Goal: Task Accomplishment & Management: Manage account settings

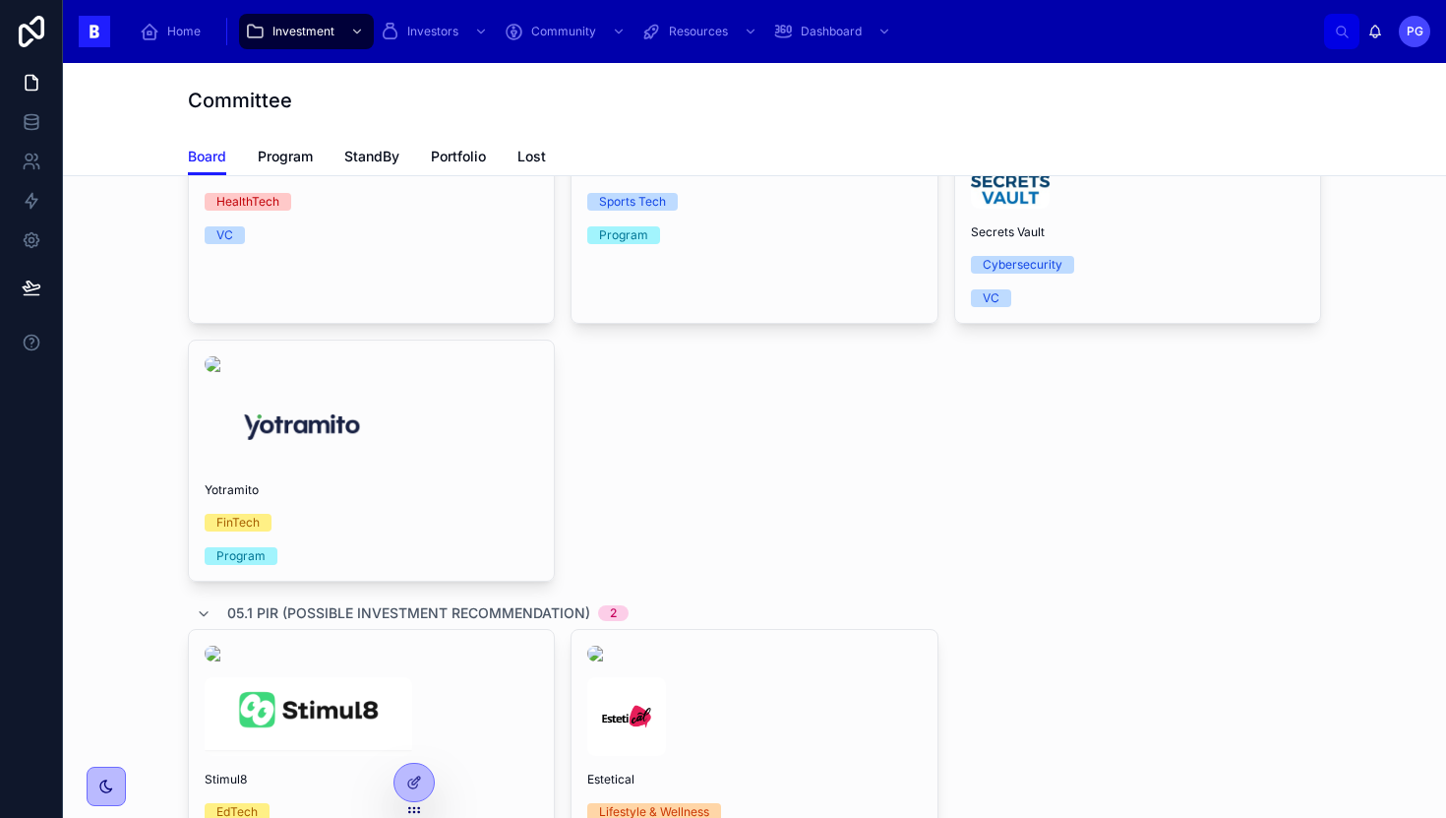
scroll to position [708, 0]
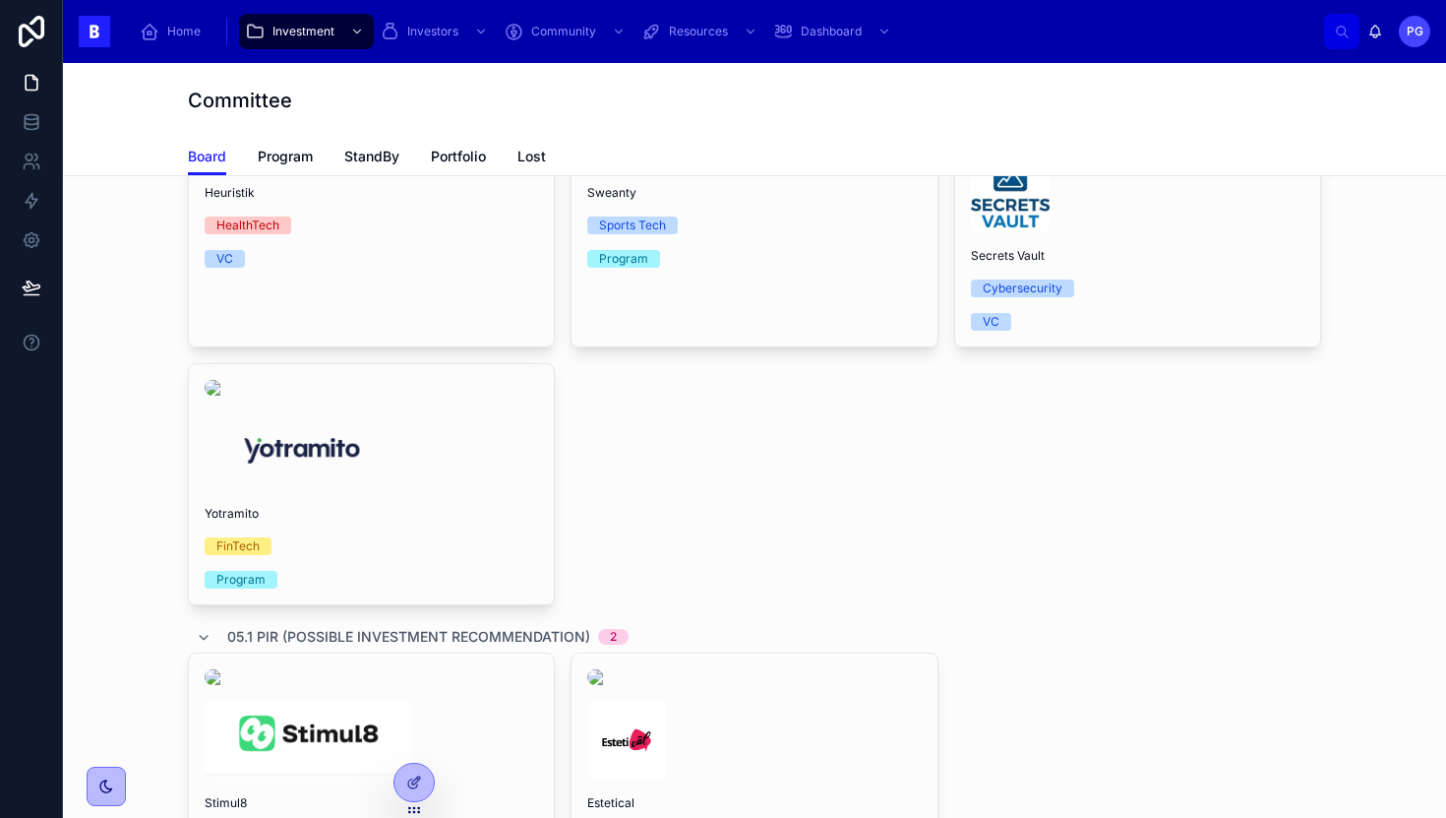
click at [1116, 346] on div "Secrets Vault Cybersecurity VC" at bounding box center [1137, 226] width 365 height 240
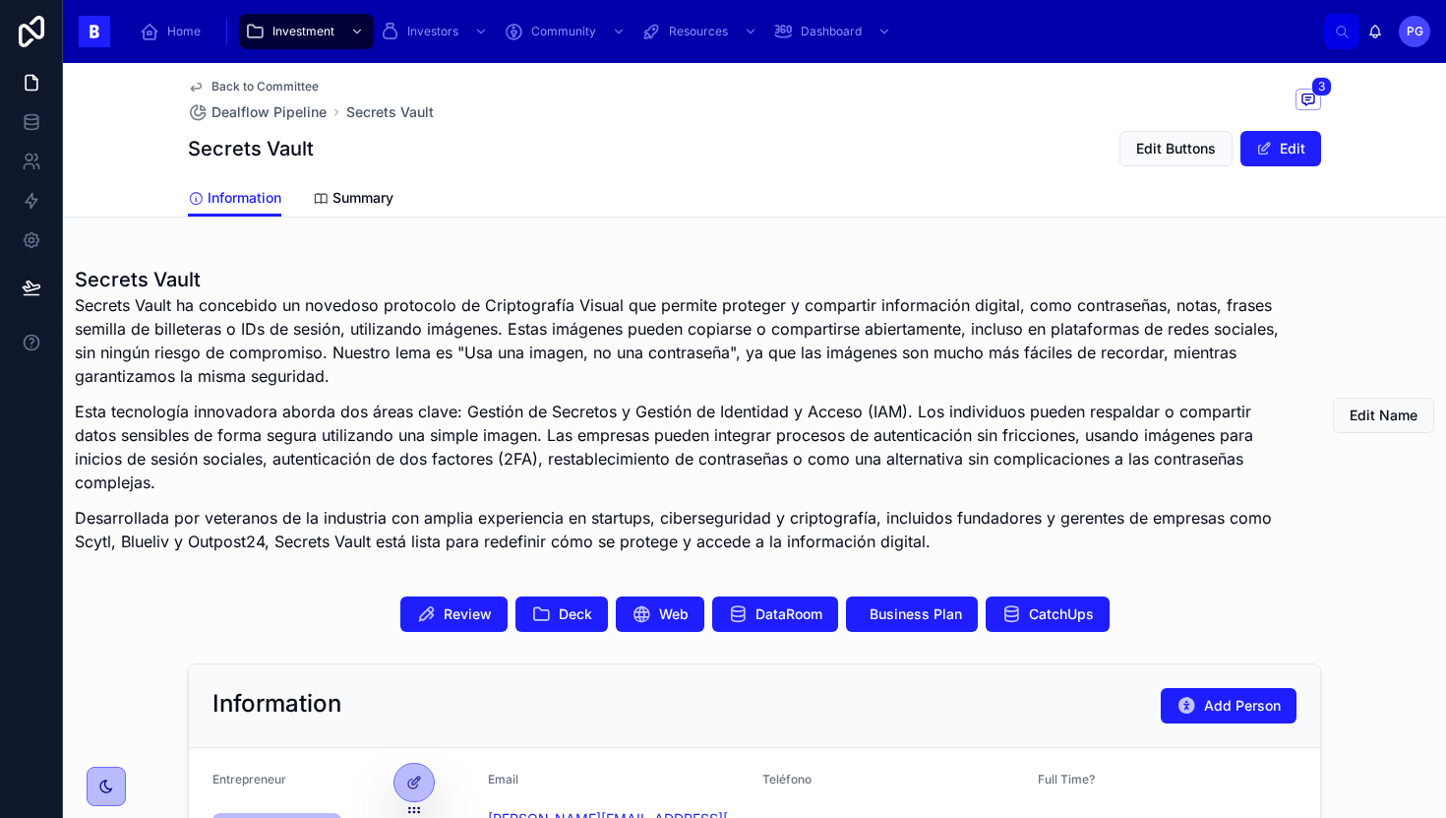
scroll to position [327, 0]
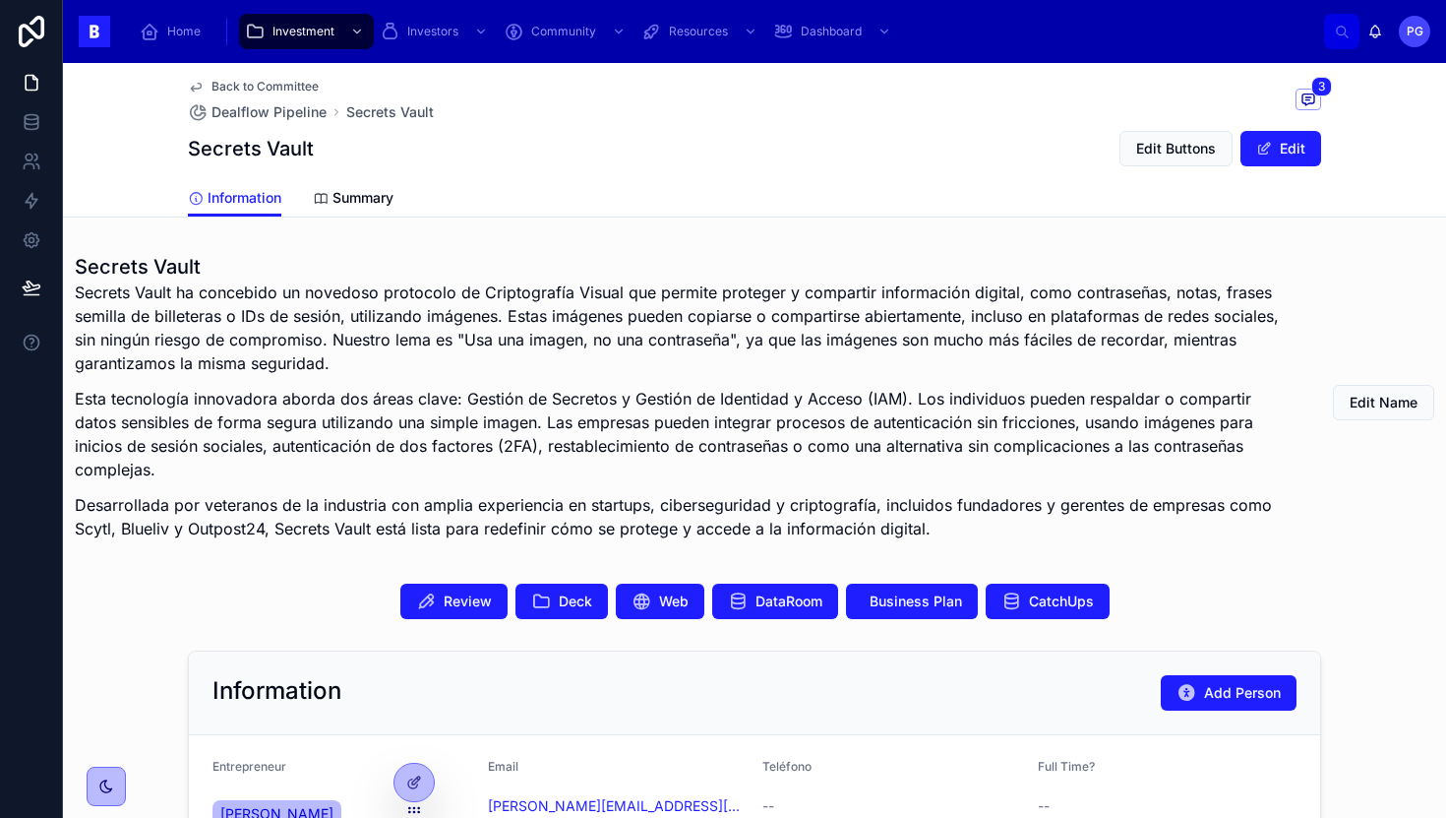
click at [461, 600] on span "Review" at bounding box center [468, 601] width 48 height 20
click at [184, 37] on span "Home" at bounding box center [183, 32] width 33 height 16
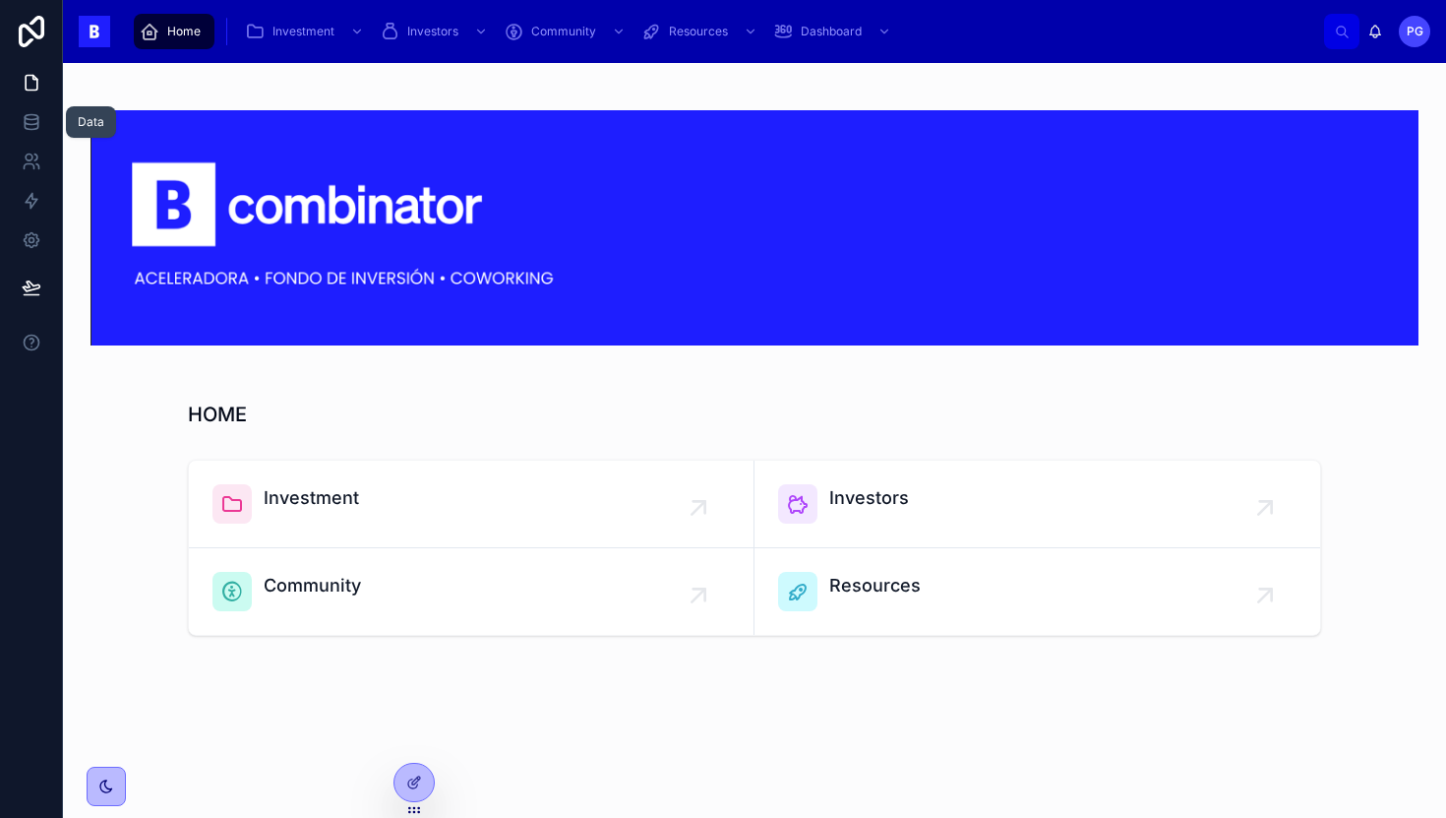
click at [32, 122] on icon at bounding box center [32, 122] width 20 height 20
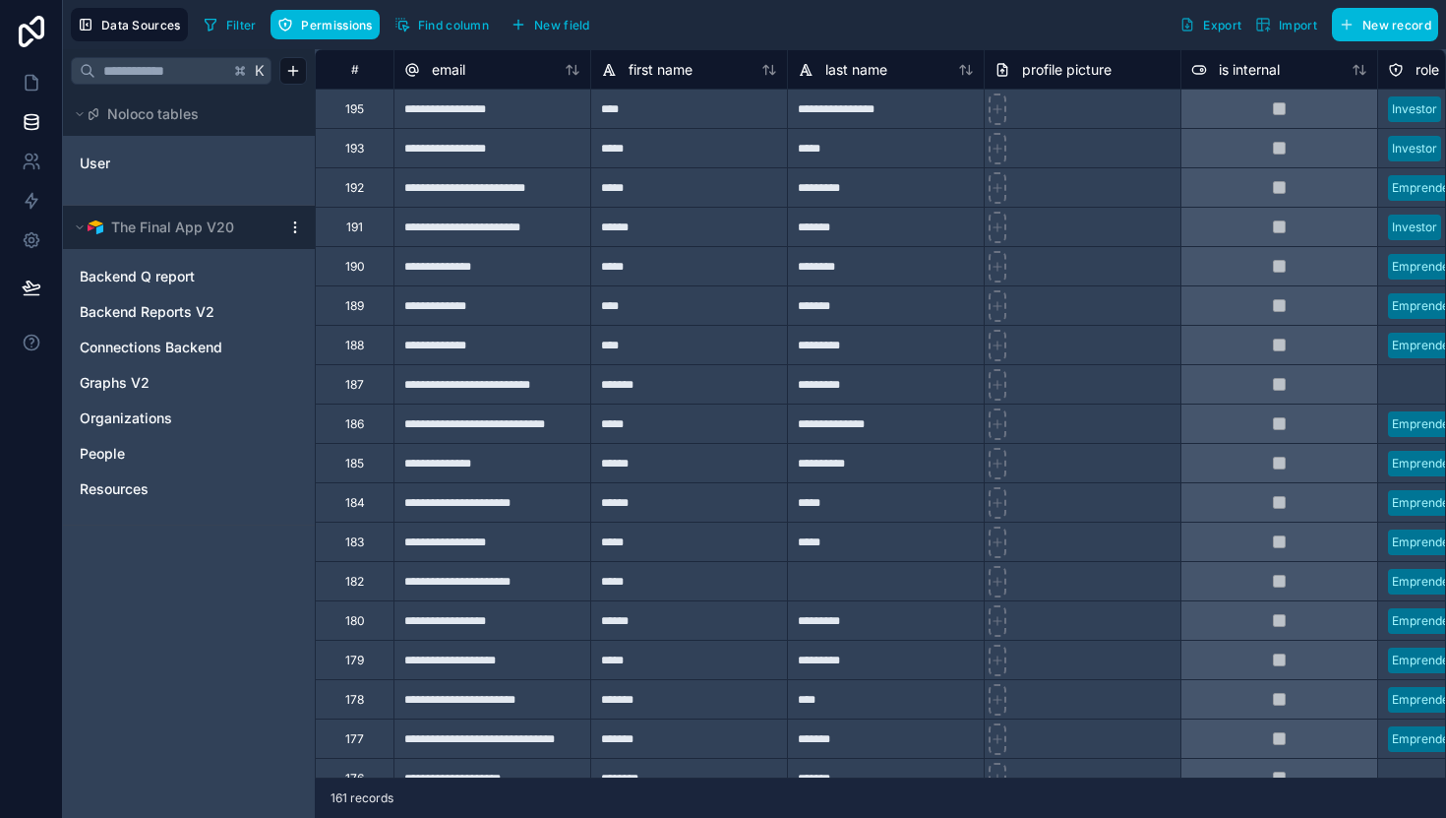
click at [139, 163] on link "User" at bounding box center [159, 163] width 159 height 20
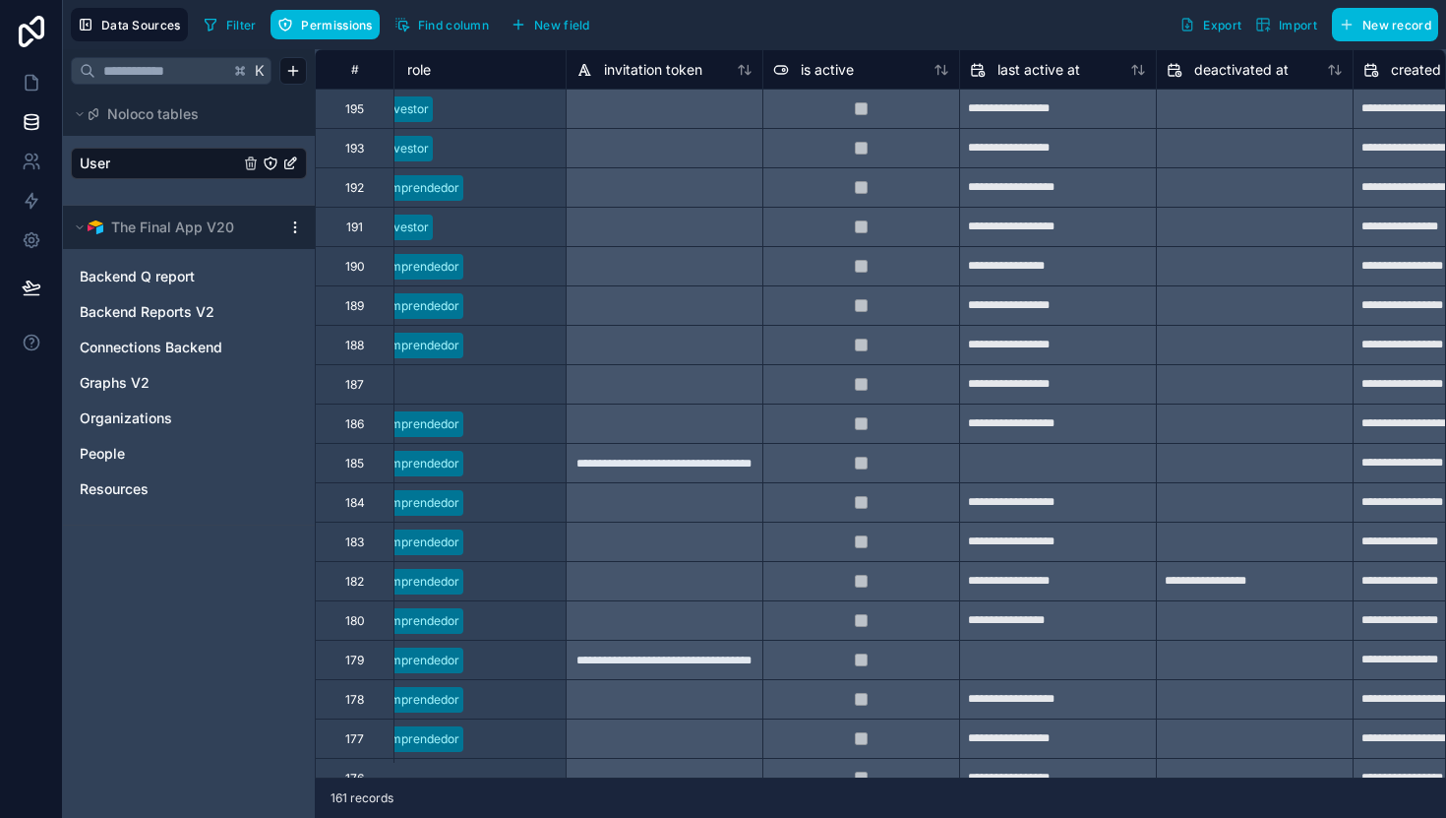
scroll to position [0, 1011]
click at [40, 239] on icon at bounding box center [32, 240] width 20 height 20
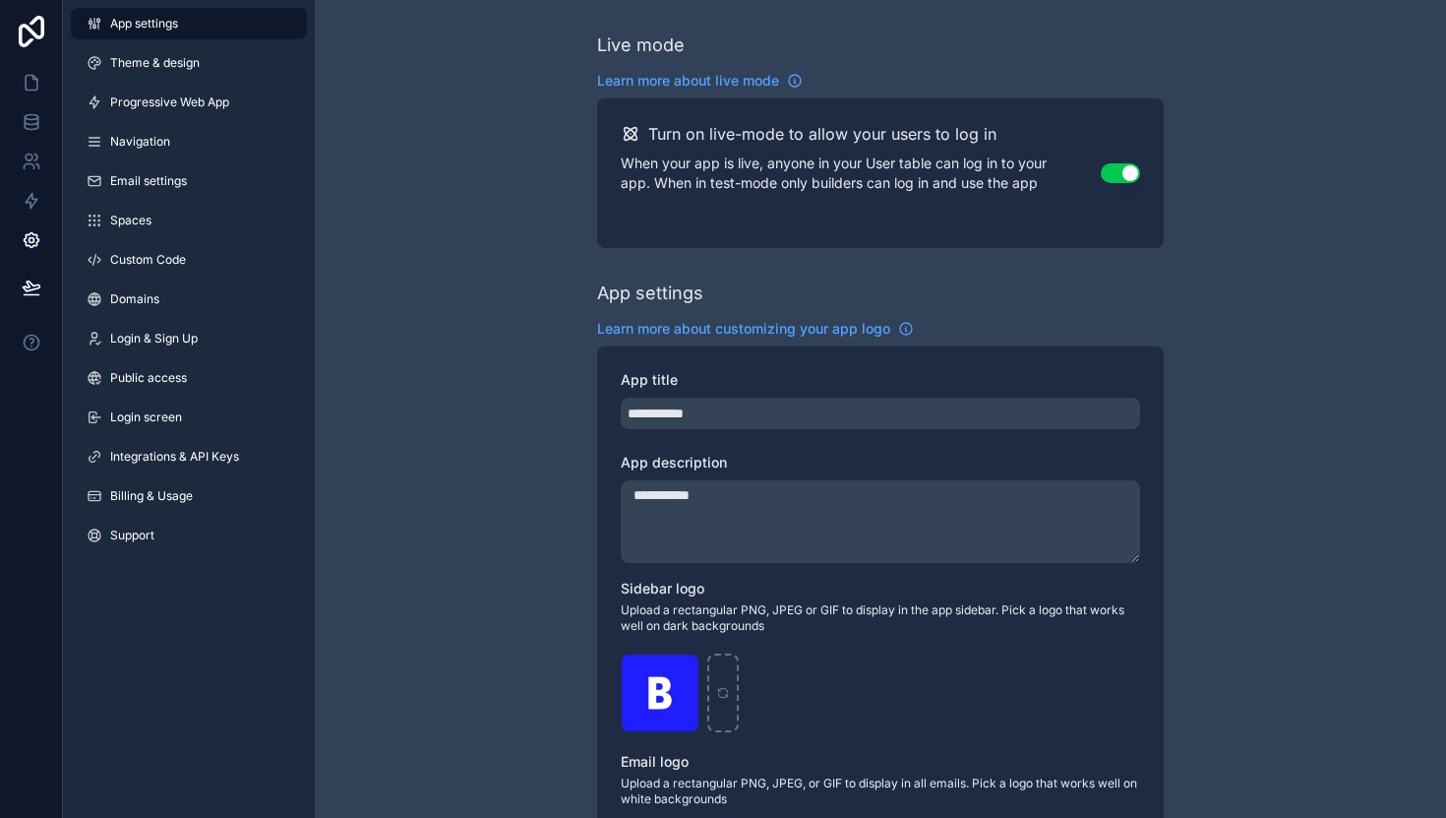
click at [172, 499] on span "Billing & Usage" at bounding box center [151, 496] width 83 height 16
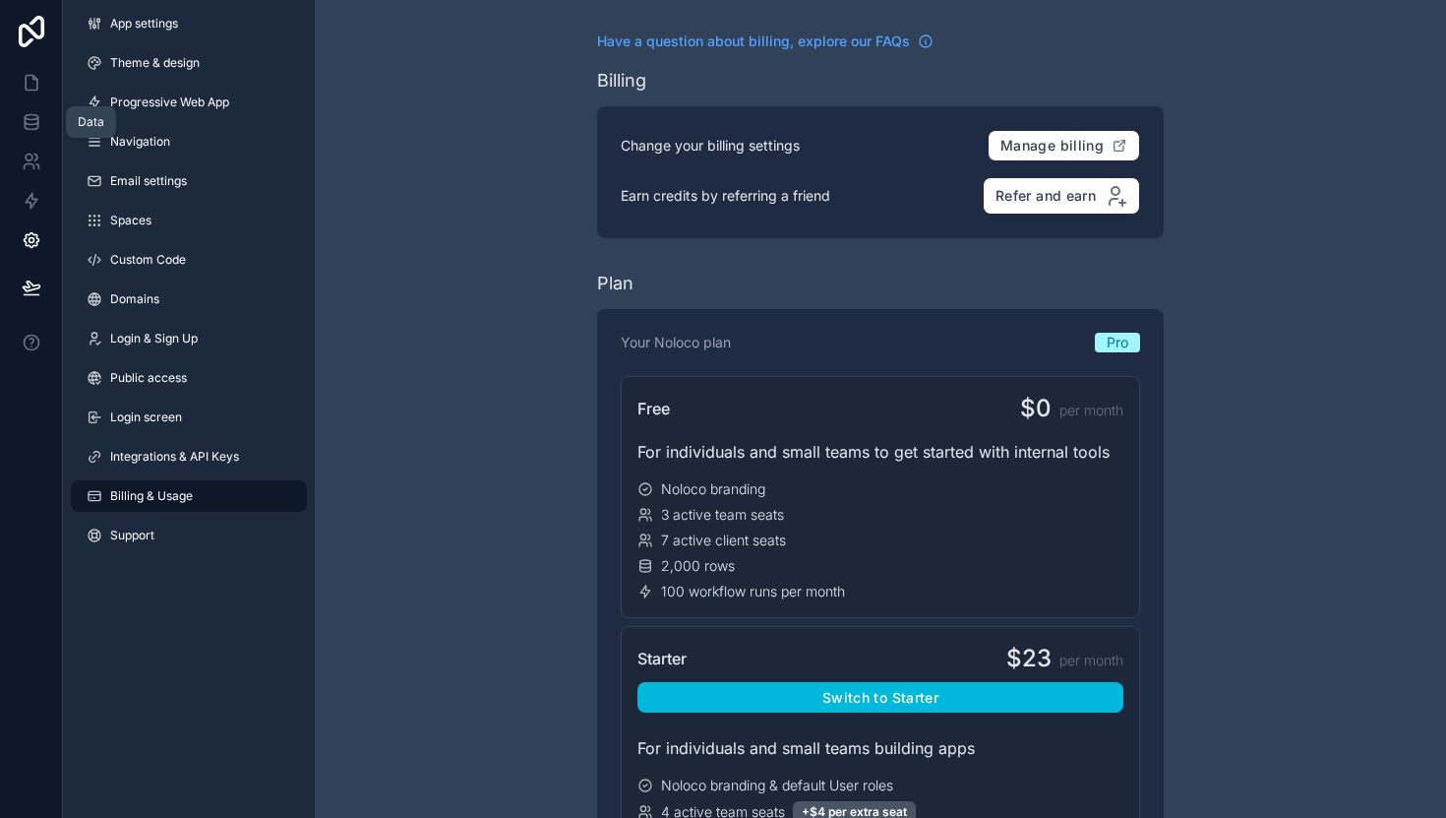
click at [33, 129] on icon at bounding box center [31, 126] width 13 height 8
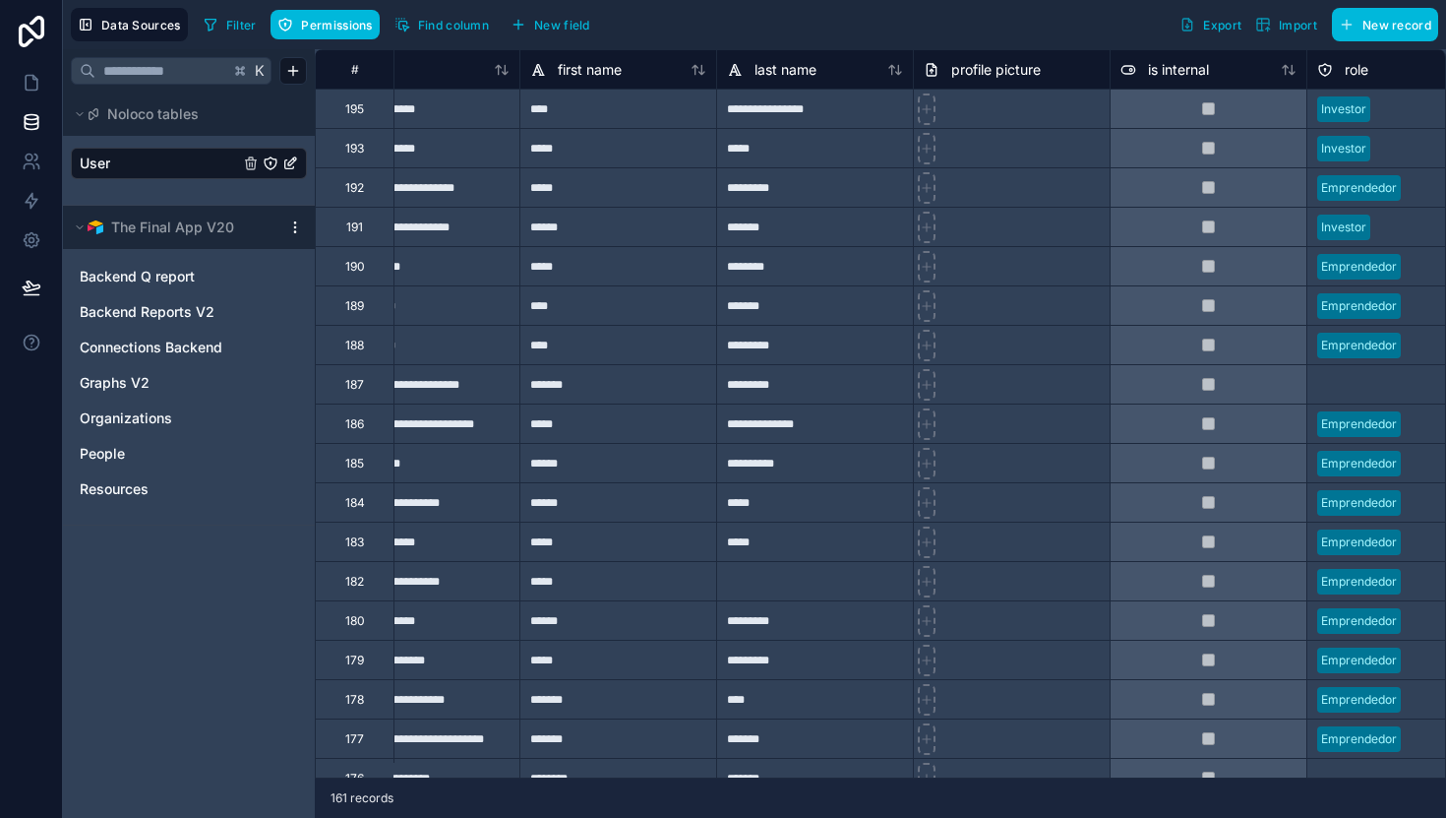
scroll to position [0, 75]
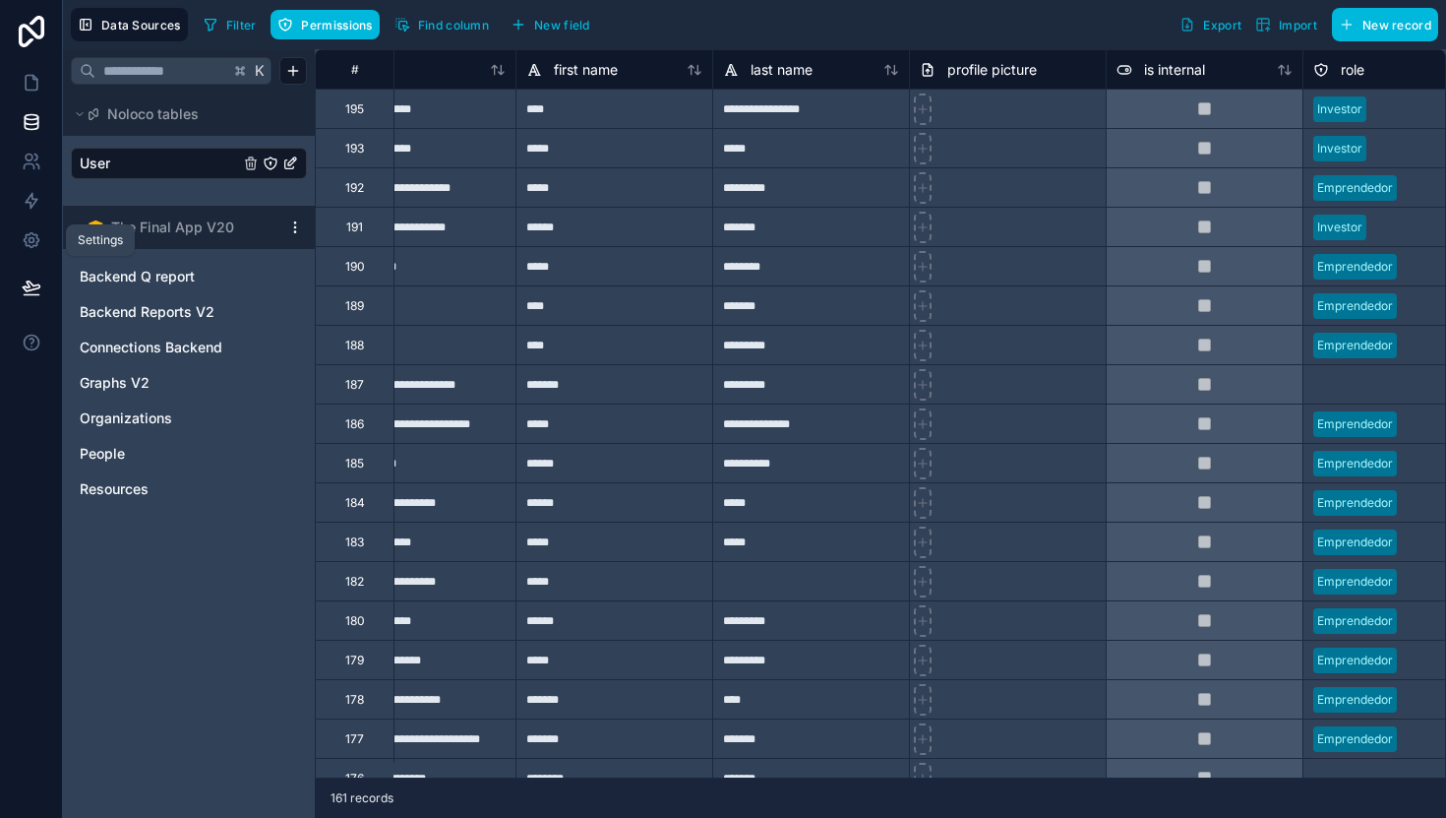
click at [35, 244] on icon at bounding box center [32, 240] width 20 height 20
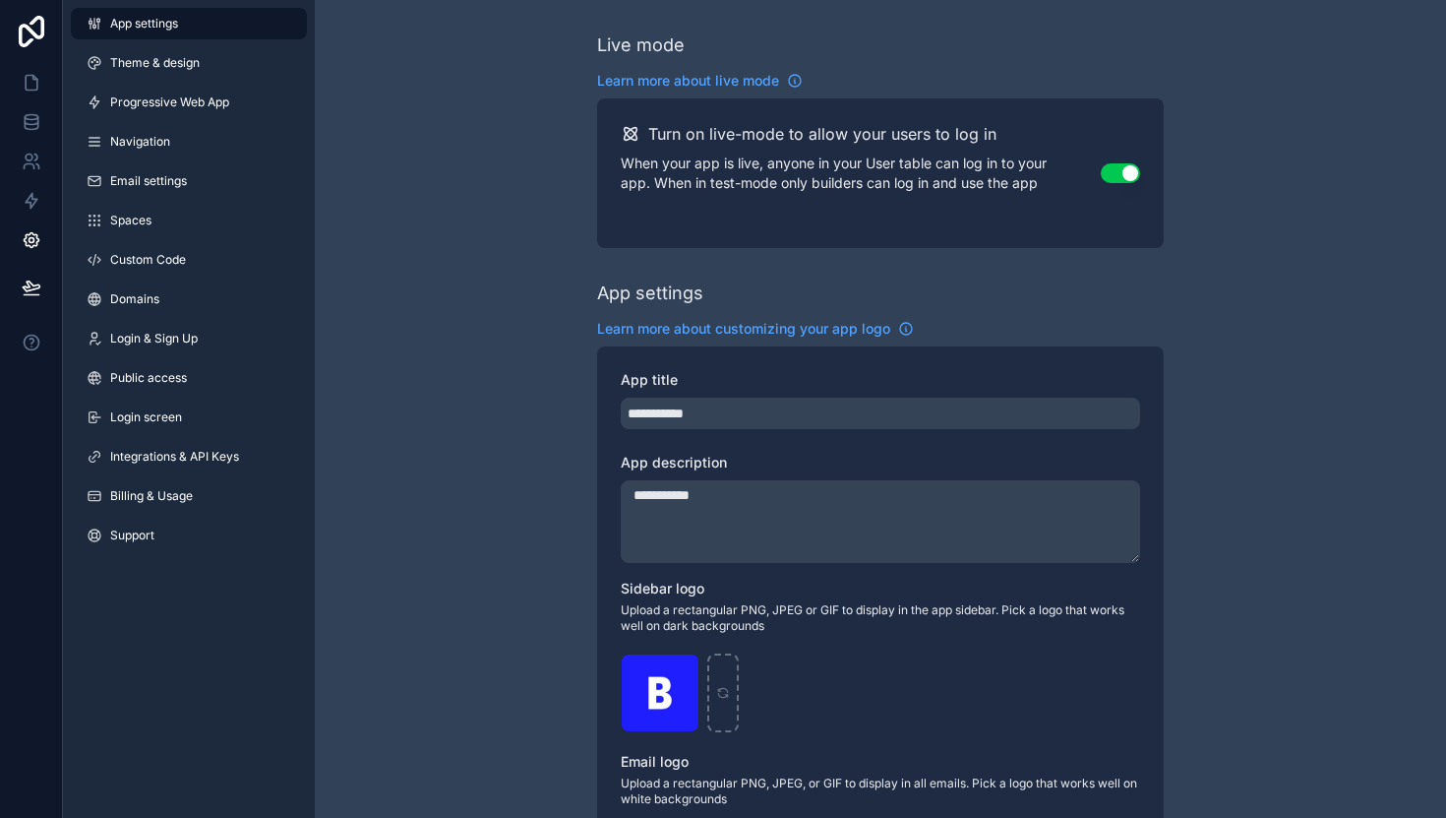
click at [171, 501] on span "Billing & Usage" at bounding box center [151, 496] width 83 height 16
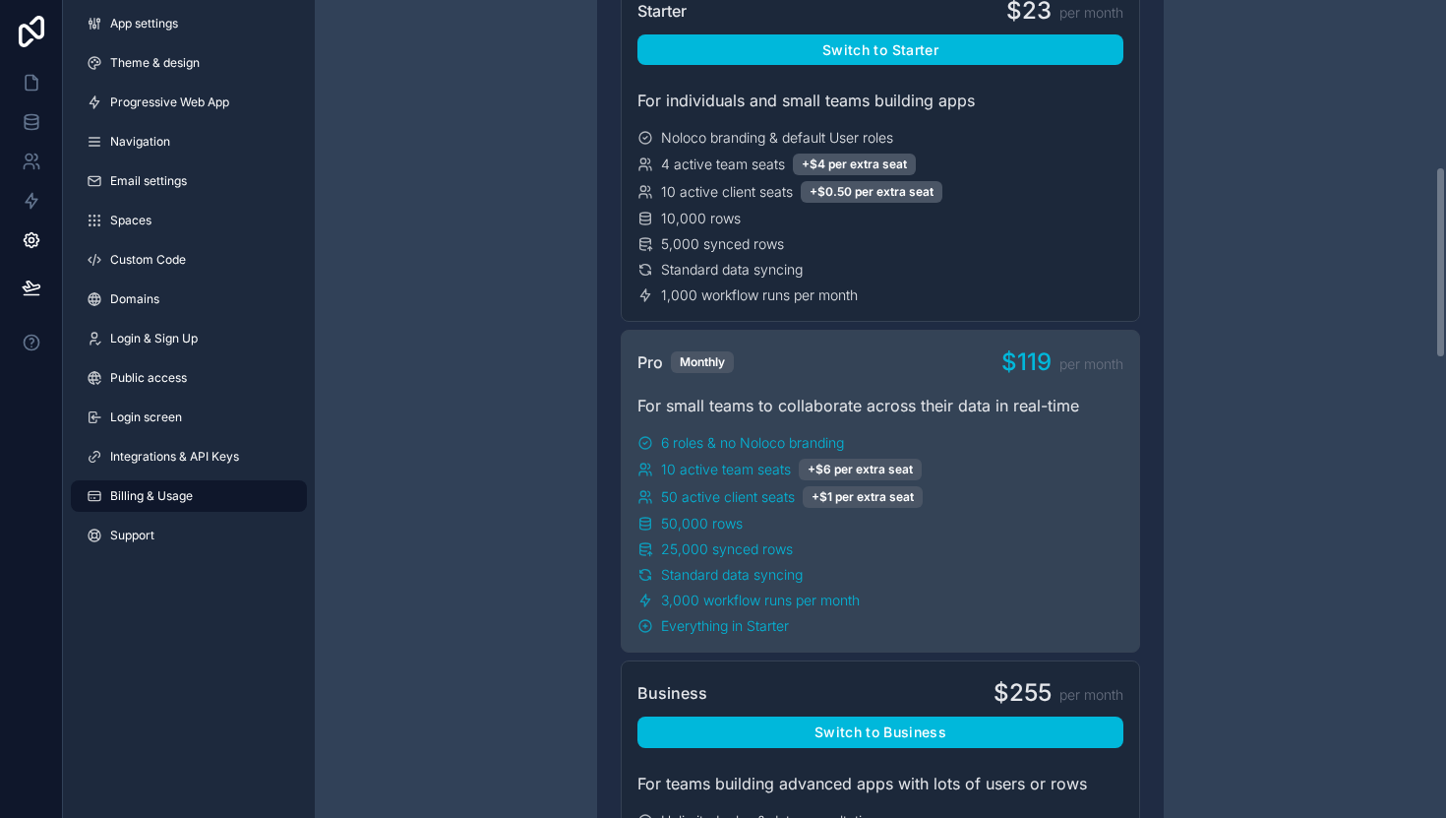
scroll to position [706, 0]
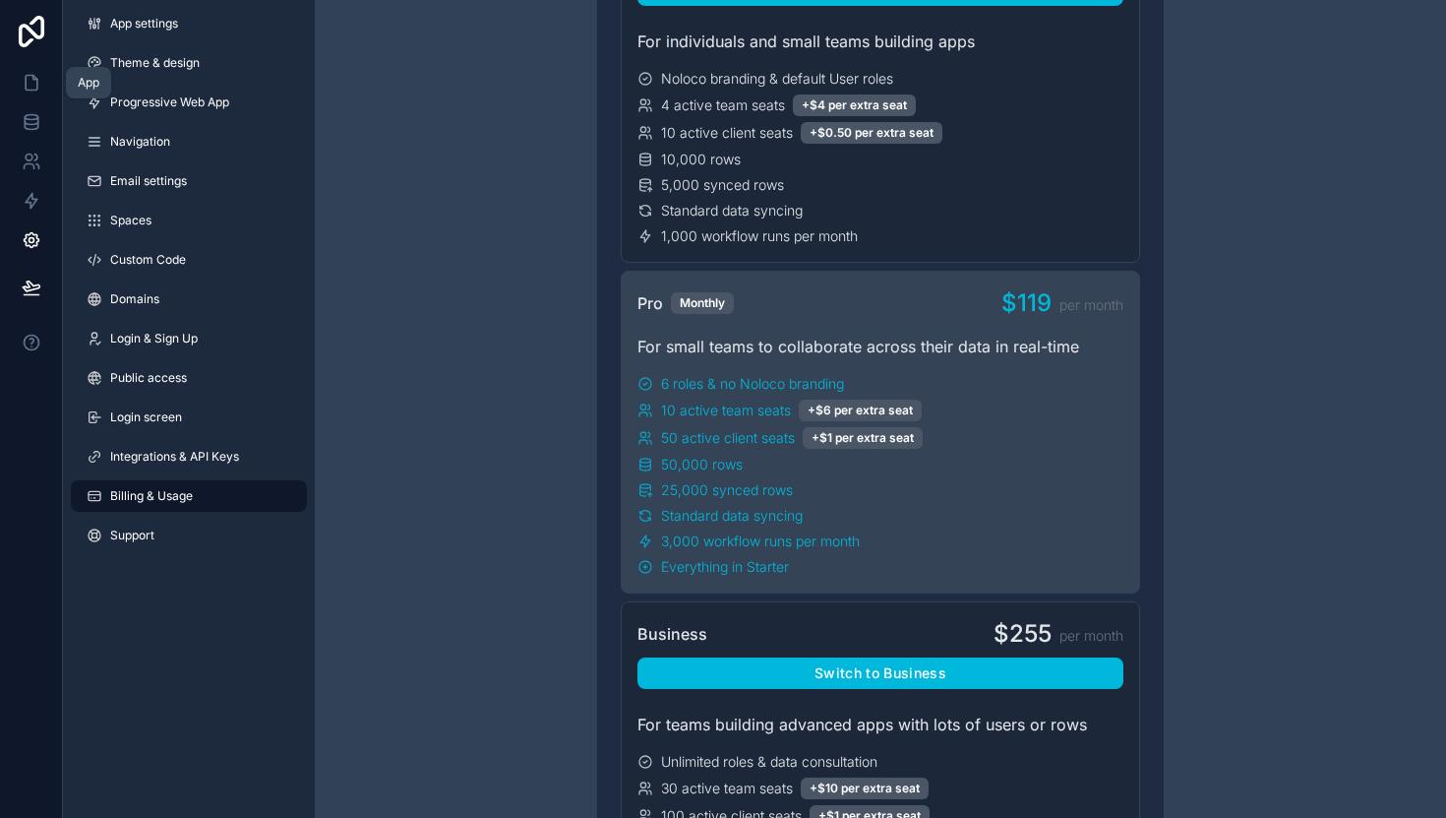
click at [26, 83] on icon at bounding box center [32, 83] width 12 height 15
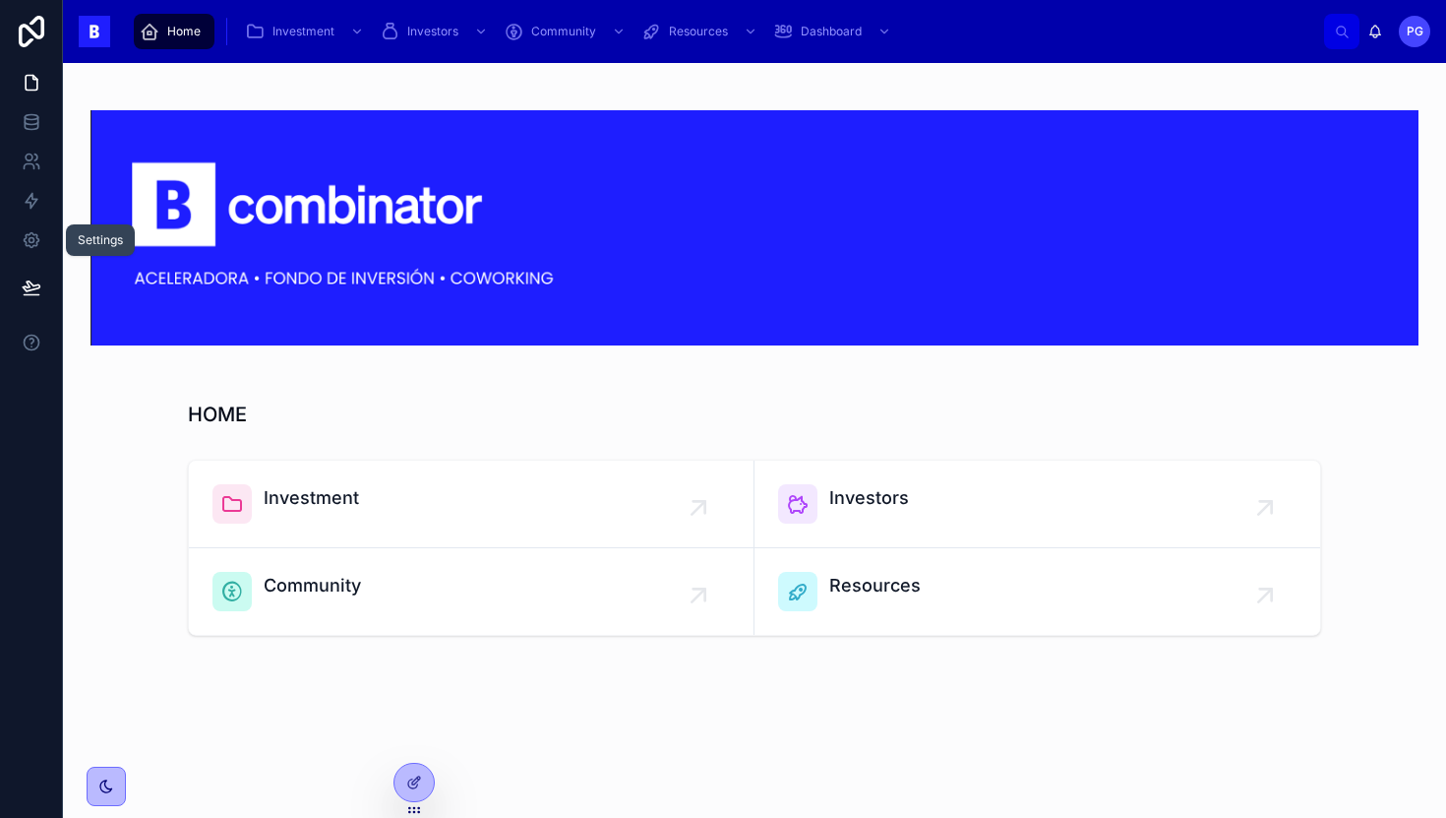
click at [38, 240] on icon at bounding box center [32, 240] width 20 height 20
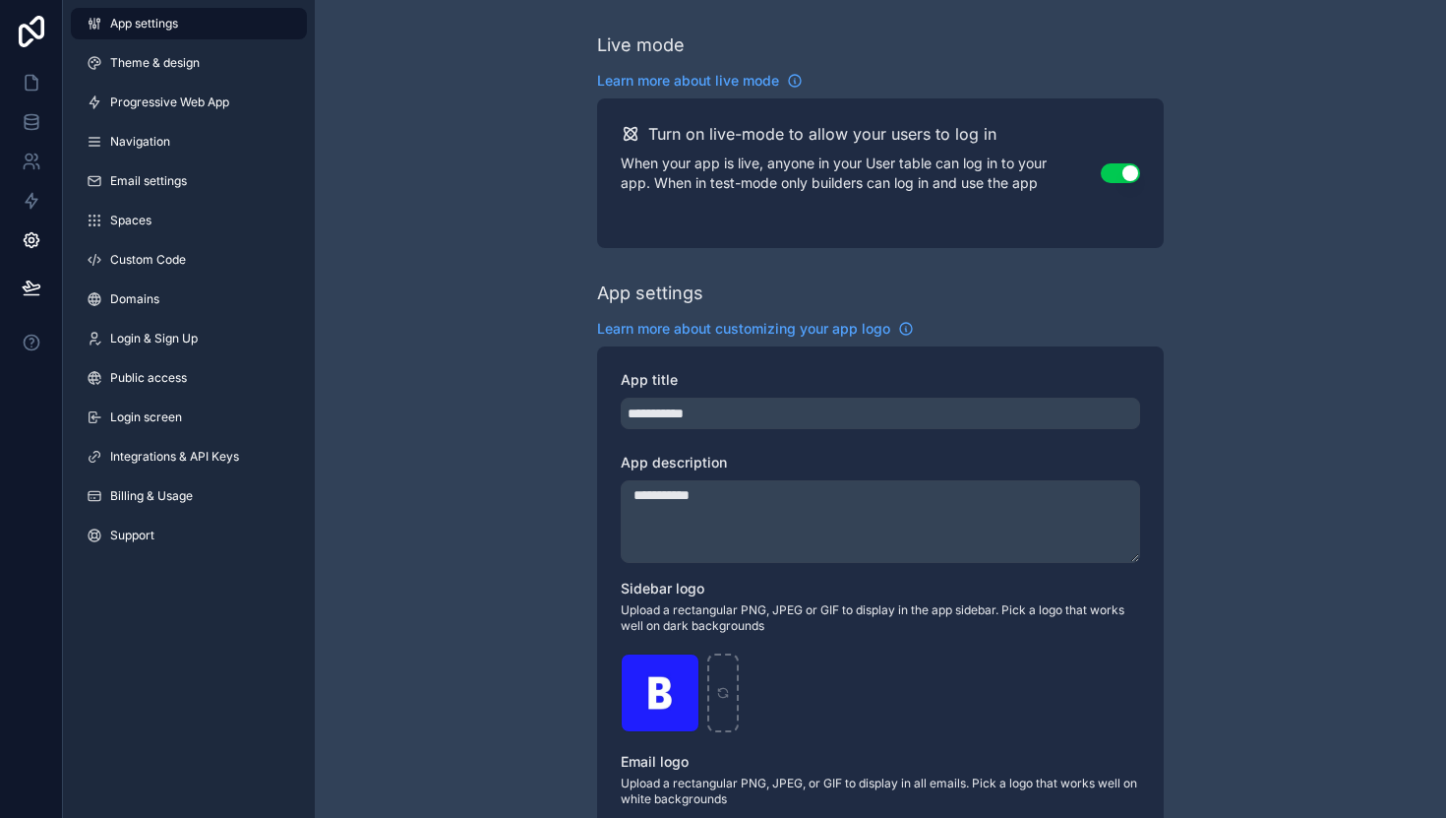
click at [176, 501] on span "Billing & Usage" at bounding box center [151, 496] width 83 height 16
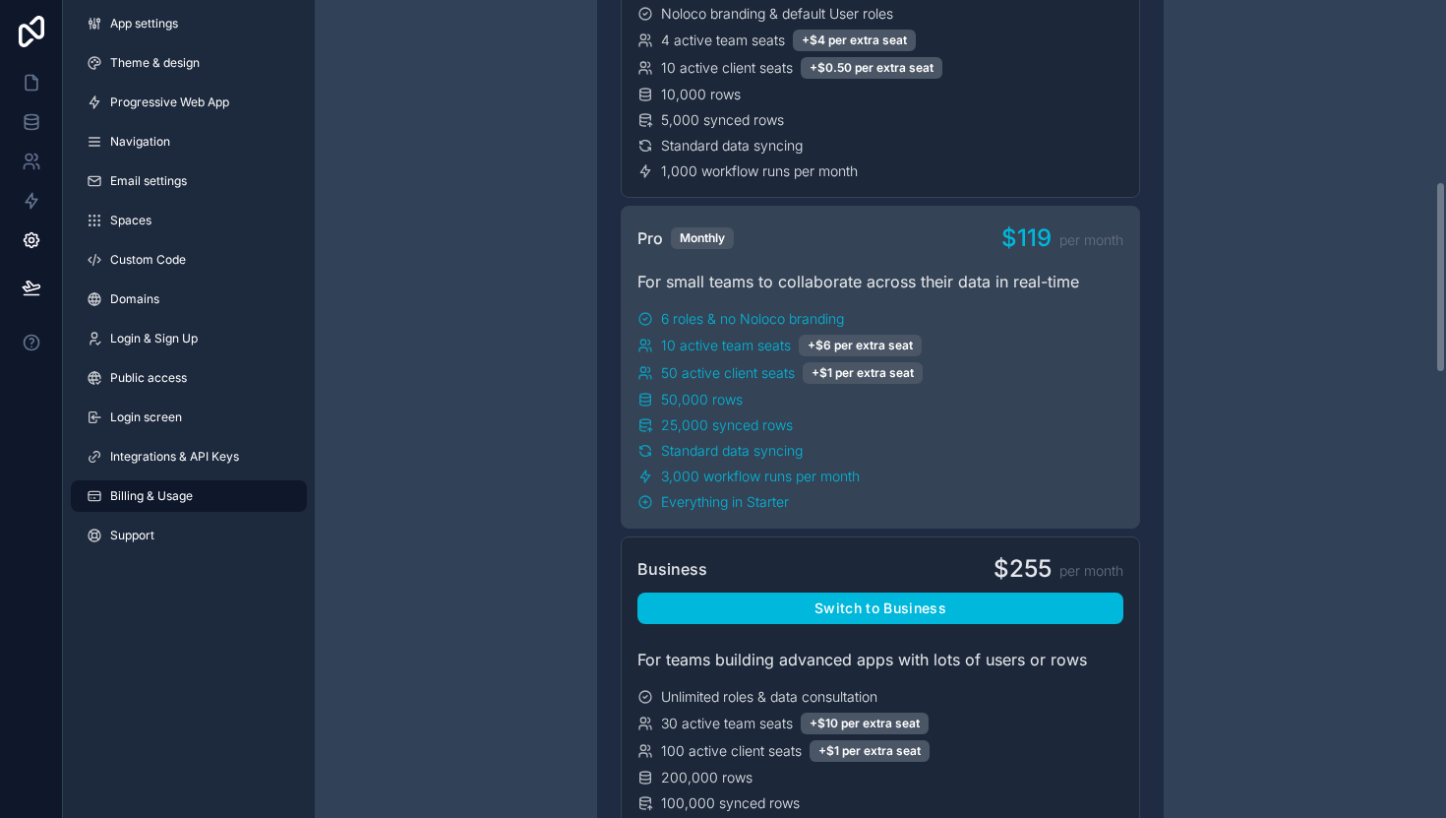
scroll to position [774, 0]
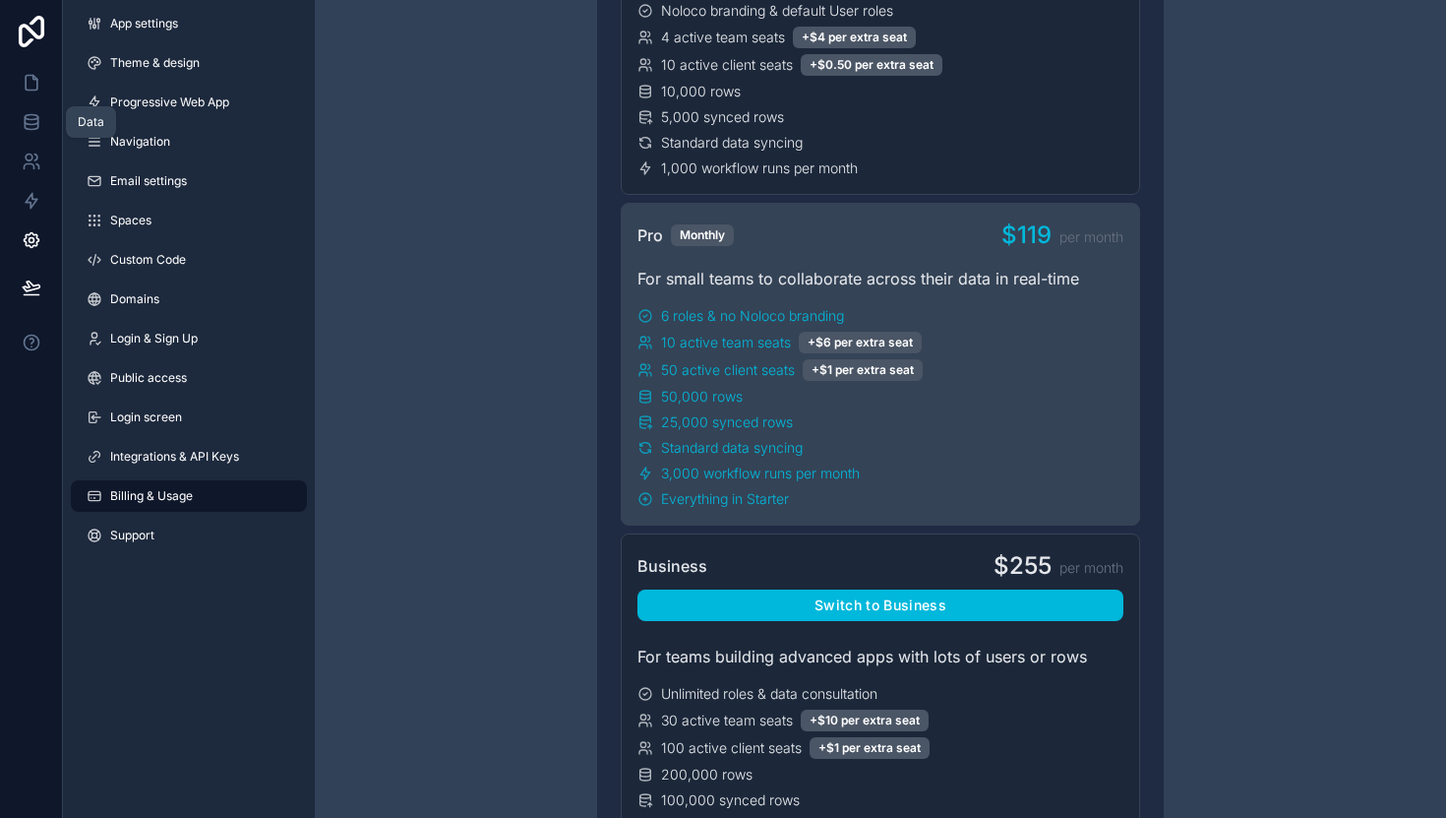
click at [32, 119] on icon at bounding box center [31, 117] width 13 height 5
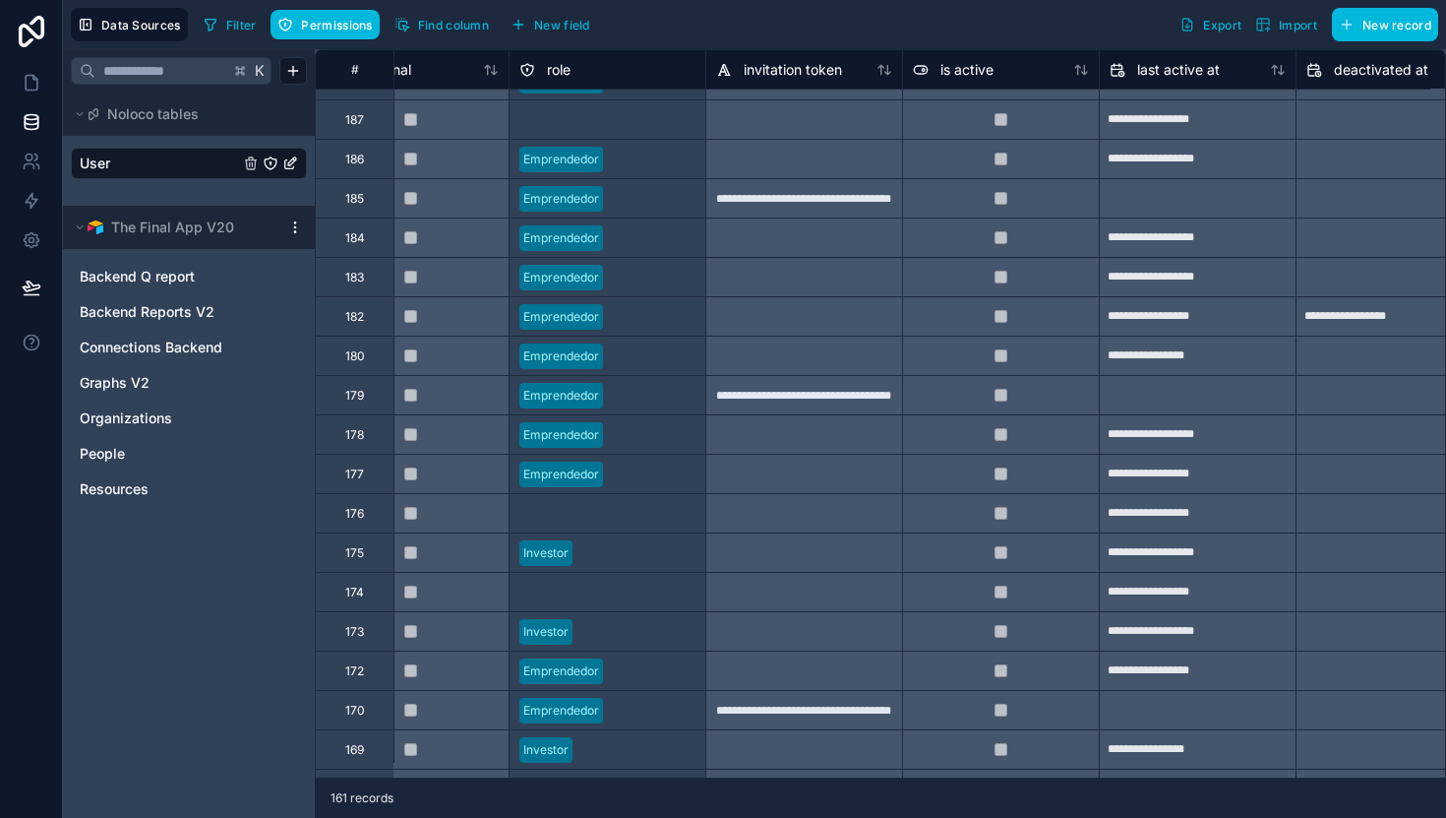
scroll to position [0, 869]
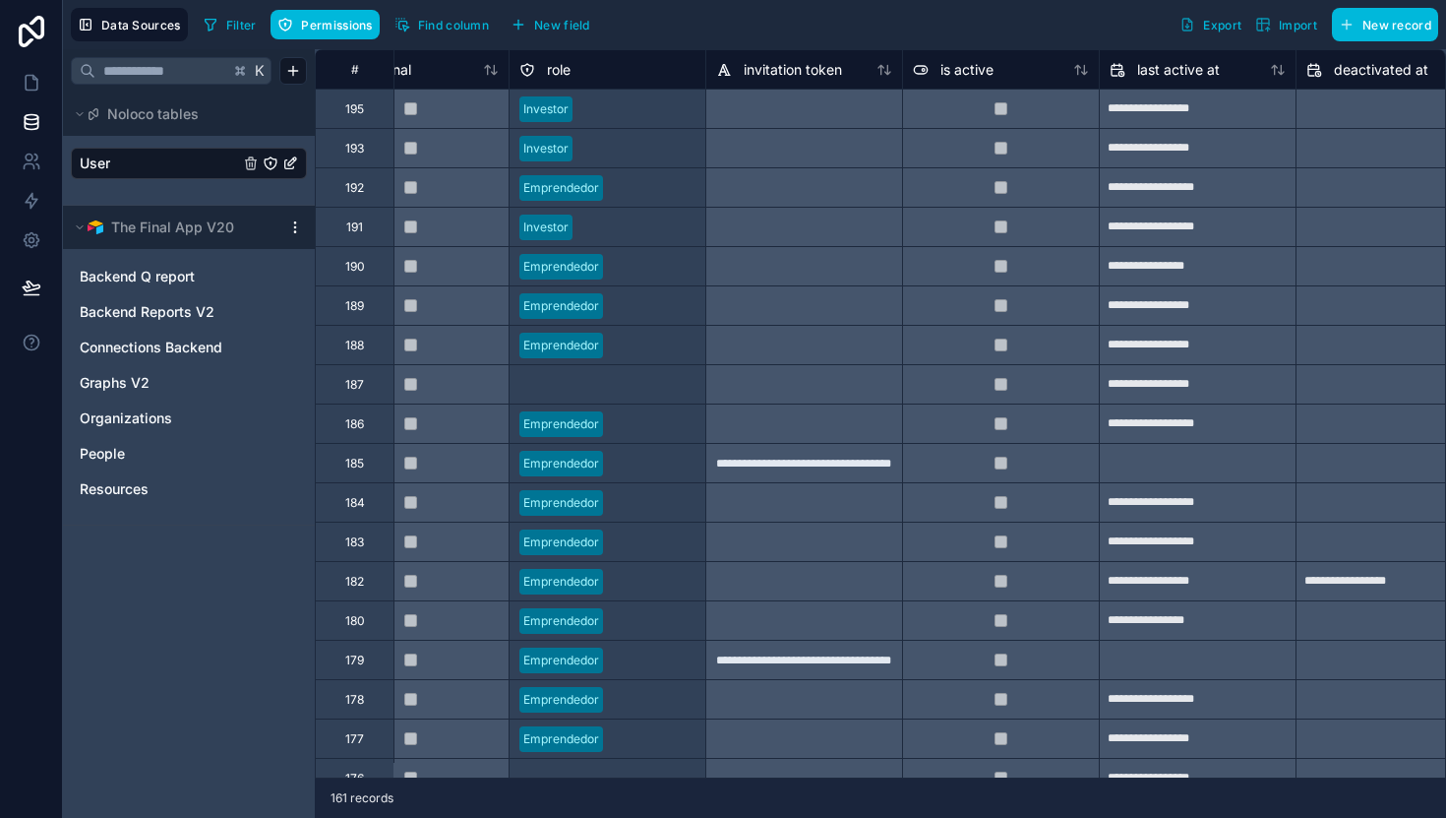
click at [81, 225] on icon at bounding box center [80, 227] width 12 height 12
click at [34, 168] on icon at bounding box center [32, 162] width 20 height 20
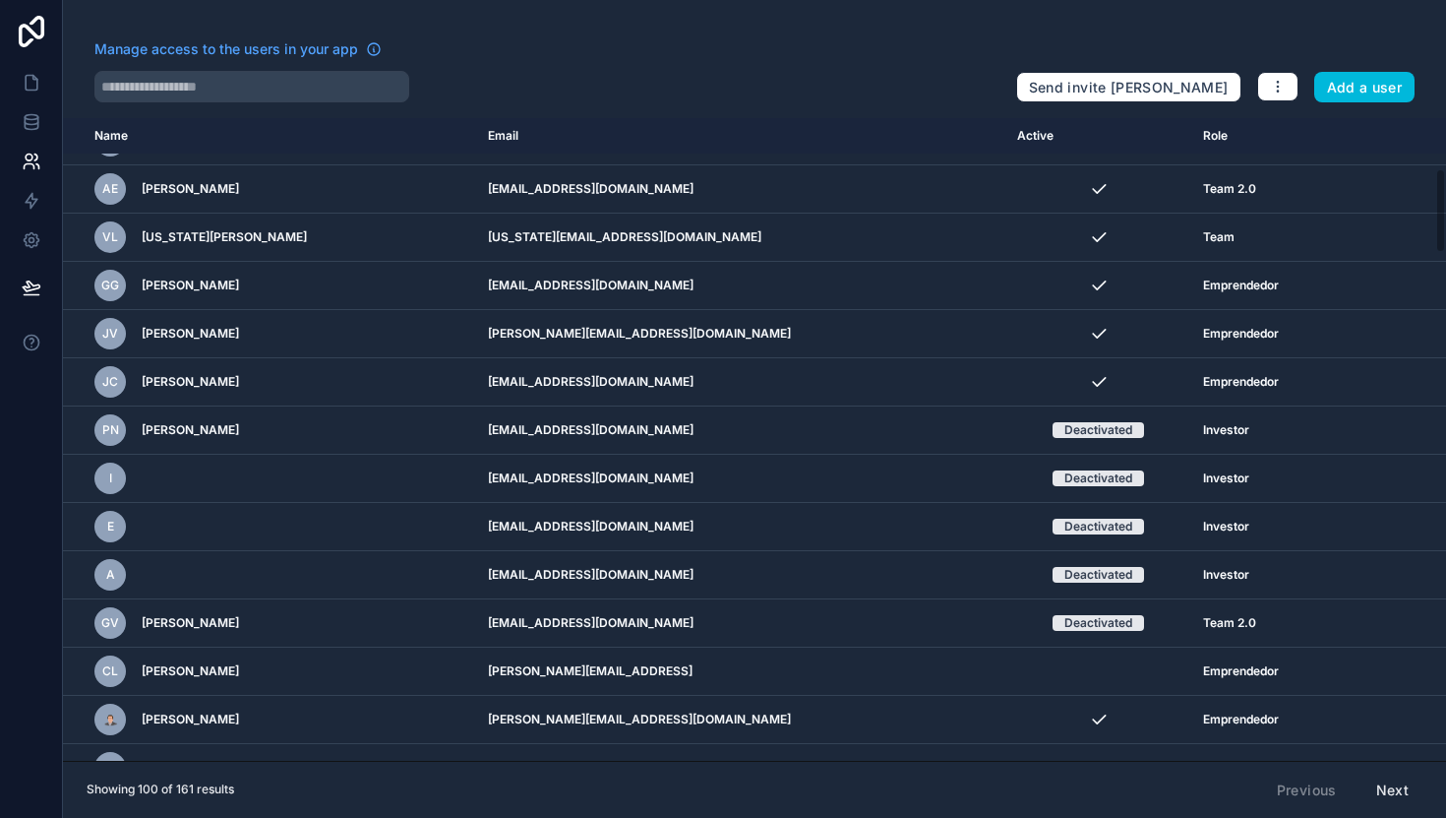
scroll to position [386, 0]
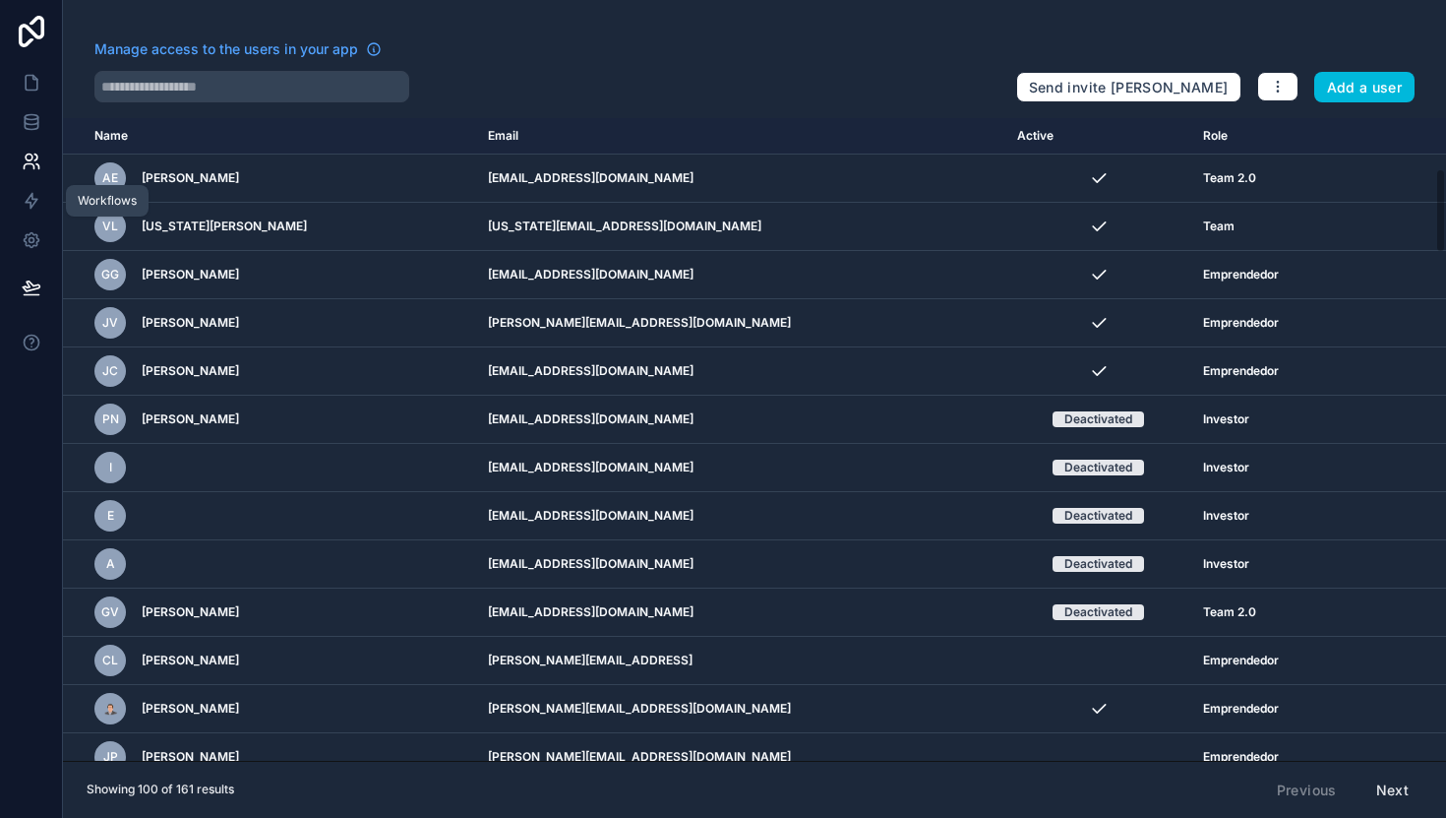
click at [32, 204] on icon at bounding box center [32, 201] width 12 height 15
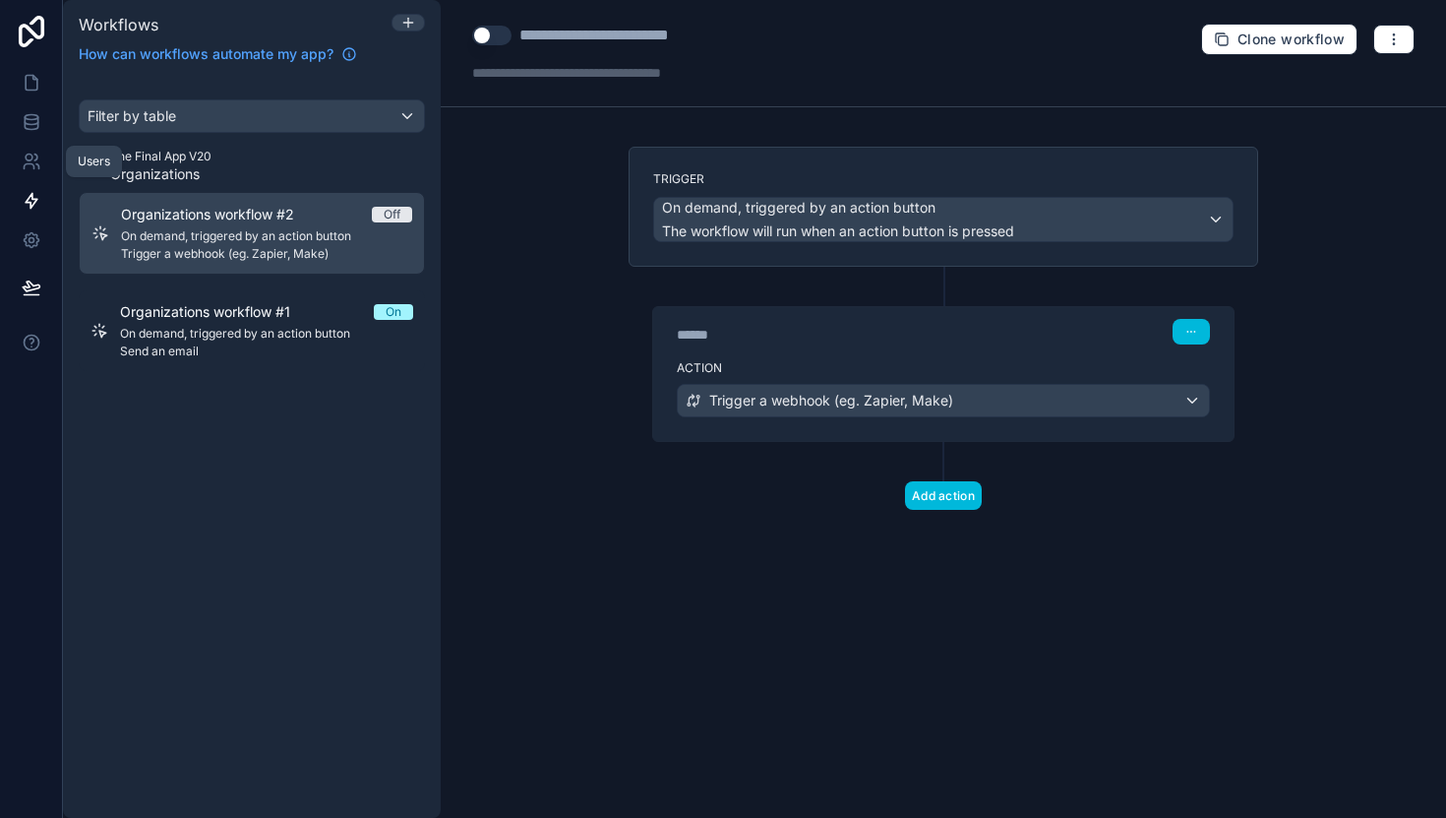
click at [30, 159] on icon at bounding box center [29, 157] width 7 height 7
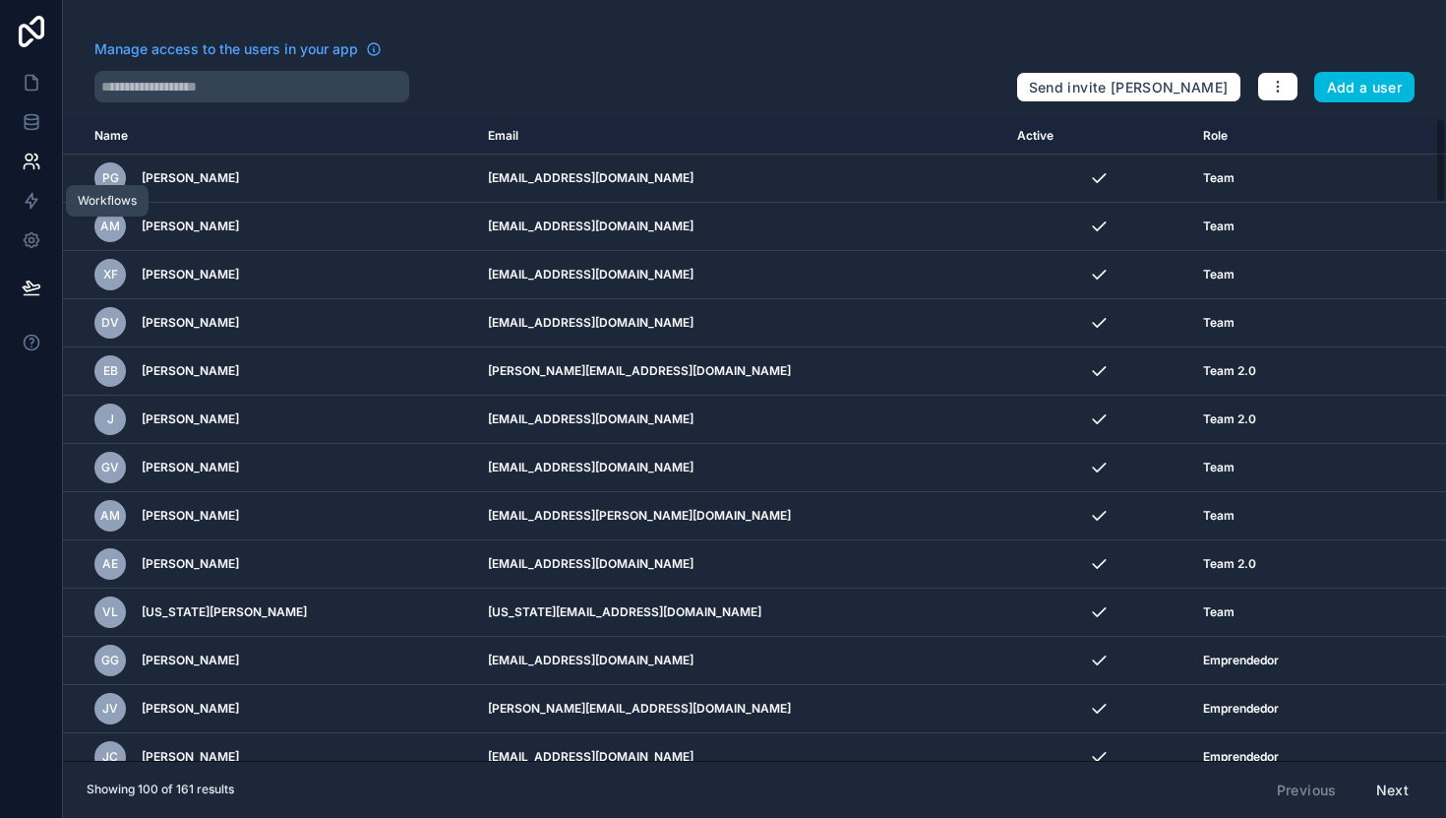
click at [28, 203] on icon at bounding box center [32, 201] width 20 height 20
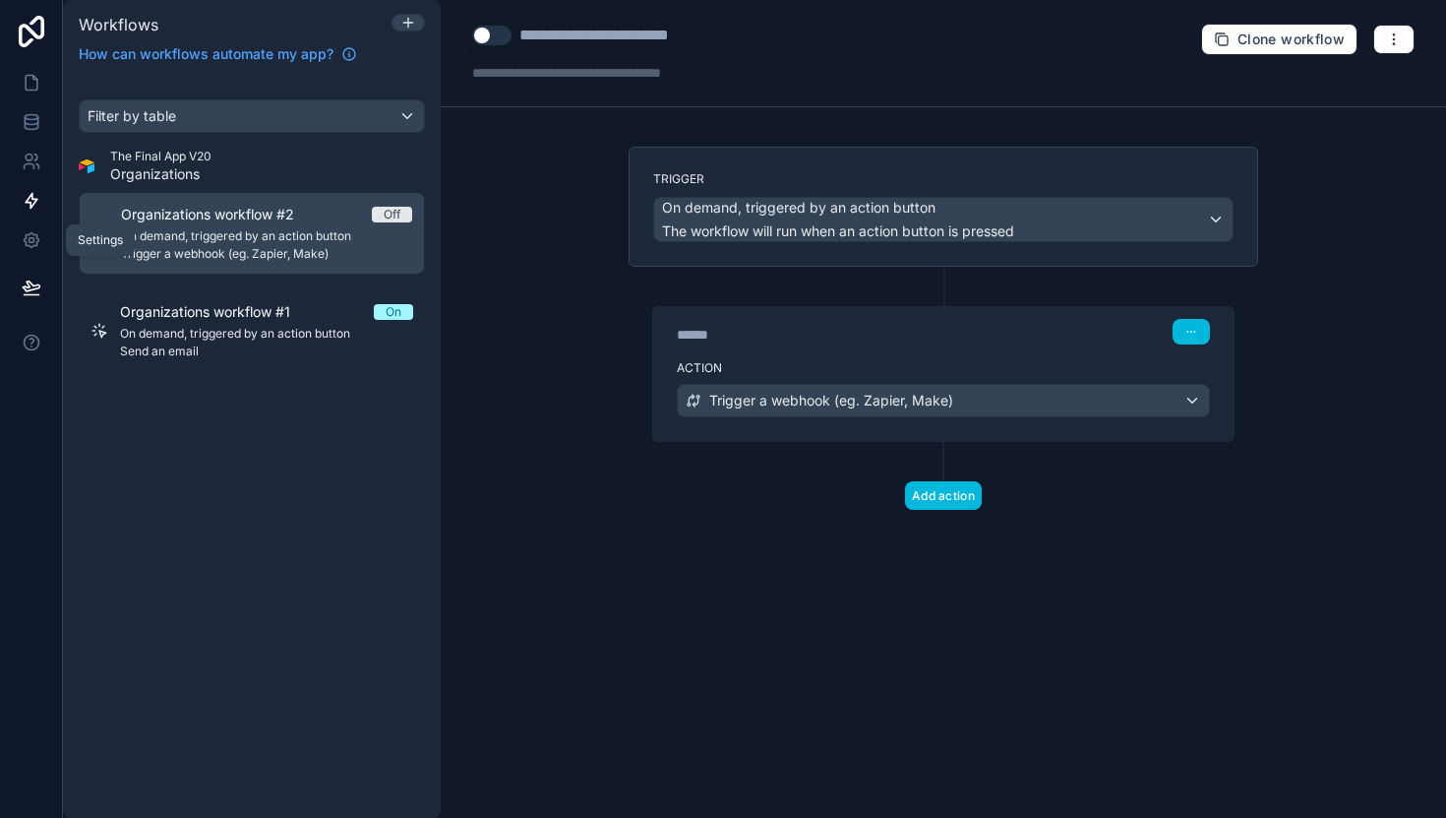
click at [30, 234] on icon at bounding box center [32, 240] width 20 height 20
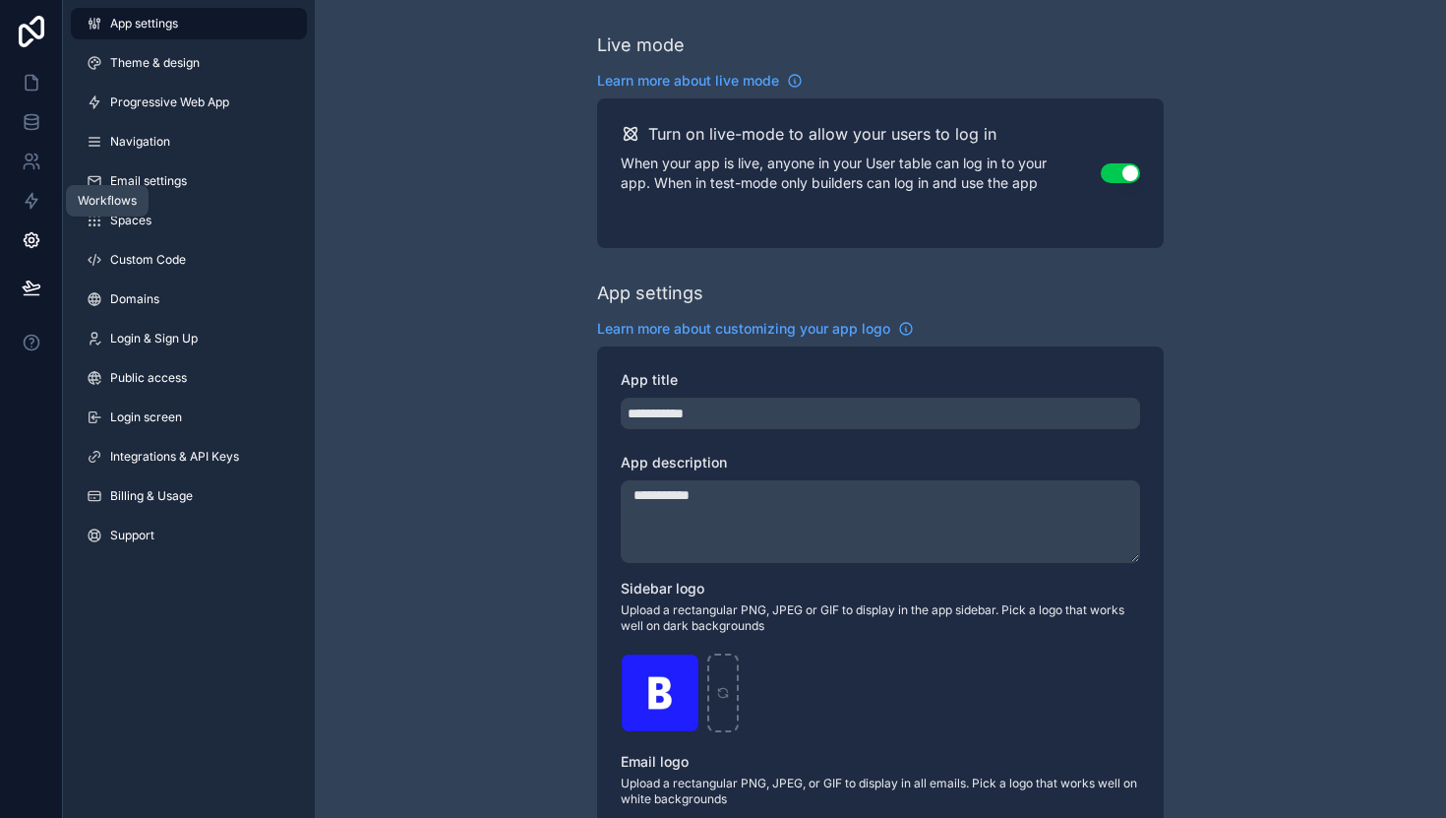
click at [36, 199] on icon at bounding box center [32, 201] width 12 height 15
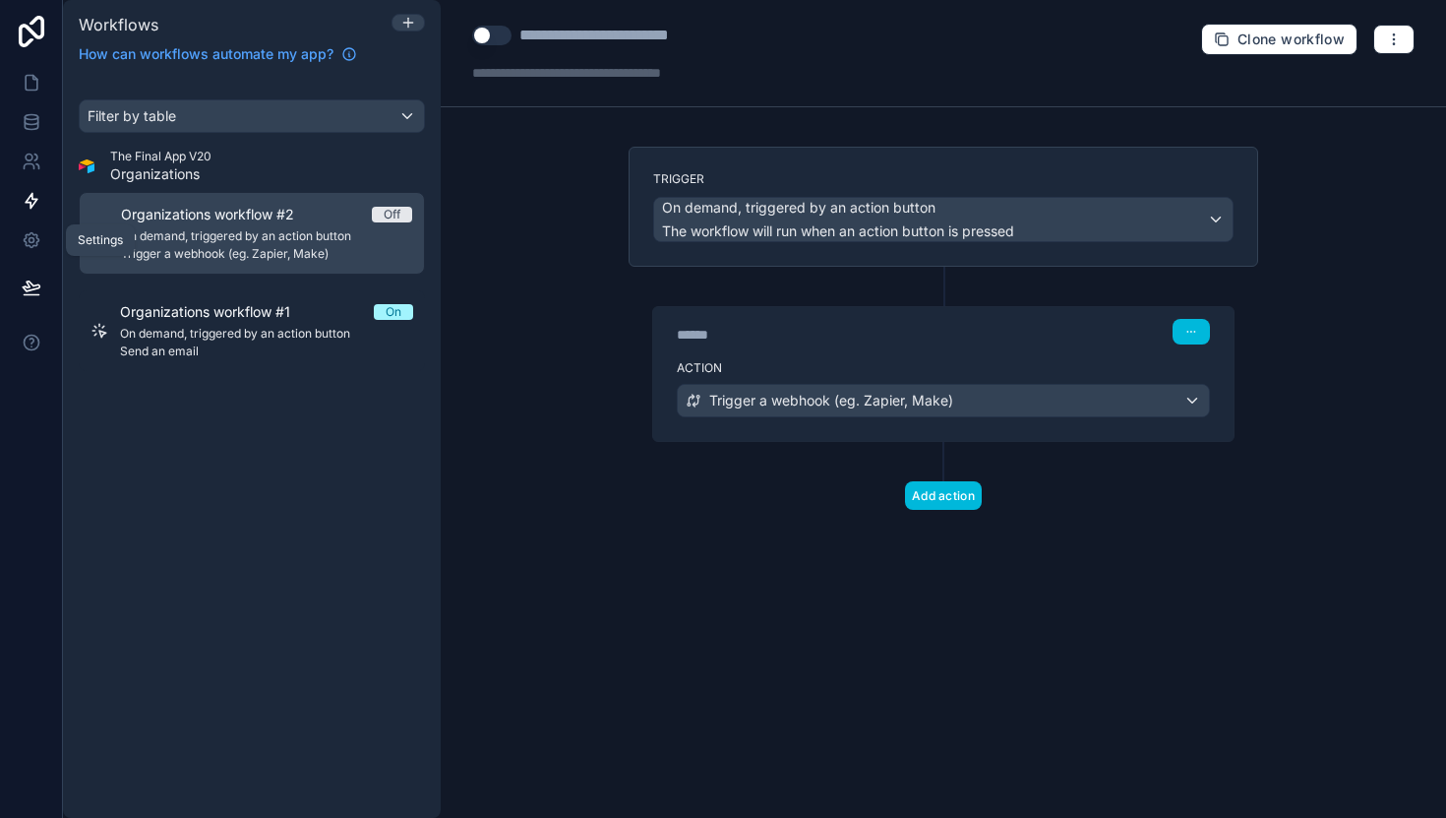
click at [30, 244] on icon at bounding box center [32, 240] width 20 height 20
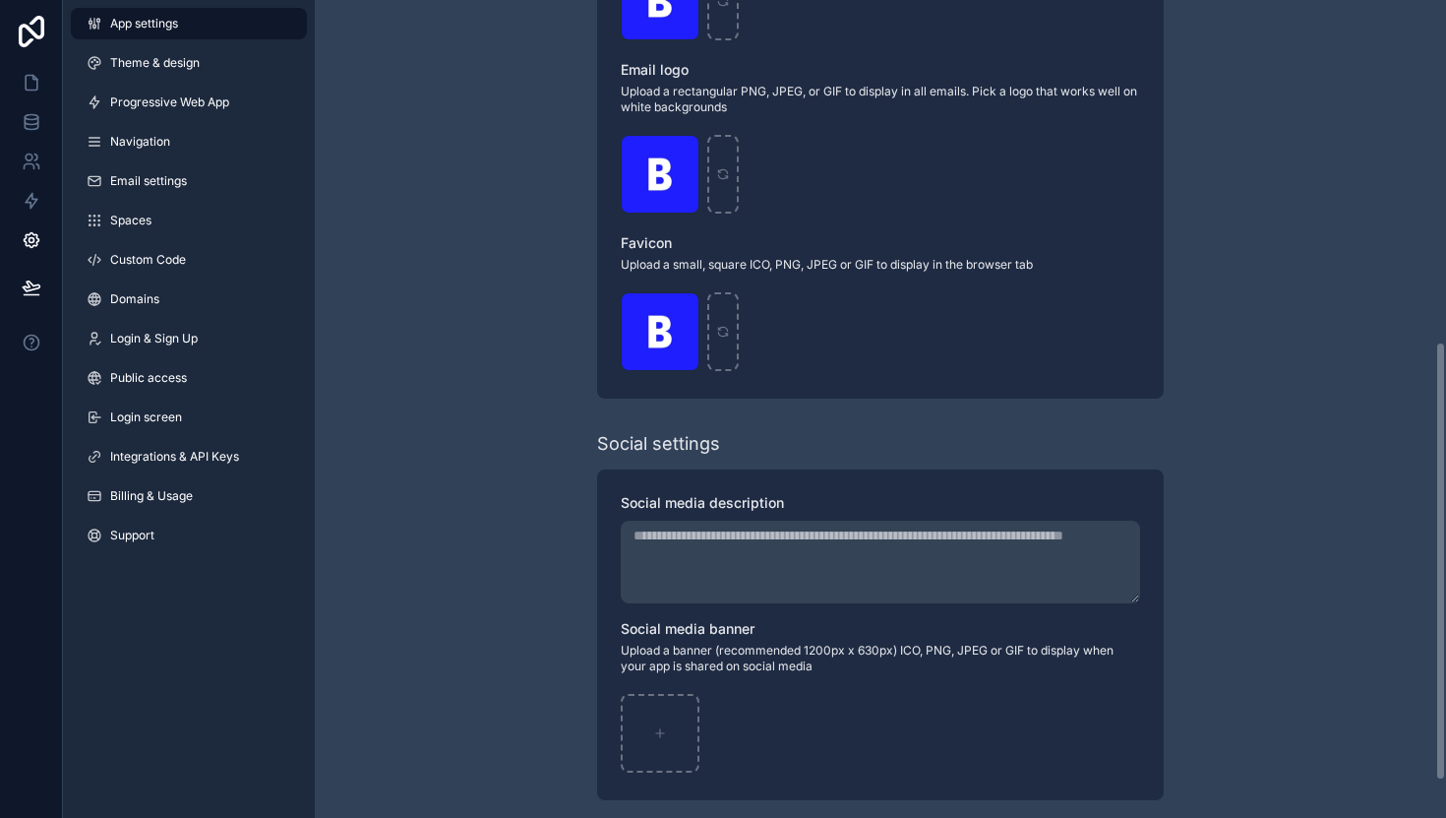
scroll to position [705, 0]
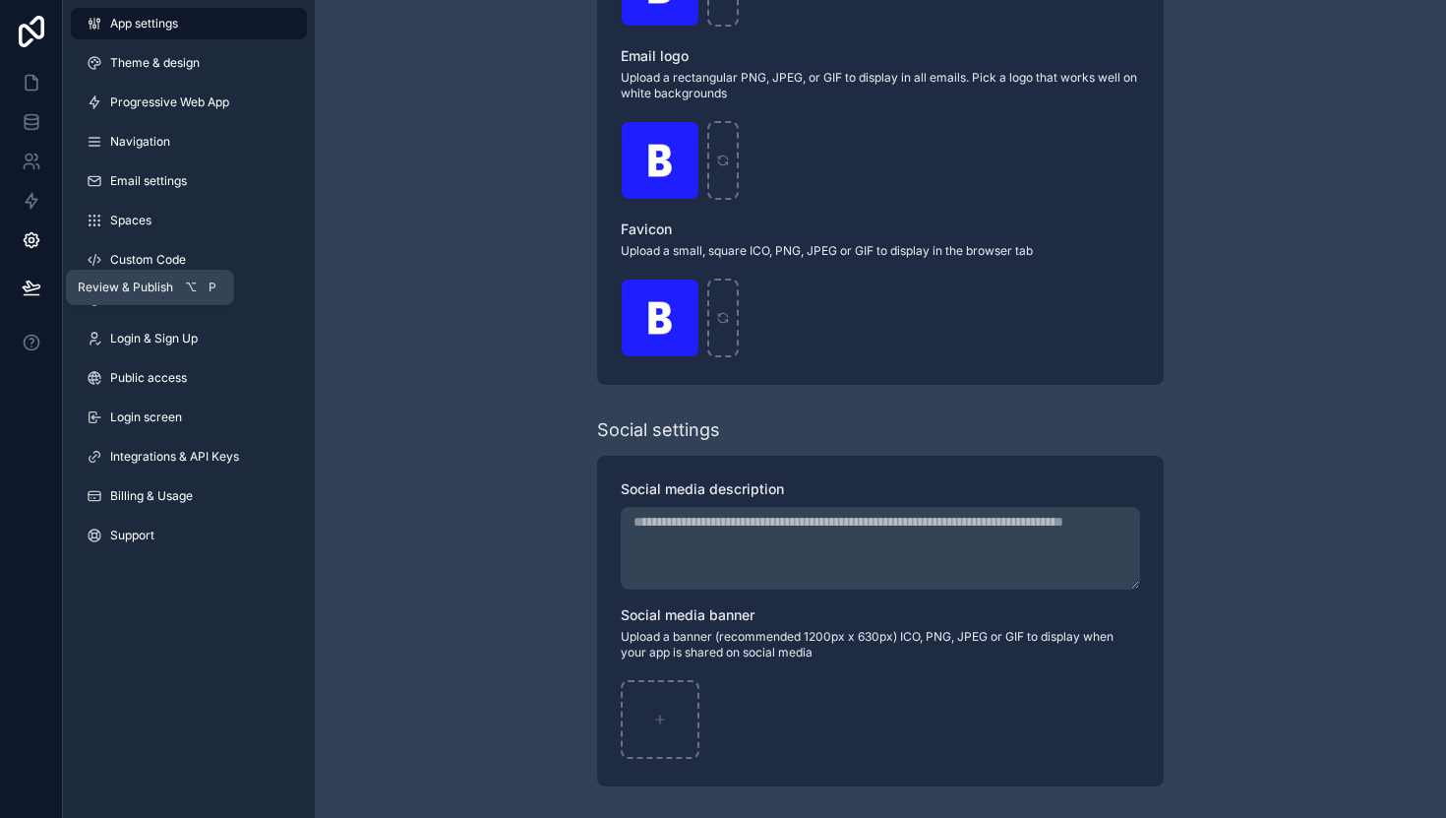
click at [34, 291] on icon at bounding box center [32, 287] width 20 height 20
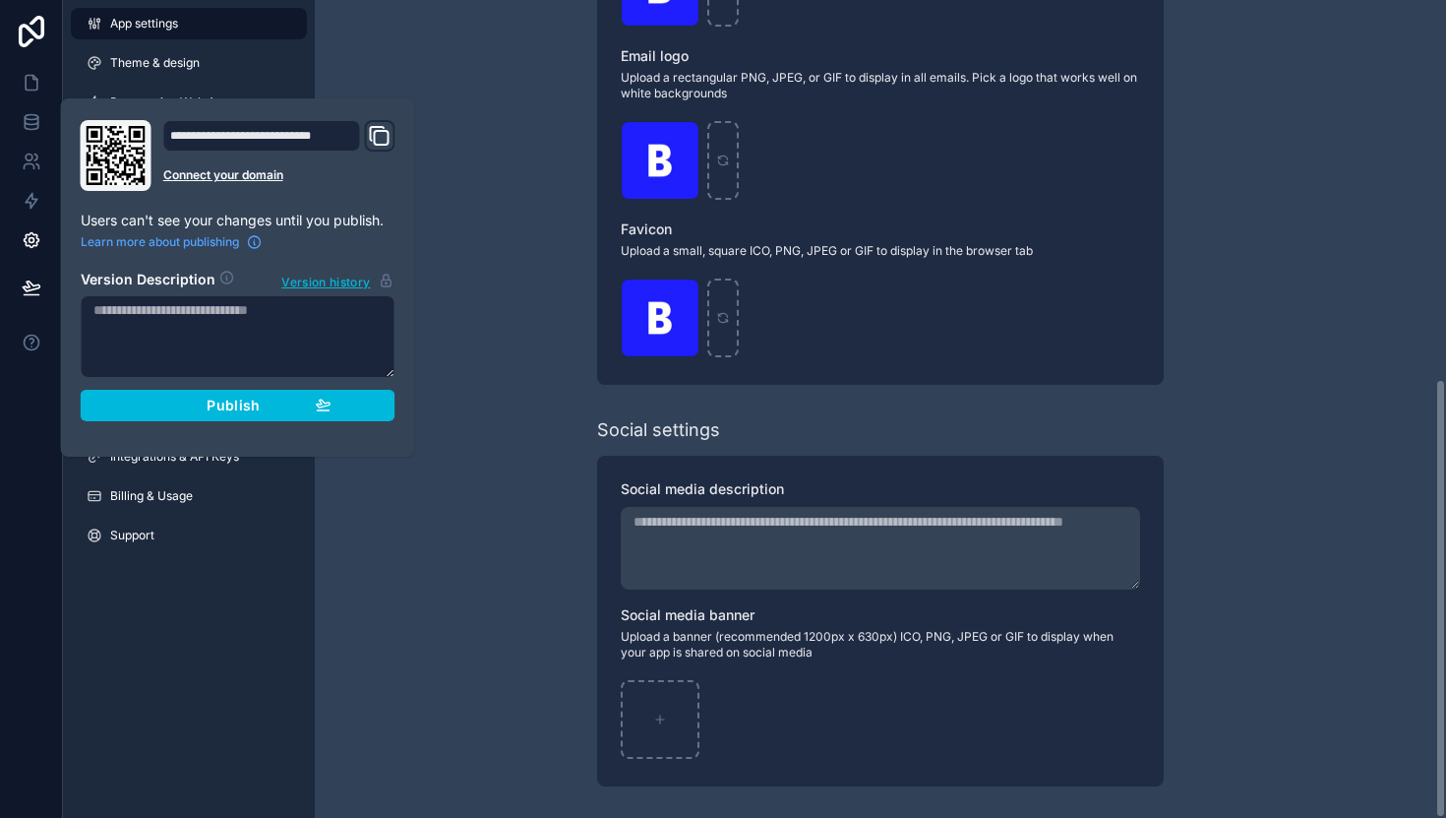
click at [529, 210] on div "**********" at bounding box center [880, 56] width 1131 height 1523
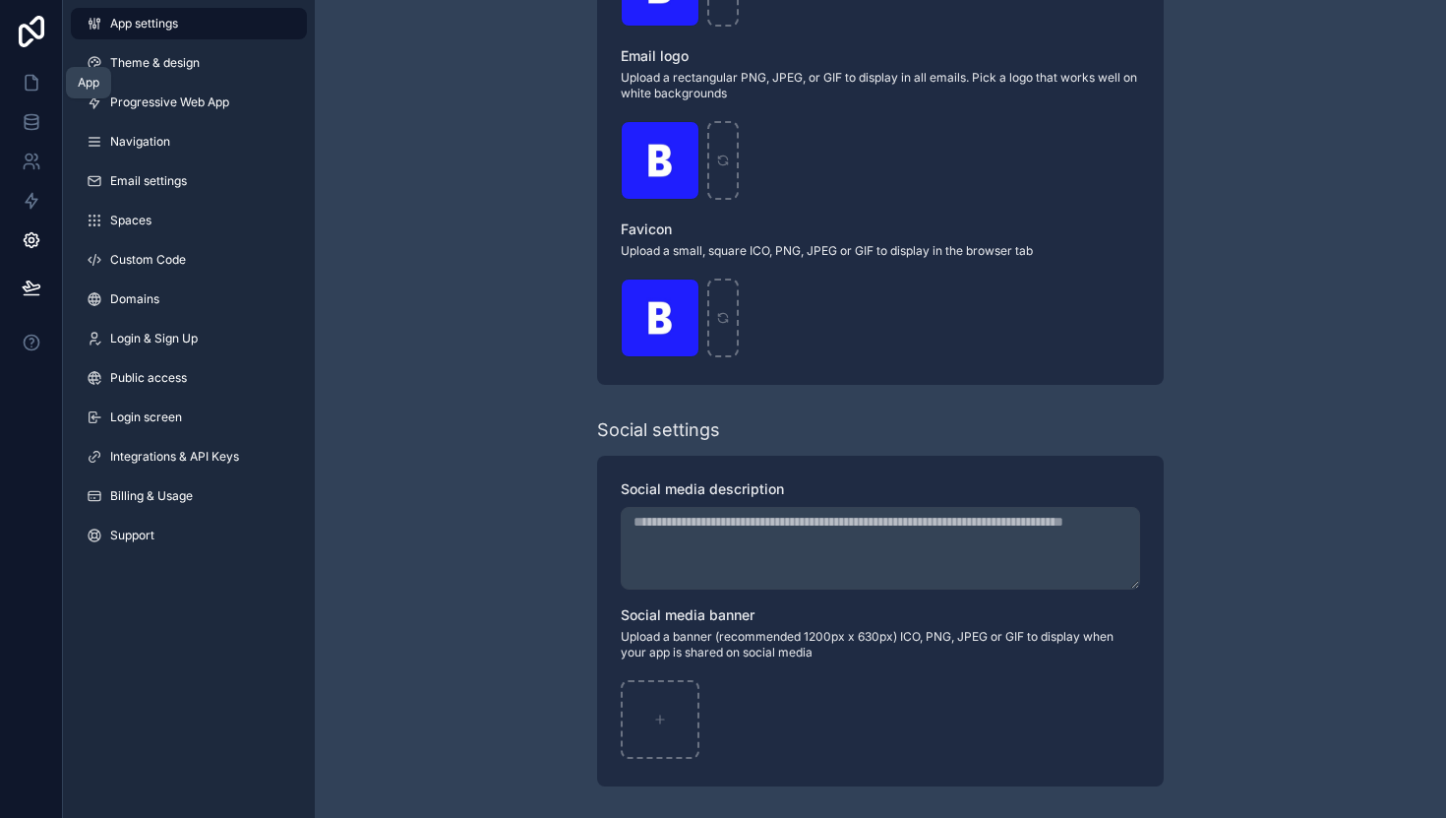
click at [29, 77] on icon at bounding box center [32, 83] width 20 height 20
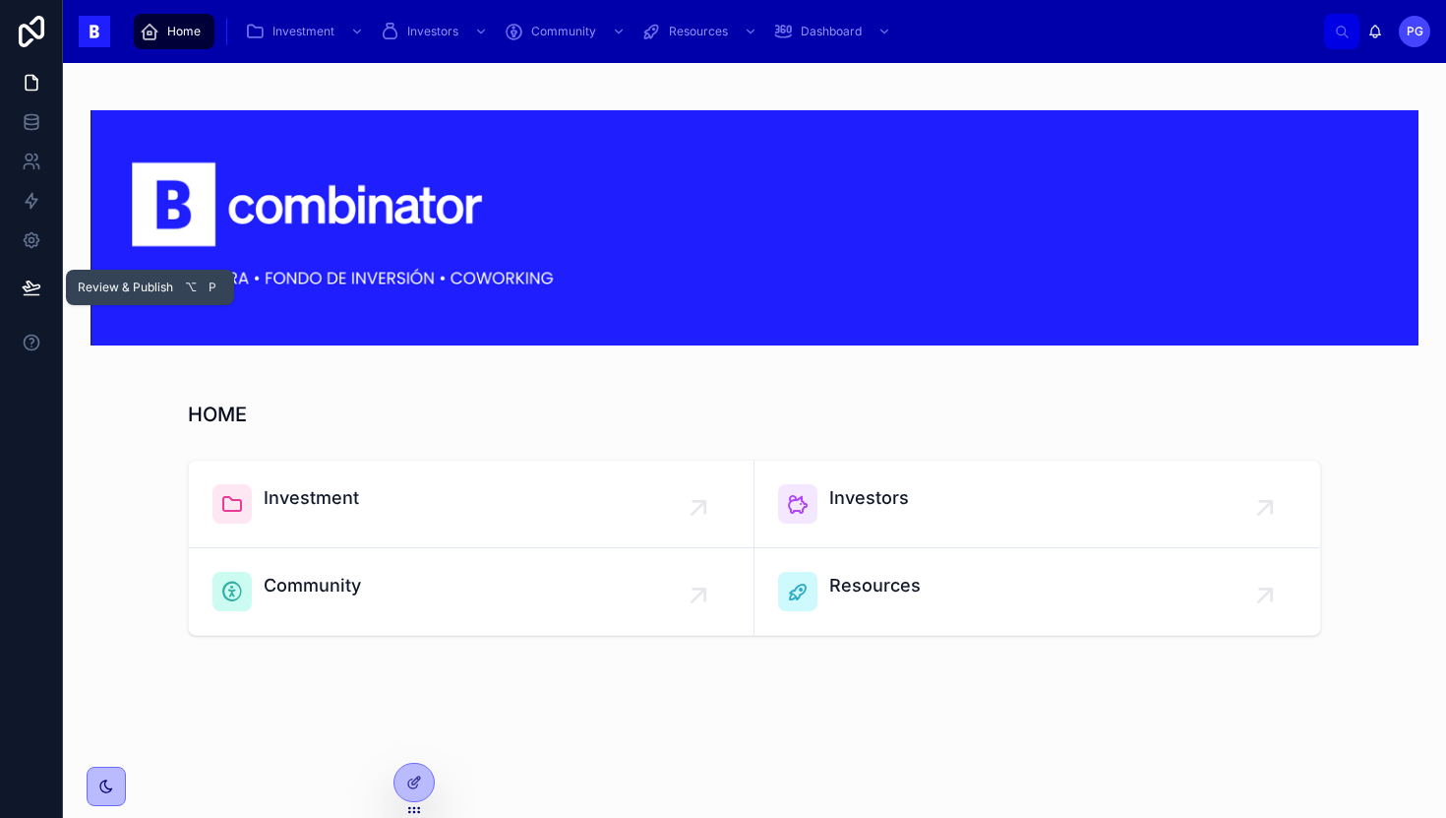
click at [28, 292] on icon at bounding box center [32, 287] width 20 height 20
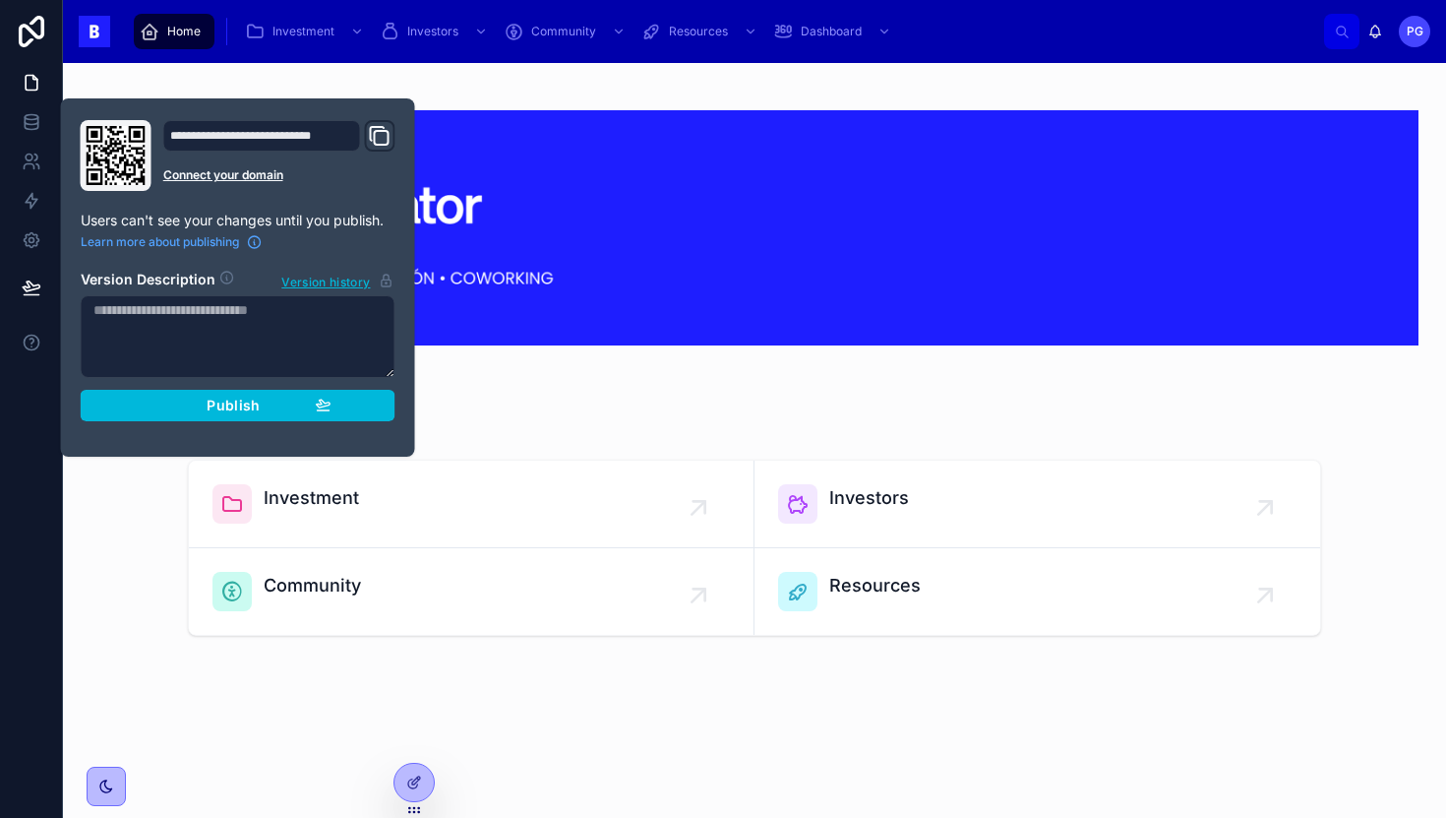
click at [218, 404] on span "Publish" at bounding box center [233, 405] width 53 height 18
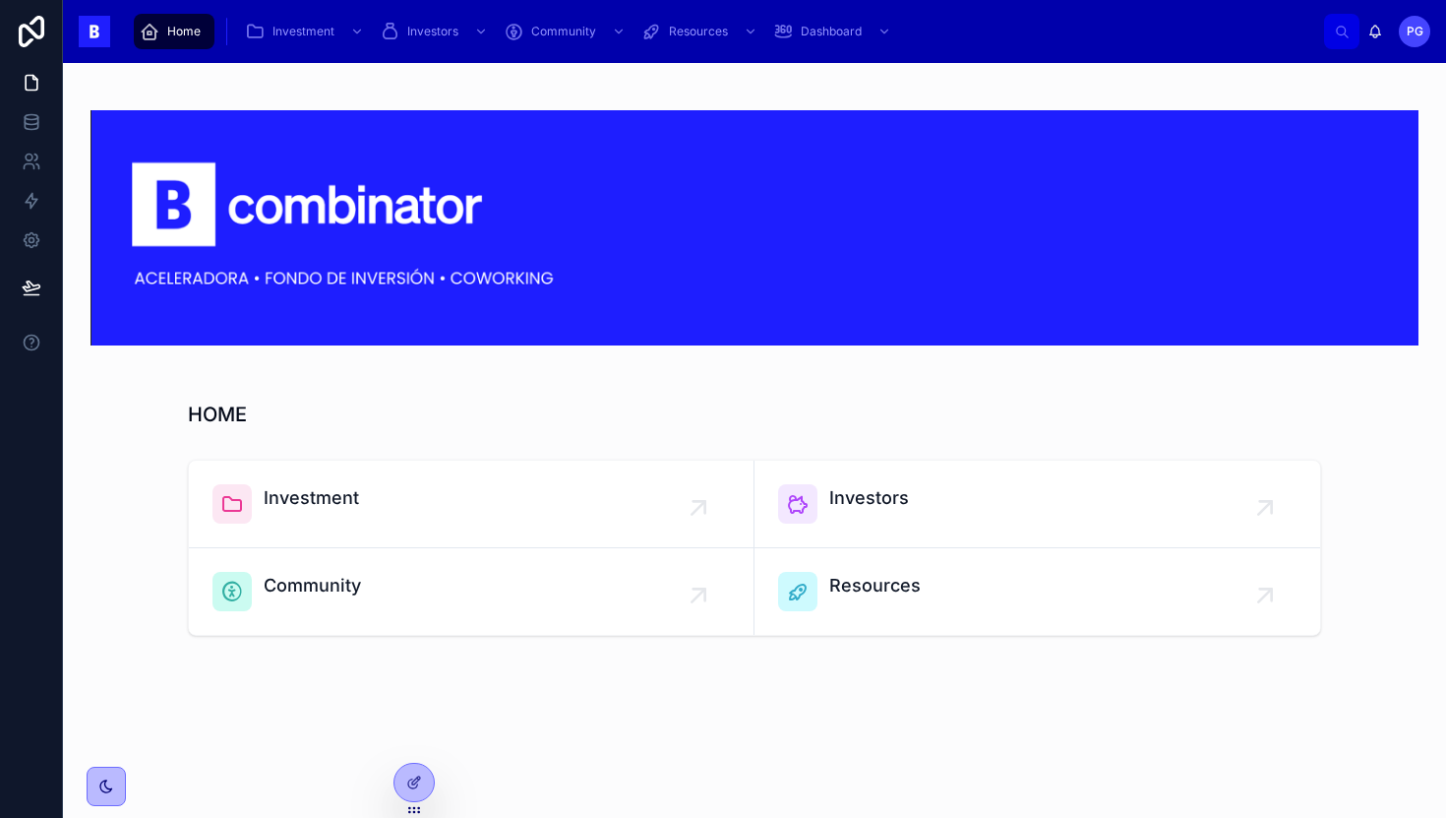
click at [632, 403] on div "HOME" at bounding box center [754, 414] width 1133 height 28
click at [32, 87] on icon at bounding box center [32, 83] width 20 height 20
click at [26, 82] on icon at bounding box center [32, 83] width 12 height 15
click at [417, 781] on icon at bounding box center [416, 780] width 8 height 8
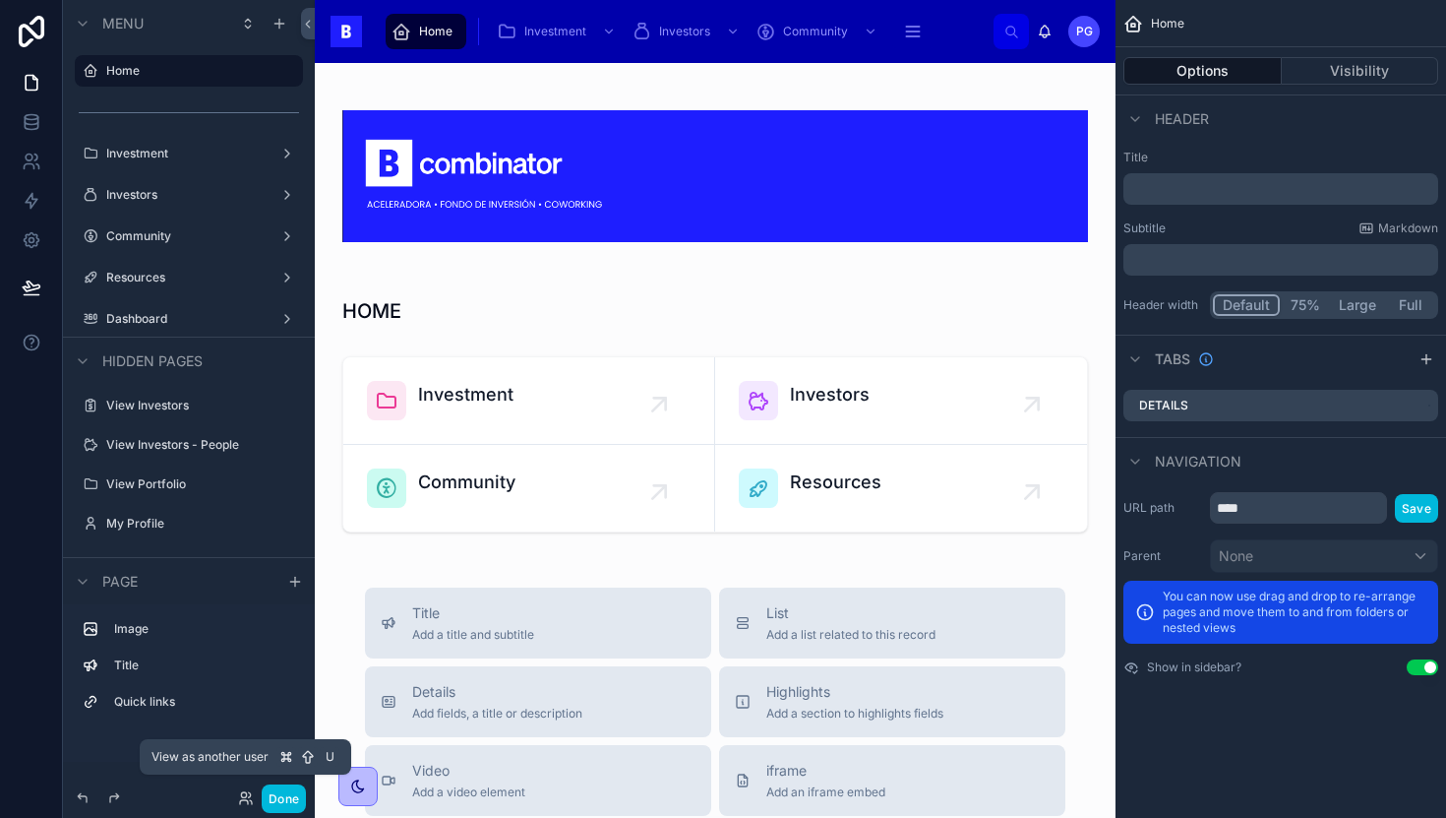
click at [244, 799] on icon at bounding box center [246, 798] width 16 height 16
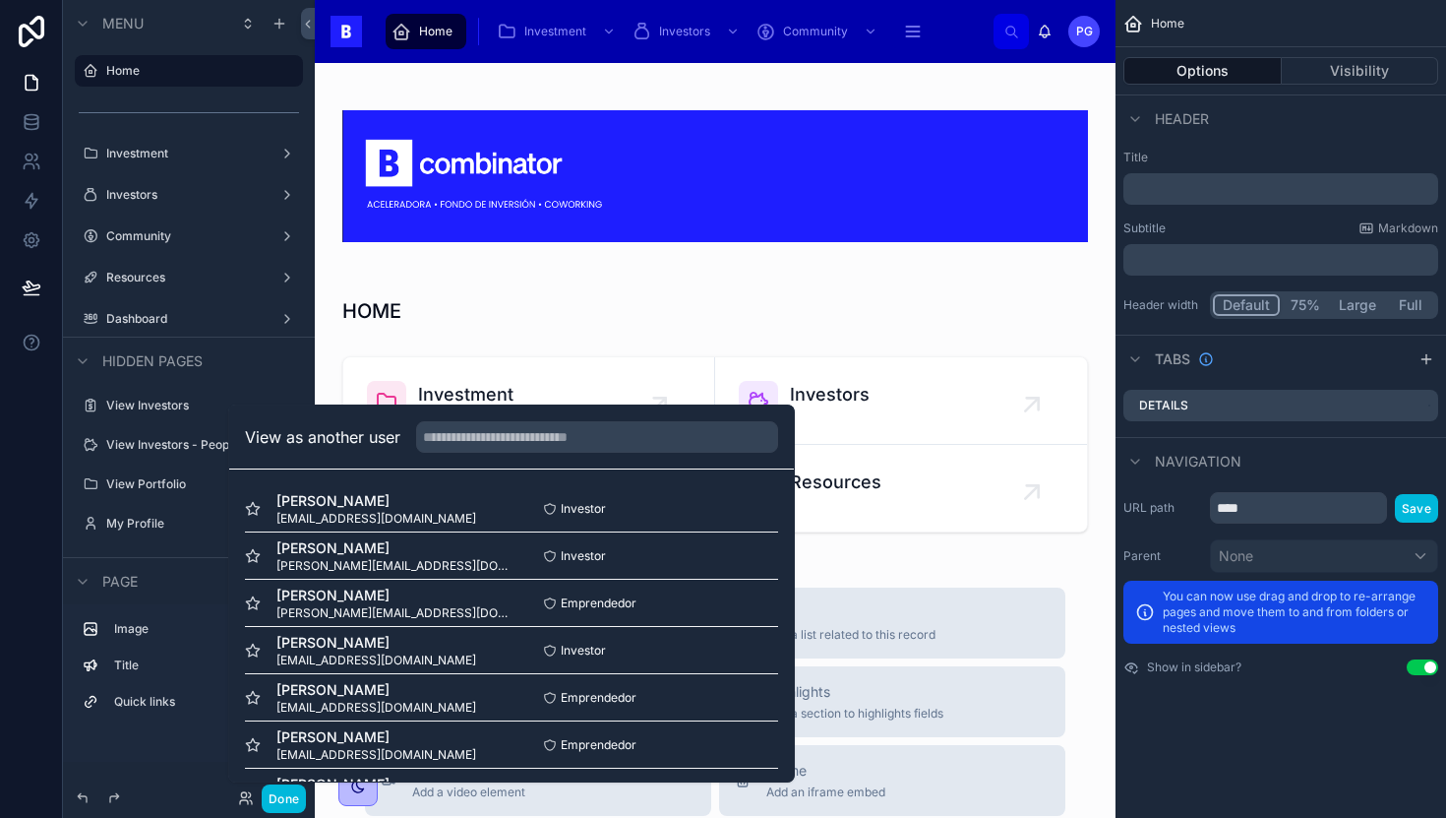
click at [497, 437] on input "text" at bounding box center [597, 436] width 362 height 31
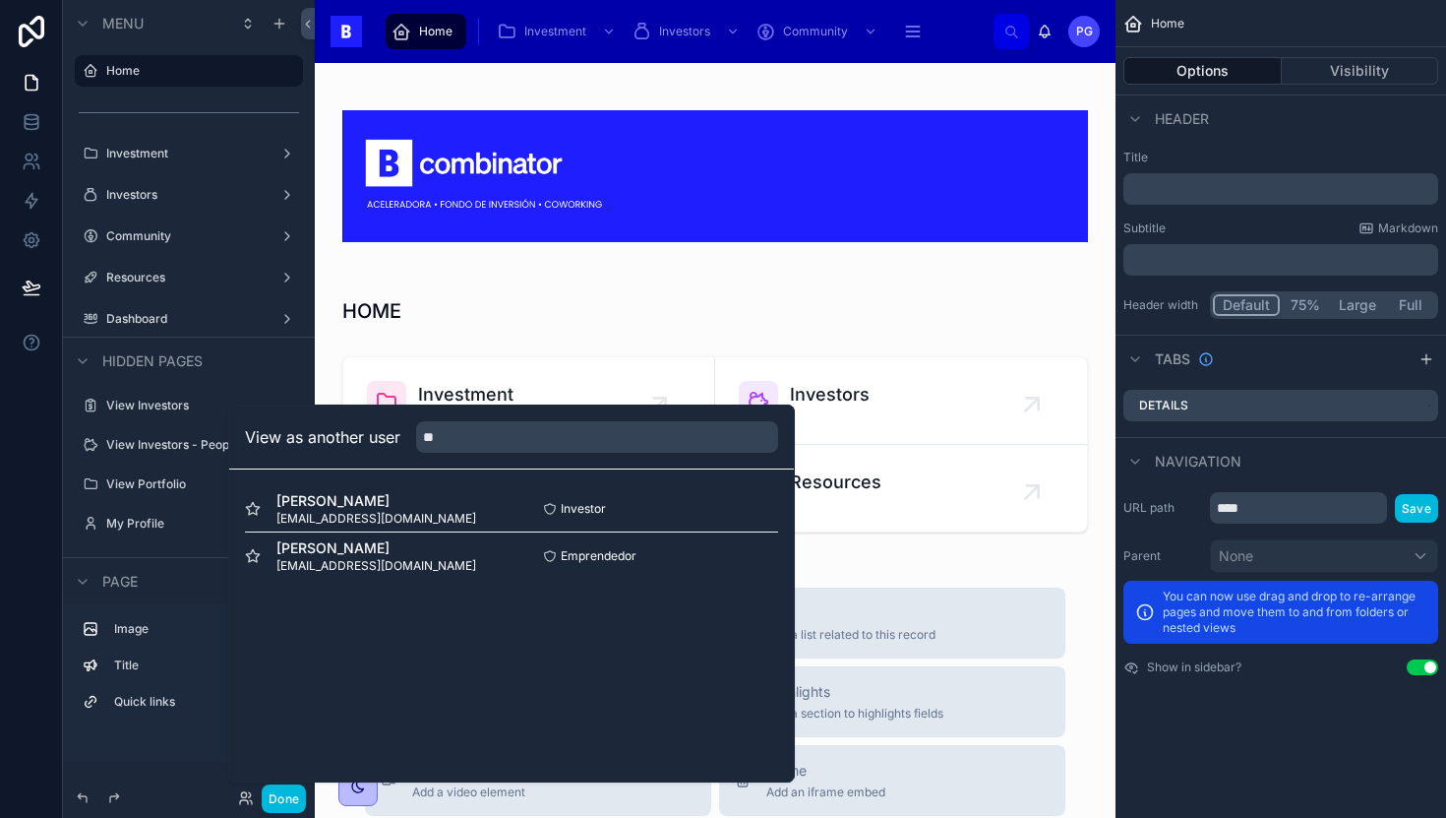
type input "*"
type input "*****"
click at [0, 0] on button "Select" at bounding box center [0, 0] width 0 height 0
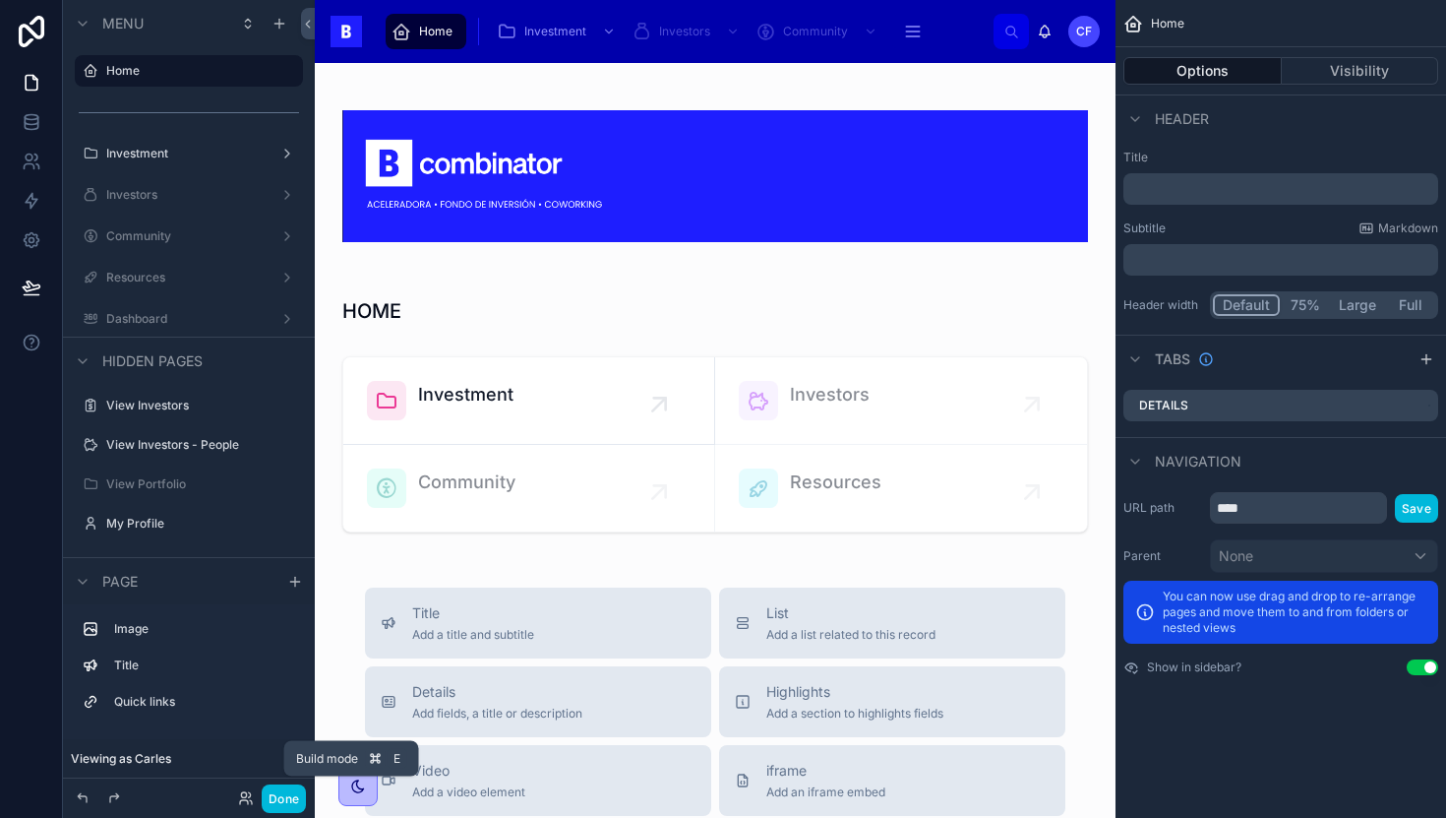
click at [290, 800] on button "Done" at bounding box center [284, 798] width 44 height 29
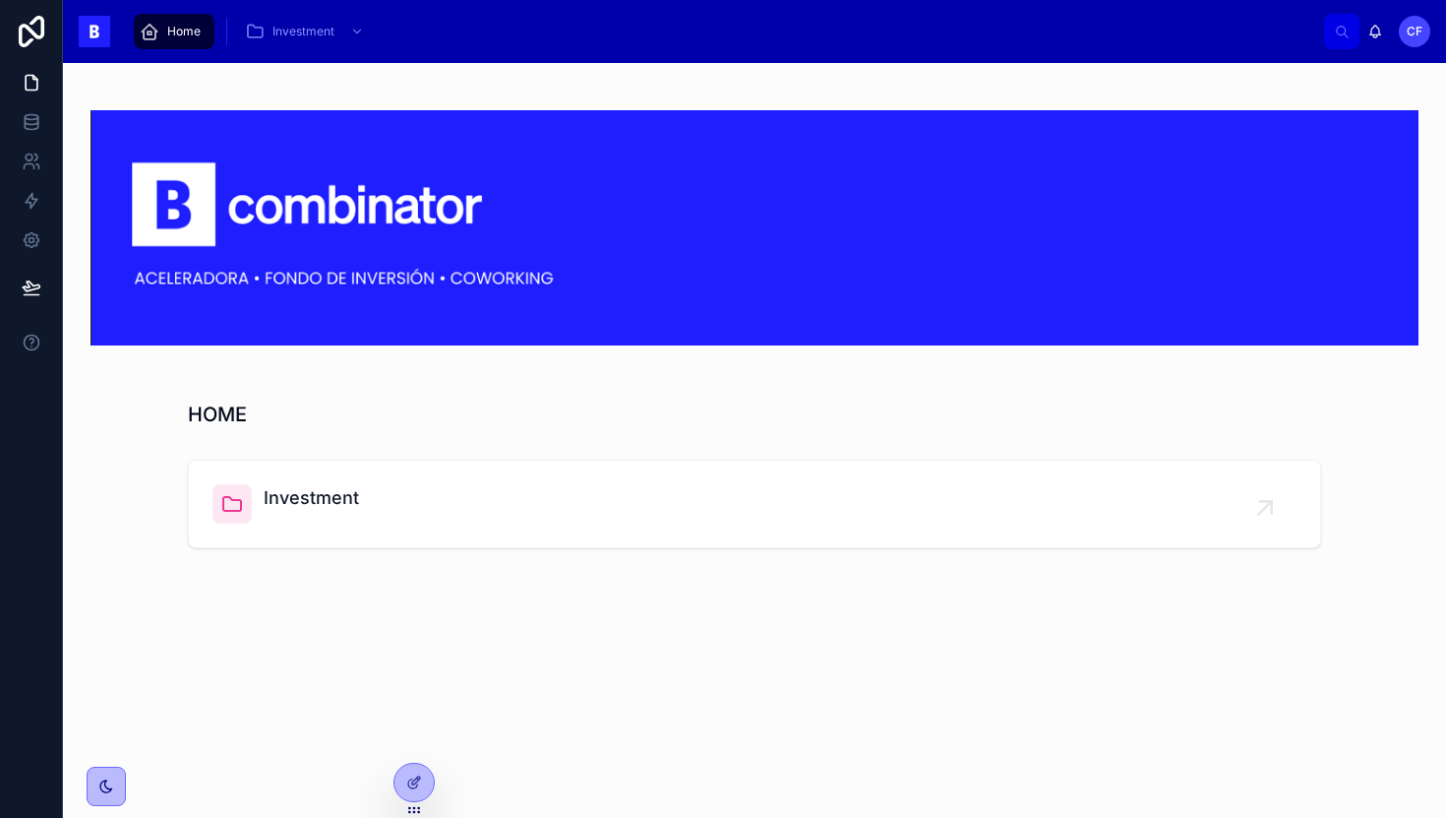
click at [391, 514] on div "Investment" at bounding box center [755, 503] width 1084 height 39
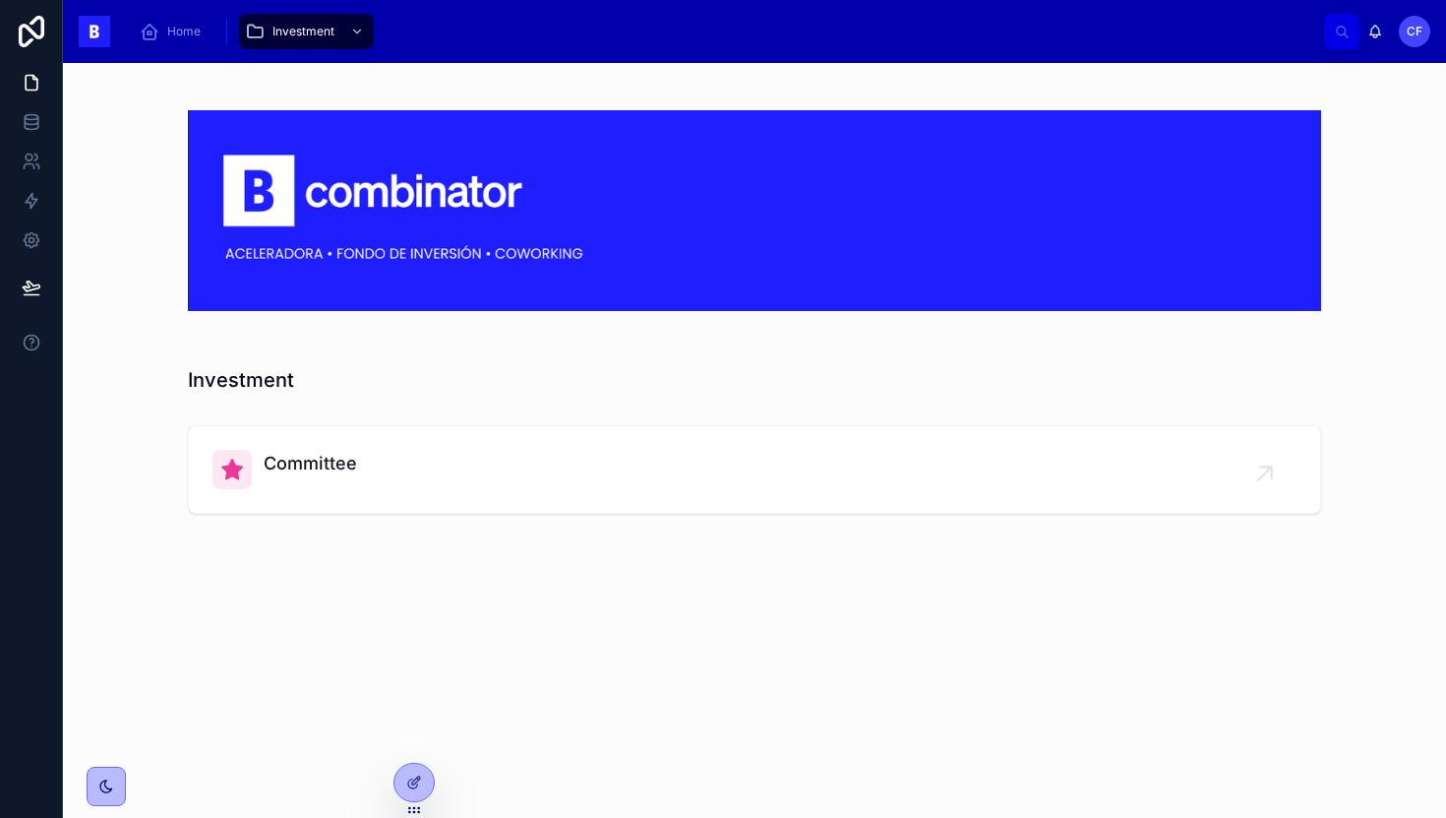
click at [405, 470] on div "Committee" at bounding box center [755, 469] width 1084 height 39
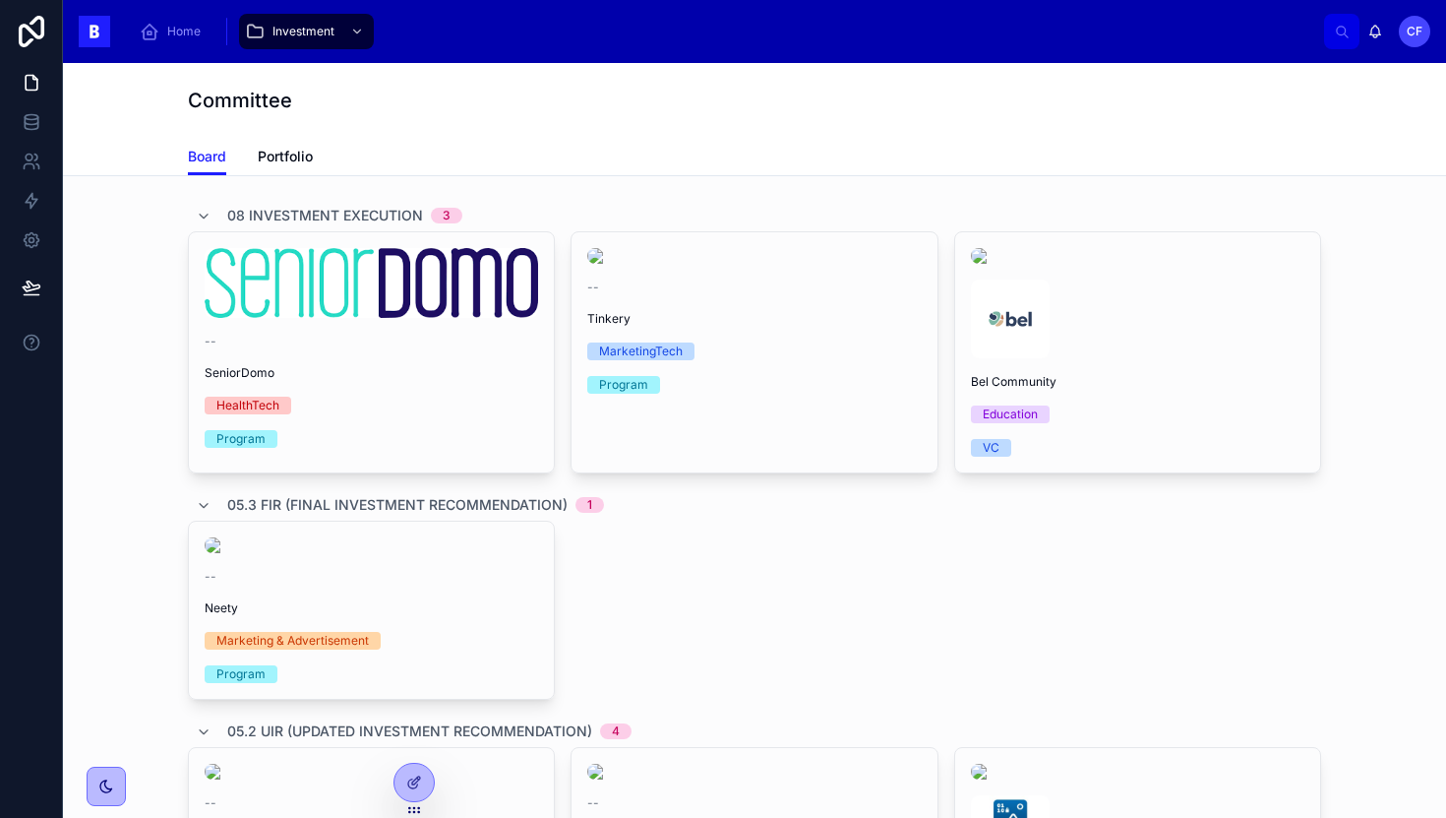
click at [282, 152] on span "Portfolio" at bounding box center [285, 157] width 55 height 20
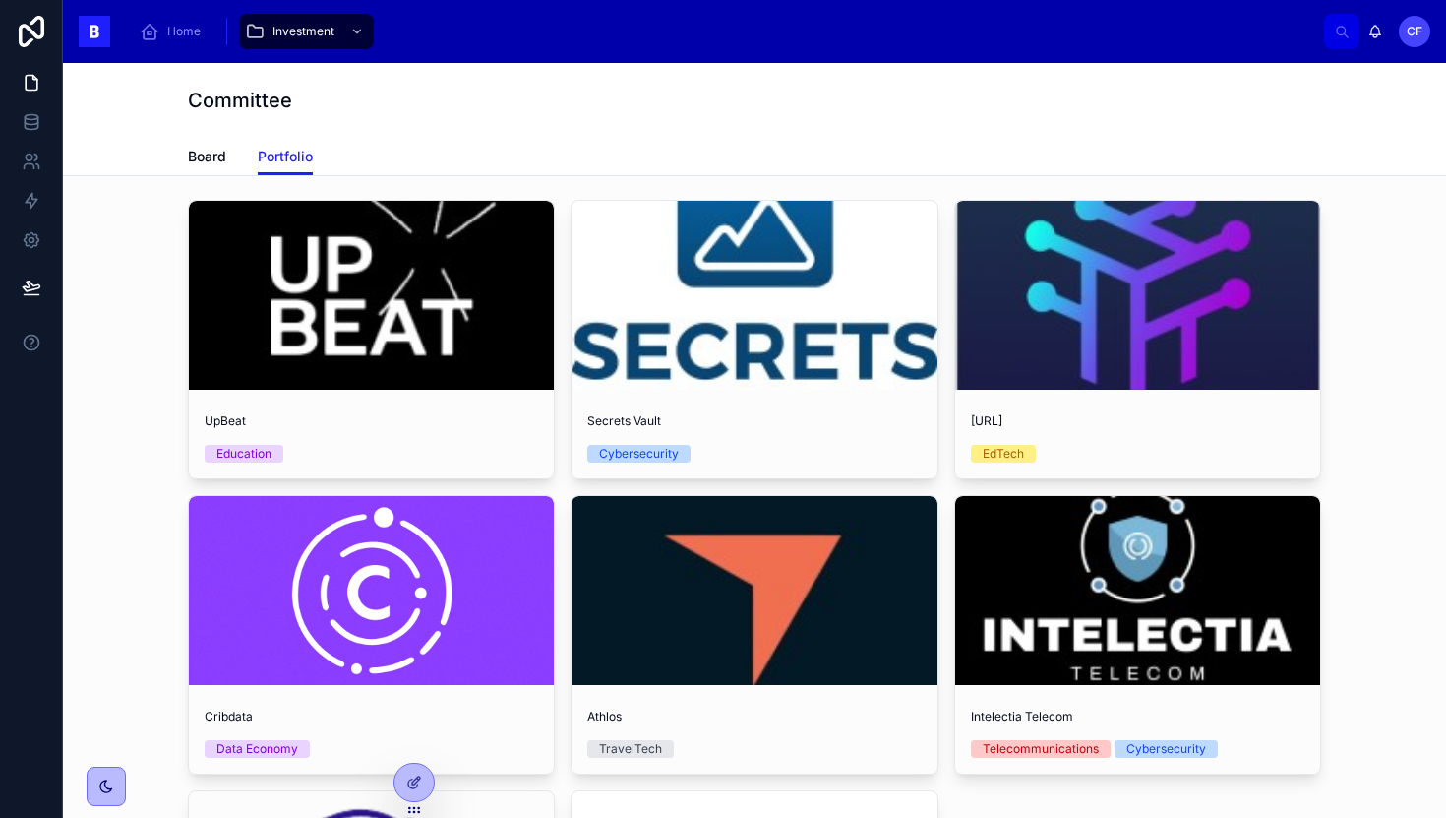
click at [414, 775] on icon at bounding box center [414, 782] width 16 height 16
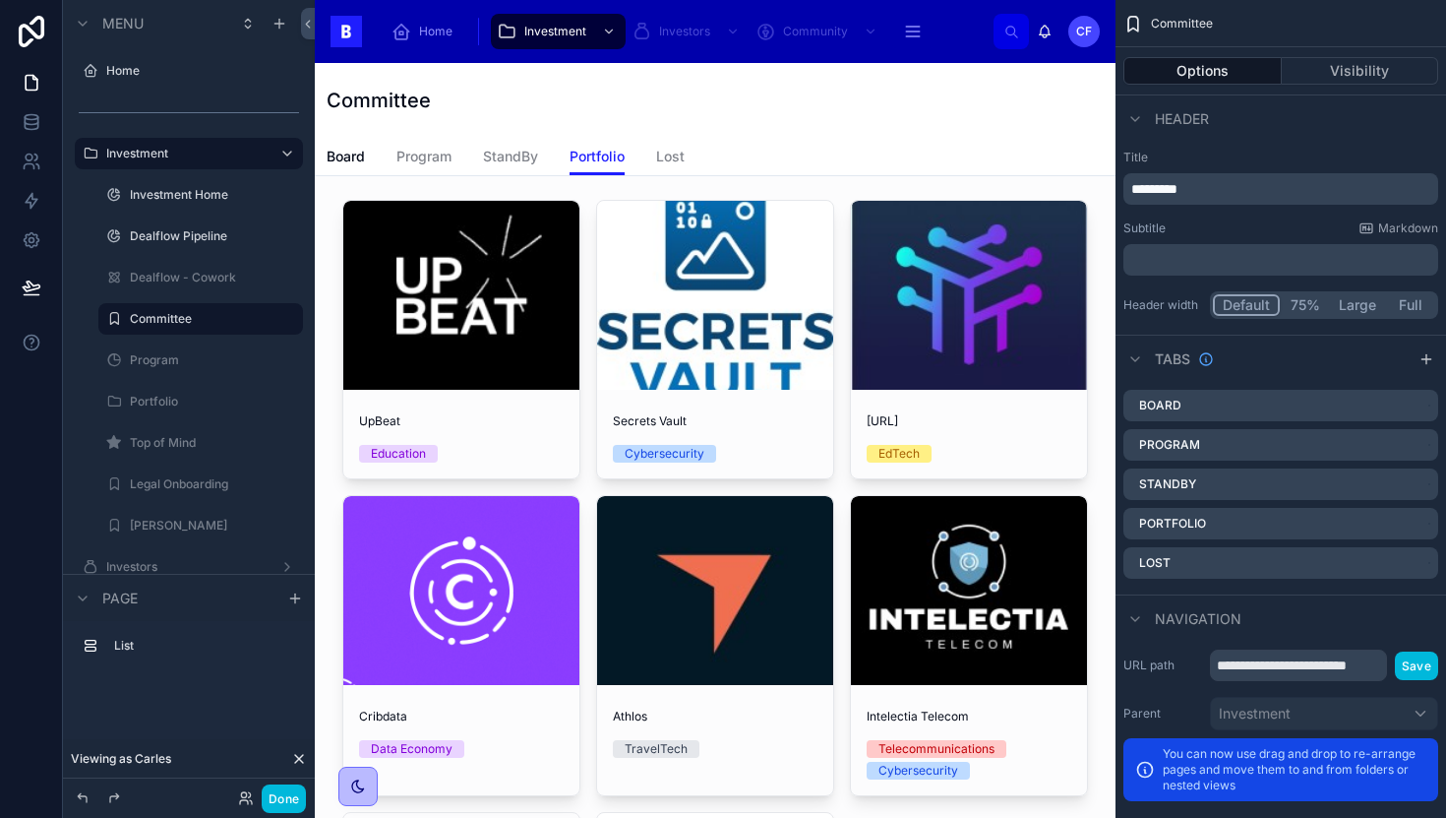
click at [307, 760] on div "Viewing as Carles" at bounding box center [189, 758] width 252 height 39
click at [303, 760] on icon at bounding box center [299, 759] width 16 height 16
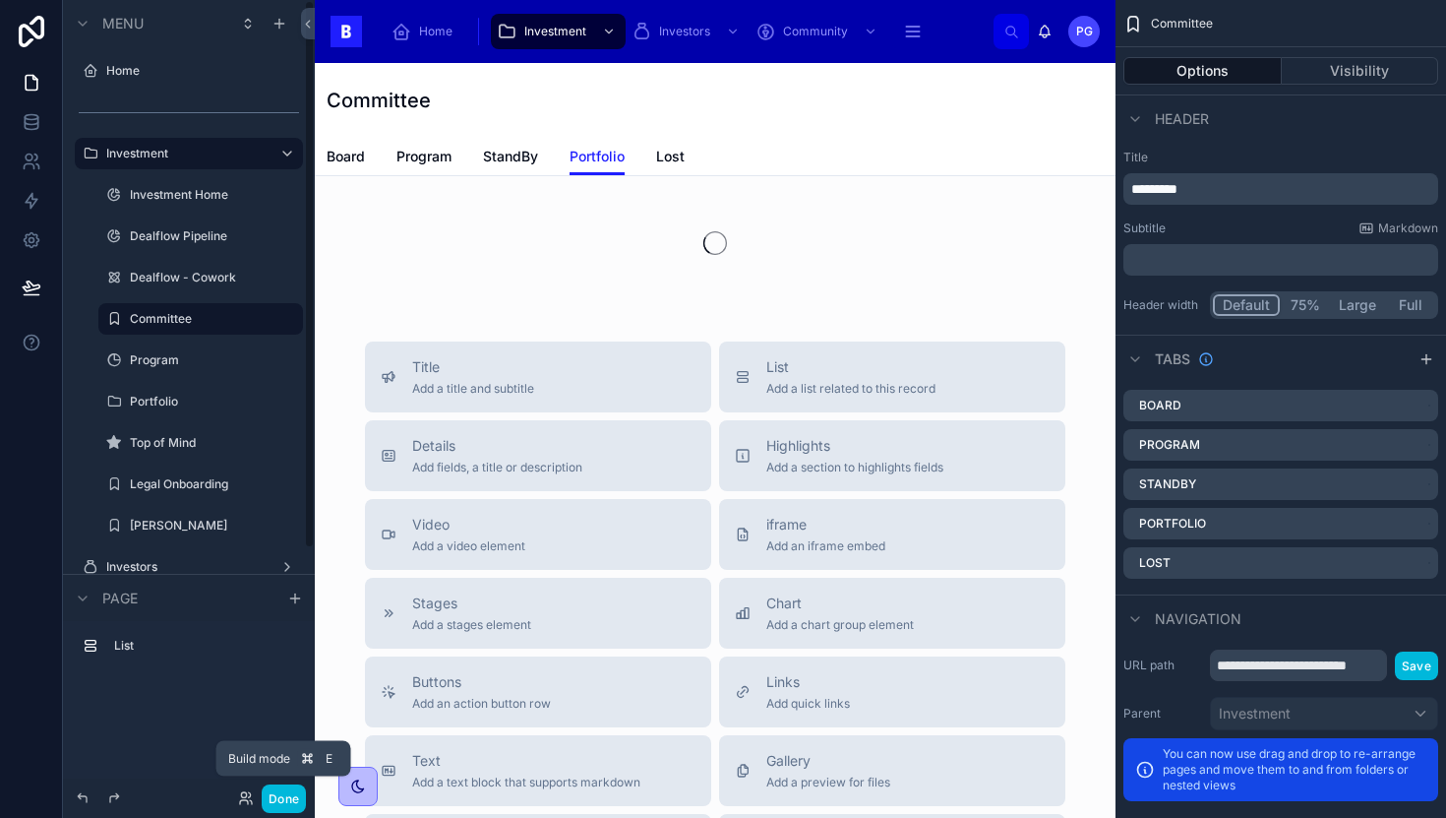
click at [282, 800] on button "Done" at bounding box center [284, 798] width 44 height 29
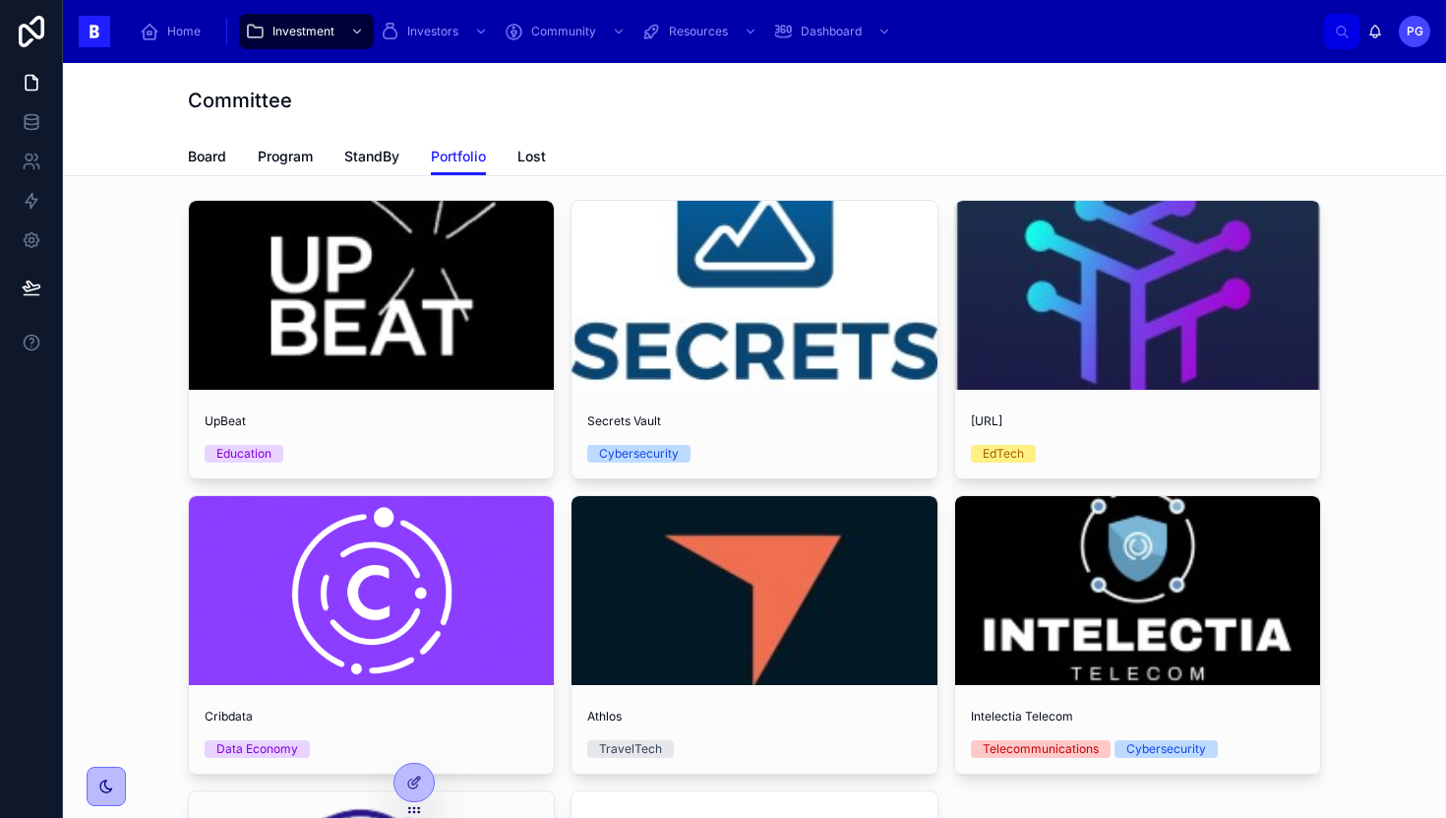
click at [191, 31] on span "Home" at bounding box center [183, 32] width 33 height 16
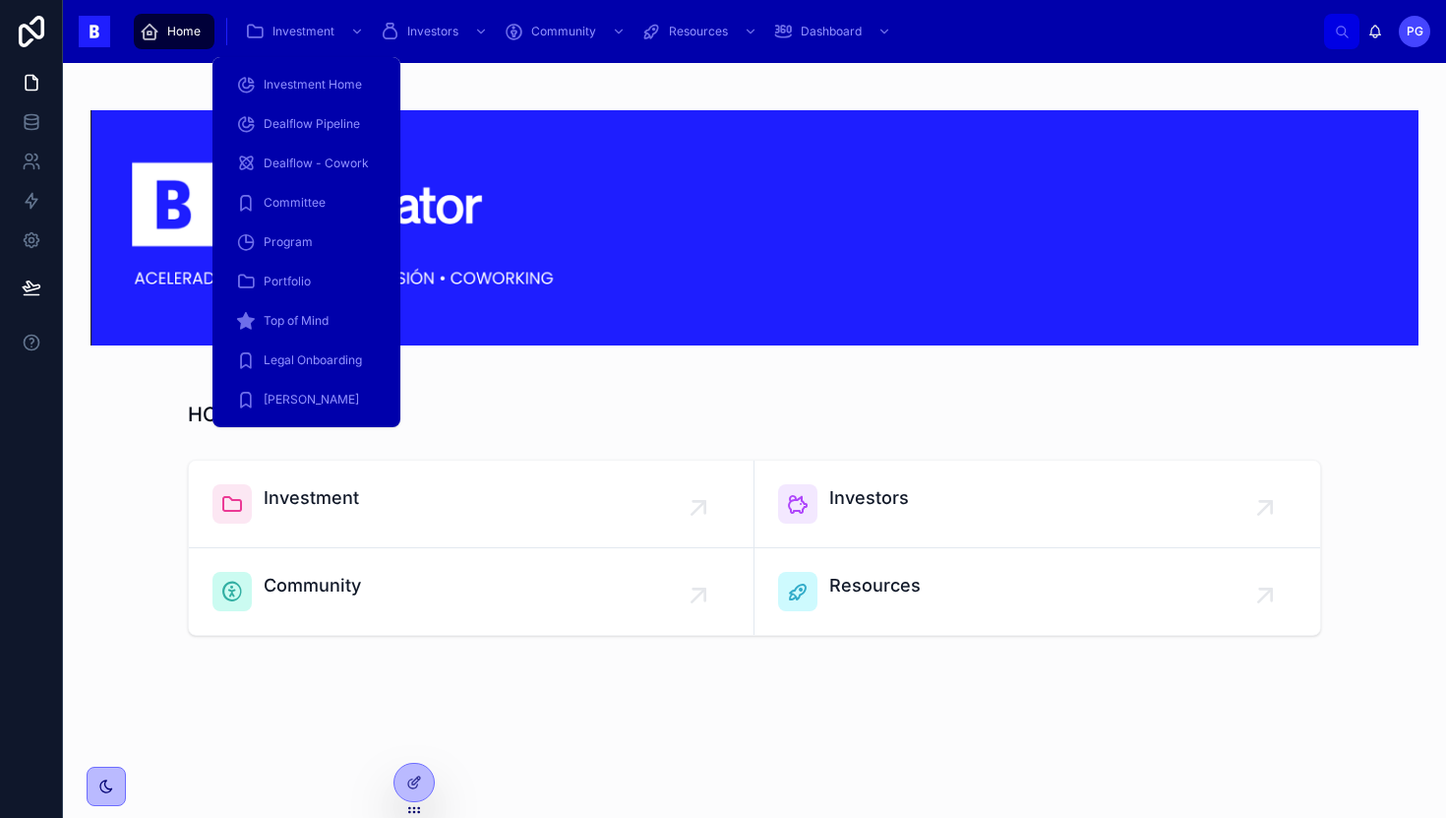
click at [331, 32] on span "Investment" at bounding box center [304, 32] width 62 height 16
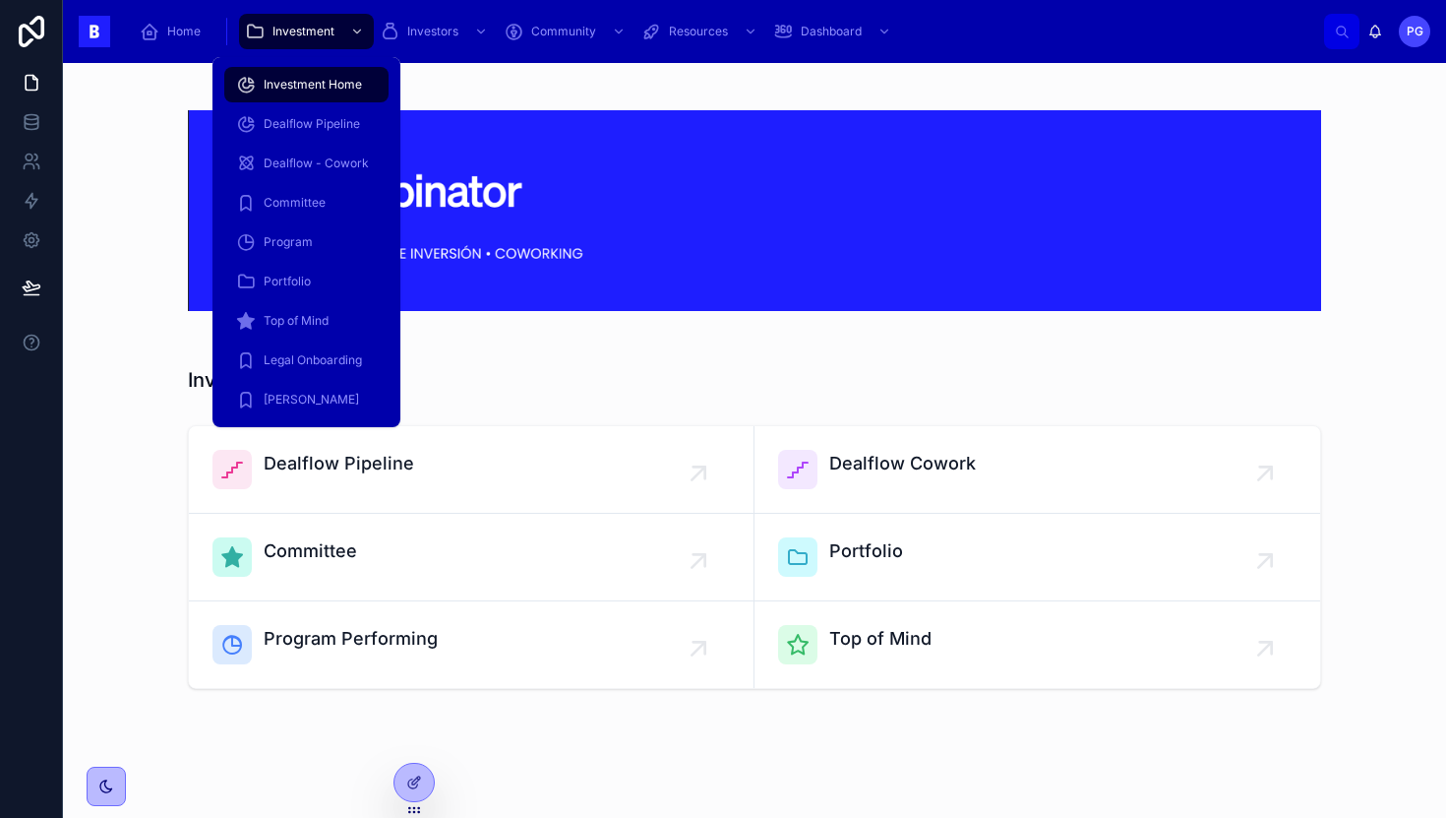
click at [343, 121] on span "Dealflow Pipeline" at bounding box center [312, 124] width 96 height 16
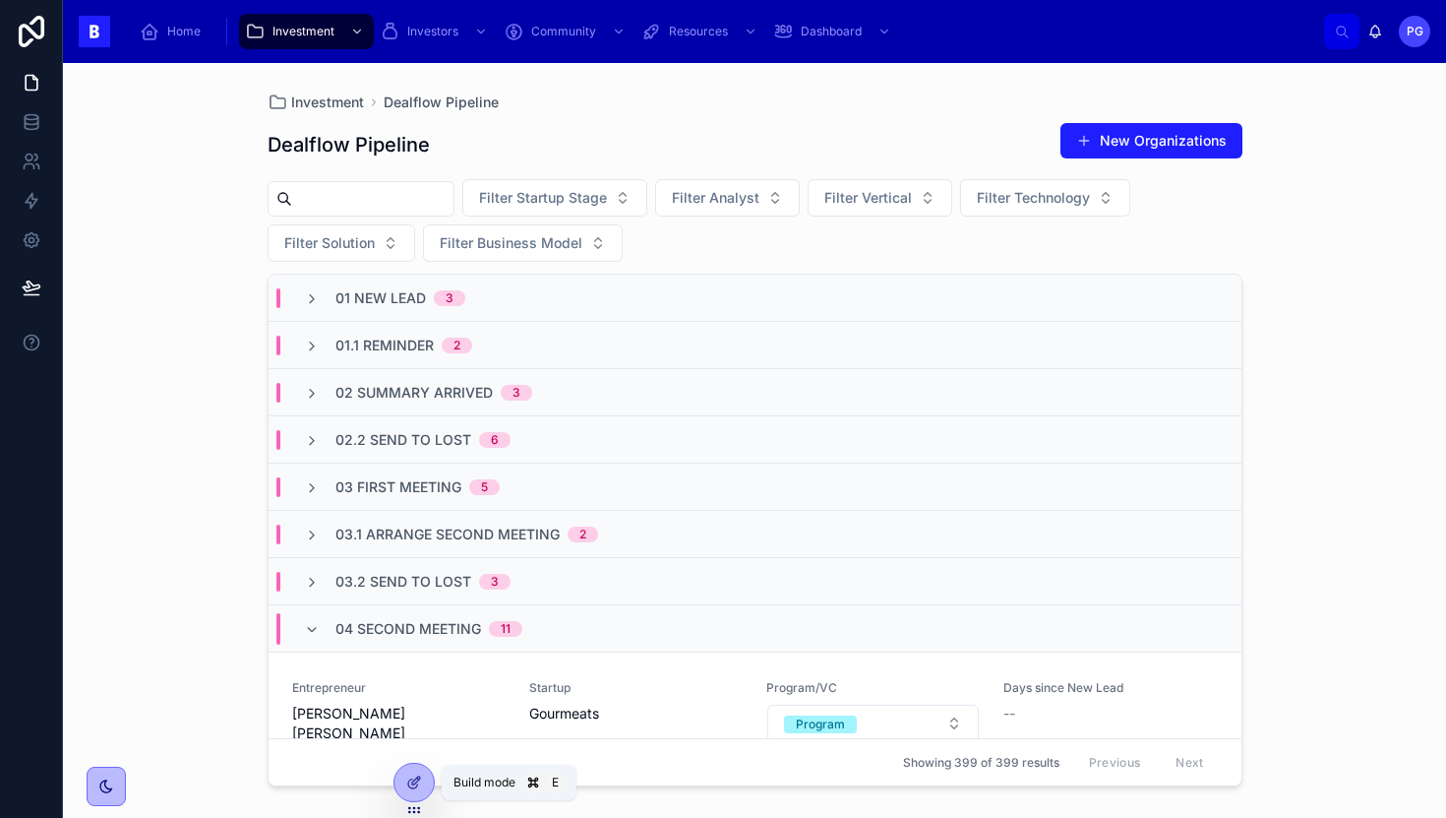
click at [419, 777] on icon at bounding box center [414, 782] width 16 height 16
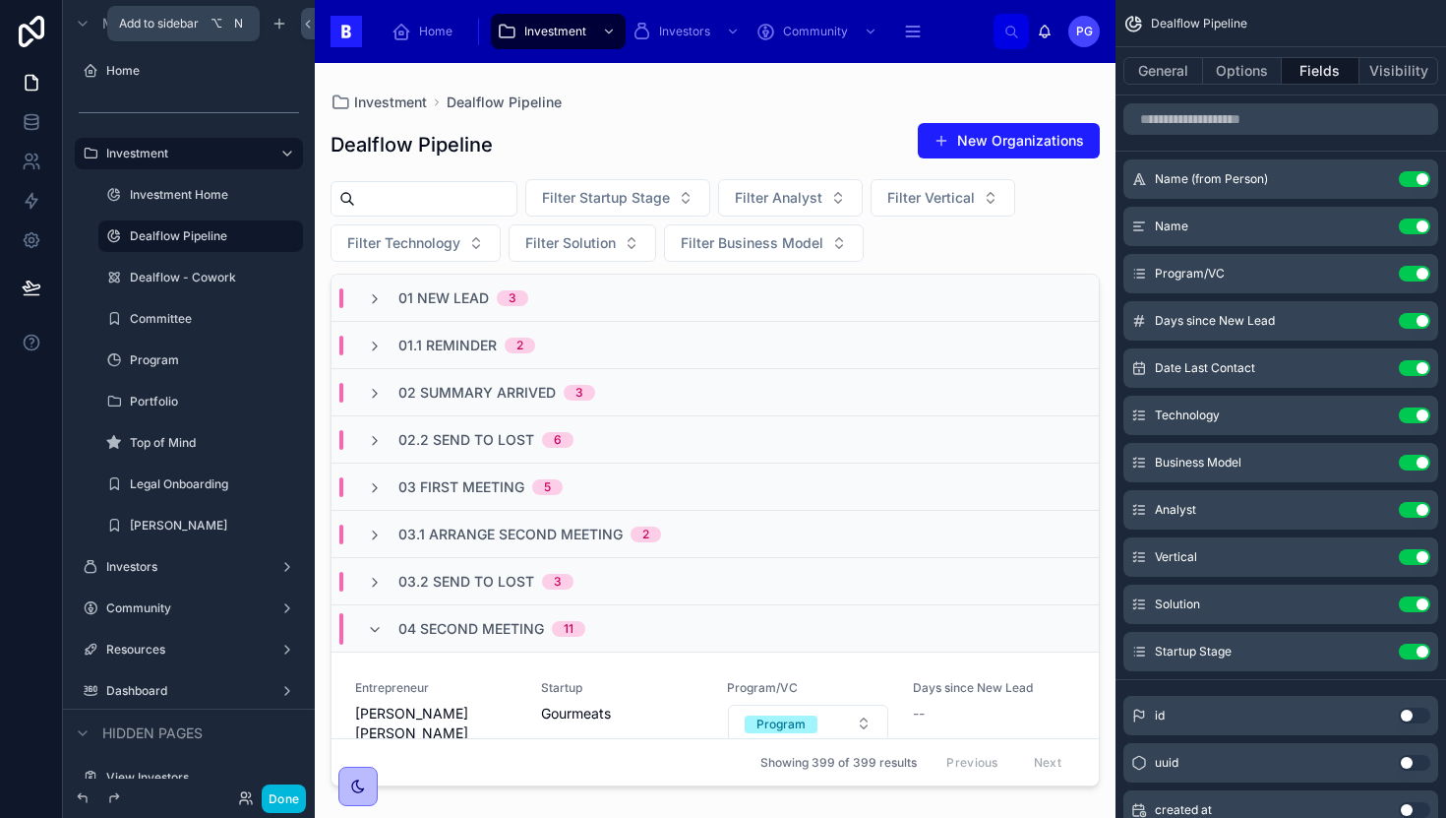
click at [285, 25] on icon "scrollable content" at bounding box center [280, 24] width 16 height 16
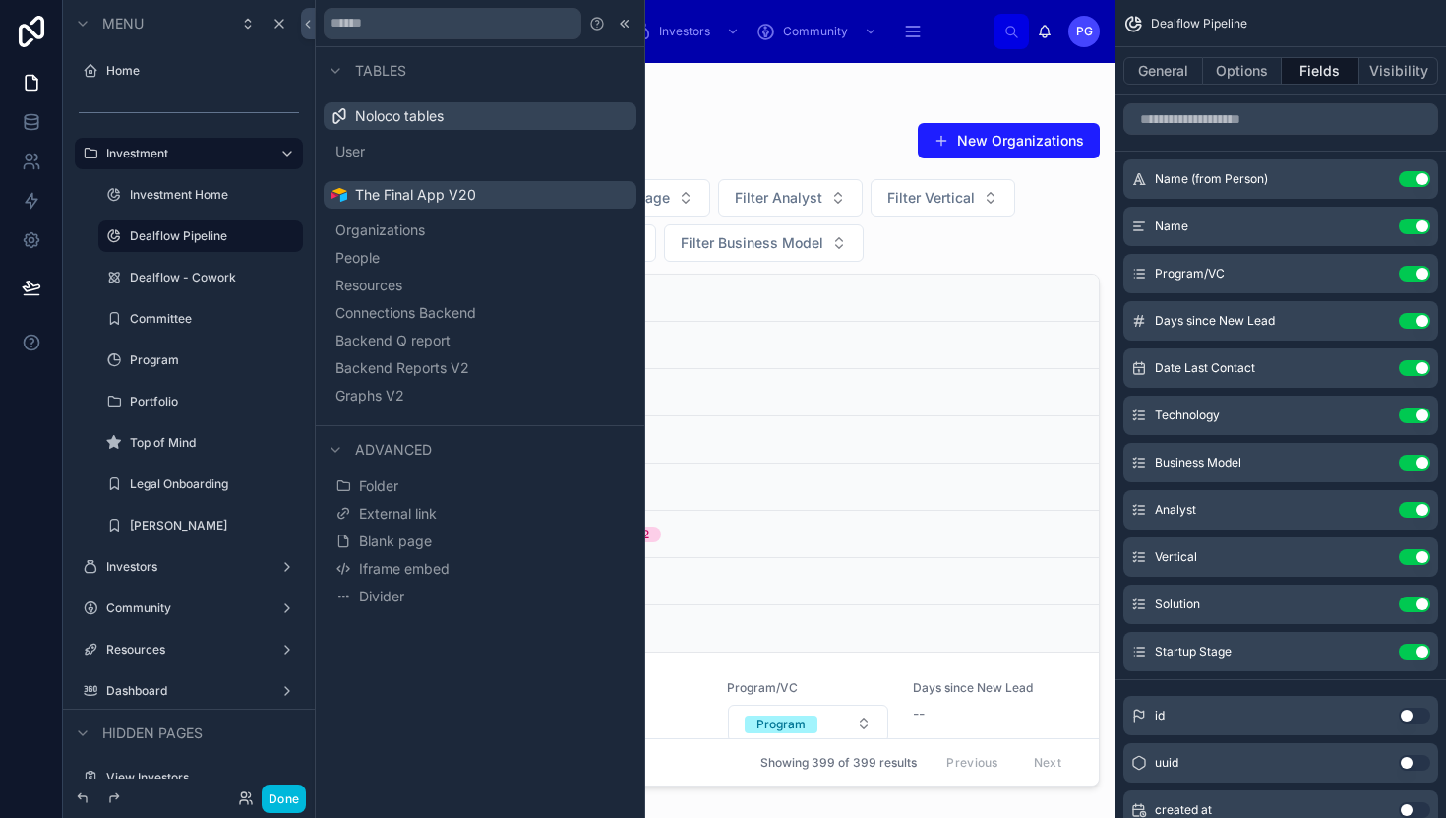
click at [0, 0] on icon "scrollable content" at bounding box center [0, 0] width 0 height 0
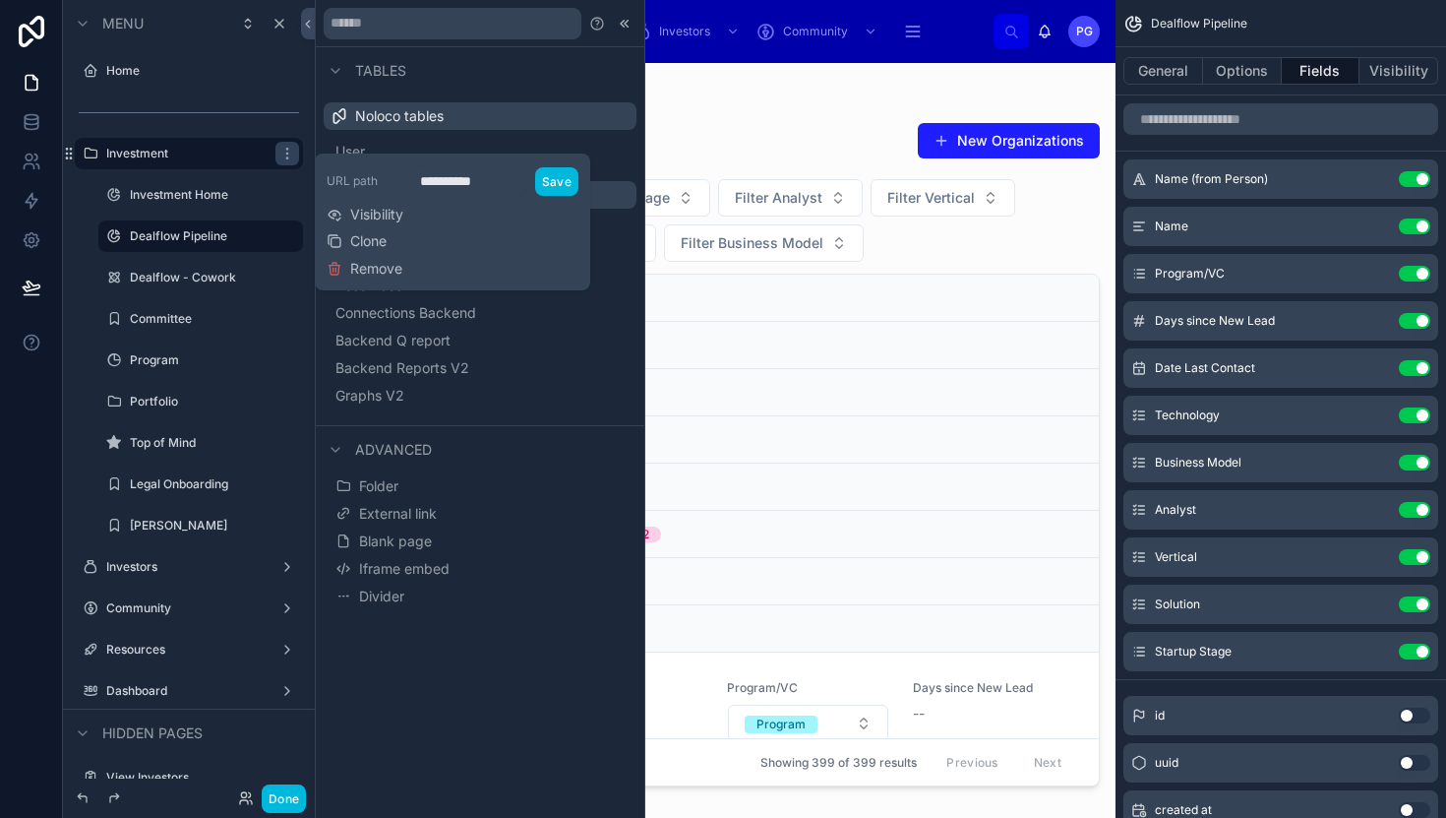
click at [0, 0] on icon "scrollable content" at bounding box center [0, 0] width 0 height 0
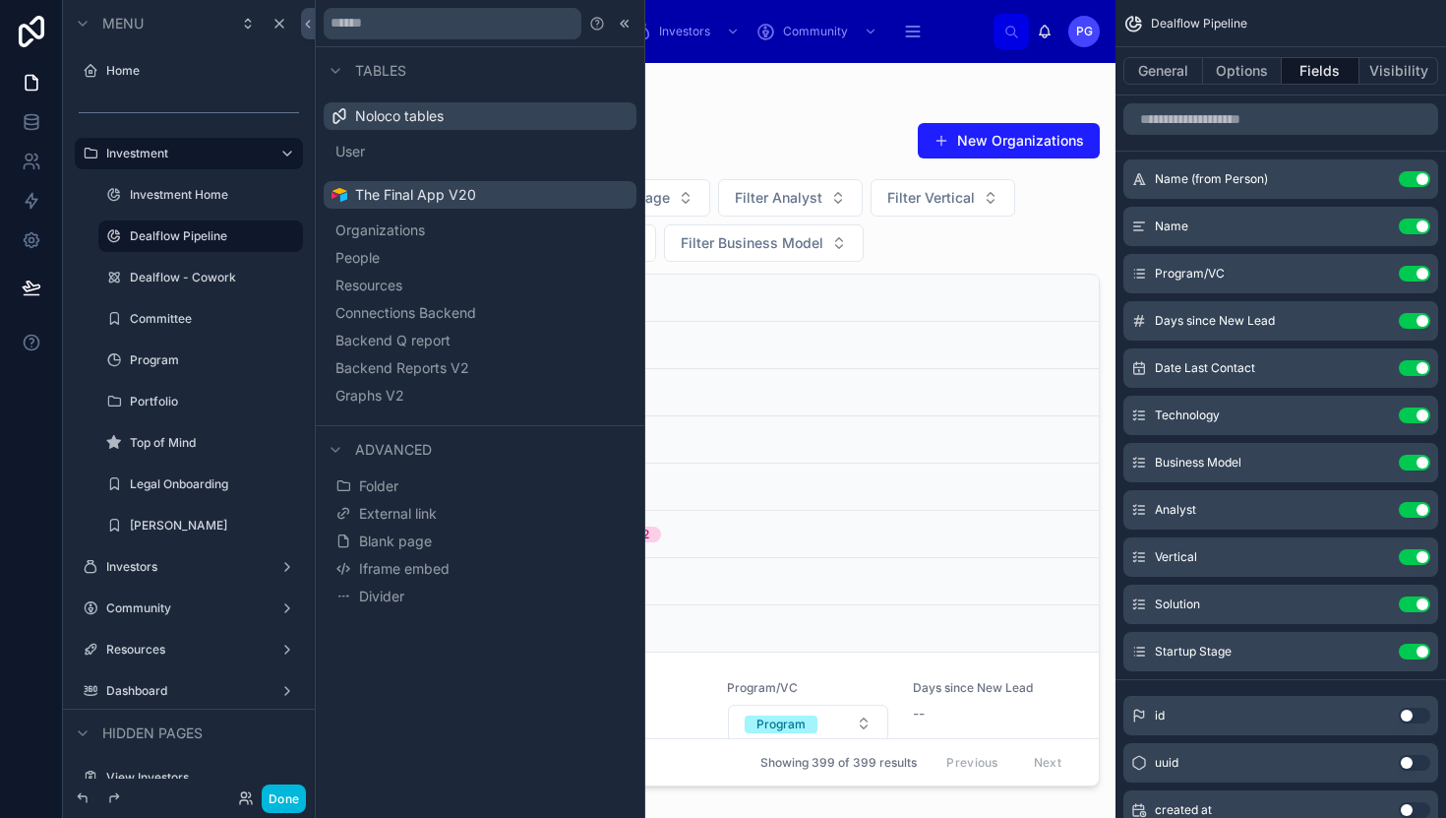
click at [188, 527] on label "[PERSON_NAME]" at bounding box center [210, 526] width 161 height 16
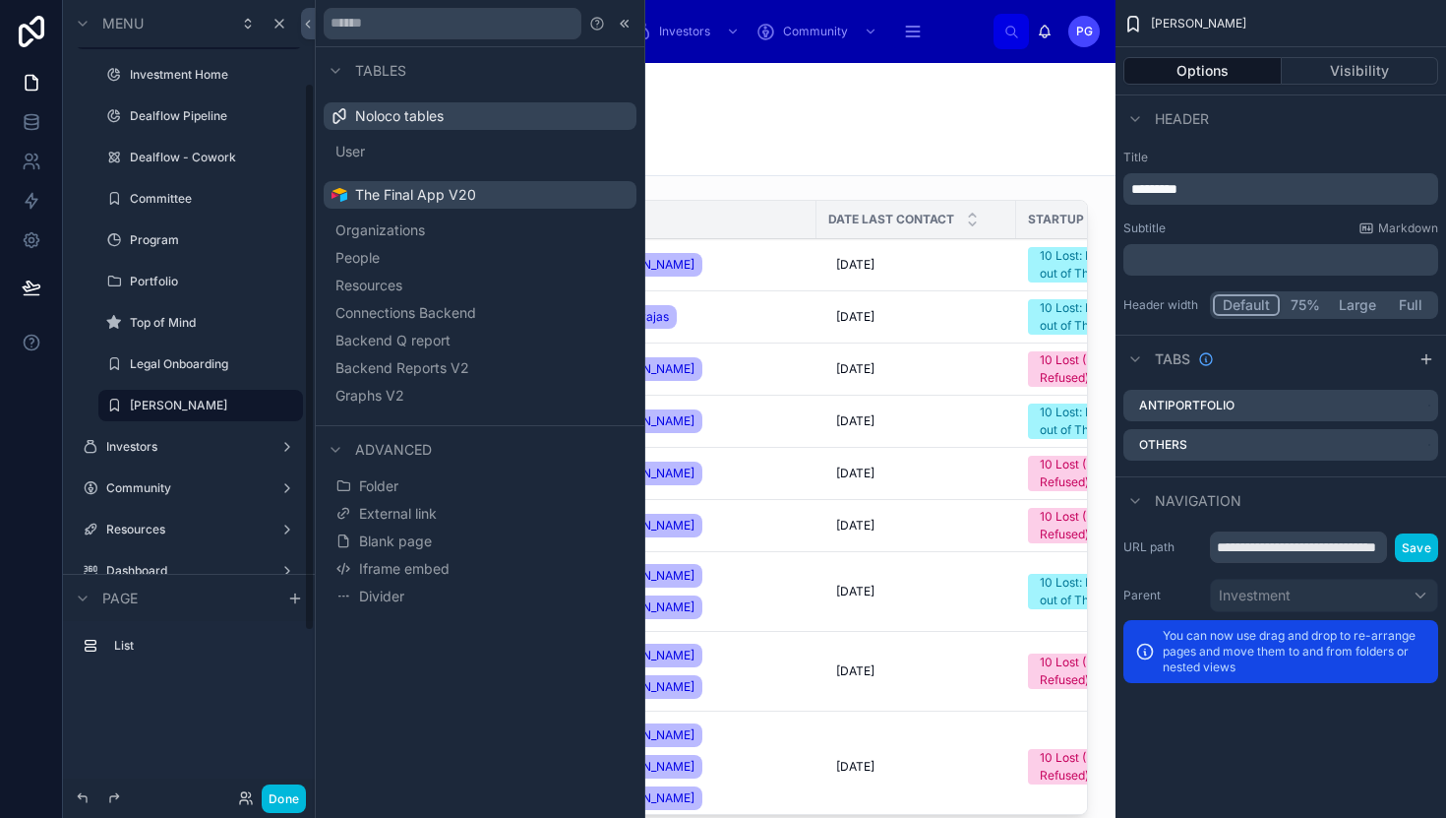
scroll to position [355, 0]
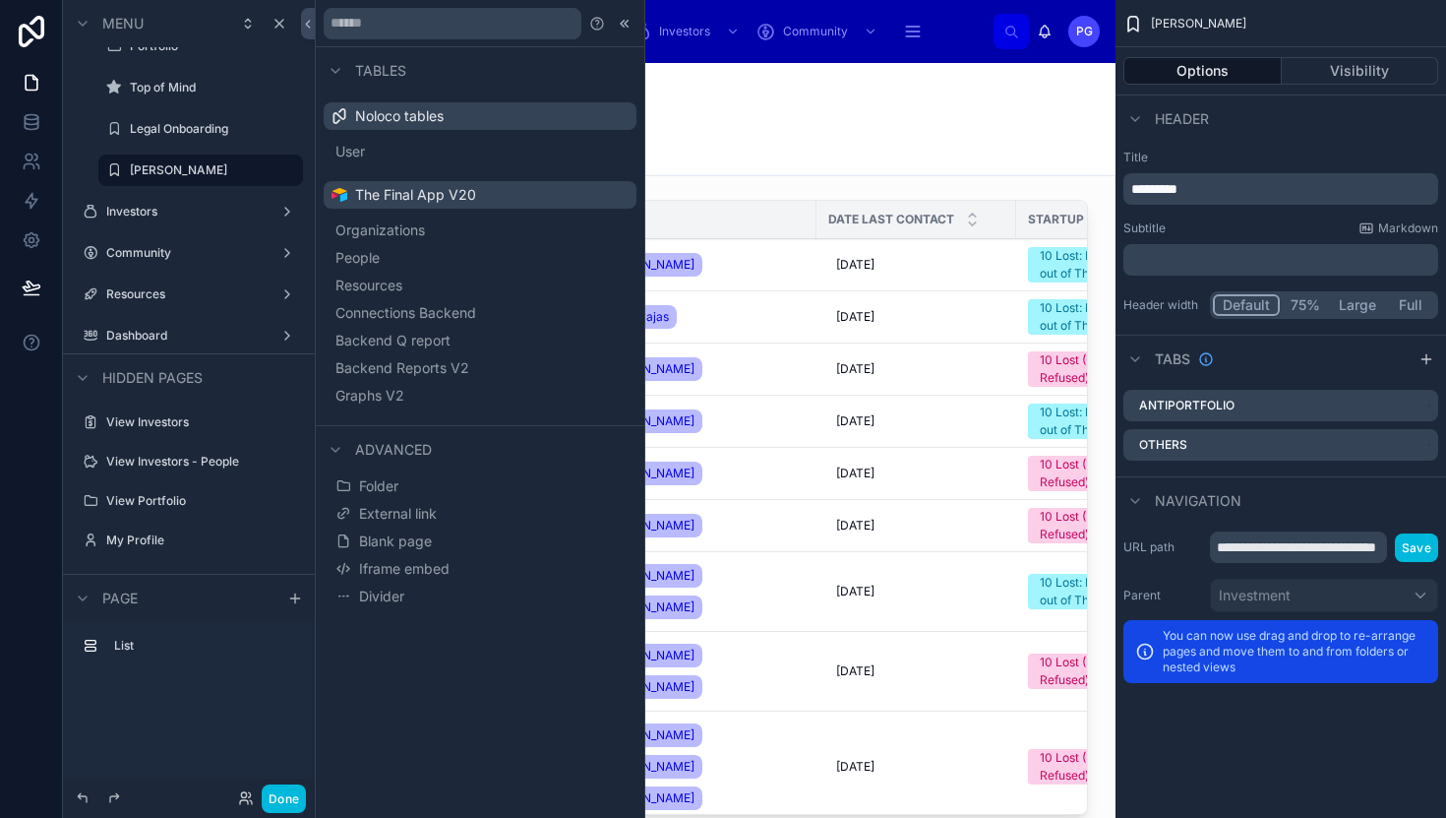
click at [392, 488] on span "Folder" at bounding box center [378, 486] width 39 height 20
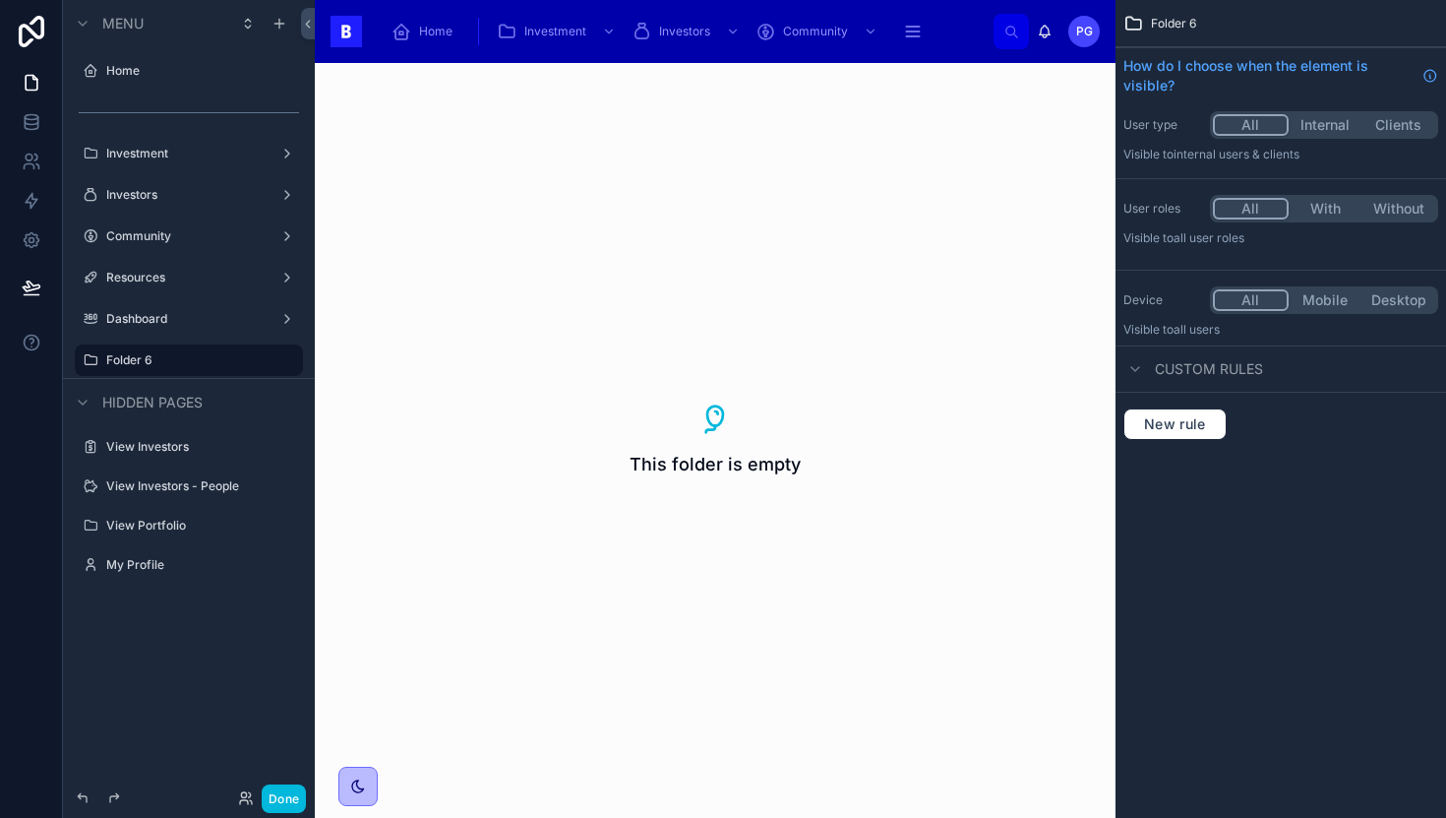
click at [0, 0] on icon "scrollable content" at bounding box center [0, 0] width 0 height 0
click at [190, 358] on input "********" at bounding box center [173, 360] width 134 height 24
type input "*******"
click at [263, 358] on icon "scrollable content" at bounding box center [260, 360] width 10 height 7
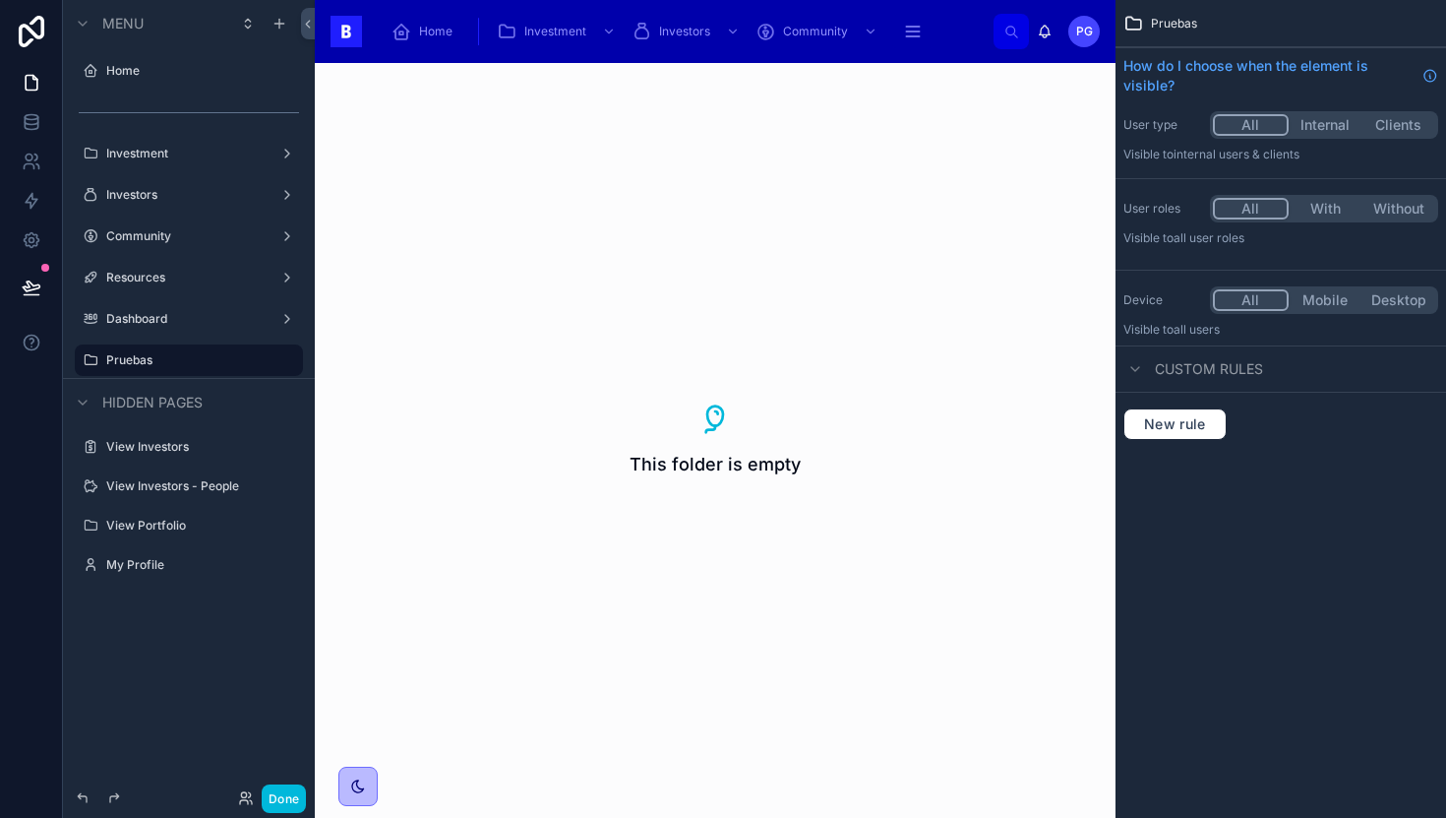
click at [288, 798] on button "Done" at bounding box center [284, 798] width 44 height 29
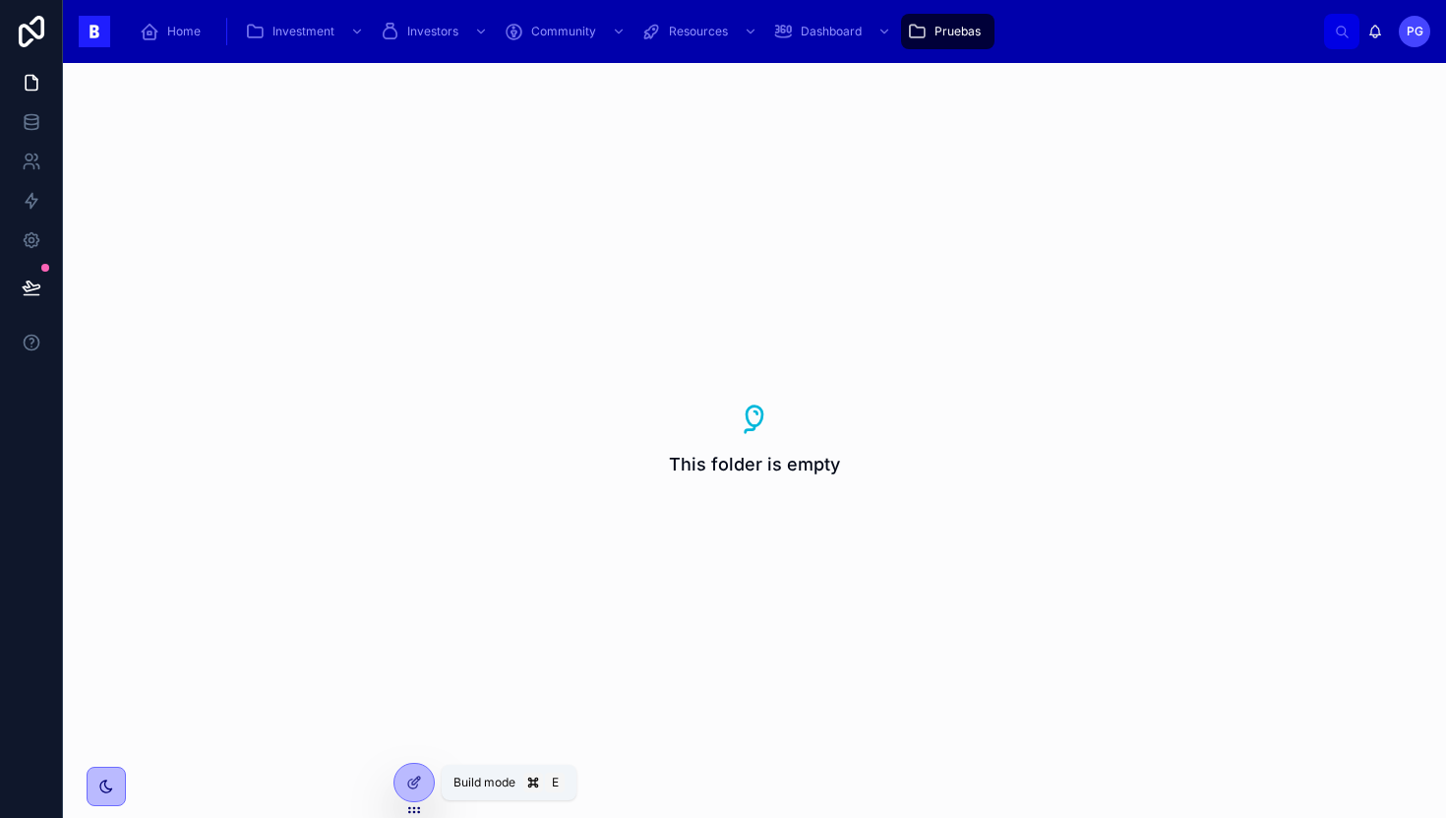
click at [409, 786] on icon at bounding box center [412, 783] width 9 height 9
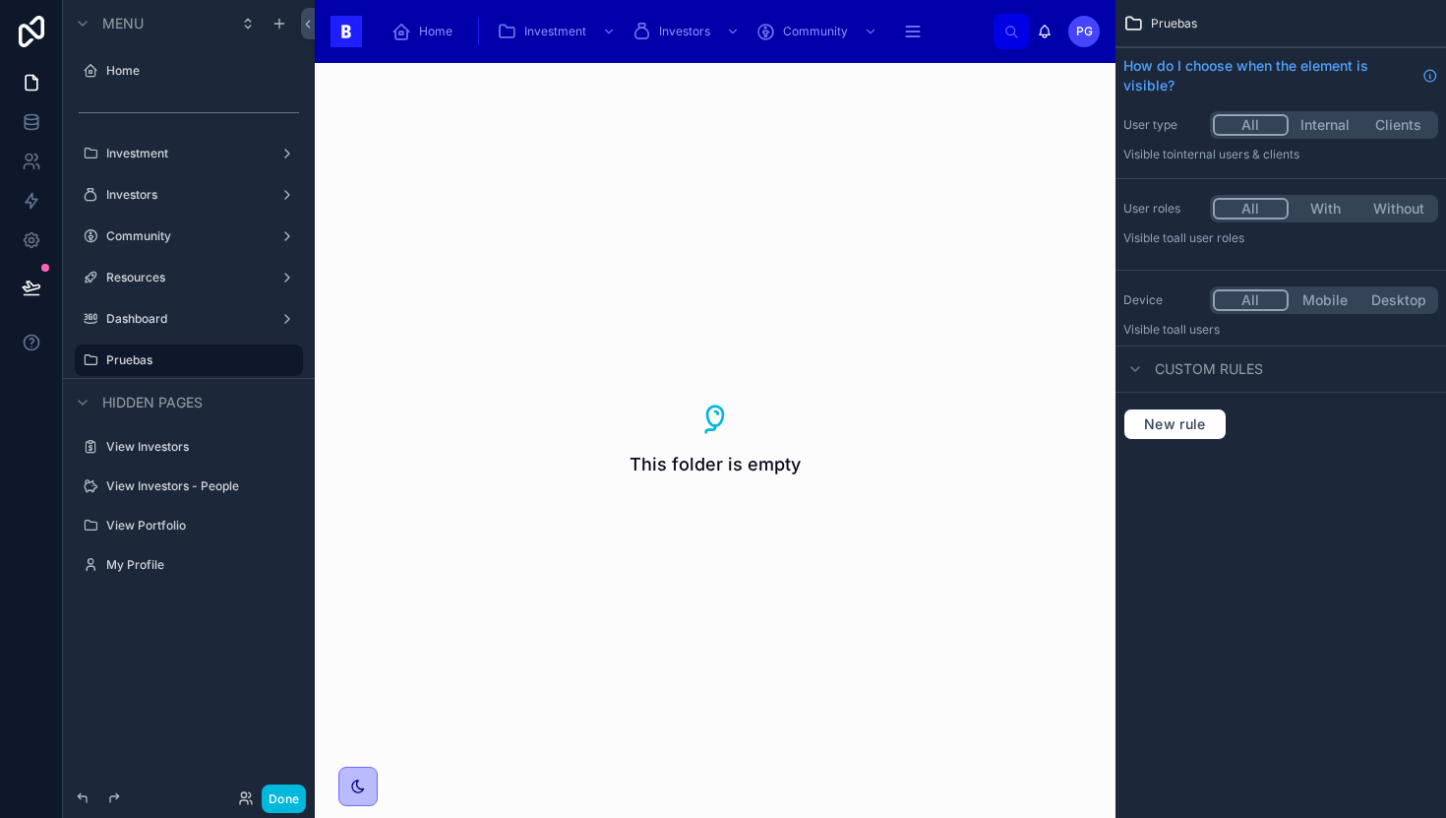
click at [169, 356] on label "Pruebas" at bounding box center [198, 360] width 185 height 16
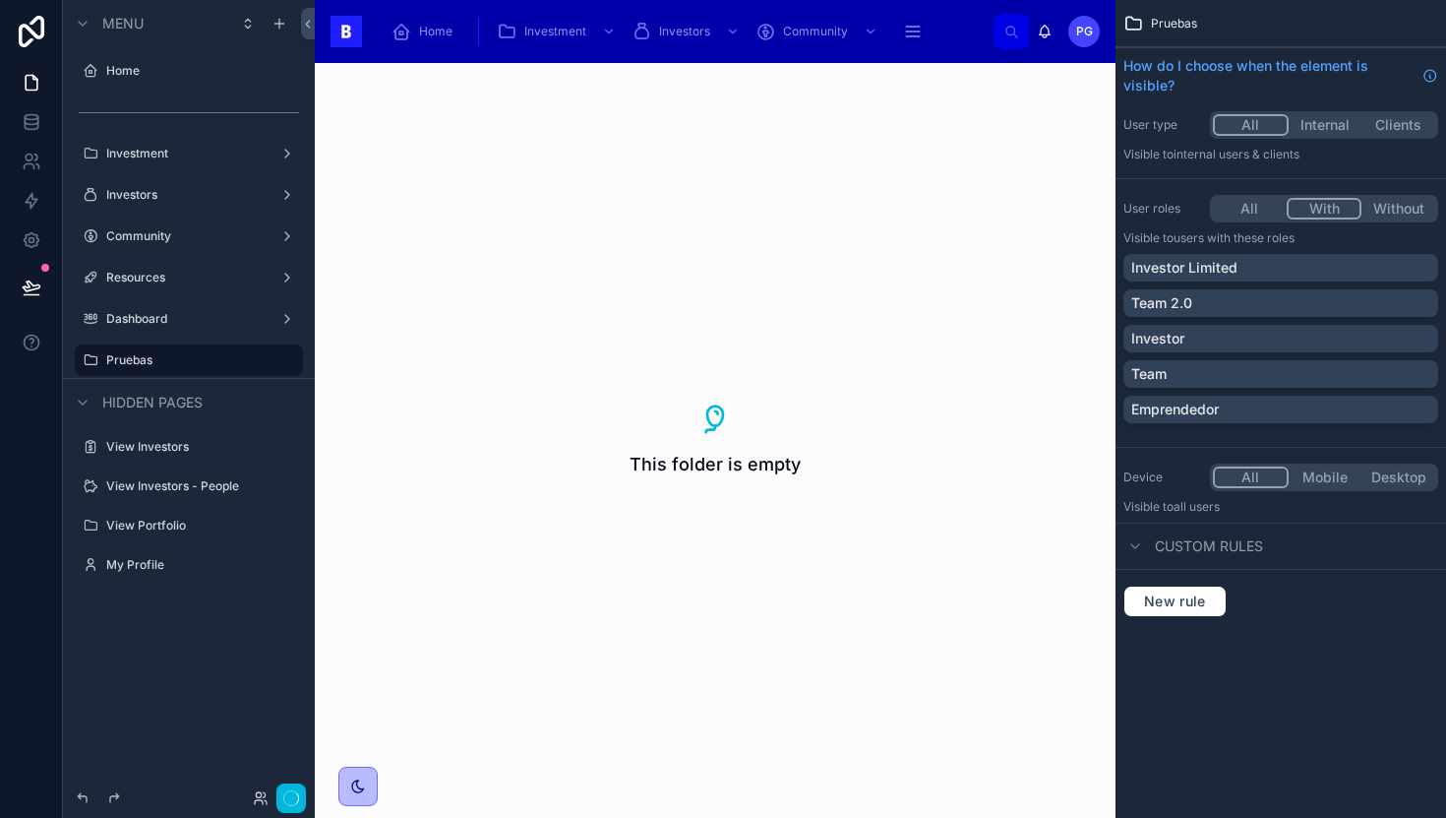
click at [1326, 211] on button "With" at bounding box center [1325, 209] width 76 height 22
click at [1205, 373] on div "Team" at bounding box center [1280, 374] width 299 height 20
click at [0, 0] on icon "scrollable content" at bounding box center [0, 0] width 0 height 0
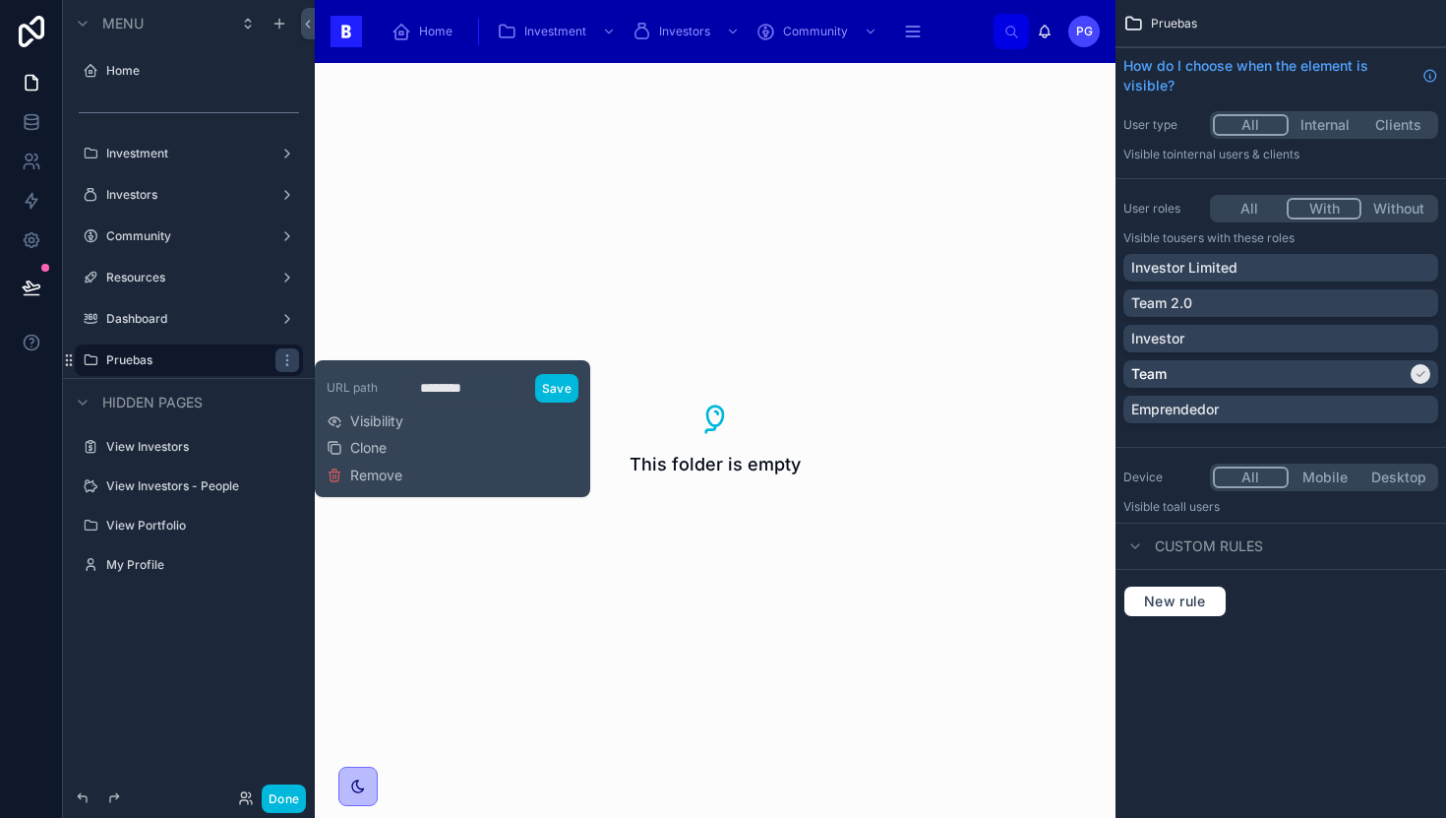
click at [270, 410] on div "Hidden pages" at bounding box center [189, 401] width 252 height 47
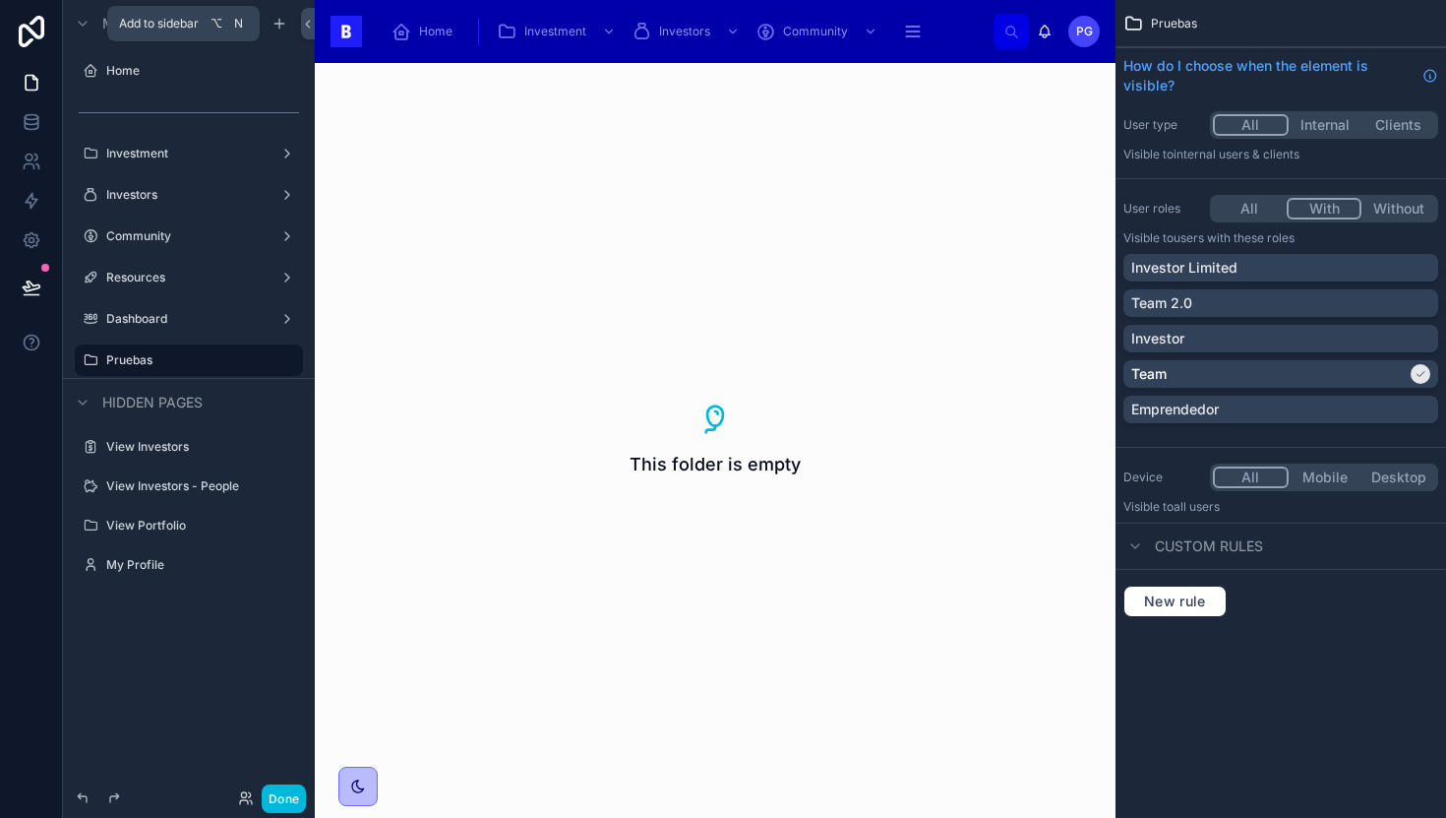
click at [279, 33] on div "scrollable content" at bounding box center [280, 24] width 24 height 24
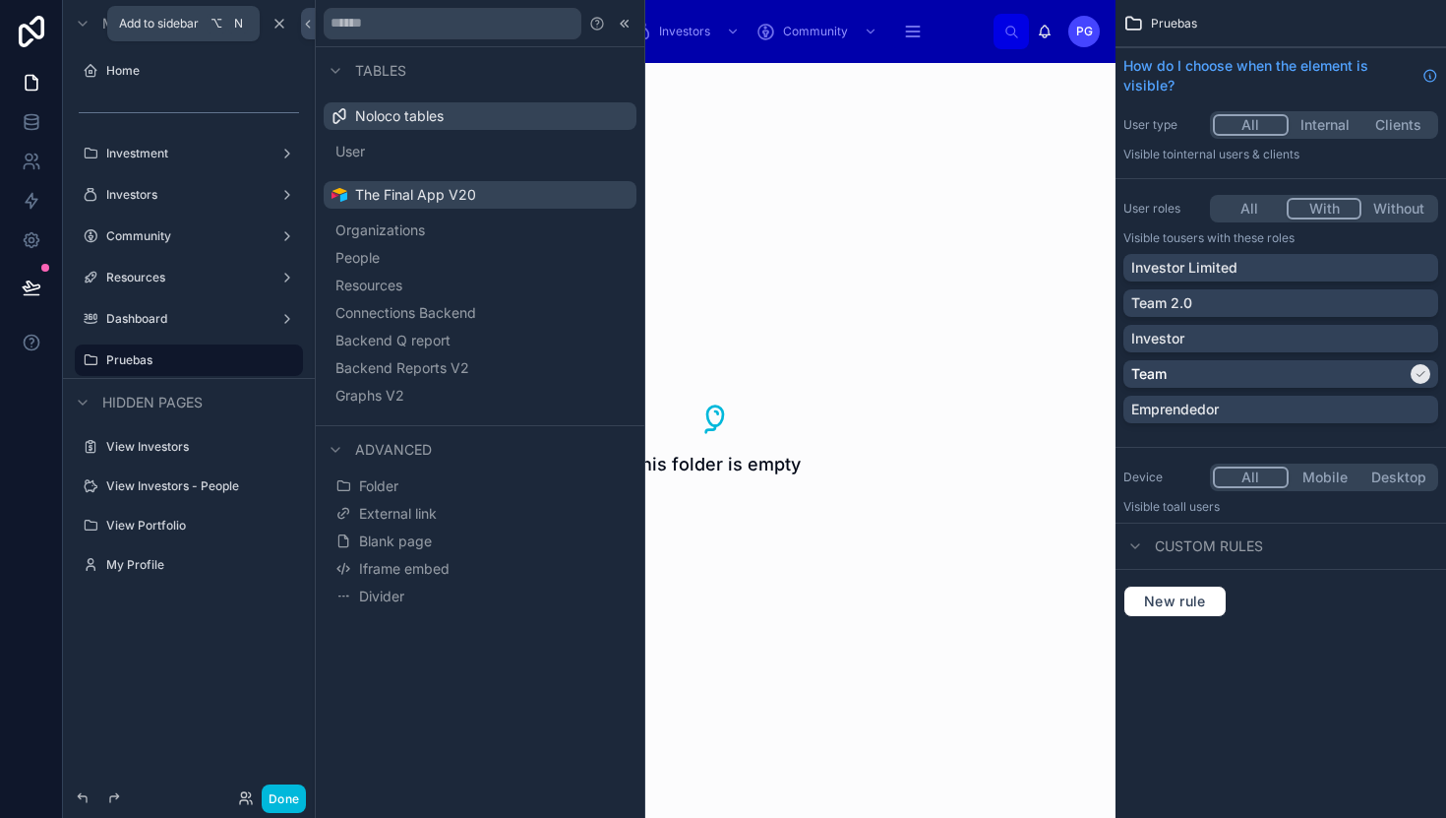
click at [275, 13] on div "scrollable content" at bounding box center [280, 24] width 24 height 24
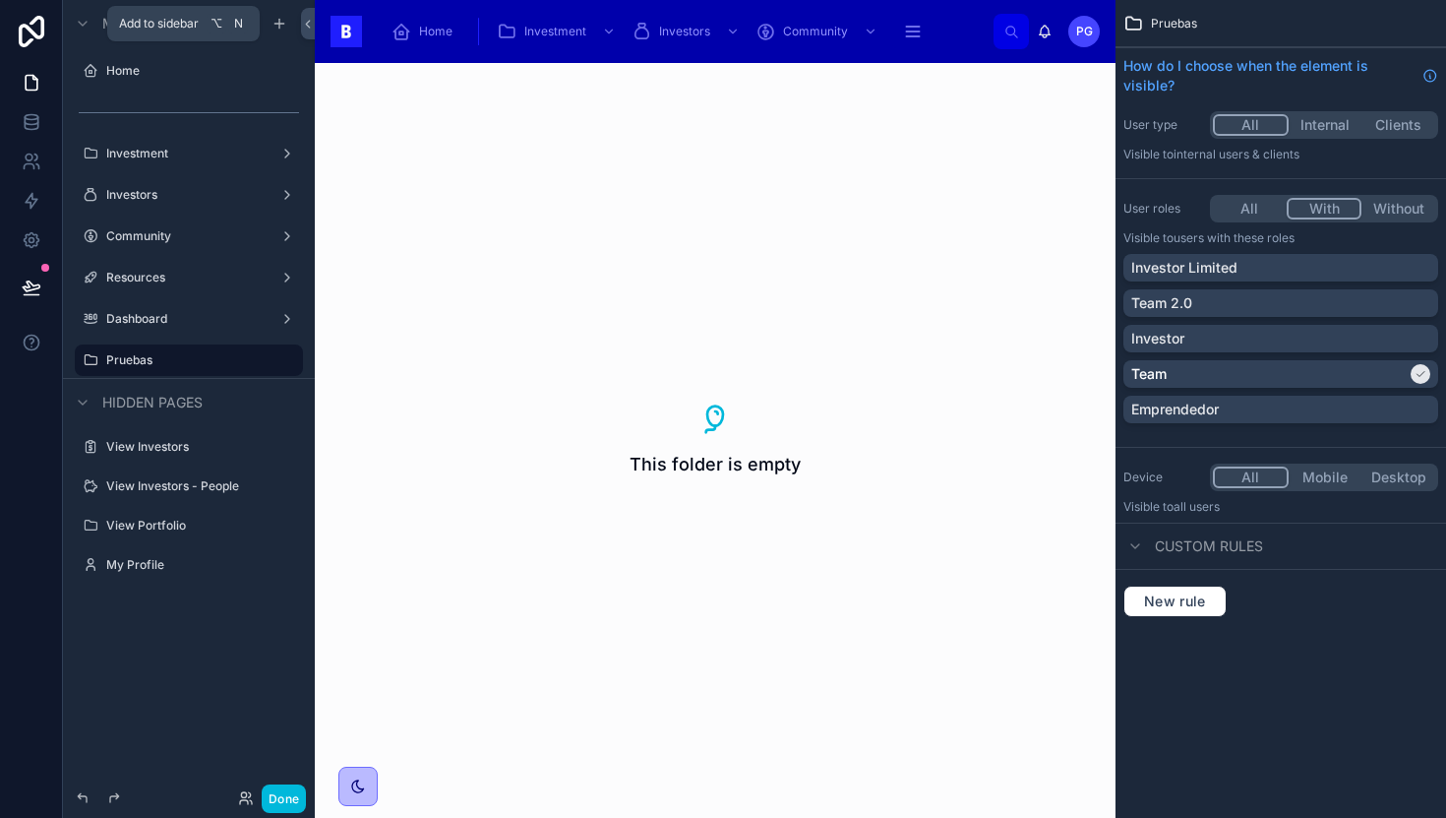
click at [272, 16] on icon "scrollable content" at bounding box center [280, 24] width 16 height 16
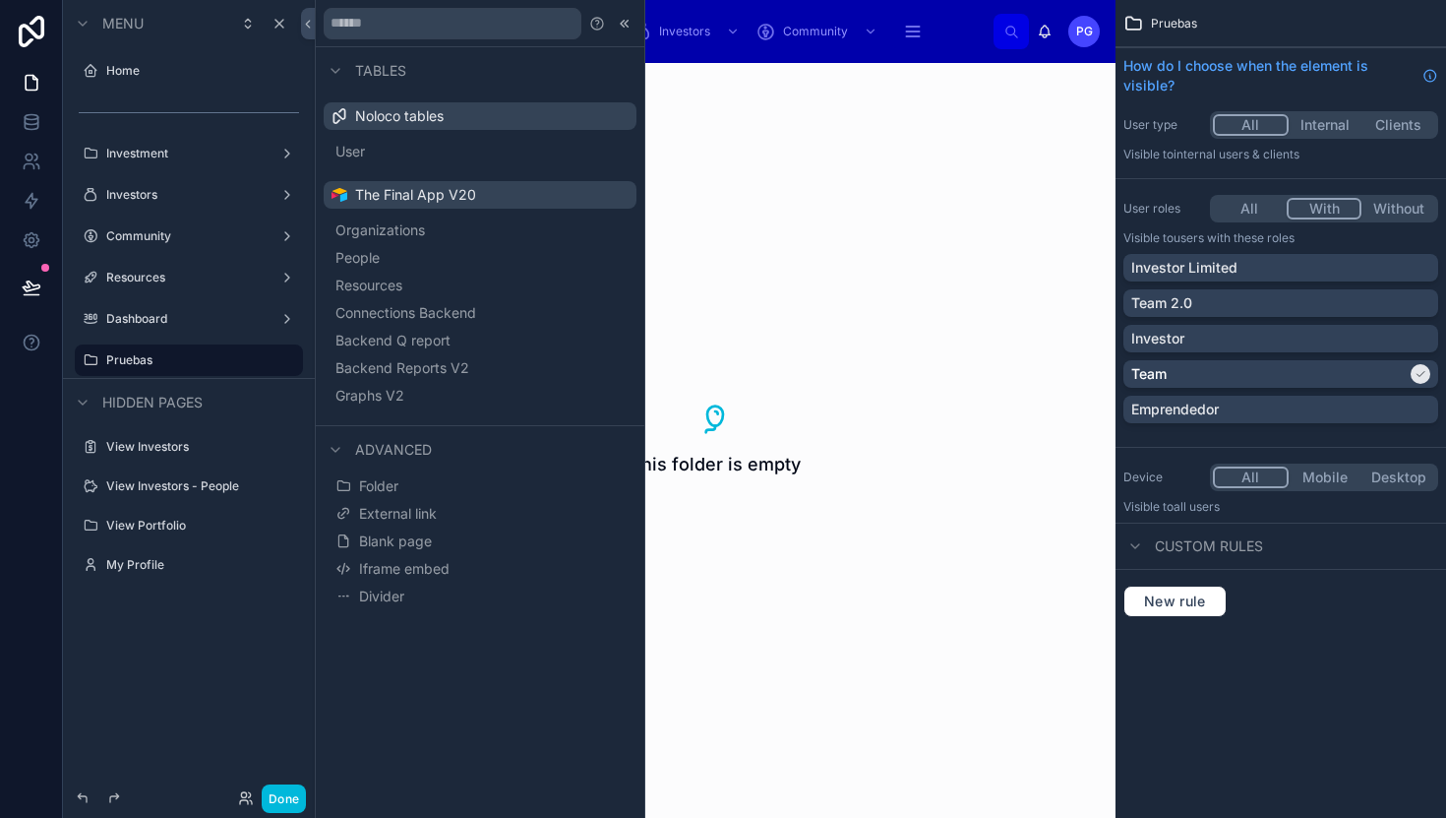
click at [880, 171] on div "This folder is empty" at bounding box center [715, 440] width 801 height 755
click at [616, 18] on div at bounding box center [625, 24] width 24 height 24
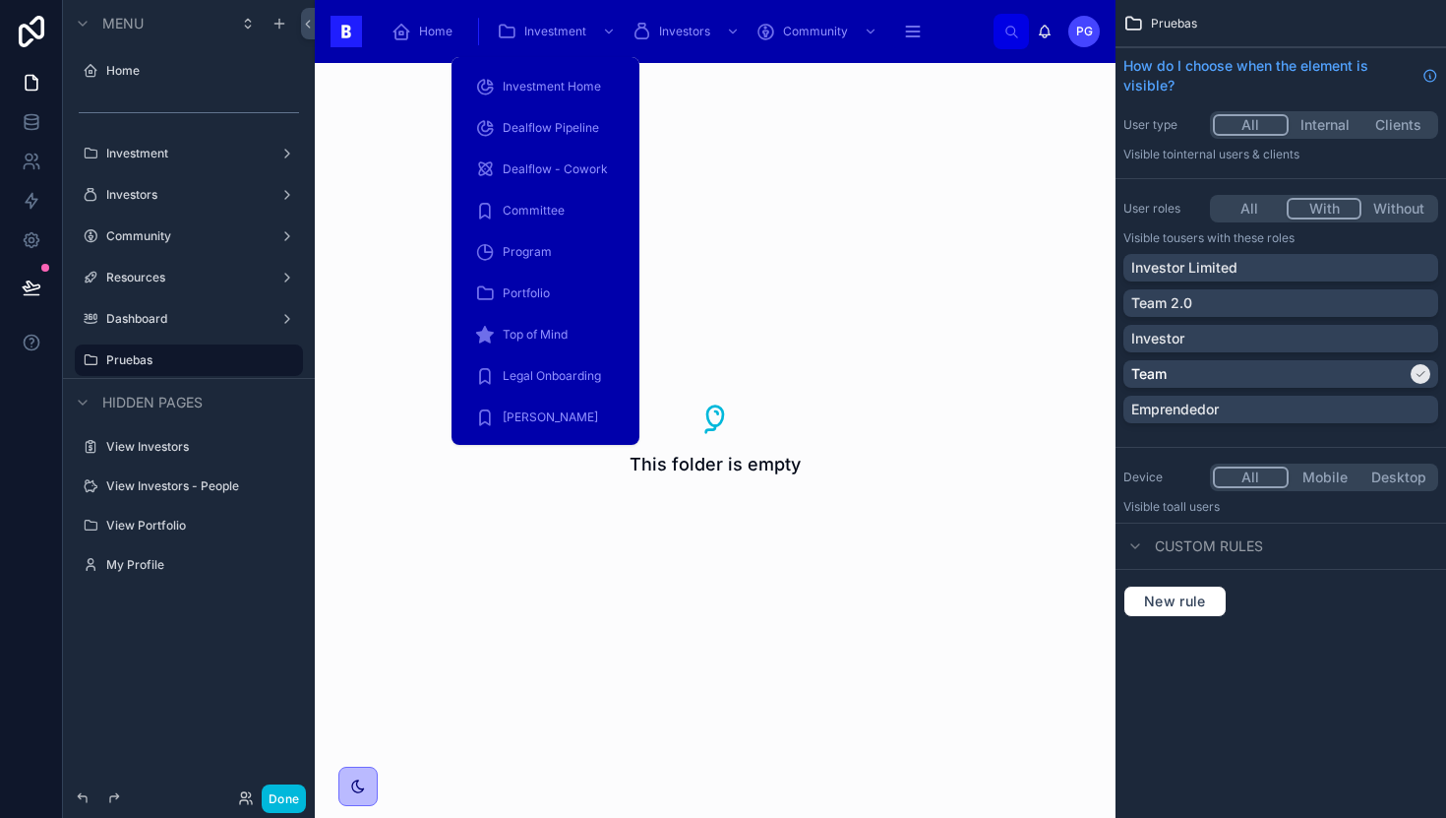
click at [533, 137] on div "Dealflow Pipeline" at bounding box center [545, 127] width 141 height 31
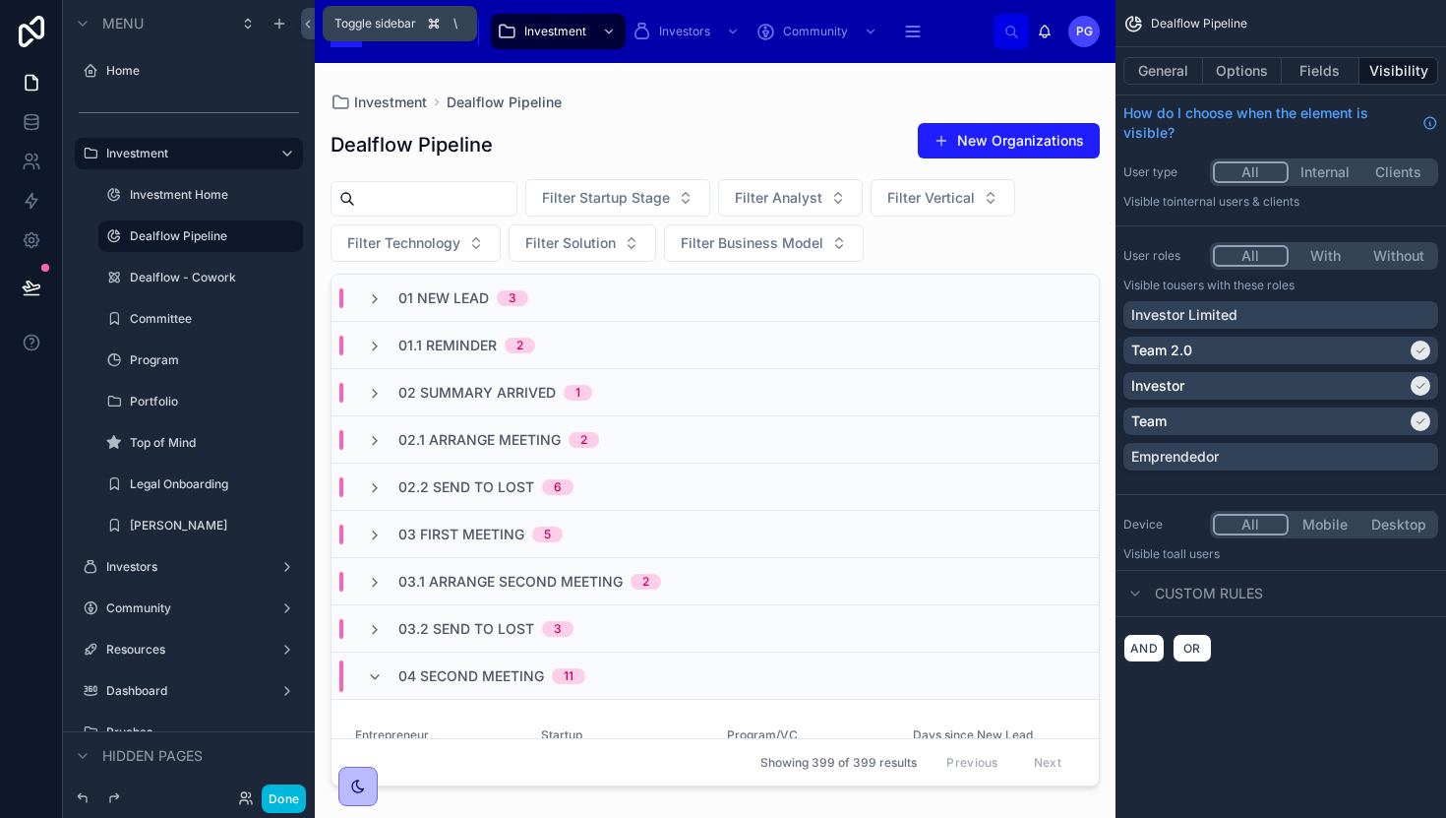
click at [307, 26] on icon at bounding box center [308, 24] width 14 height 15
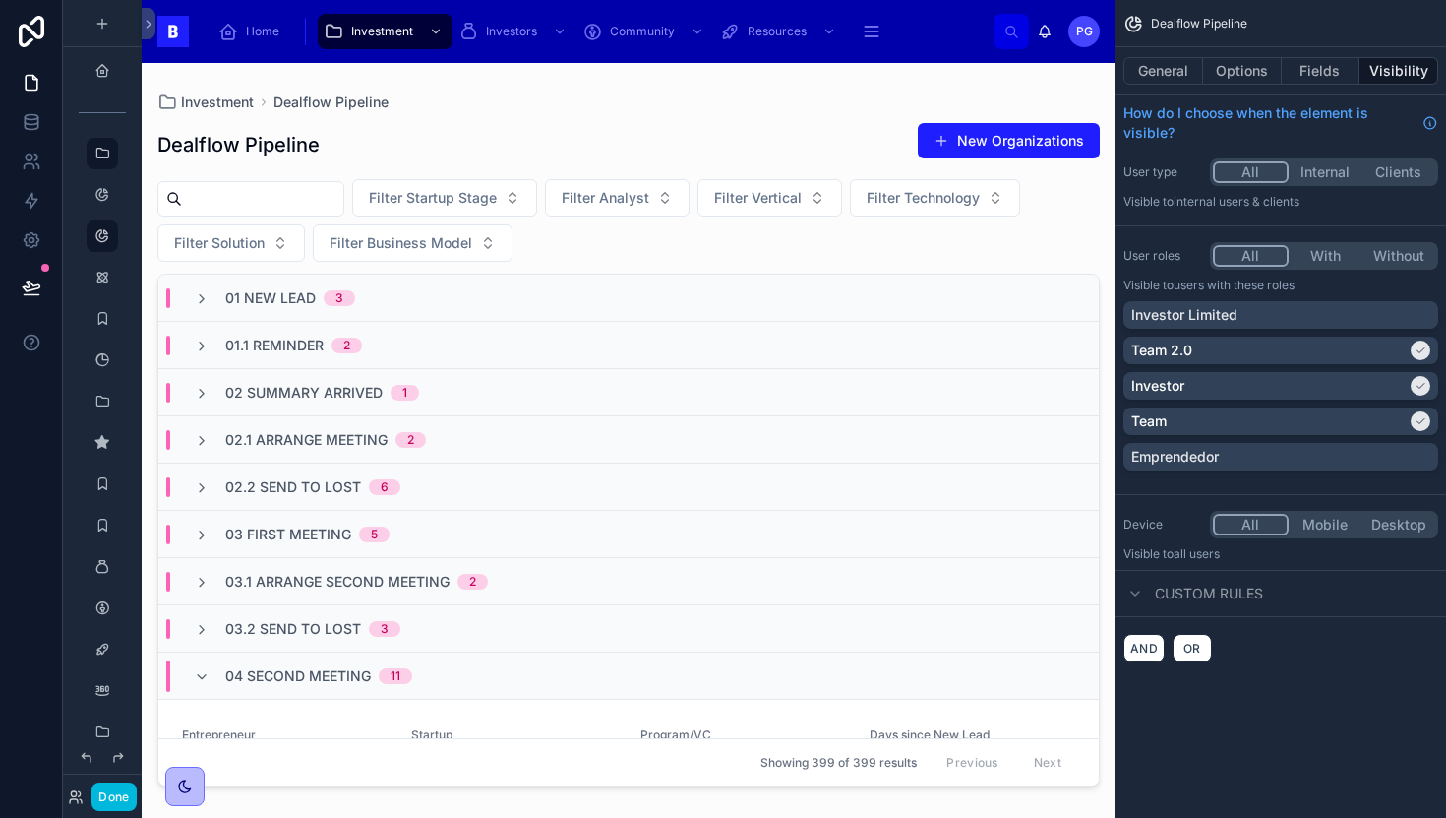
click at [1168, 65] on button "General" at bounding box center [1164, 71] width 80 height 28
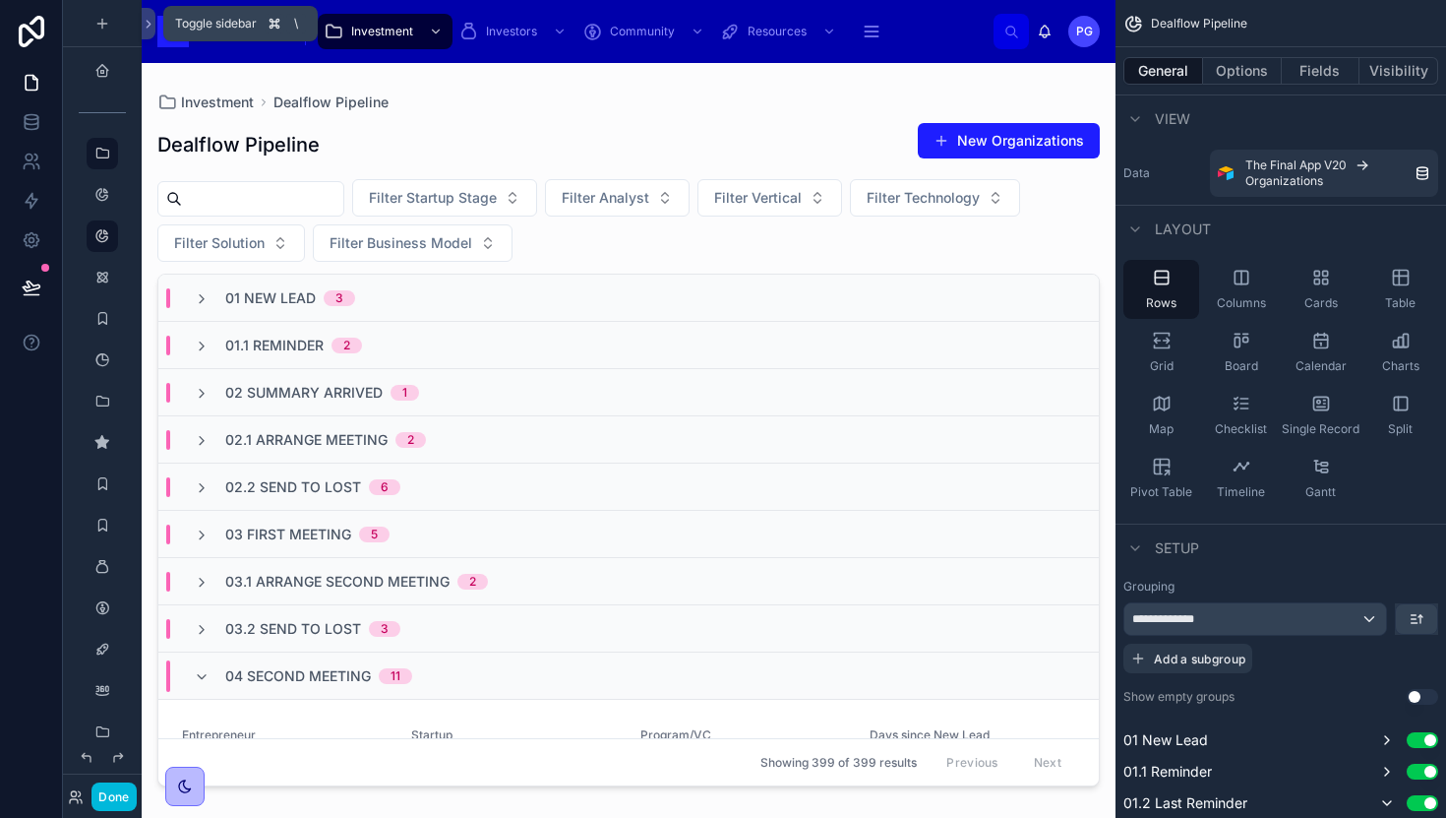
click at [146, 24] on icon at bounding box center [149, 24] width 14 height 15
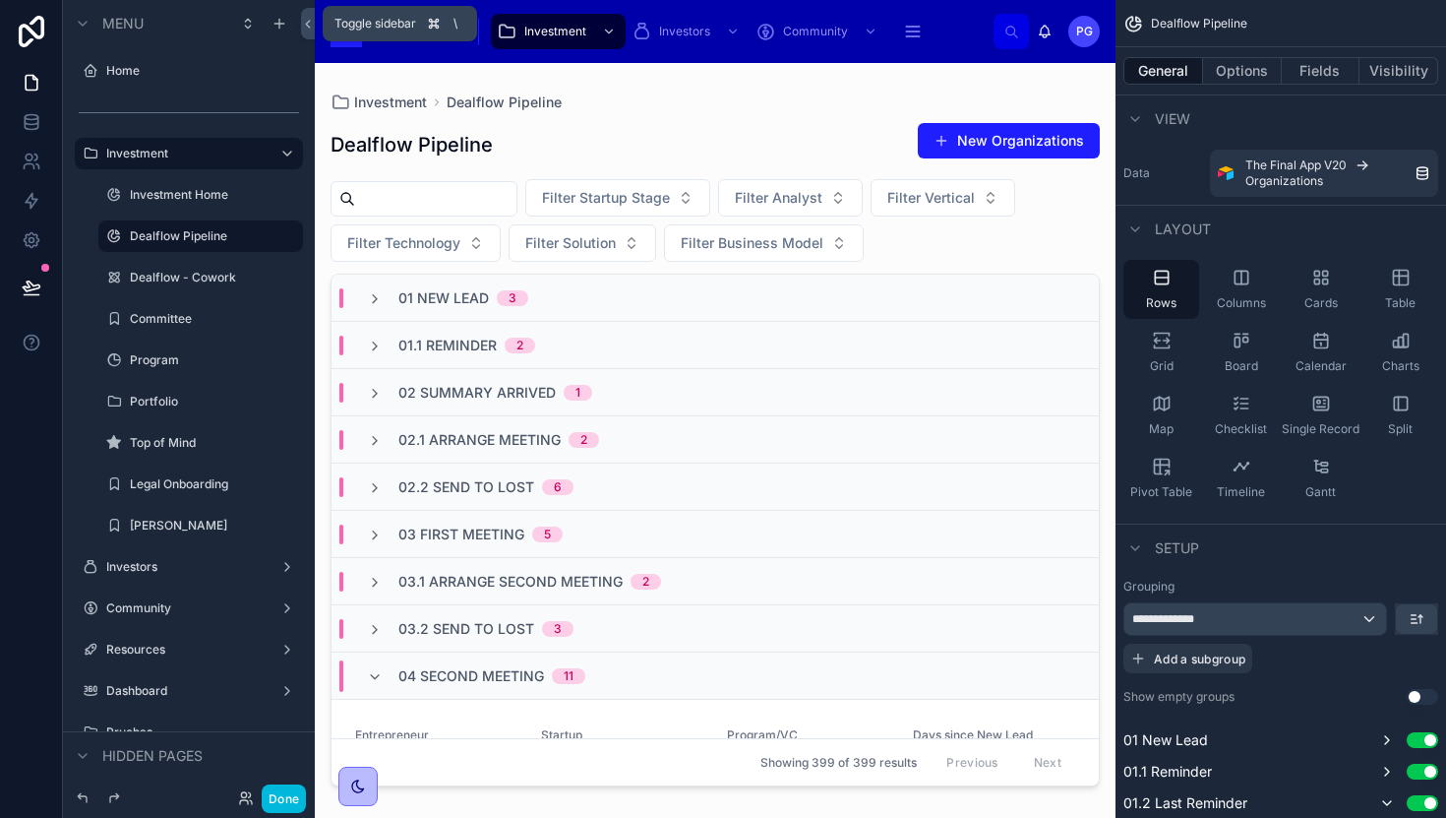
click at [308, 26] on icon at bounding box center [308, 24] width 4 height 7
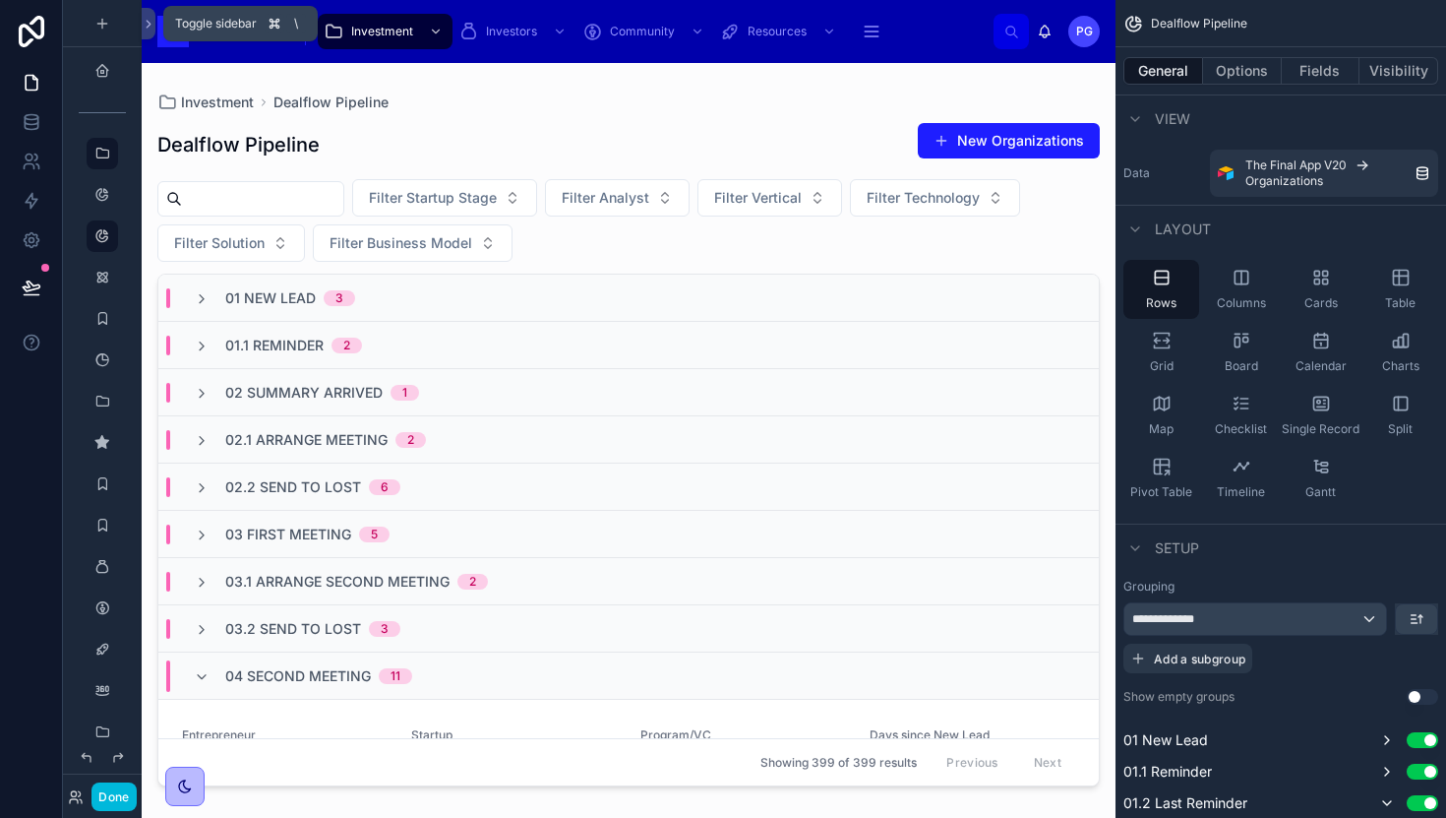
click at [151, 18] on icon at bounding box center [149, 24] width 14 height 15
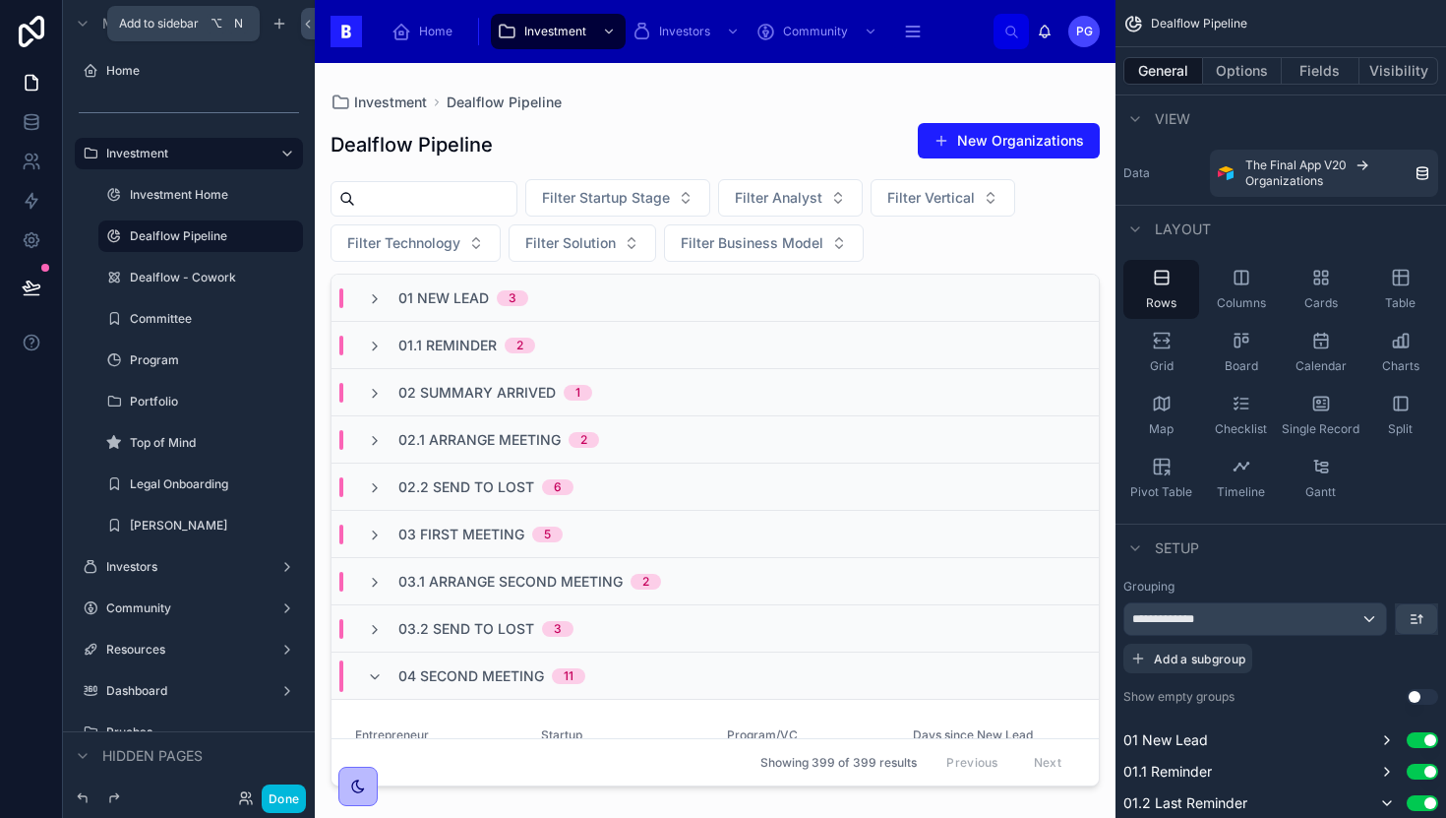
click at [282, 24] on icon "scrollable content" at bounding box center [278, 24] width 9 height 0
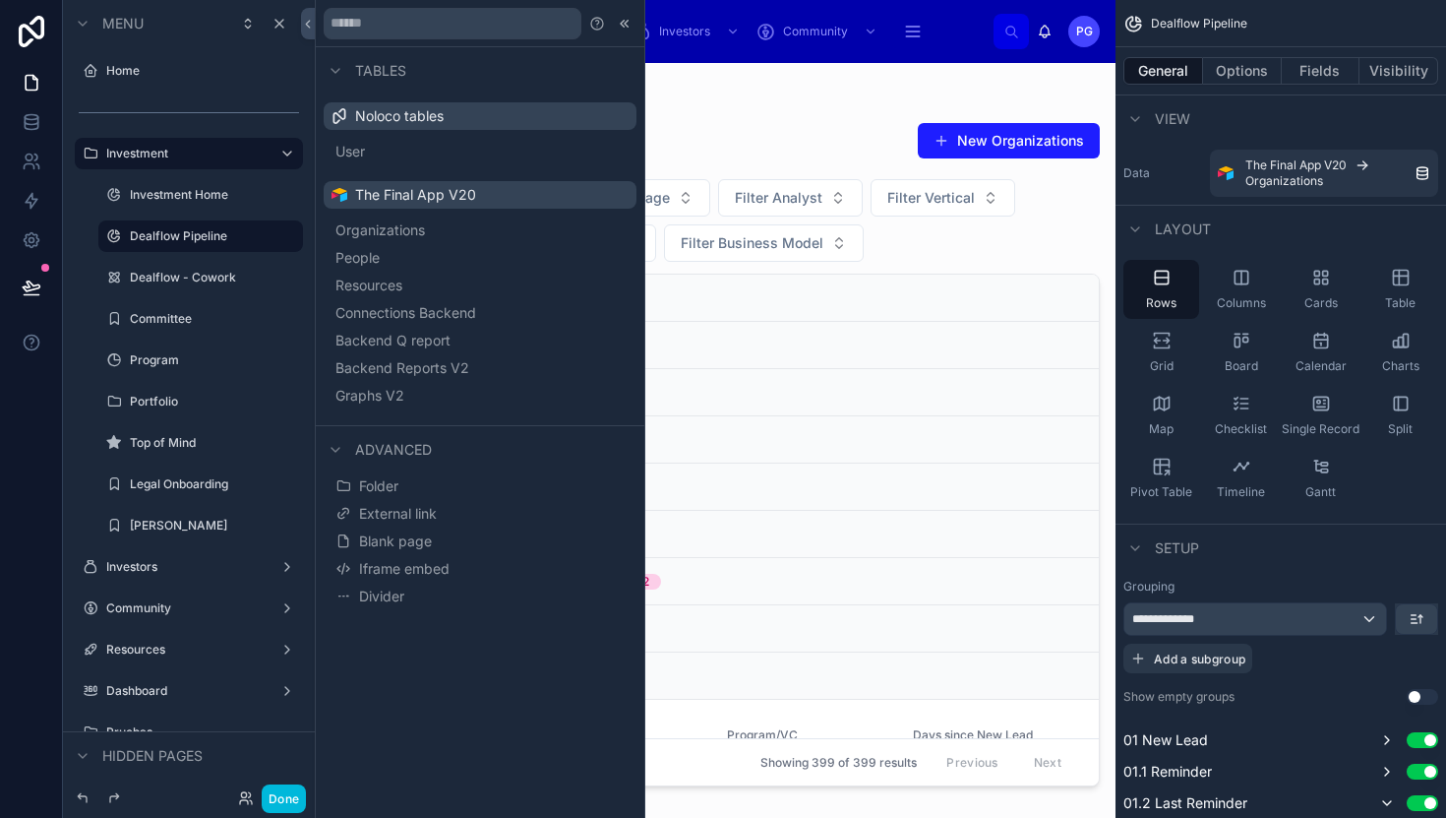
click at [758, 96] on div at bounding box center [715, 428] width 801 height 731
click at [630, 24] on icon at bounding box center [625, 24] width 16 height 16
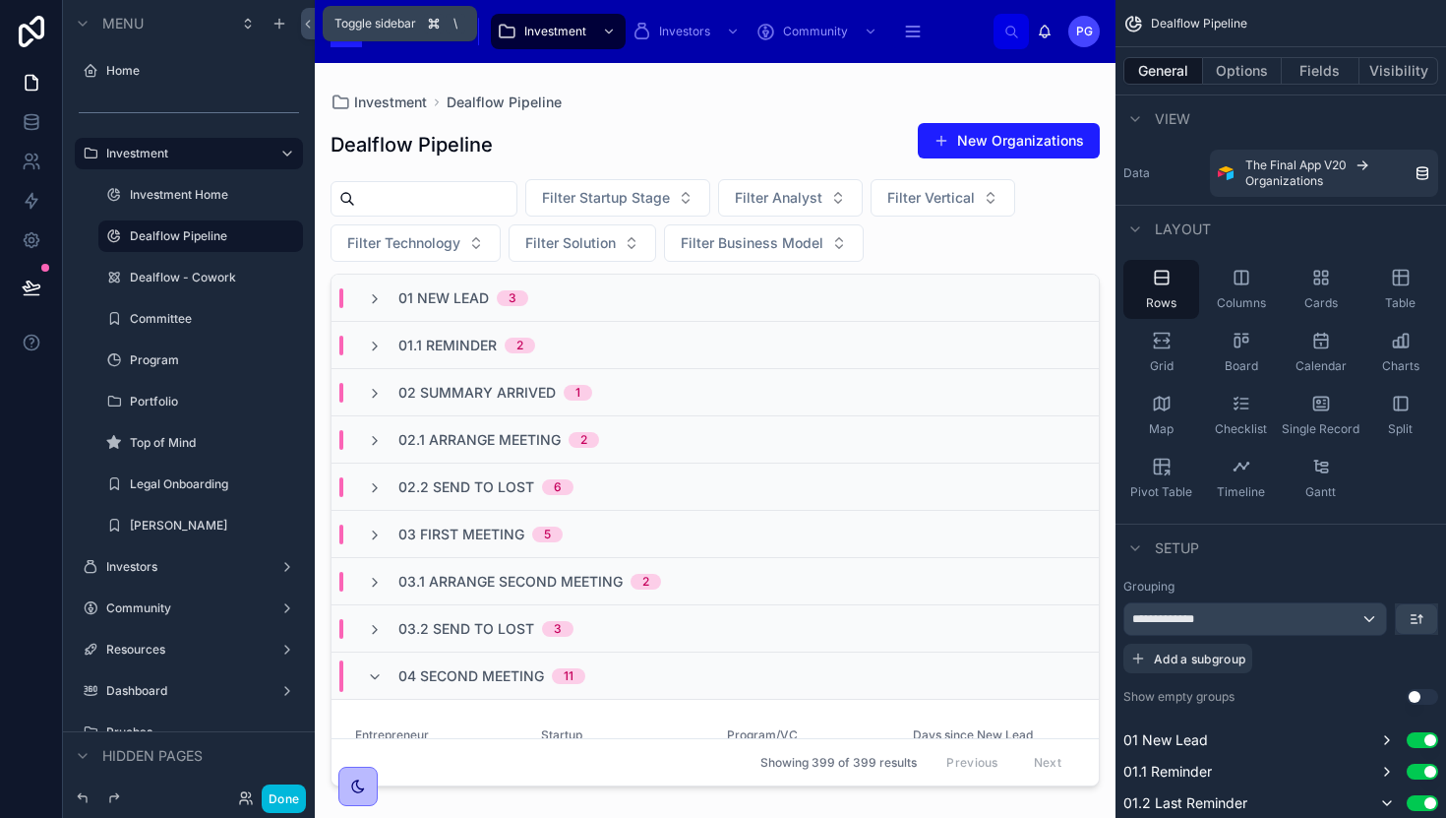
click at [310, 25] on icon at bounding box center [308, 24] width 14 height 15
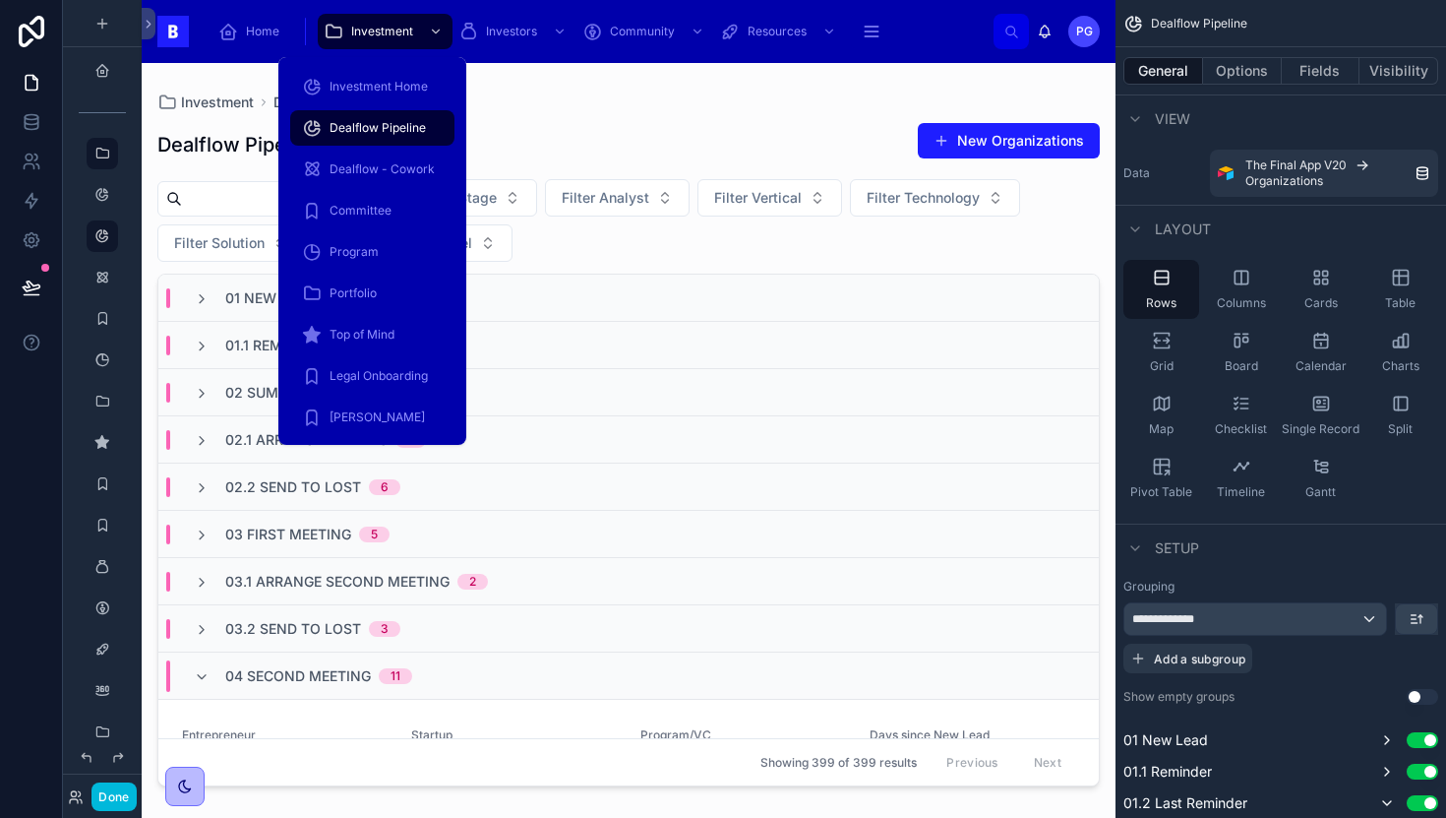
click at [391, 215] on div "Committee" at bounding box center [372, 210] width 141 height 31
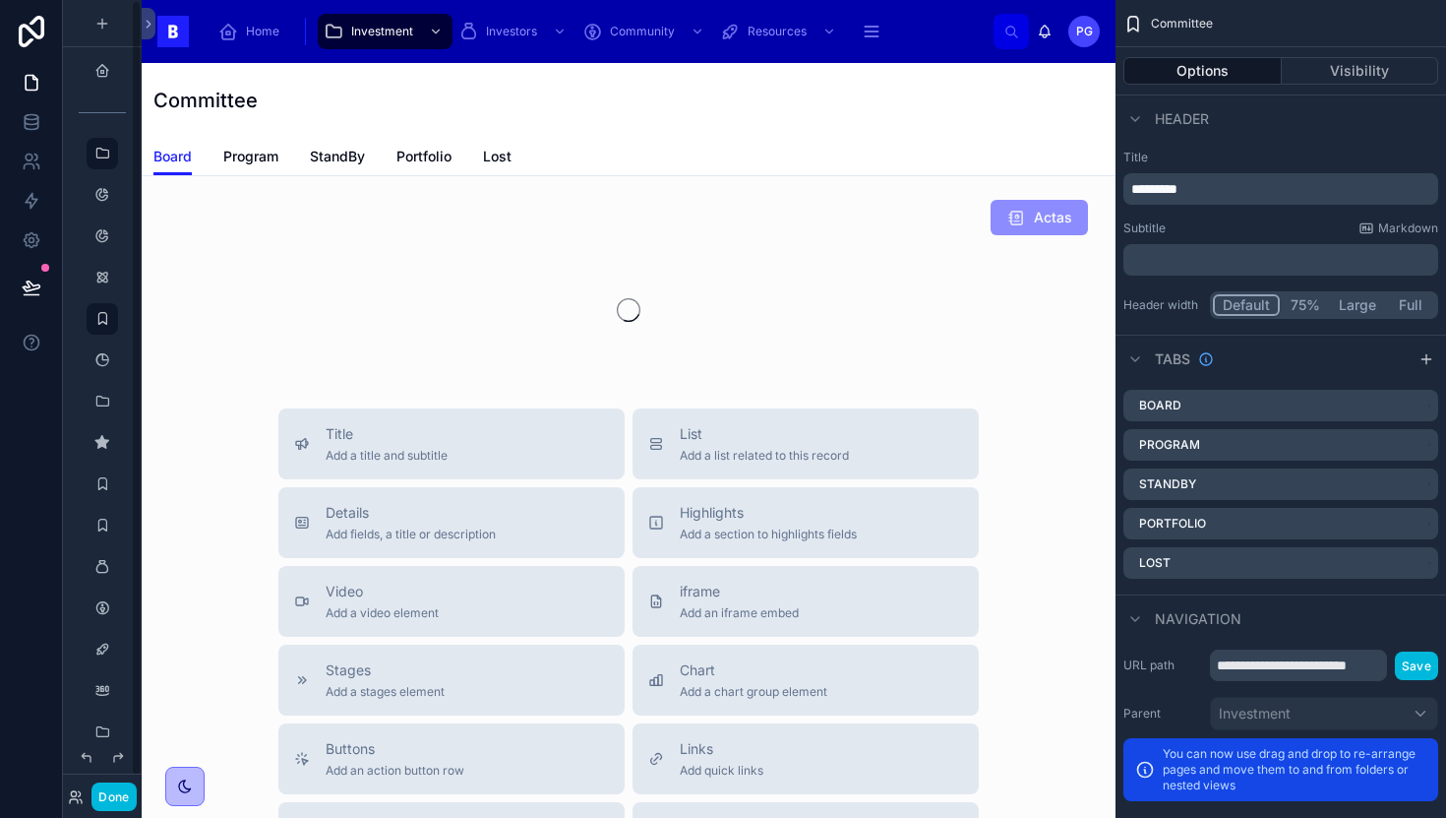
click at [111, 790] on button "Done" at bounding box center [113, 796] width 44 height 29
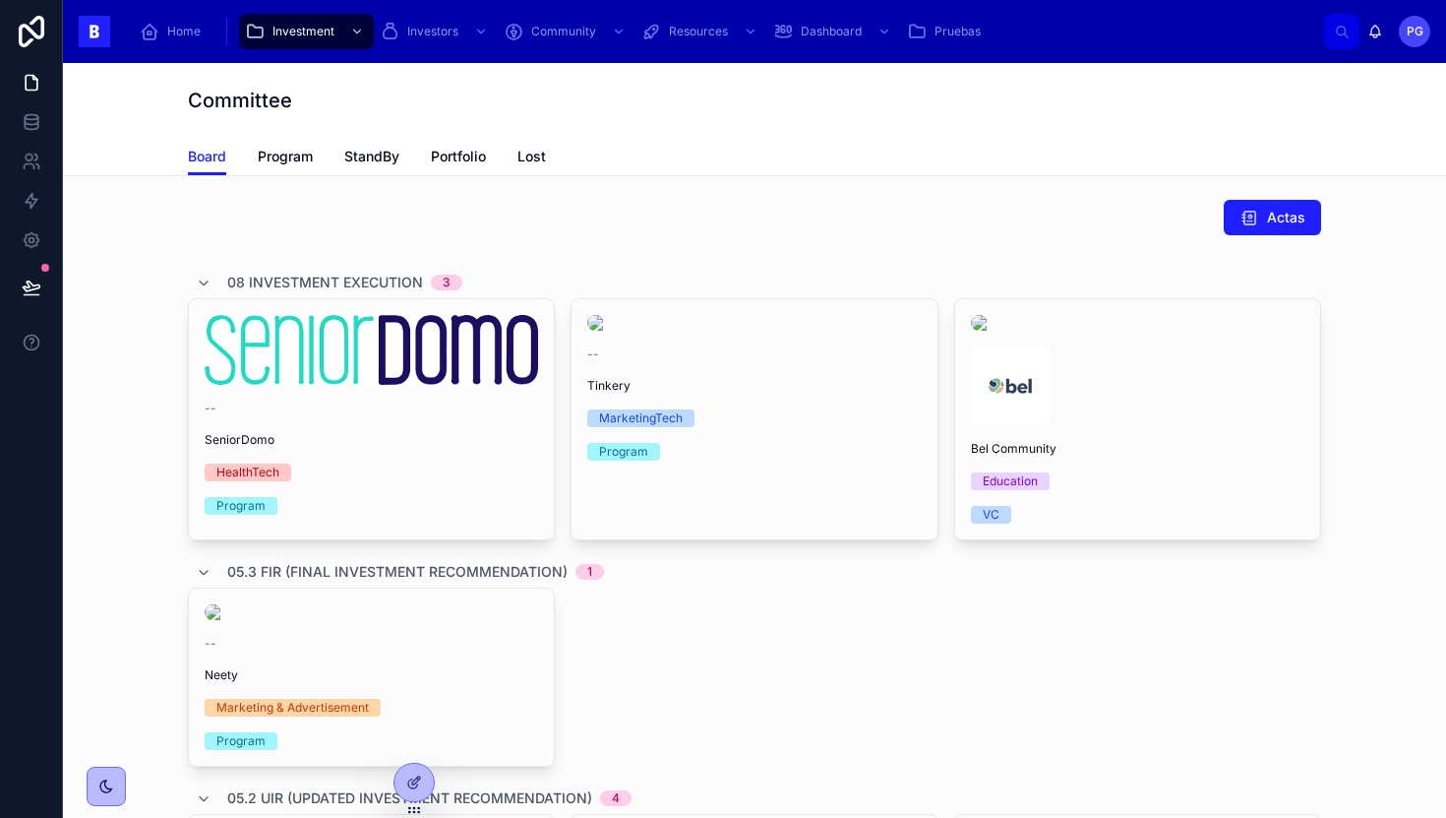
click at [284, 166] on link "Program" at bounding box center [285, 158] width 55 height 39
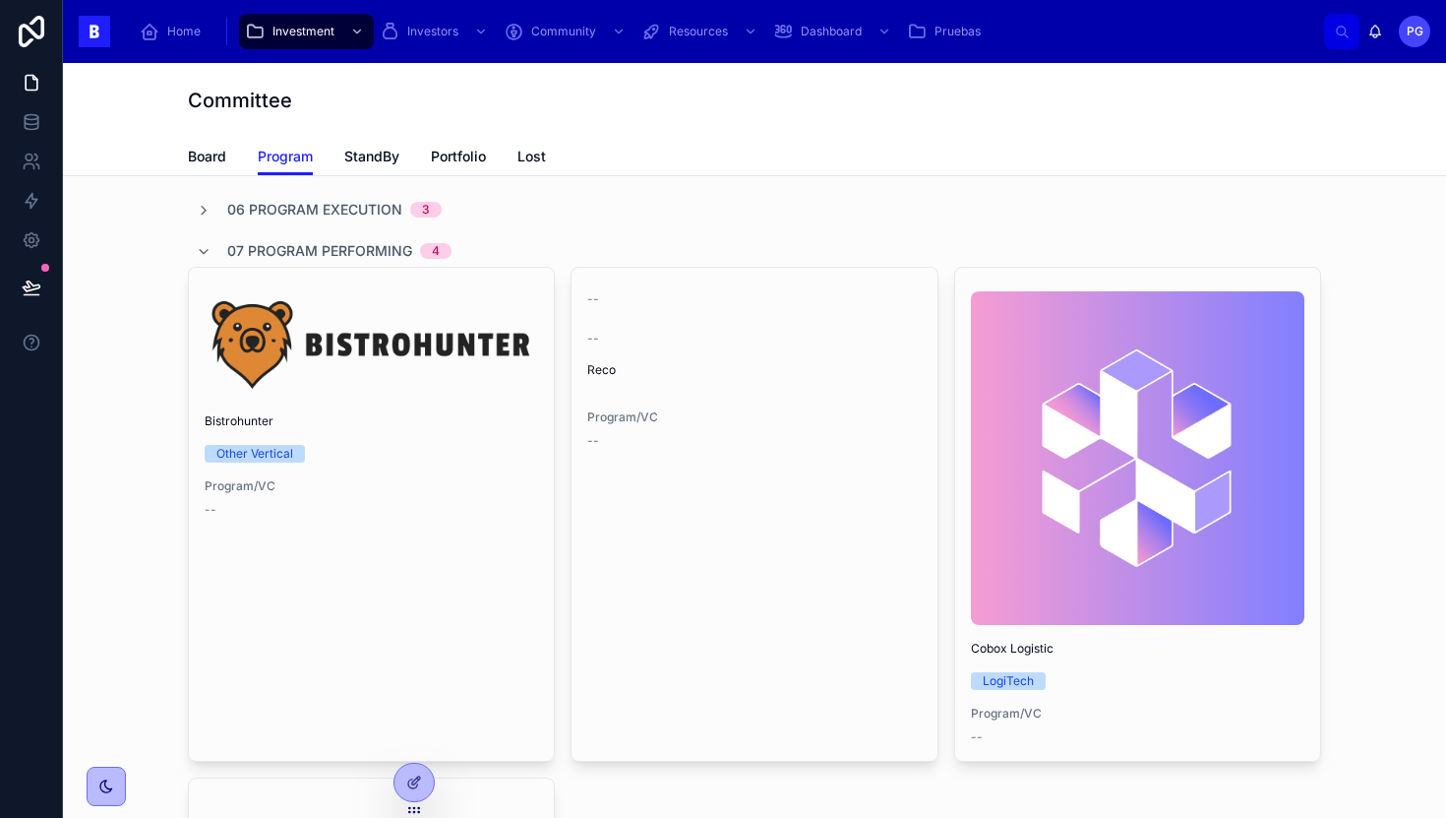
click at [362, 152] on span "StandBy" at bounding box center [371, 157] width 55 height 20
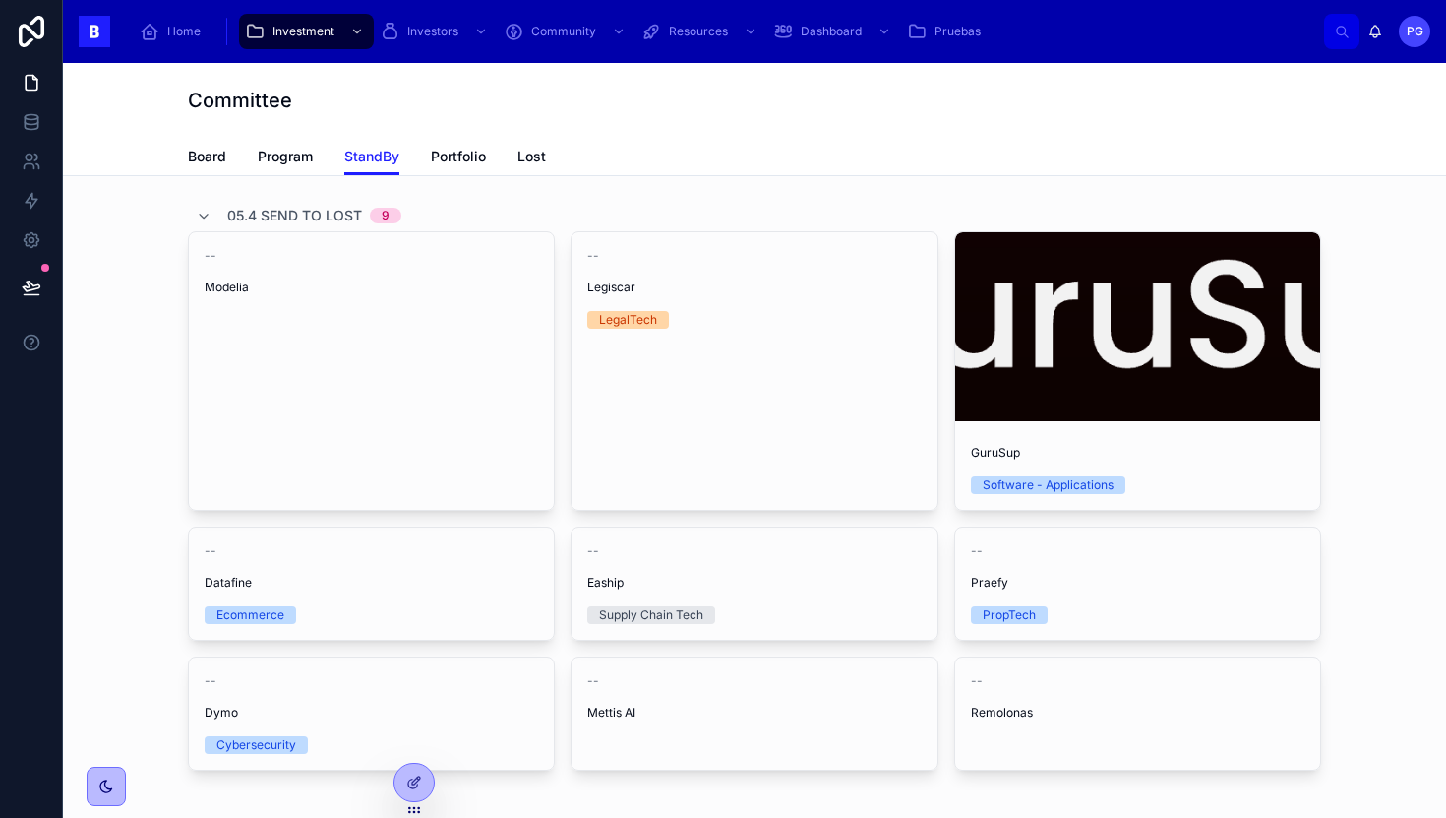
click at [466, 161] on span "Portfolio" at bounding box center [458, 157] width 55 height 20
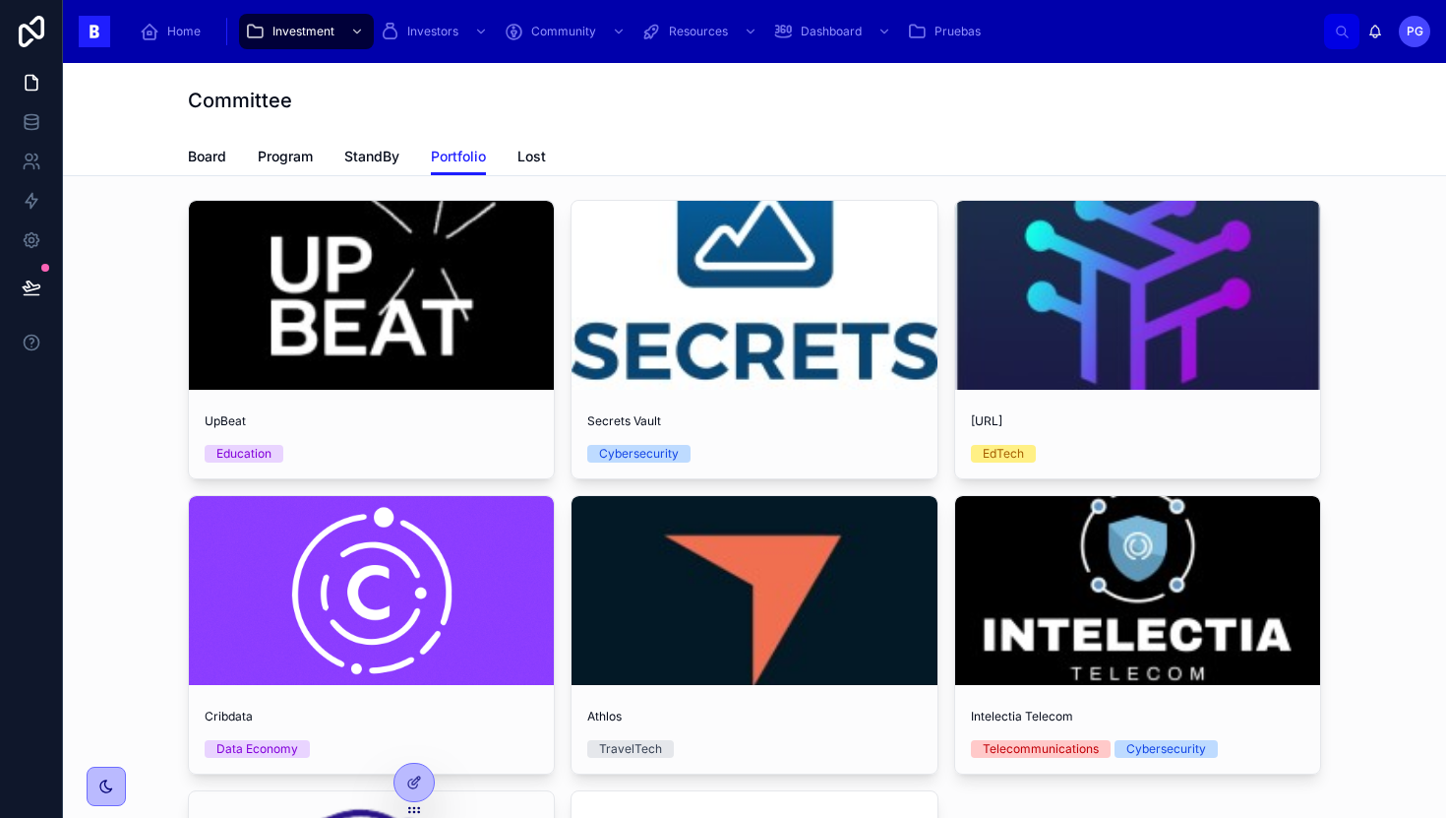
click at [534, 167] on link "Lost" at bounding box center [532, 158] width 29 height 39
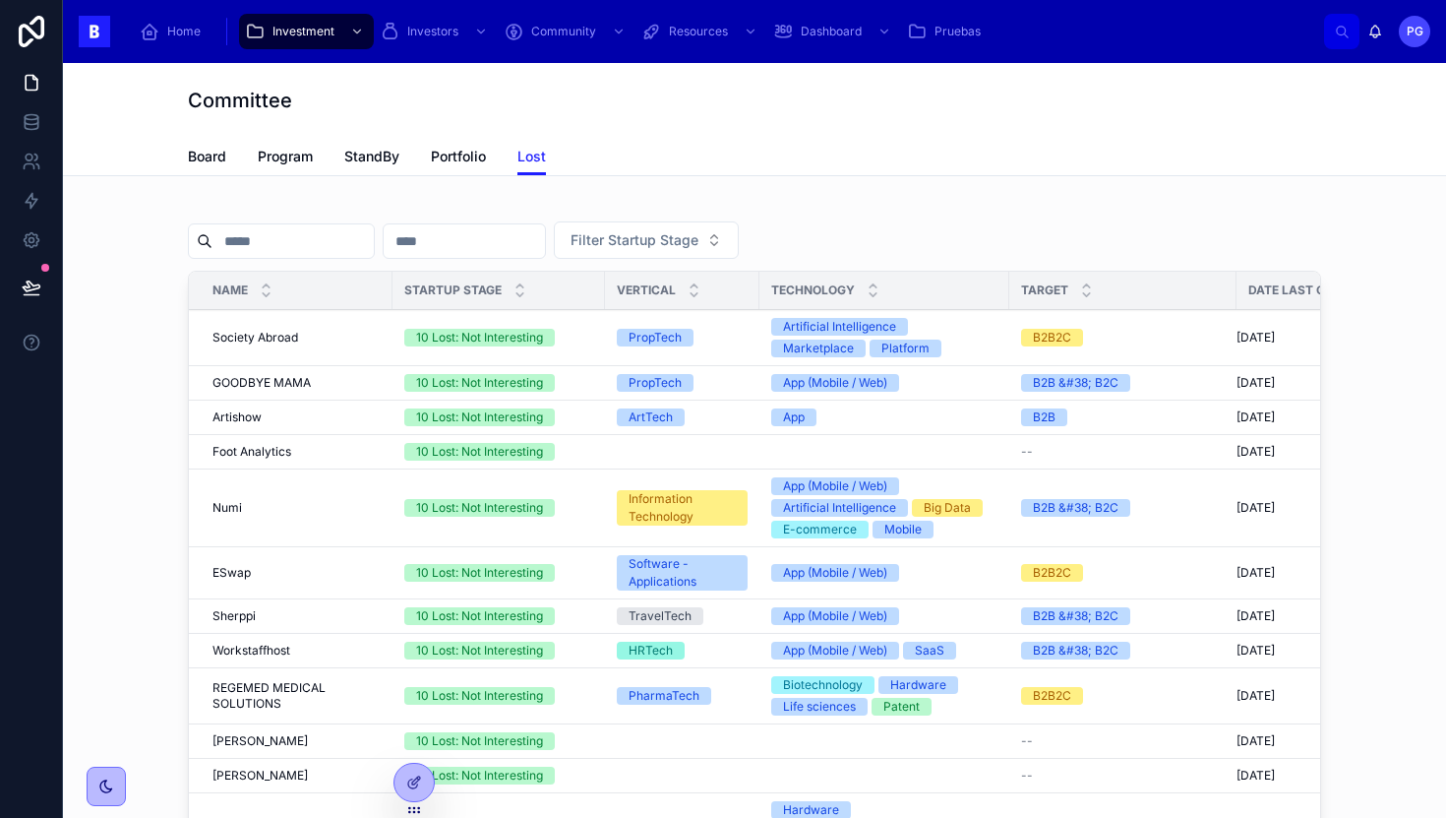
click at [951, 32] on span "Pruebas" at bounding box center [958, 32] width 46 height 16
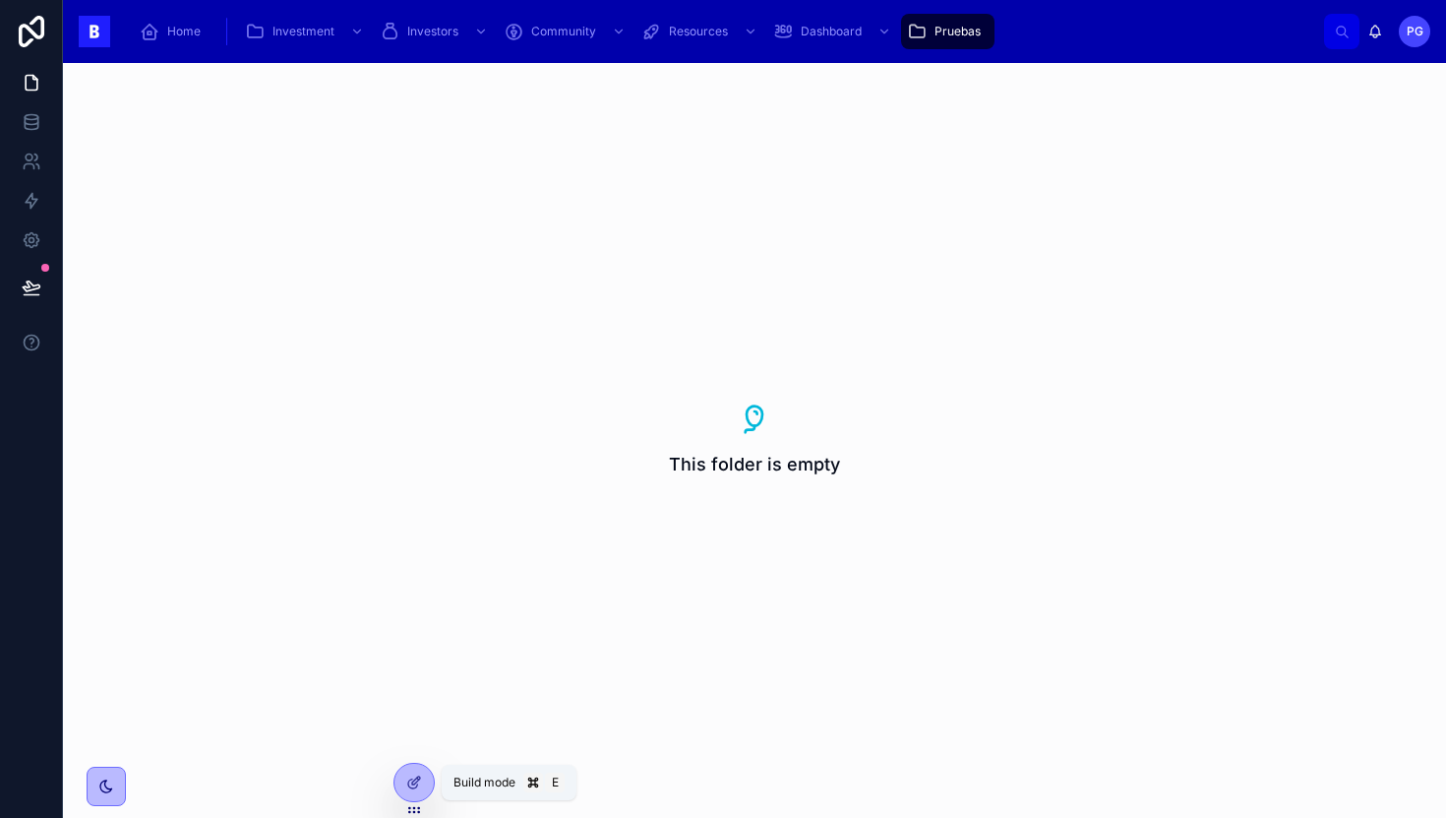
click at [413, 782] on icon at bounding box center [414, 782] width 16 height 16
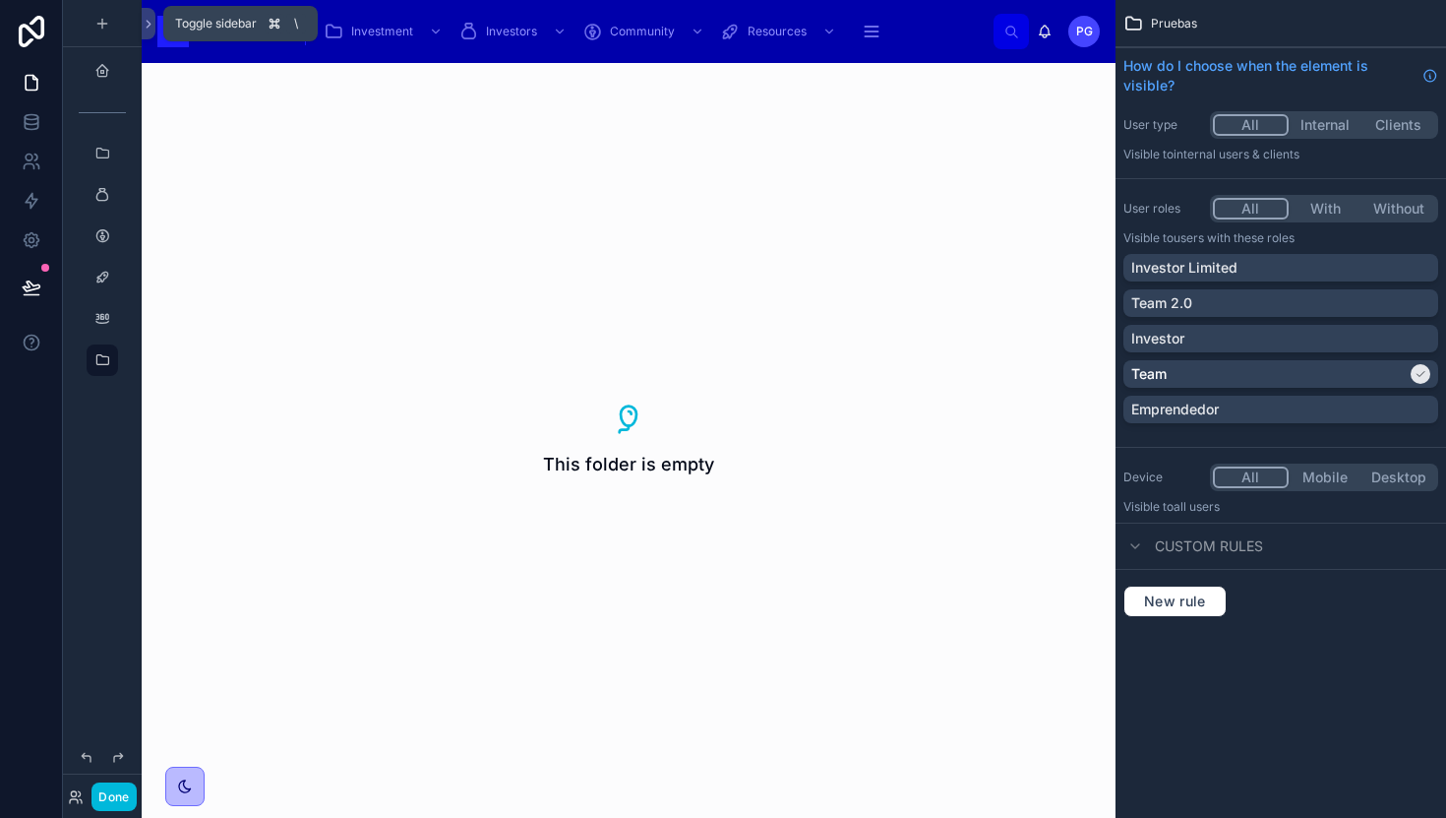
click at [153, 31] on button at bounding box center [149, 23] width 14 height 31
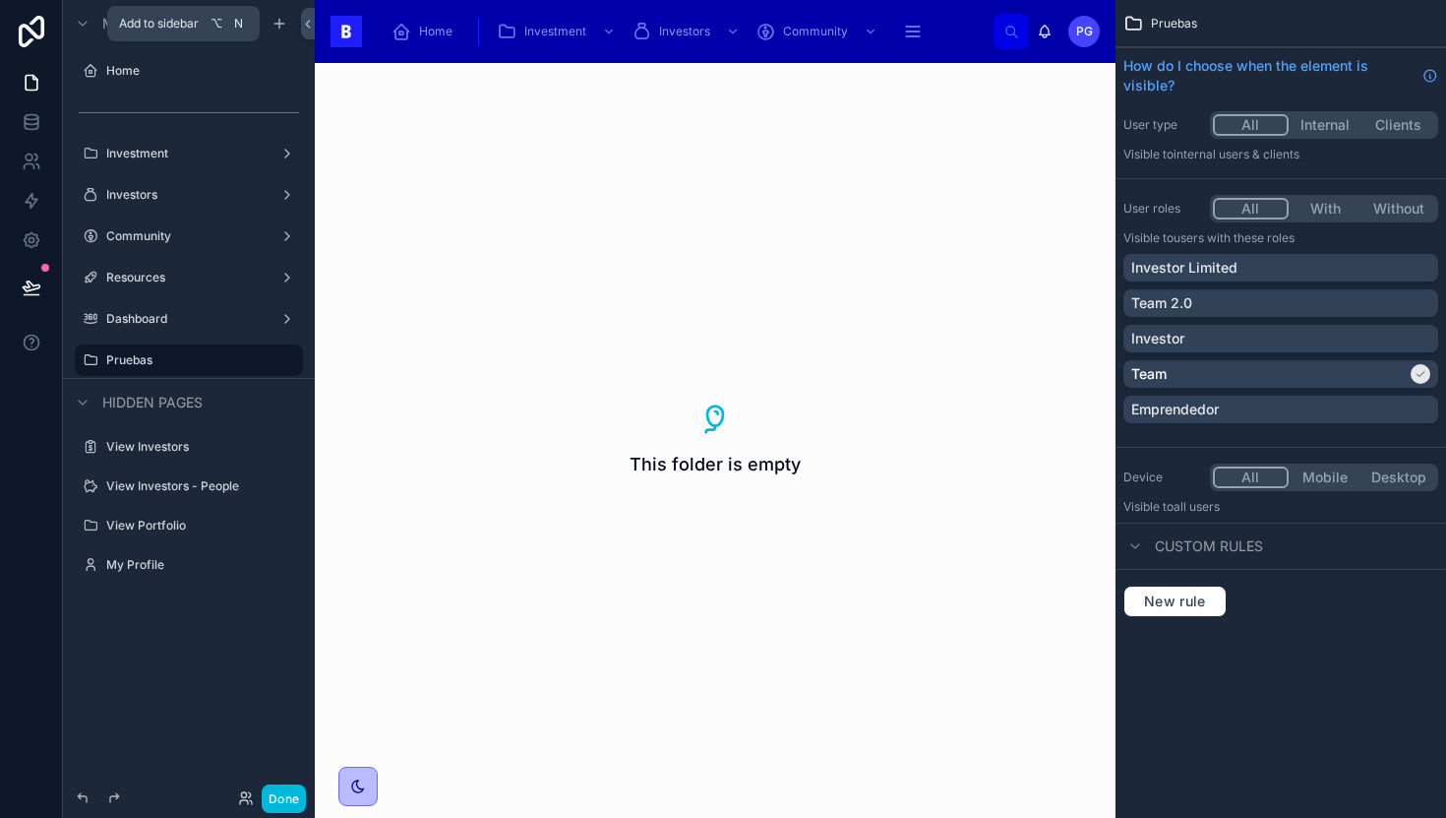
click at [280, 29] on icon "scrollable content" at bounding box center [280, 24] width 16 height 16
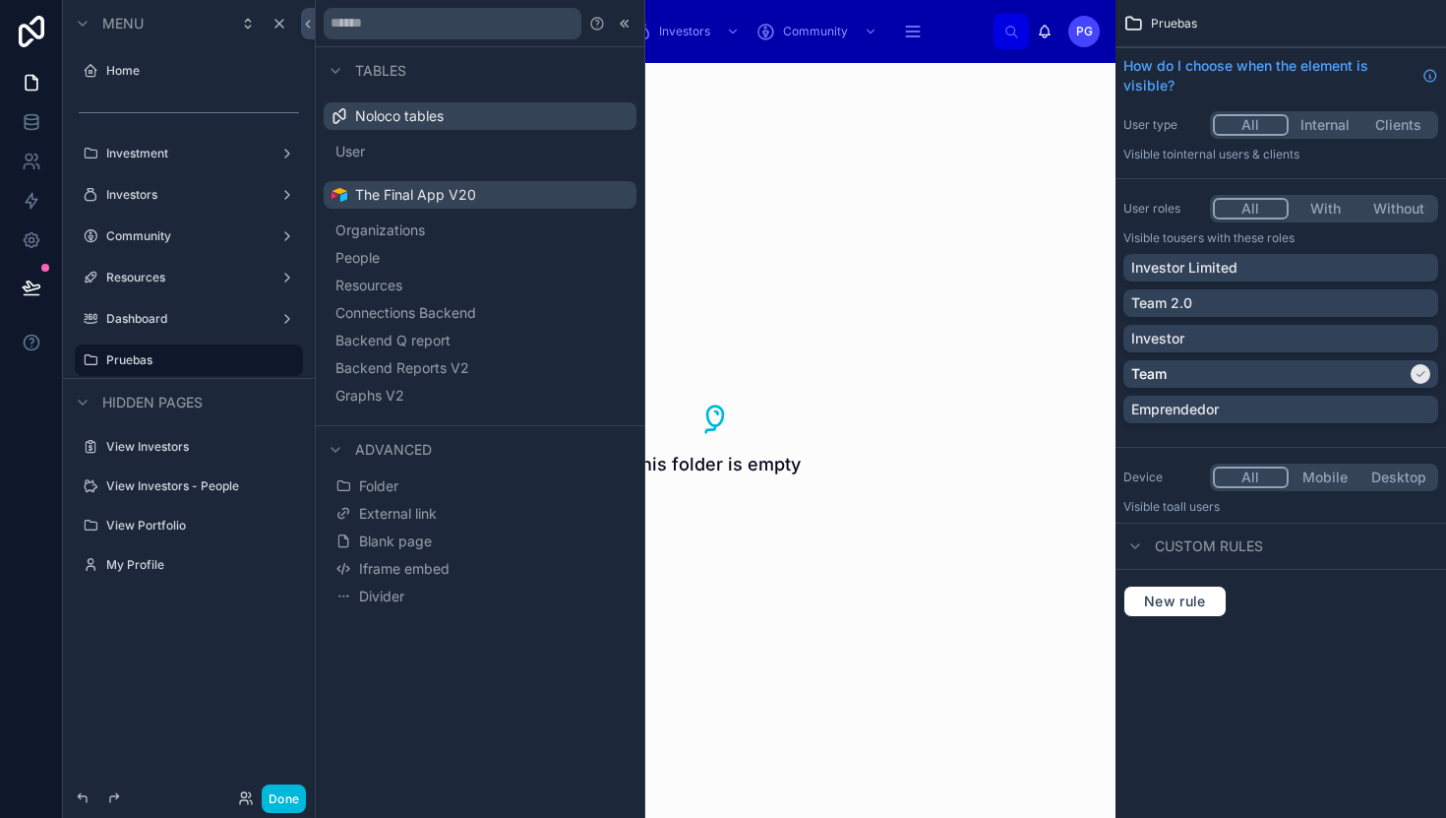
click at [410, 228] on span "Organizations" at bounding box center [380, 230] width 90 height 20
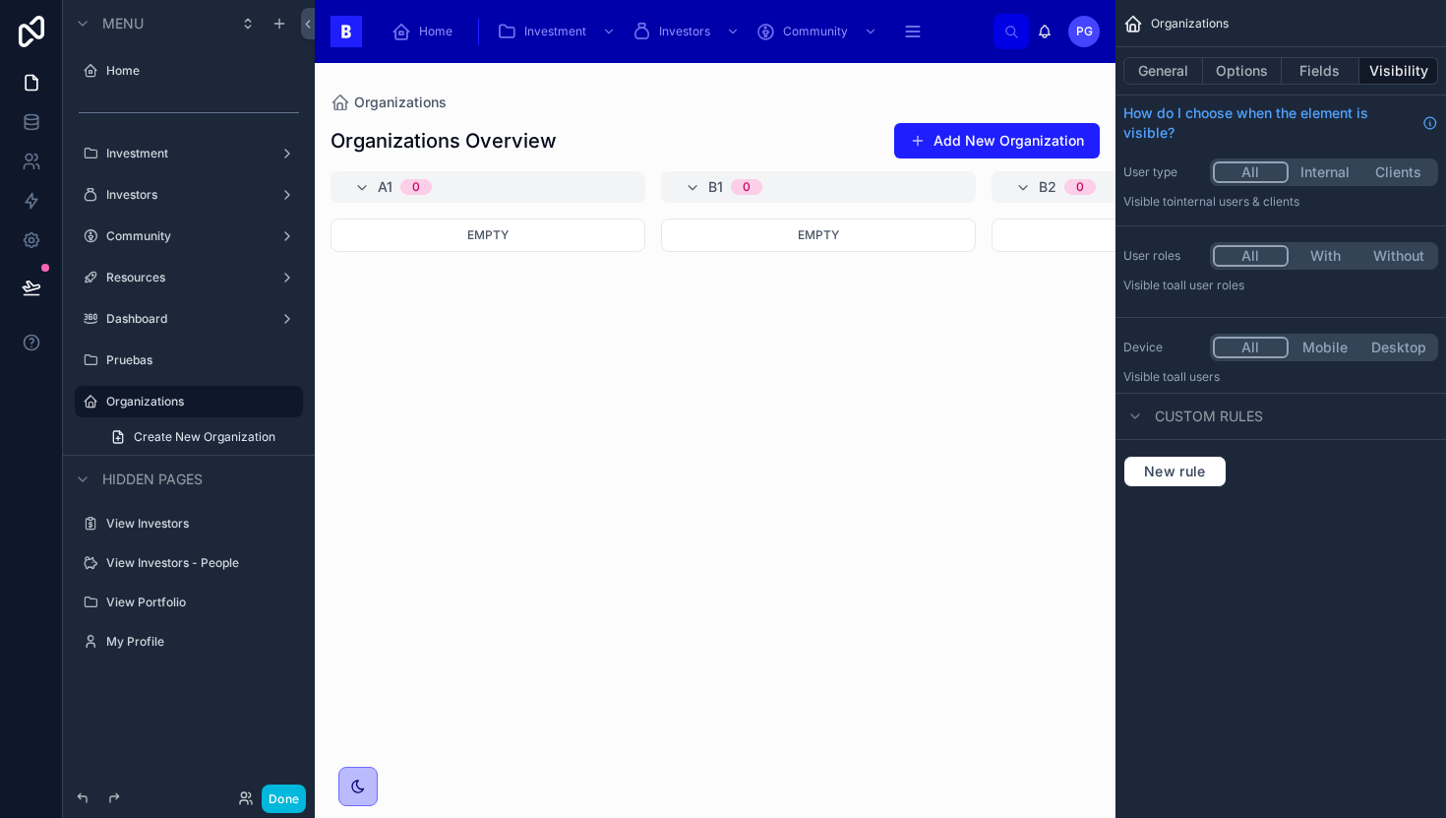
click at [0, 0] on icon "scrollable content" at bounding box center [0, 0] width 0 height 0
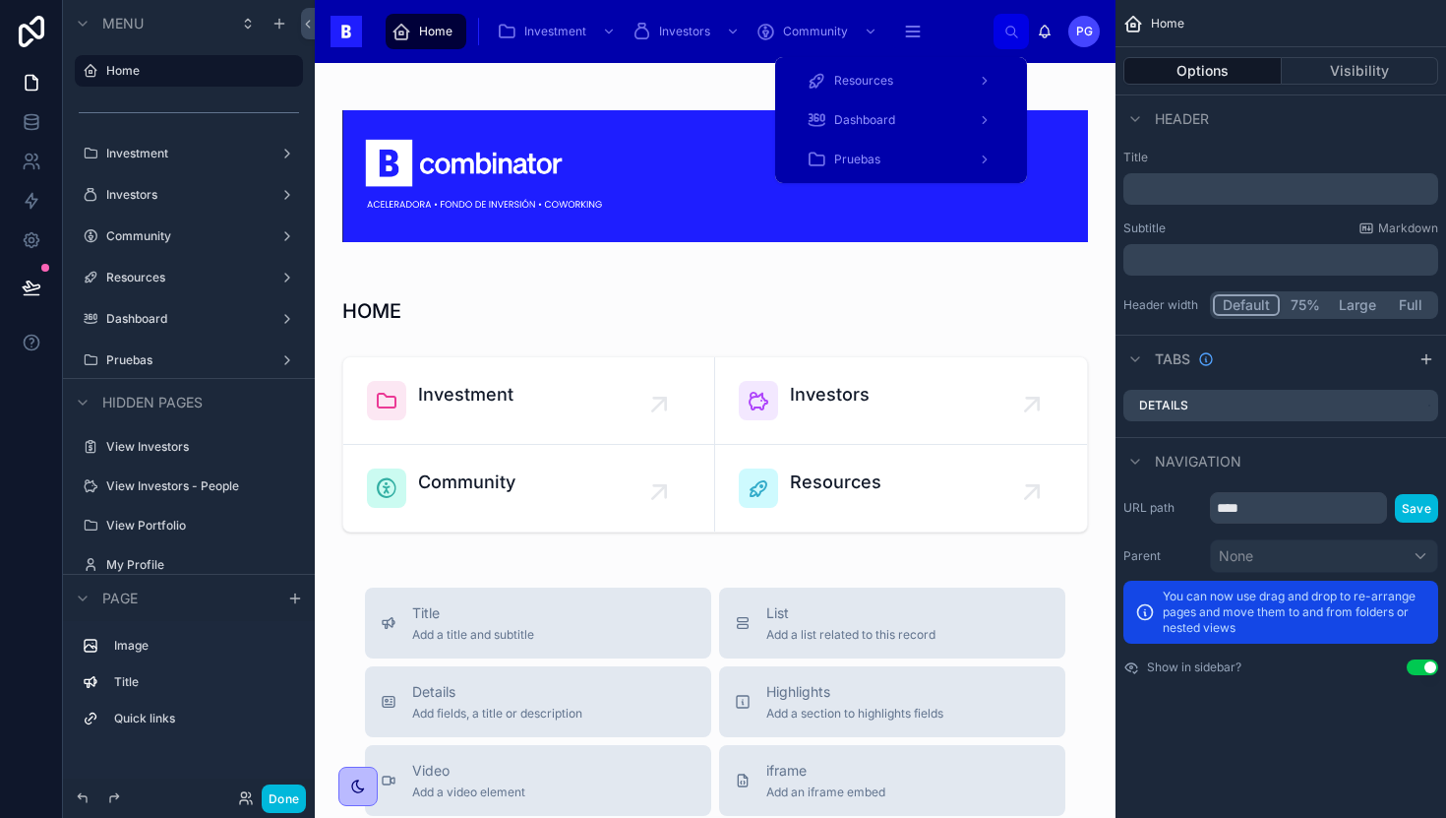
click at [913, 38] on icon "scrollable content" at bounding box center [913, 32] width 20 height 20
click at [894, 161] on div "Pruebas" at bounding box center [901, 159] width 189 height 31
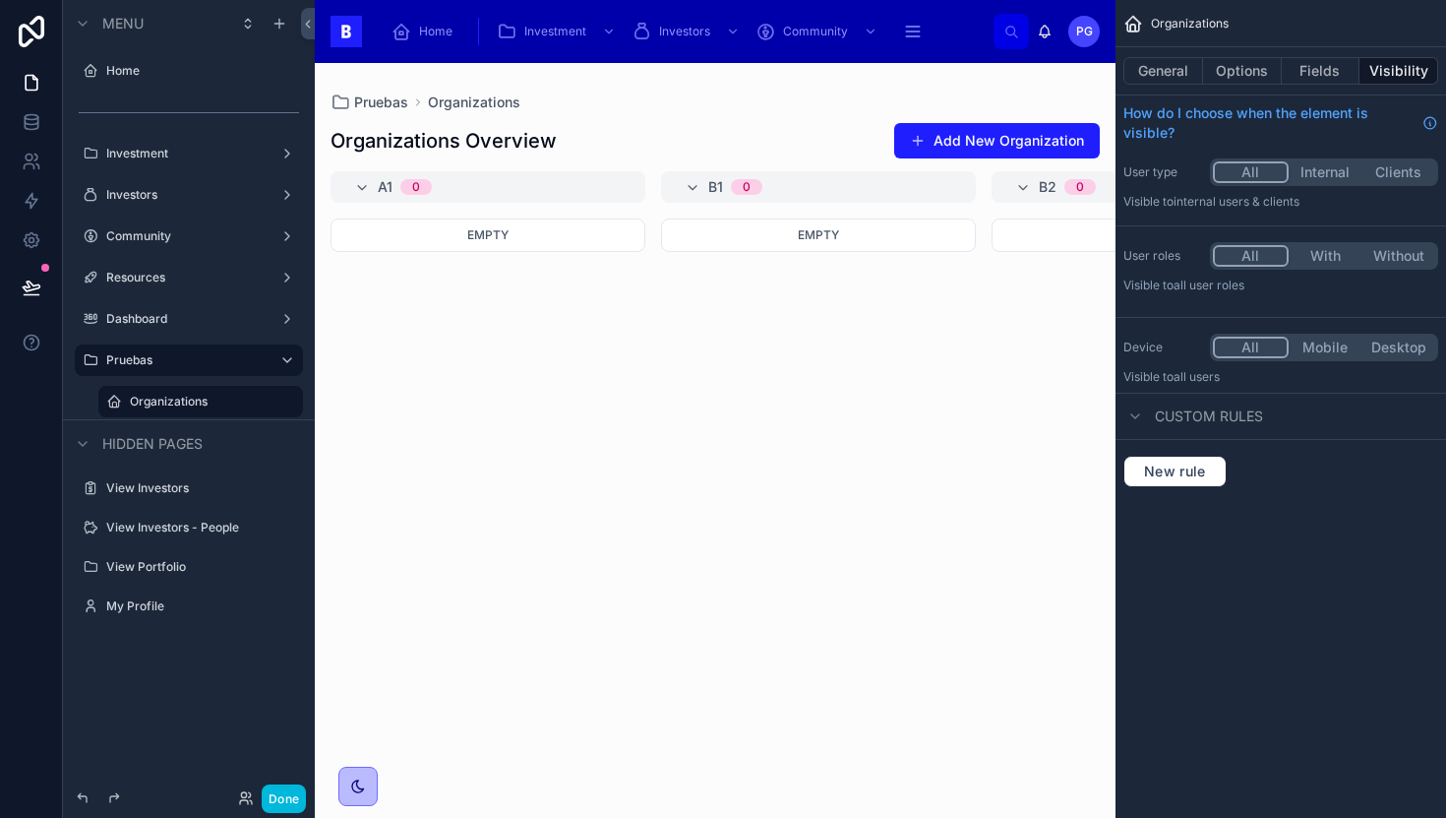
click at [174, 152] on label "Investment" at bounding box center [184, 154] width 157 height 16
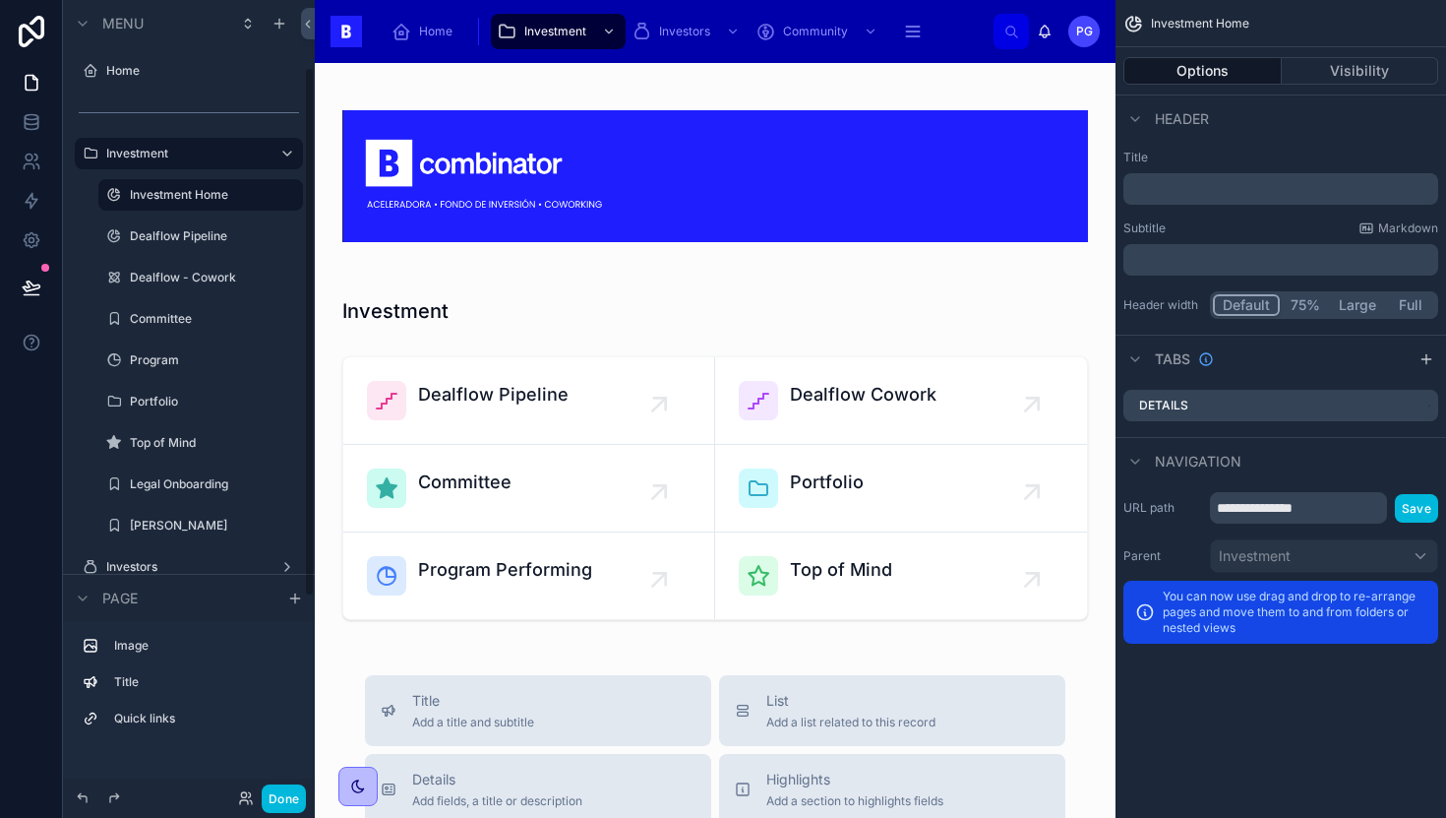
scroll to position [396, 0]
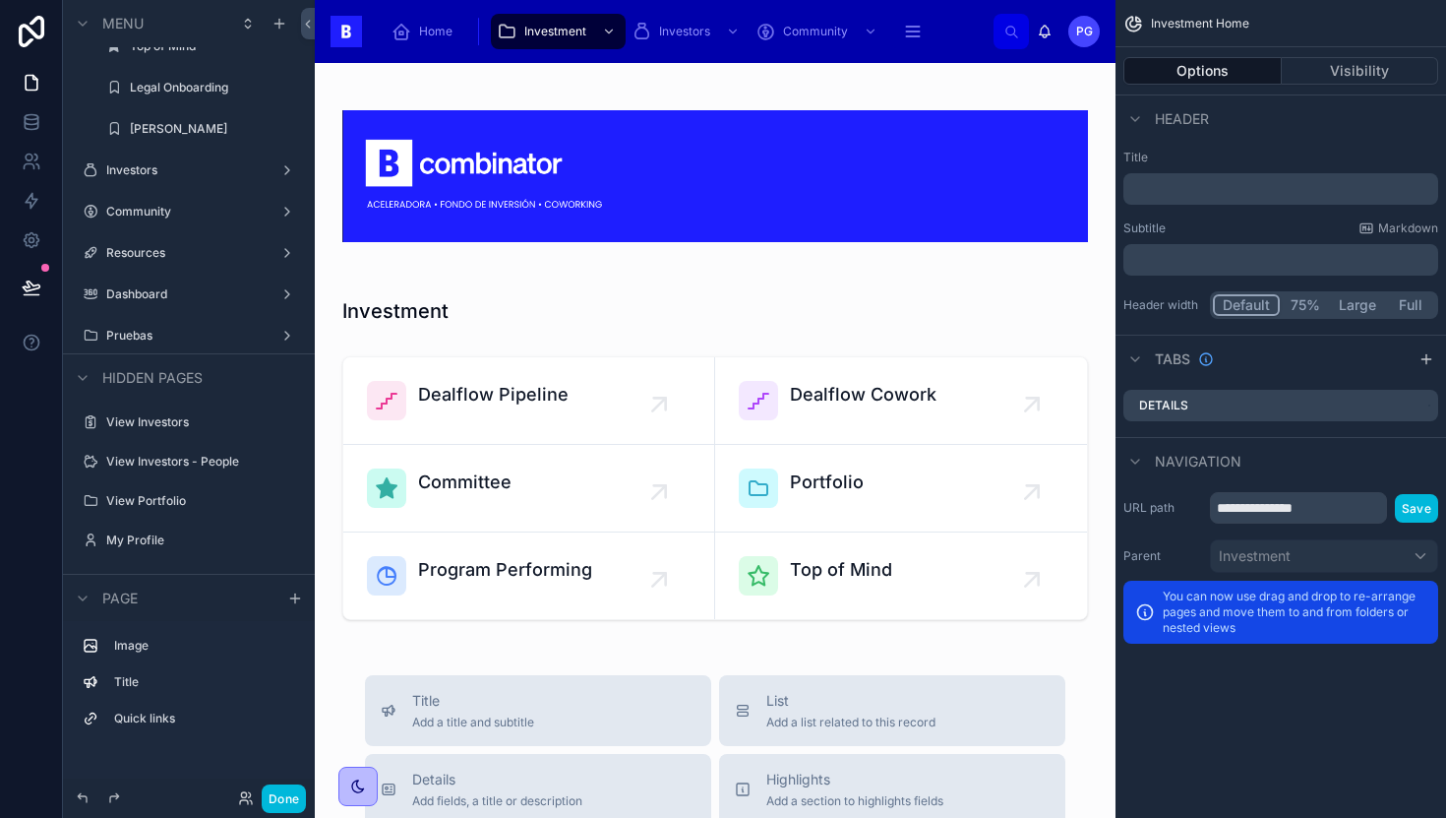
click at [201, 337] on label "Pruebas" at bounding box center [184, 336] width 157 height 16
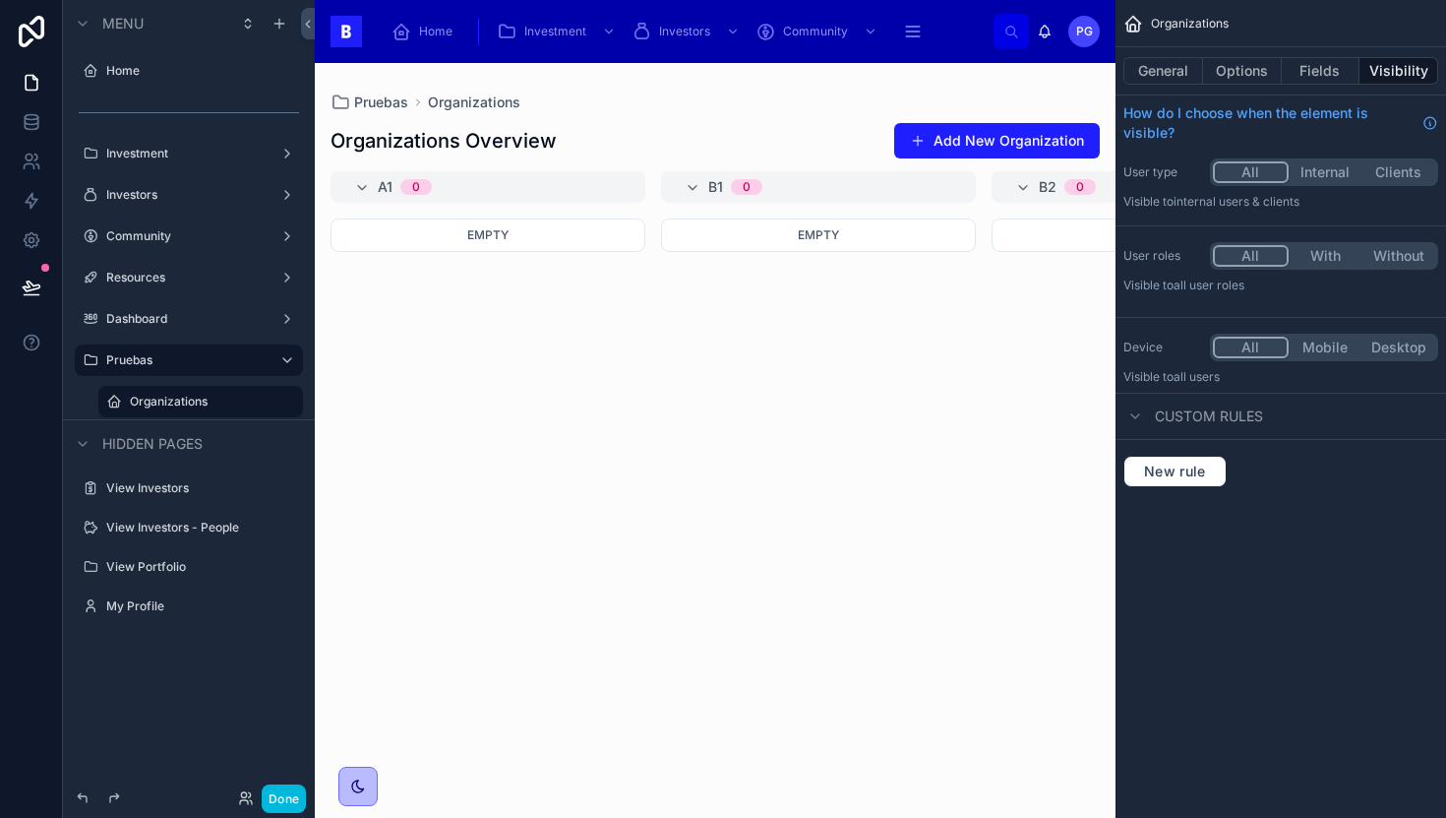
click at [155, 357] on label "Pruebas" at bounding box center [184, 360] width 157 height 16
click at [181, 159] on label "Investment" at bounding box center [184, 154] width 157 height 16
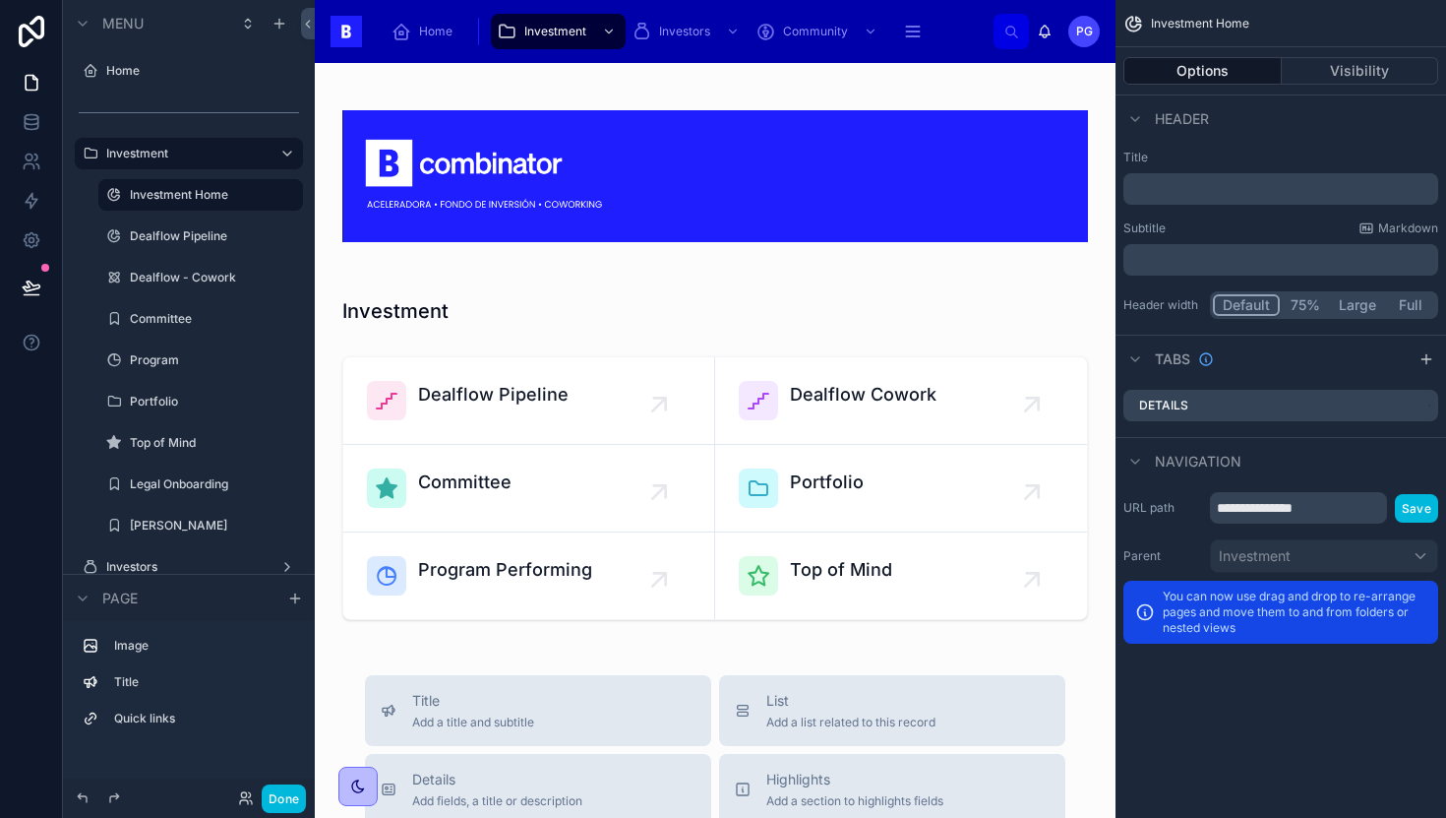
click at [190, 194] on label "Investment Home" at bounding box center [210, 195] width 161 height 16
click at [774, 387] on div at bounding box center [715, 487] width 769 height 279
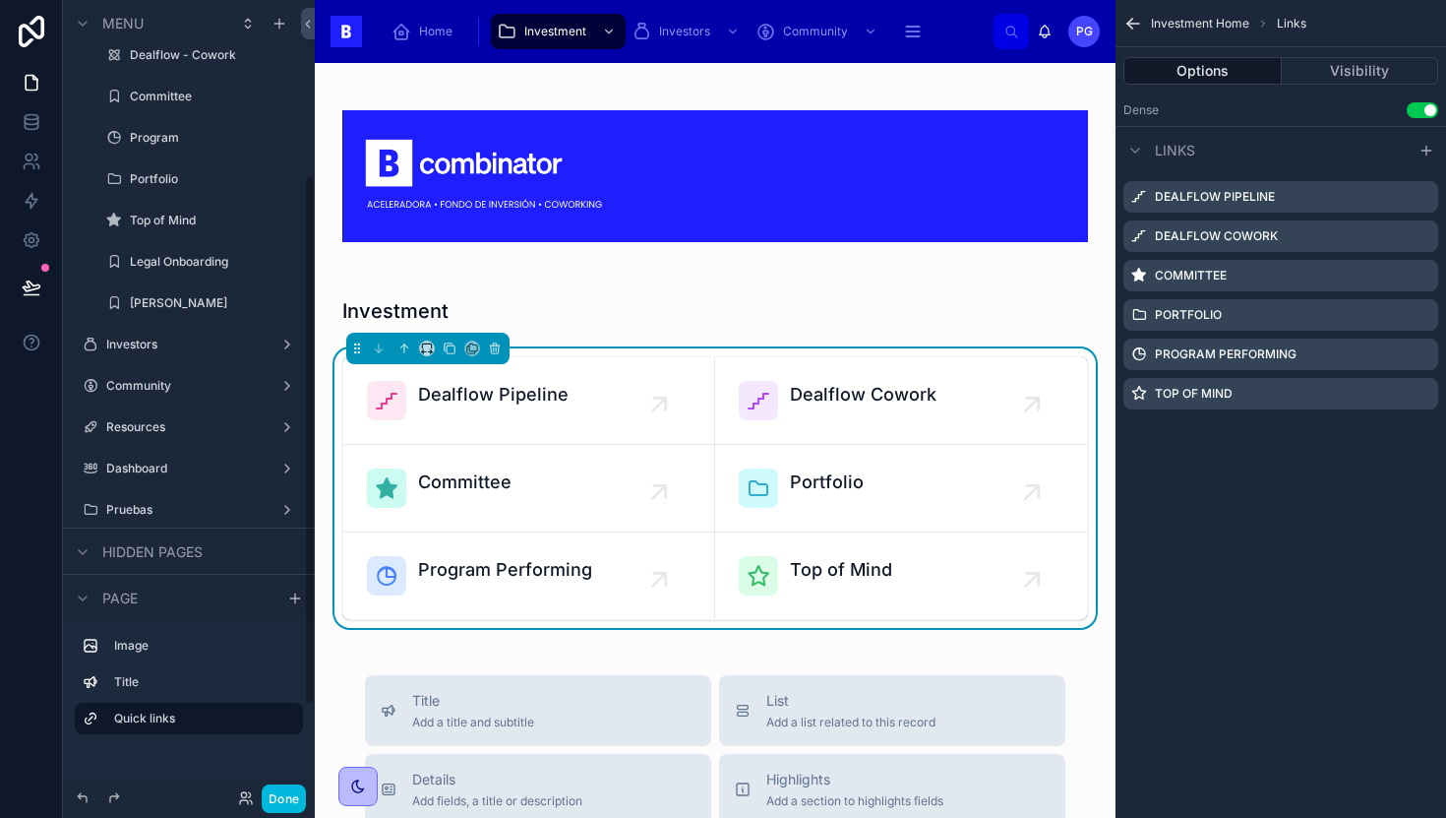
scroll to position [302, 0]
click at [180, 425] on label "Pruebas" at bounding box center [184, 430] width 157 height 16
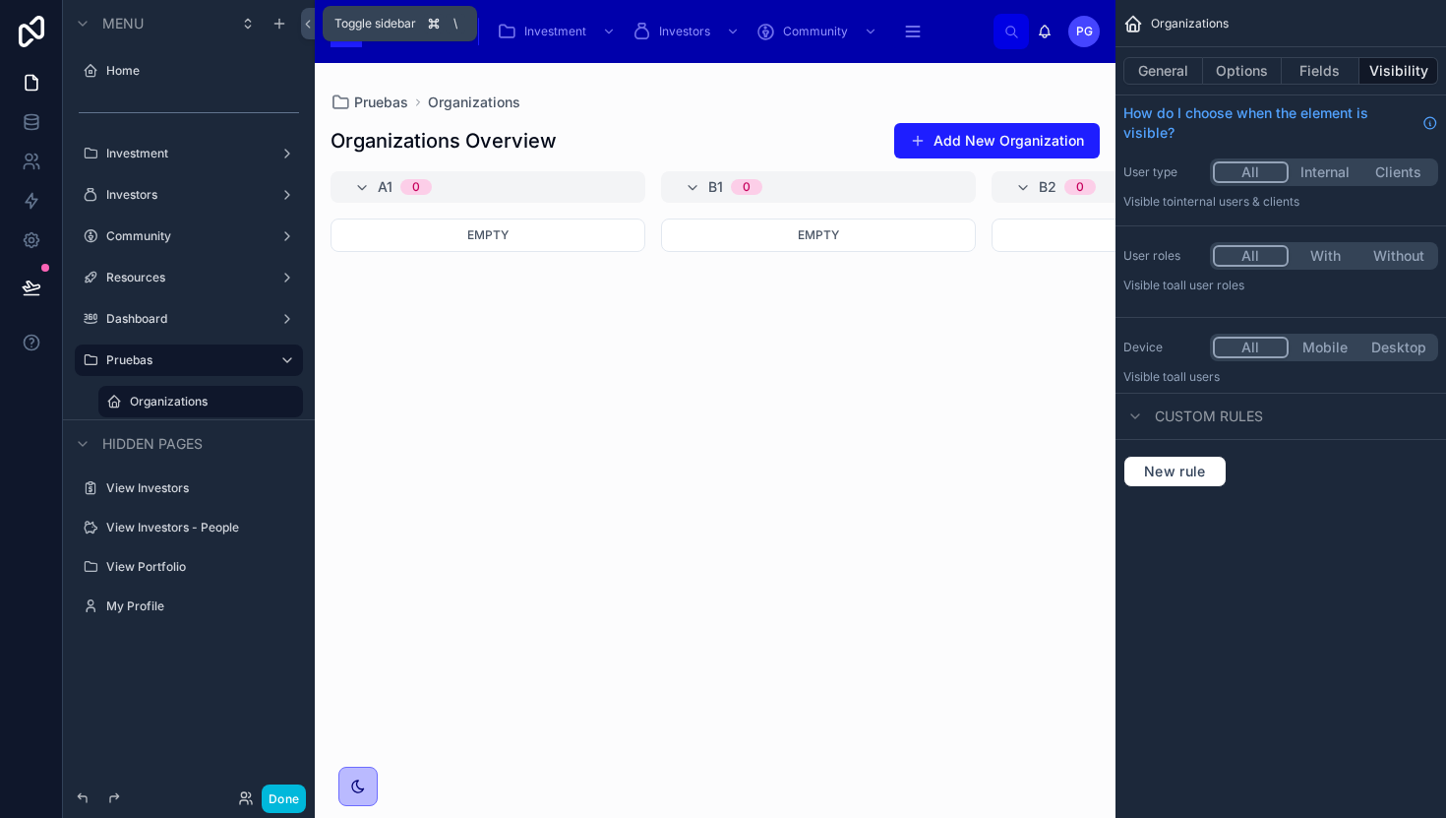
click at [308, 25] on icon at bounding box center [308, 24] width 4 height 7
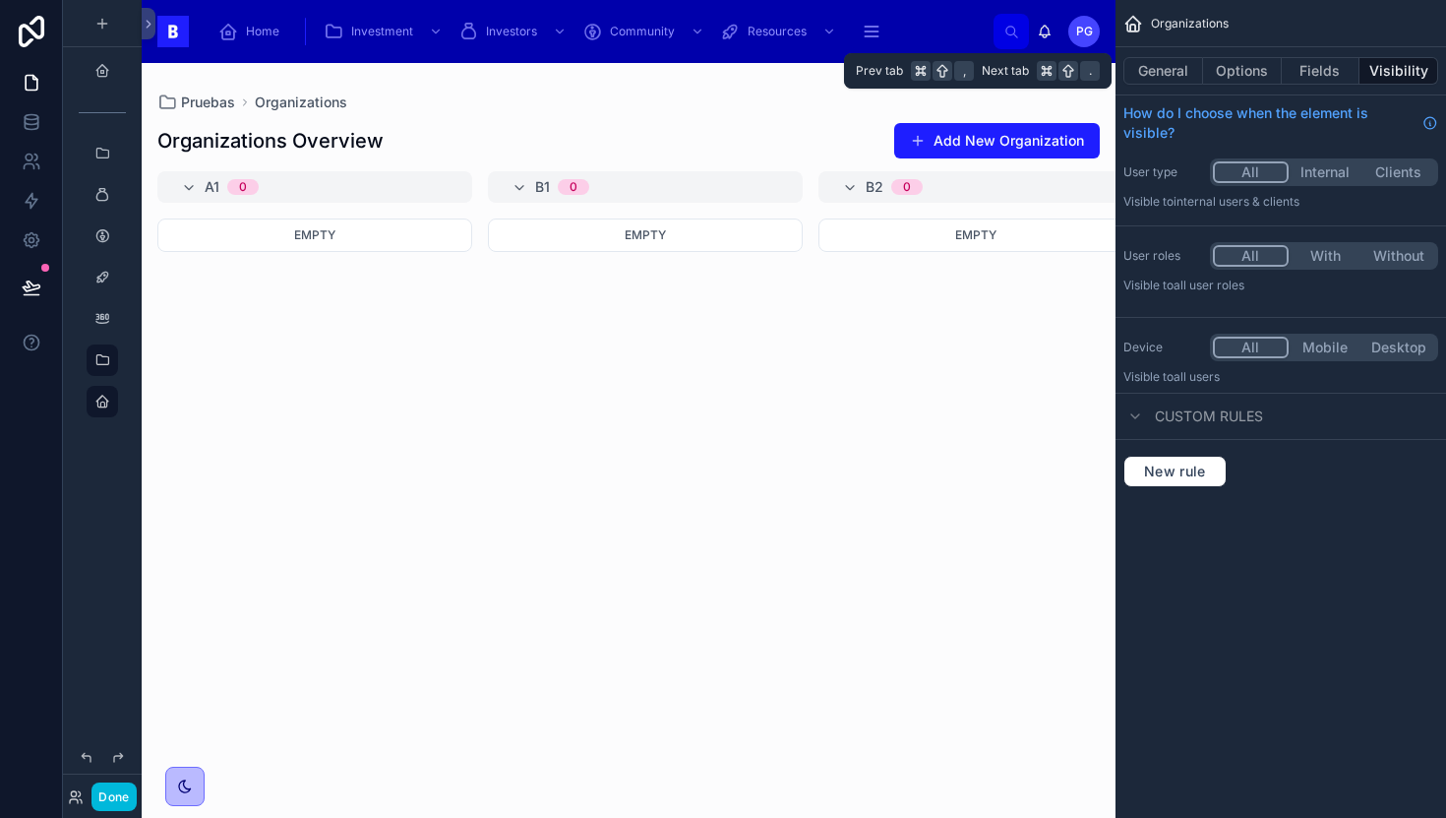
click at [1168, 75] on button "General" at bounding box center [1164, 71] width 80 height 28
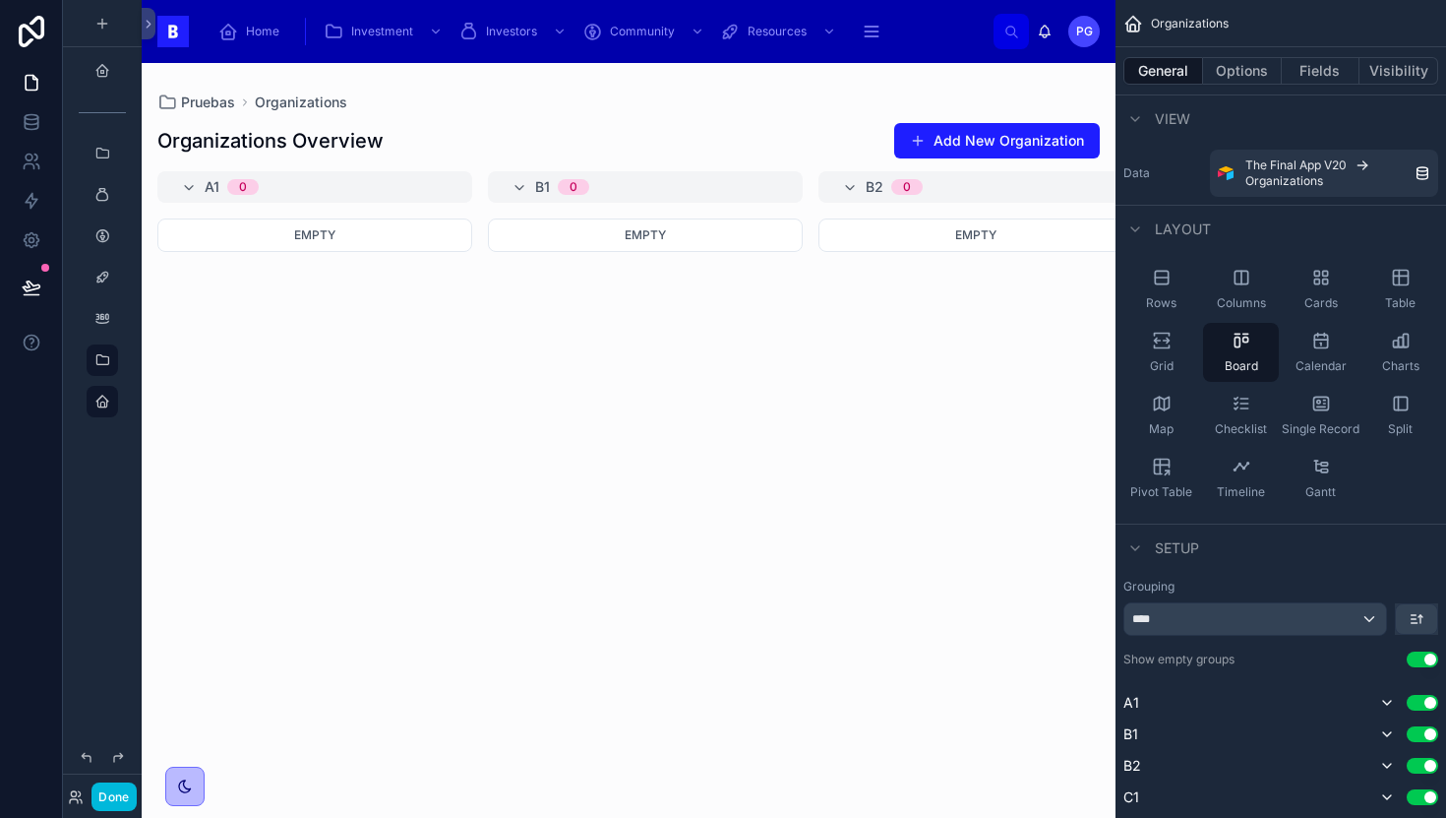
scroll to position [68, 0]
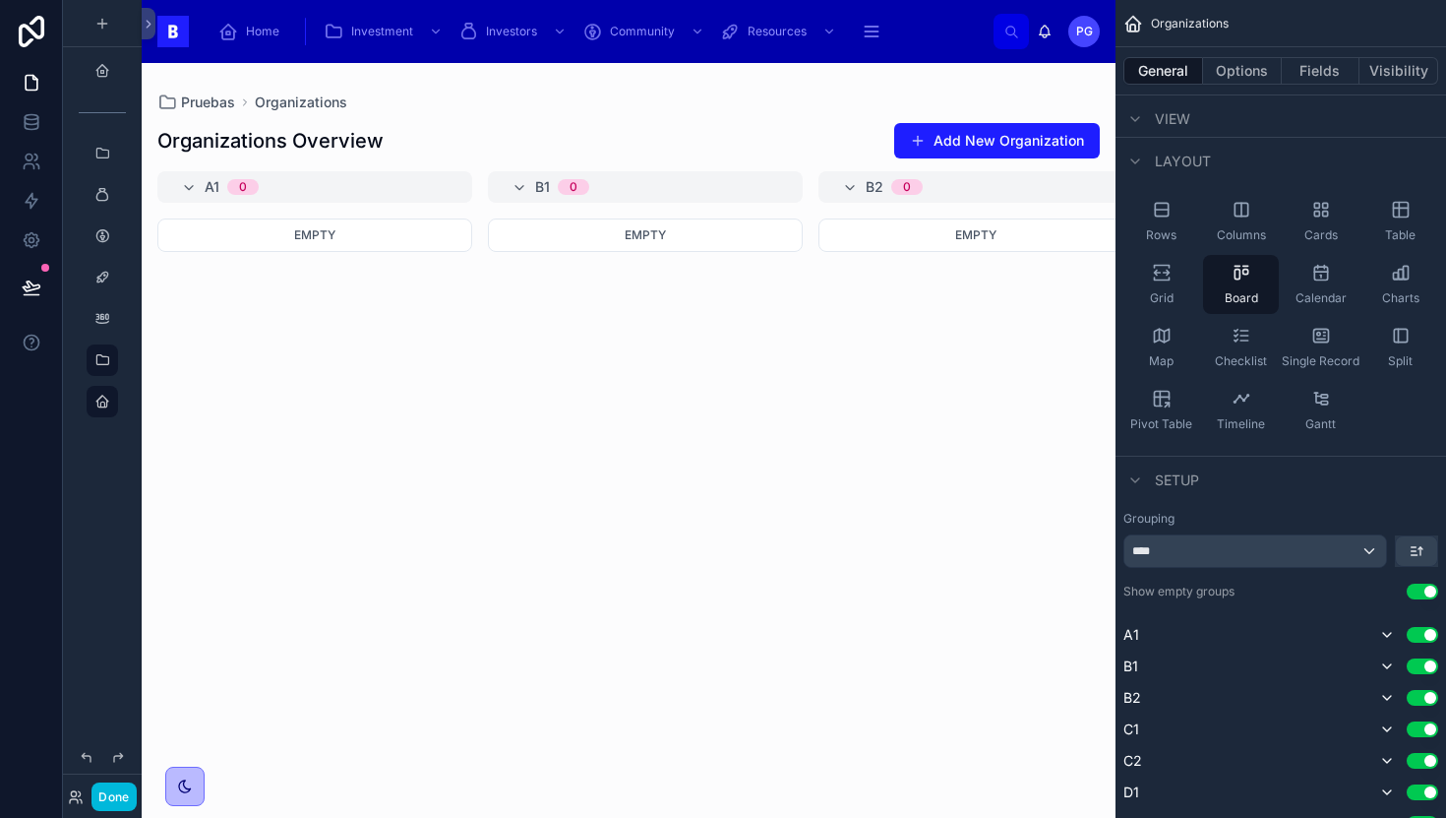
click at [1159, 212] on icon "scrollable content" at bounding box center [1162, 210] width 20 height 20
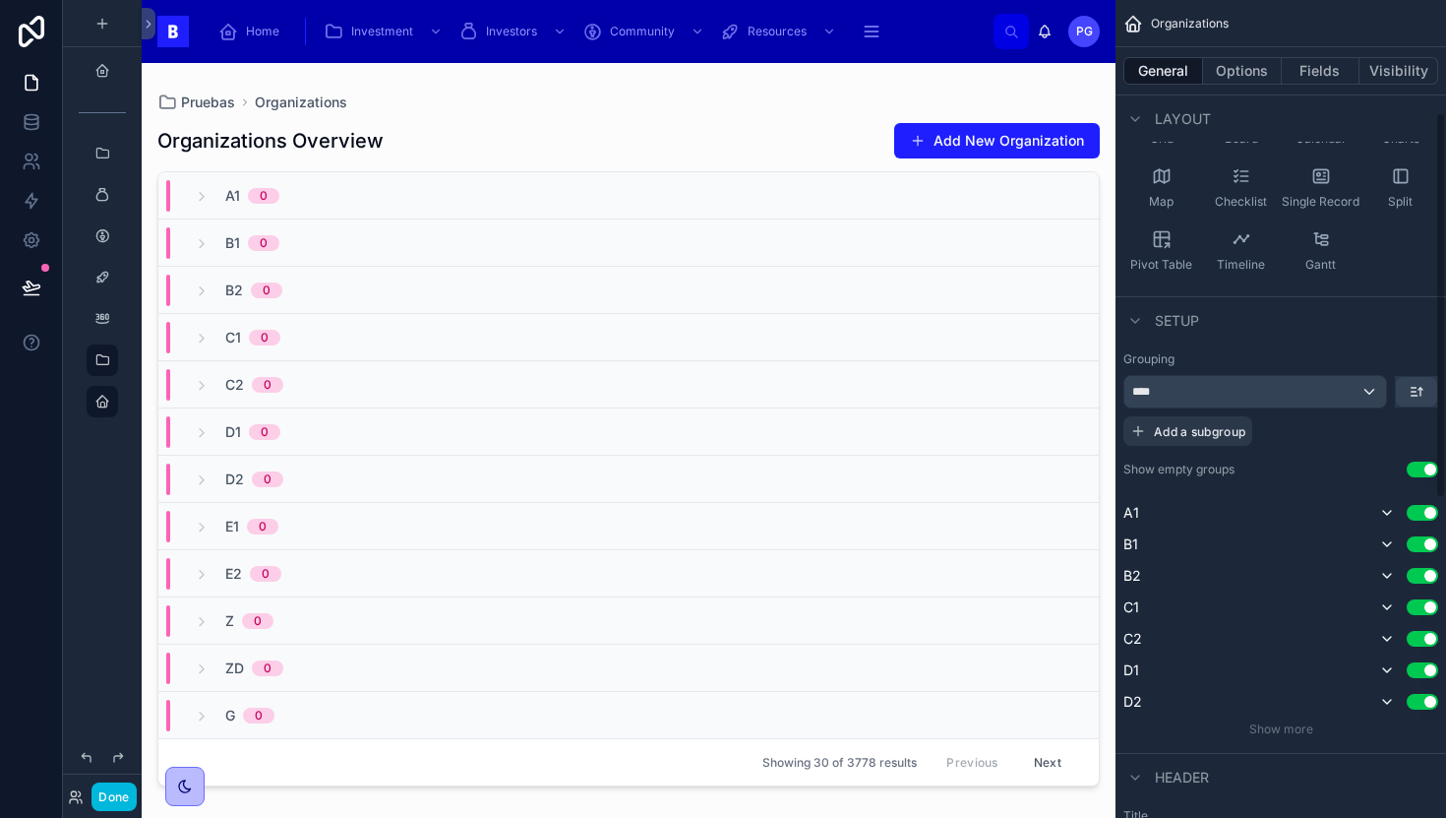
scroll to position [261, 0]
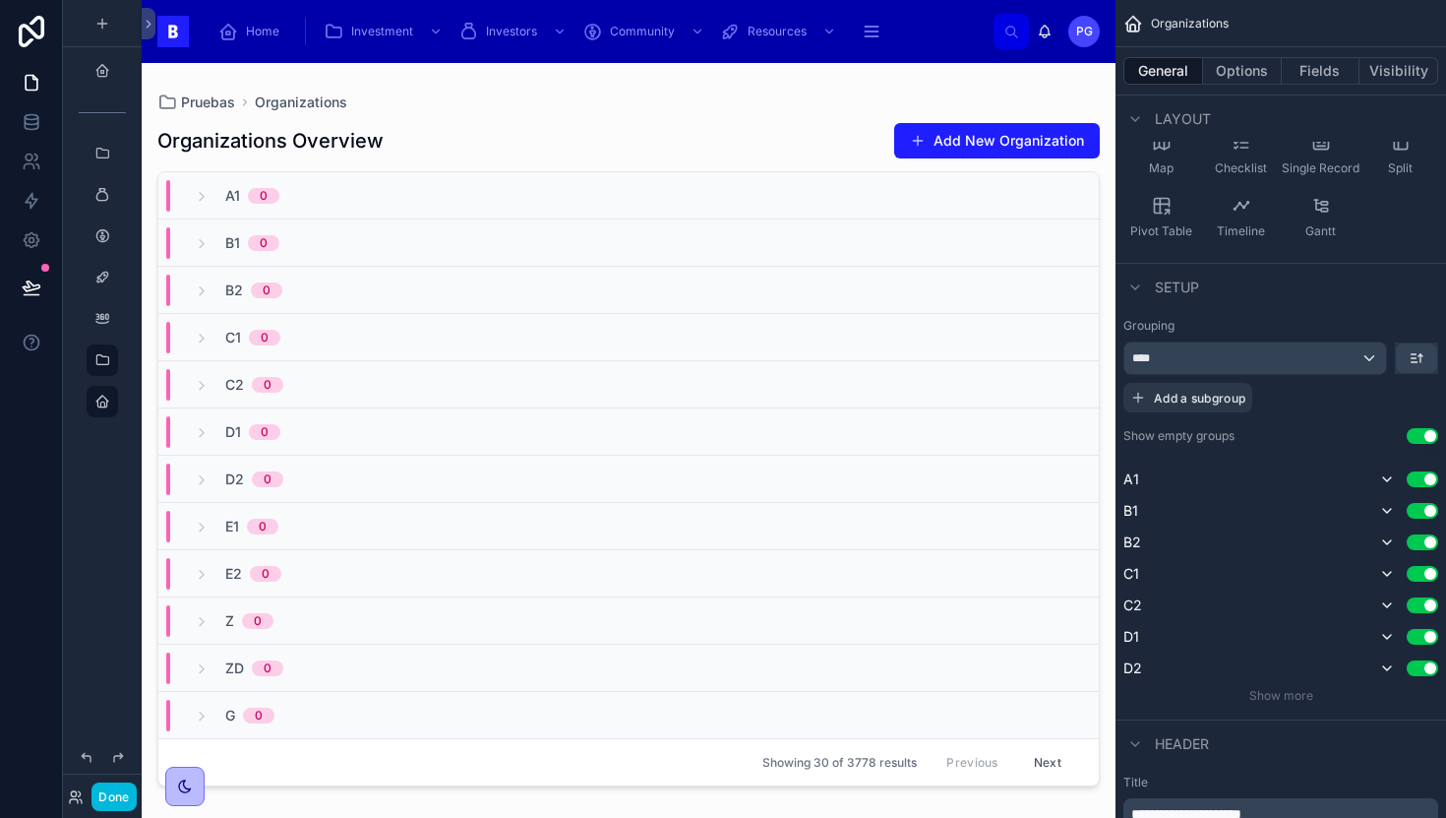
click at [1371, 359] on div "****" at bounding box center [1256, 357] width 262 height 31
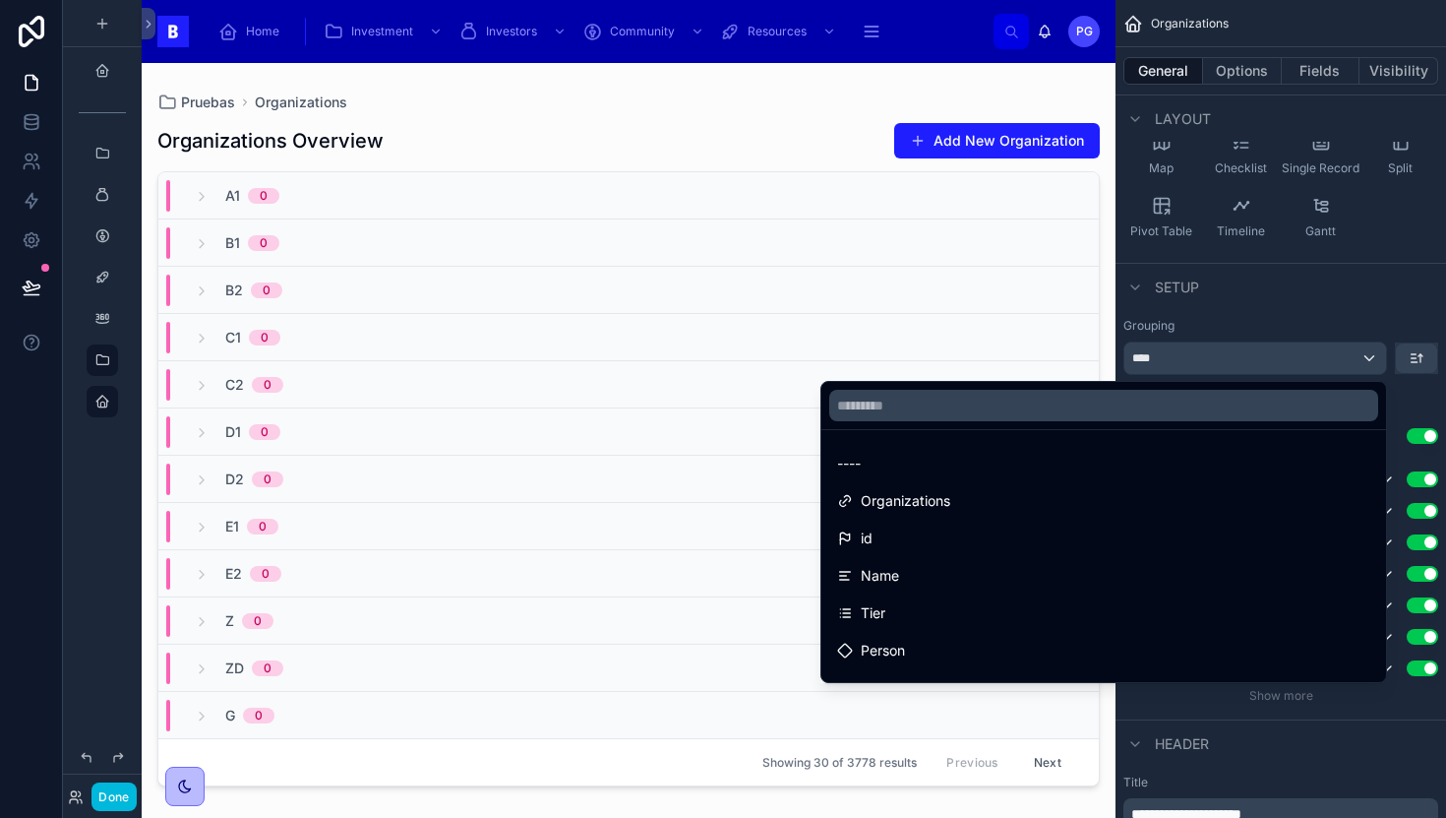
click at [1178, 409] on input "text" at bounding box center [1103, 405] width 549 height 31
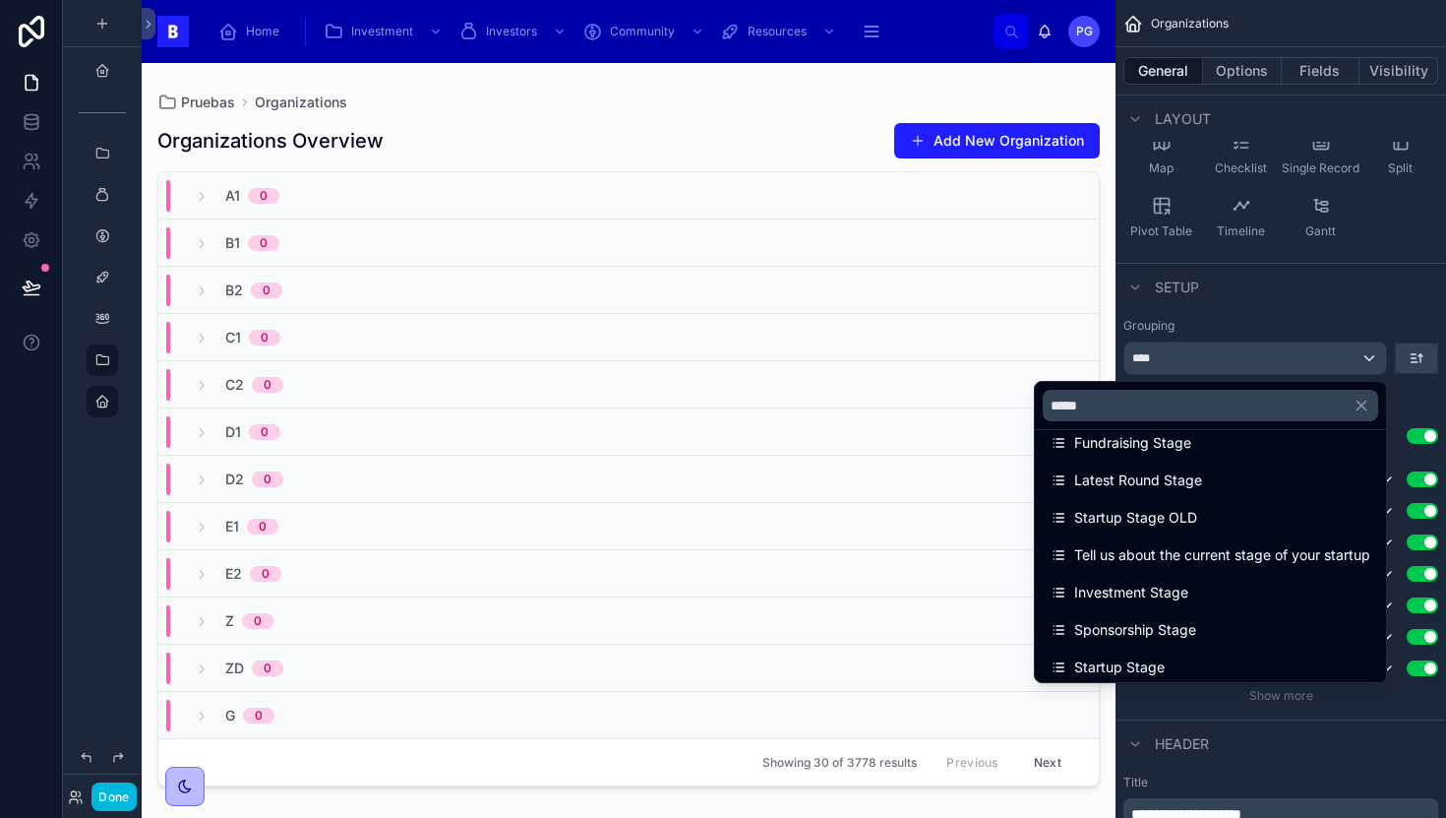
scroll to position [28, 0]
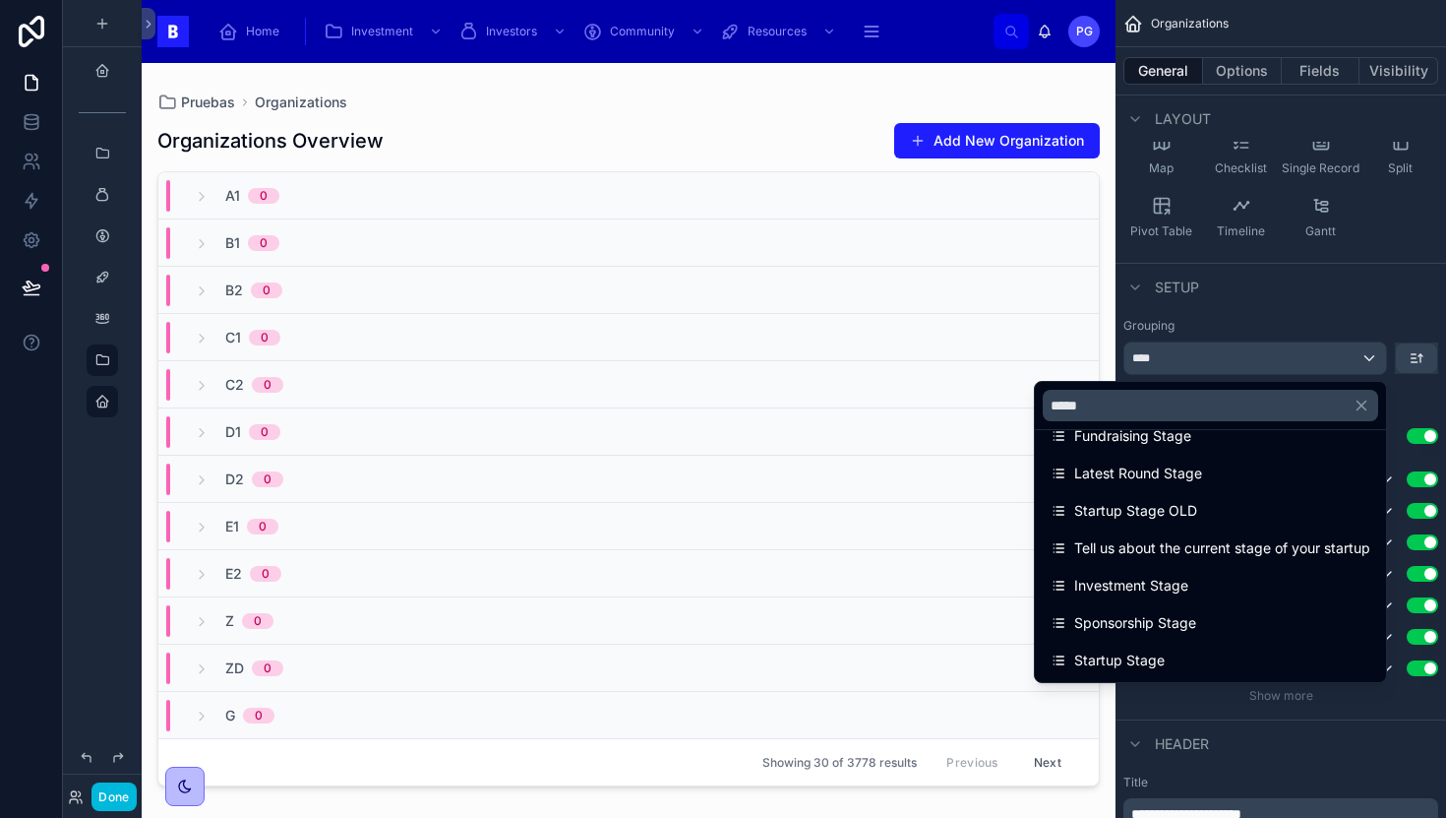
type input "*****"
click at [1147, 657] on div "Startup Stage" at bounding box center [1211, 660] width 320 height 24
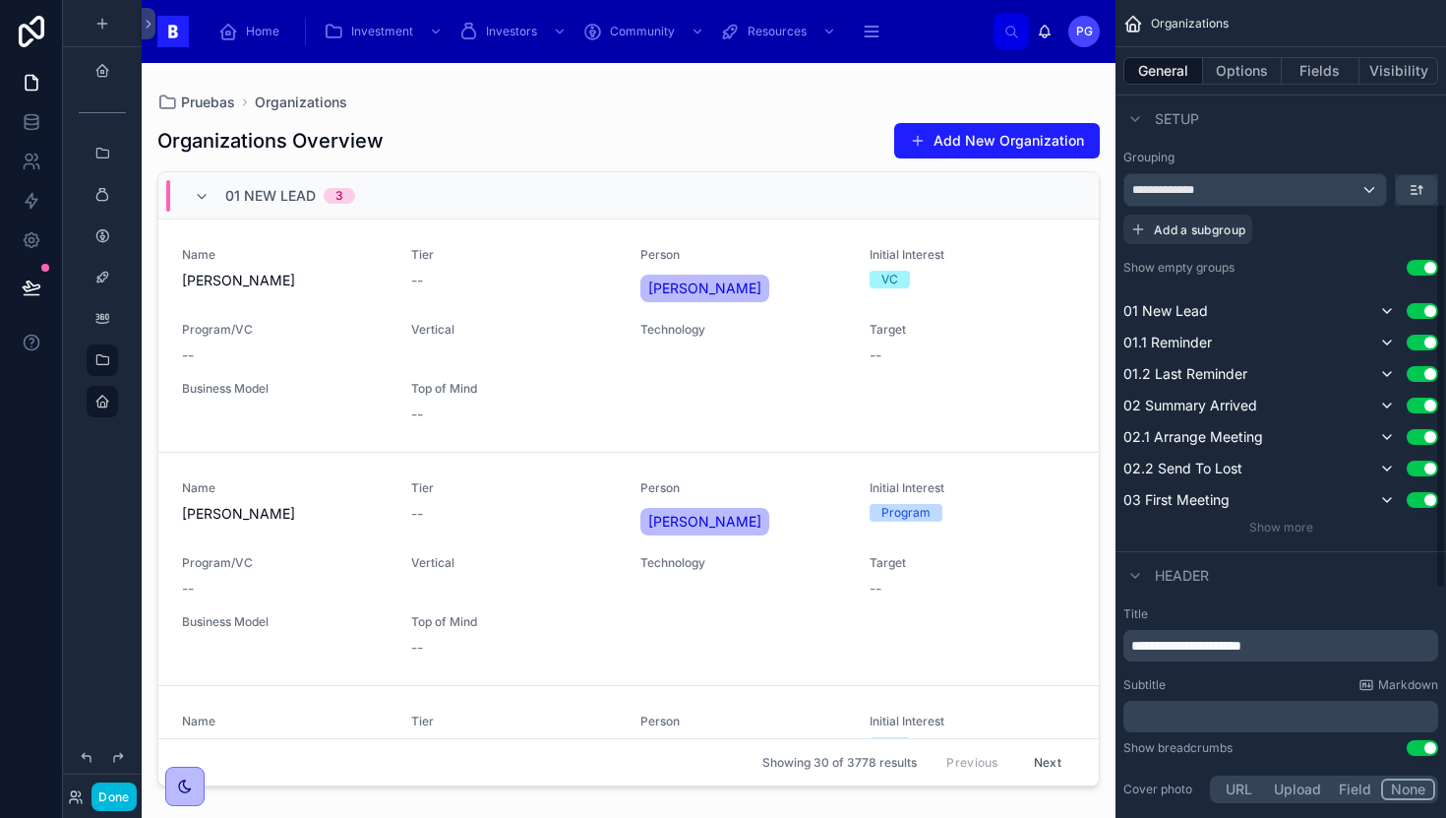
scroll to position [521, 0]
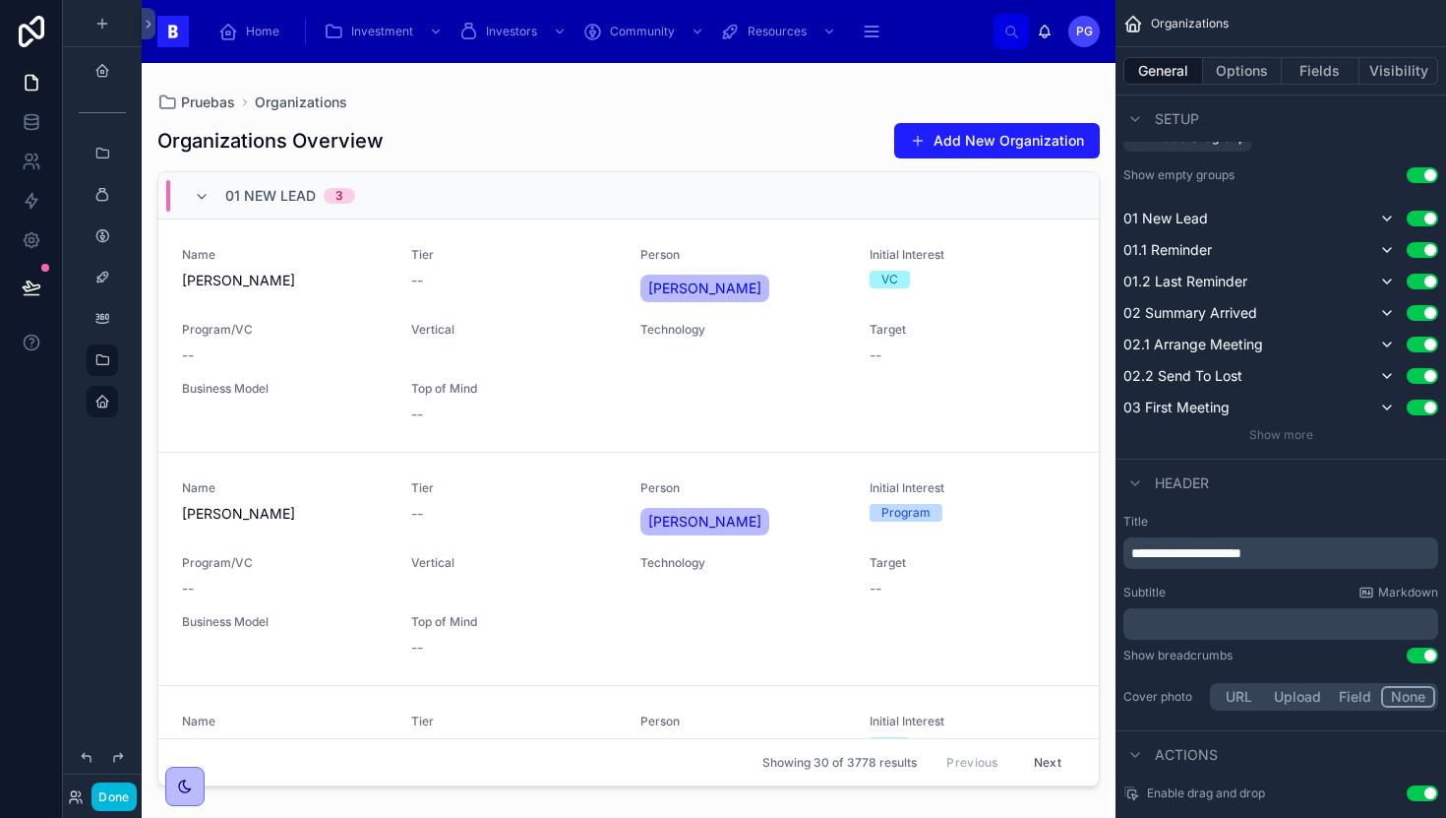
click at [1313, 559] on p "**********" at bounding box center [1282, 553] width 303 height 20
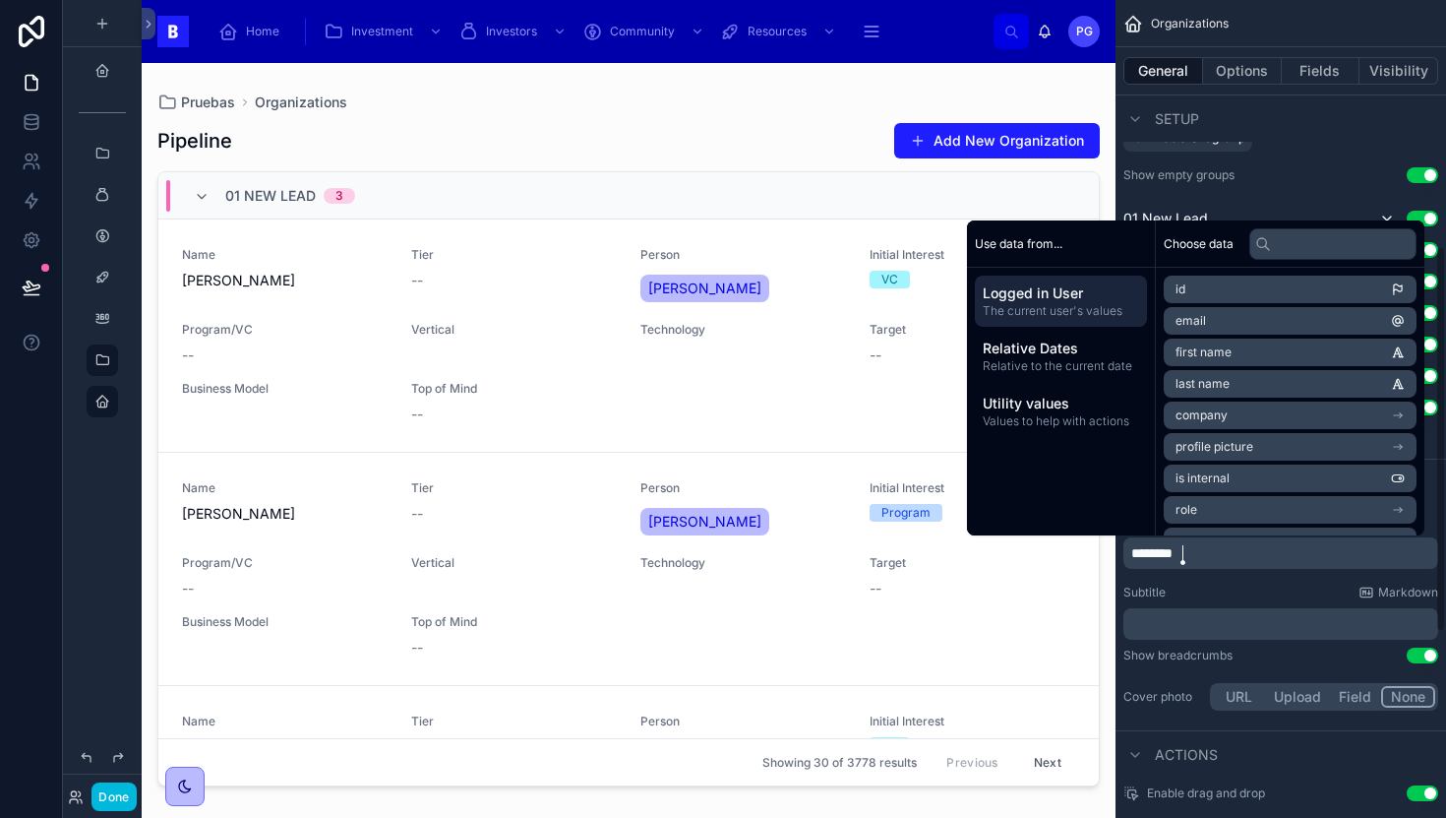
click at [1237, 594] on div "Subtitle Markdown" at bounding box center [1281, 592] width 315 height 16
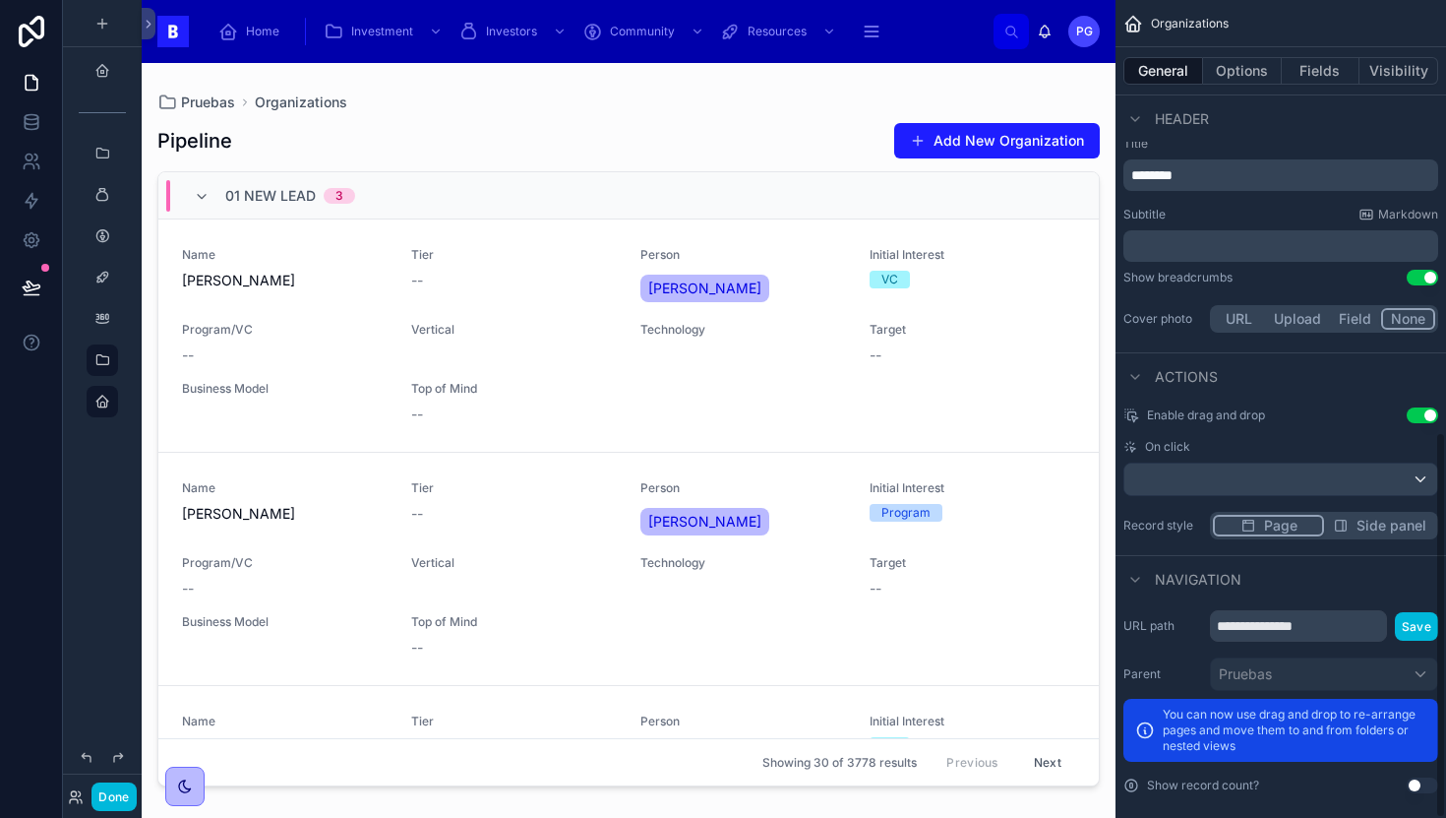
scroll to position [914, 0]
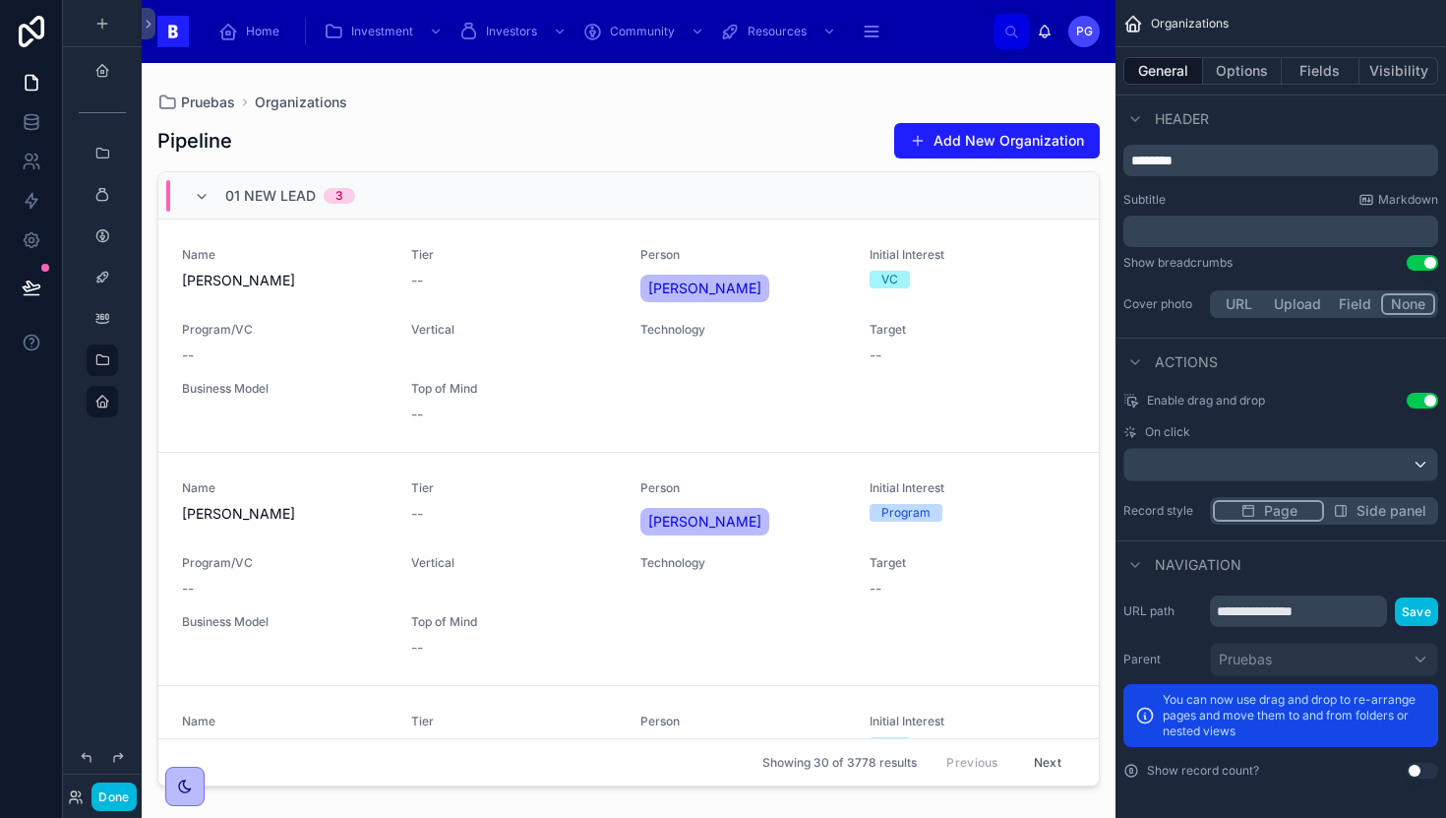
click at [892, 395] on div at bounding box center [629, 428] width 974 height 731
click at [1227, 461] on div "scrollable content" at bounding box center [1281, 464] width 313 height 31
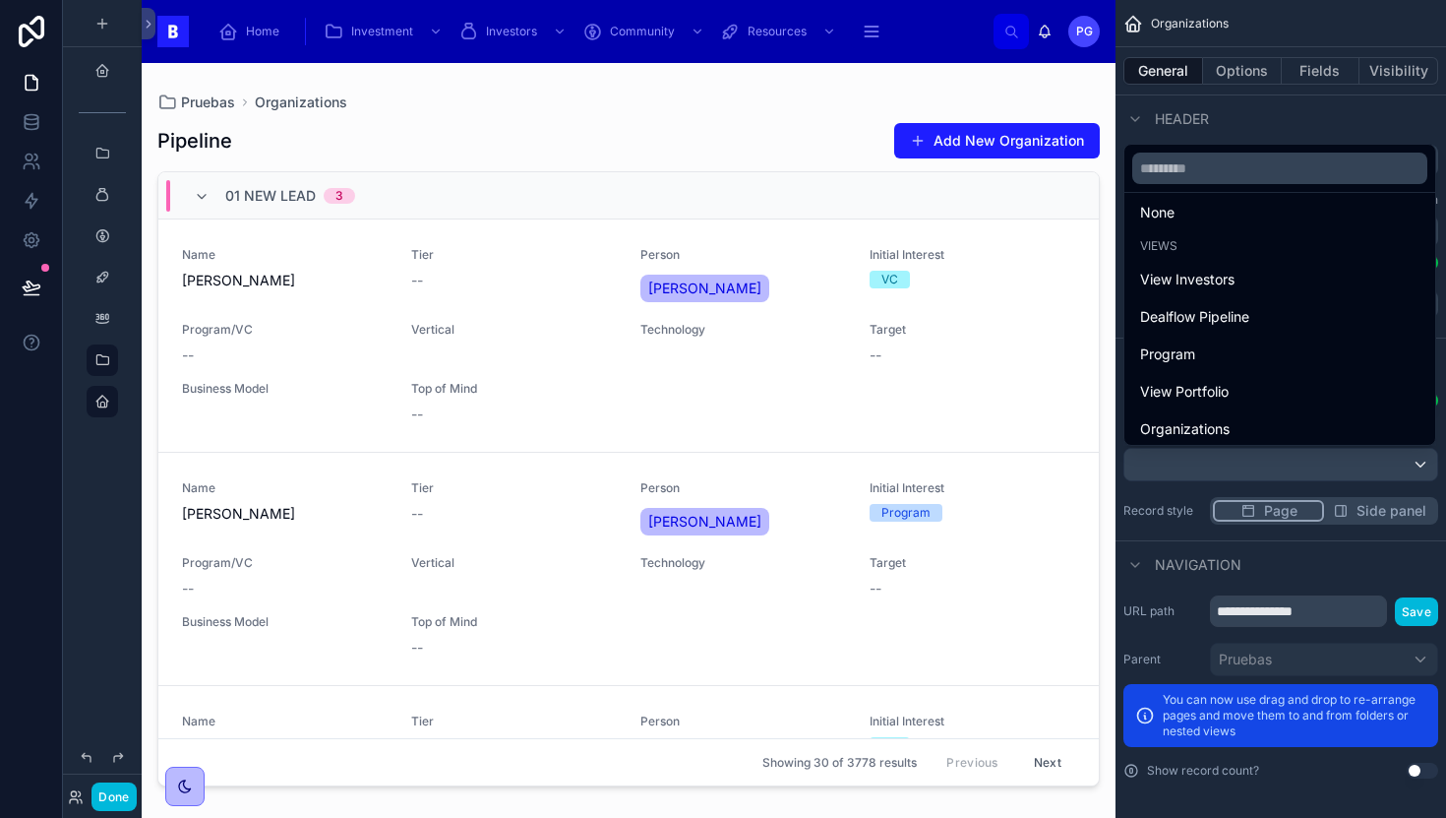
scroll to position [57, 0]
click at [1230, 428] on div "Organizations" at bounding box center [1279, 423] width 279 height 24
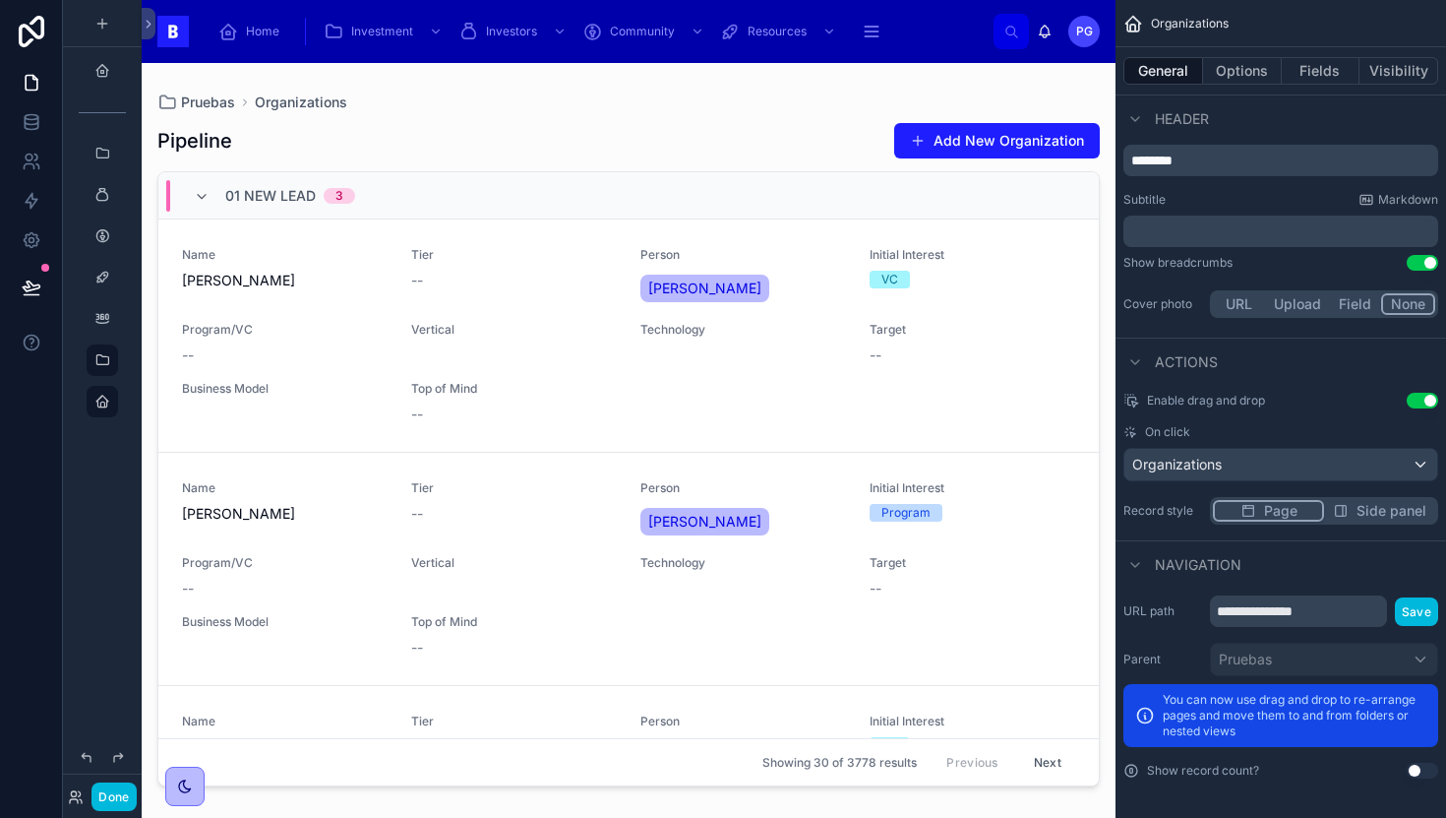
click at [828, 425] on link "Name [PERSON_NAME] Tier -- Person [PERSON_NAME] Initial Interest VC Program/VC …" at bounding box center [628, 335] width 941 height 233
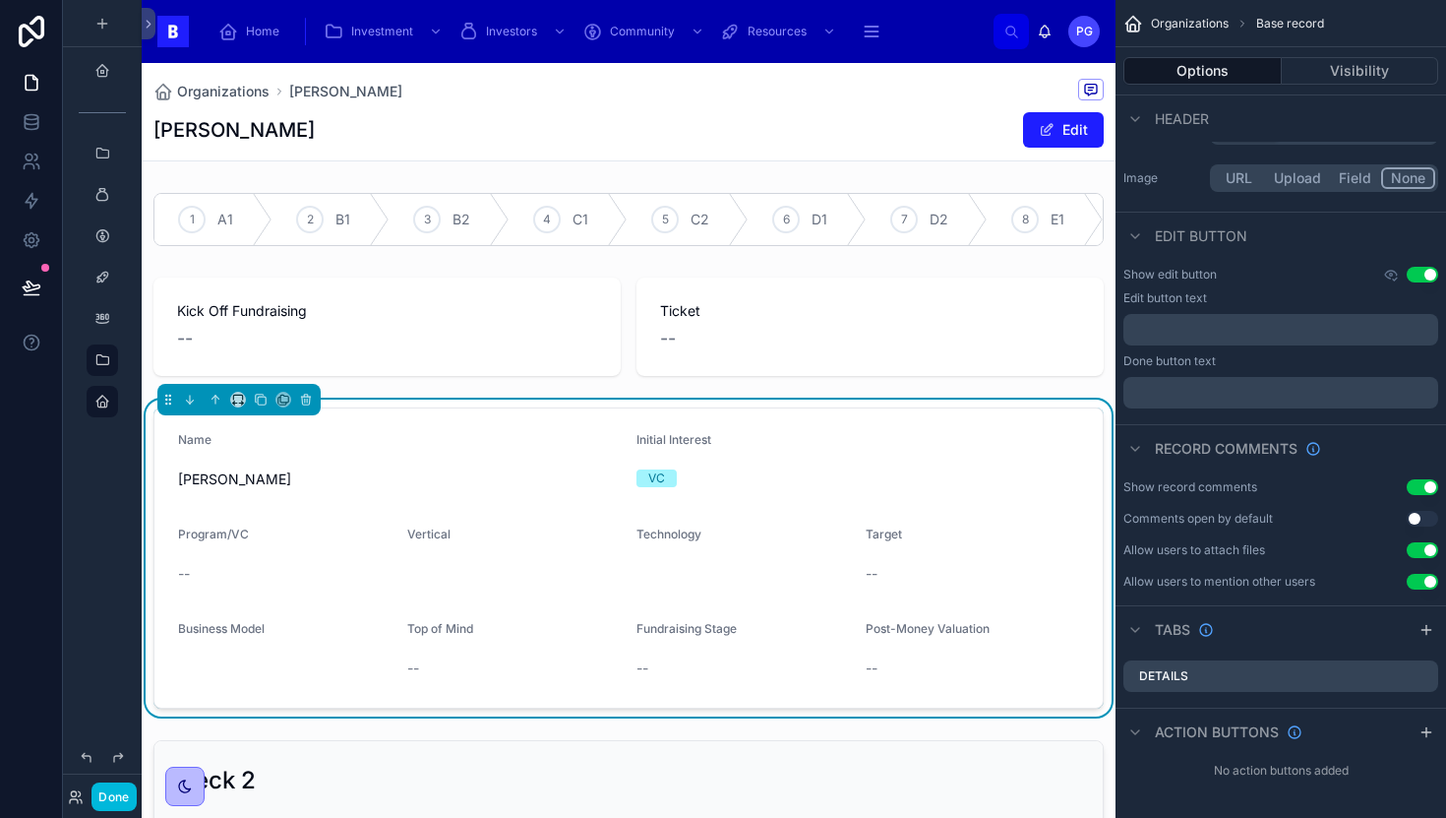
click at [747, 199] on div at bounding box center [629, 219] width 974 height 69
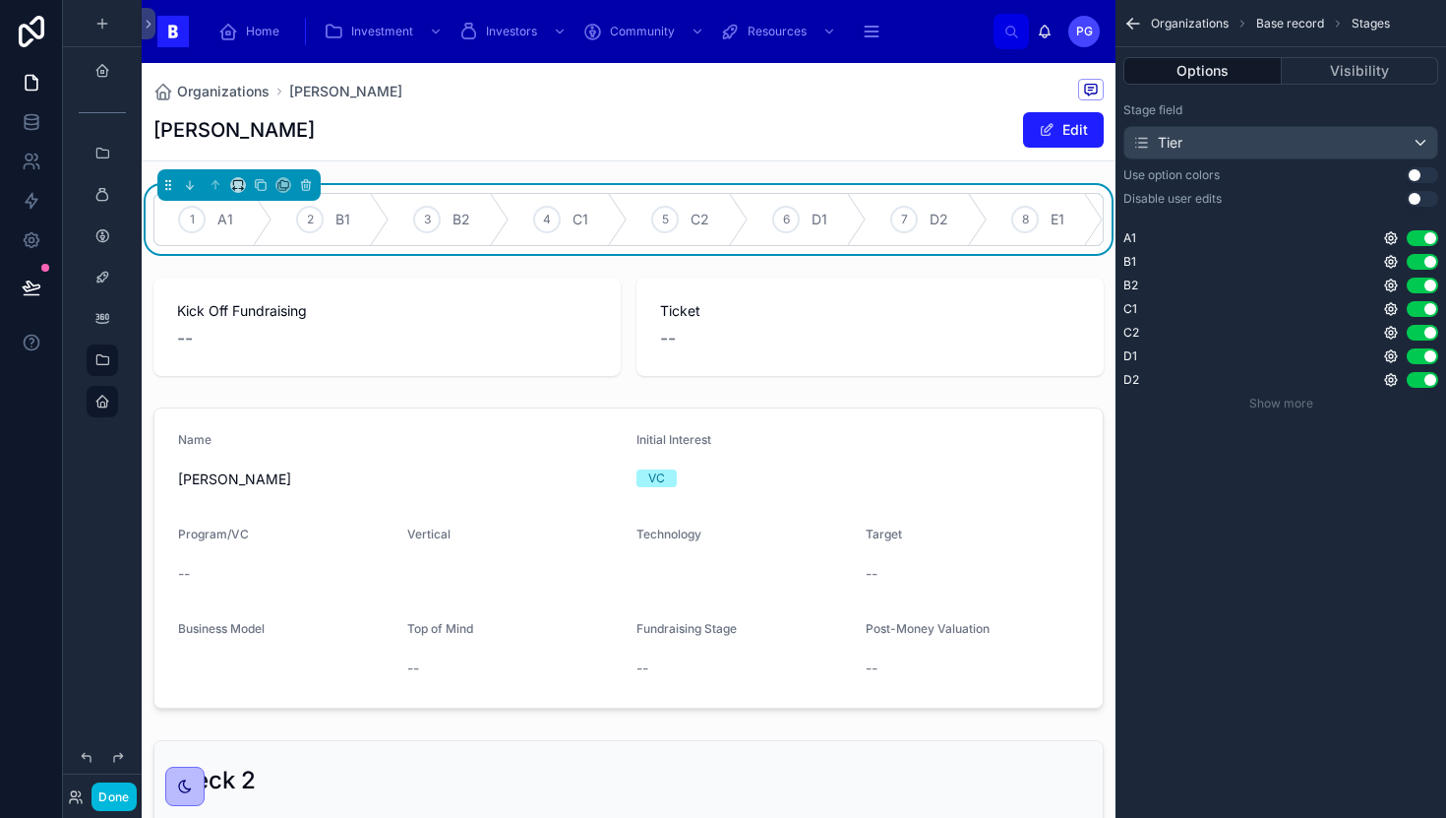
click at [886, 342] on div at bounding box center [629, 327] width 974 height 114
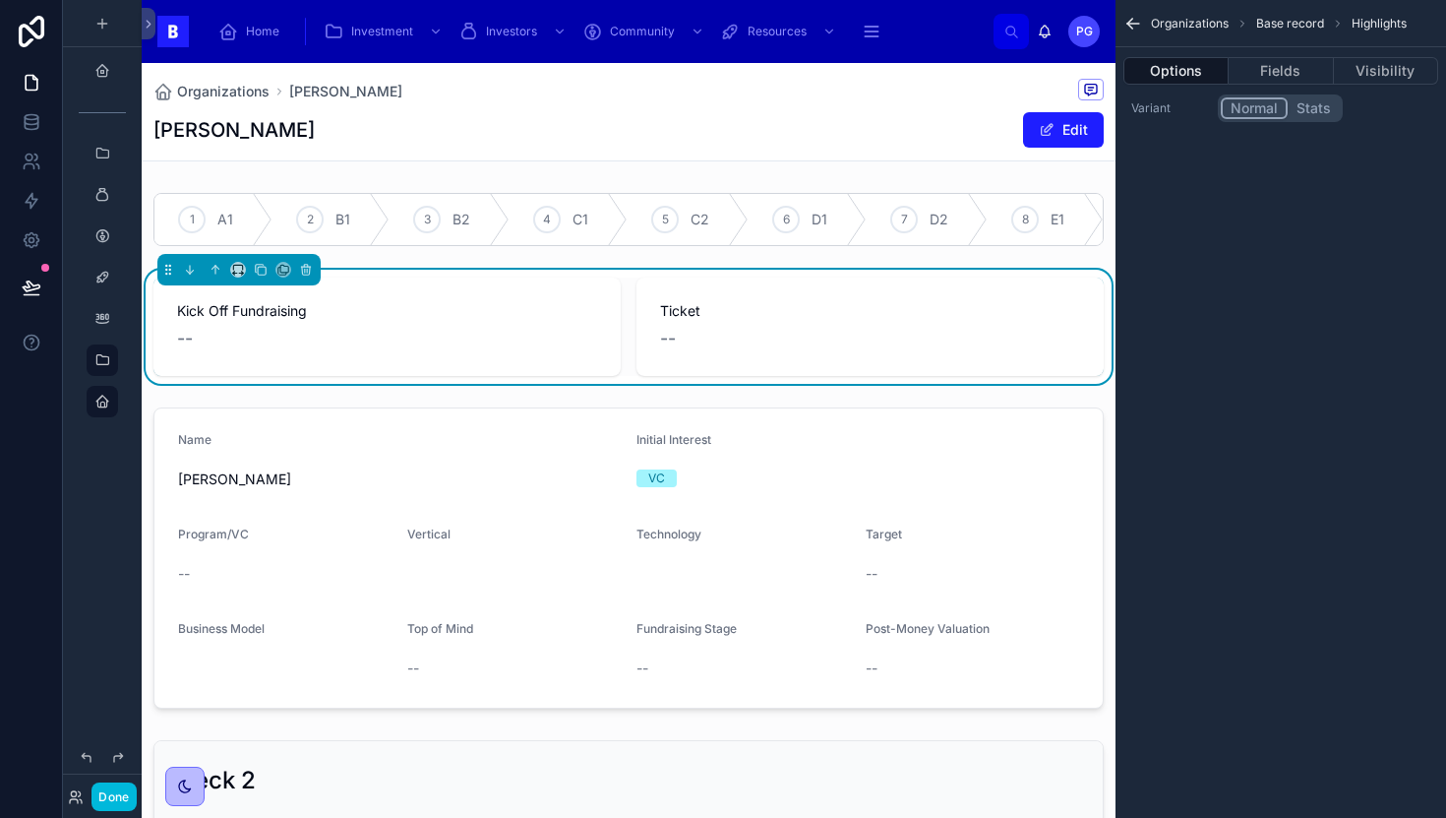
click at [228, 94] on span "Organizations" at bounding box center [223, 92] width 92 height 20
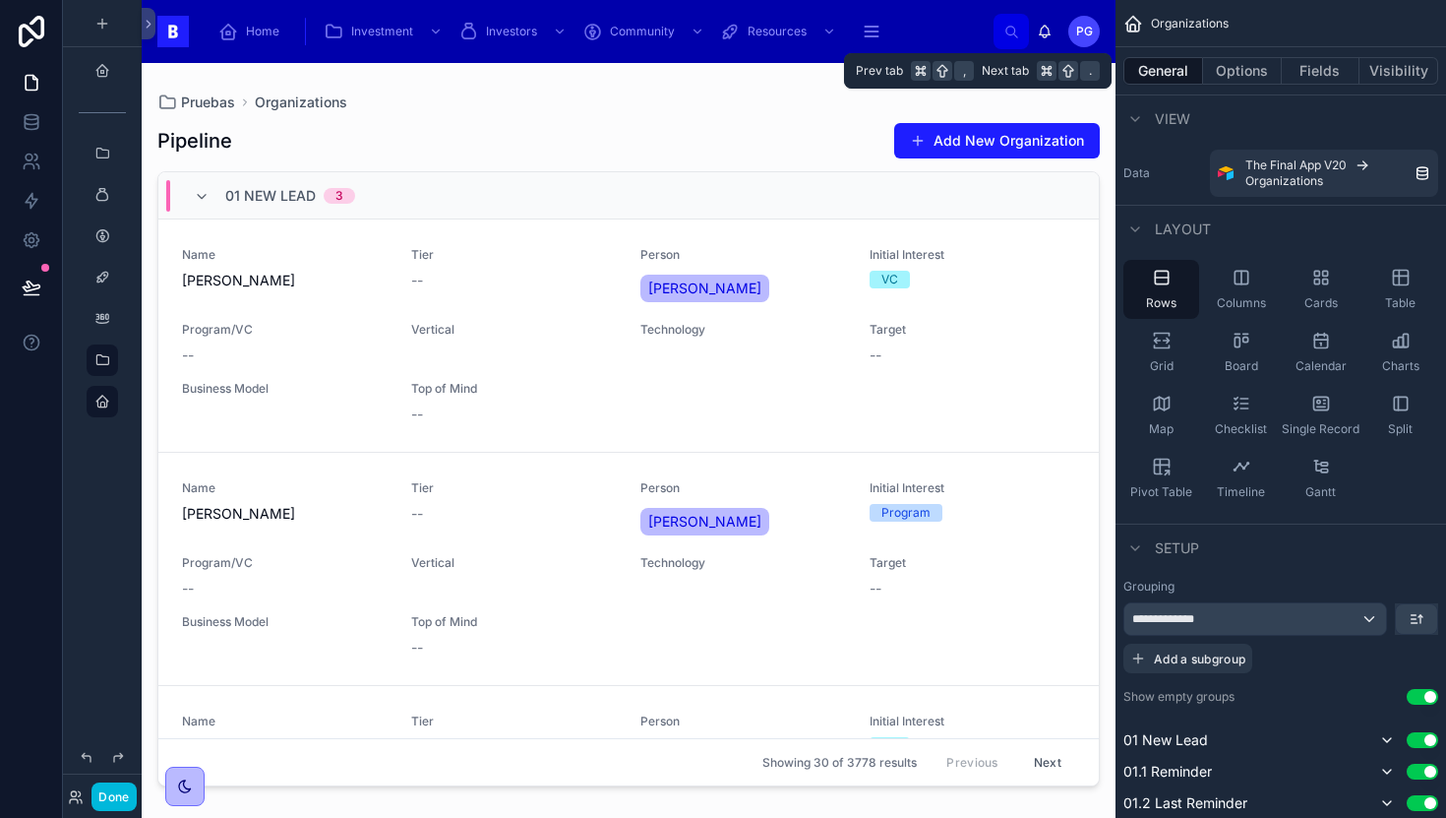
click at [1235, 69] on button "Options" at bounding box center [1242, 71] width 79 height 28
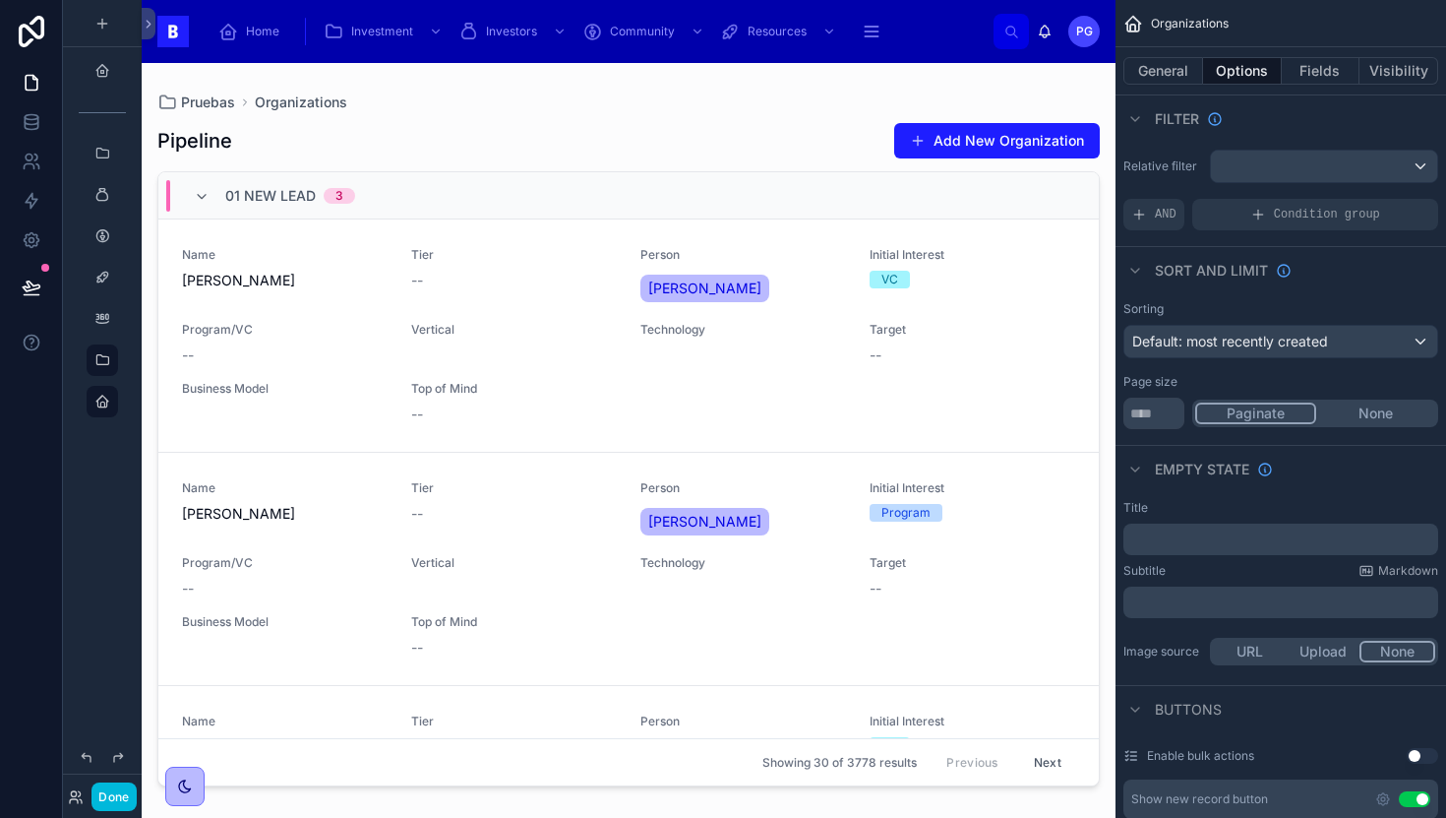
click at [1420, 168] on div "scrollable content" at bounding box center [1324, 166] width 226 height 31
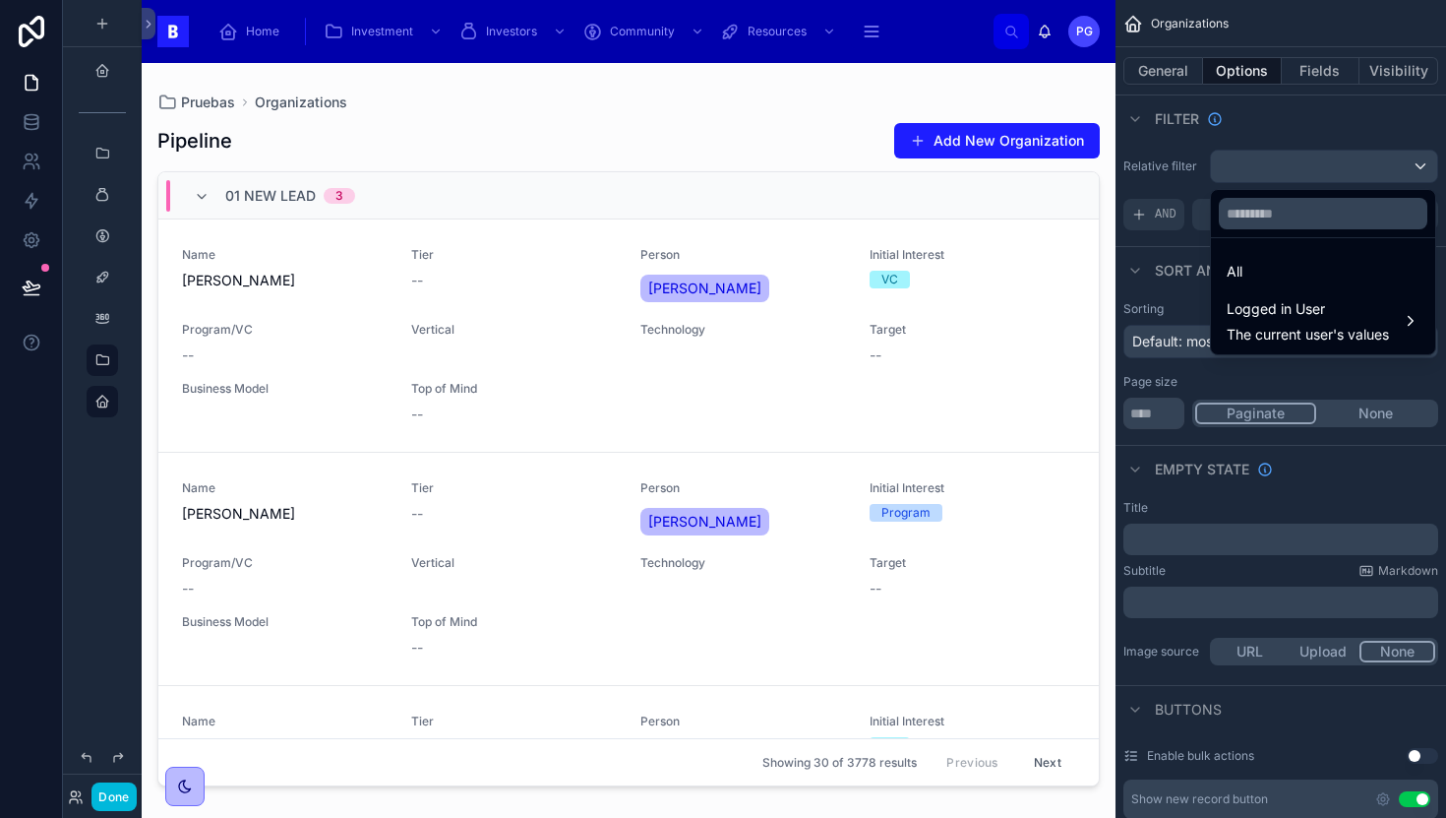
click at [1273, 278] on div "All" at bounding box center [1323, 272] width 193 height 24
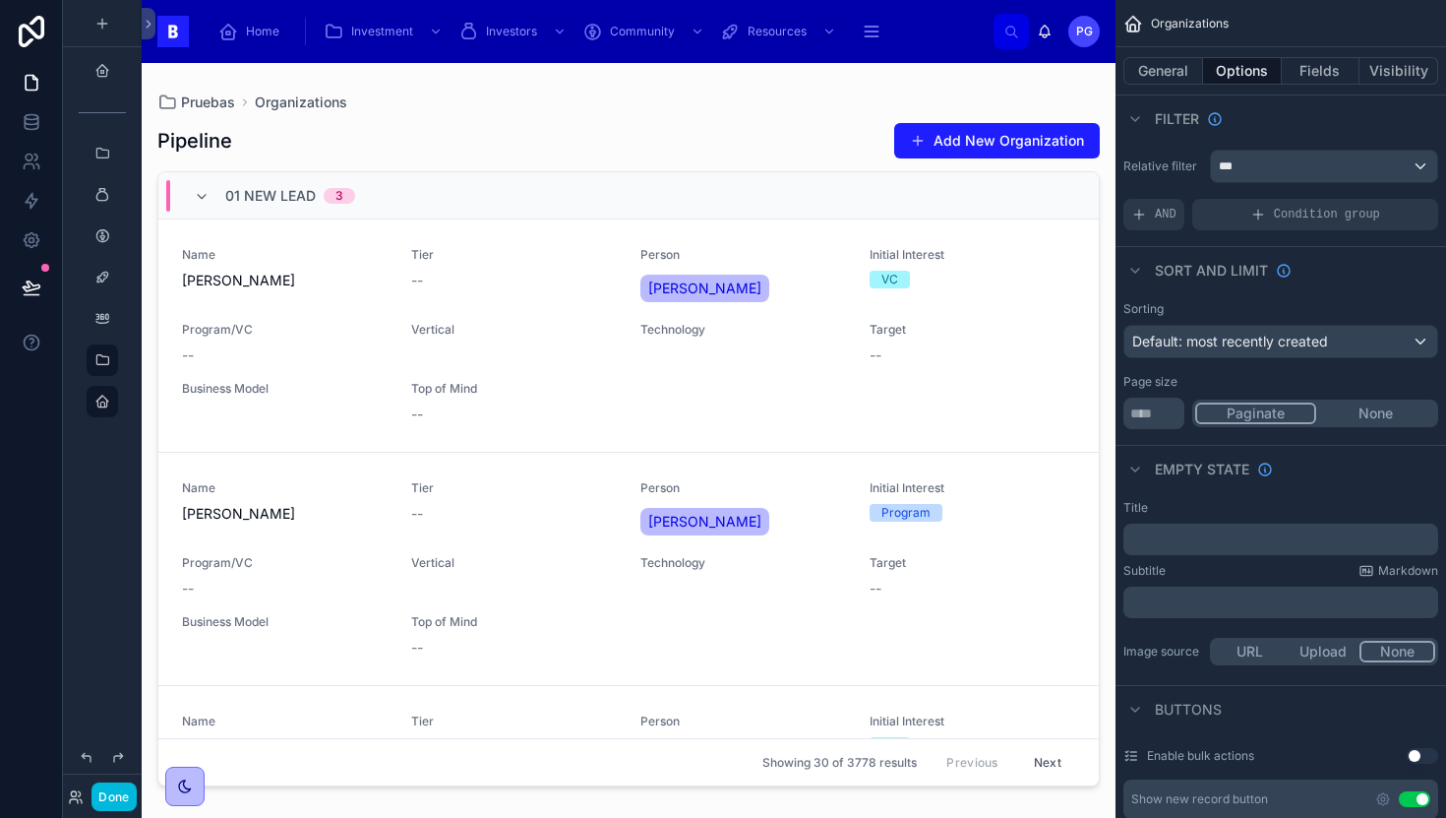
click at [1312, 170] on div "***" at bounding box center [1324, 166] width 226 height 31
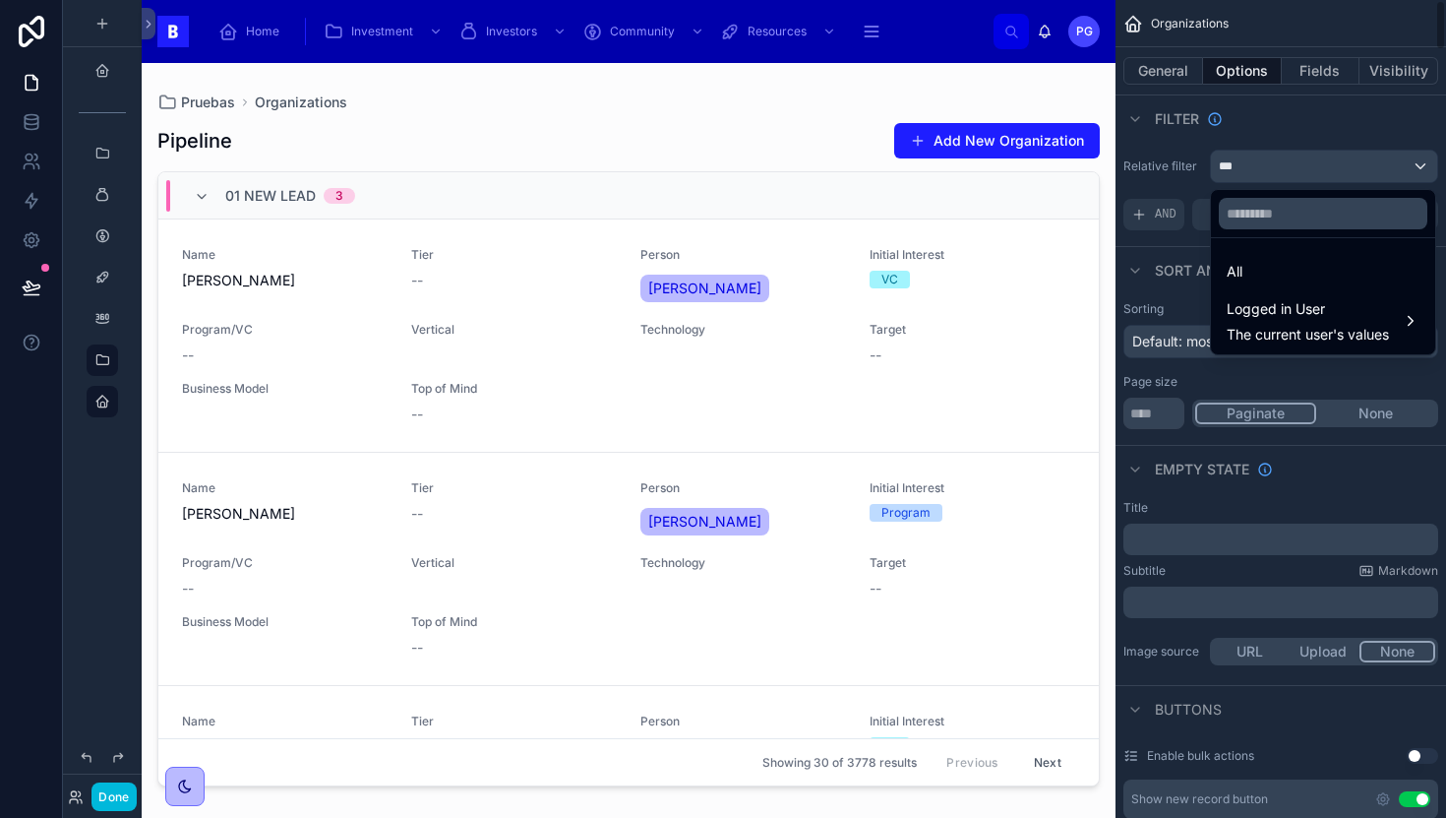
click at [1324, 111] on div "scrollable content" at bounding box center [723, 409] width 1446 height 818
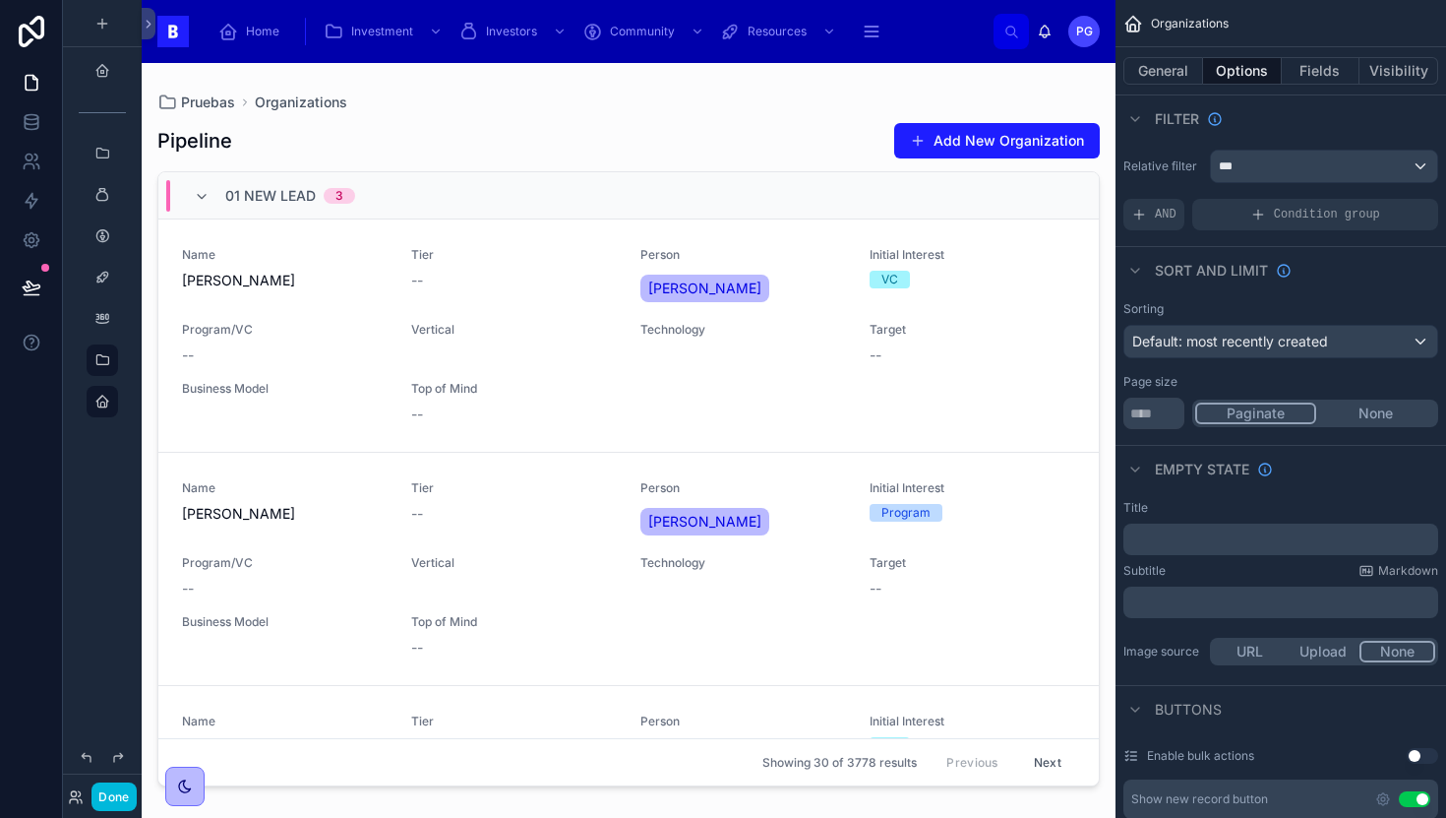
click at [1153, 214] on div "AND" at bounding box center [1154, 214] width 61 height 31
click at [0, 0] on icon "scrollable content" at bounding box center [0, 0] width 0 height 0
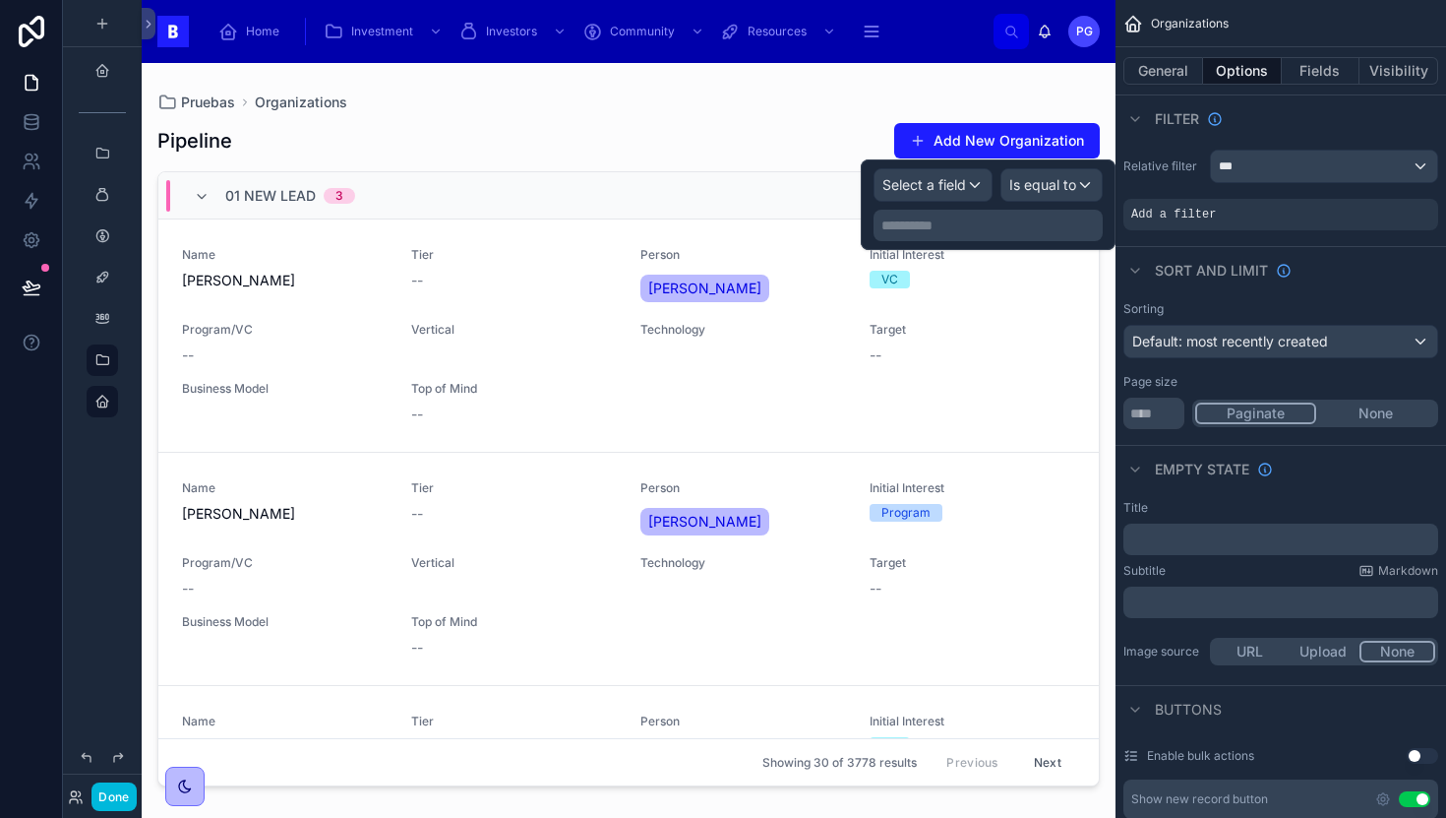
click at [973, 185] on div "Select a field" at bounding box center [933, 184] width 117 height 31
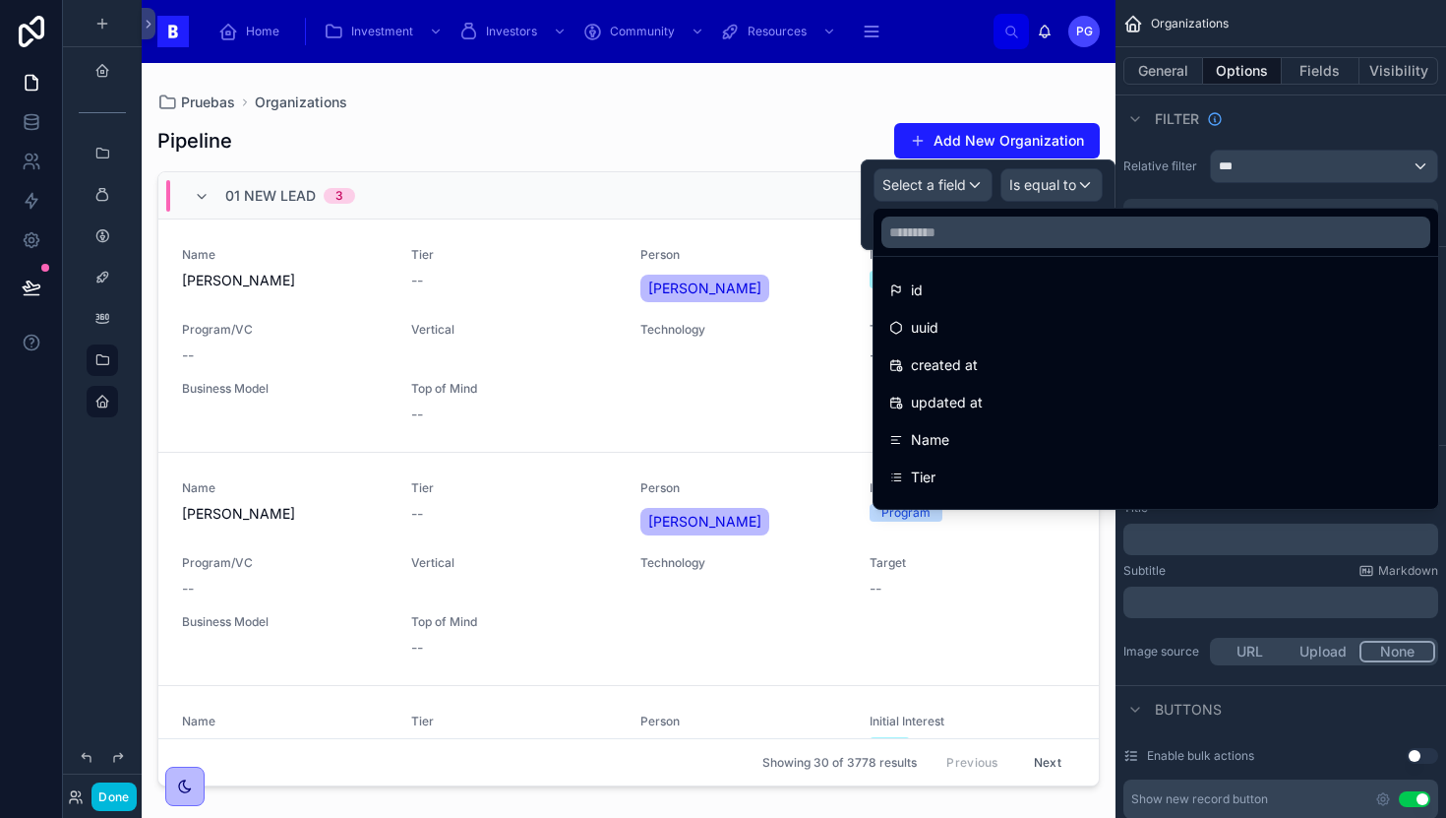
click at [953, 236] on input "text" at bounding box center [1156, 231] width 549 height 31
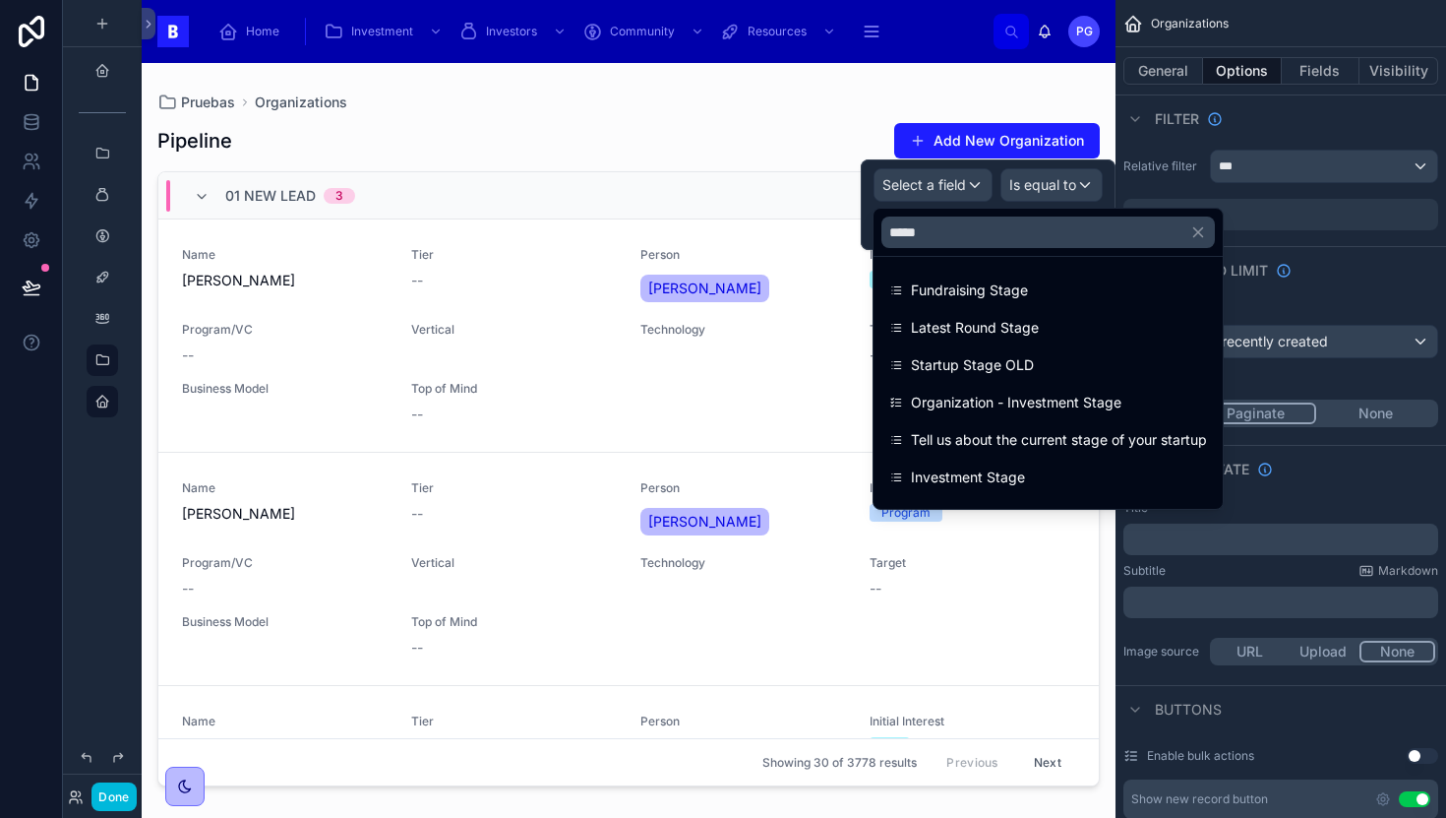
scroll to position [65, 0]
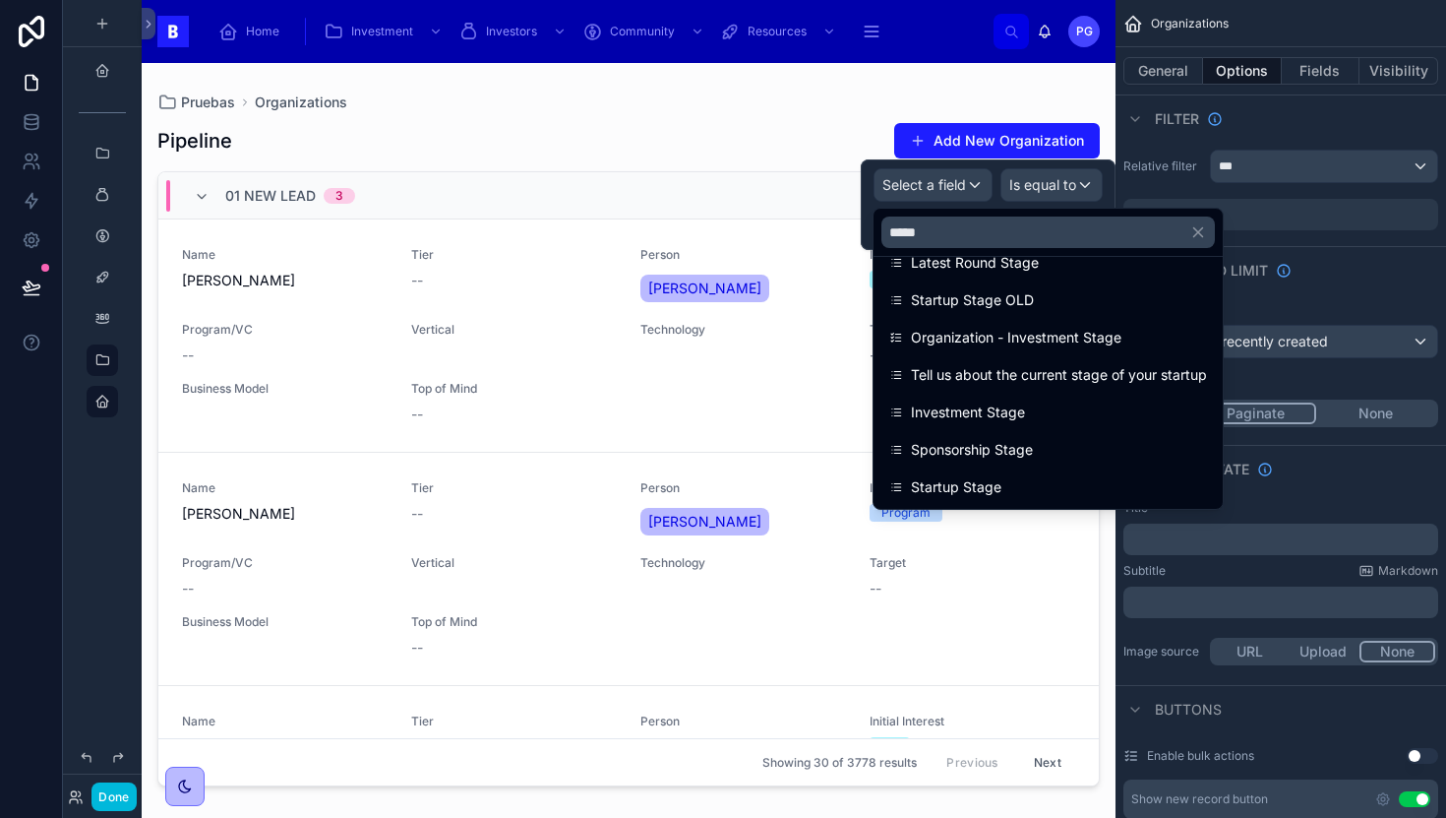
type input "*****"
click at [979, 488] on span "Startup Stage" at bounding box center [956, 487] width 91 height 24
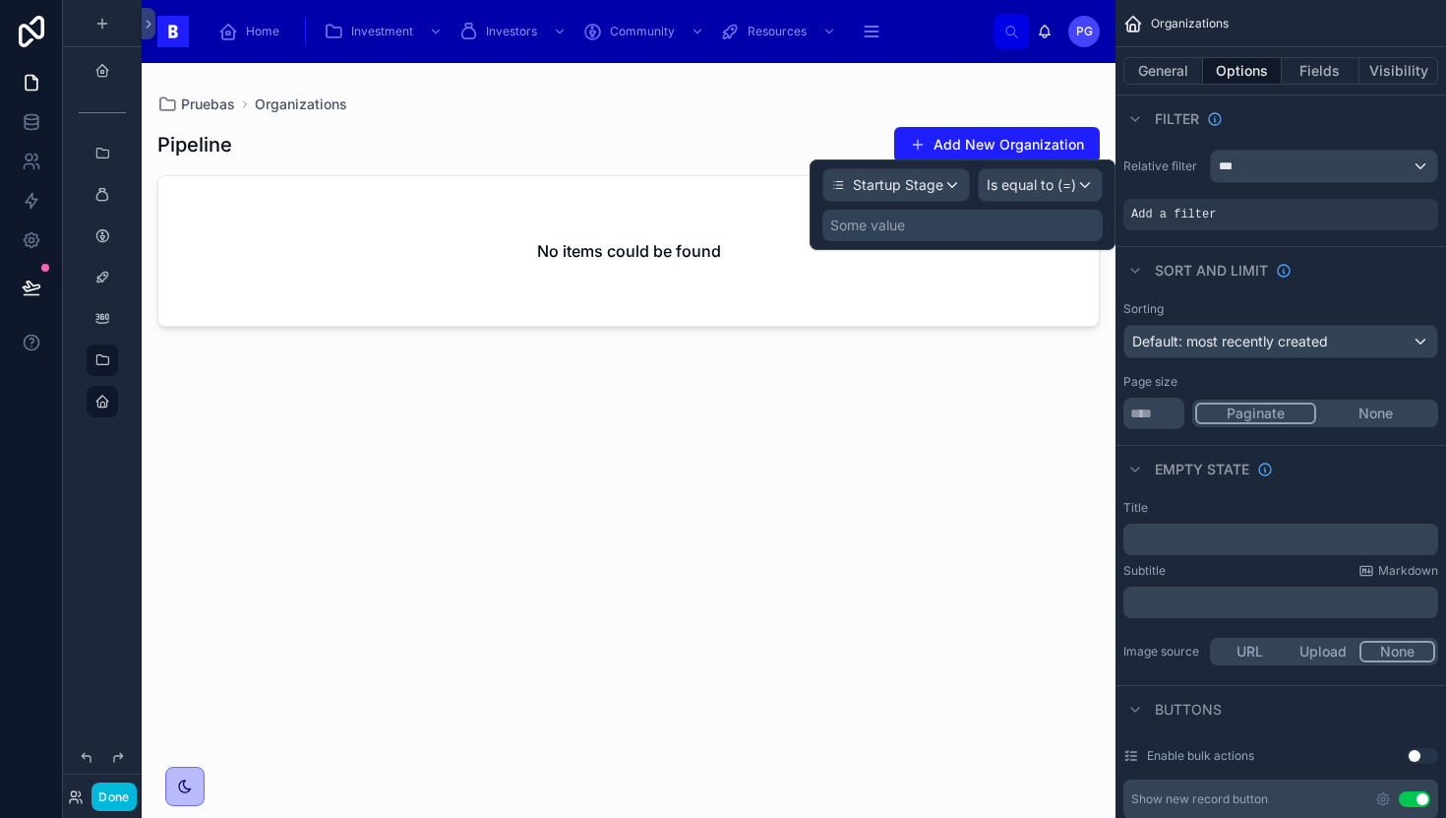
click at [956, 226] on div "Some value" at bounding box center [963, 225] width 280 height 31
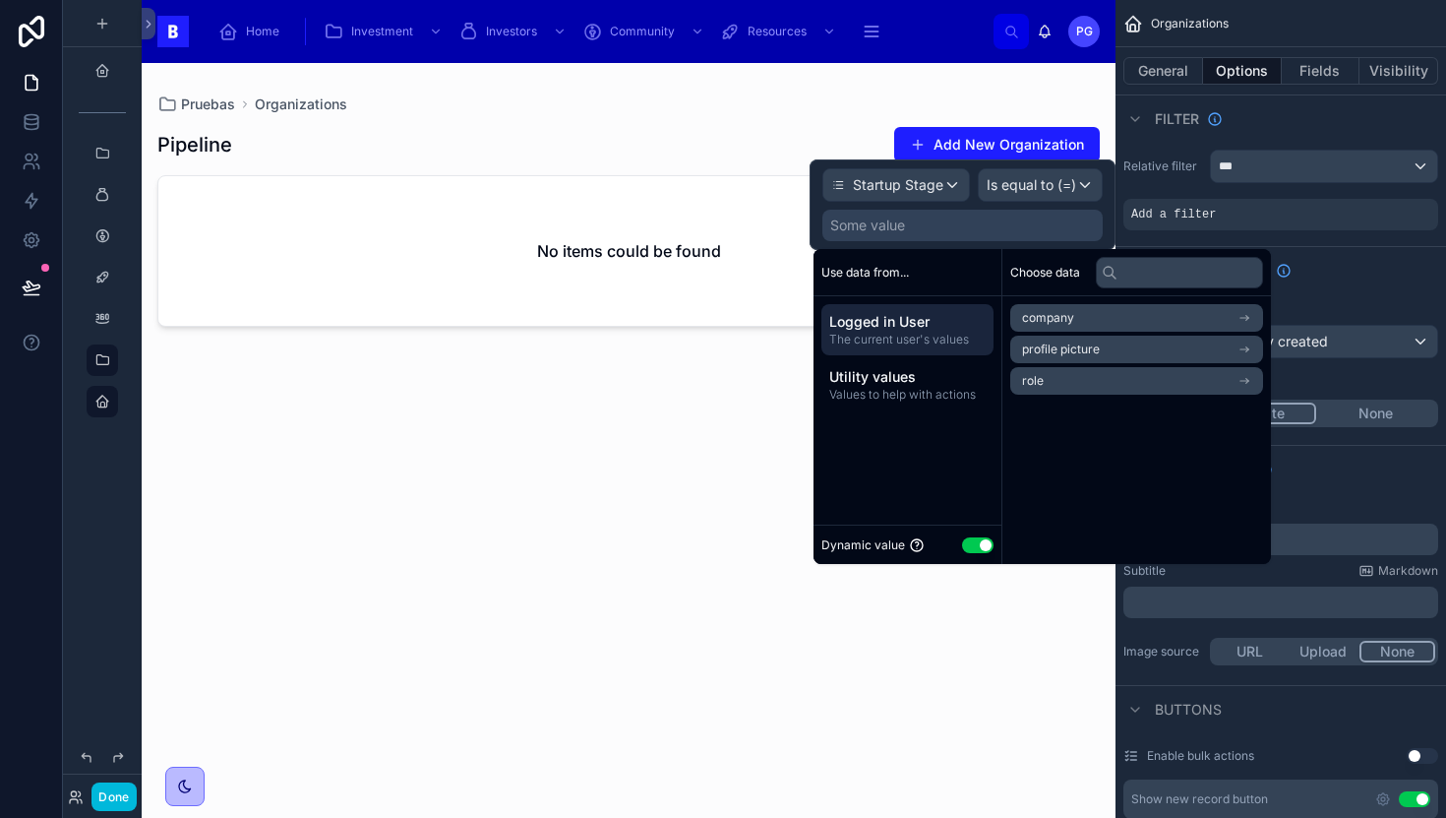
click at [977, 544] on button "Use setting" at bounding box center [977, 545] width 31 height 16
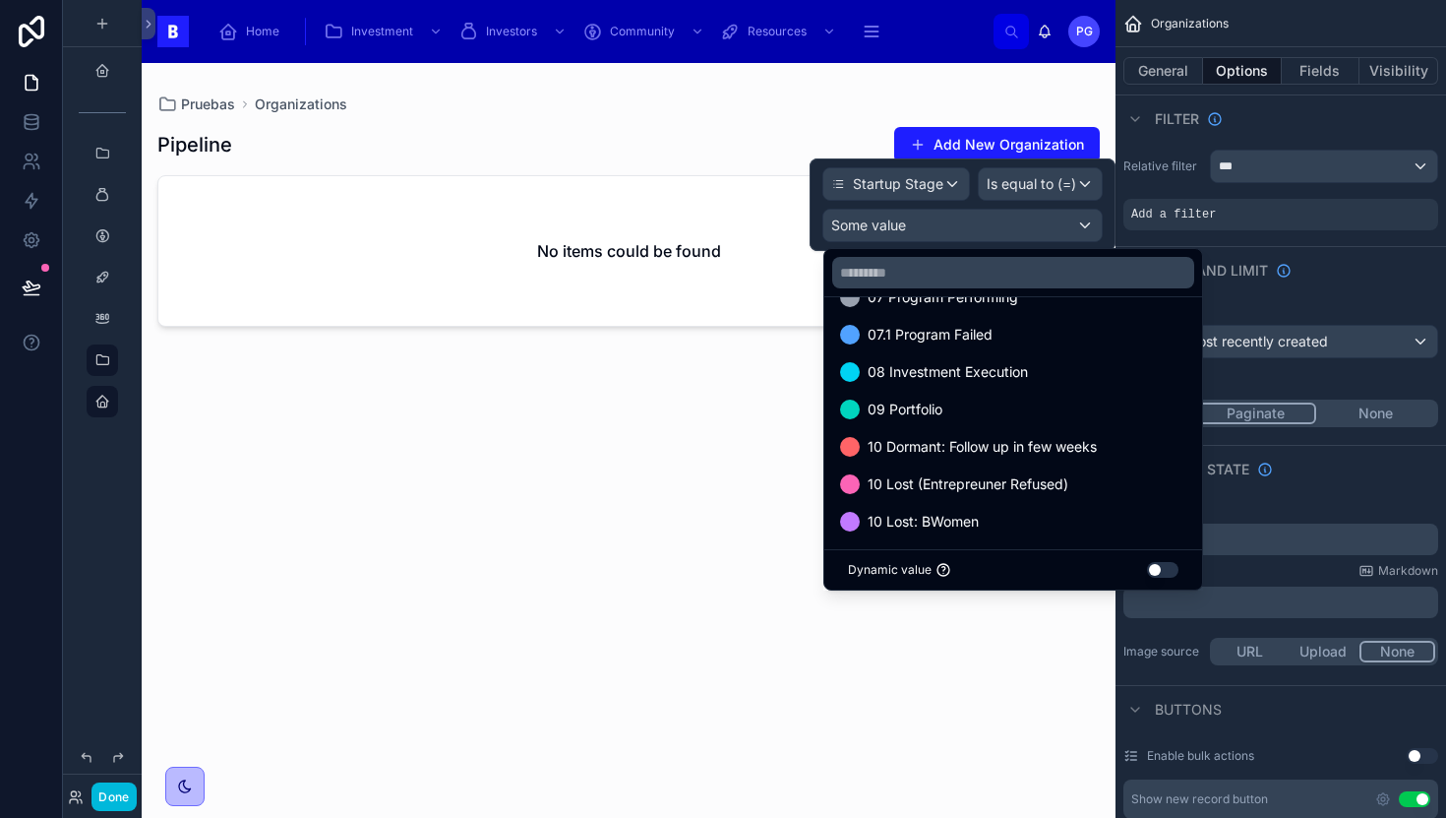
scroll to position [0, 0]
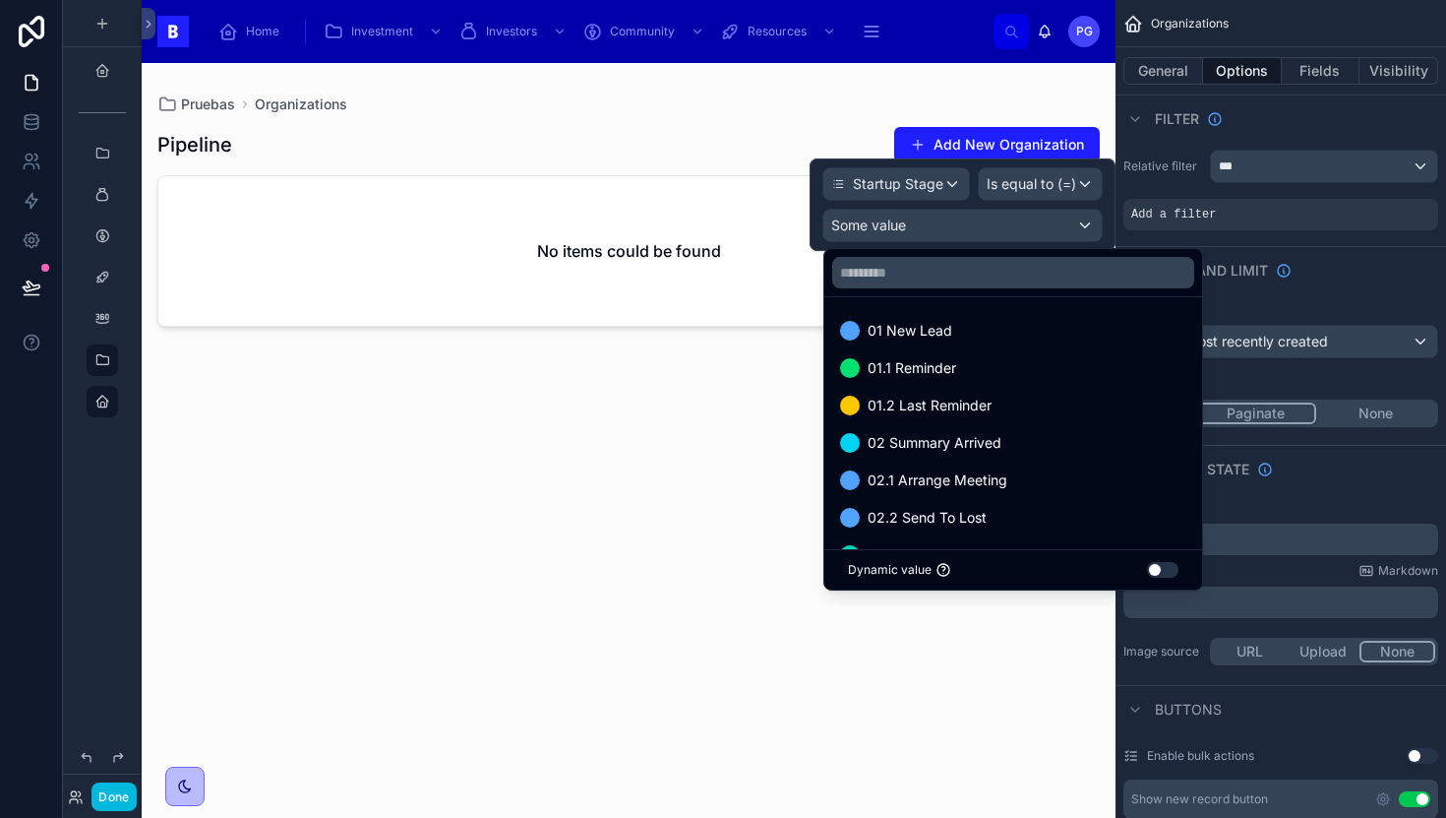
click at [974, 318] on div "01 New Lead" at bounding box center [1013, 330] width 370 height 35
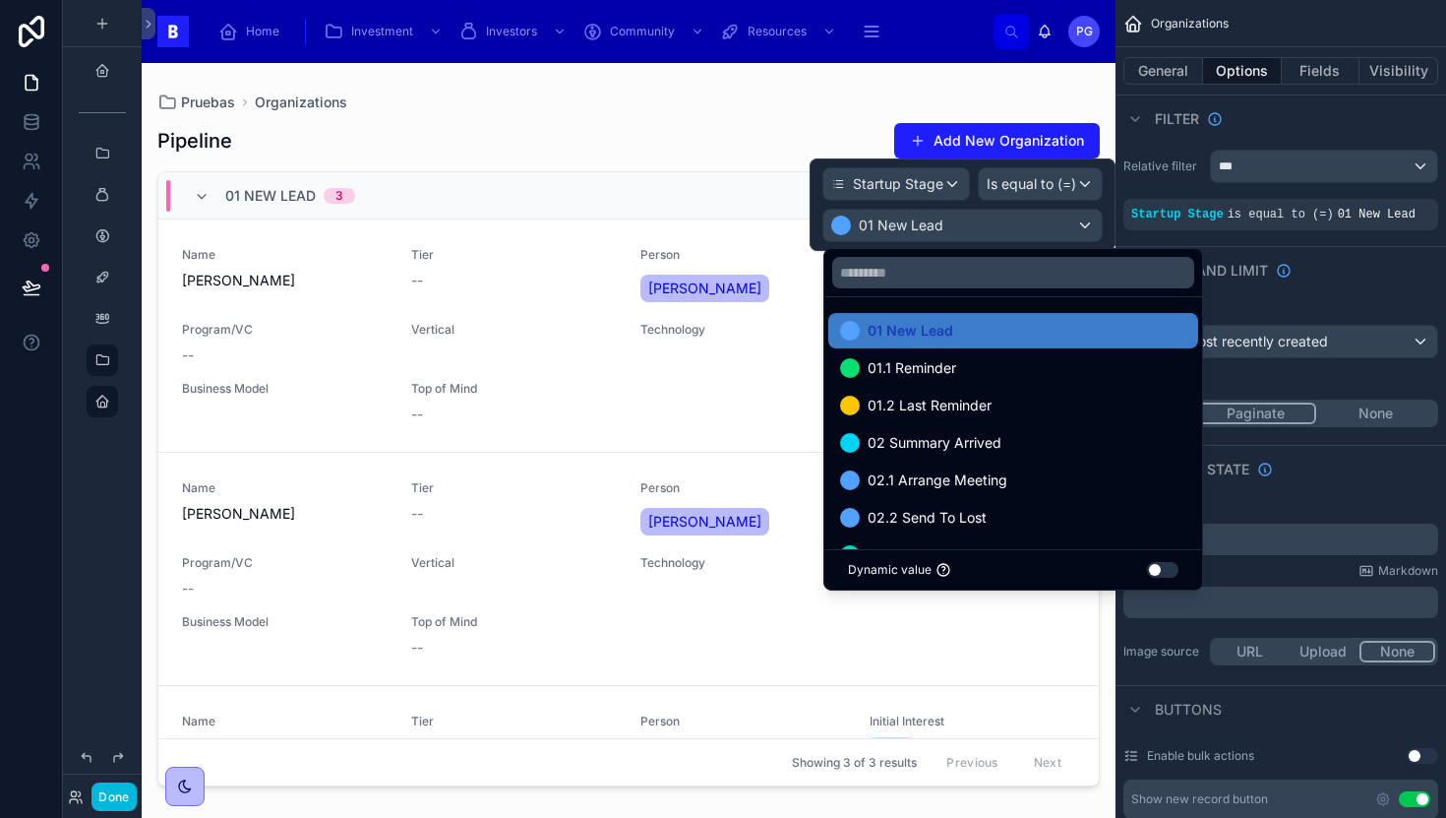
click at [961, 373] on div "01.1 Reminder" at bounding box center [1013, 368] width 346 height 24
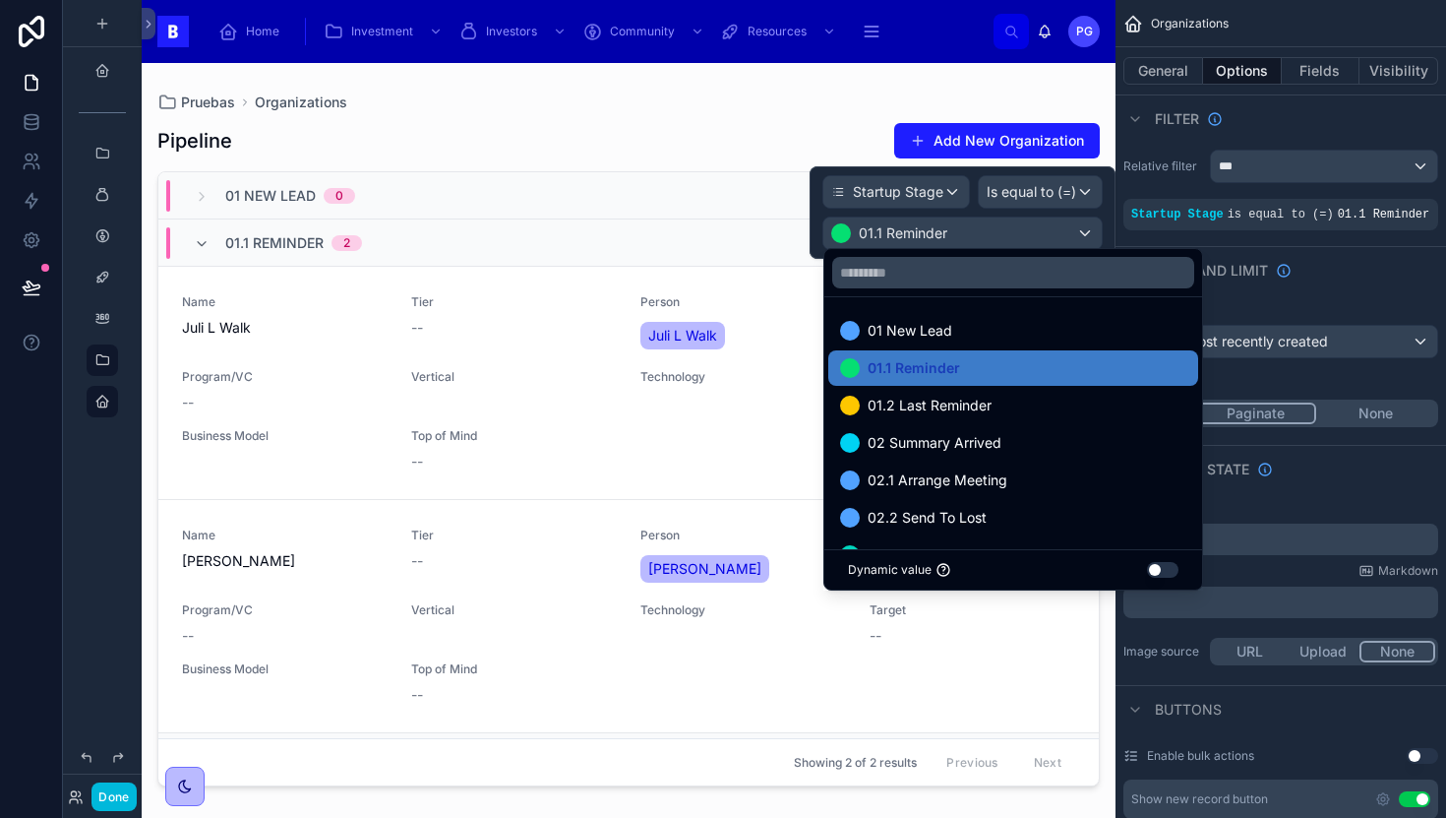
click at [969, 413] on span "01.2 Last Reminder" at bounding box center [930, 406] width 124 height 24
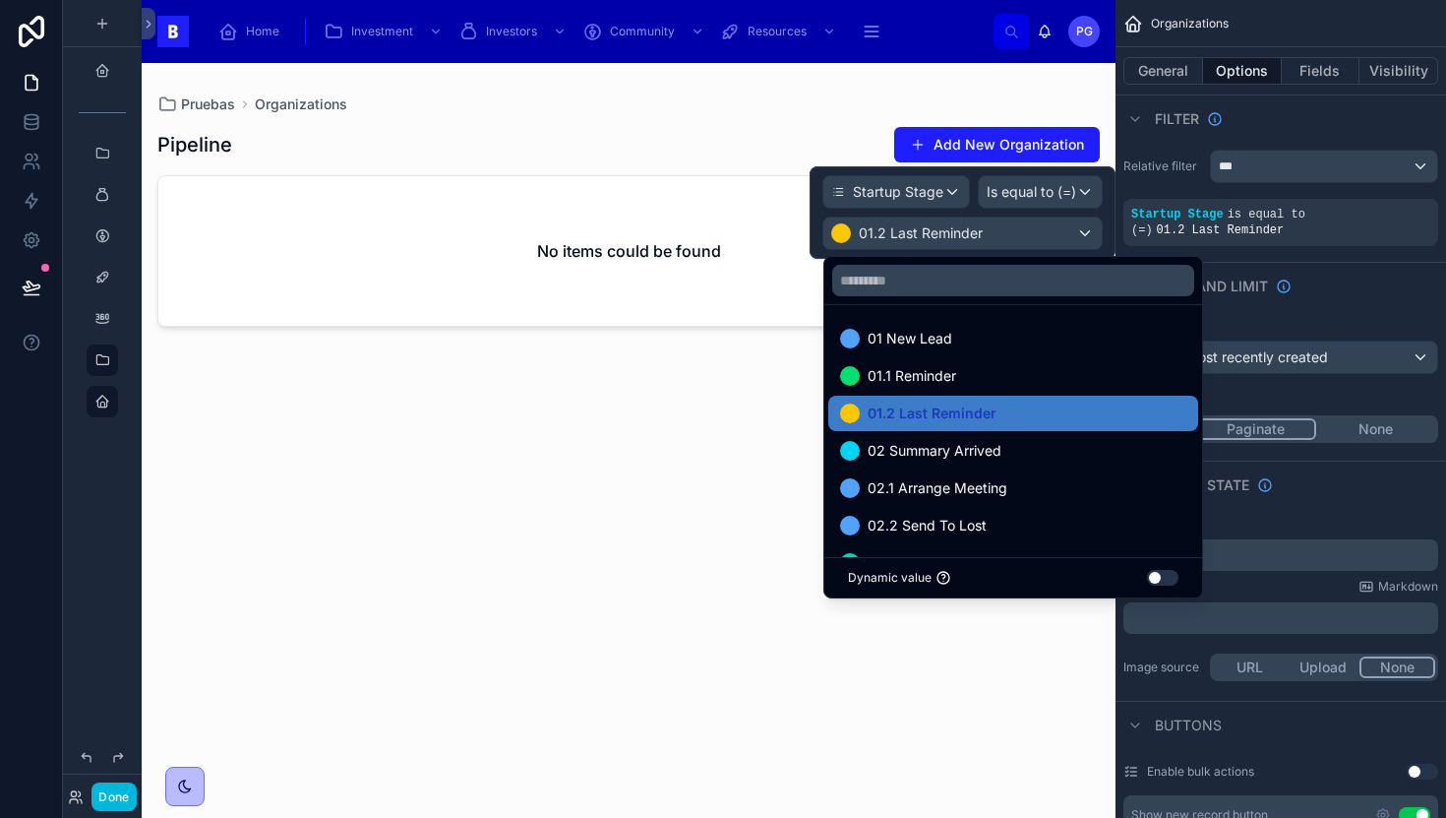
click at [968, 451] on span "02 Summary Arrived" at bounding box center [935, 451] width 134 height 24
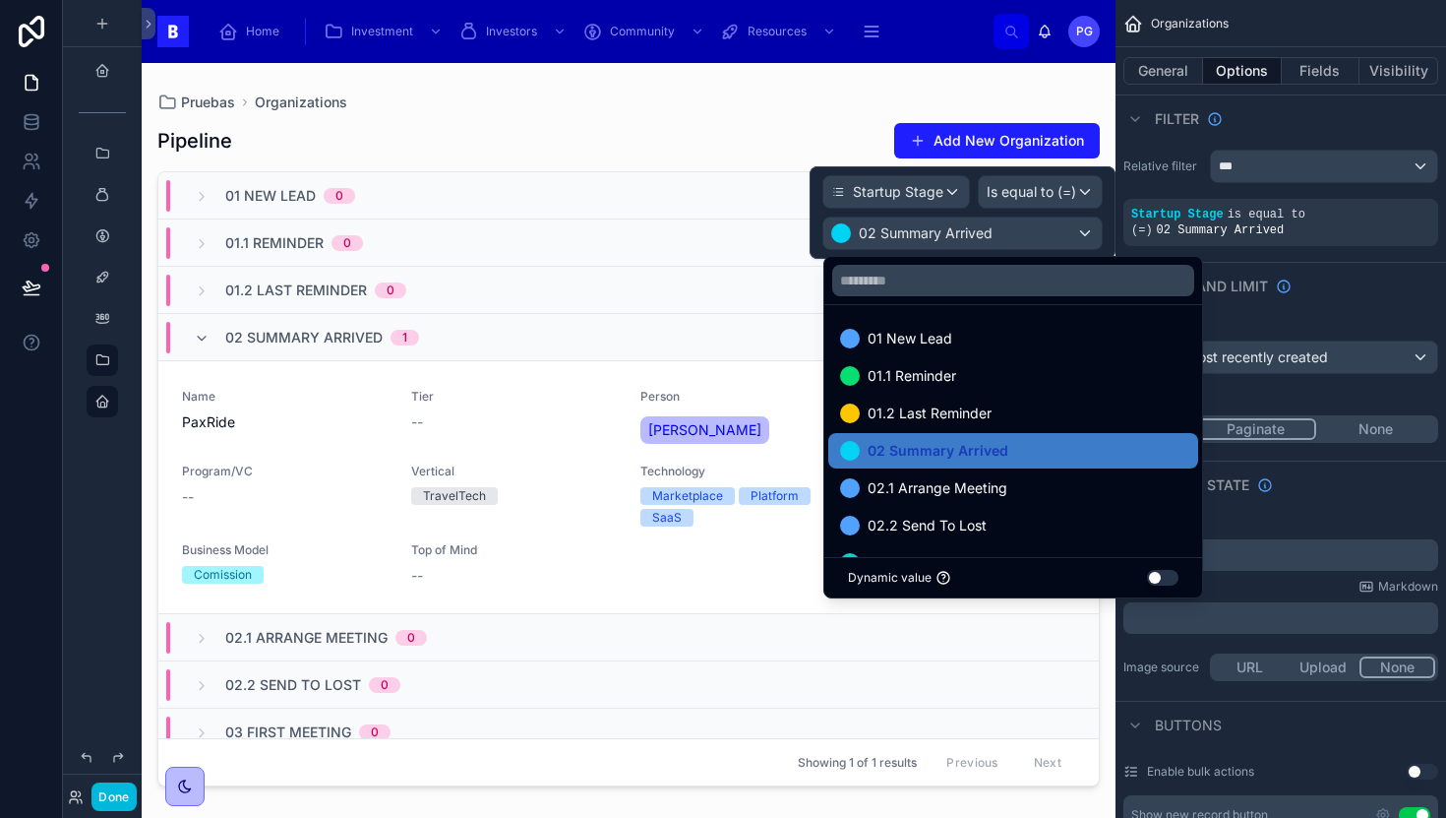
click at [967, 486] on span "02.1 Arrange Meeting" at bounding box center [938, 488] width 140 height 24
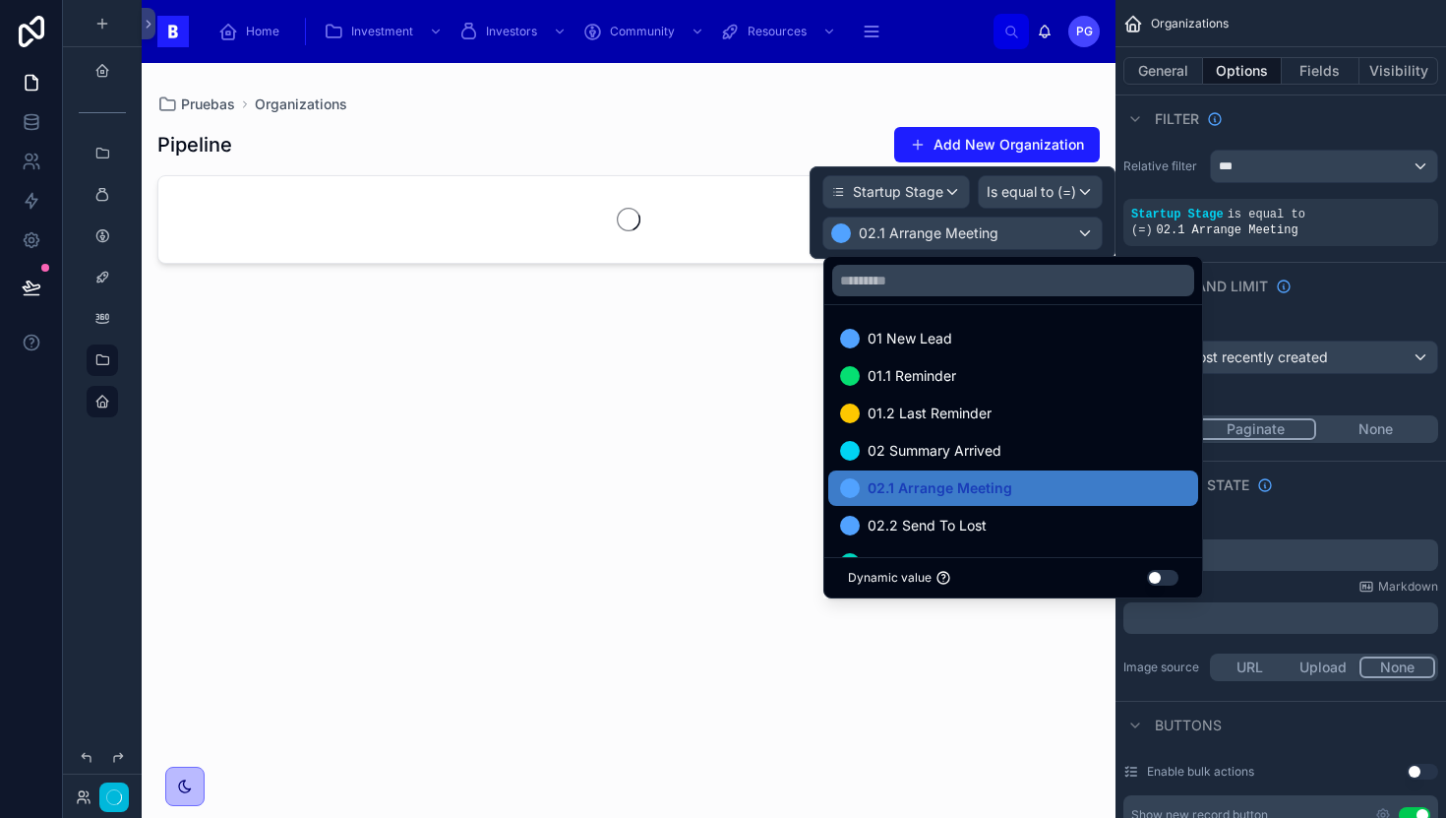
click at [965, 523] on span "02.2 Send To Lost" at bounding box center [927, 526] width 119 height 24
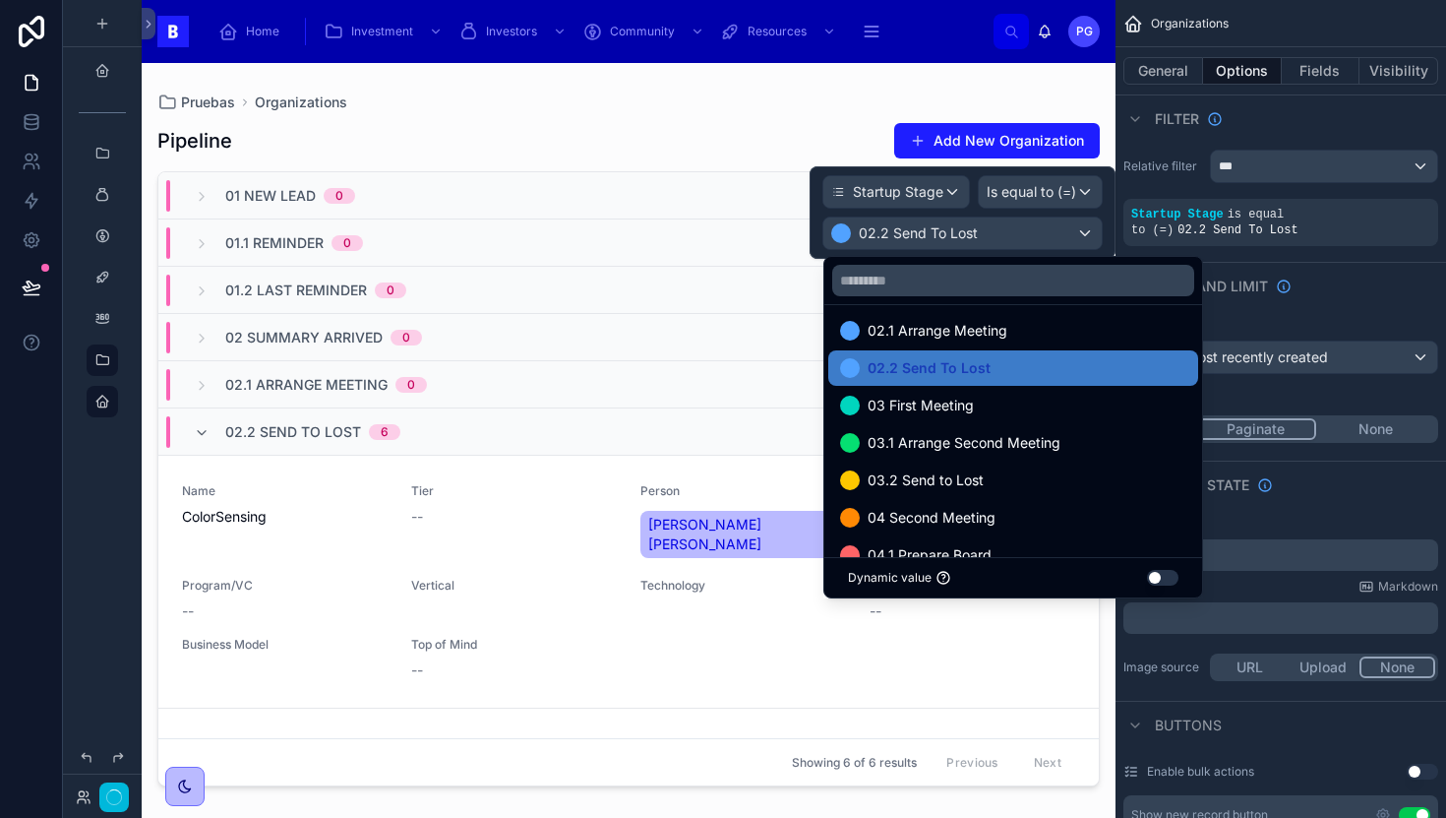
scroll to position [175, 0]
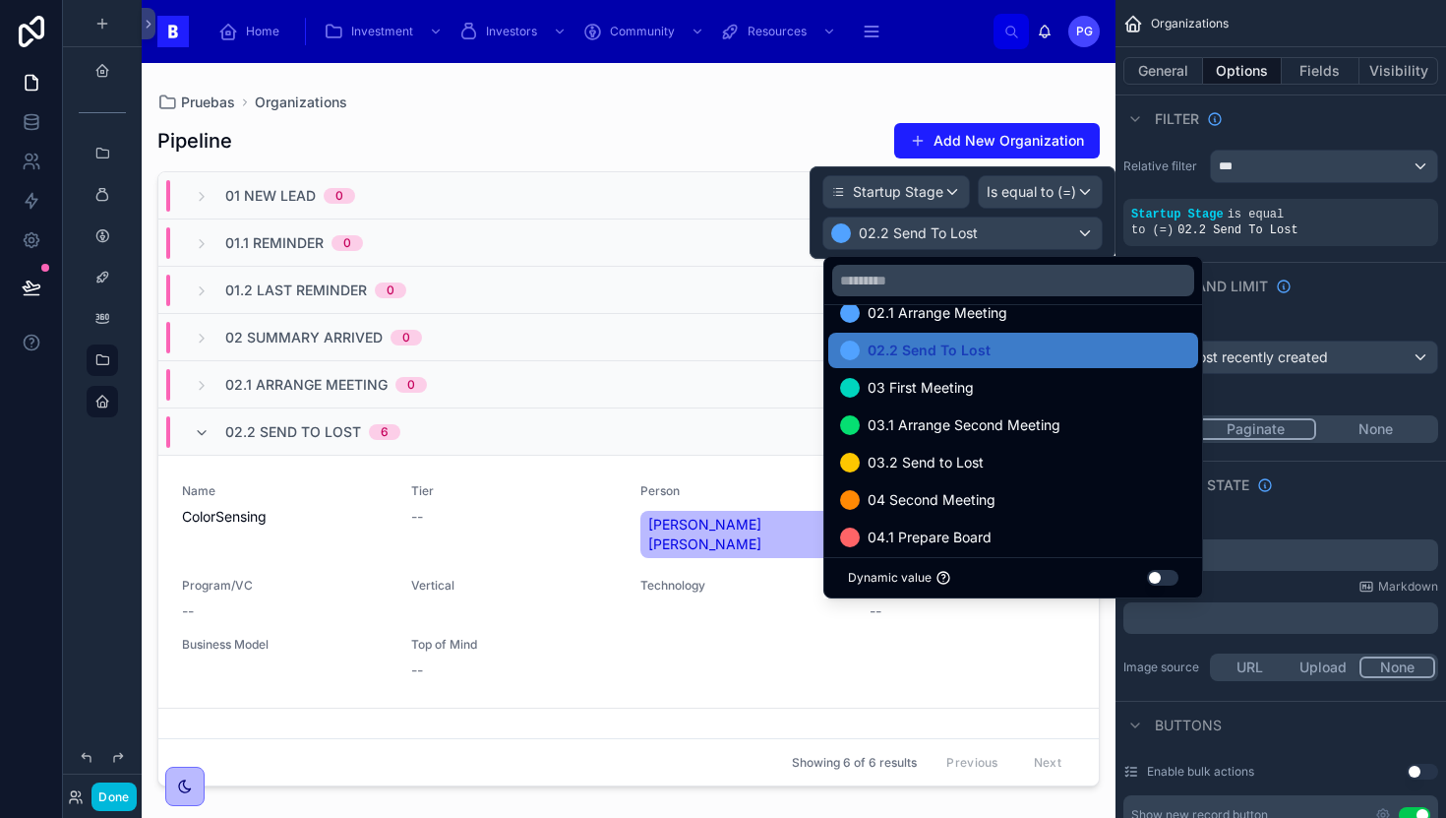
click at [958, 385] on span "03 First Meeting" at bounding box center [921, 388] width 106 height 24
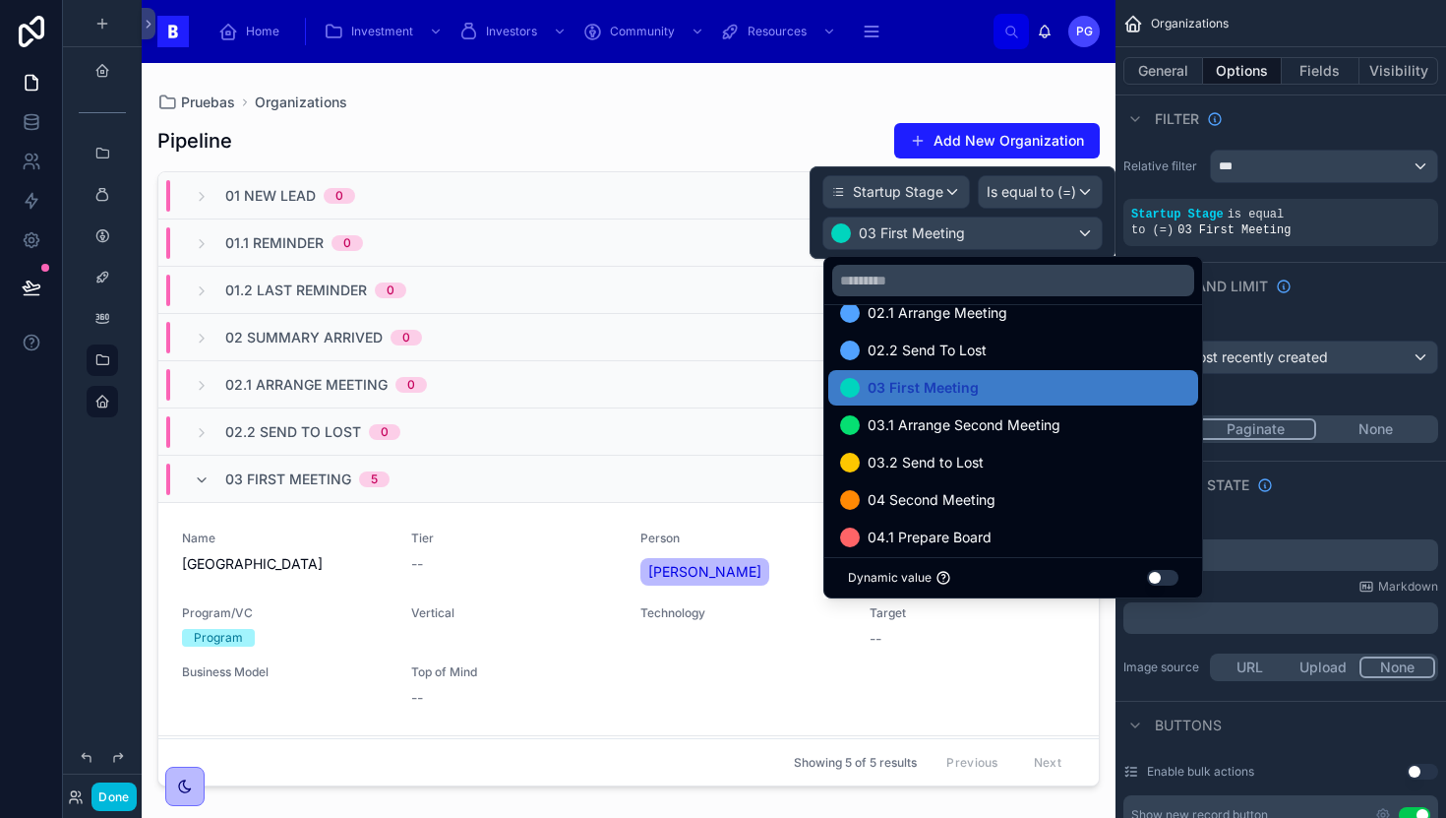
click at [958, 416] on span "03.1 Arrange Second Meeting" at bounding box center [964, 425] width 193 height 24
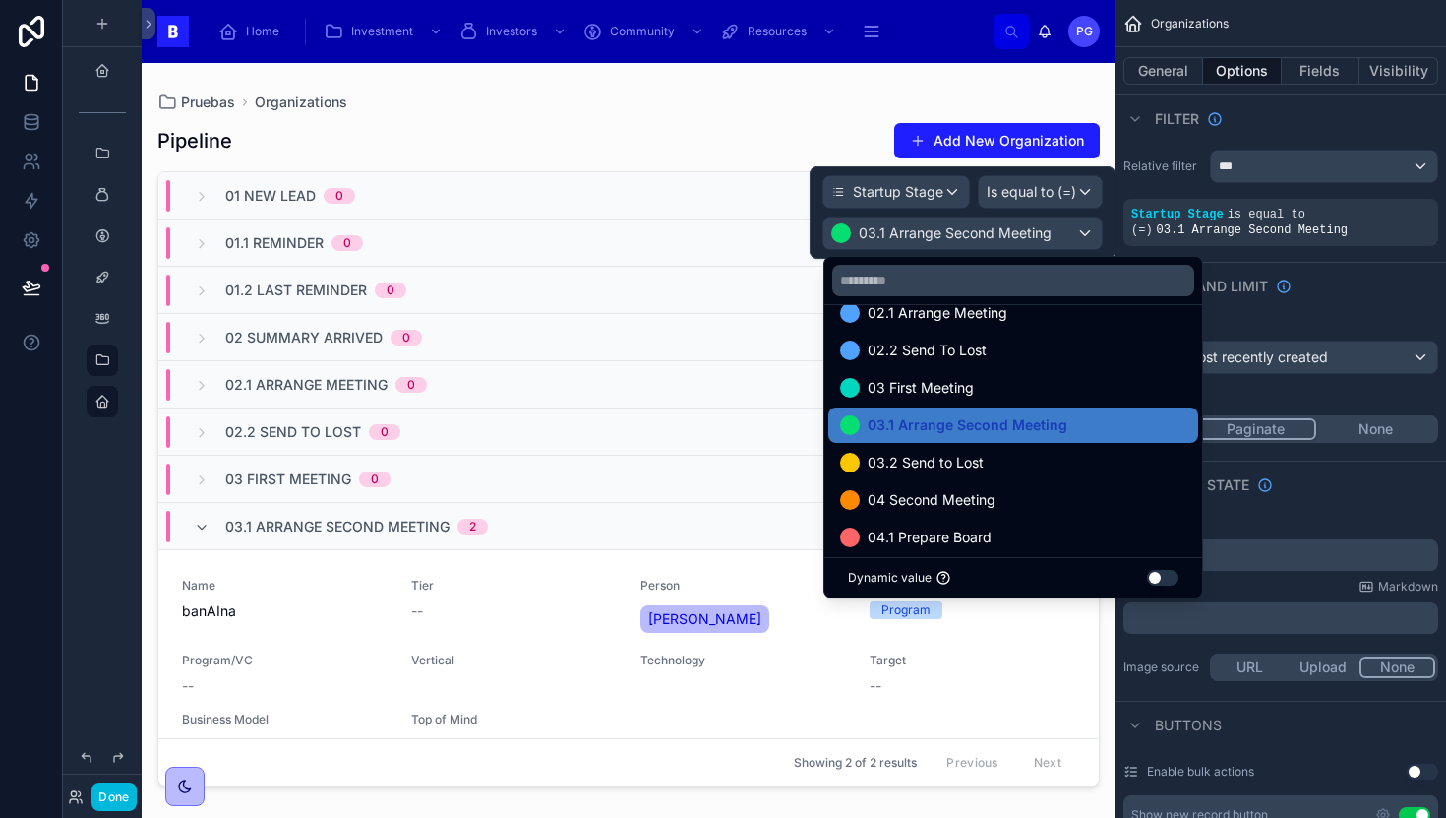
click at [955, 459] on span "03.2 Send to Lost" at bounding box center [926, 463] width 116 height 24
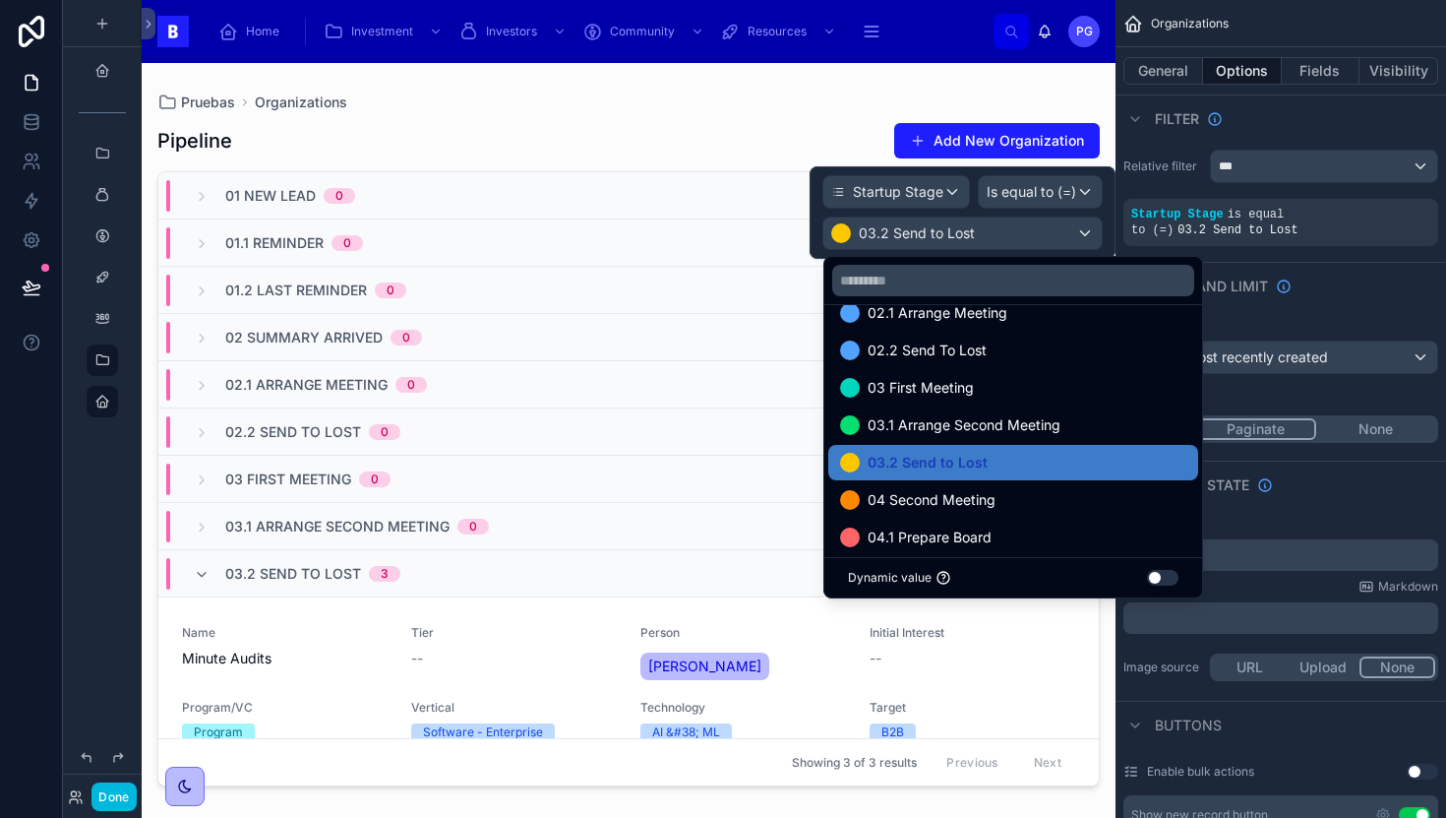
click at [956, 500] on span "04 Second Meeting" at bounding box center [932, 500] width 128 height 24
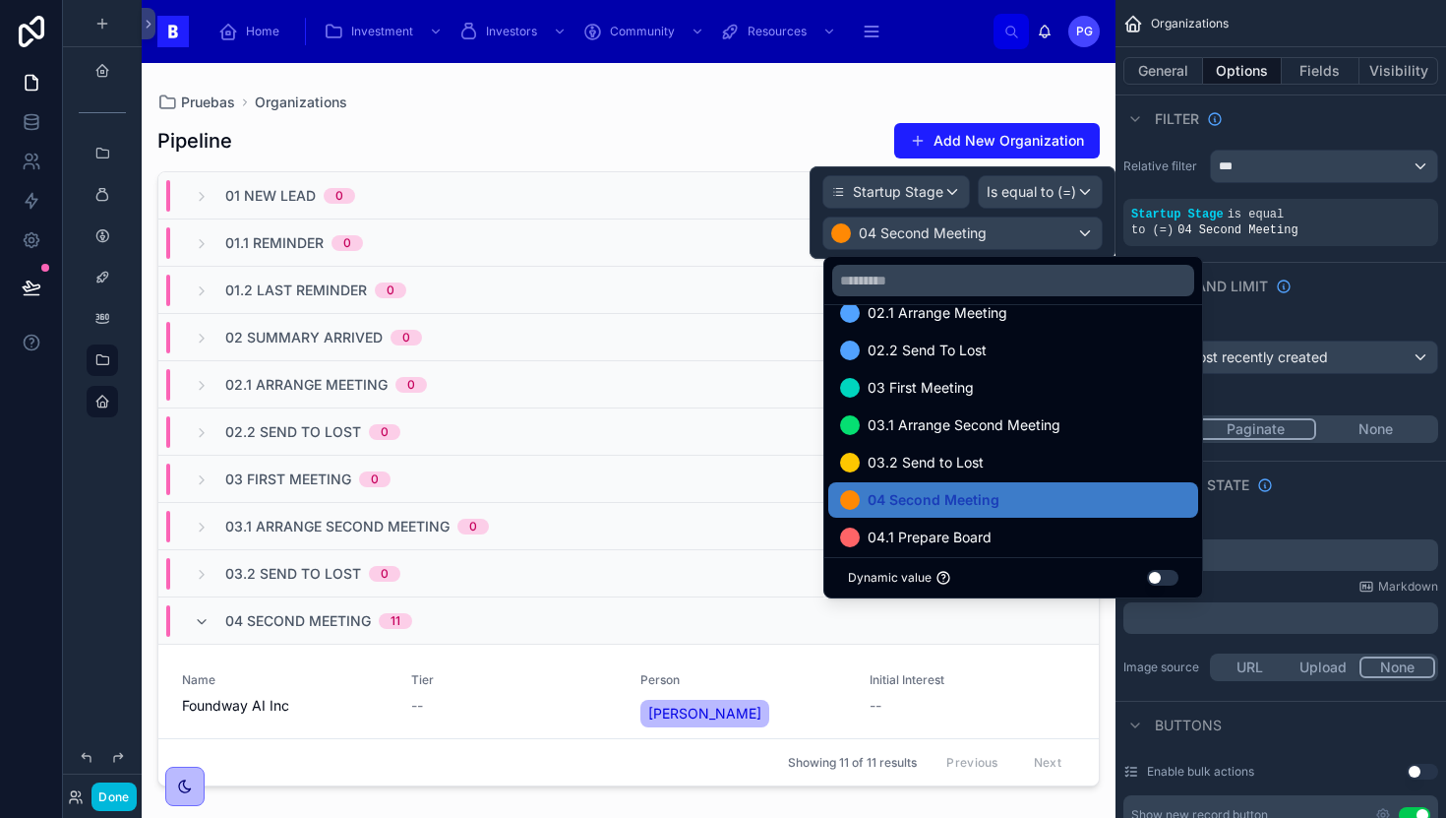
click at [960, 544] on span "04.1 Prepare Board" at bounding box center [930, 537] width 124 height 24
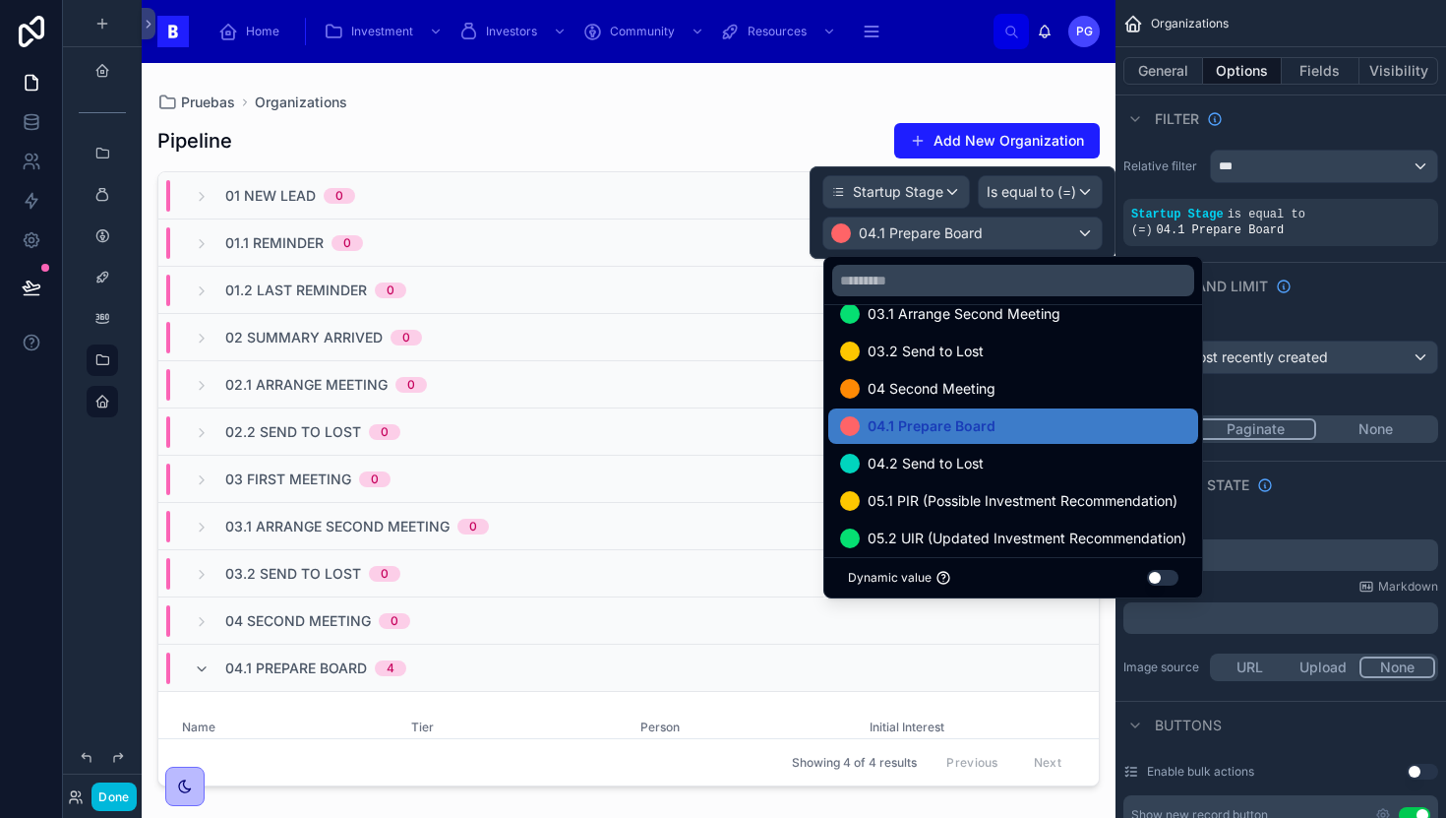
scroll to position [334, 0]
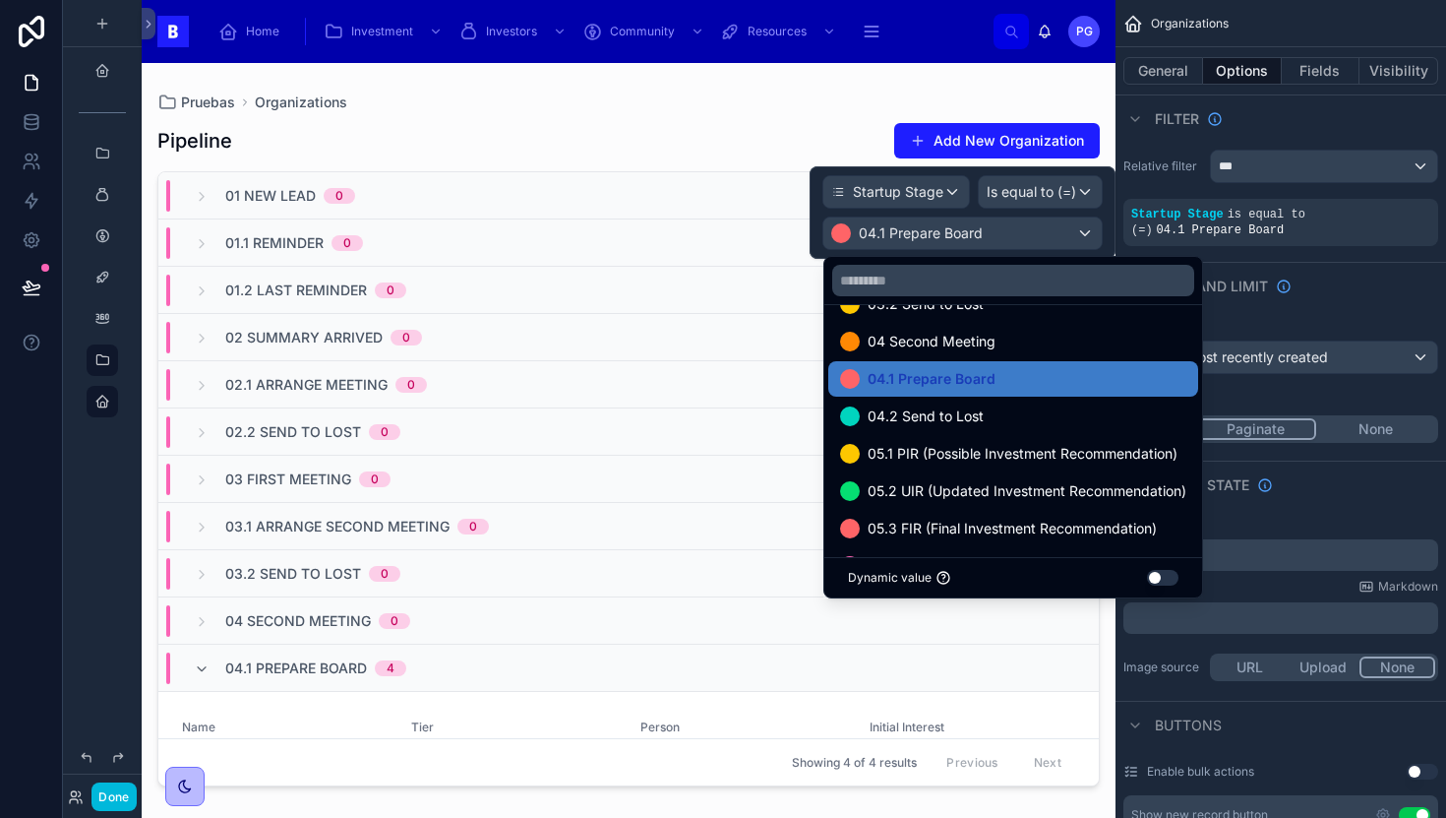
click at [989, 420] on div "04.2 Send to Lost" at bounding box center [1013, 416] width 346 height 24
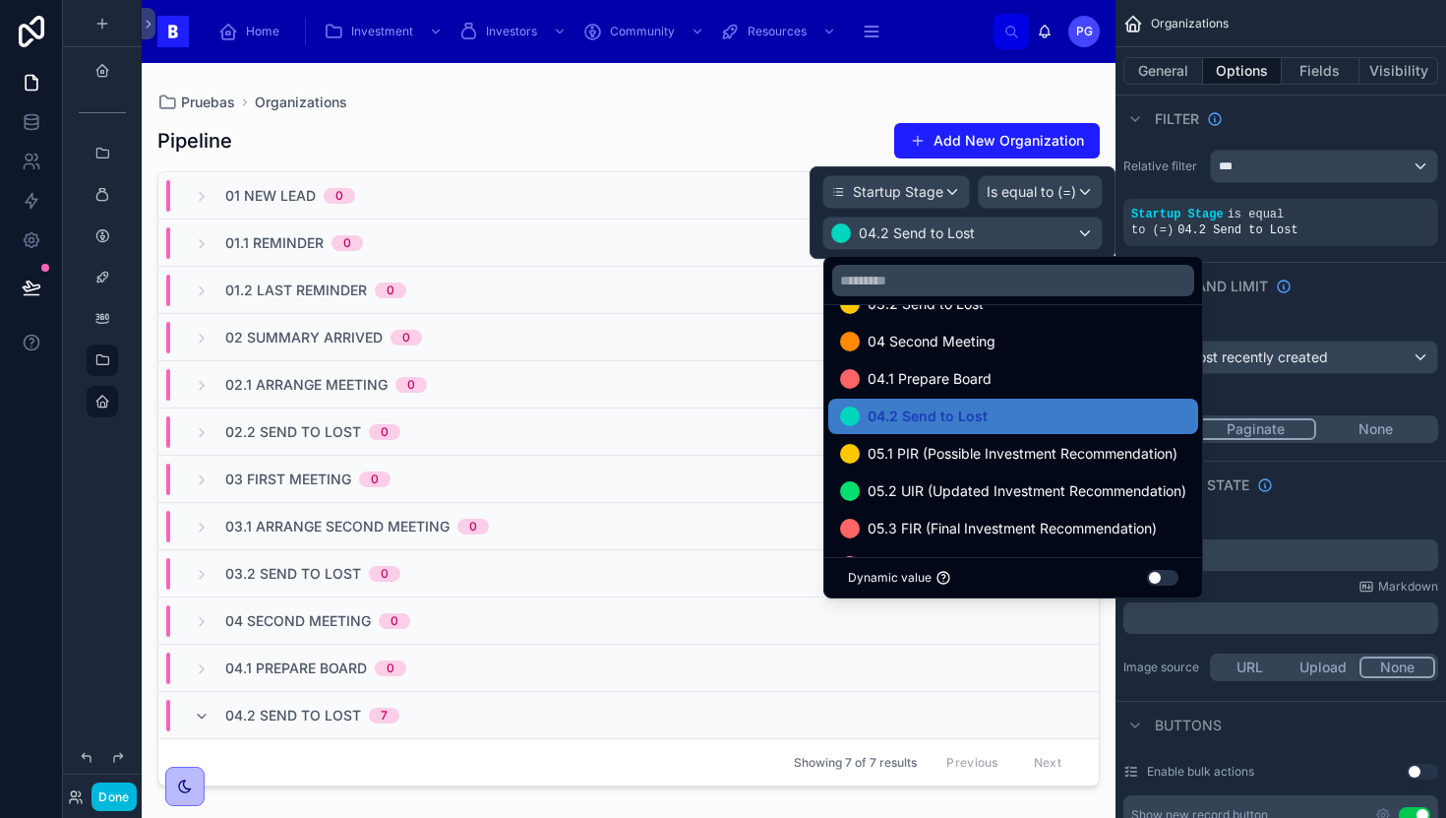
click at [989, 456] on span "05.1 PIR (Possible Investment Recommendation)" at bounding box center [1023, 454] width 310 height 24
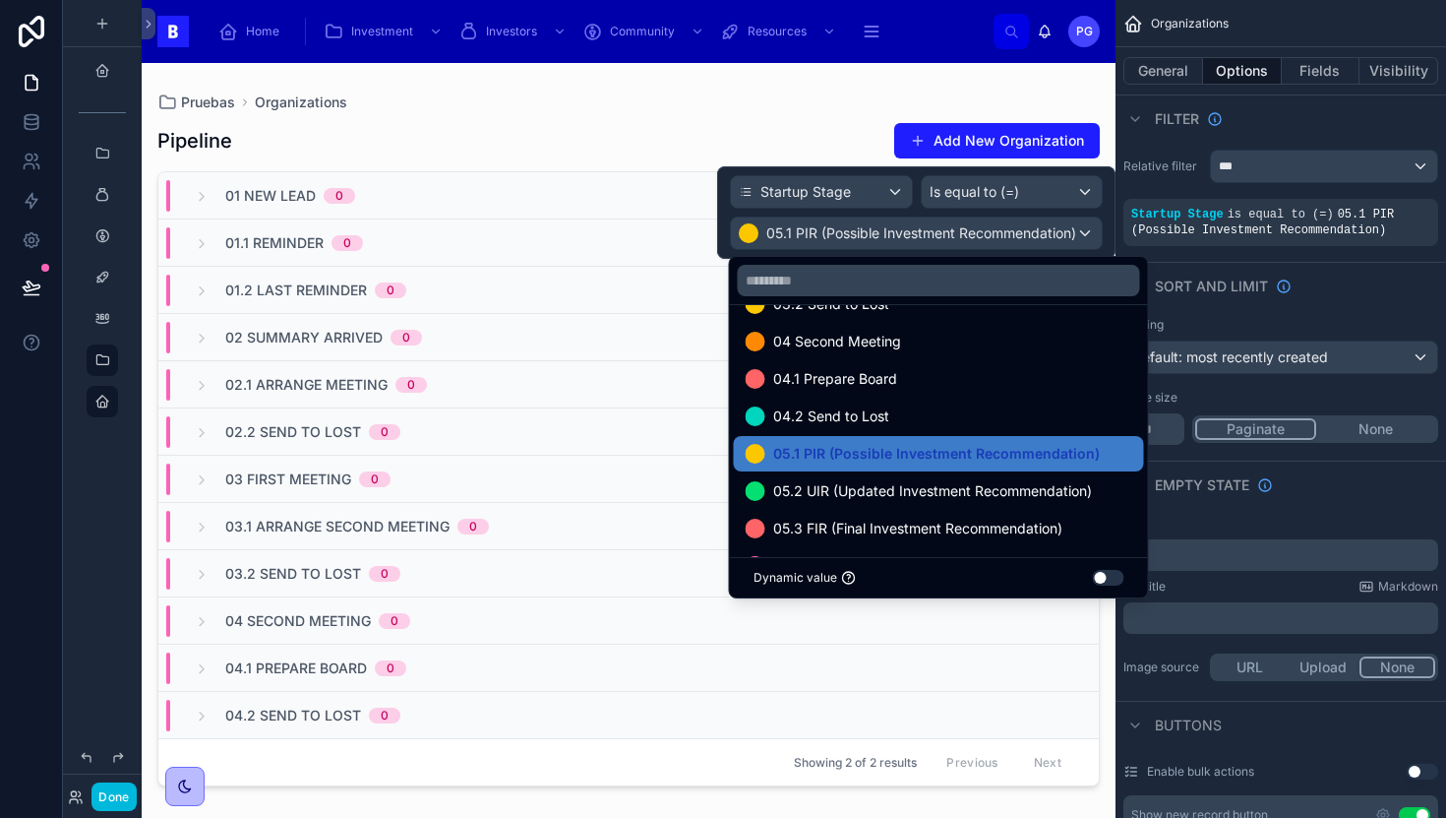
click at [978, 490] on span "05.2 UIR (Updated Investment Recommendation)" at bounding box center [932, 491] width 319 height 24
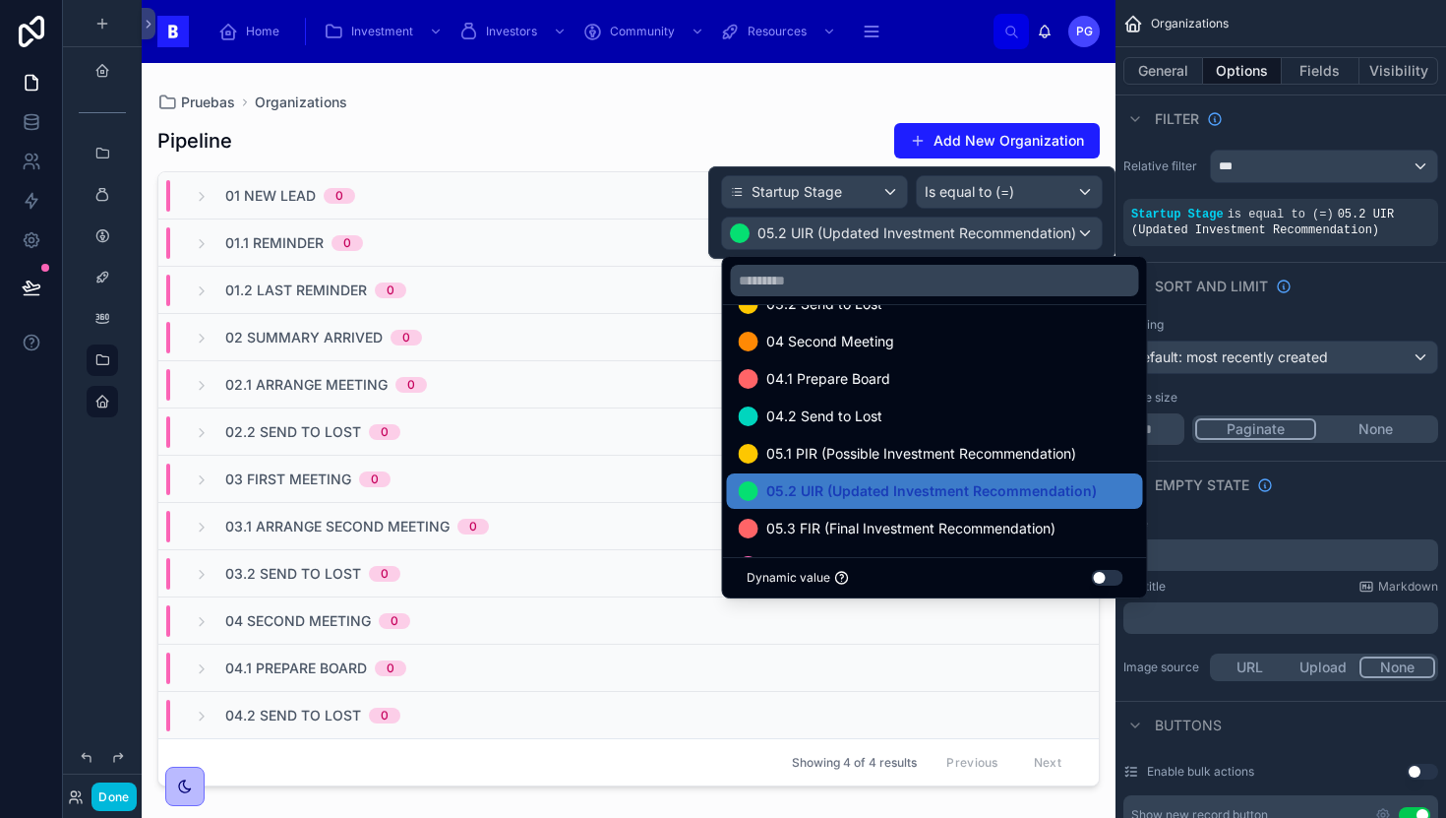
click at [951, 519] on span "05.3 FIR (Final Investment Recommendation)" at bounding box center [910, 529] width 289 height 24
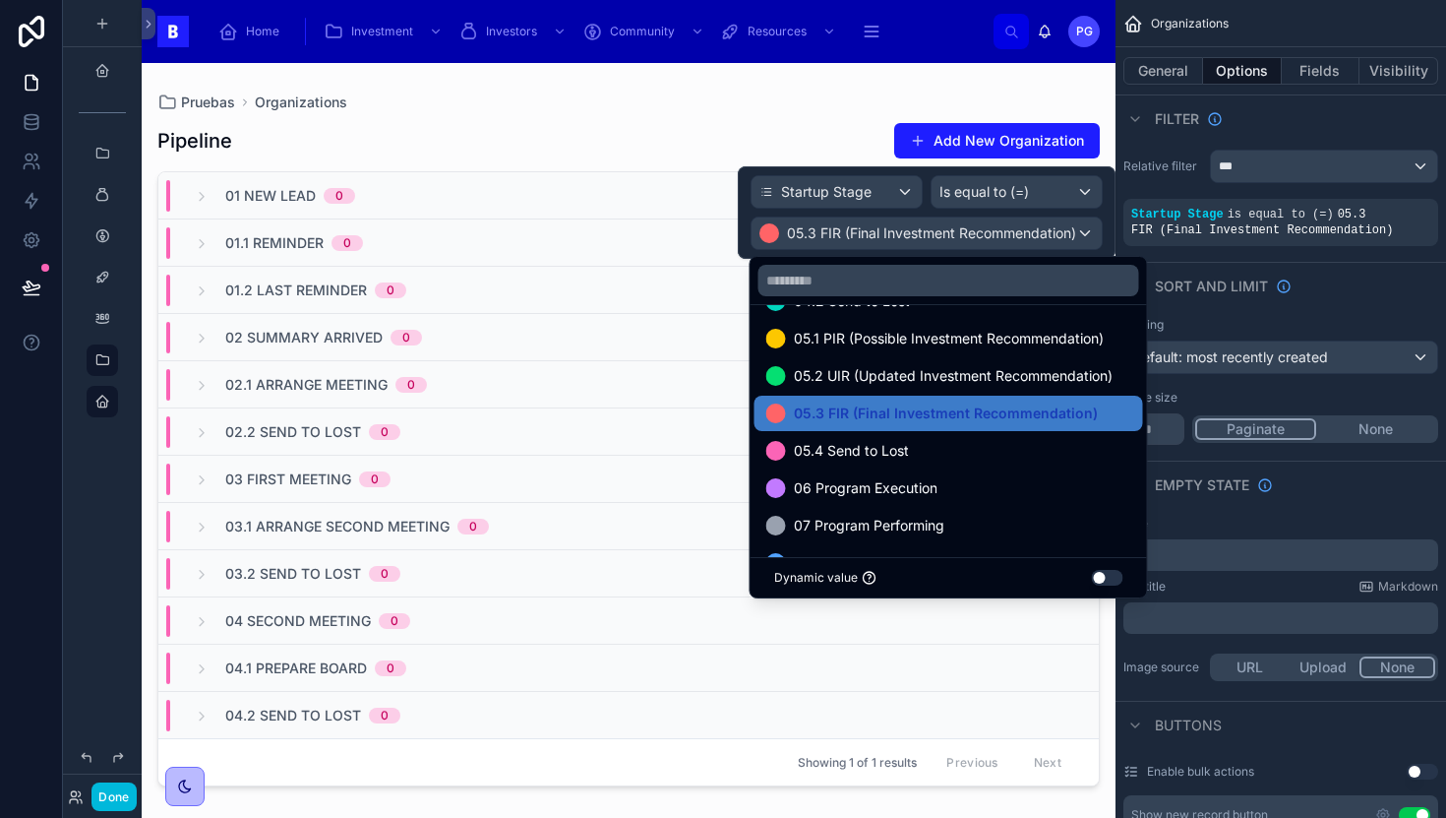
scroll to position [454, 0]
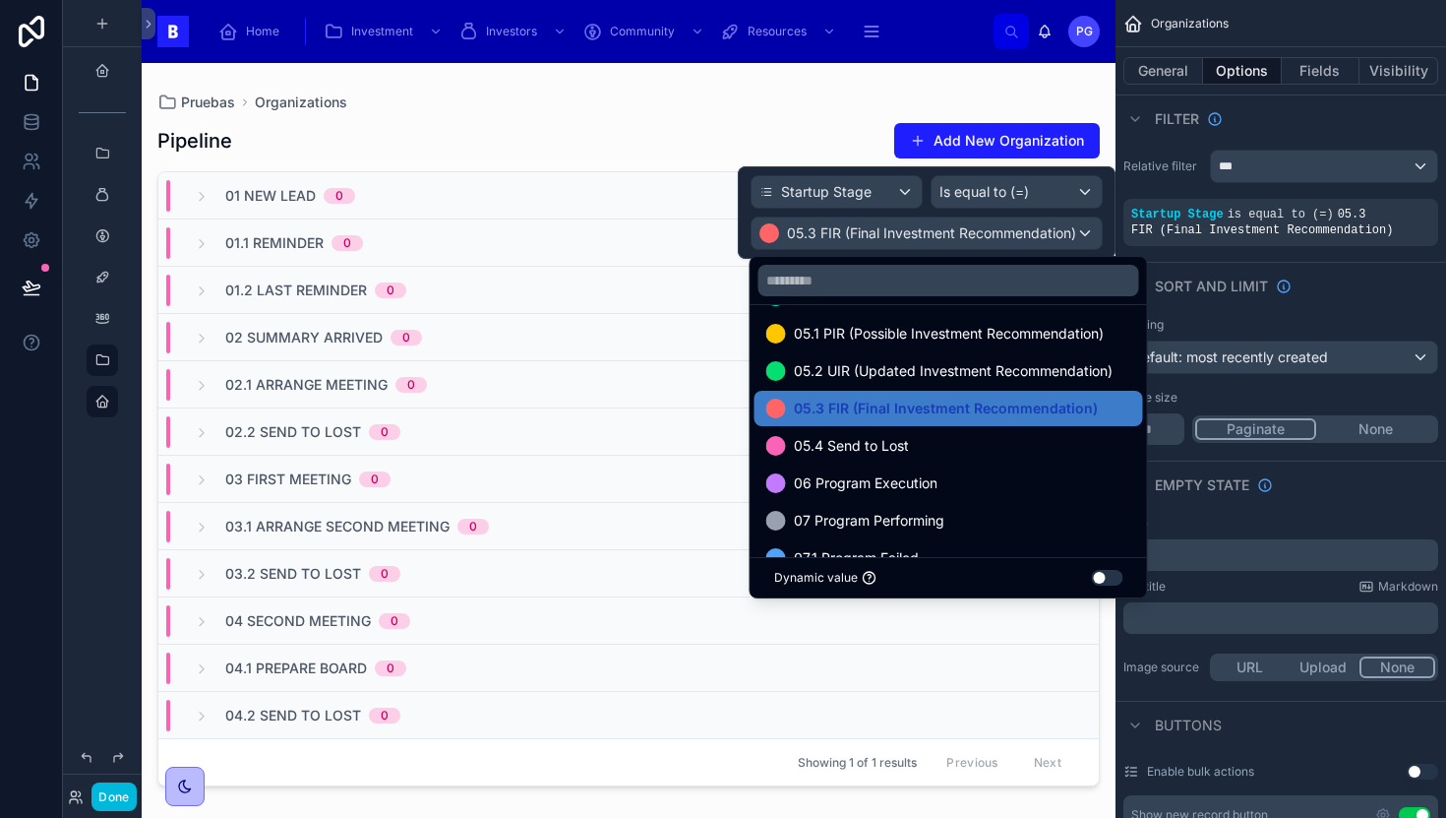
click at [903, 438] on span "05.4 Send to Lost" at bounding box center [851, 446] width 115 height 24
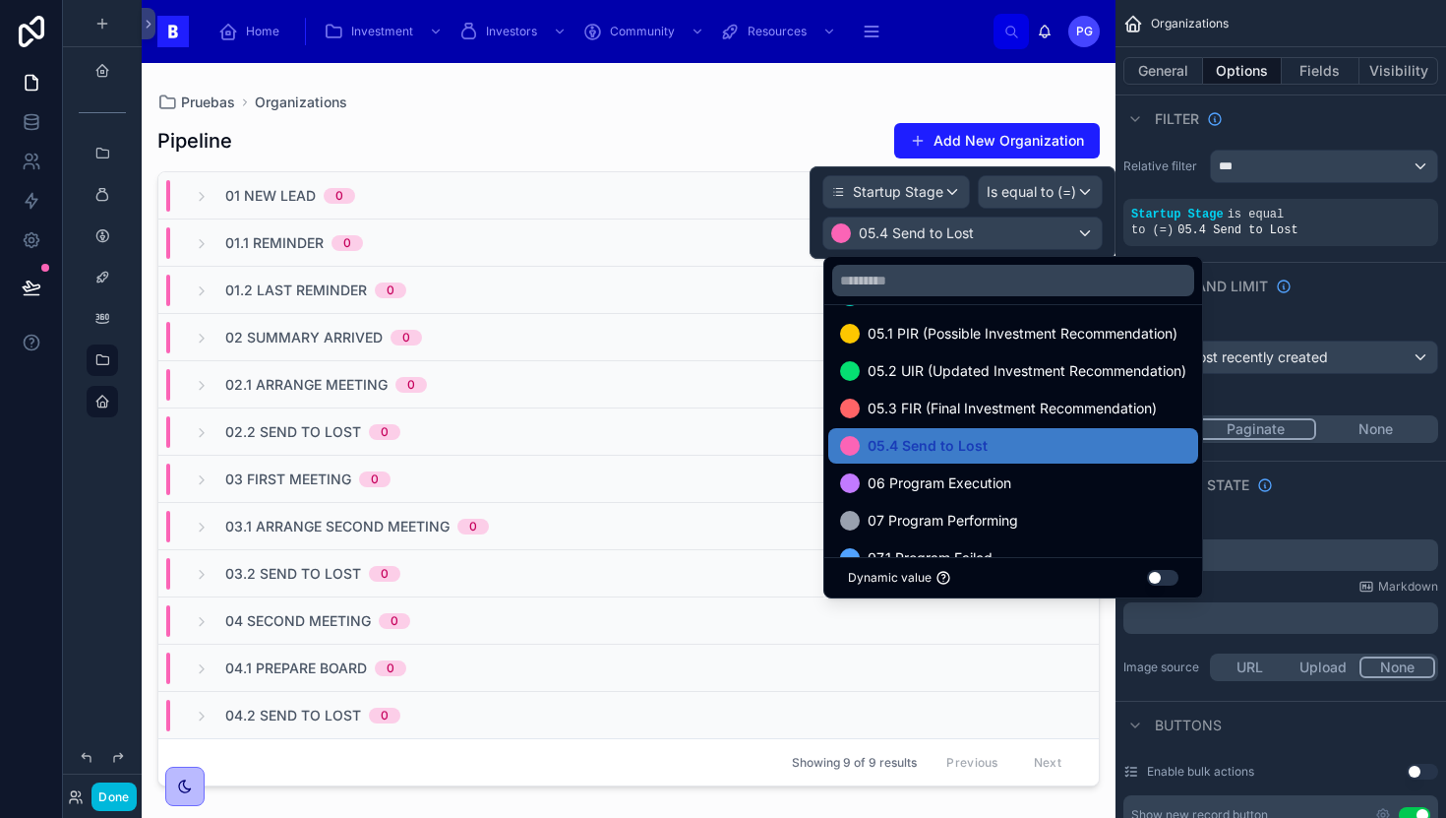
click at [899, 476] on span "06 Program Execution" at bounding box center [940, 483] width 144 height 24
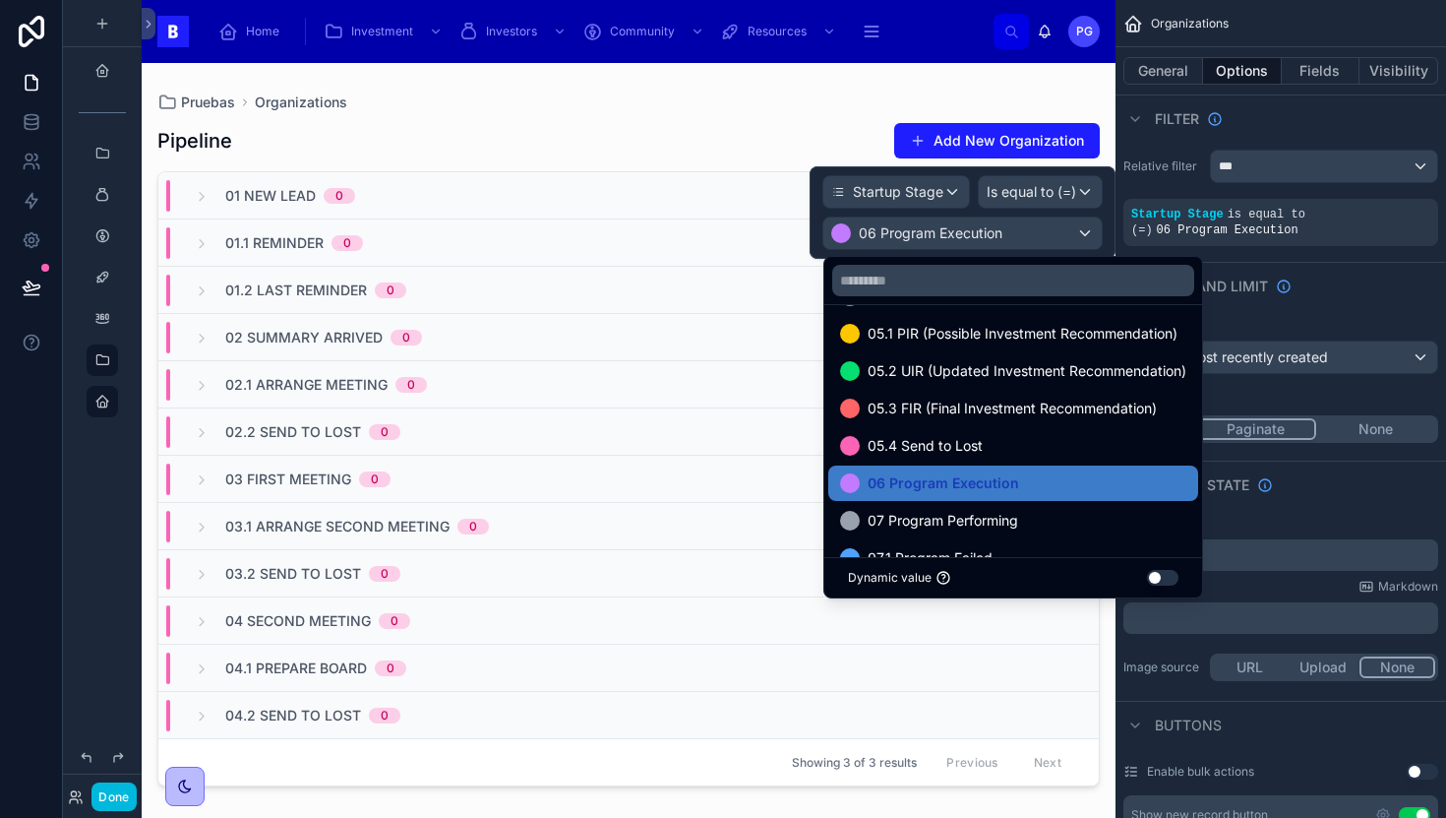
click at [901, 516] on span "07 Program Performing" at bounding box center [943, 521] width 151 height 24
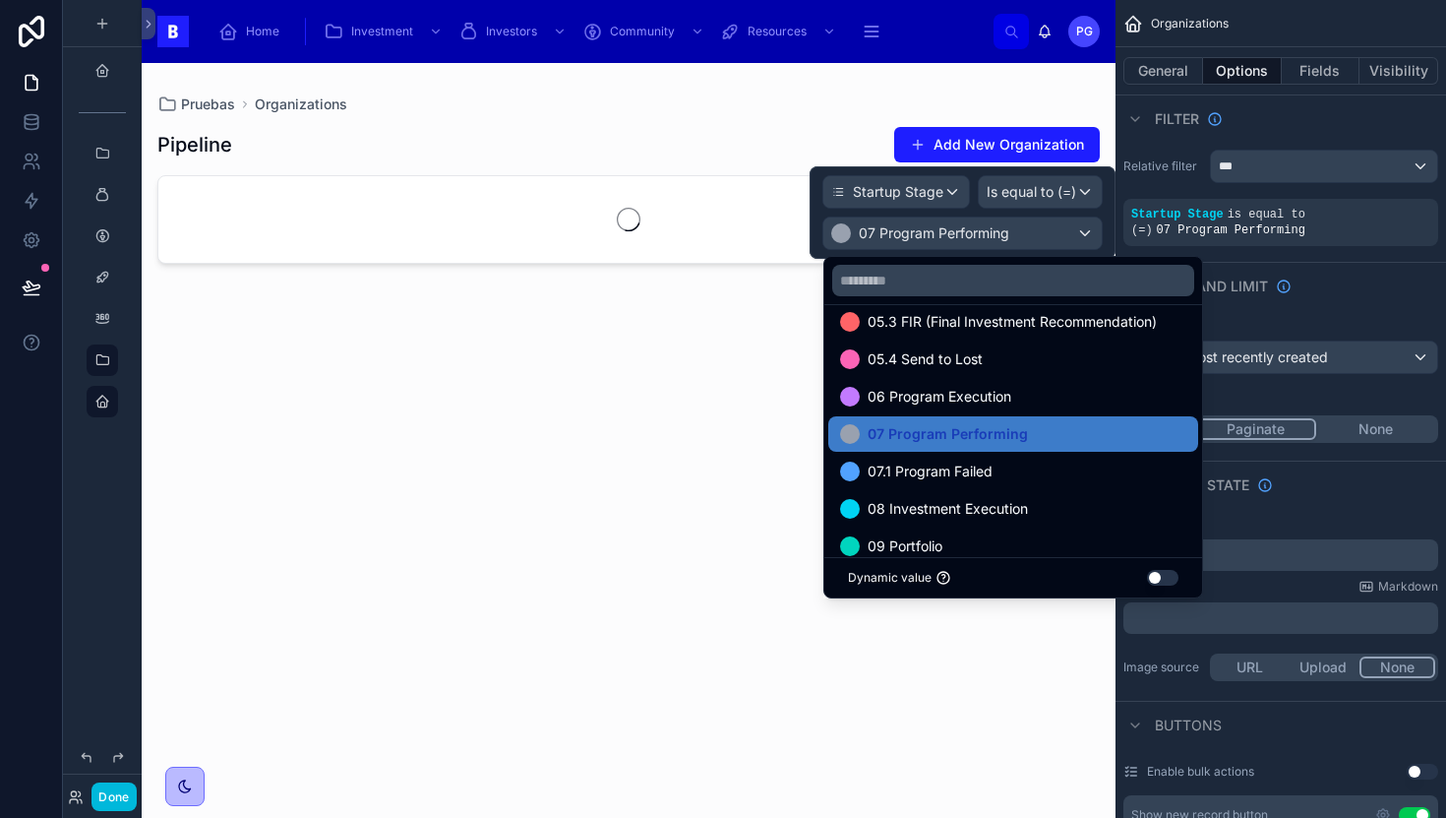
scroll to position [562, 0]
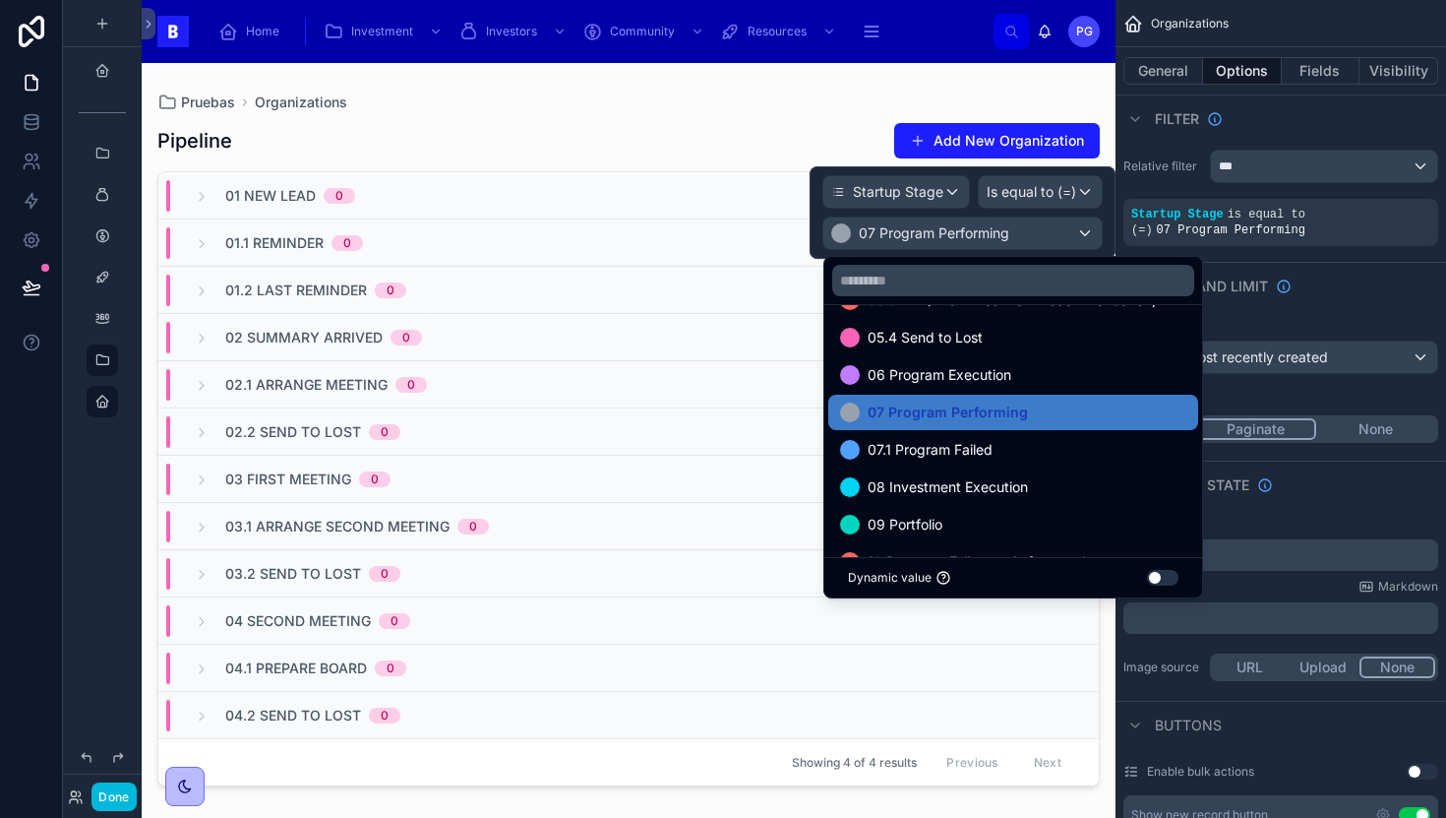
click at [969, 449] on span "07.1 Program Failed" at bounding box center [930, 450] width 125 height 24
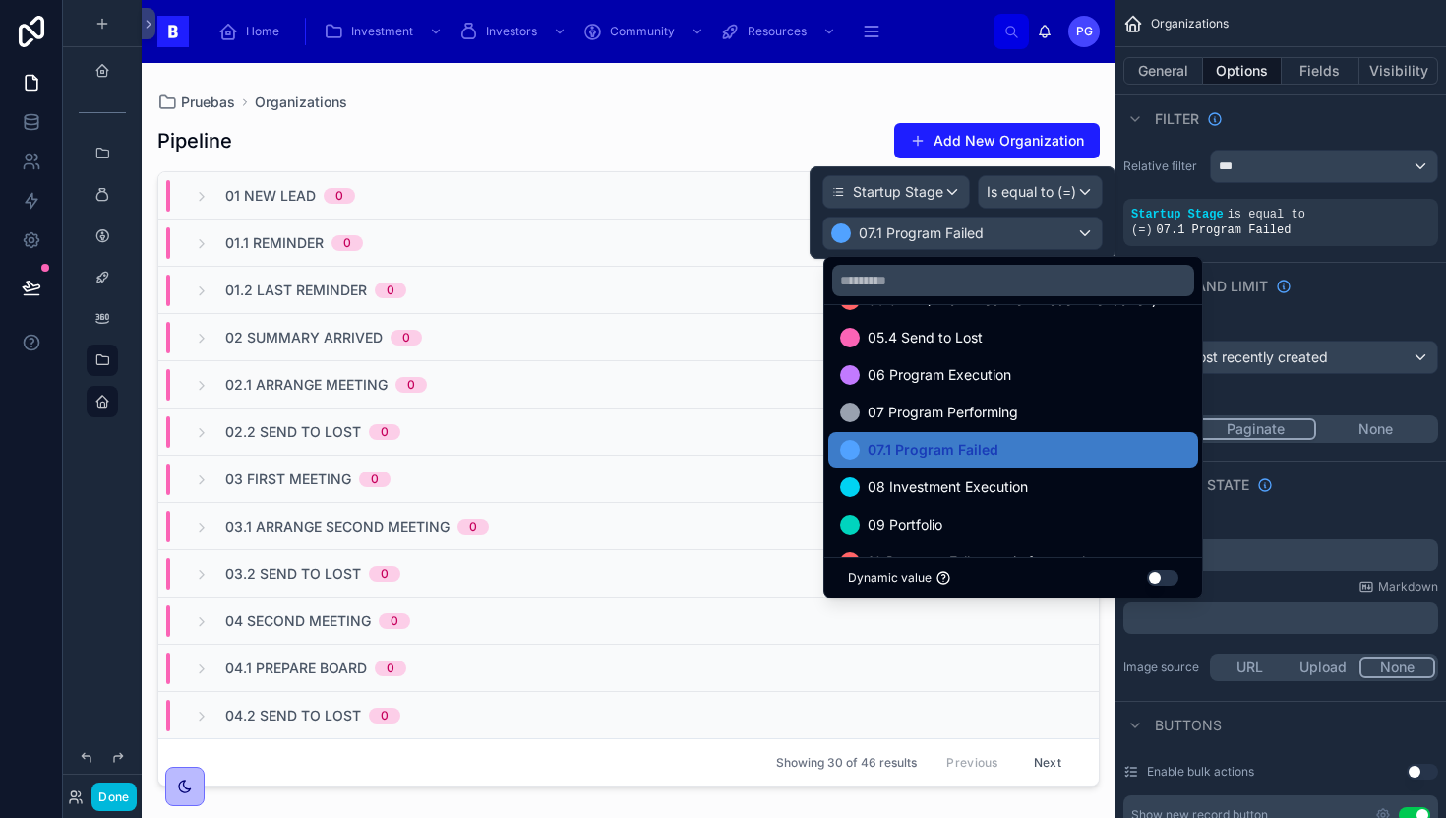
click at [969, 484] on span "08 Investment Execution" at bounding box center [948, 487] width 160 height 24
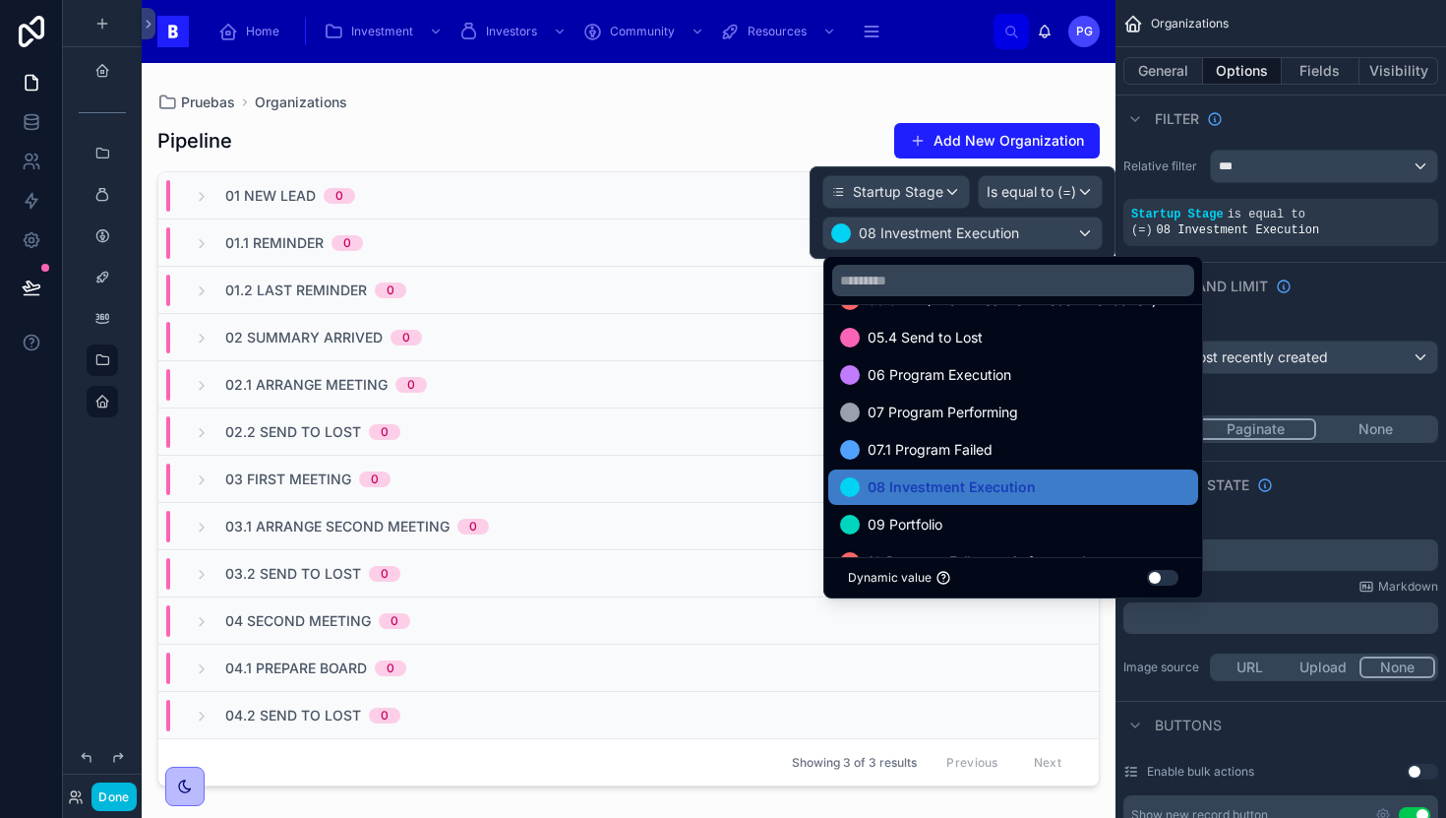
click at [954, 525] on div "09 Portfolio" at bounding box center [1013, 525] width 346 height 24
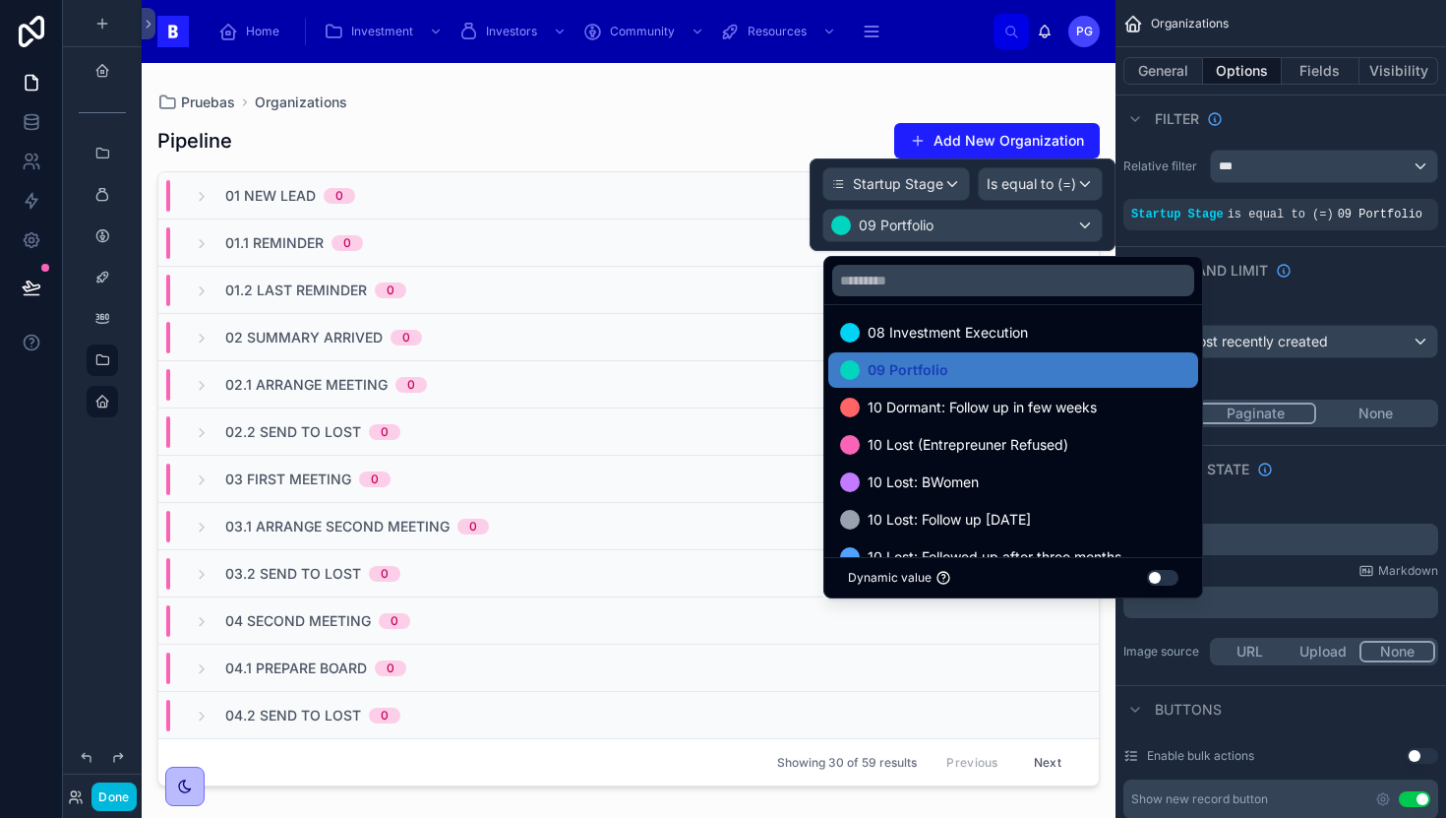
scroll to position [721, 0]
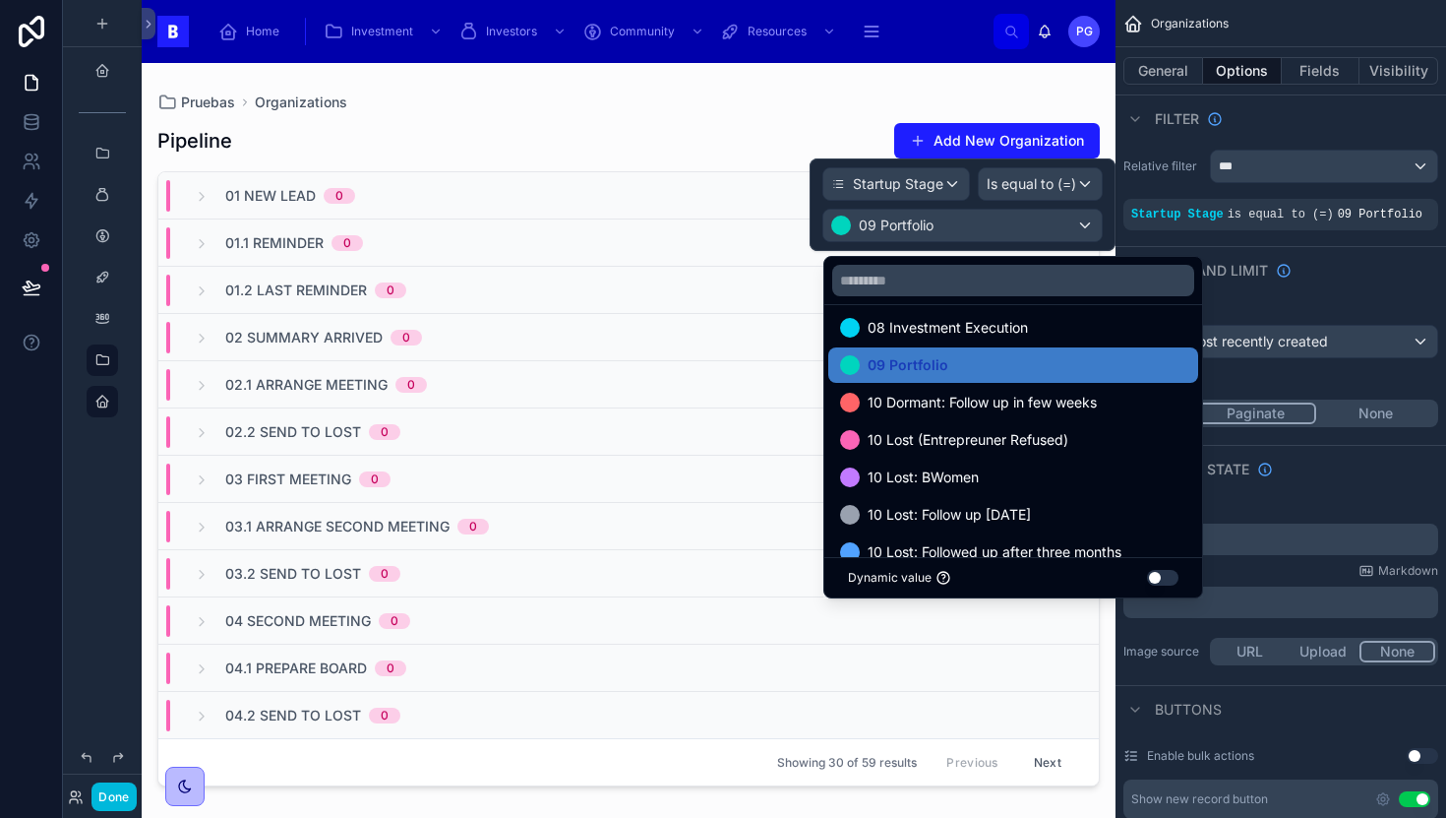
click at [989, 397] on span "10 Dormant: Follow up in few weeks" at bounding box center [982, 403] width 229 height 24
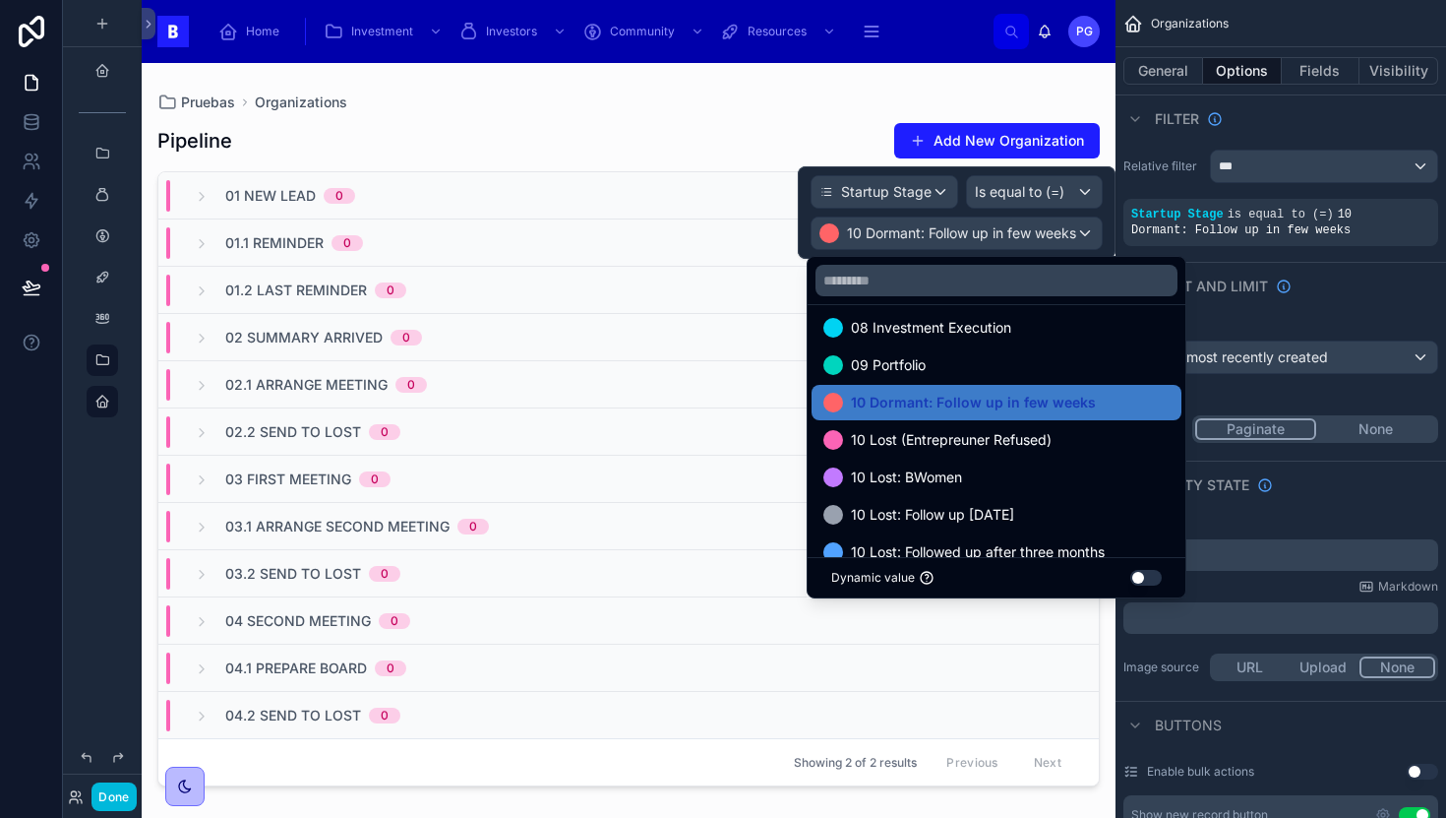
click at [979, 439] on span "10 Lost (Entrepreuner Refused)" at bounding box center [951, 440] width 201 height 24
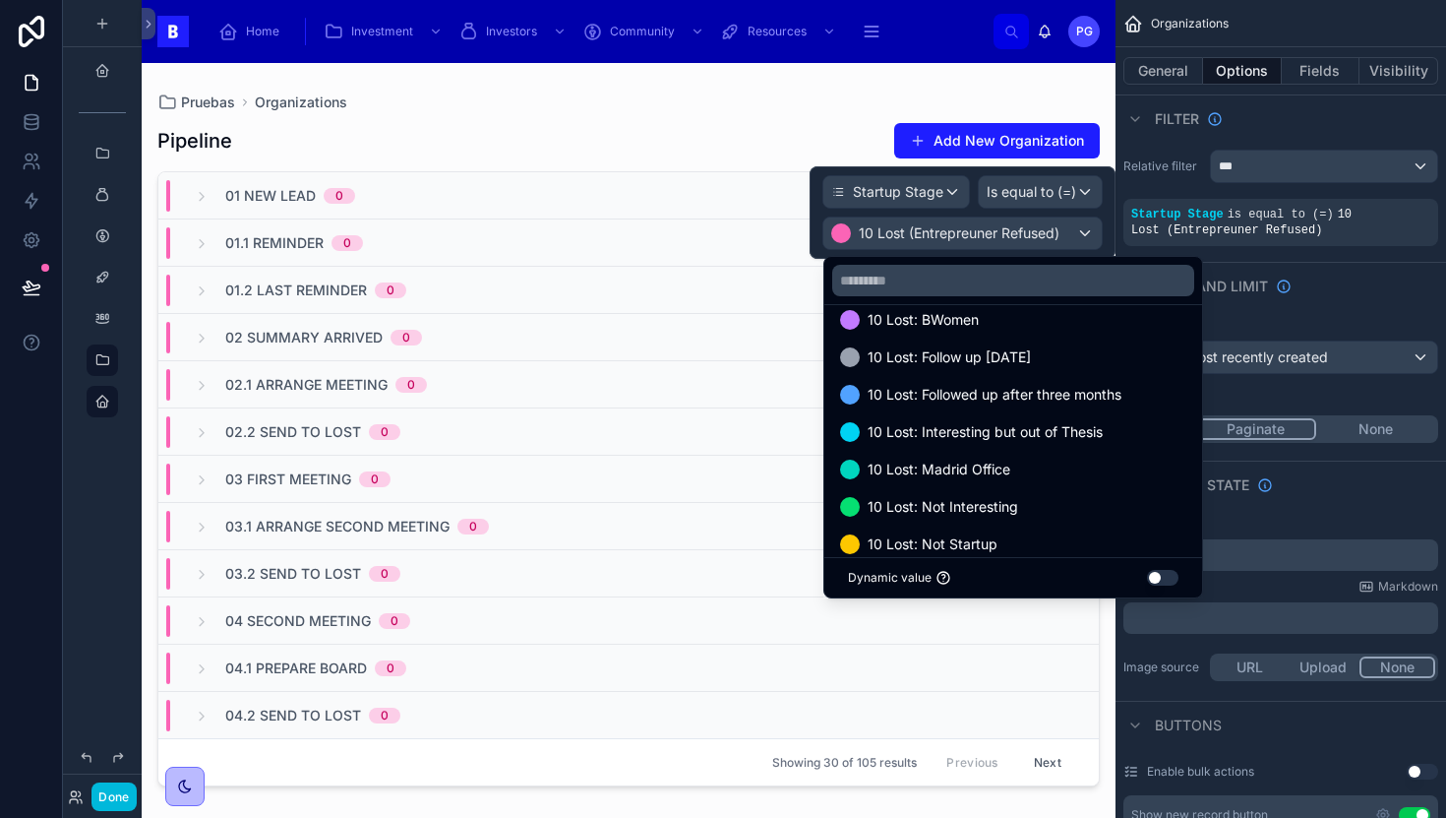
scroll to position [880, 0]
click at [958, 431] on span "10 Lost: Interesting but out of Thesis" at bounding box center [985, 431] width 235 height 24
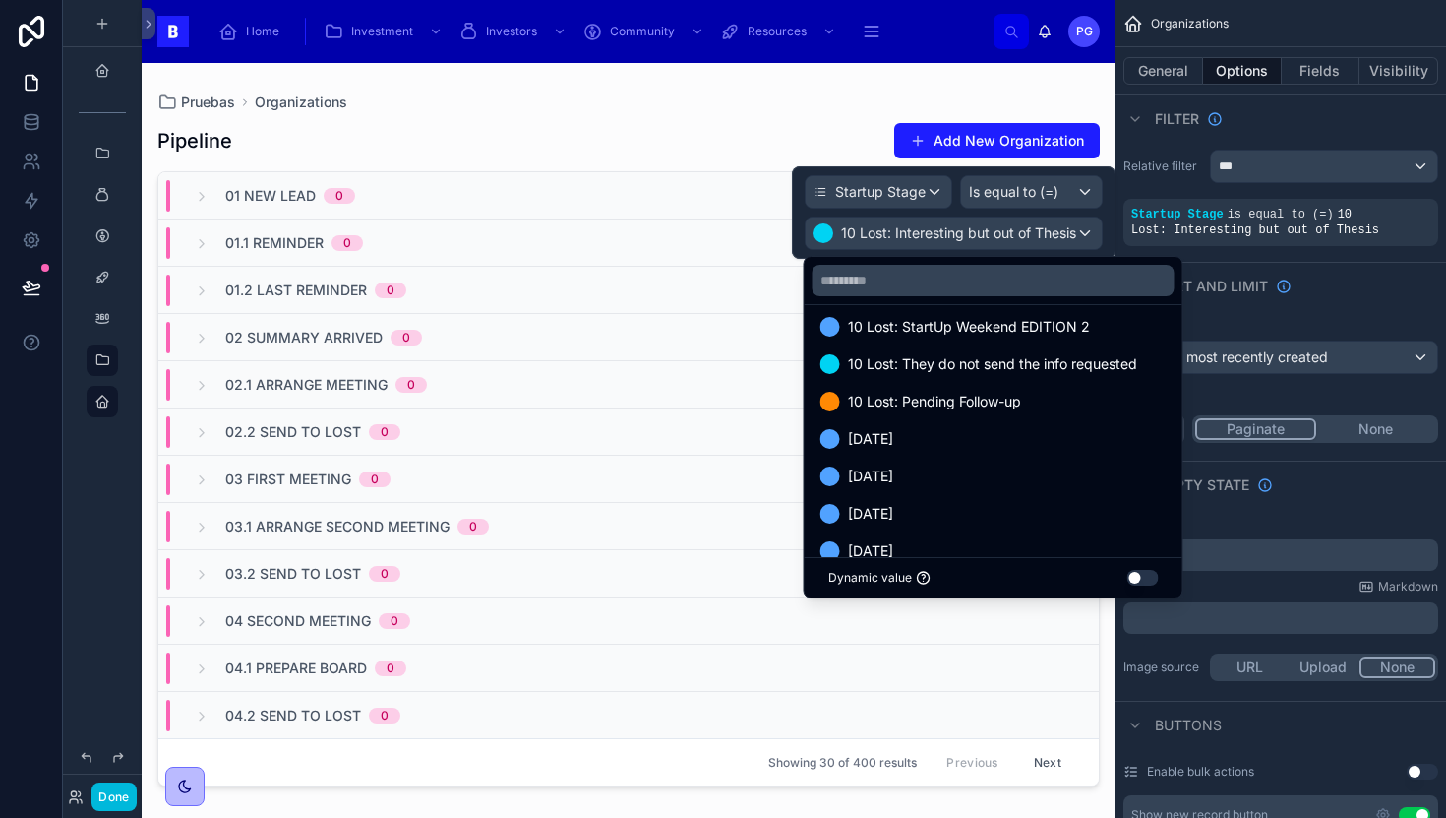
scroll to position [1311, 0]
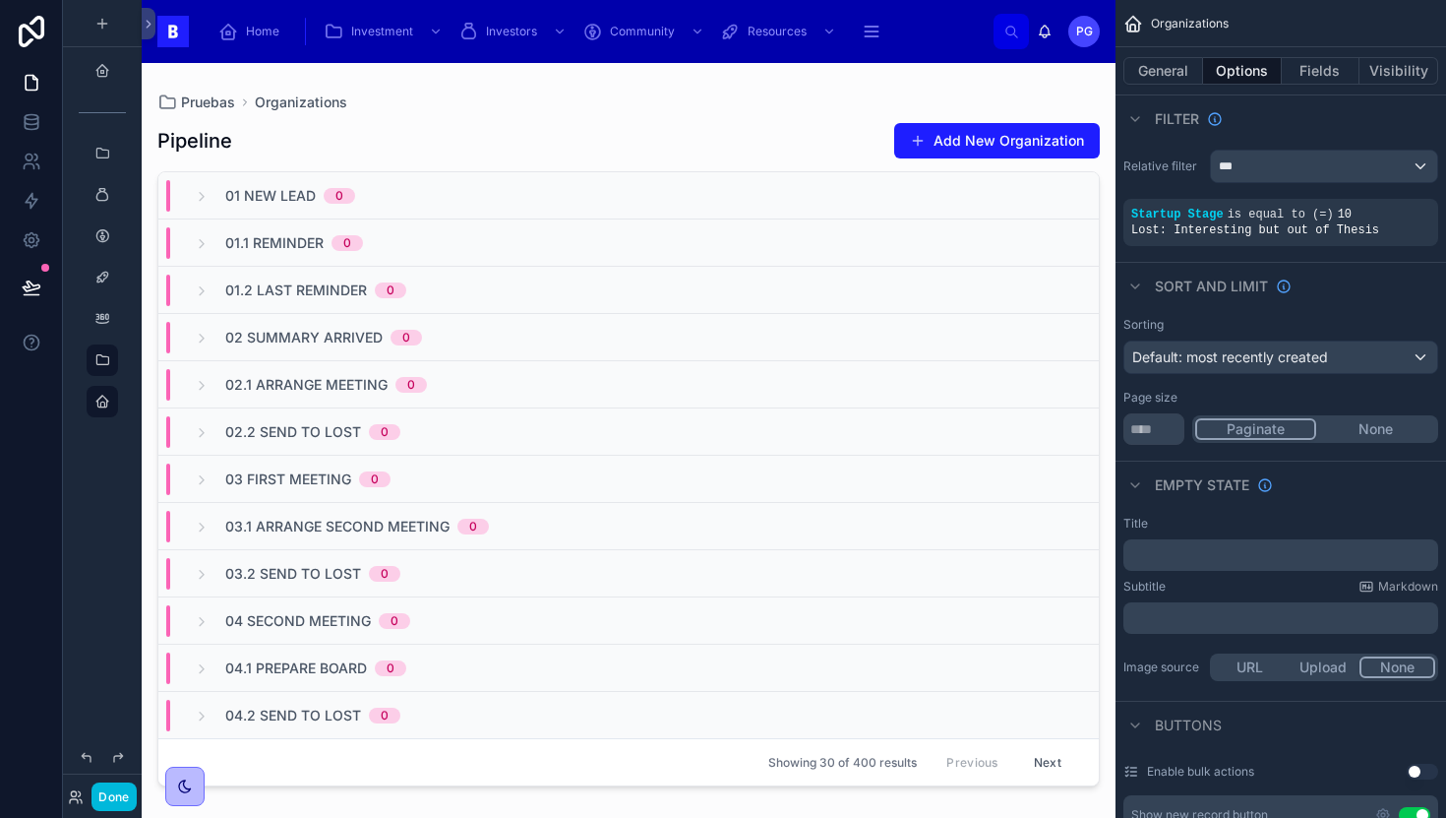
click at [1079, 91] on div "Pruebas Organizations Pipeline Add New Organization 01 New Lead 0 01.1 Reminder…" at bounding box center [629, 428] width 974 height 731
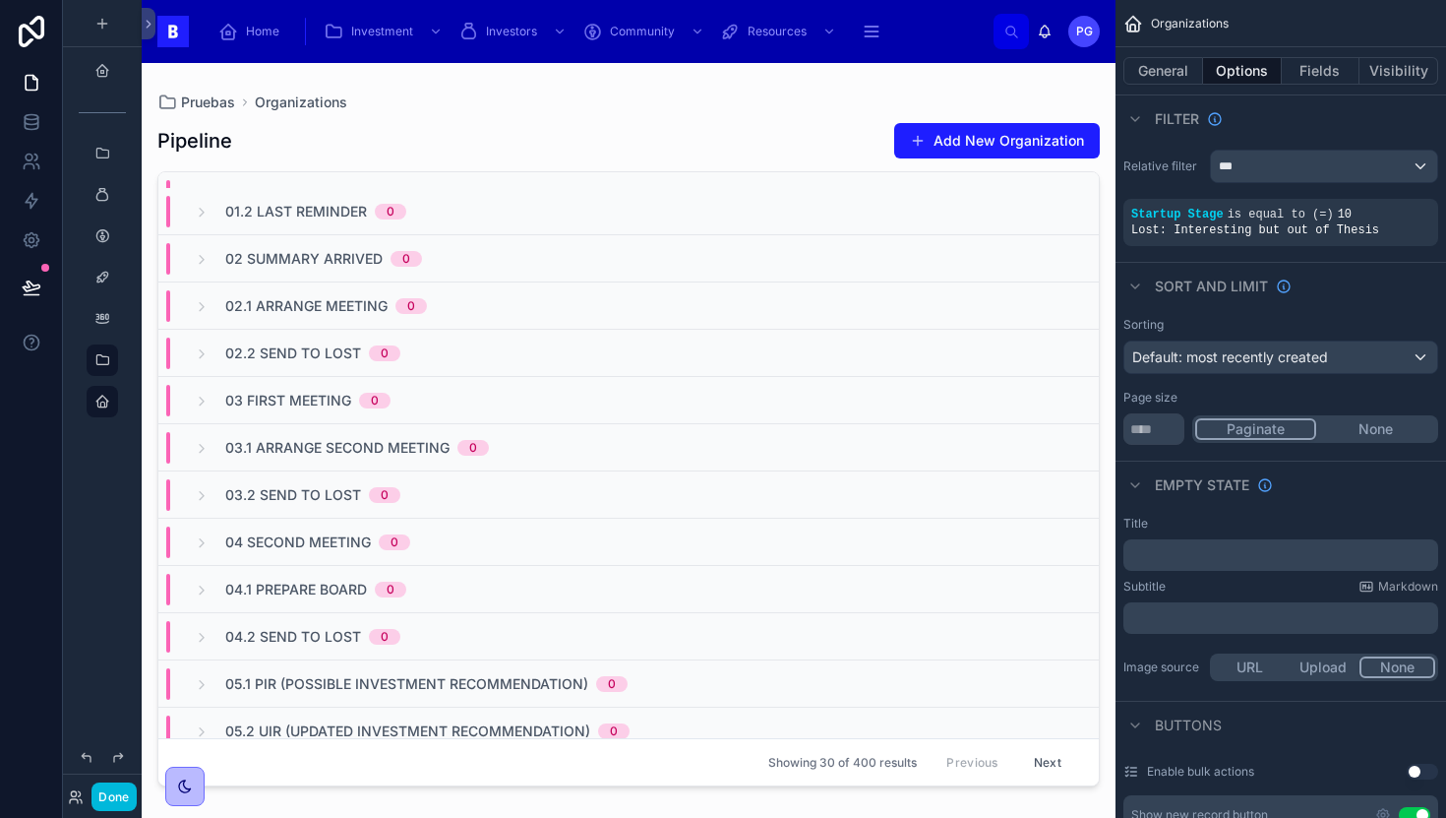
scroll to position [0, 0]
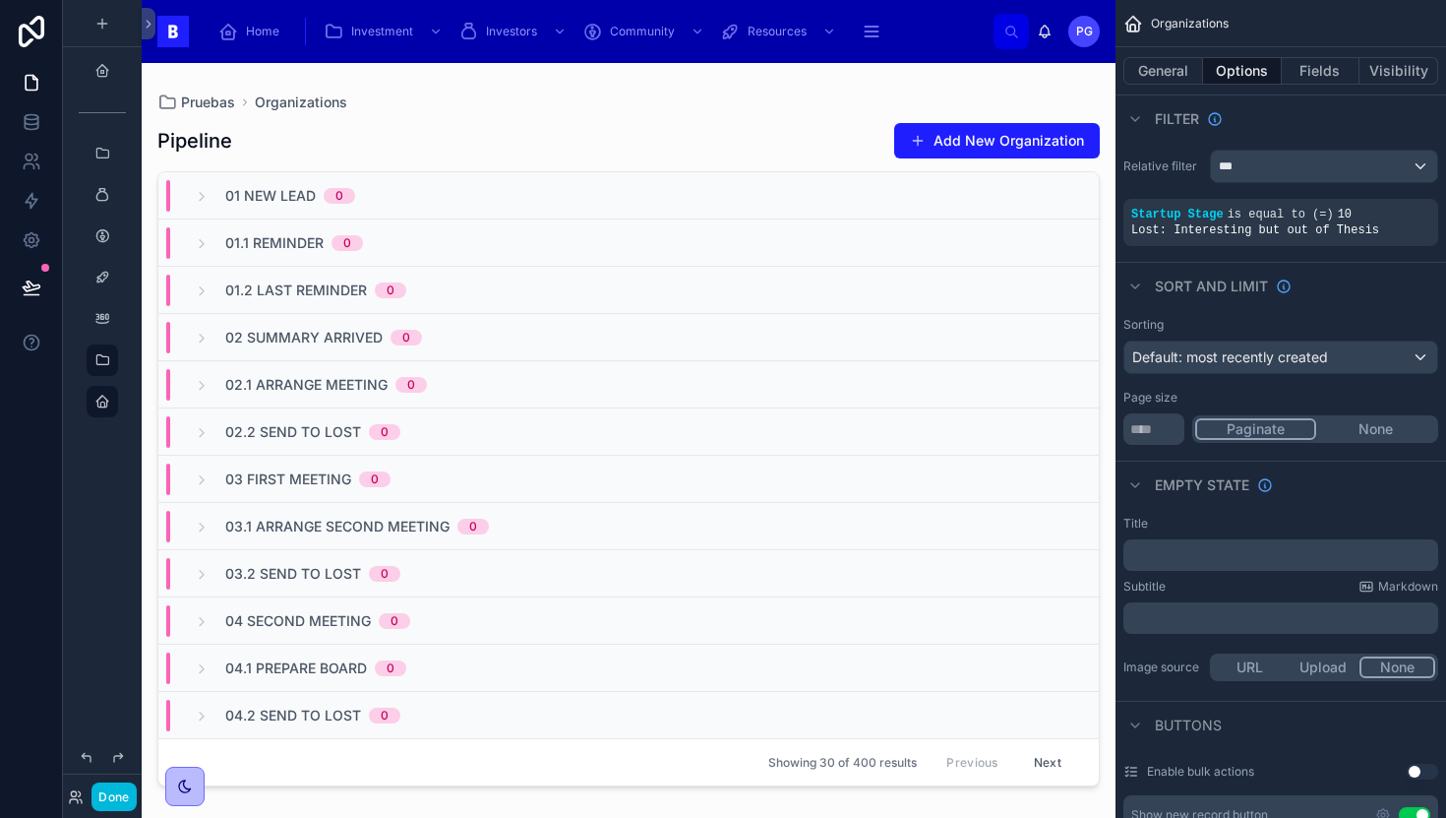
click at [421, 203] on div "01 New Lead 0" at bounding box center [628, 195] width 941 height 47
click at [113, 799] on button "Done" at bounding box center [113, 796] width 44 height 29
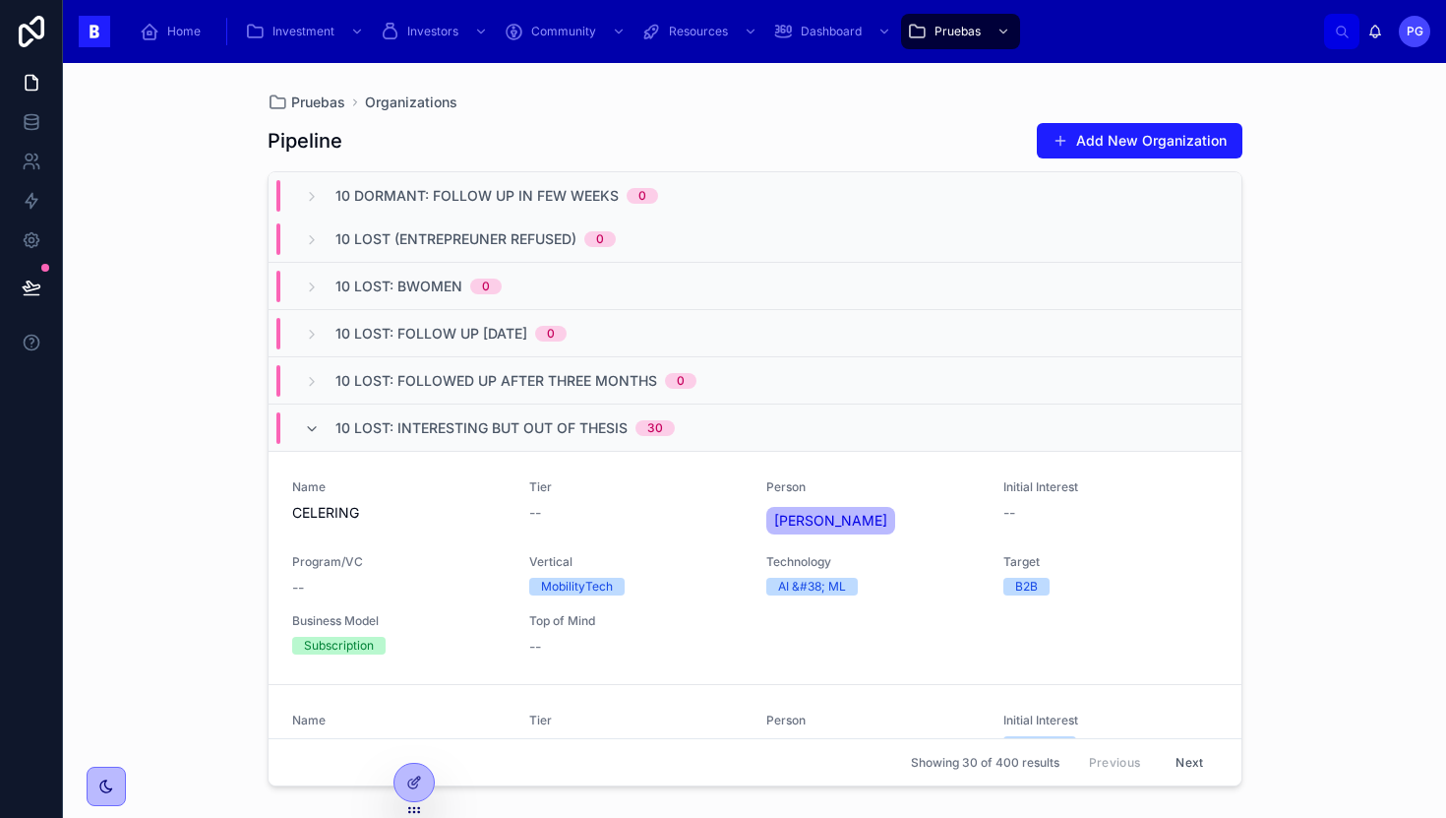
scroll to position [1000, 0]
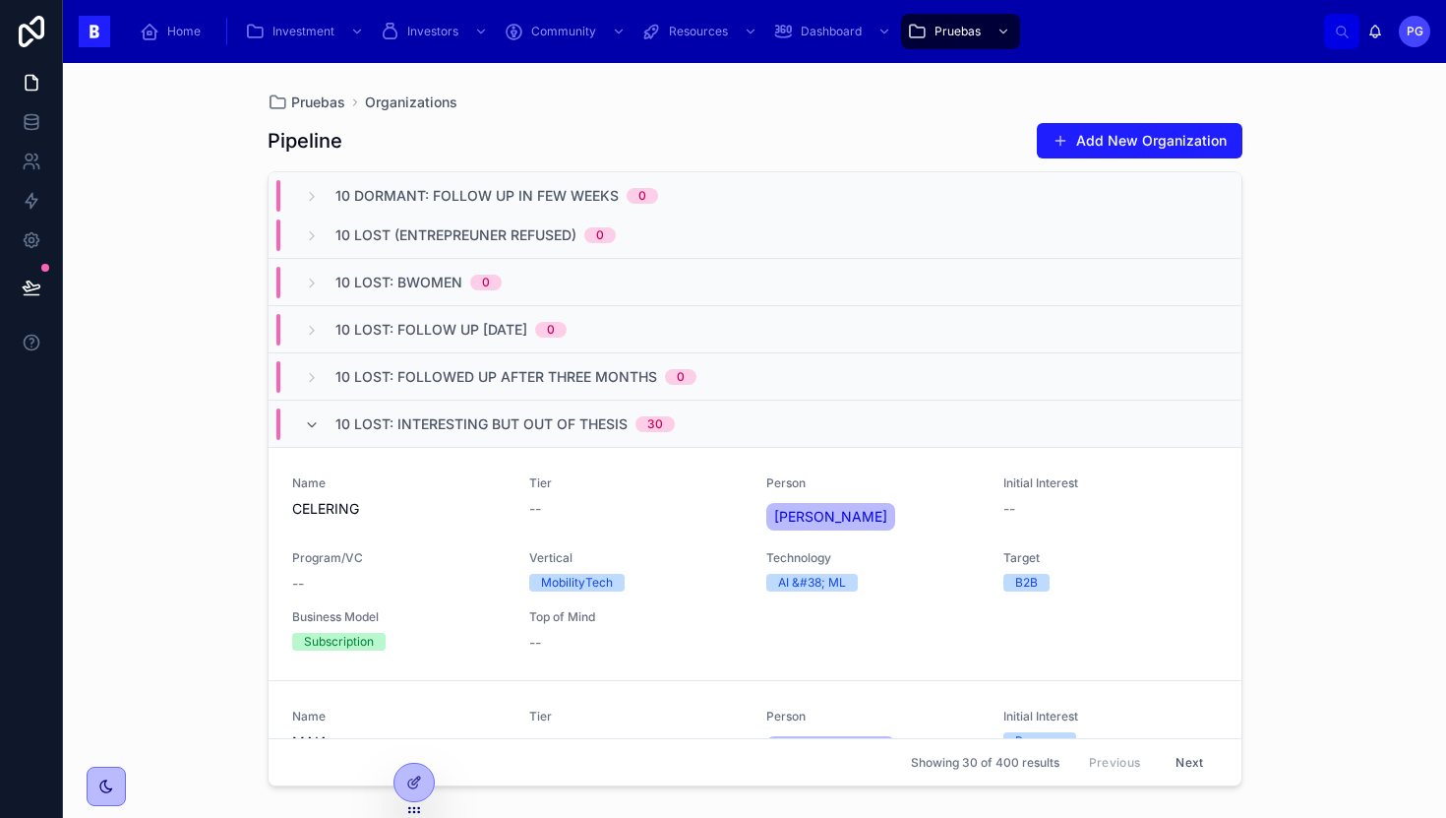
click at [315, 424] on icon at bounding box center [312, 425] width 16 height 16
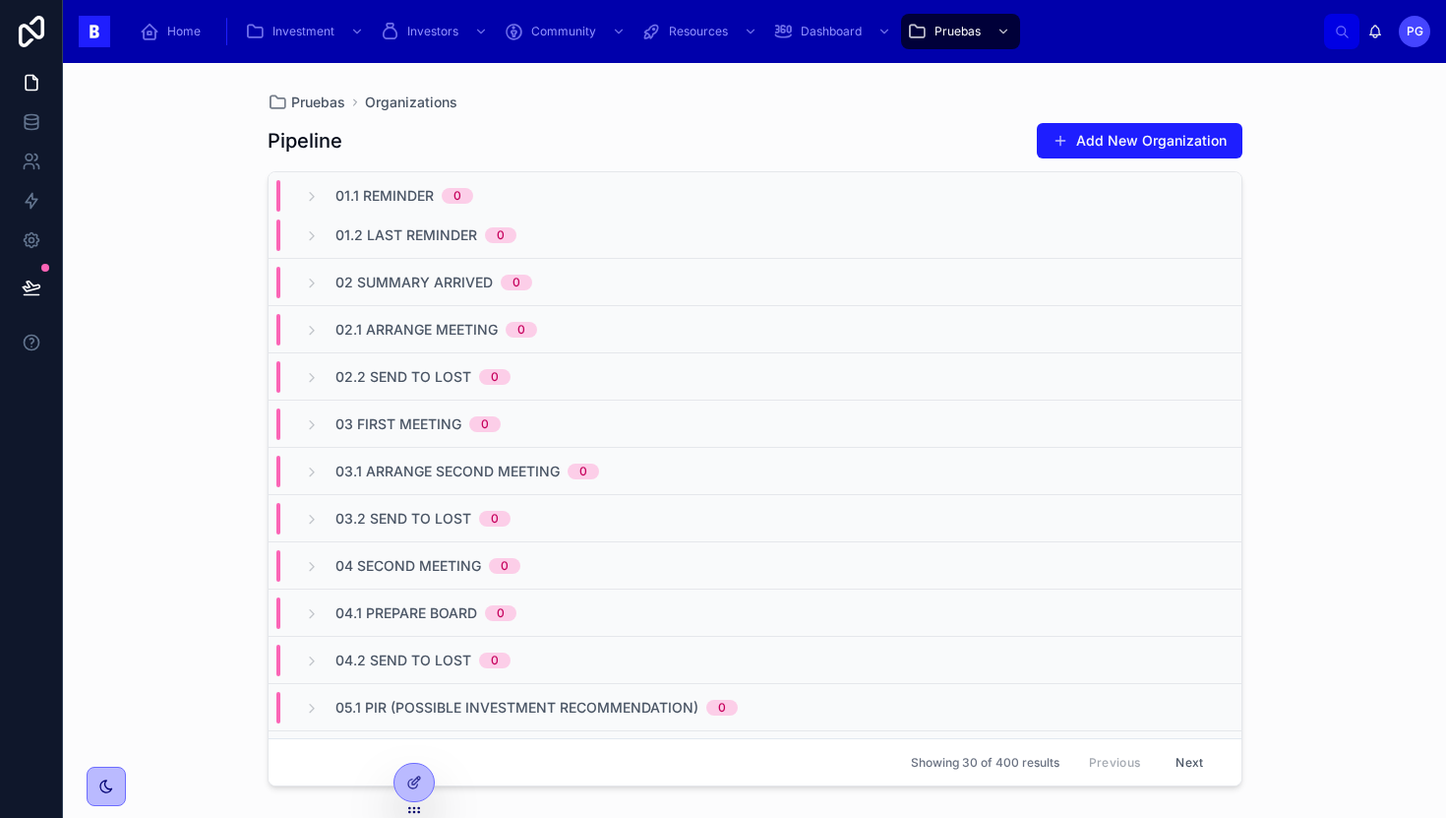
scroll to position [0, 0]
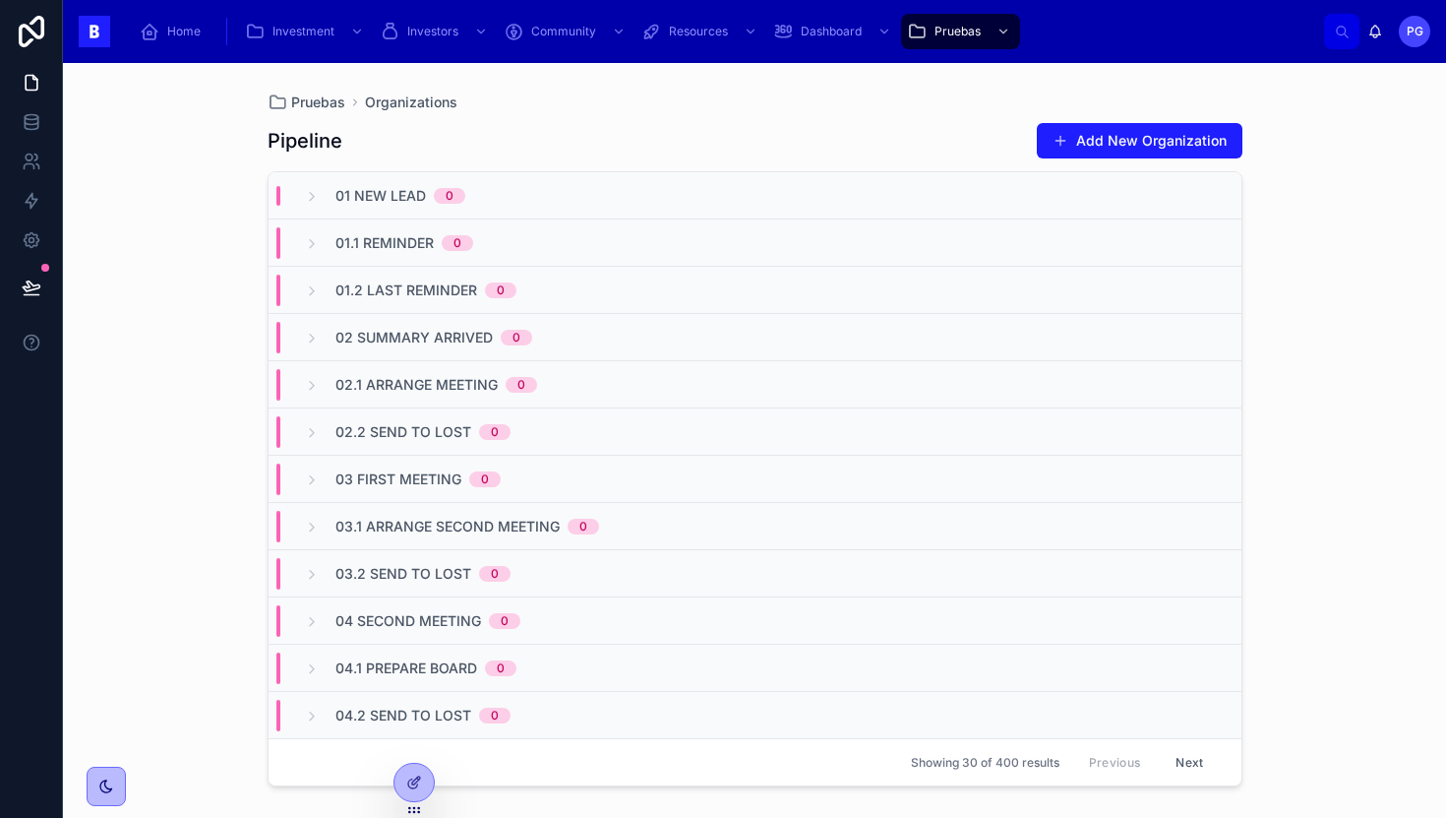
click at [406, 783] on icon at bounding box center [414, 782] width 16 height 16
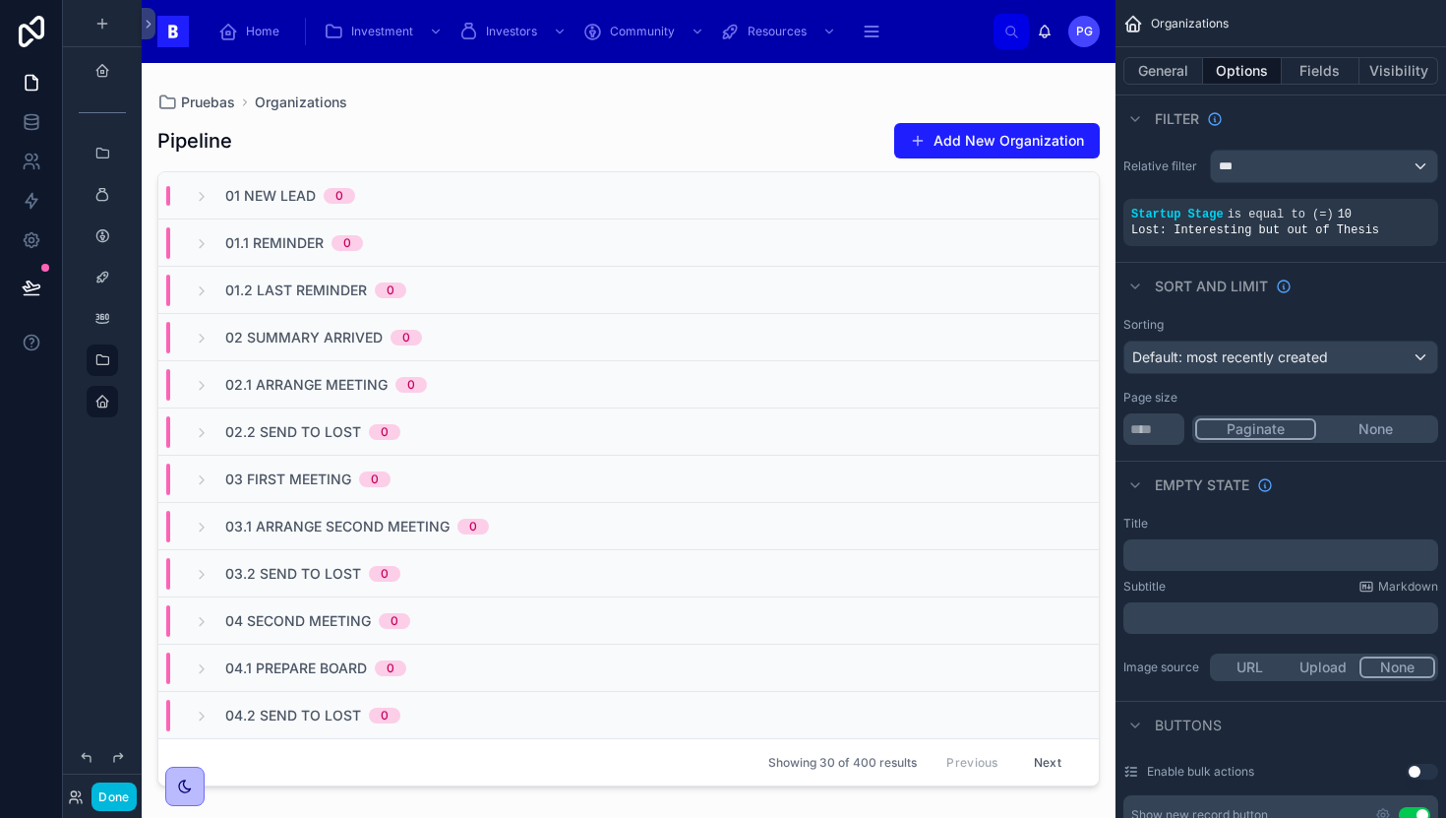
click at [0, 0] on icon "scrollable content" at bounding box center [0, 0] width 0 height 0
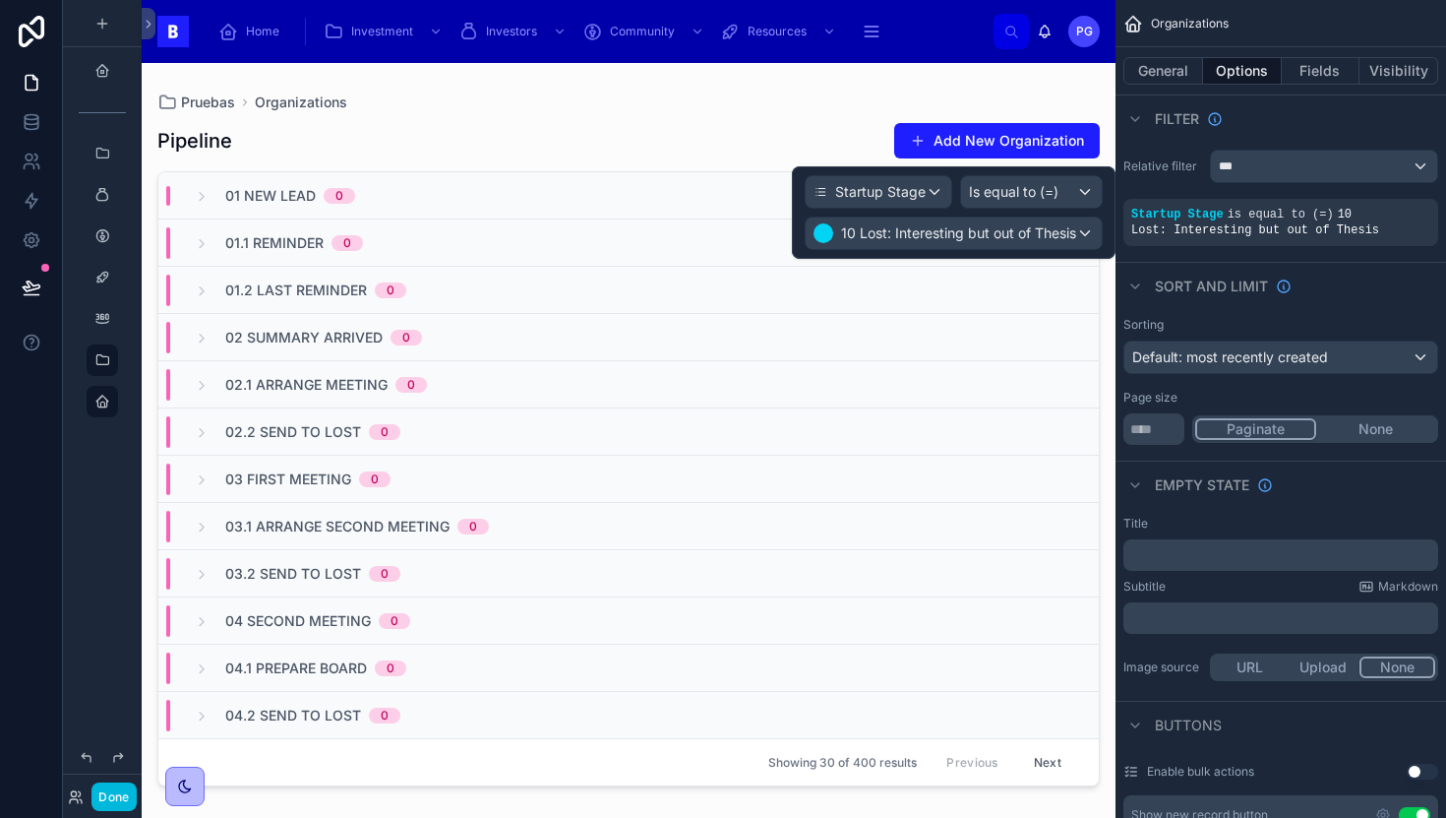
click at [1073, 231] on span "10 Lost: Interesting but out of Thesis" at bounding box center [958, 233] width 235 height 20
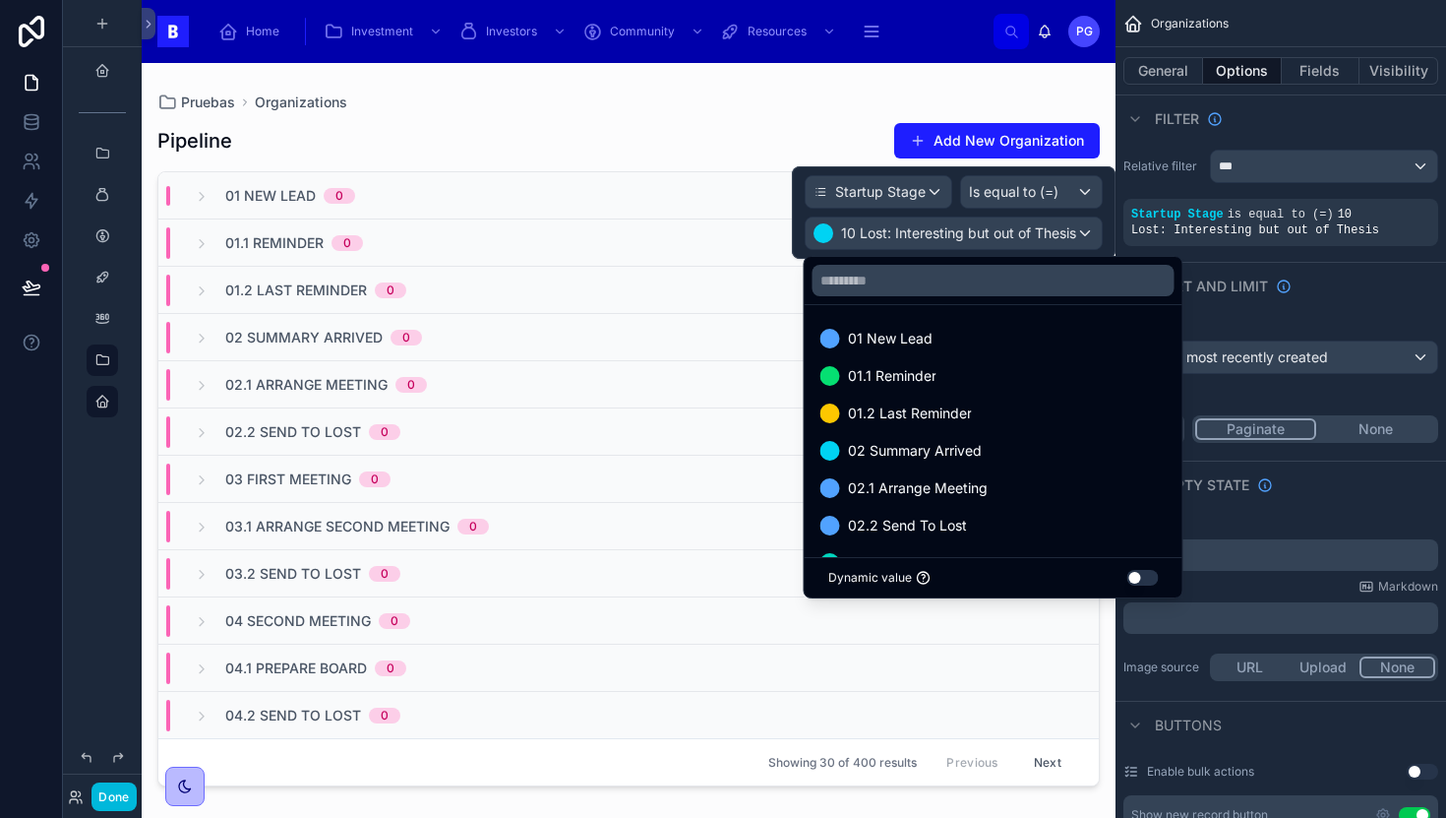
click at [1085, 194] on div at bounding box center [954, 212] width 324 height 92
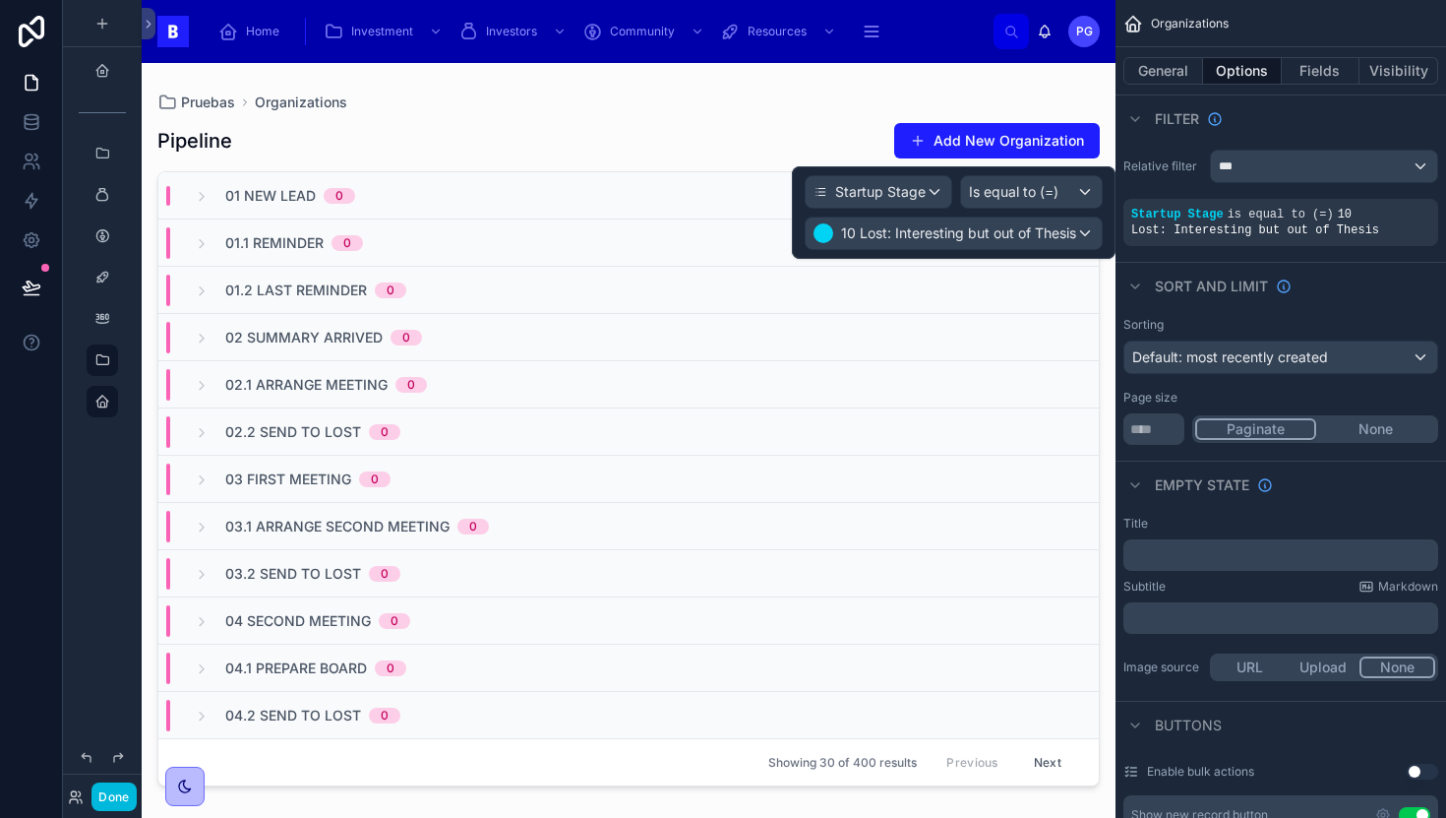
click at [1085, 192] on div "Is equal to (=)" at bounding box center [1031, 191] width 141 height 31
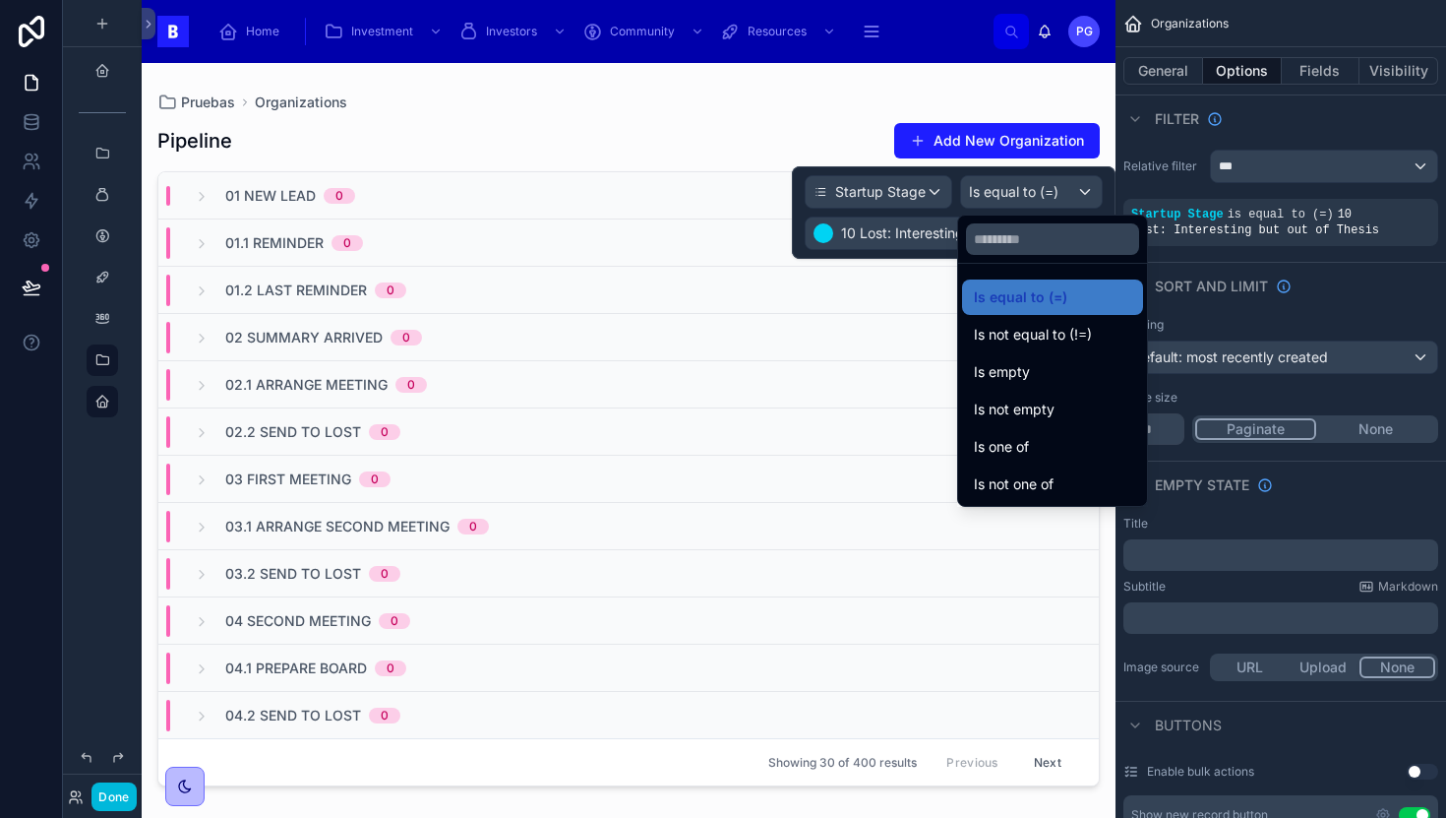
click at [1048, 441] on div "Is one of" at bounding box center [1052, 447] width 157 height 24
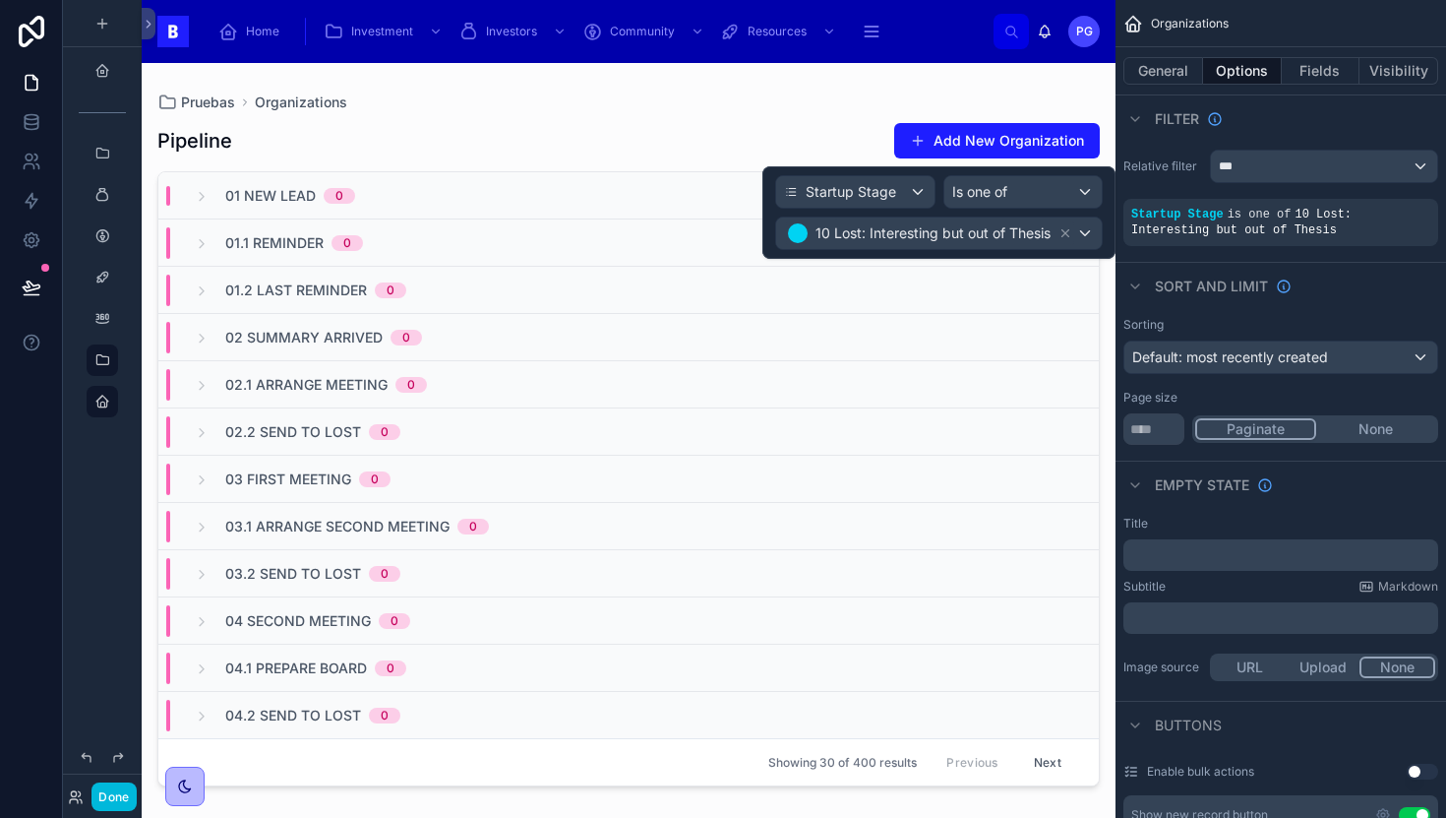
click at [1090, 237] on div "10 Lost: Interesting but out of Thesis" at bounding box center [939, 232] width 326 height 31
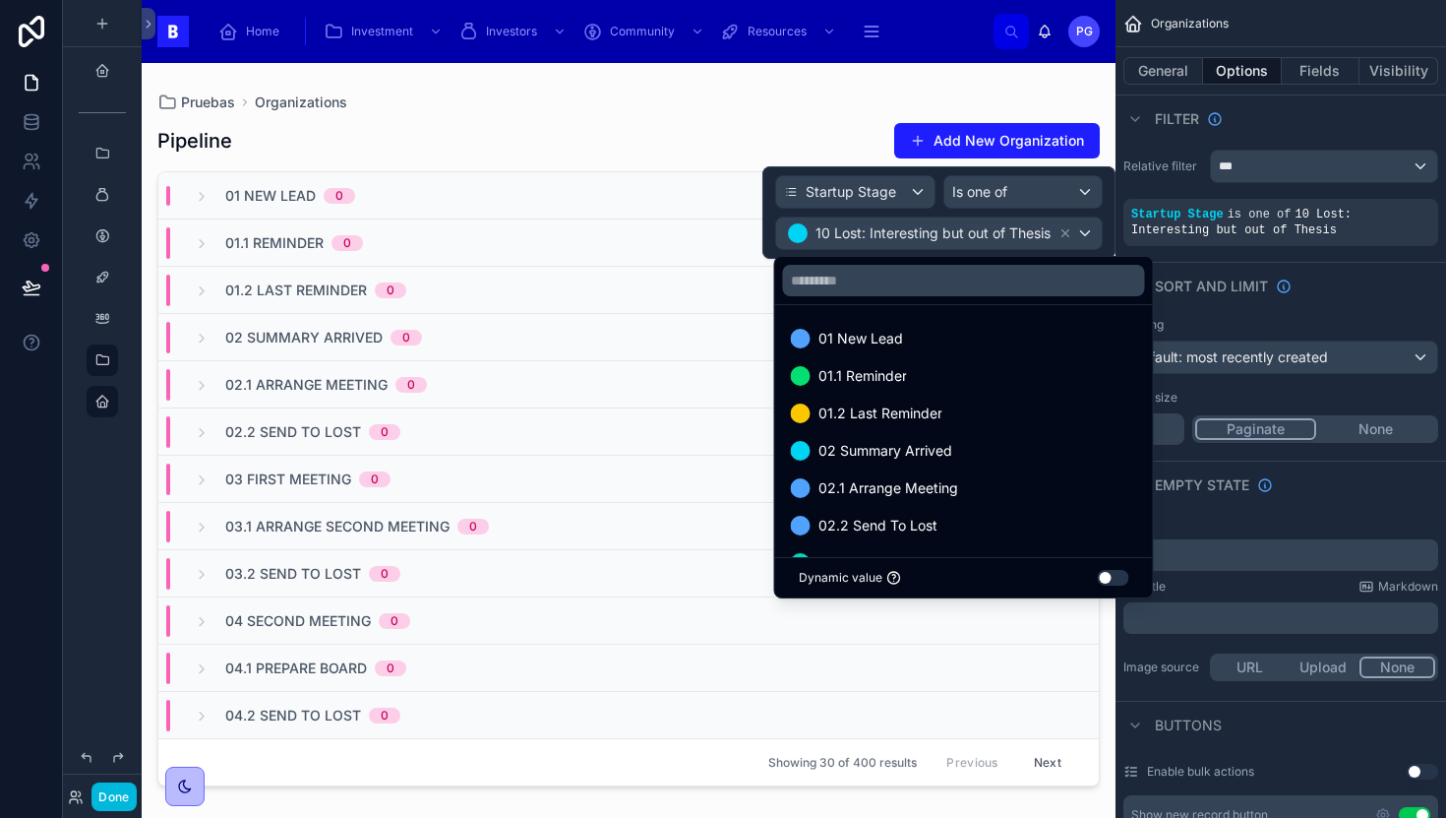
click at [942, 339] on div "01 New Lead" at bounding box center [964, 339] width 346 height 24
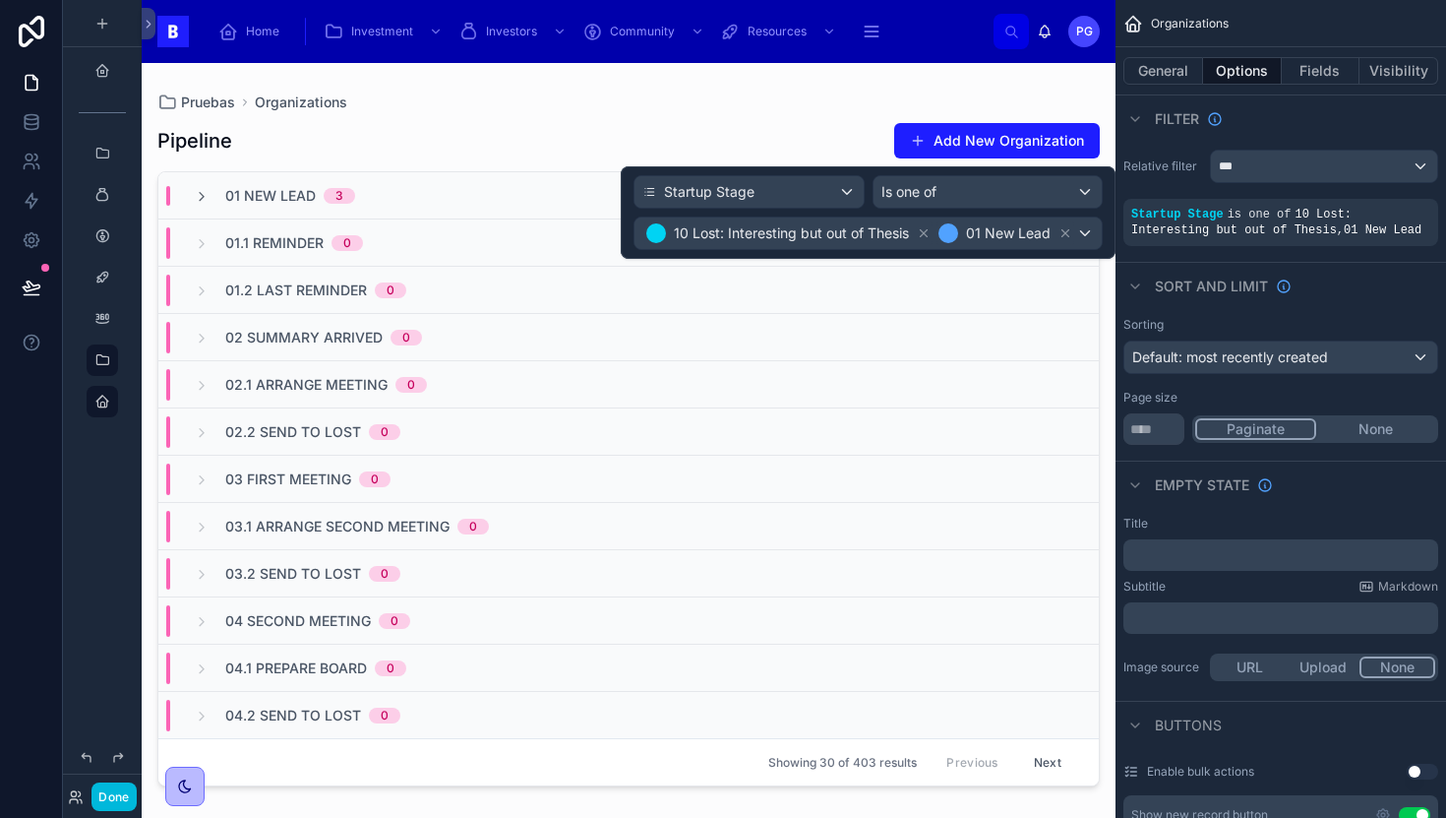
click at [1086, 232] on div "10 Lost: Interesting but out of Thesis 01 New Lead" at bounding box center [868, 232] width 467 height 31
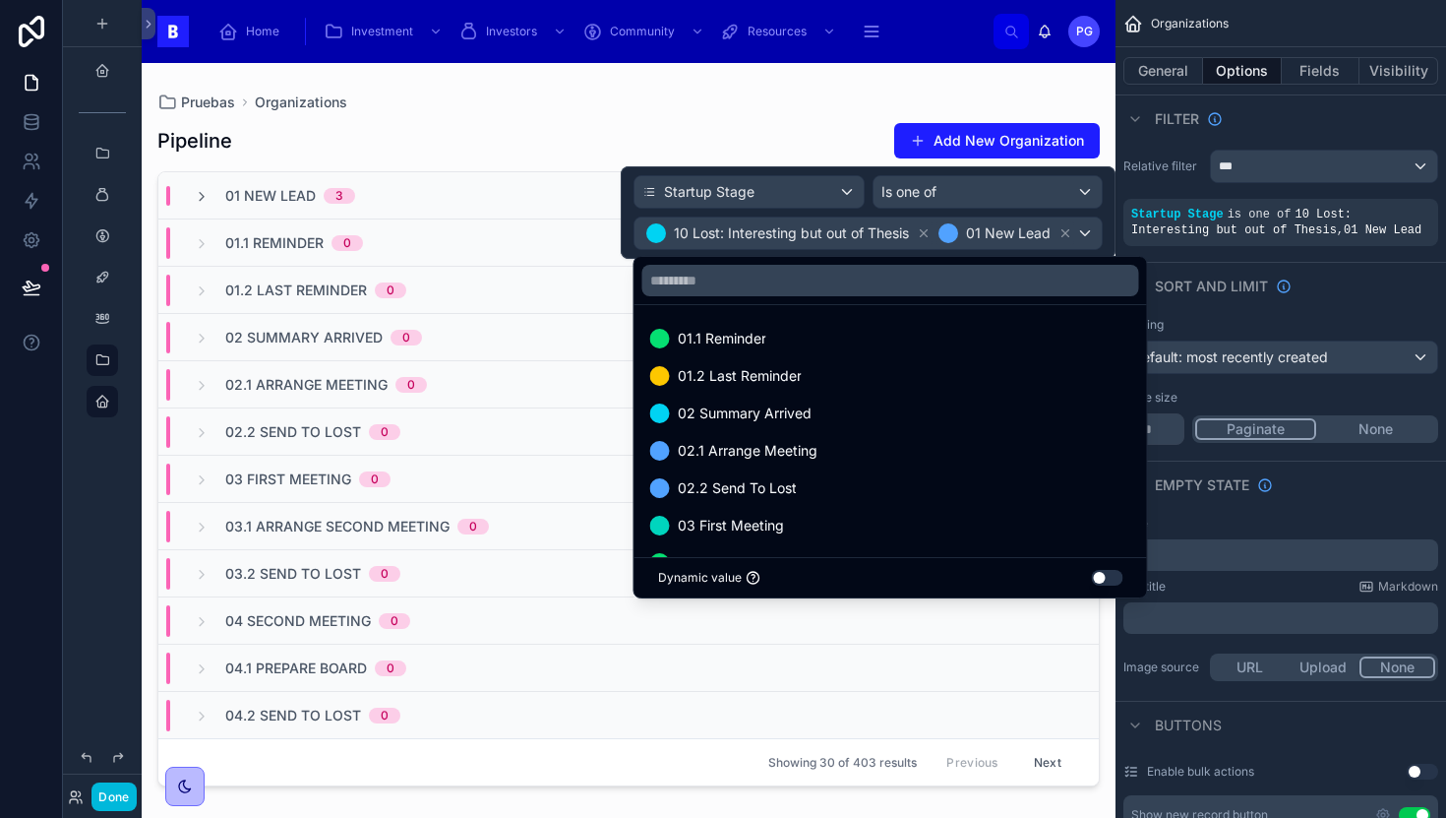
click at [879, 349] on div "01.1 Reminder" at bounding box center [890, 339] width 481 height 24
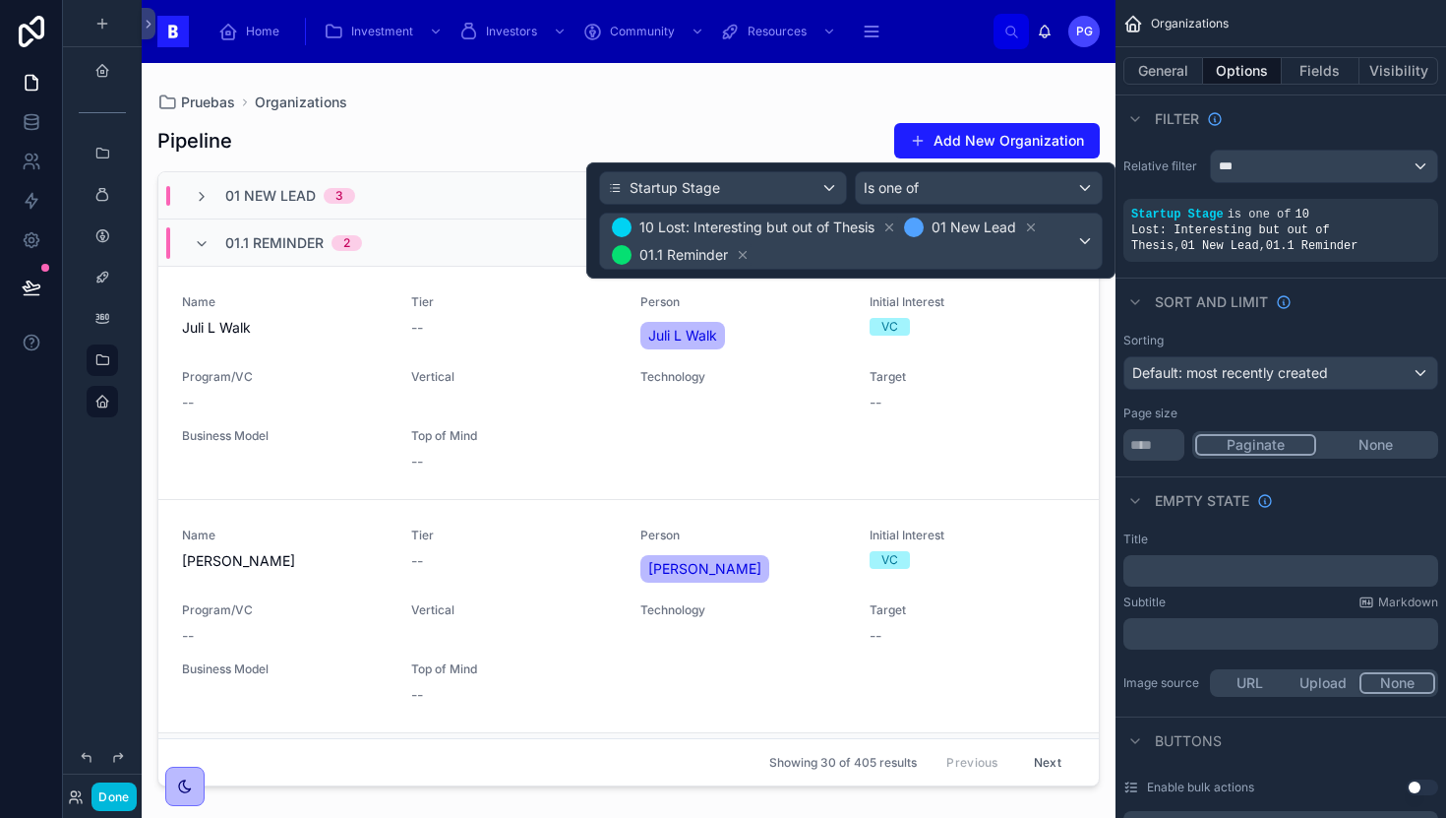
click at [1082, 241] on div "10 Lost: Interesting but out of Thesis 01 New Lead 01.1 Reminder" at bounding box center [851, 240] width 502 height 55
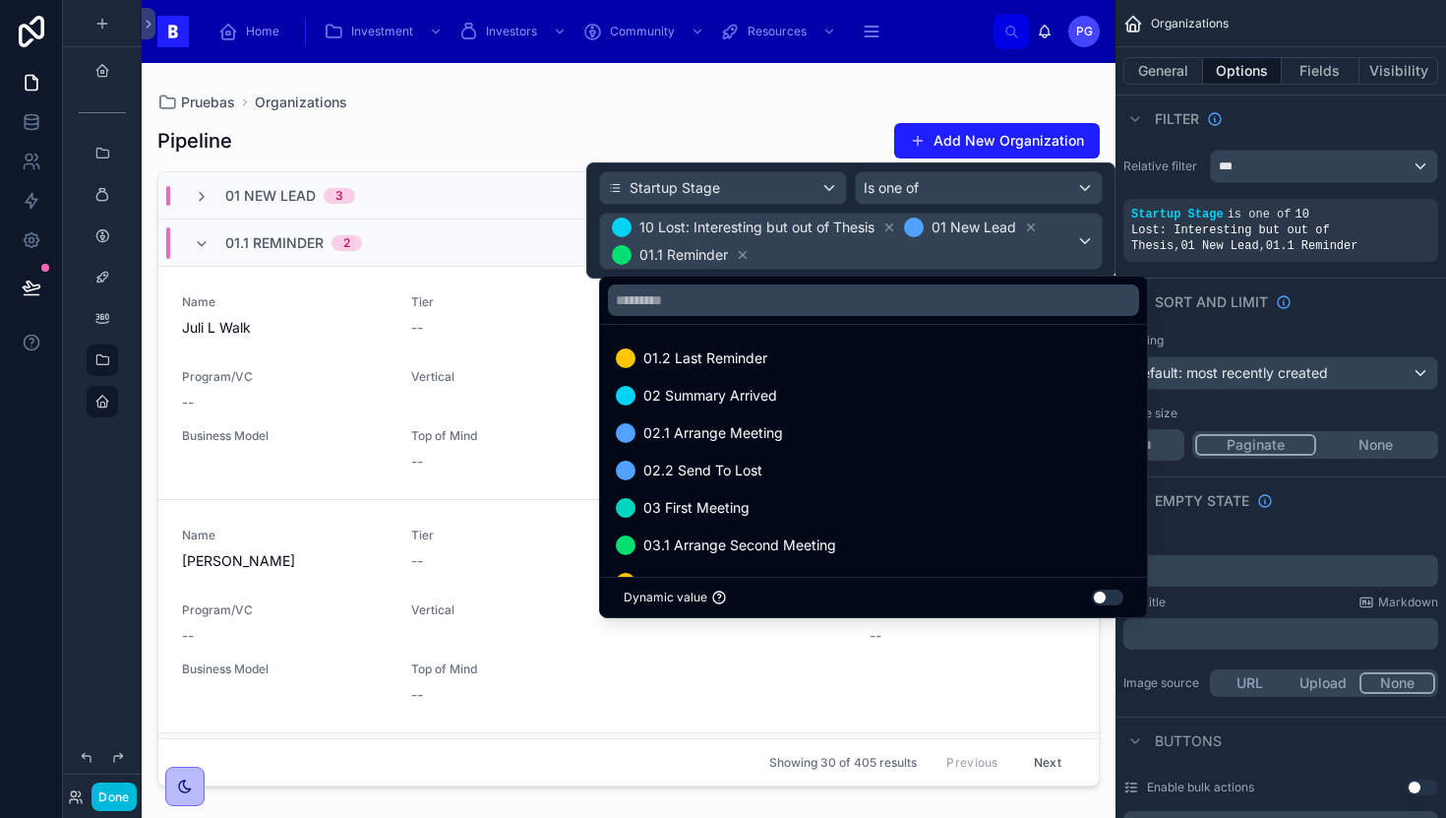
click at [860, 374] on div "01.2 Last Reminder" at bounding box center [873, 357] width 539 height 35
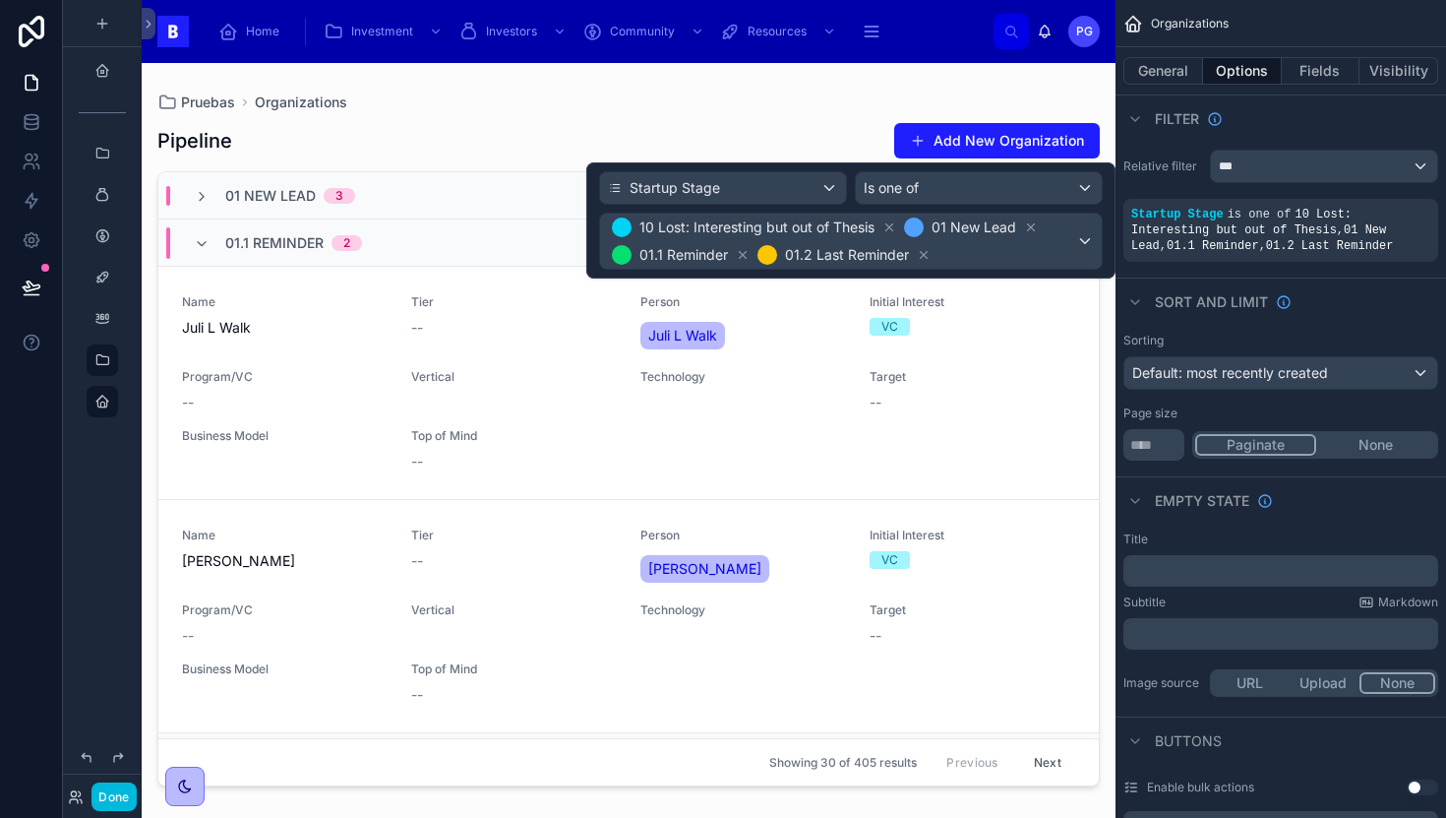
click at [1082, 238] on div "10 Lost: Interesting but out of Thesis 01 New Lead 01.1 Reminder 01.2 Last Remi…" at bounding box center [851, 240] width 502 height 55
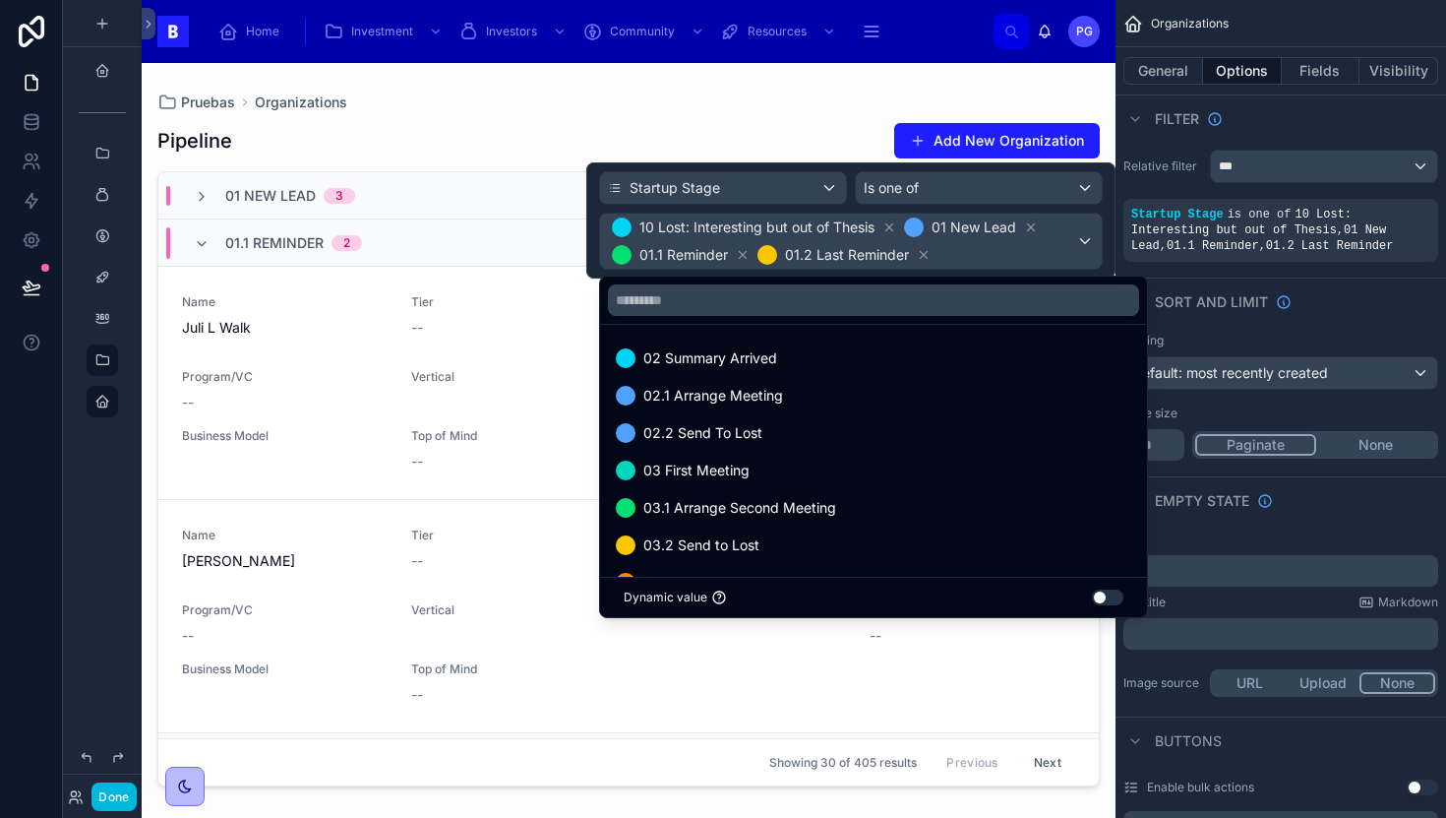
click at [832, 346] on div "02 Summary Arrived" at bounding box center [874, 358] width 516 height 24
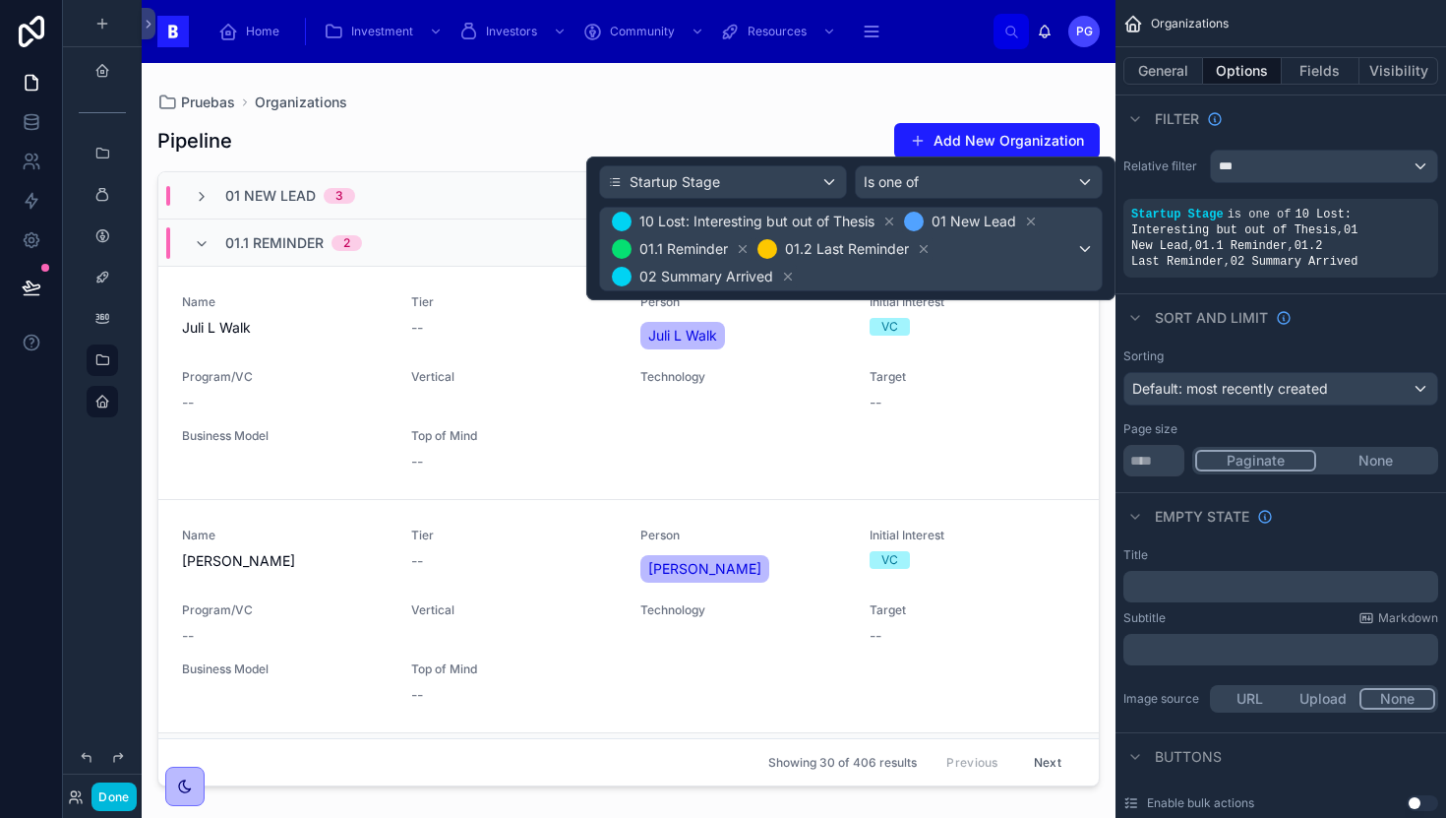
click at [1082, 252] on div "10 Lost: Interesting but out of Thesis 01 New Lead 01.1 Reminder 01.2 Last Remi…" at bounding box center [851, 249] width 502 height 83
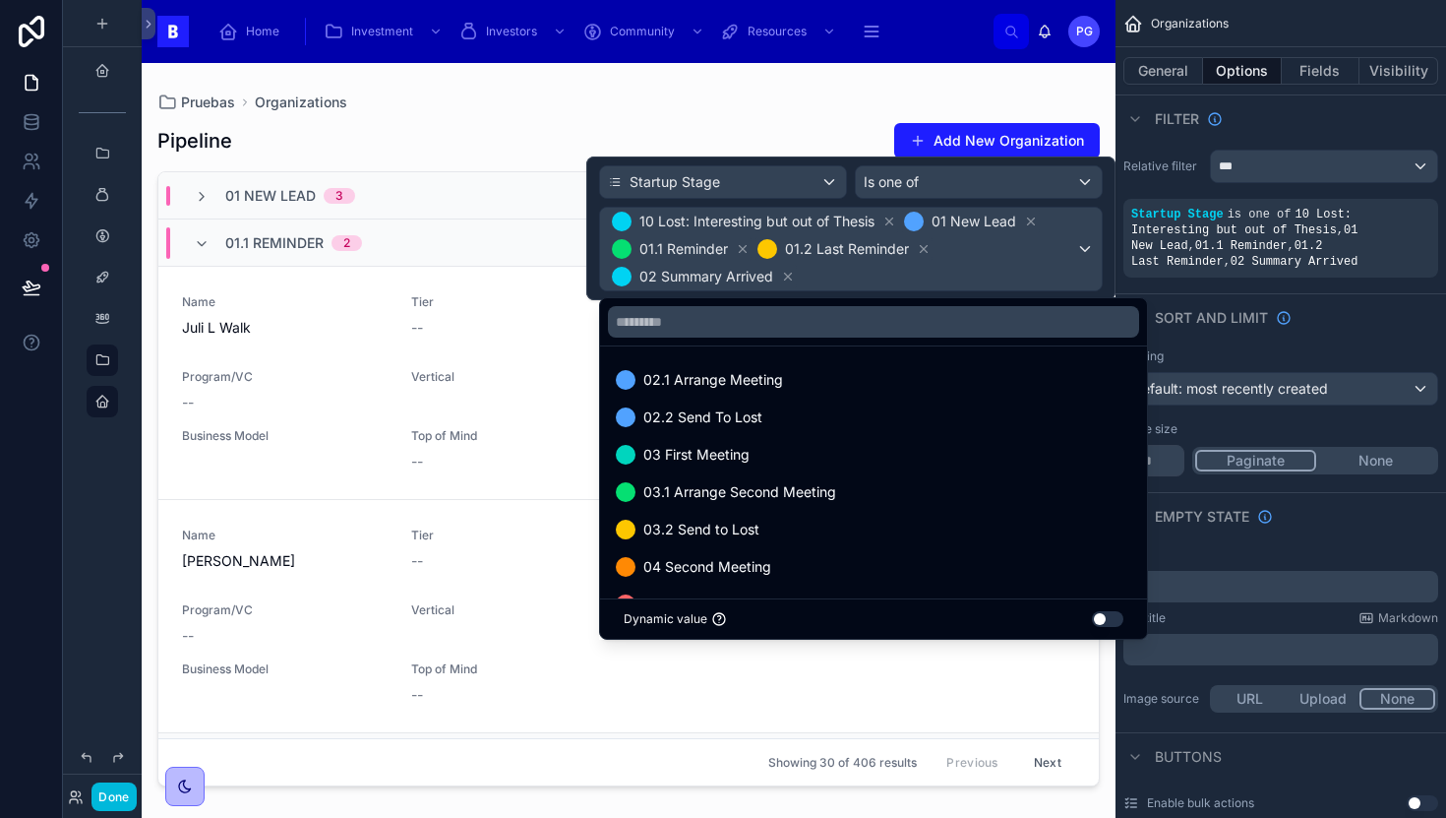
click at [823, 387] on div "02.1 Arrange Meeting" at bounding box center [874, 380] width 516 height 24
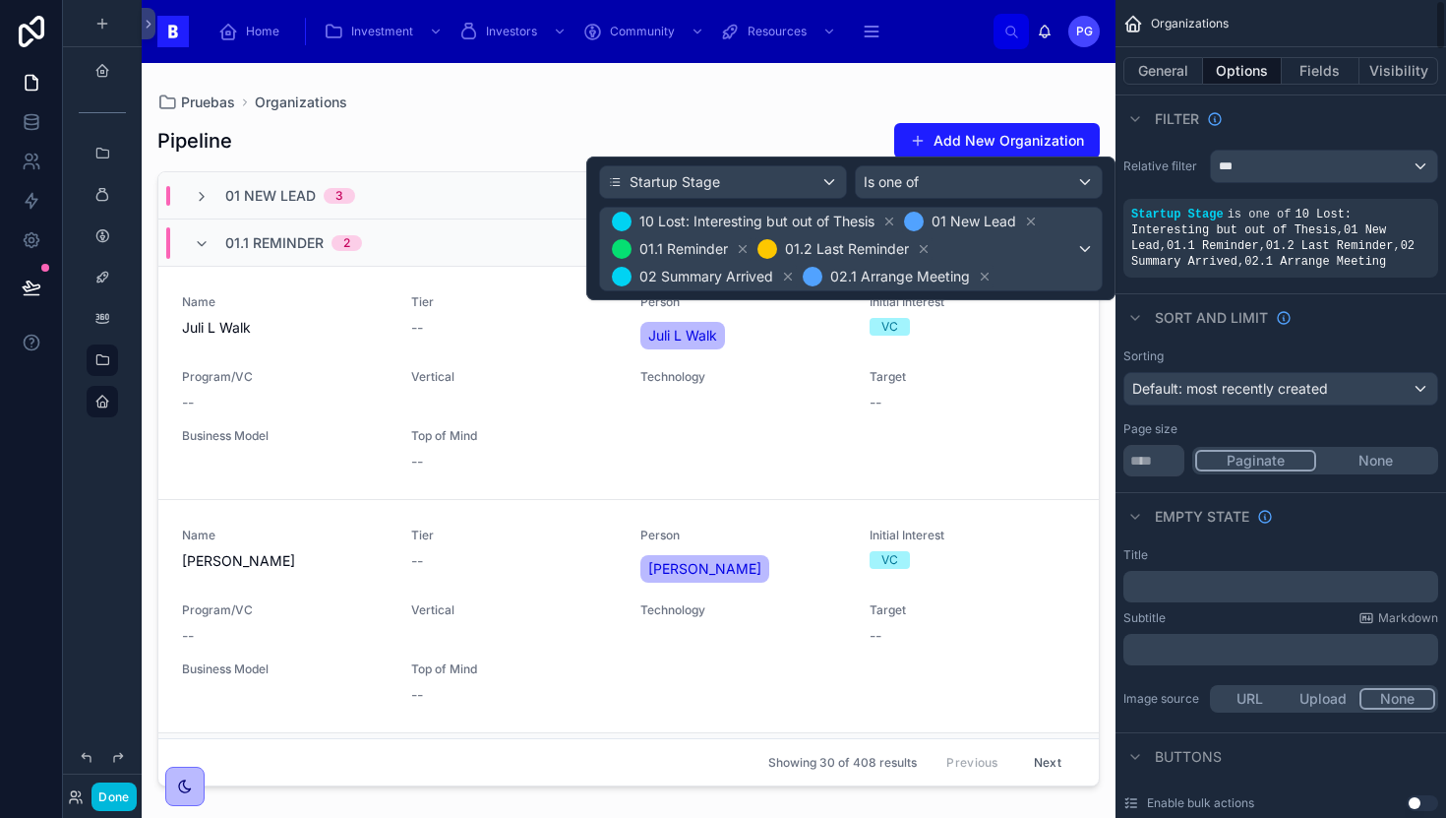
click at [1092, 254] on div "10 Lost: Interesting but out of Thesis 01 New Lead 01.1 Reminder 01.2 Last Remi…" at bounding box center [851, 249] width 502 height 83
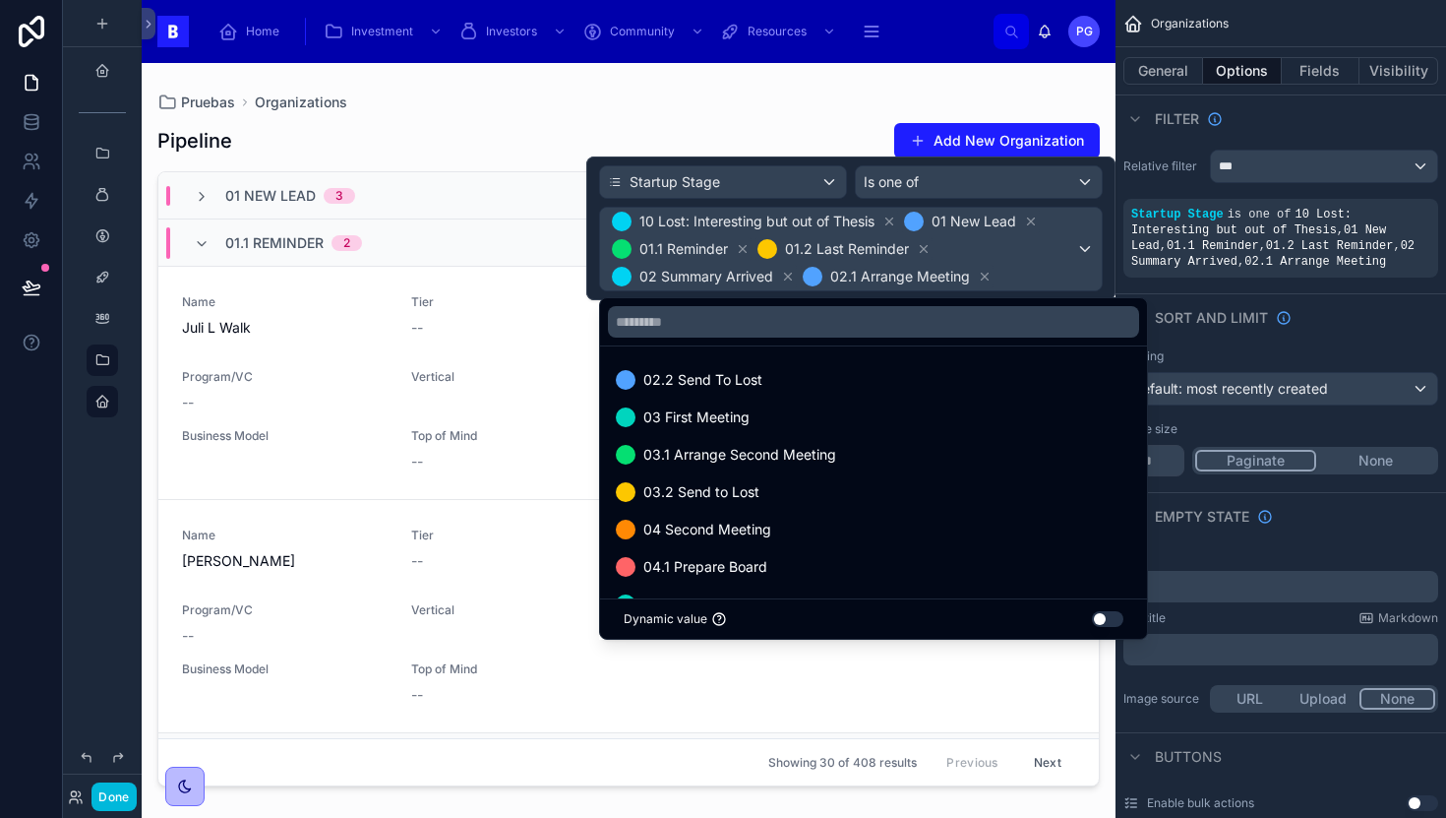
click at [934, 383] on div "02.2 Send To Lost" at bounding box center [874, 380] width 516 height 24
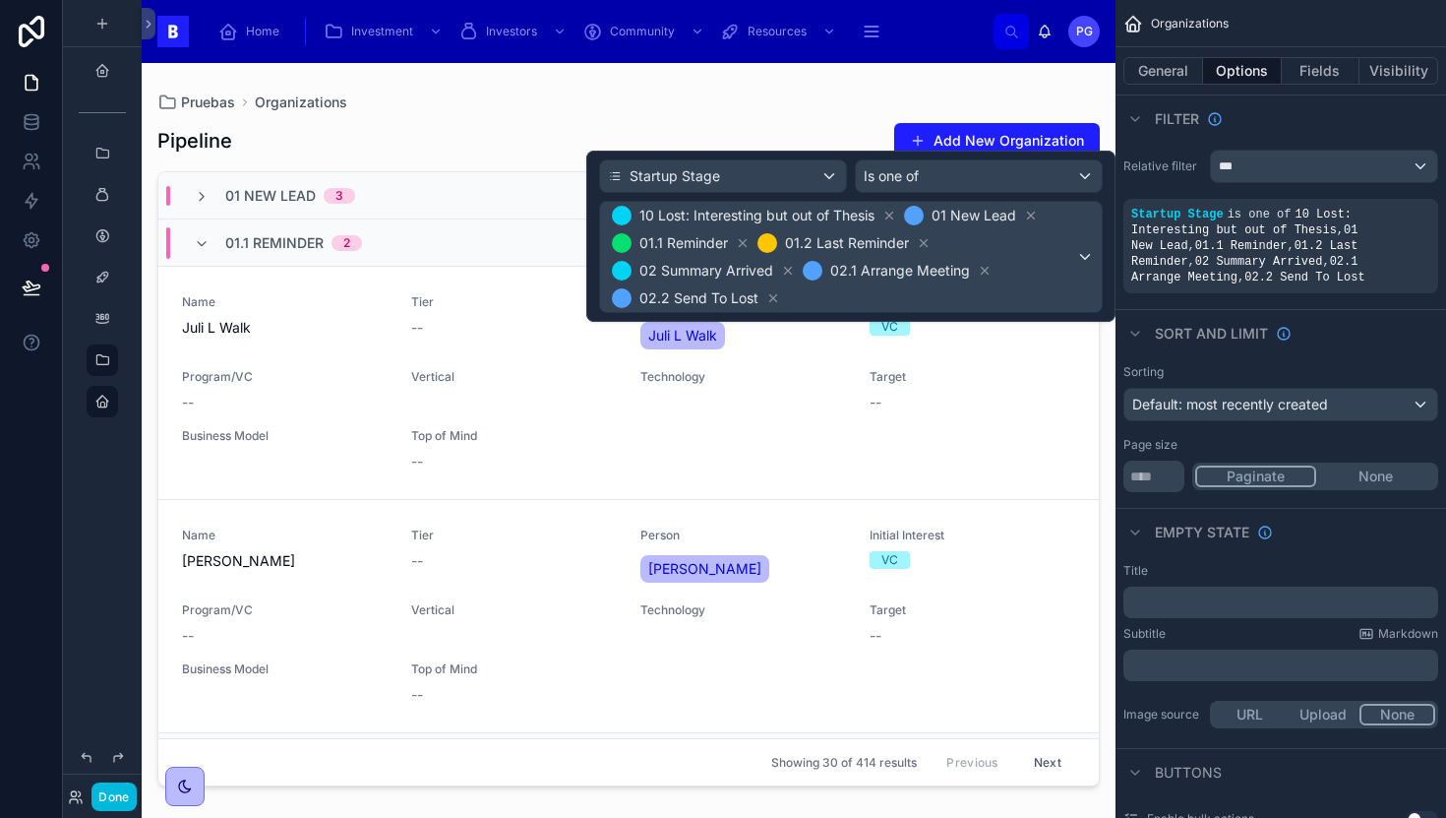
click at [1085, 258] on div "10 Lost: Interesting but out of Thesis 01 New Lead 01.1 Reminder 01.2 Last Remi…" at bounding box center [851, 257] width 502 height 110
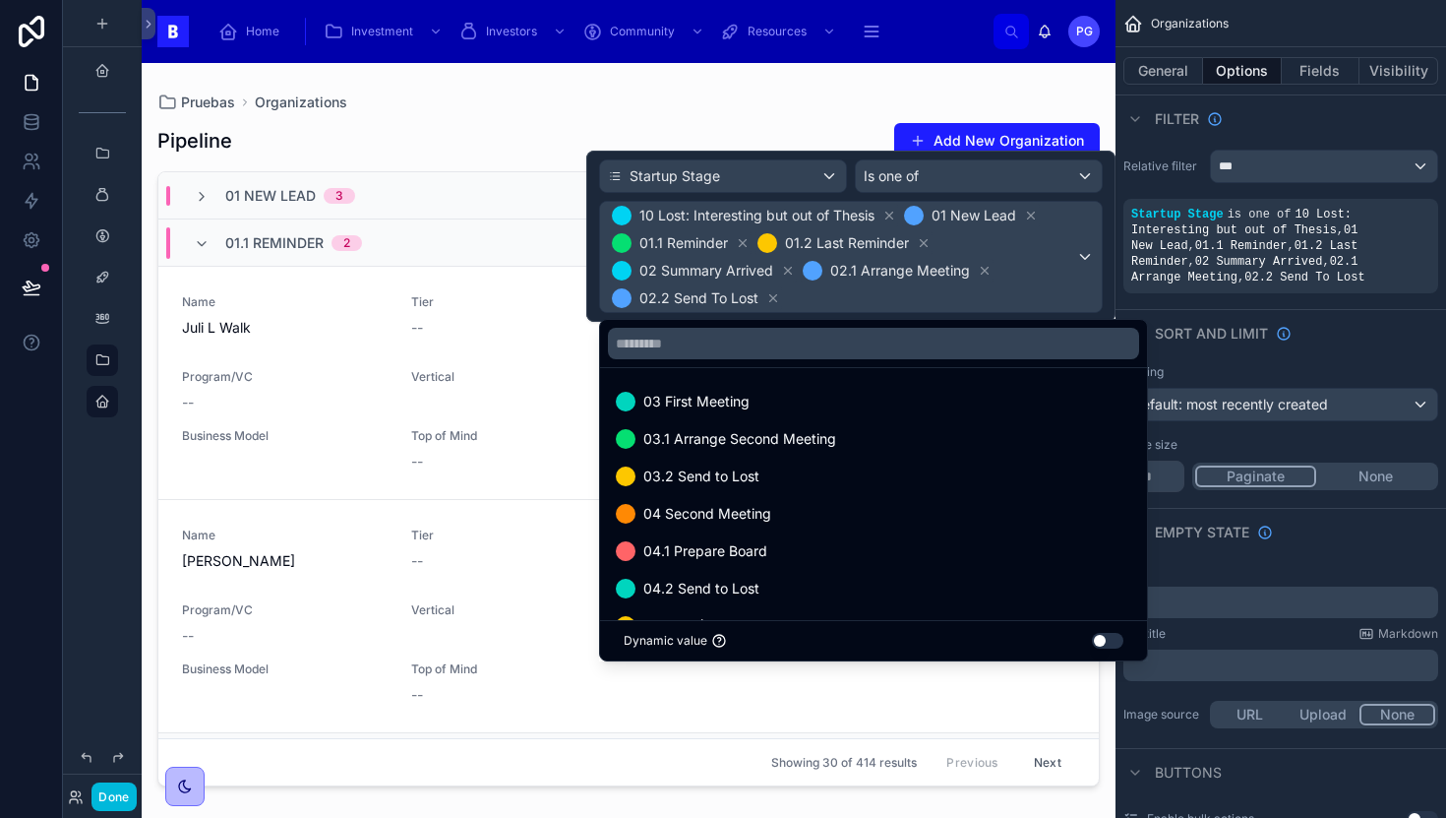
click at [812, 399] on div "03 First Meeting" at bounding box center [874, 402] width 516 height 24
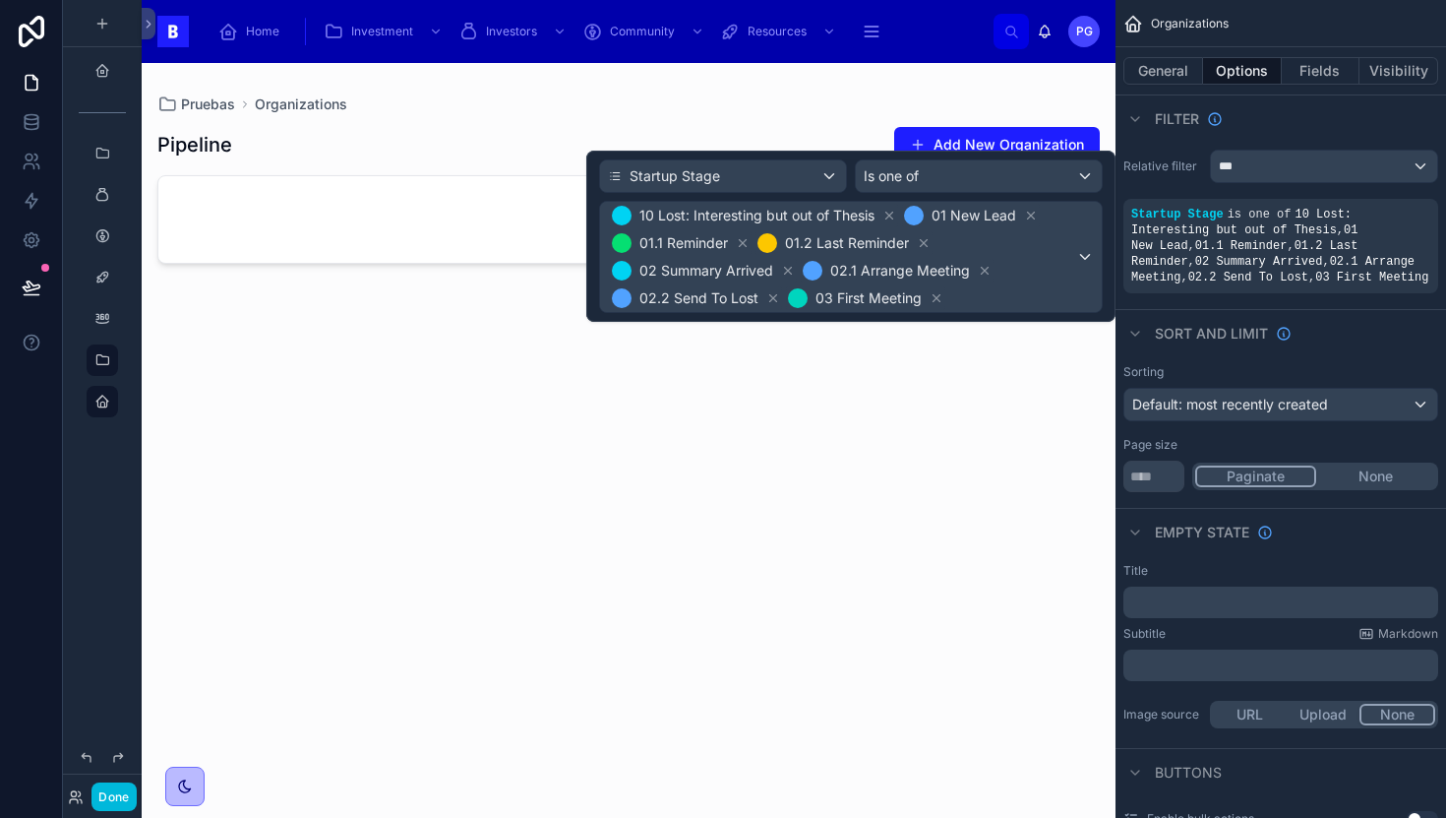
click at [1090, 259] on div "10 Lost: Interesting but out of Thesis 01 New Lead 01.1 Reminder 01.2 Last Remi…" at bounding box center [851, 257] width 502 height 110
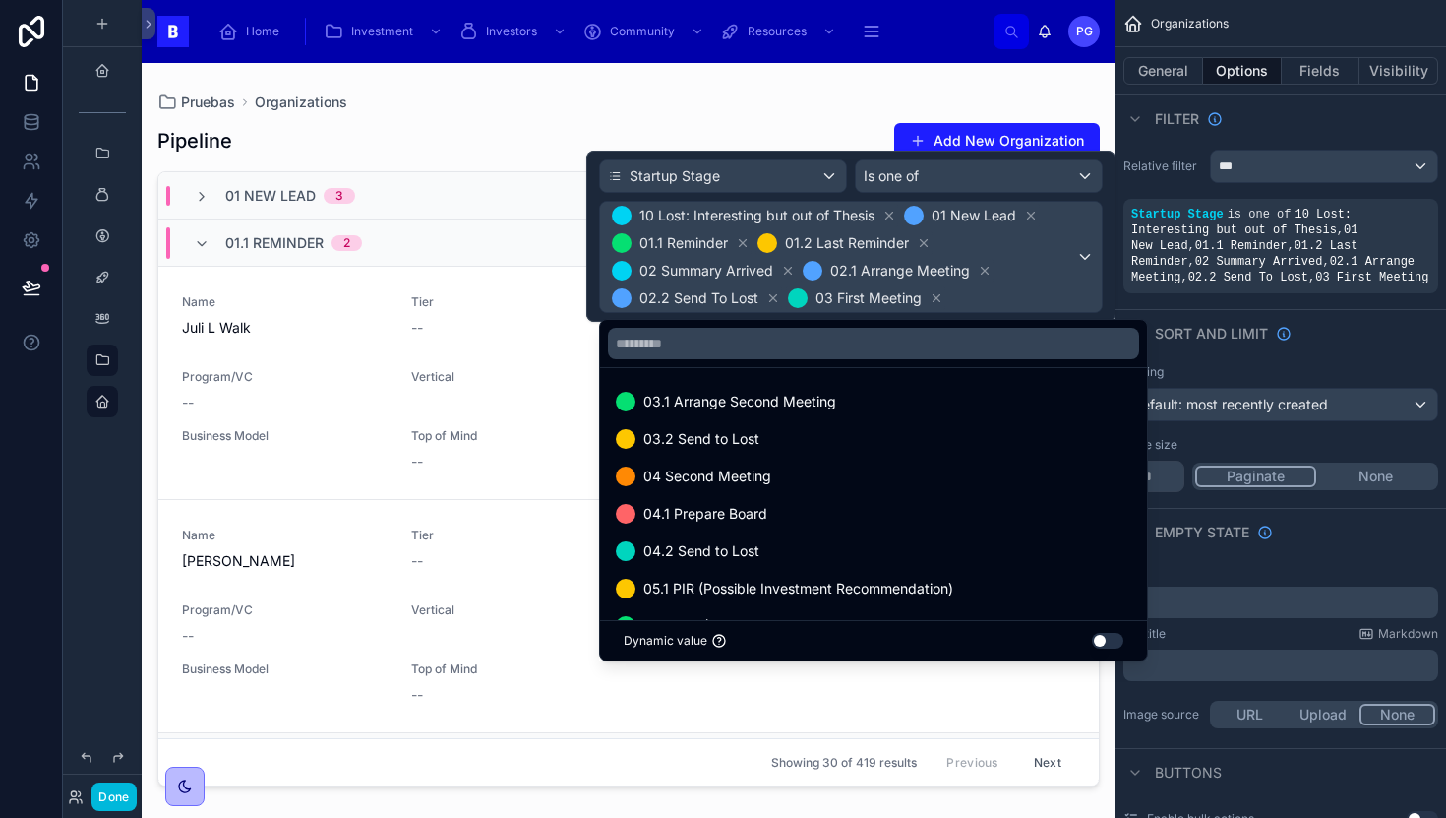
click at [886, 395] on div "03.1 Arrange Second Meeting" at bounding box center [874, 402] width 516 height 24
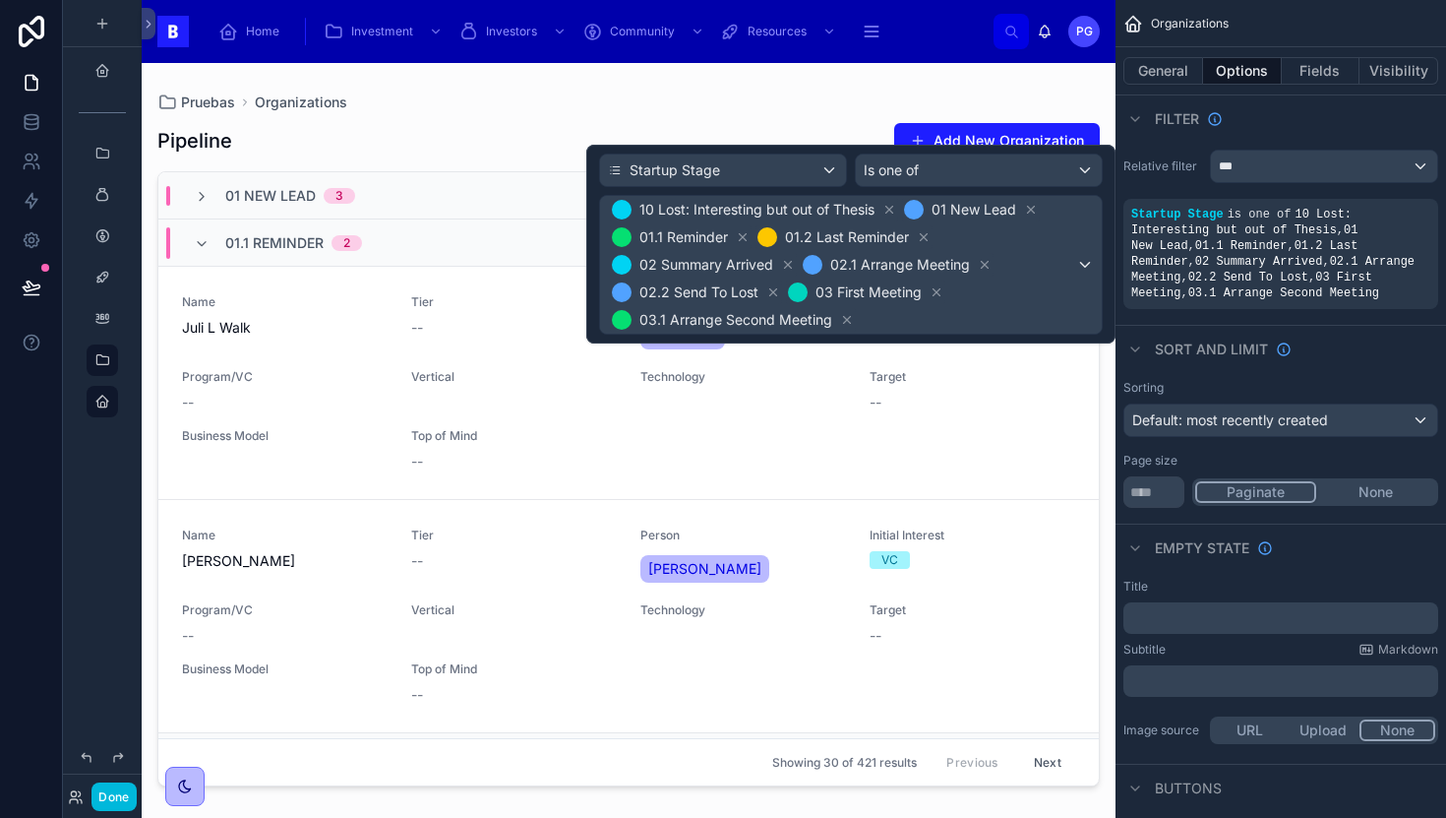
click at [1087, 266] on div "10 Lost: Interesting but out of Thesis 01 New Lead 01.1 Reminder 01.2 Last Remi…" at bounding box center [851, 265] width 502 height 138
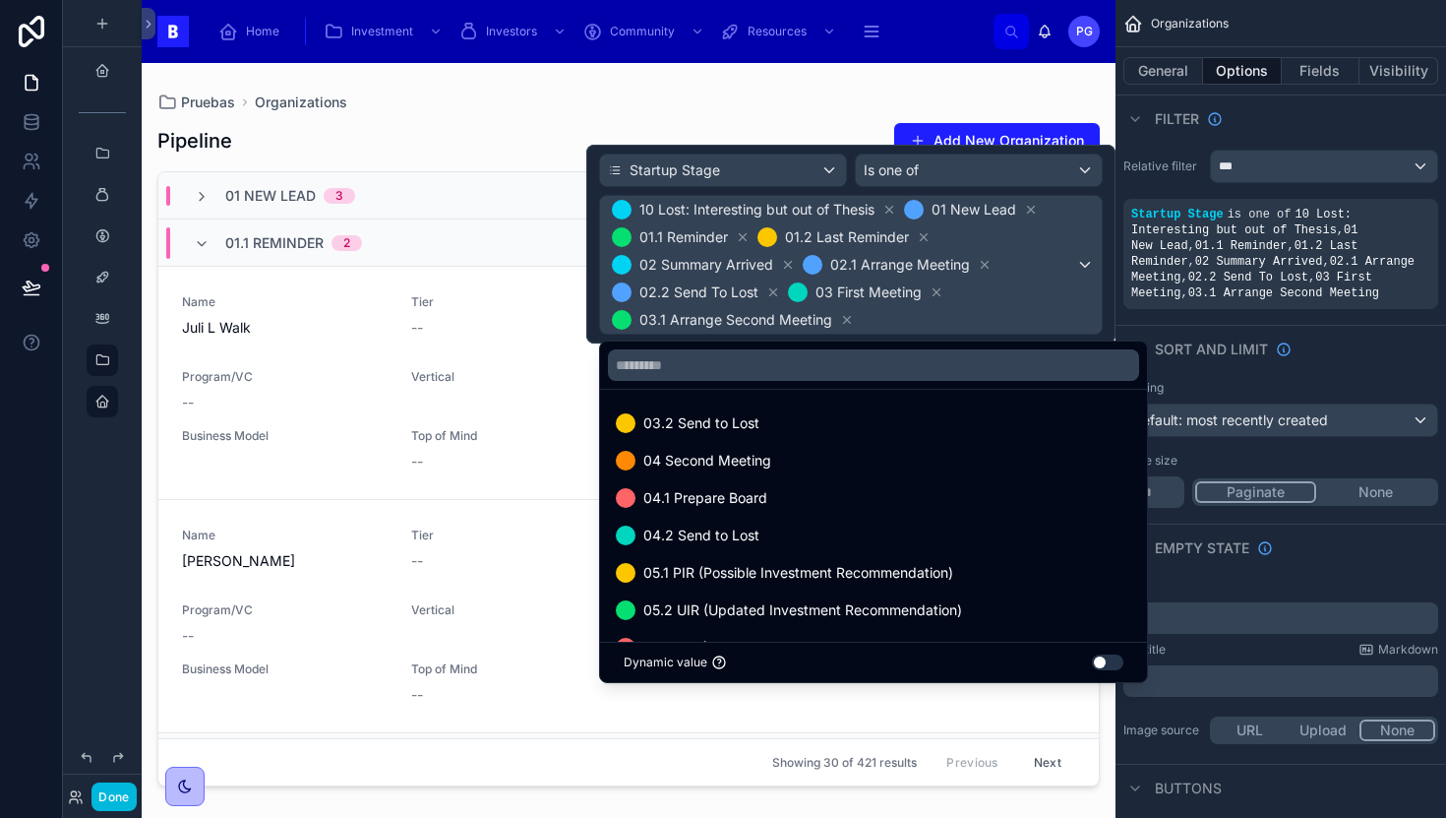
click at [884, 411] on div "03.2 Send to Lost" at bounding box center [874, 423] width 516 height 24
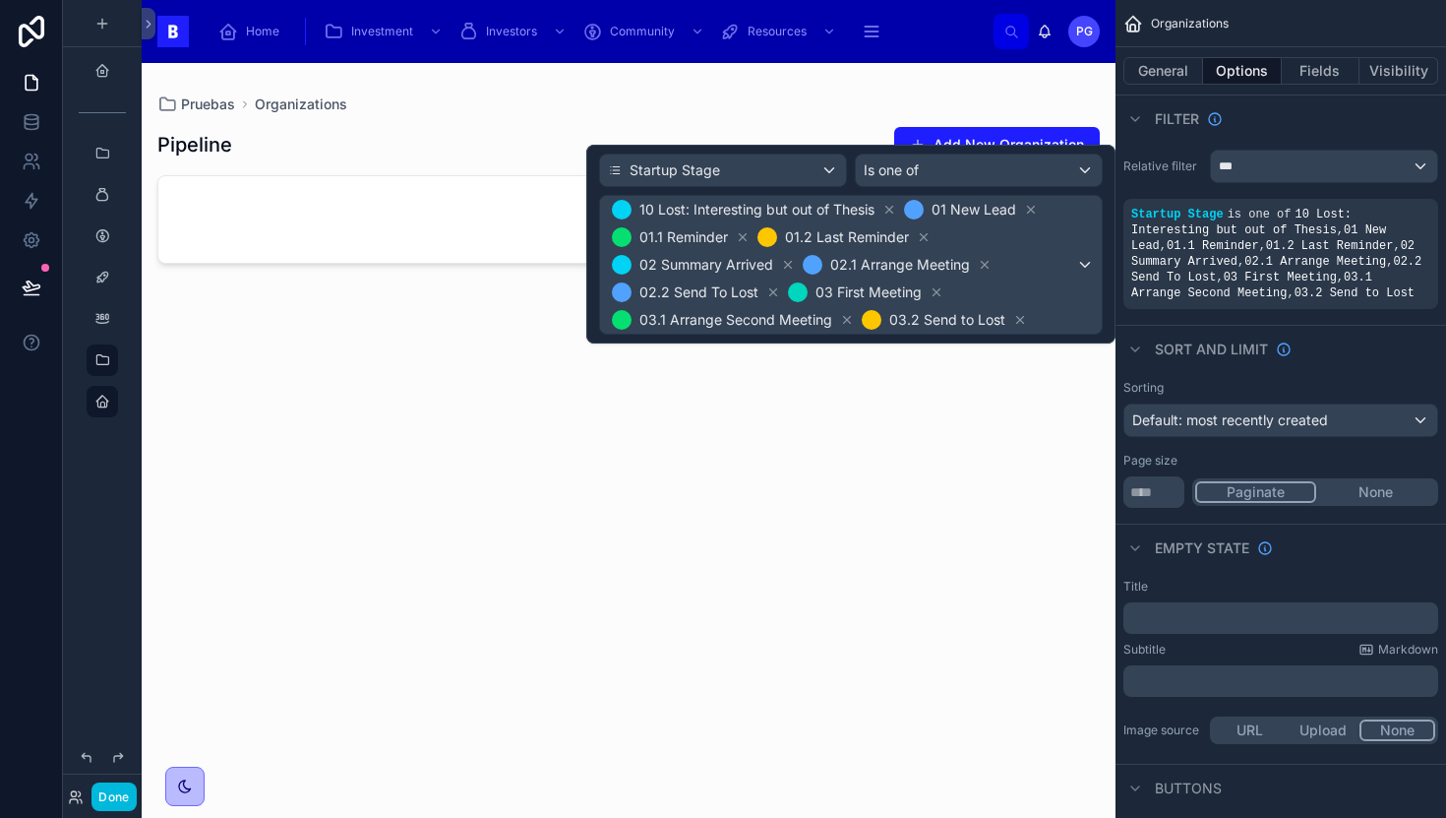
click at [1086, 266] on div "10 Lost: Interesting but out of Thesis 01 New Lead 01.1 Reminder 01.2 Last Remi…" at bounding box center [851, 265] width 502 height 138
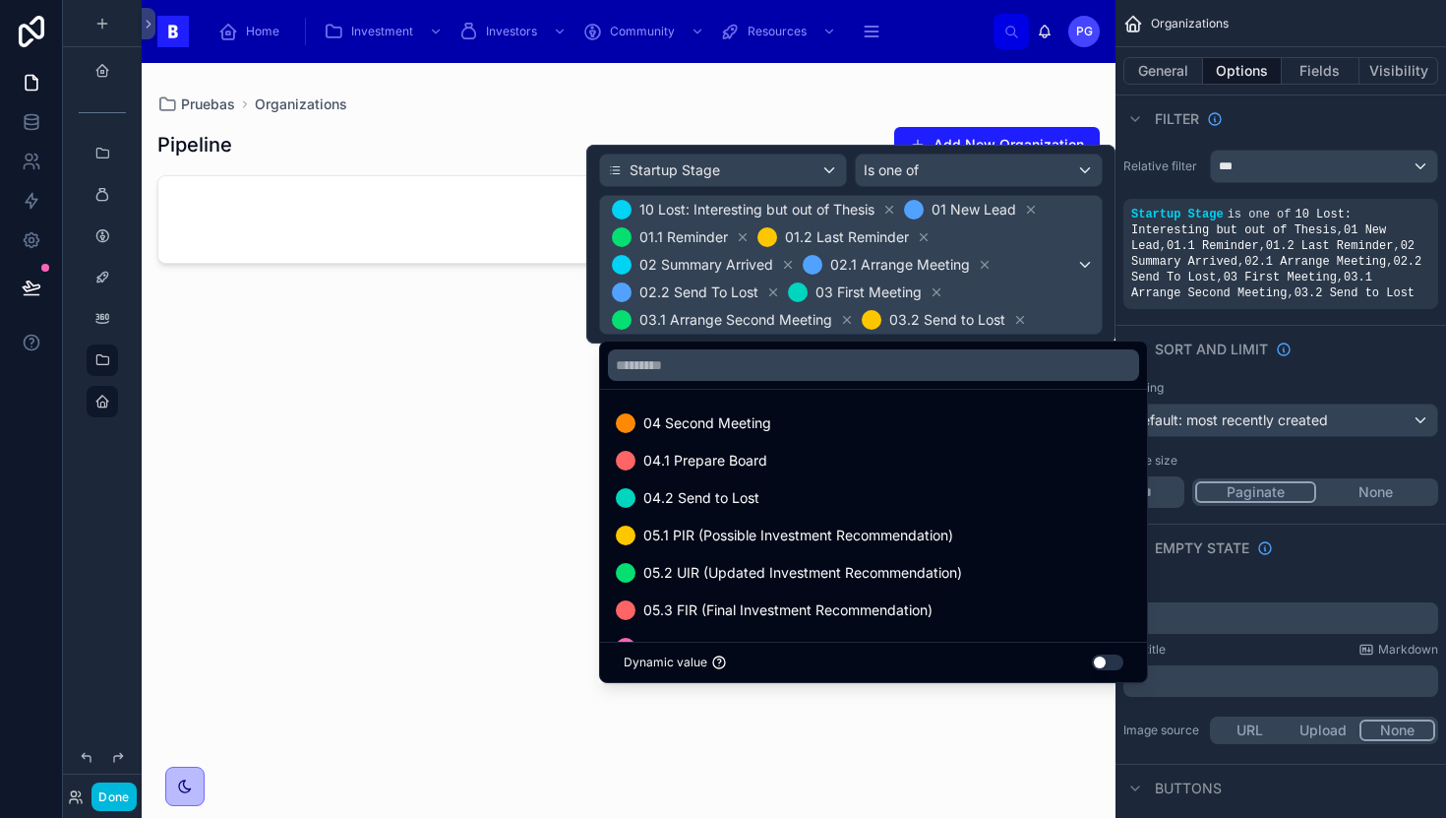
click at [831, 418] on div "04 Second Meeting" at bounding box center [874, 423] width 516 height 24
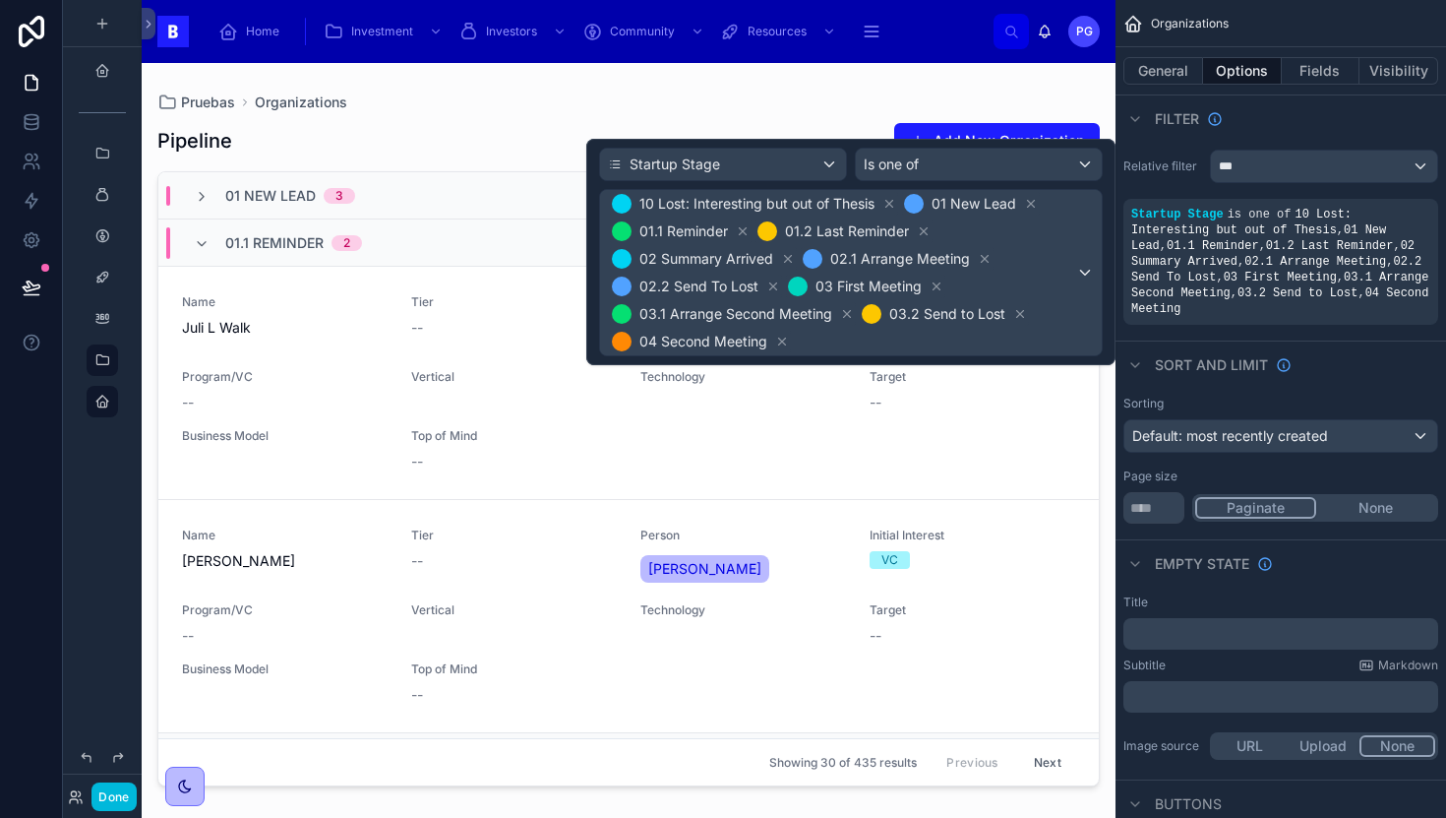
click at [1083, 274] on div "10 Lost: Interesting but out of Thesis 01 New Lead 01.1 Reminder 01.2 Last Remi…" at bounding box center [851, 272] width 502 height 165
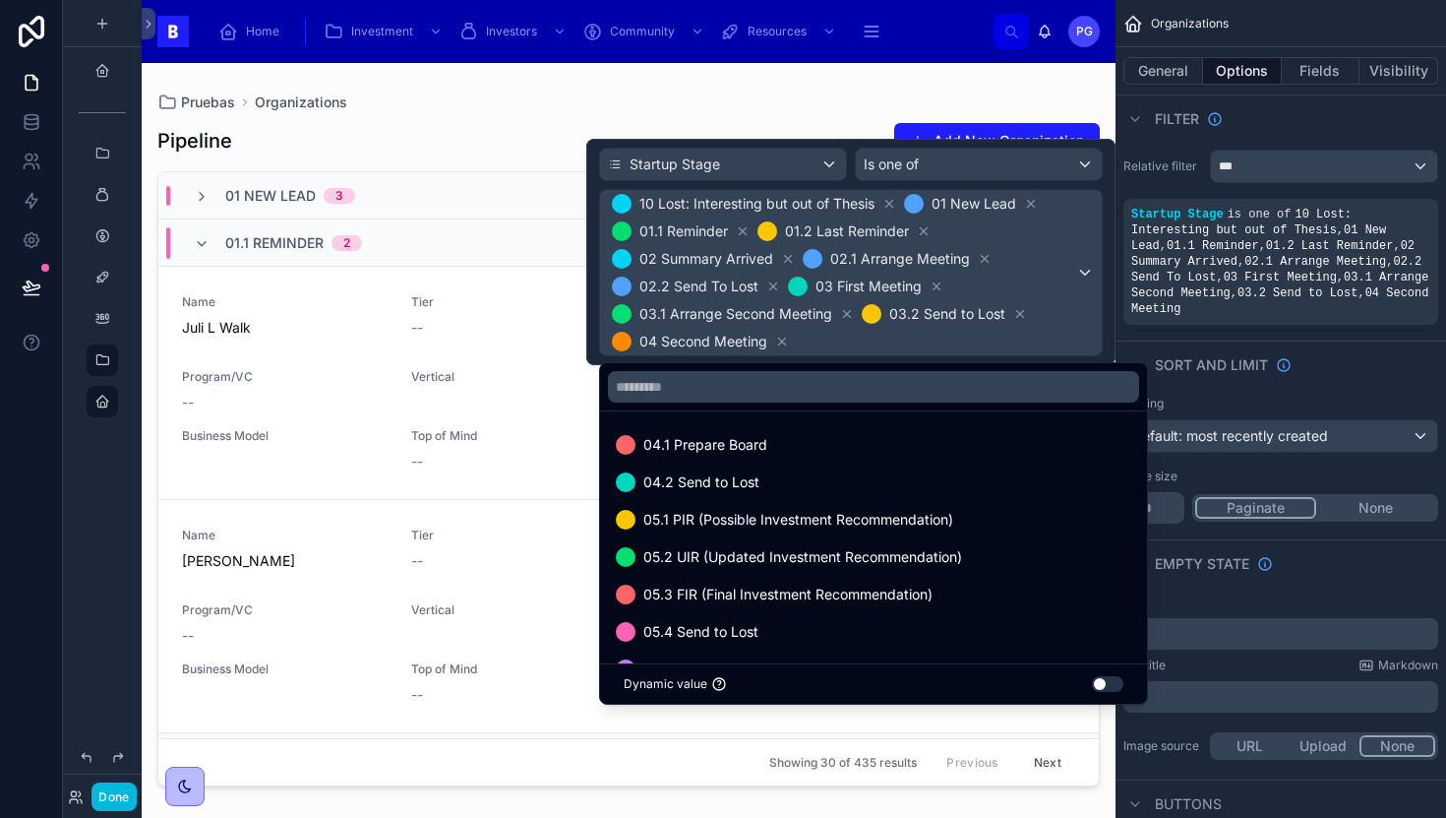
click at [835, 442] on div "04.1 Prepare Board" at bounding box center [874, 445] width 516 height 24
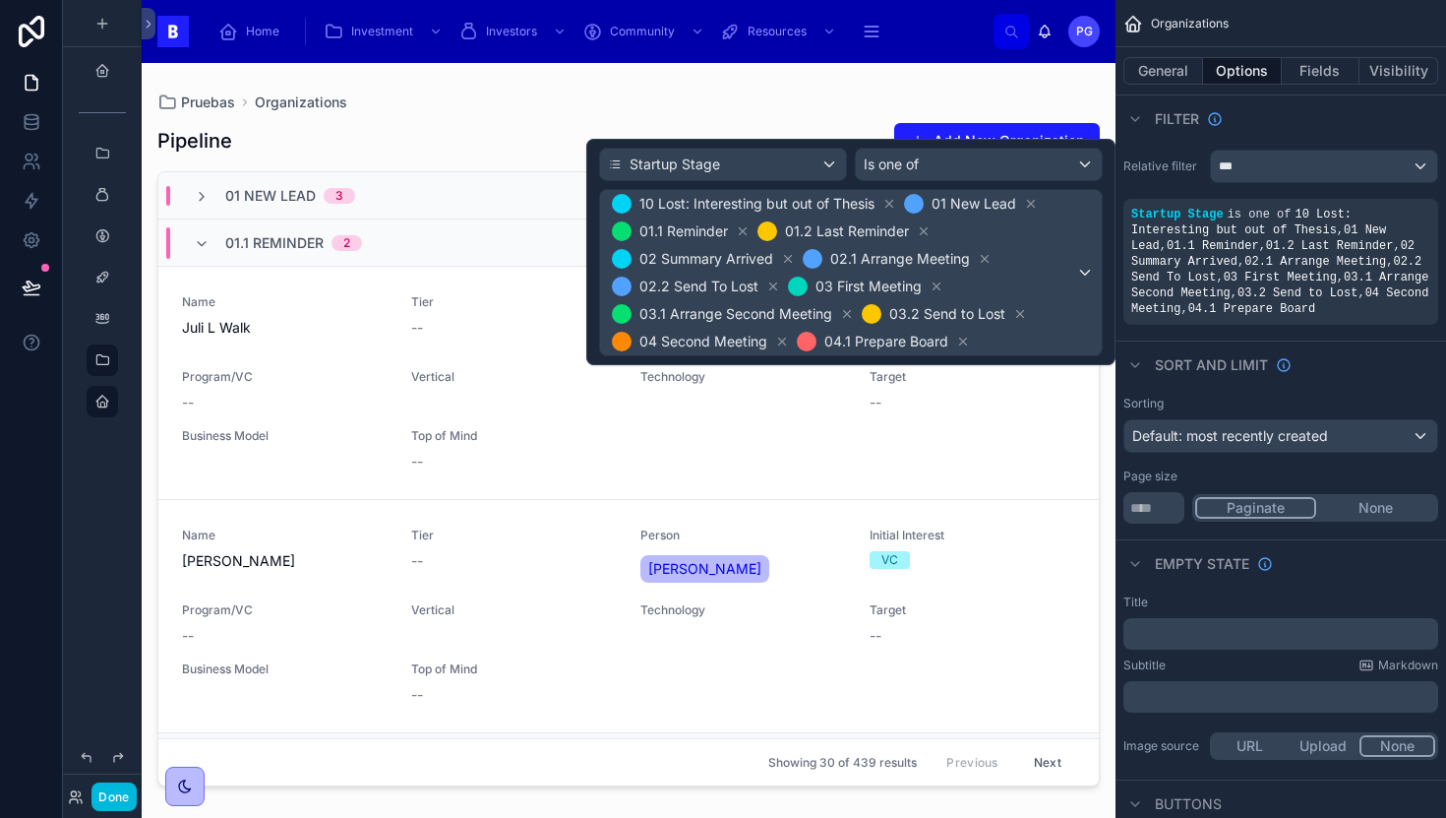
click at [1090, 274] on div "10 Lost: Interesting but out of Thesis 01 New Lead 01.1 Reminder 01.2 Last Remi…" at bounding box center [851, 272] width 502 height 165
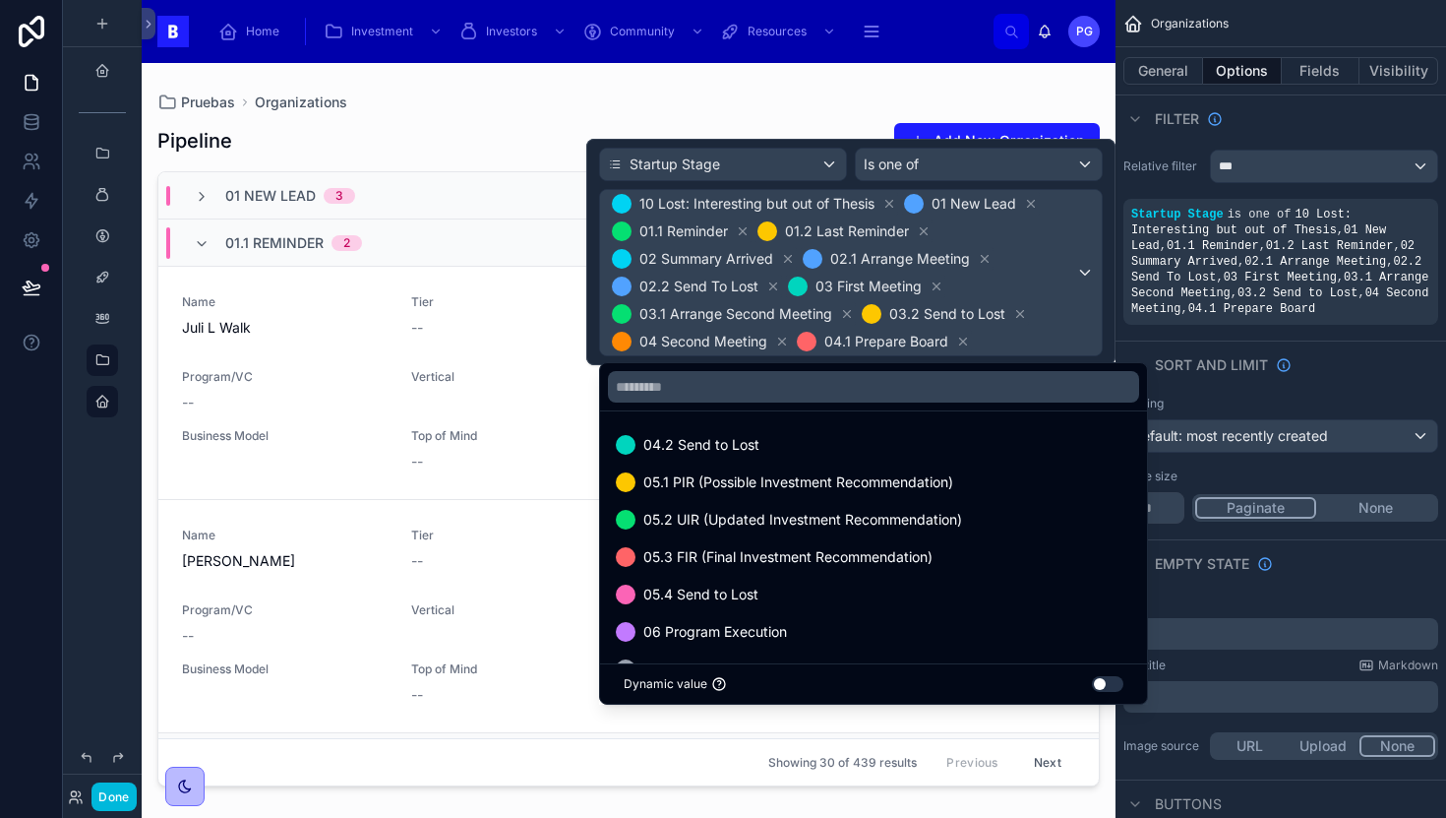
click at [889, 438] on div "04.2 Send to Lost" at bounding box center [874, 445] width 516 height 24
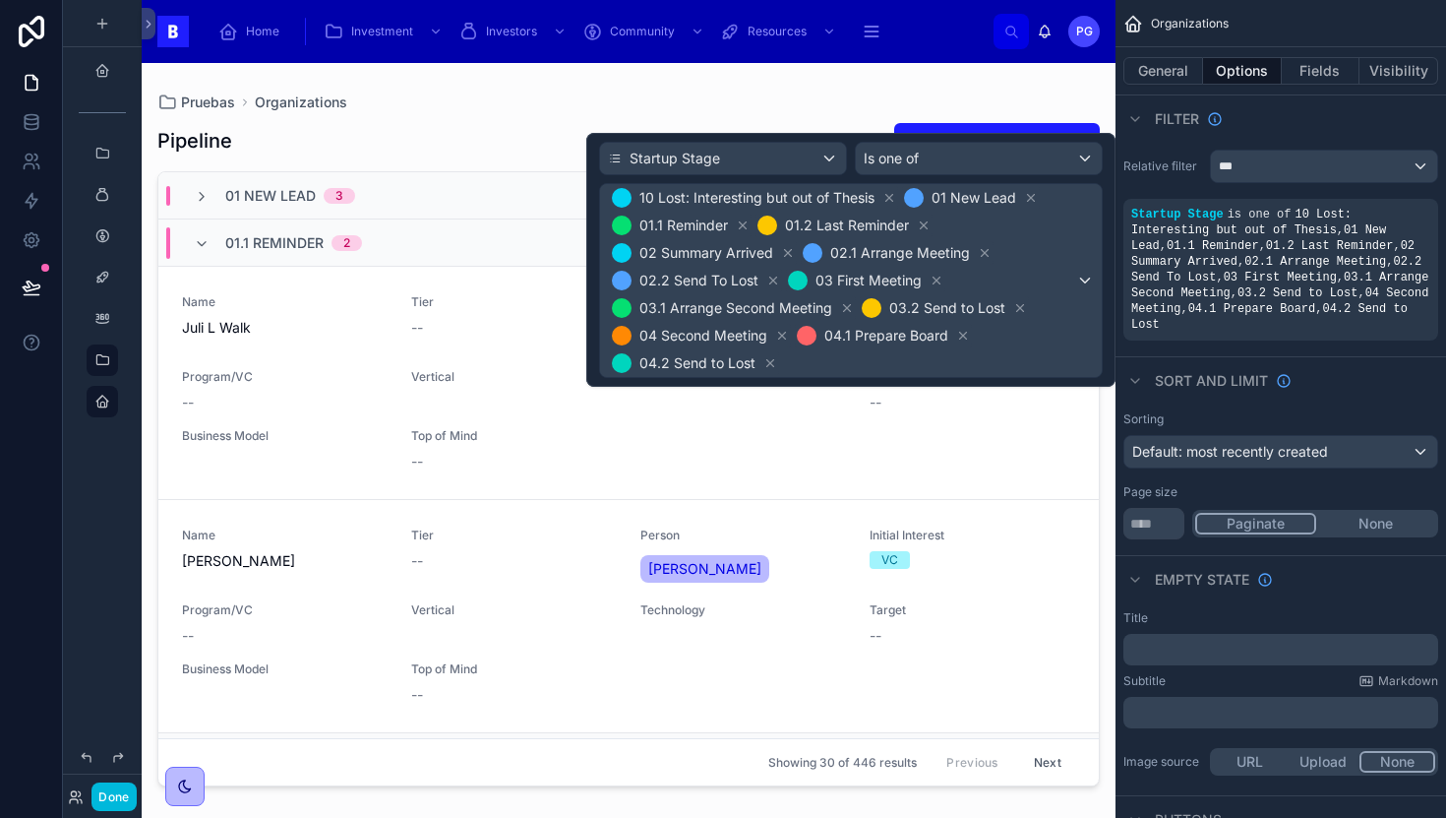
click at [1085, 287] on div "10 Lost: Interesting but out of Thesis 01 New Lead 01.1 Reminder 01.2 Last Remi…" at bounding box center [851, 280] width 502 height 193
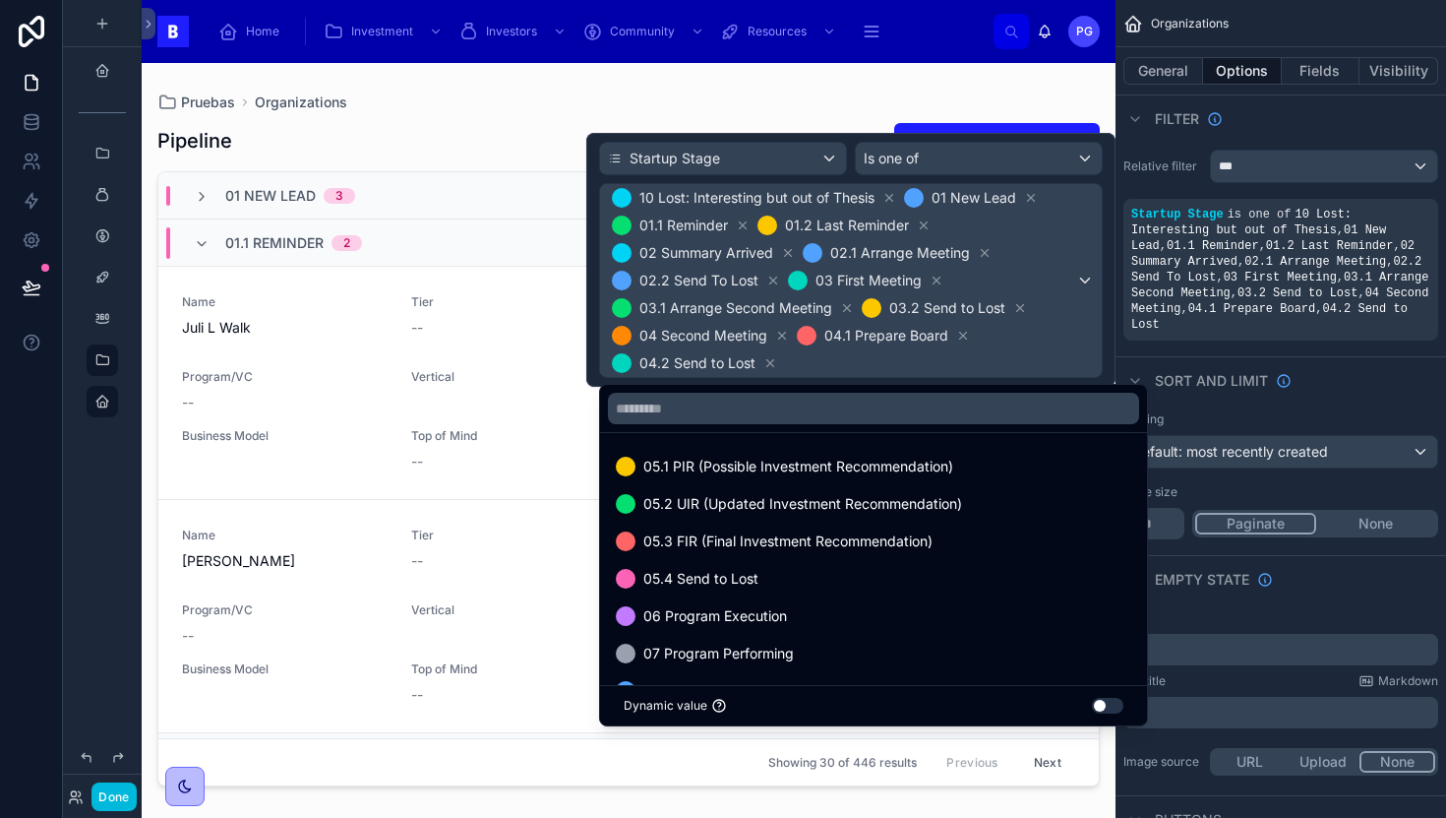
click at [898, 457] on span "05.1 PIR (Possible Investment Recommendation)" at bounding box center [798, 467] width 310 height 24
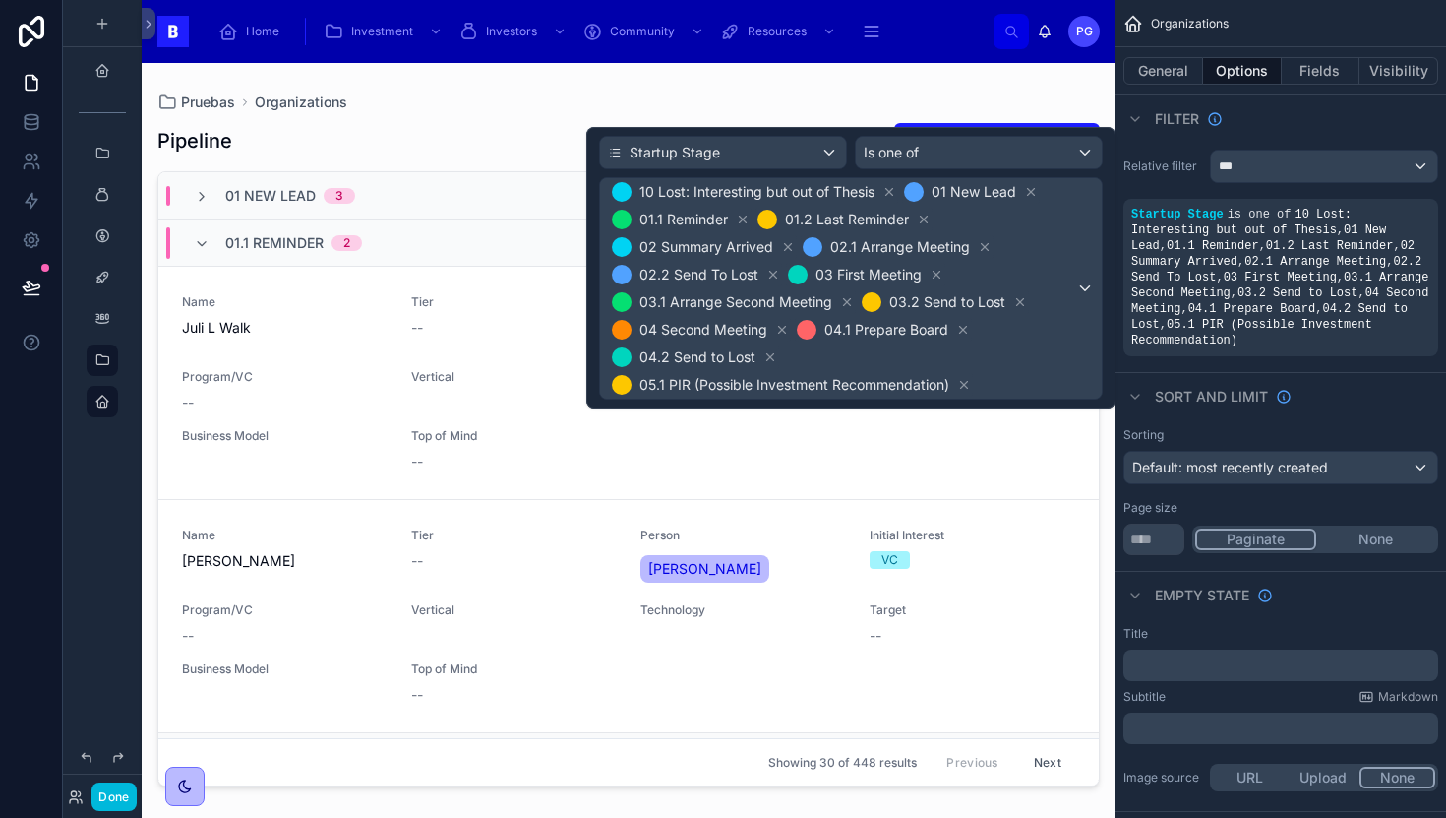
click at [1087, 292] on div "10 Lost: Interesting but out of Thesis 01 New Lead 01.1 Reminder 01.2 Last Remi…" at bounding box center [851, 288] width 502 height 220
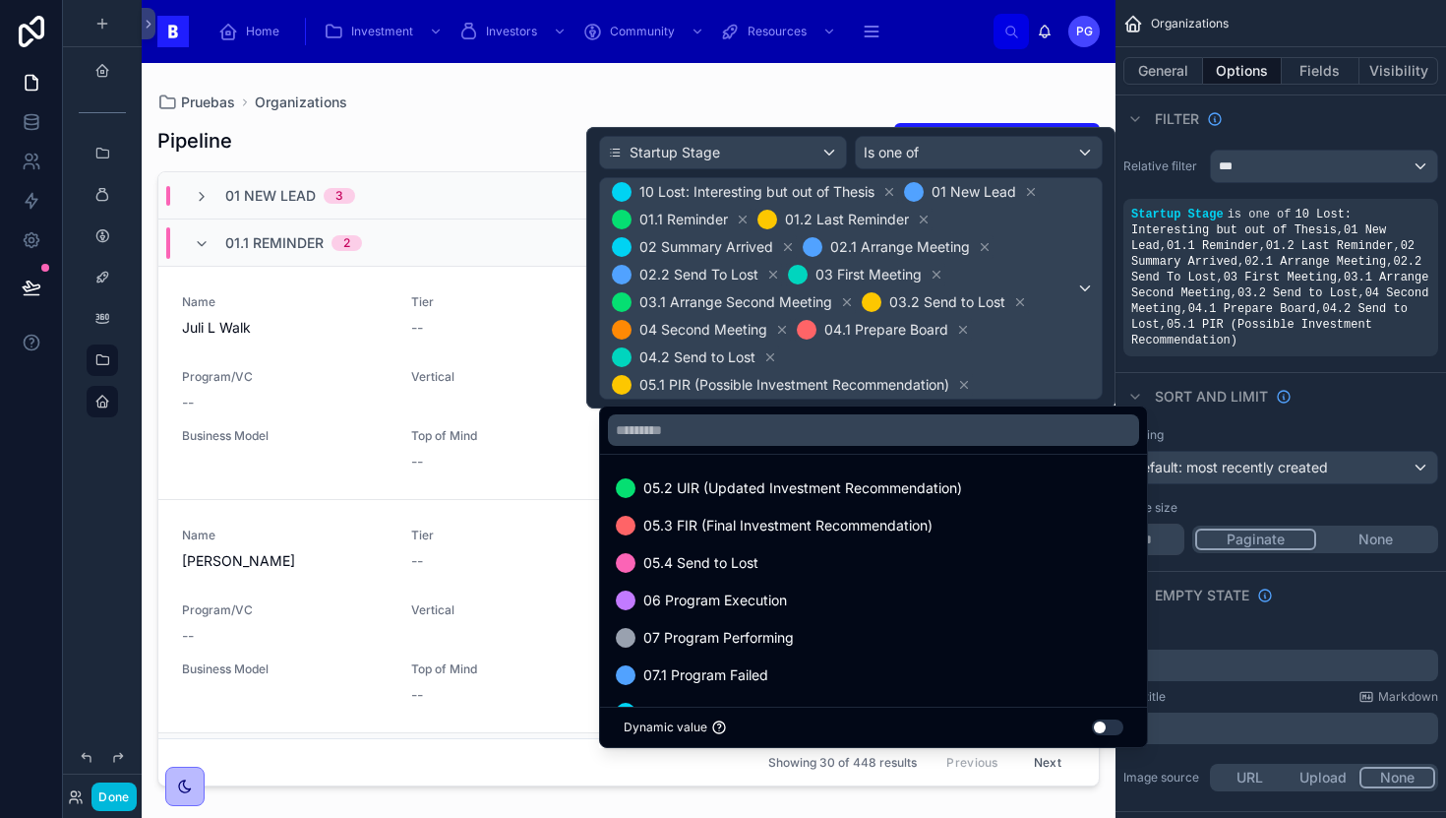
click at [930, 493] on span "05.2 UIR (Updated Investment Recommendation)" at bounding box center [802, 488] width 319 height 24
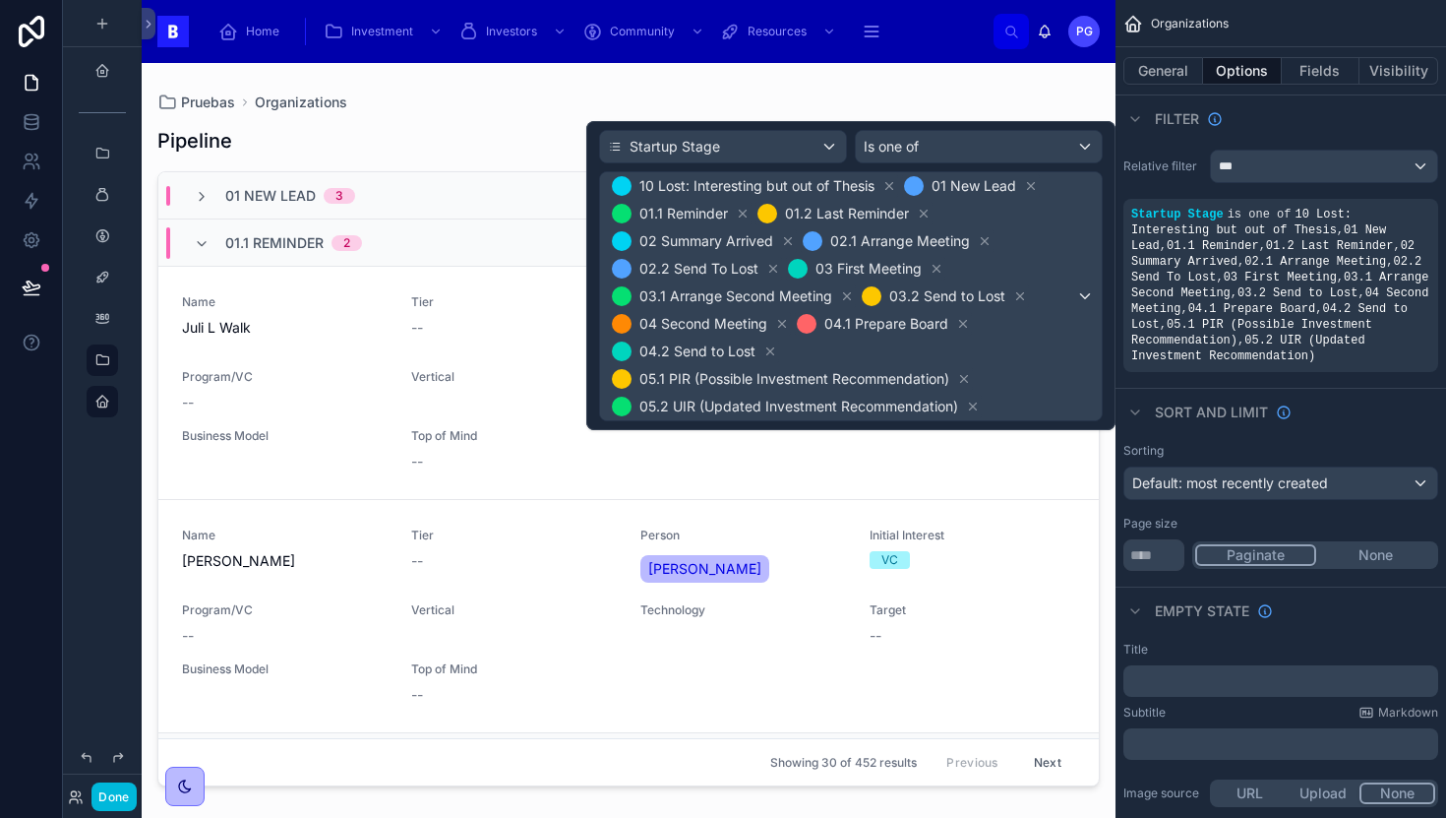
click at [1082, 300] on div "10 Lost: Interesting but out of Thesis 01 New Lead 01.1 Reminder 01.2 Last Remi…" at bounding box center [851, 296] width 502 height 248
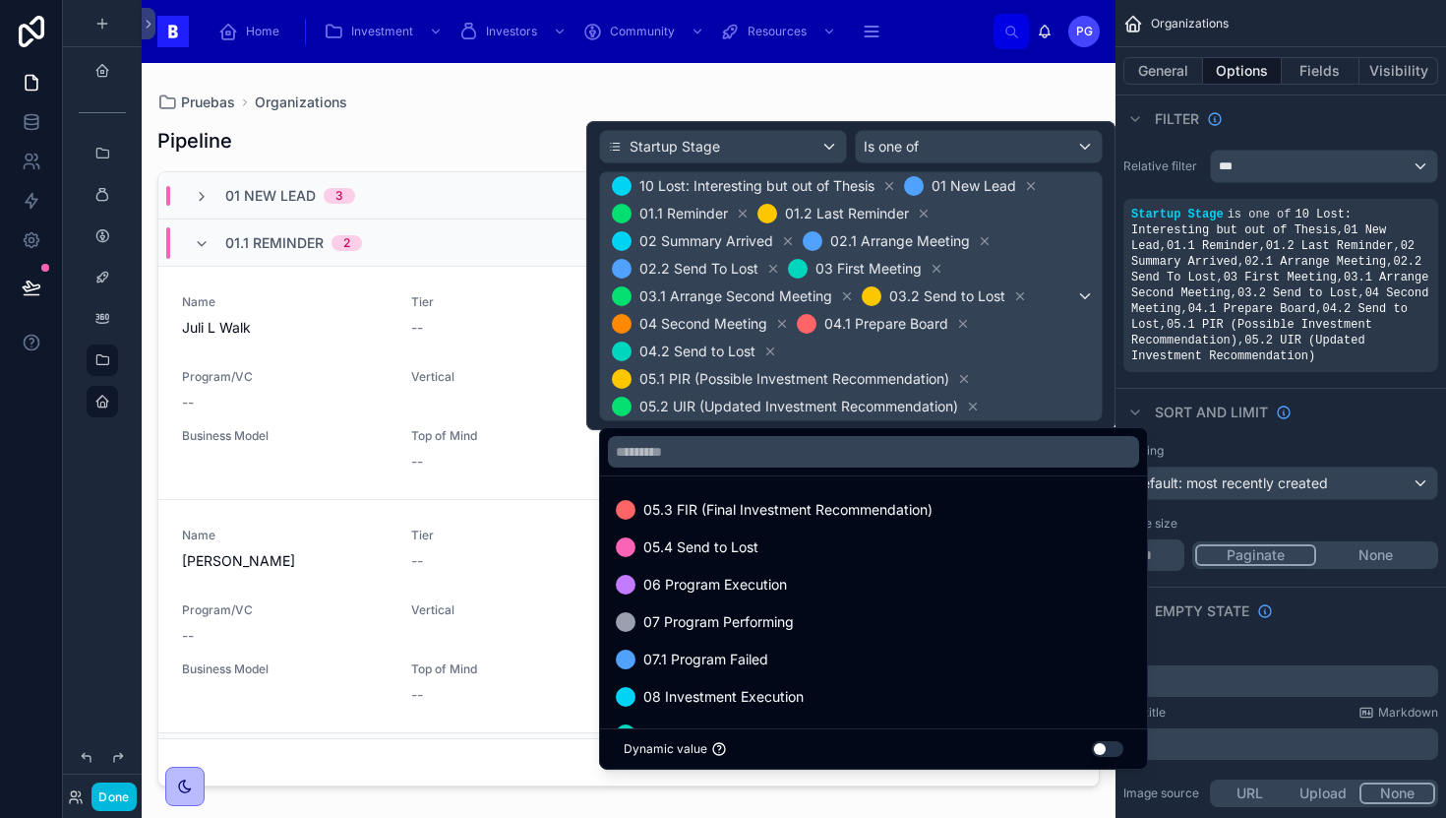
click at [912, 505] on span "05.3 FIR (Final Investment Recommendation)" at bounding box center [787, 510] width 289 height 24
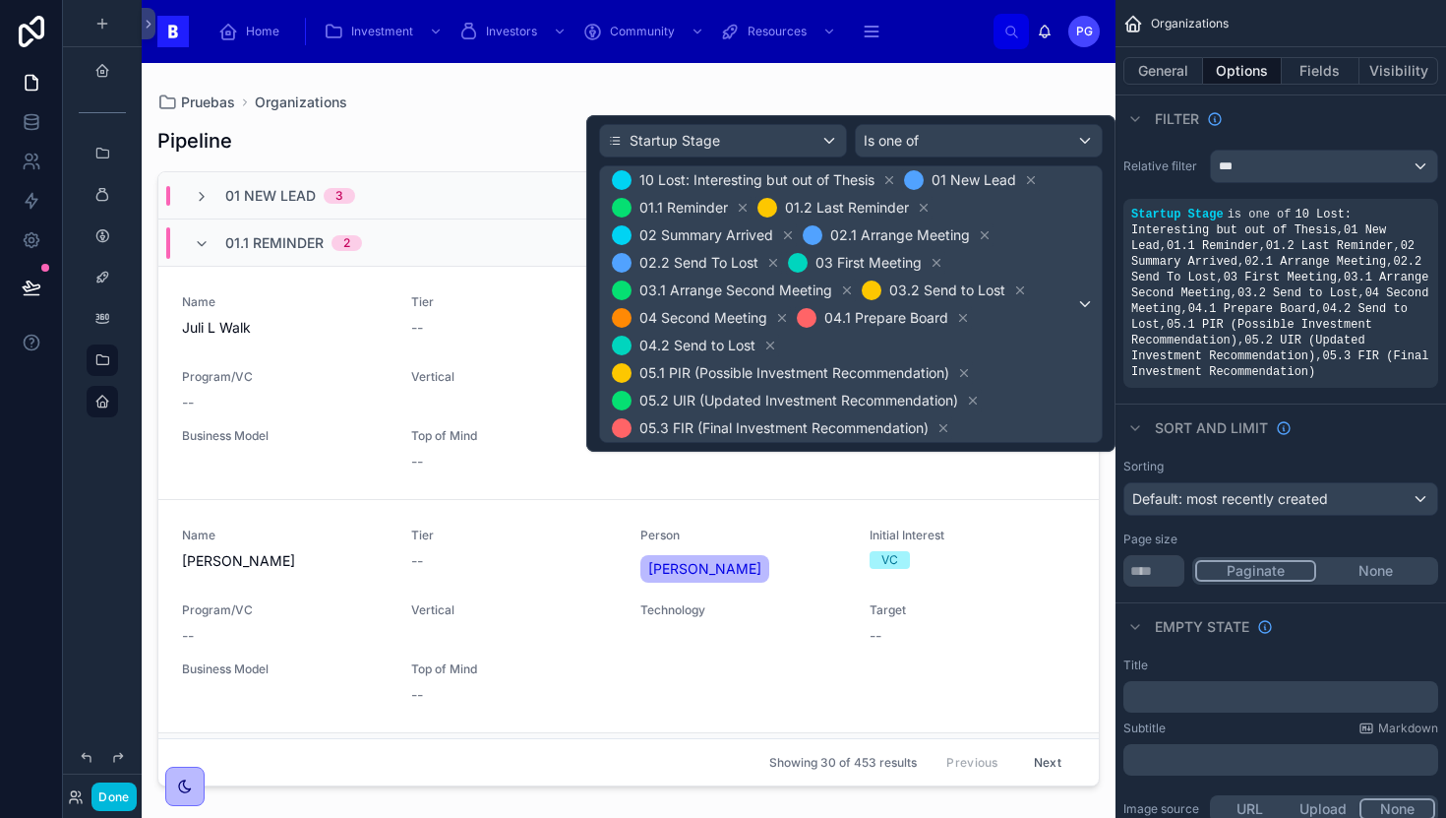
click at [1086, 303] on div "10 Lost: Interesting but out of Thesis 01 New Lead 01.1 Reminder 01.2 Last Remi…" at bounding box center [851, 303] width 502 height 275
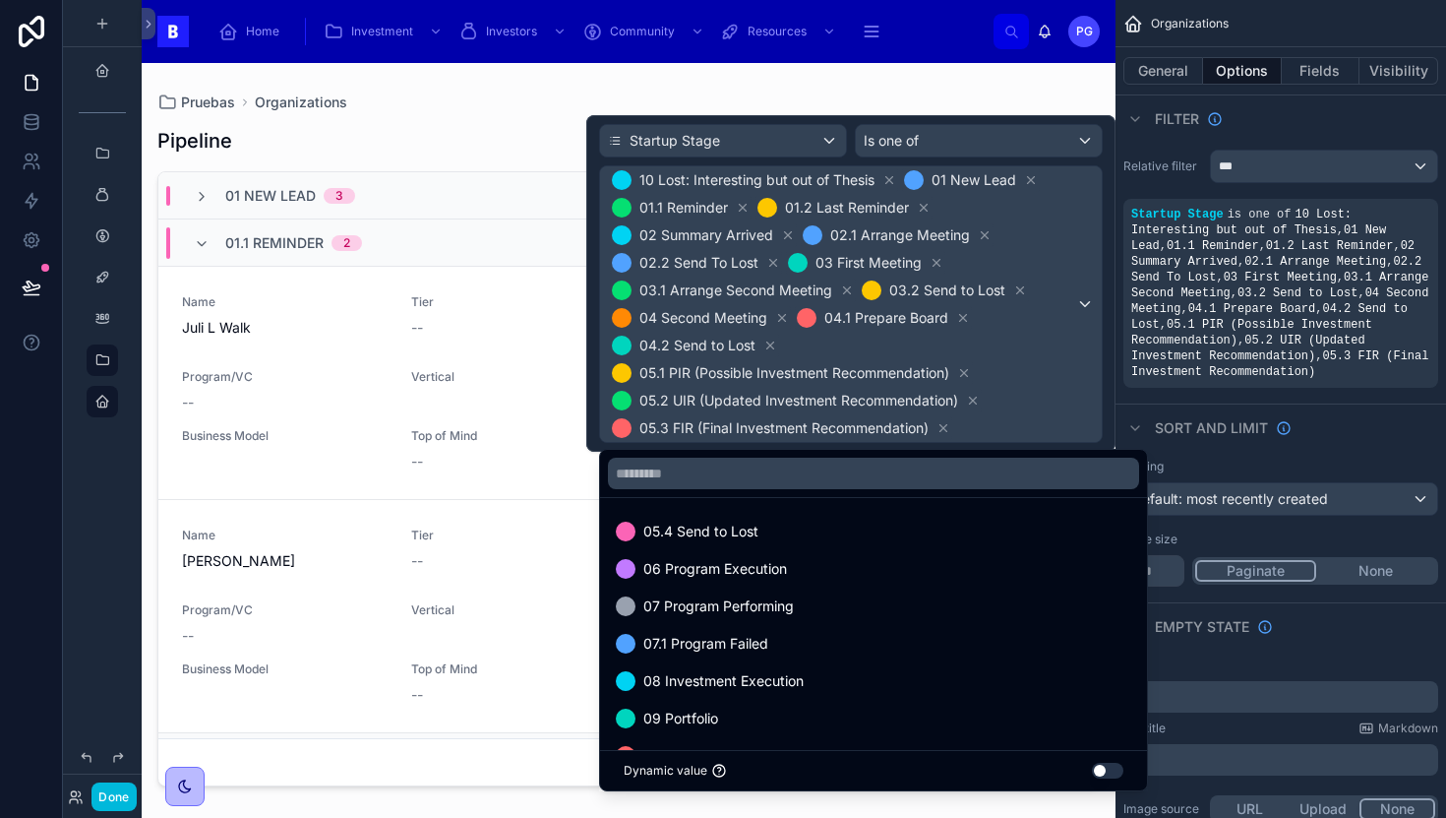
click at [835, 529] on div "05.4 Send to Lost" at bounding box center [874, 531] width 516 height 24
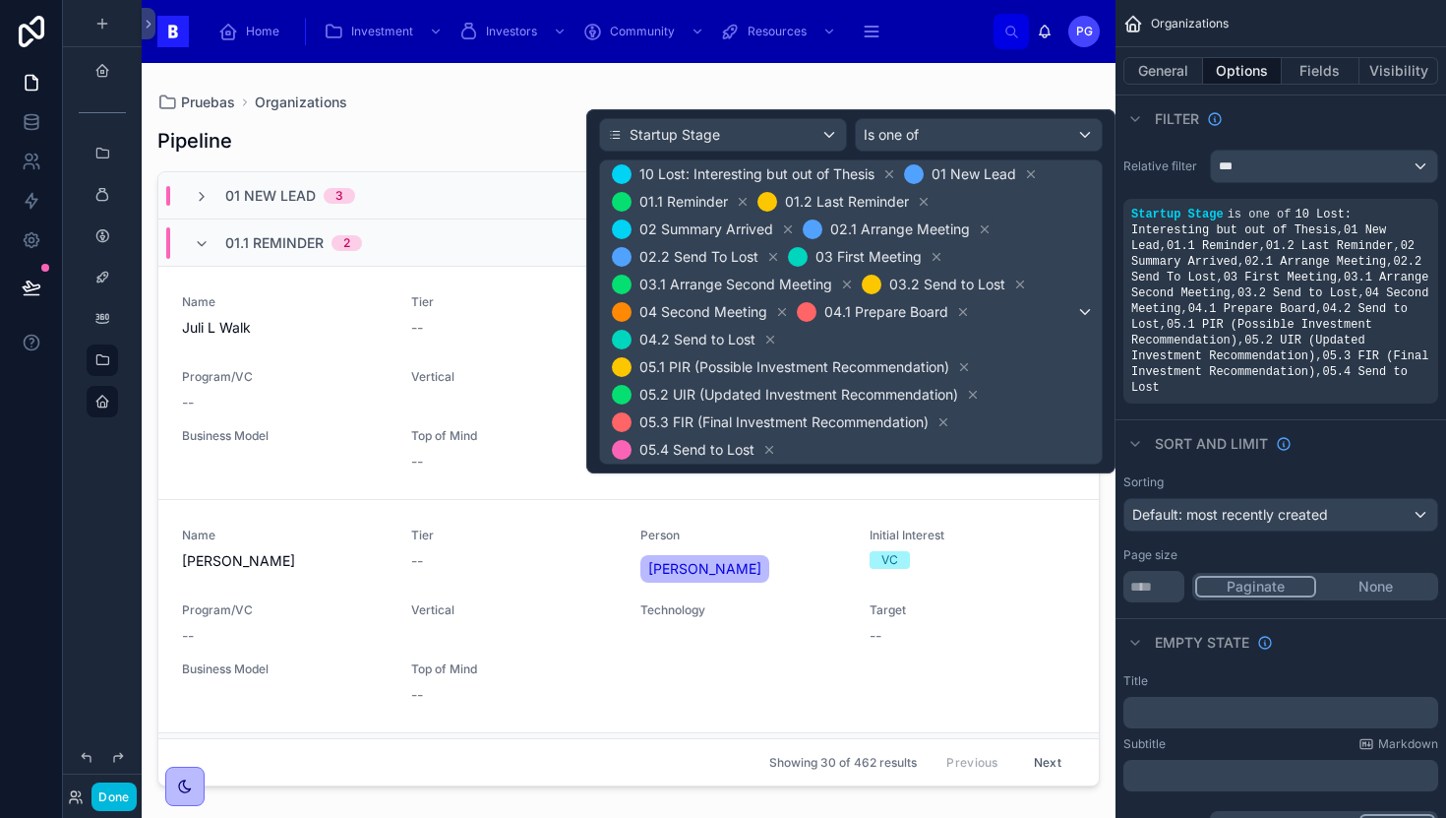
click at [1083, 315] on div "10 Lost: Interesting but out of Thesis 01 New Lead 01.1 Reminder 01.2 Last Remi…" at bounding box center [851, 311] width 502 height 303
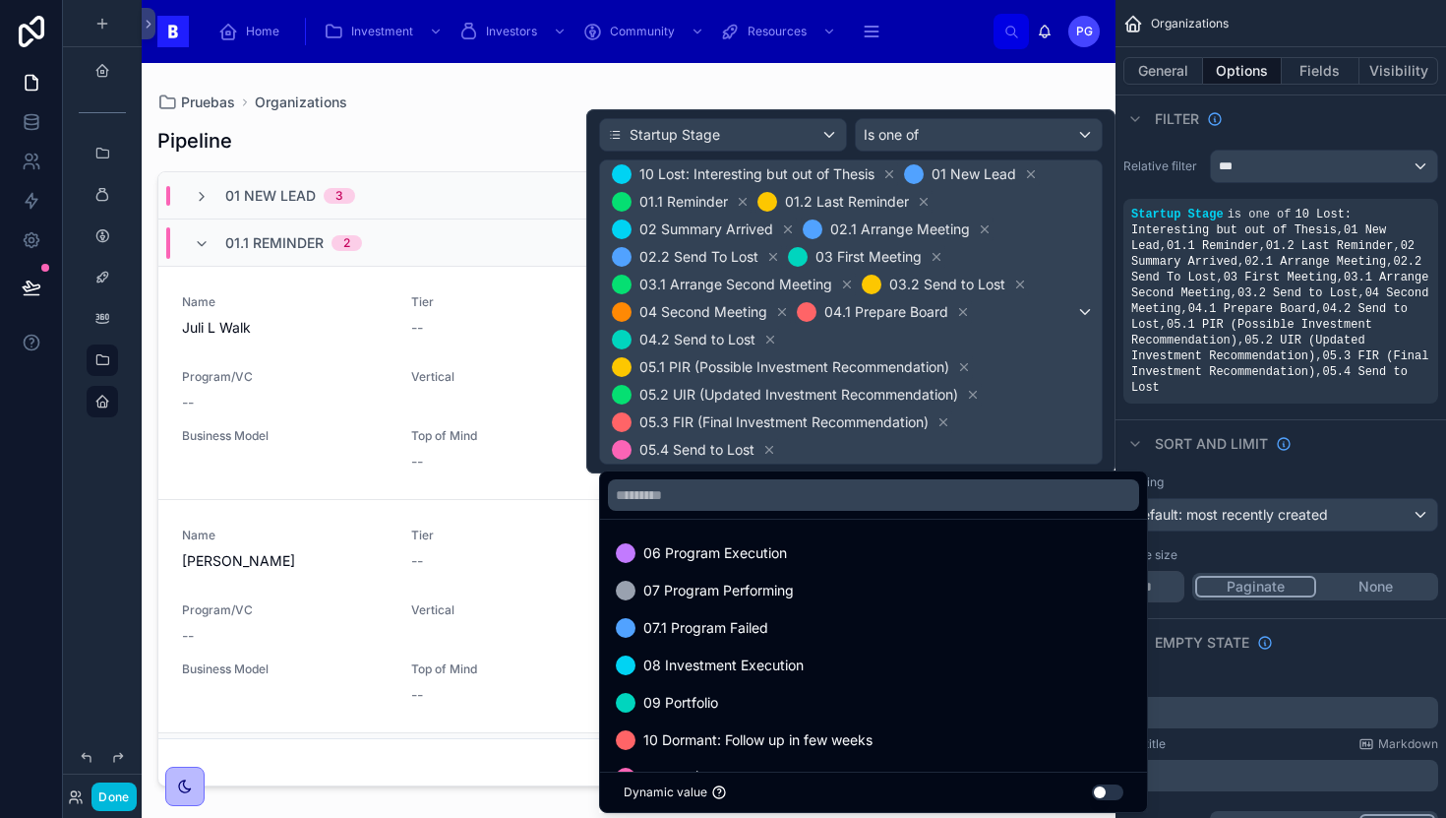
click at [841, 557] on div "06 Program Execution" at bounding box center [874, 553] width 516 height 24
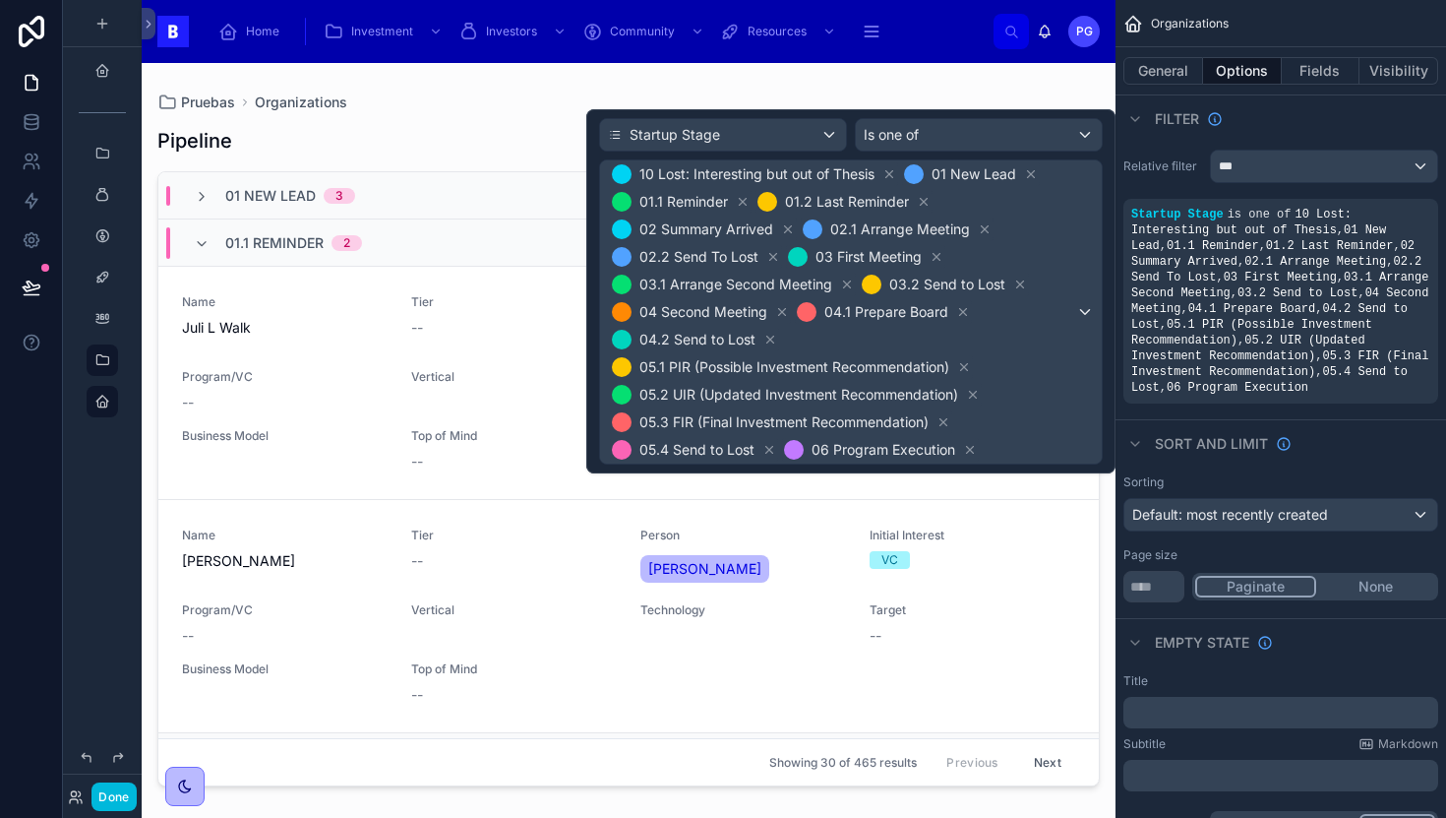
click at [1087, 314] on div "10 Lost: Interesting but out of Thesis 01 New Lead 01.1 Reminder 01.2 Last Remi…" at bounding box center [851, 311] width 502 height 303
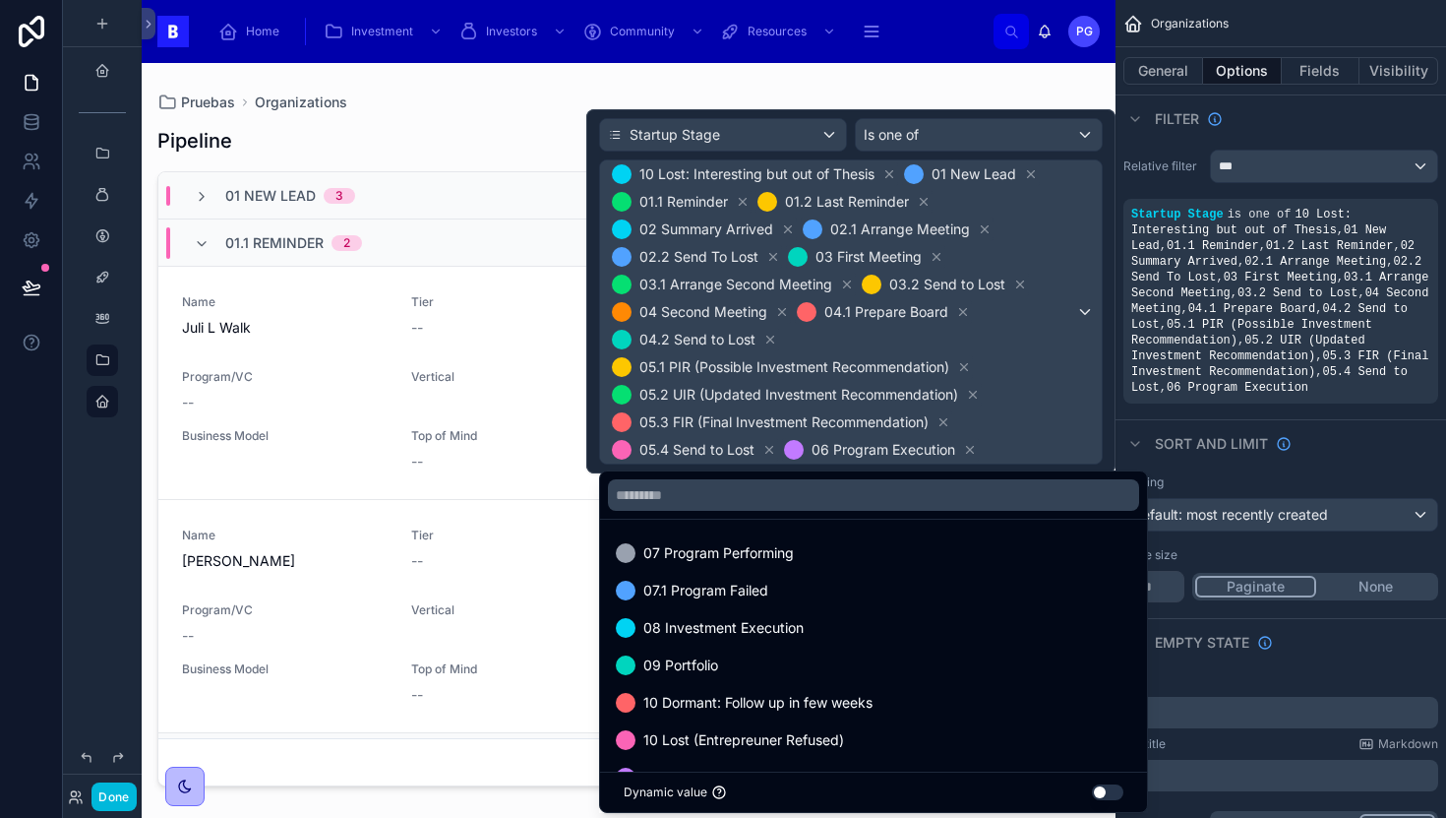
click at [830, 551] on div "07 Program Performing" at bounding box center [874, 553] width 516 height 24
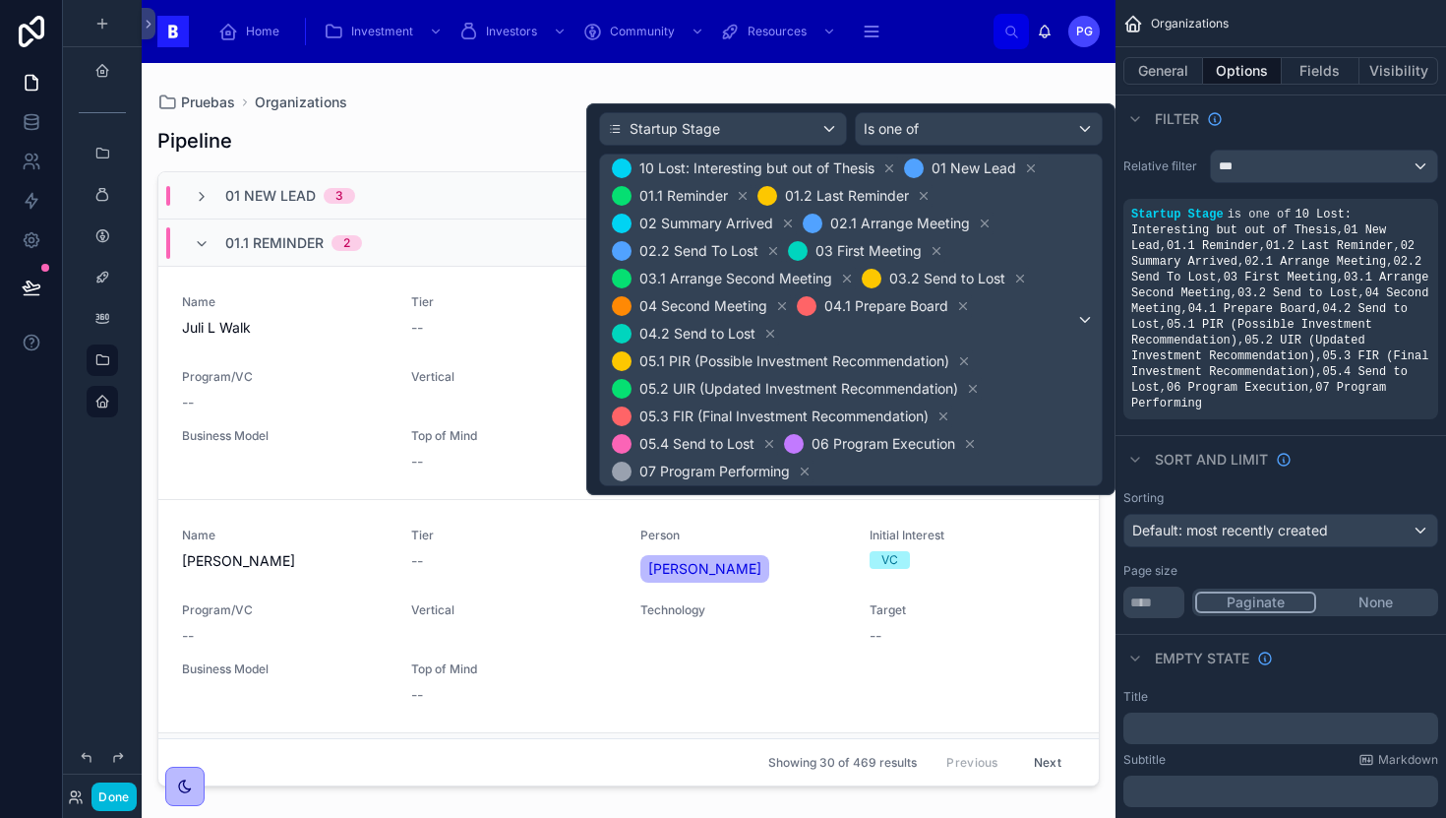
click at [1087, 312] on div "10 Lost: Interesting but out of Thesis 01 New Lead 01.1 Reminder 01.2 Last Remi…" at bounding box center [851, 319] width 502 height 331
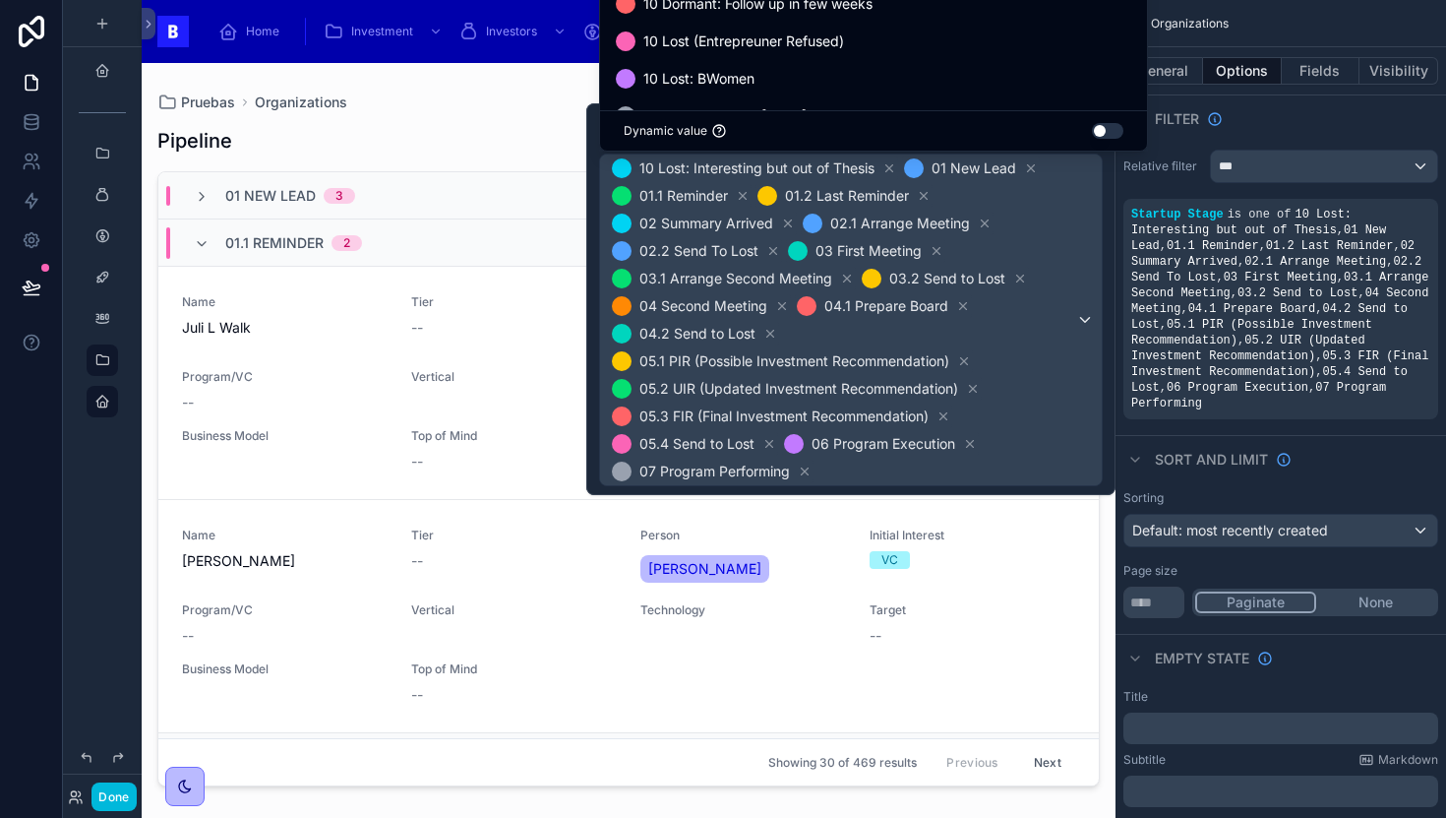
click at [1073, 404] on div at bounding box center [850, 299] width 529 height 392
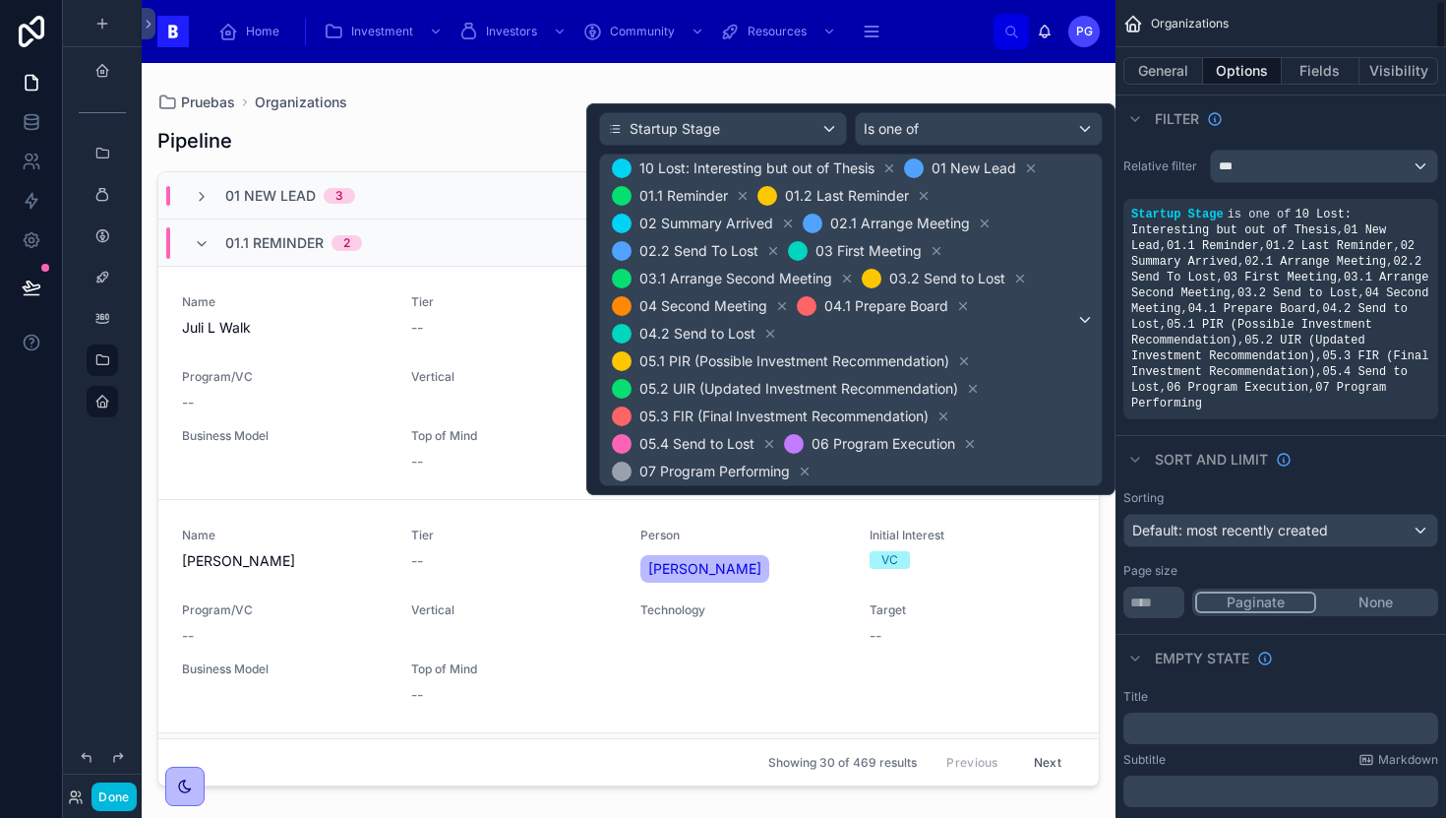
click at [1328, 130] on div "Filter" at bounding box center [1281, 117] width 331 height 47
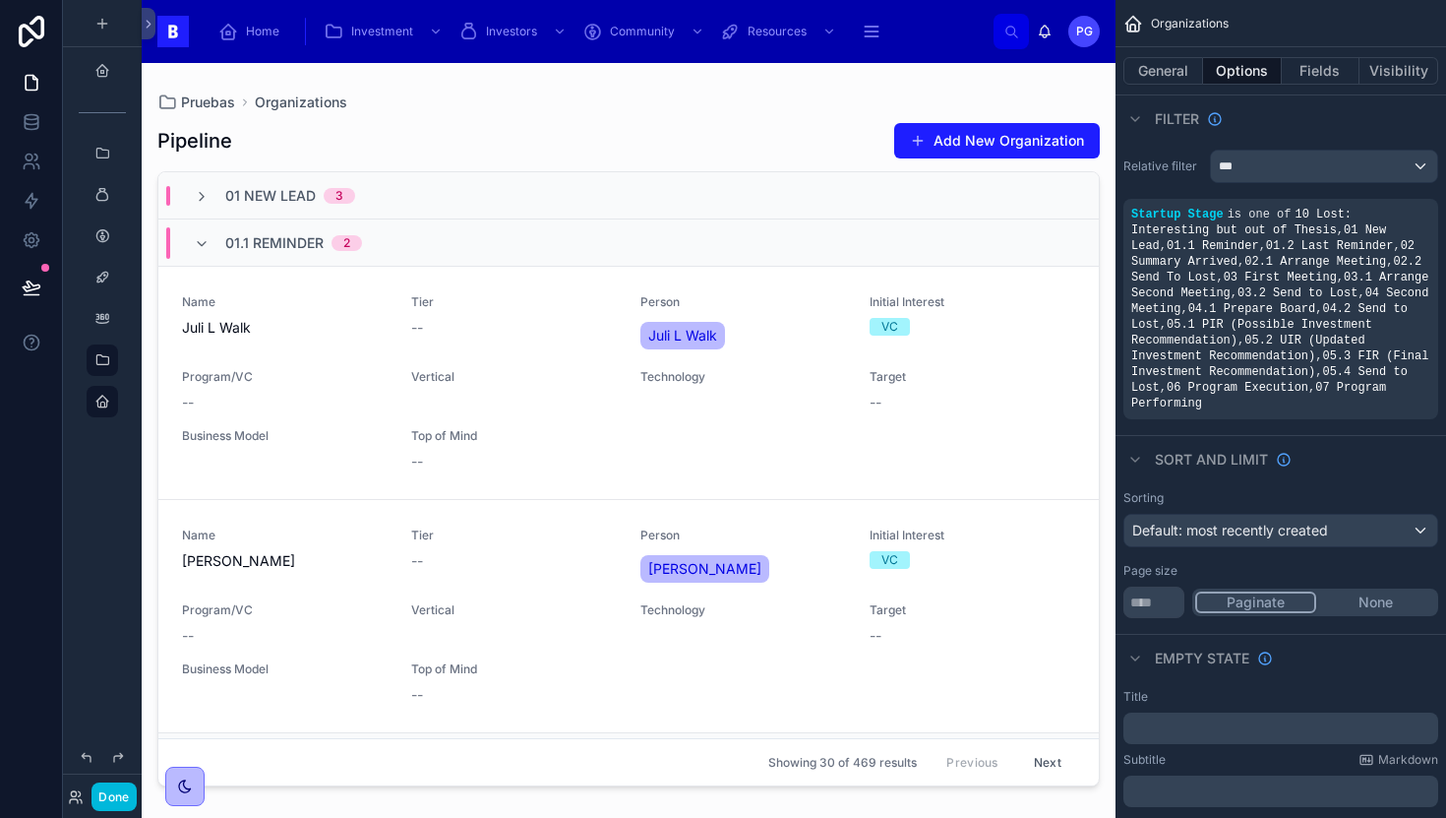
click at [0, 0] on icon "scrollable content" at bounding box center [0, 0] width 0 height 0
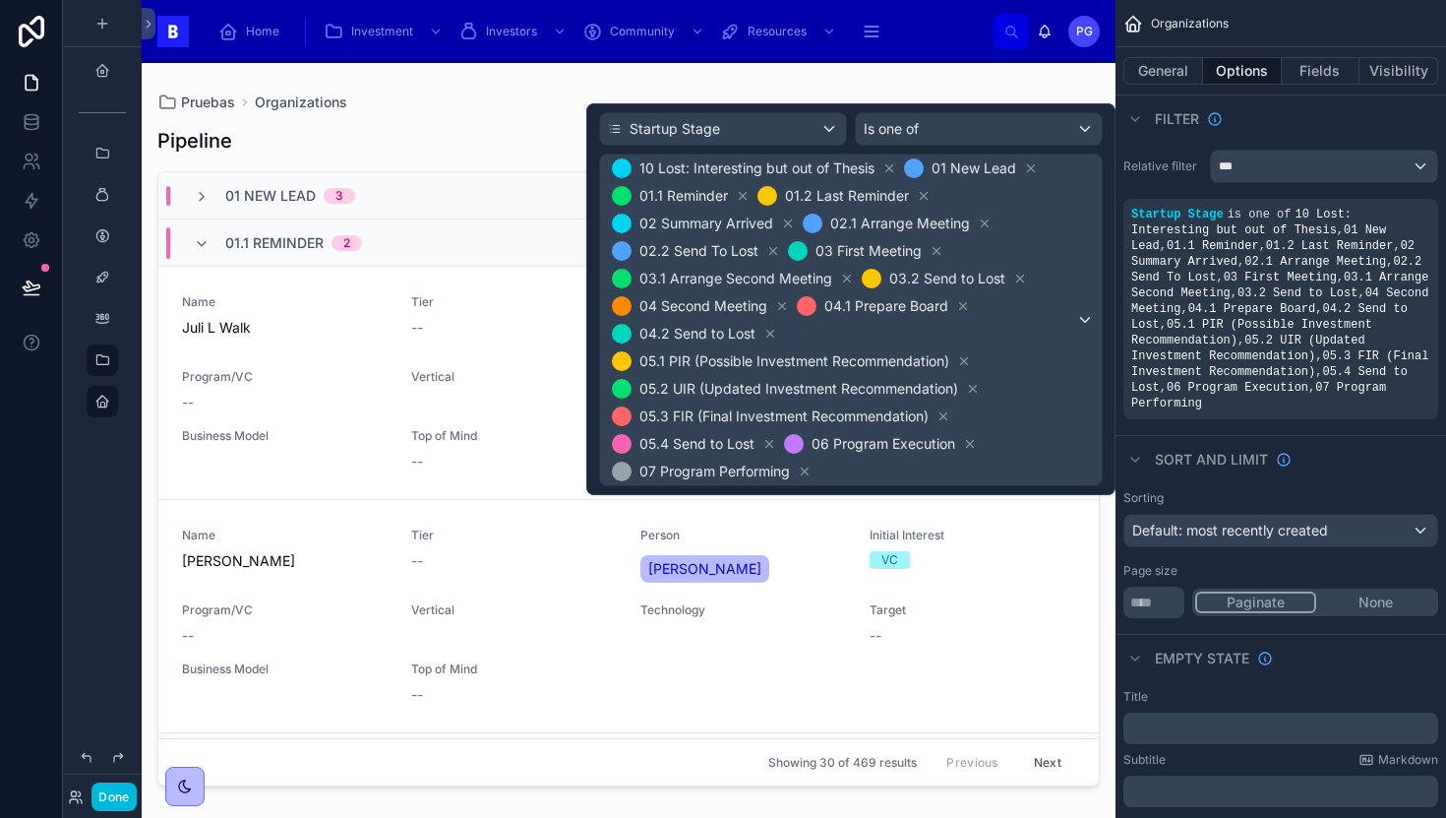
click at [1080, 330] on div "10 Lost: Interesting but out of Thesis 01 New Lead 01.1 Reminder 01.2 Last Remi…" at bounding box center [851, 319] width 502 height 331
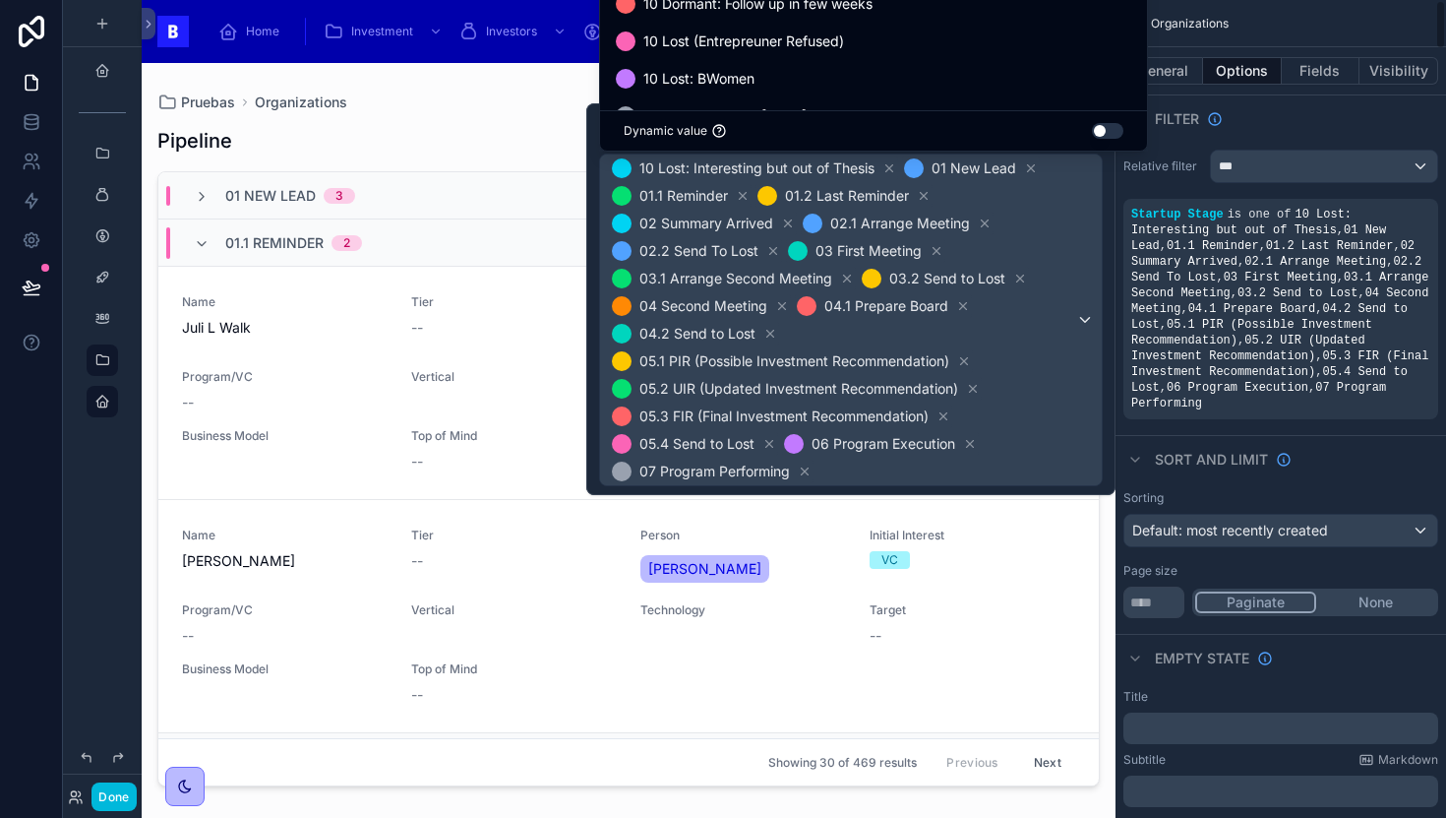
click at [1119, 303] on div "Relative filter *** Startup Stage is one of 10 Lost: Interesting but out of The…" at bounding box center [1281, 284] width 331 height 285
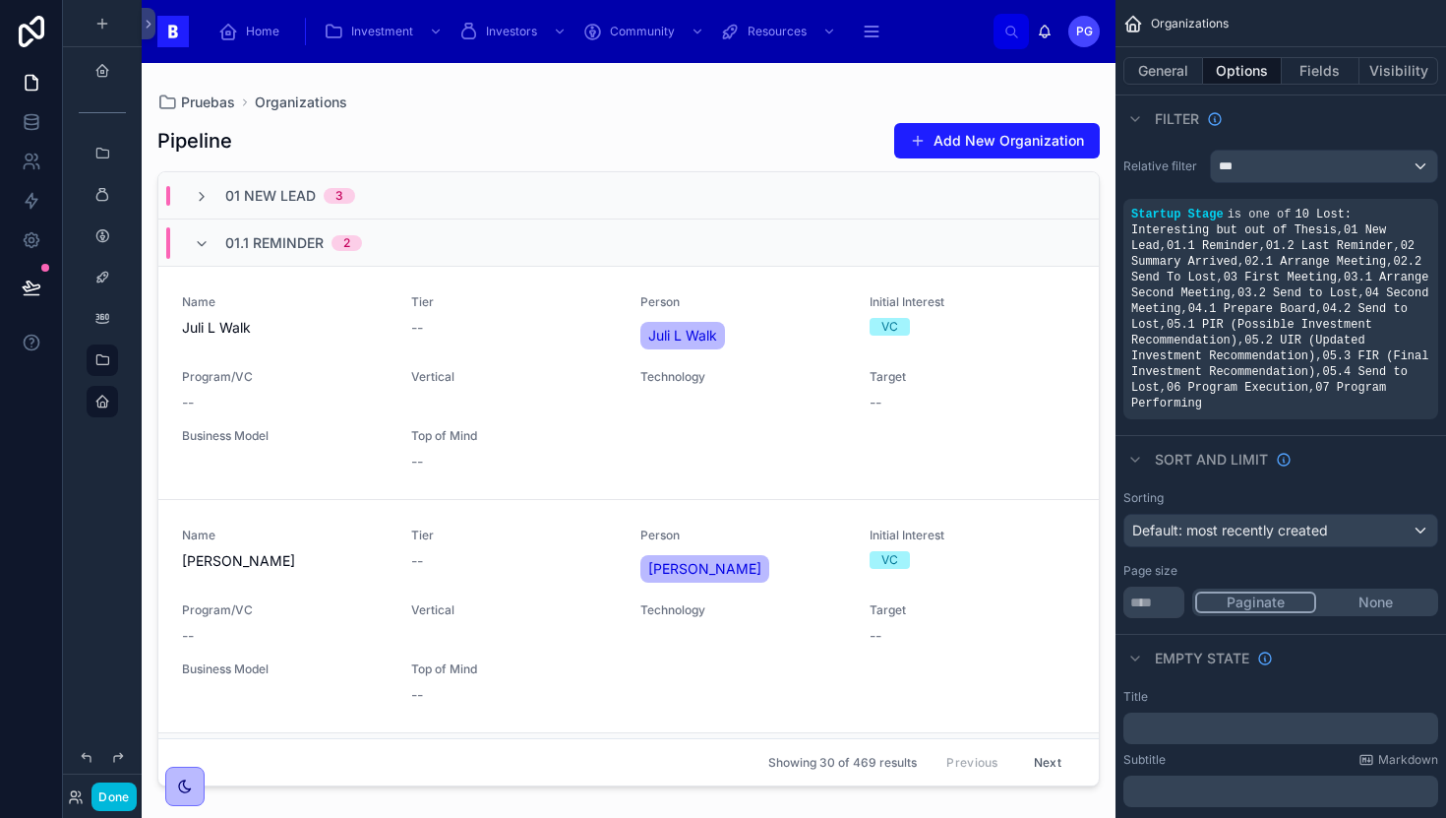
click at [0, 0] on div "scrollable content" at bounding box center [0, 0] width 0 height 0
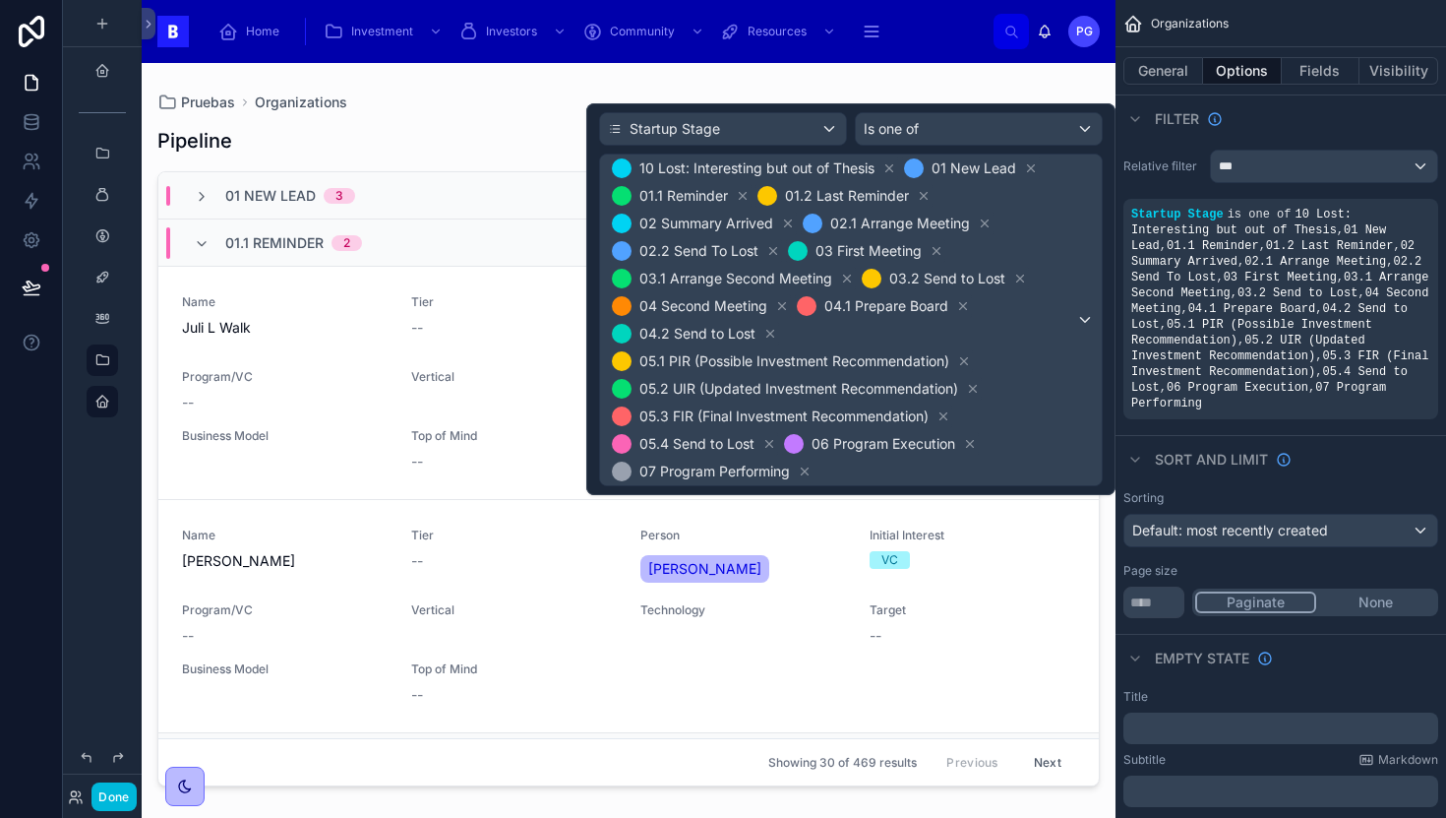
click at [1106, 552] on div at bounding box center [629, 428] width 974 height 731
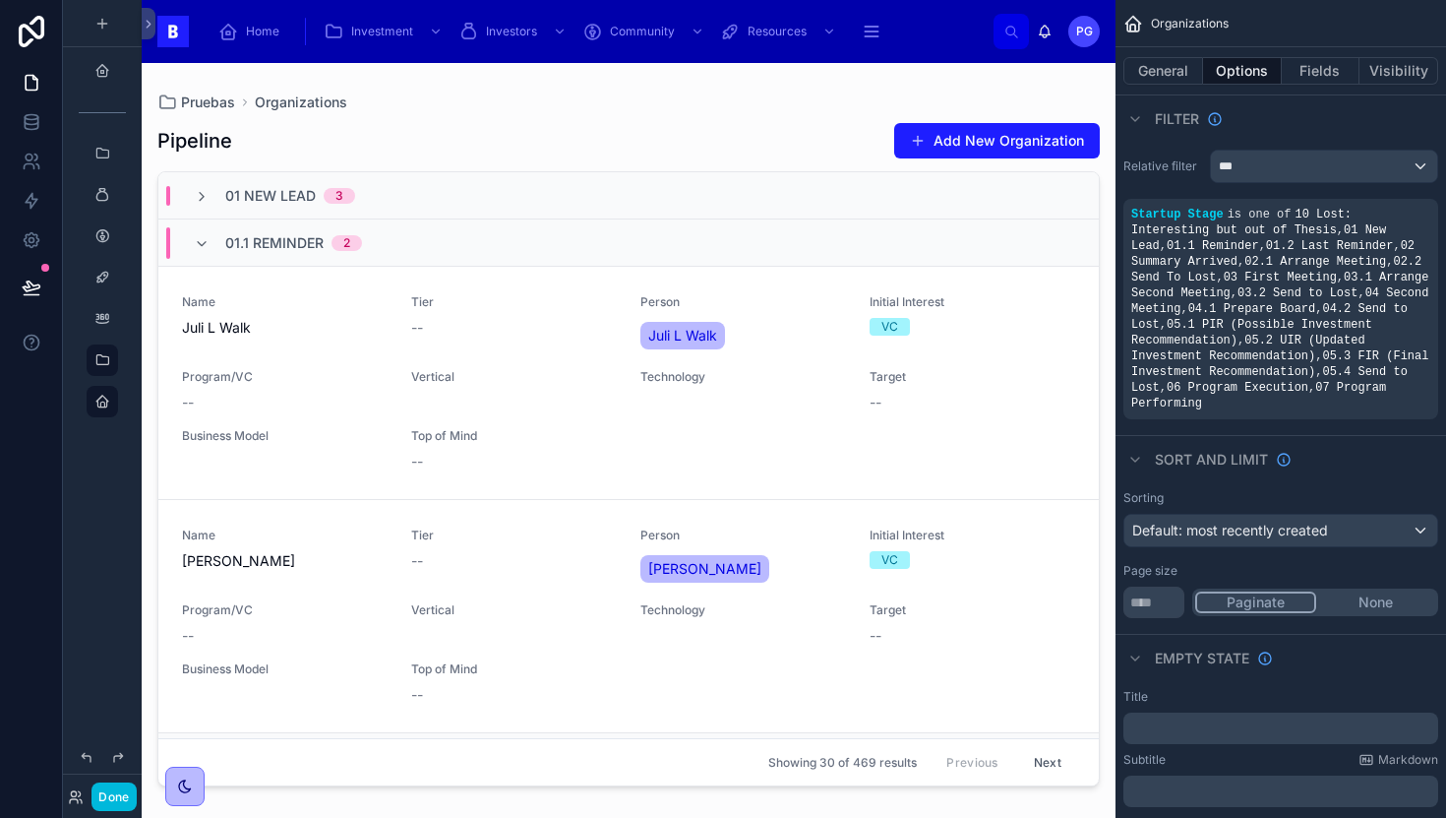
click at [201, 246] on icon at bounding box center [202, 244] width 16 height 16
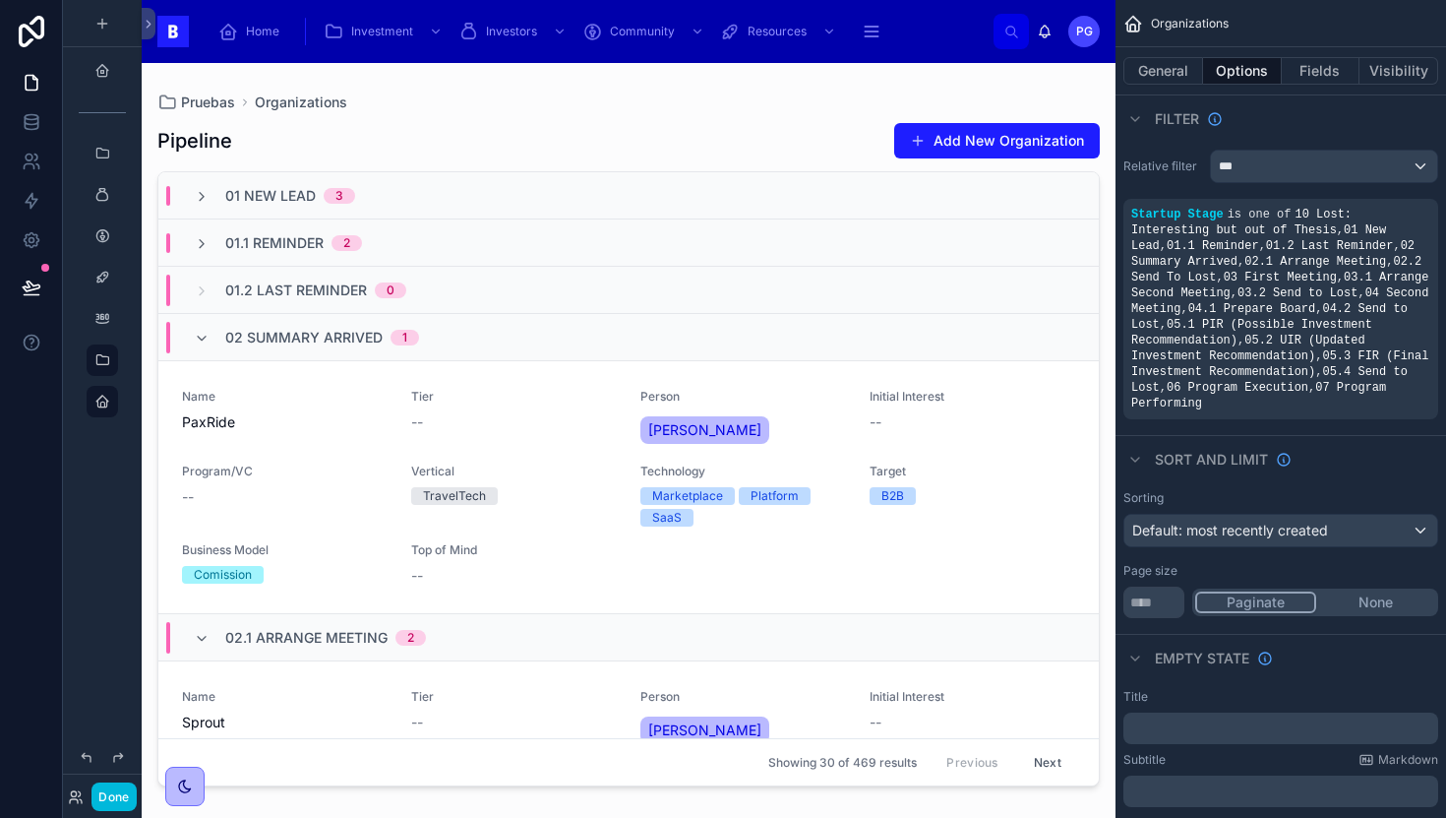
click at [197, 344] on icon at bounding box center [202, 339] width 16 height 16
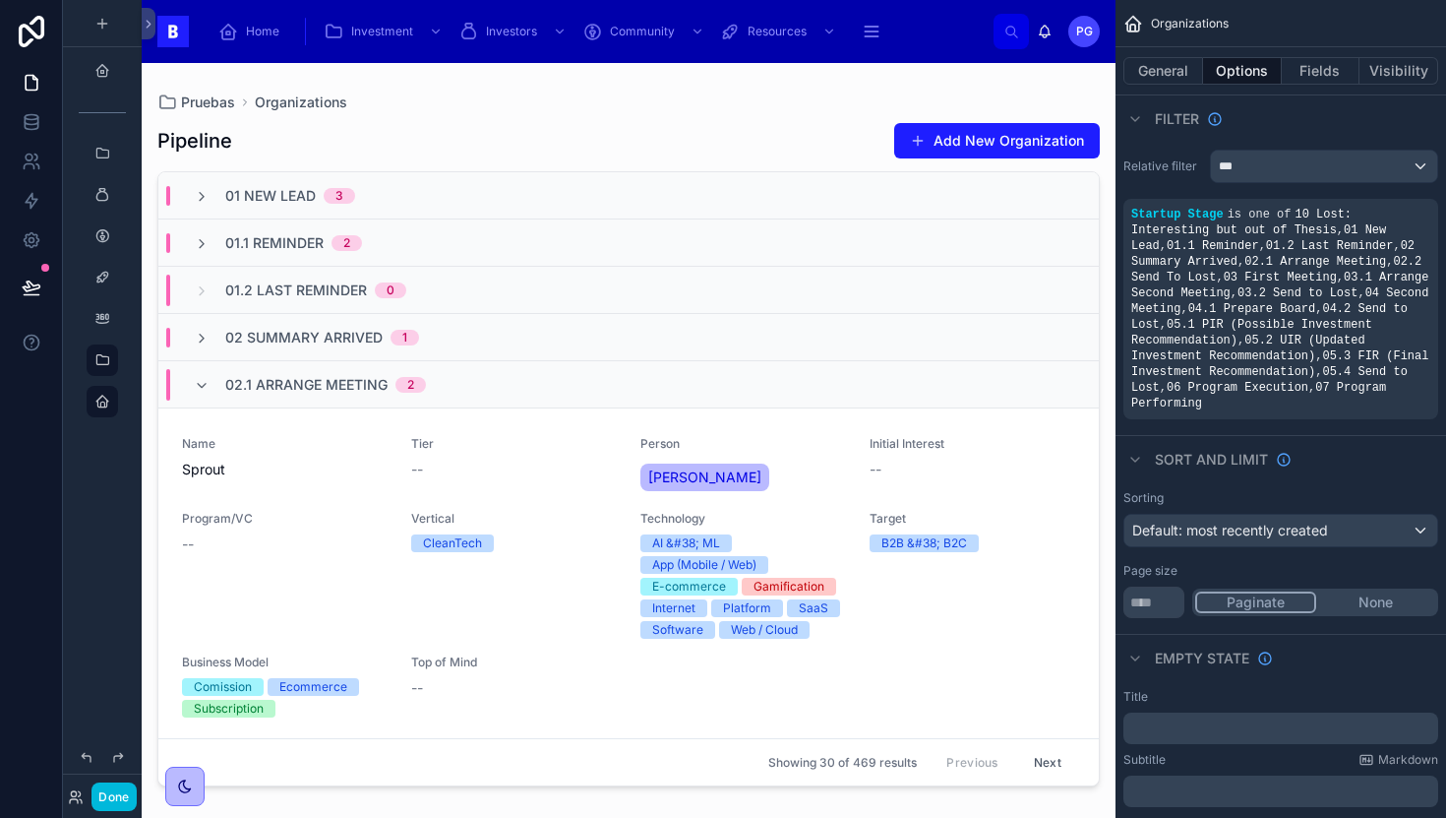
click at [204, 391] on icon at bounding box center [202, 386] width 16 height 16
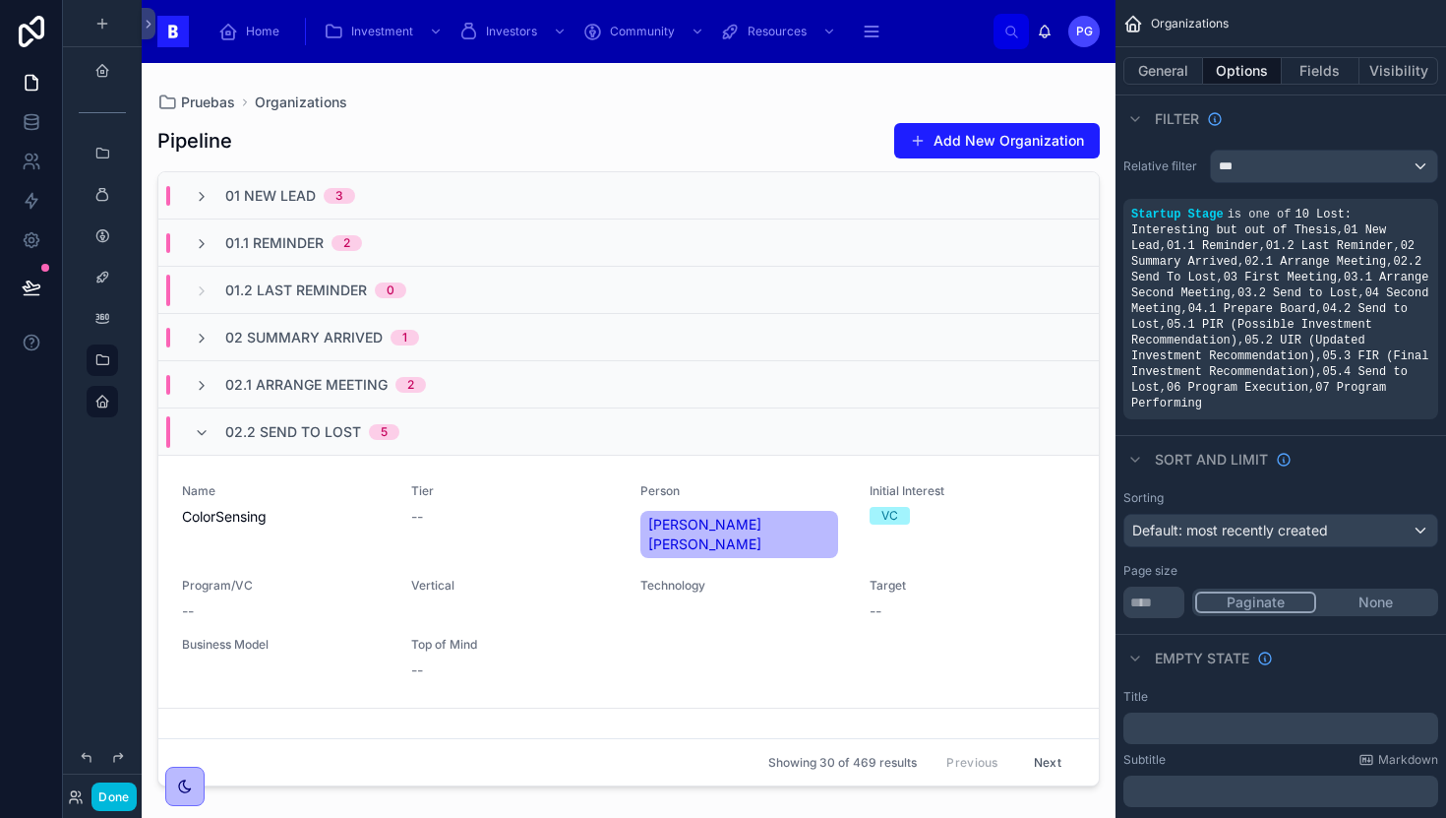
click at [204, 391] on icon at bounding box center [202, 386] width 16 height 16
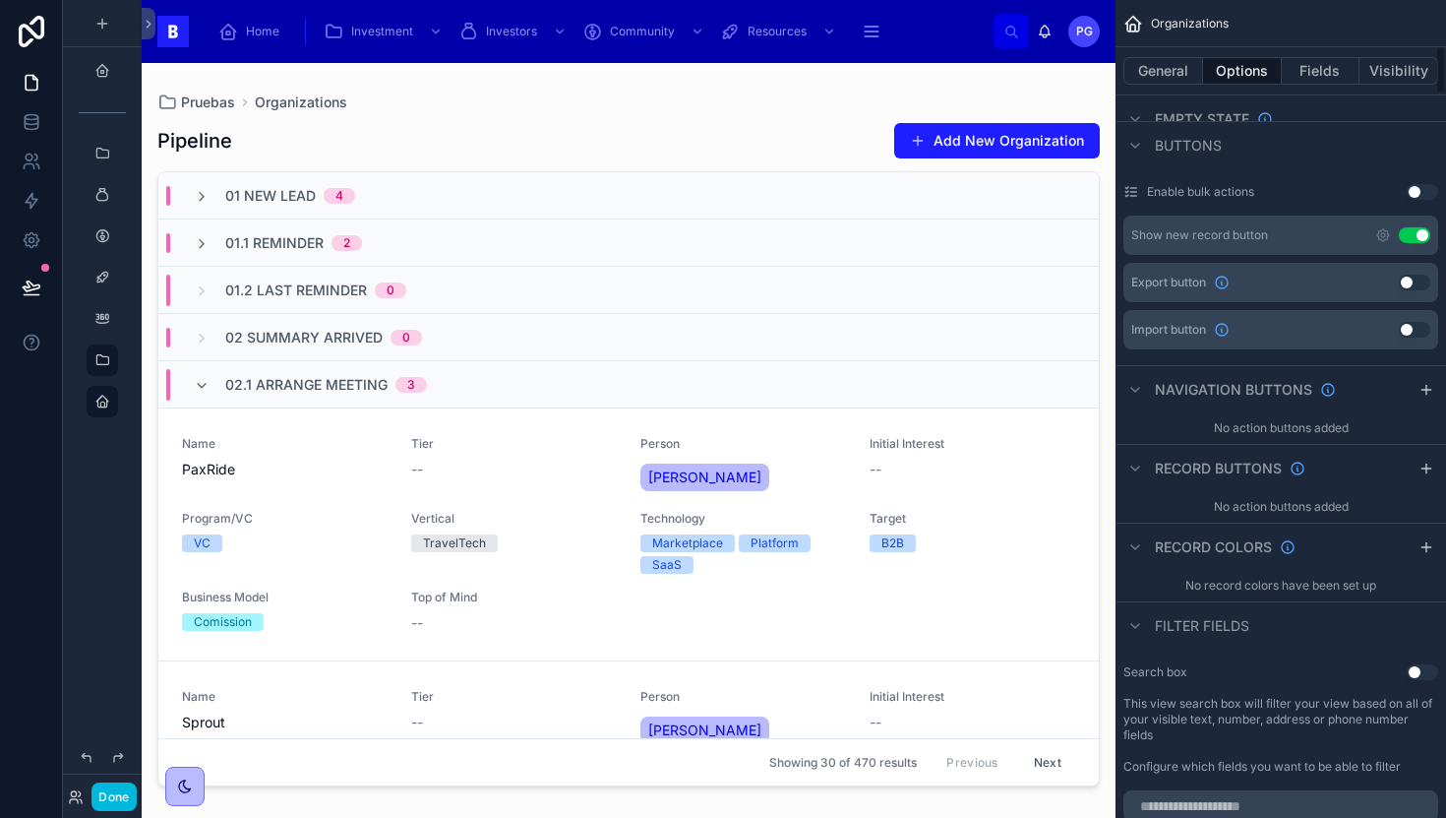
scroll to position [769, 0]
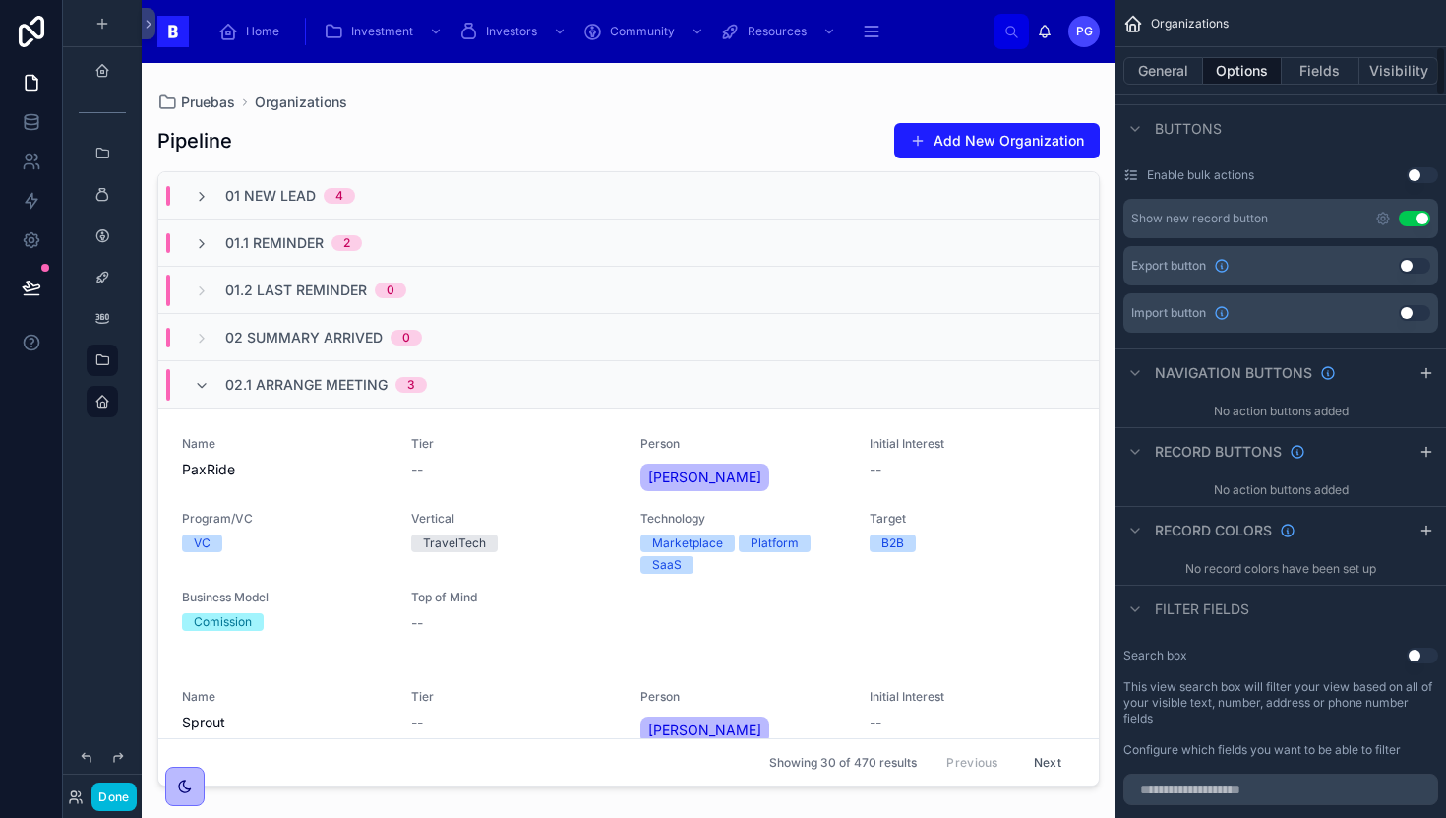
click at [1138, 612] on icon "scrollable content" at bounding box center [1136, 609] width 16 height 16
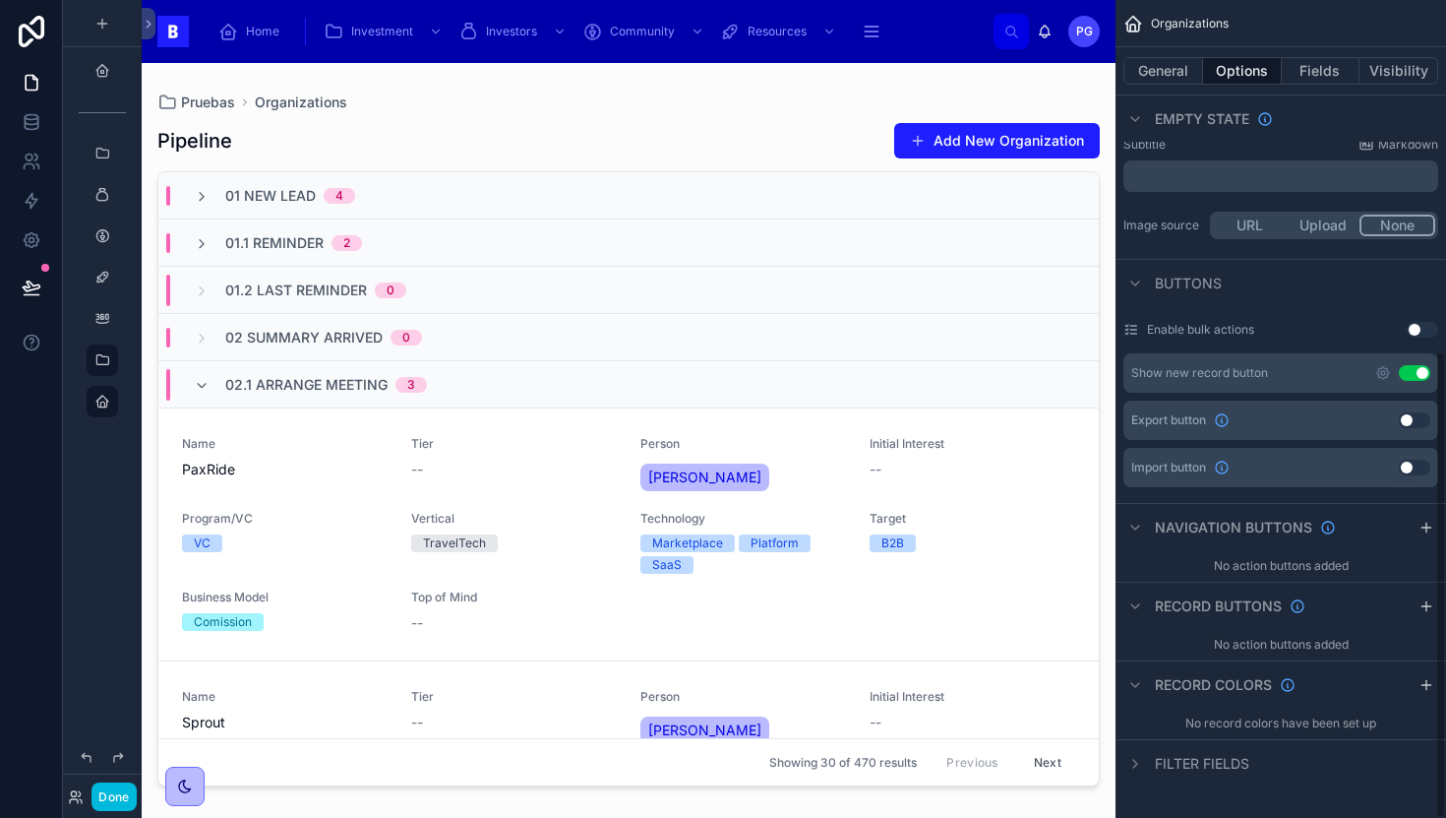
scroll to position [615, 0]
click at [1133, 760] on icon "scrollable content" at bounding box center [1135, 764] width 4 height 8
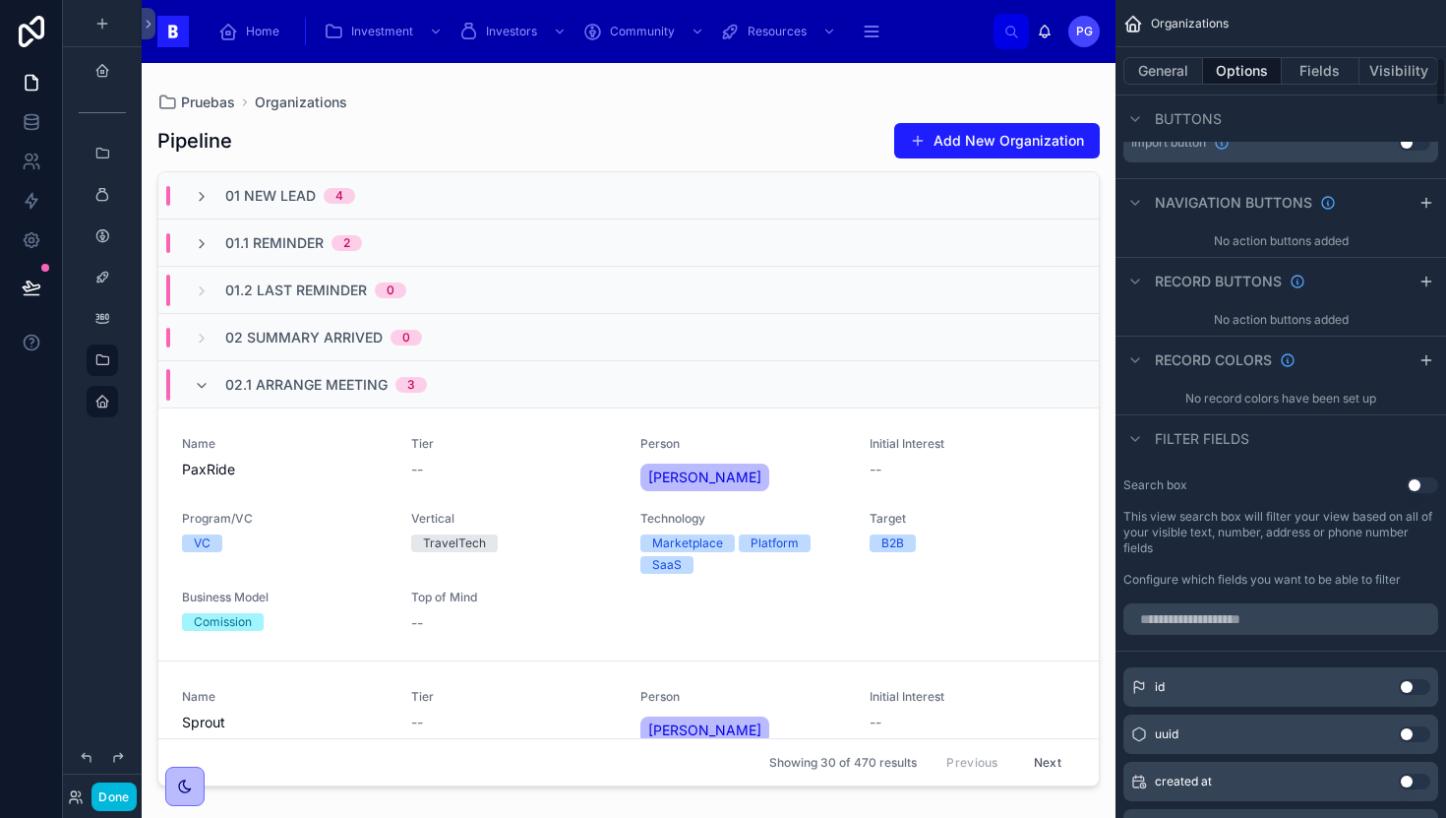
scroll to position [942, 0]
click at [1224, 620] on input "scrollable content" at bounding box center [1281, 616] width 315 height 31
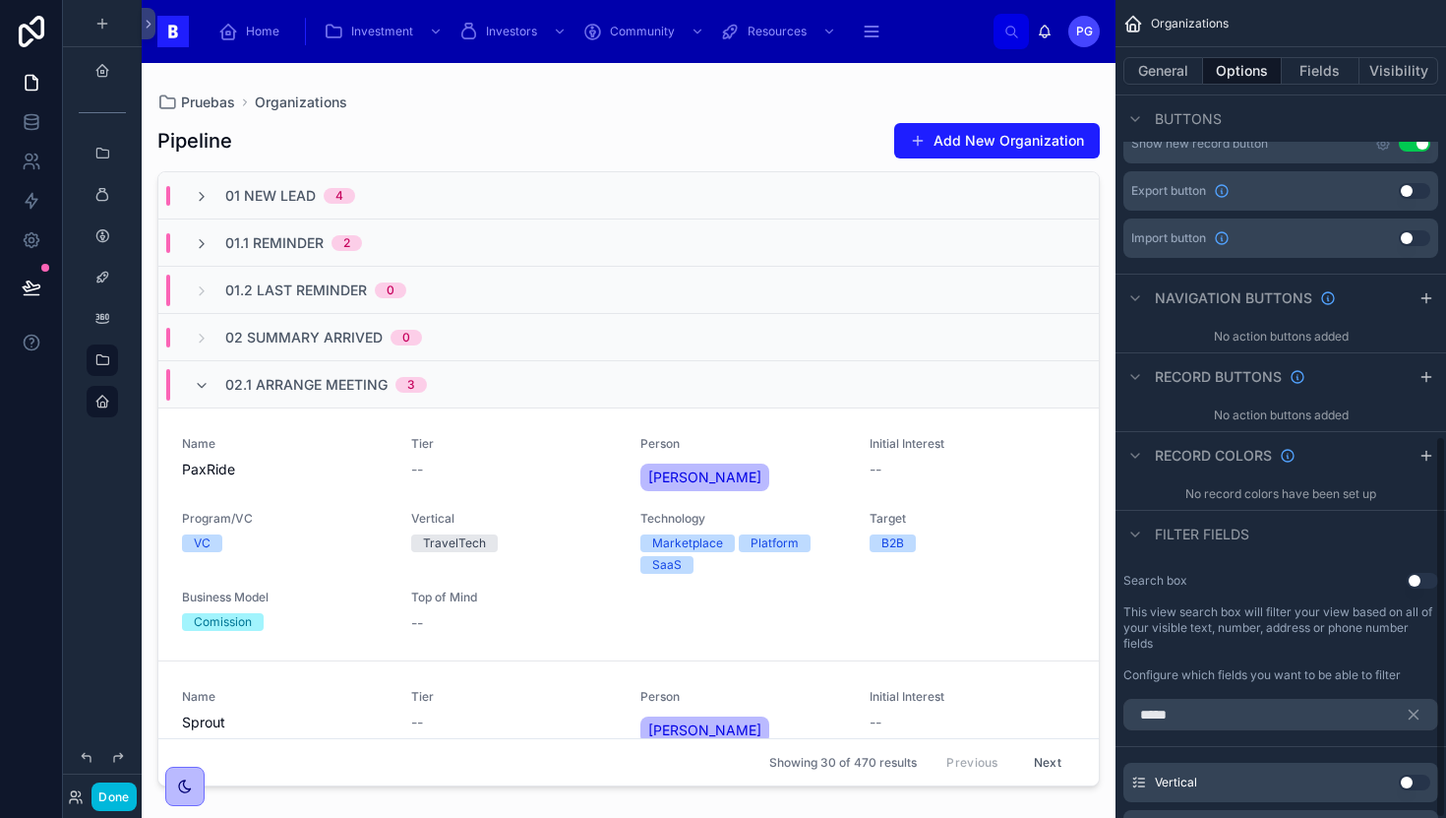
scroll to position [931, 0]
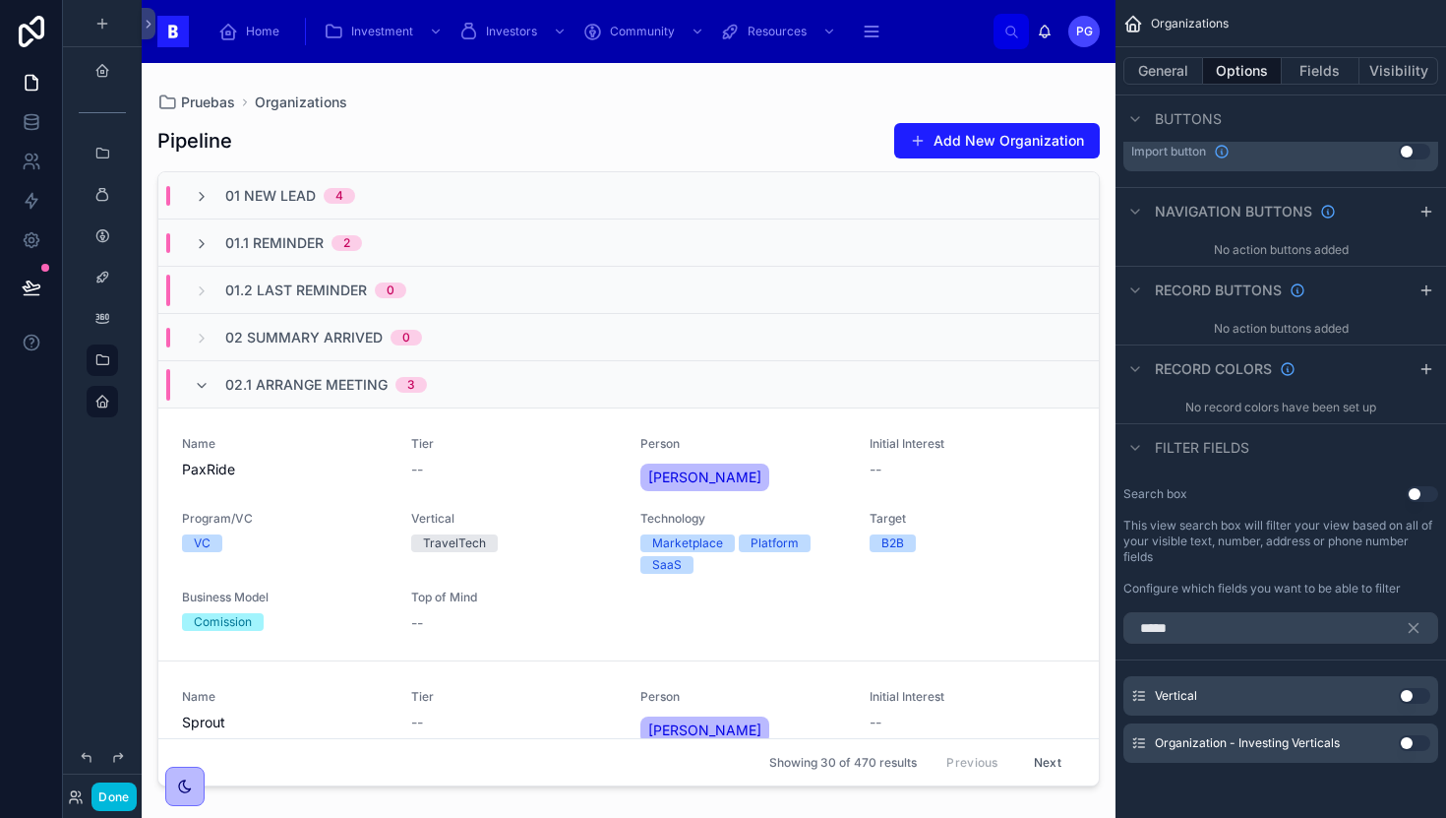
type input "*****"
click at [1421, 699] on button "Use setting" at bounding box center [1414, 696] width 31 height 16
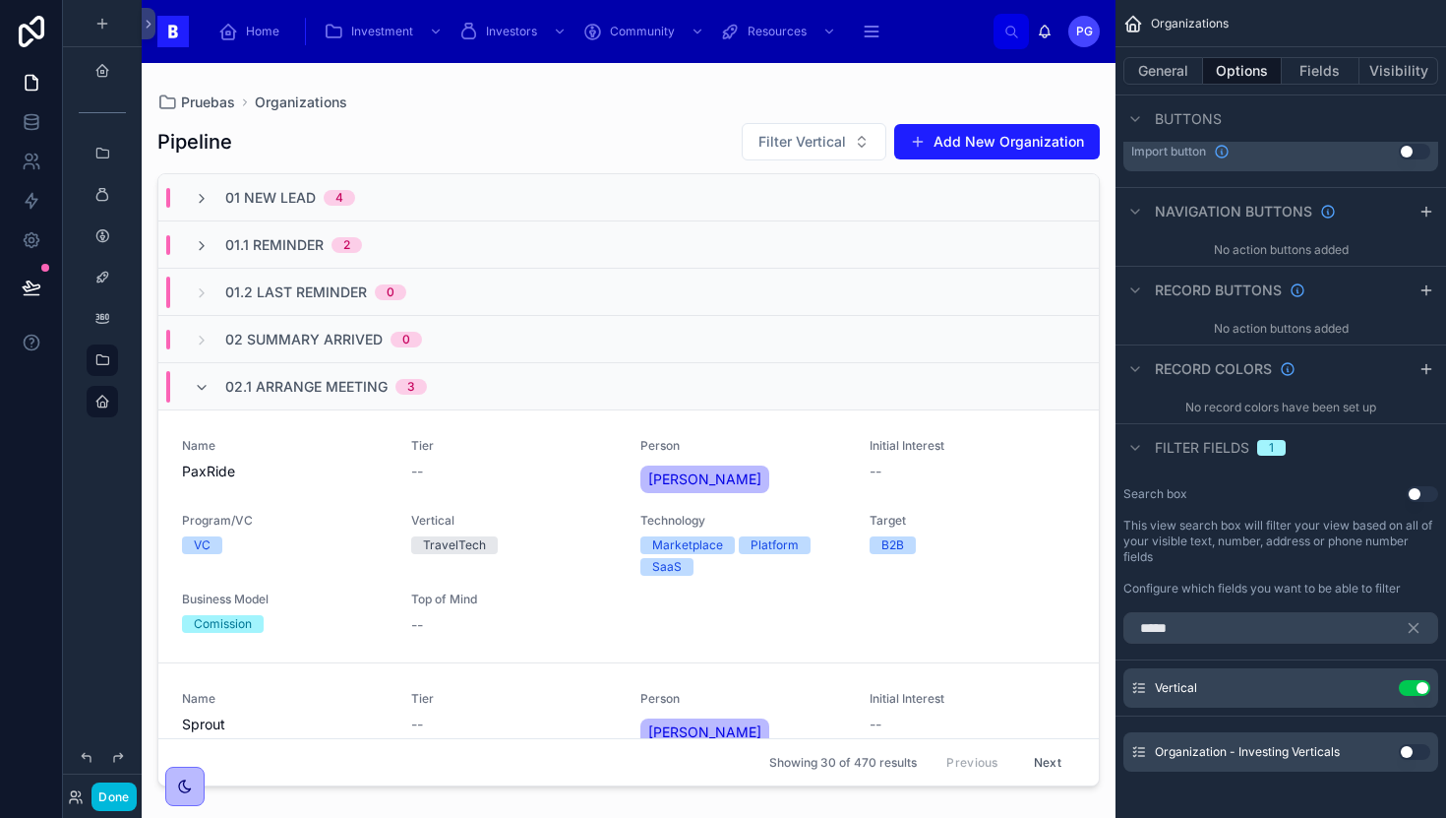
click at [1415, 630] on icon "scrollable content" at bounding box center [1414, 628] width 9 height 9
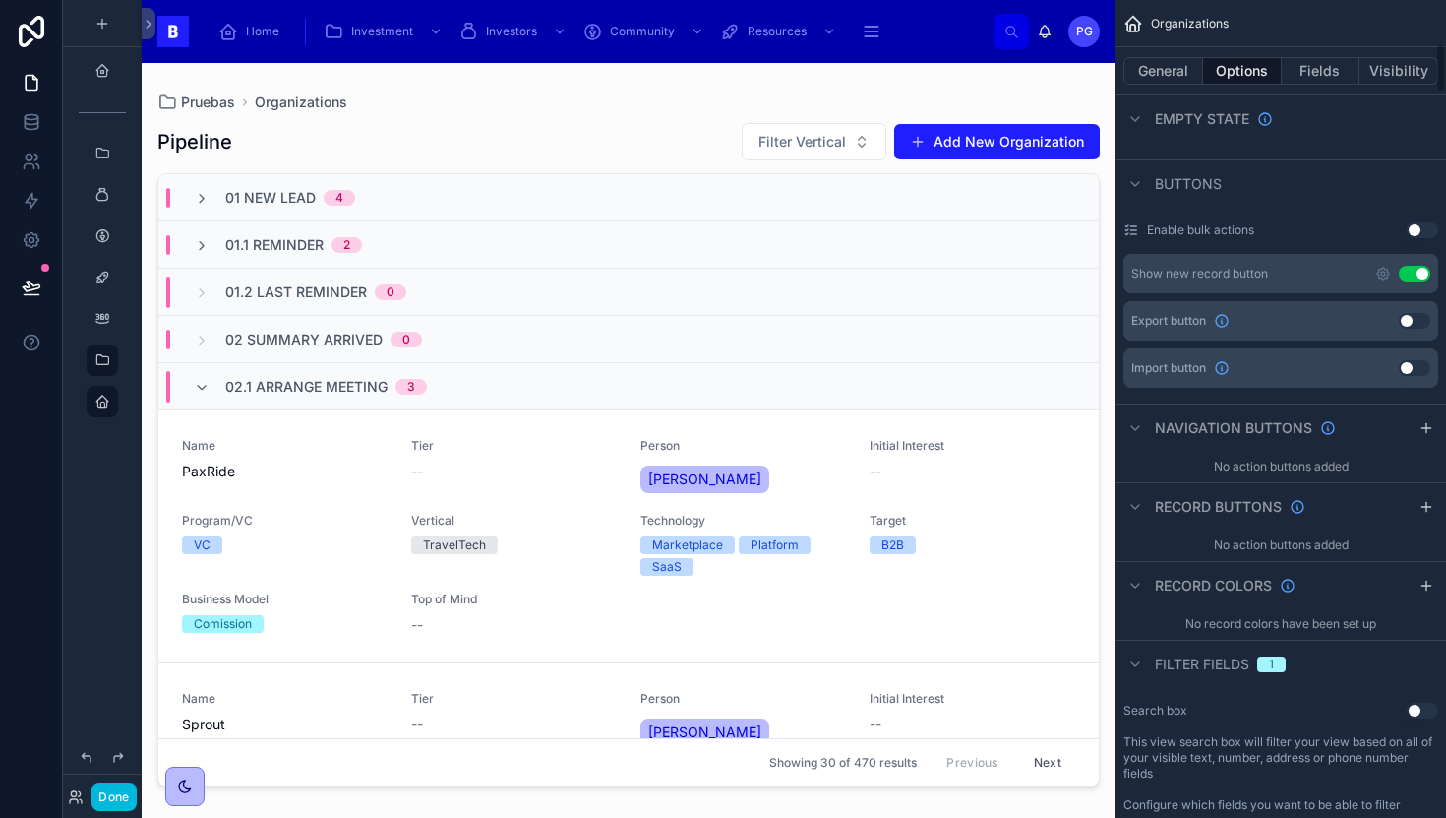
scroll to position [713, 0]
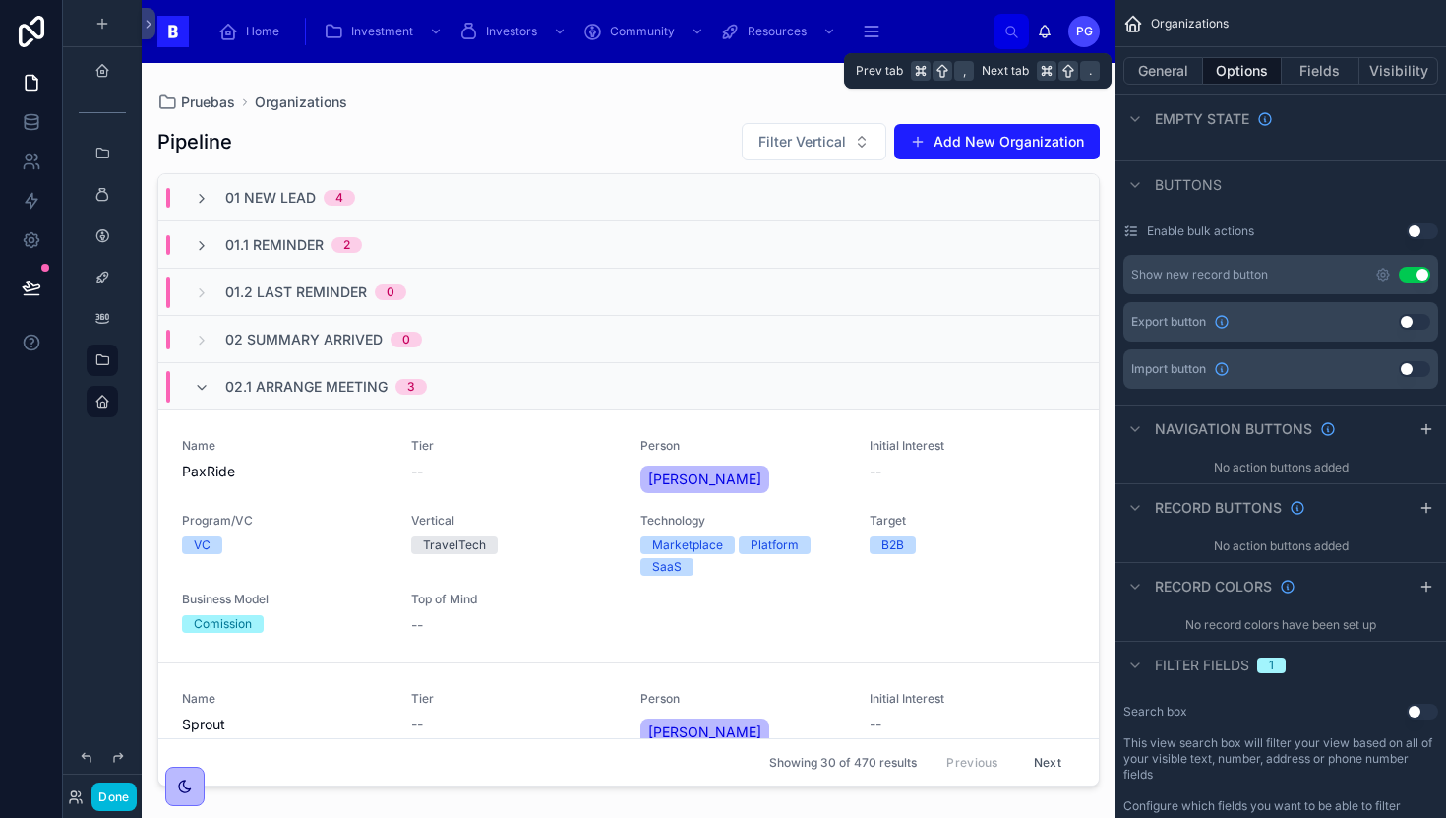
click at [1328, 68] on button "Fields" at bounding box center [1321, 71] width 79 height 28
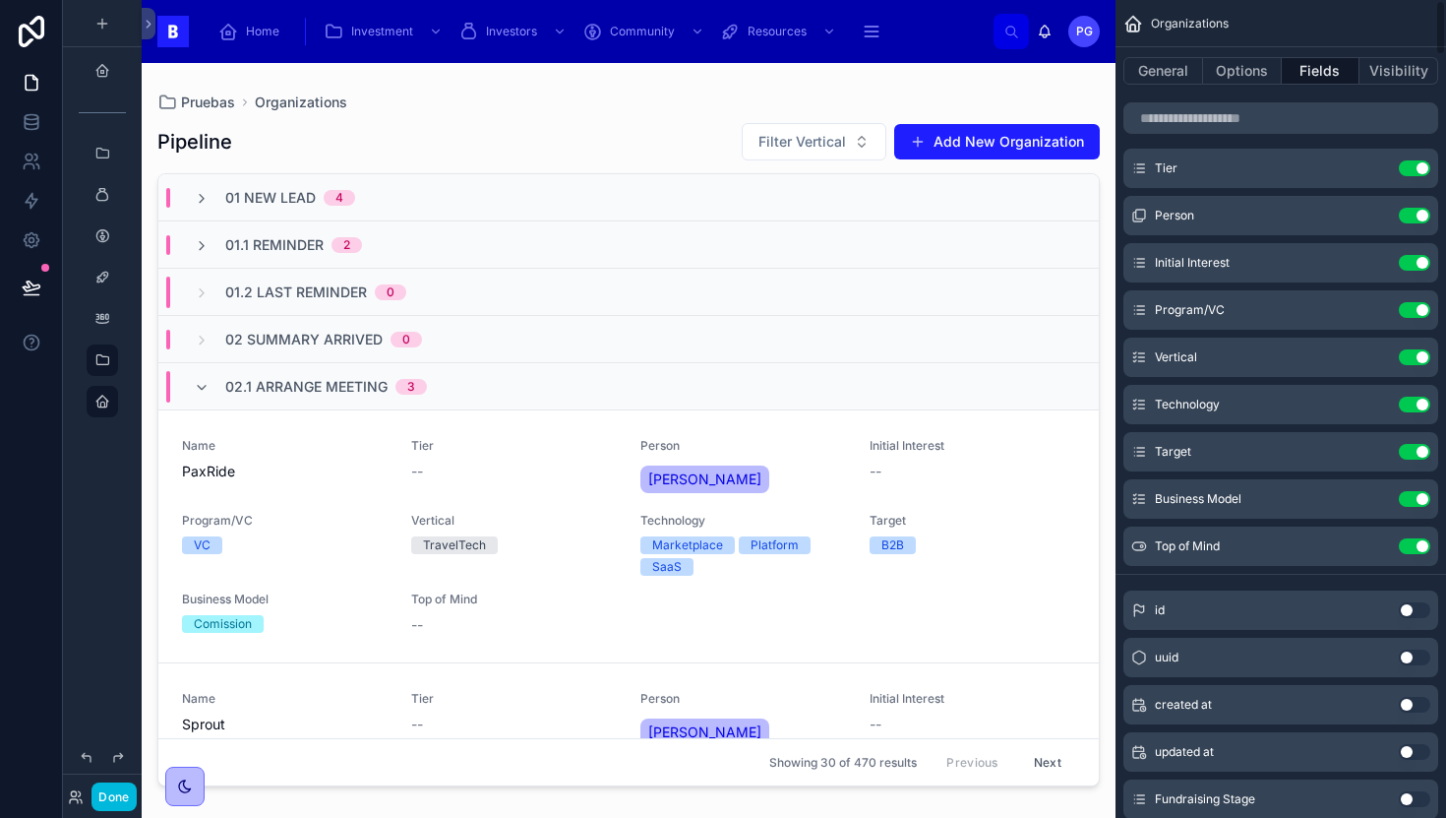
scroll to position [0, 0]
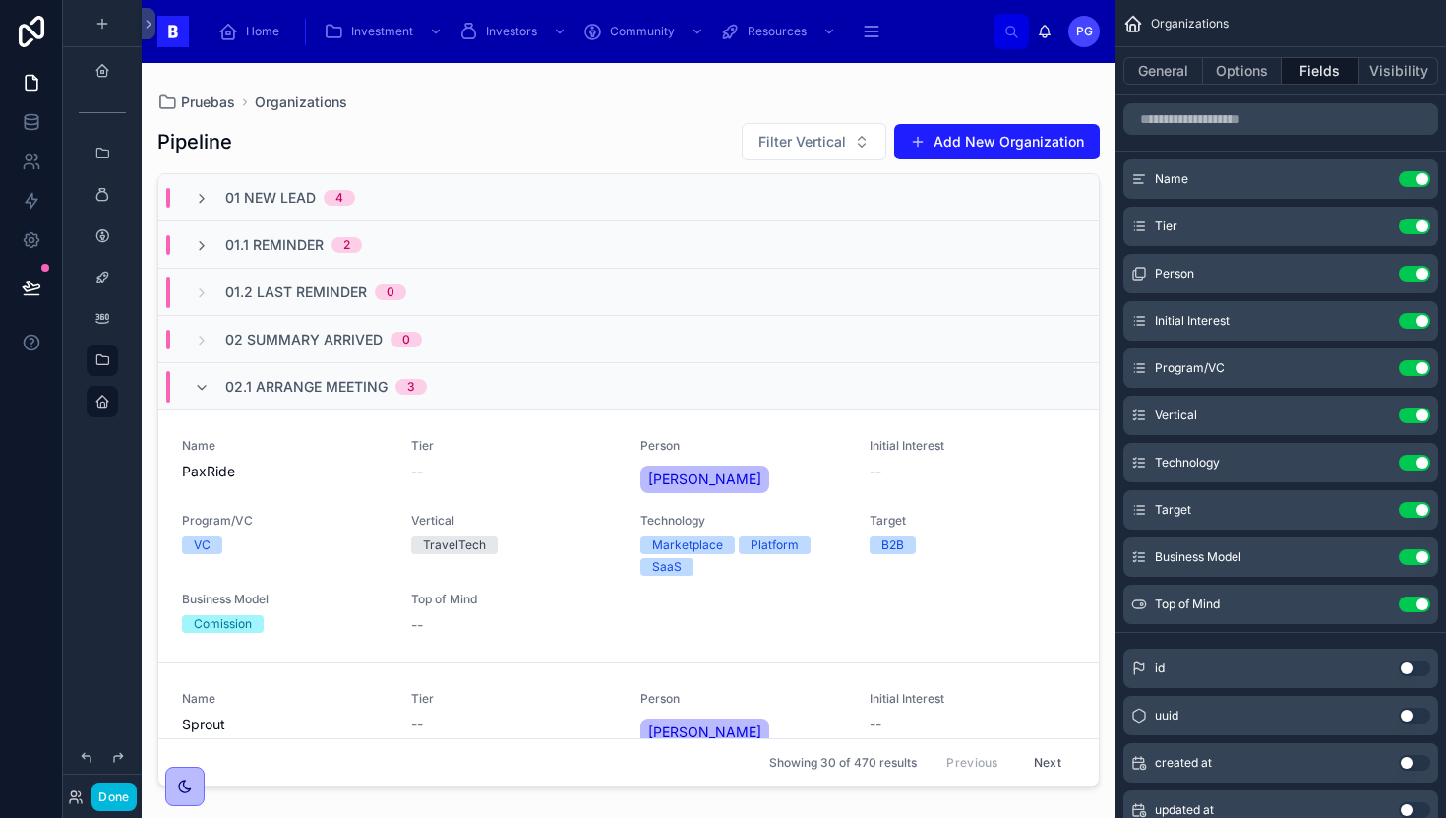
click at [1411, 601] on button "Use setting" at bounding box center [1414, 604] width 31 height 16
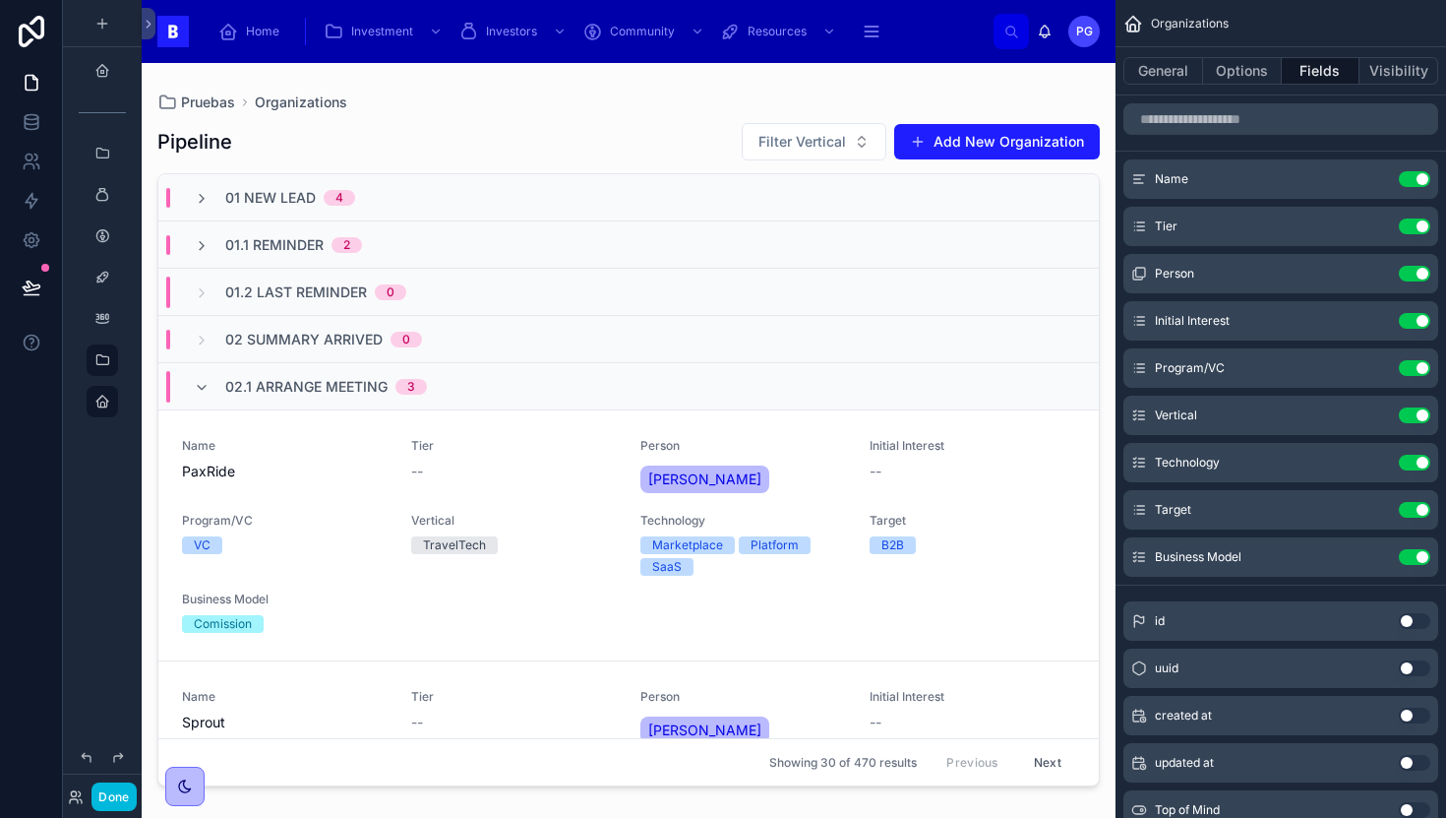
click at [1254, 117] on input "scrollable content" at bounding box center [1281, 118] width 315 height 31
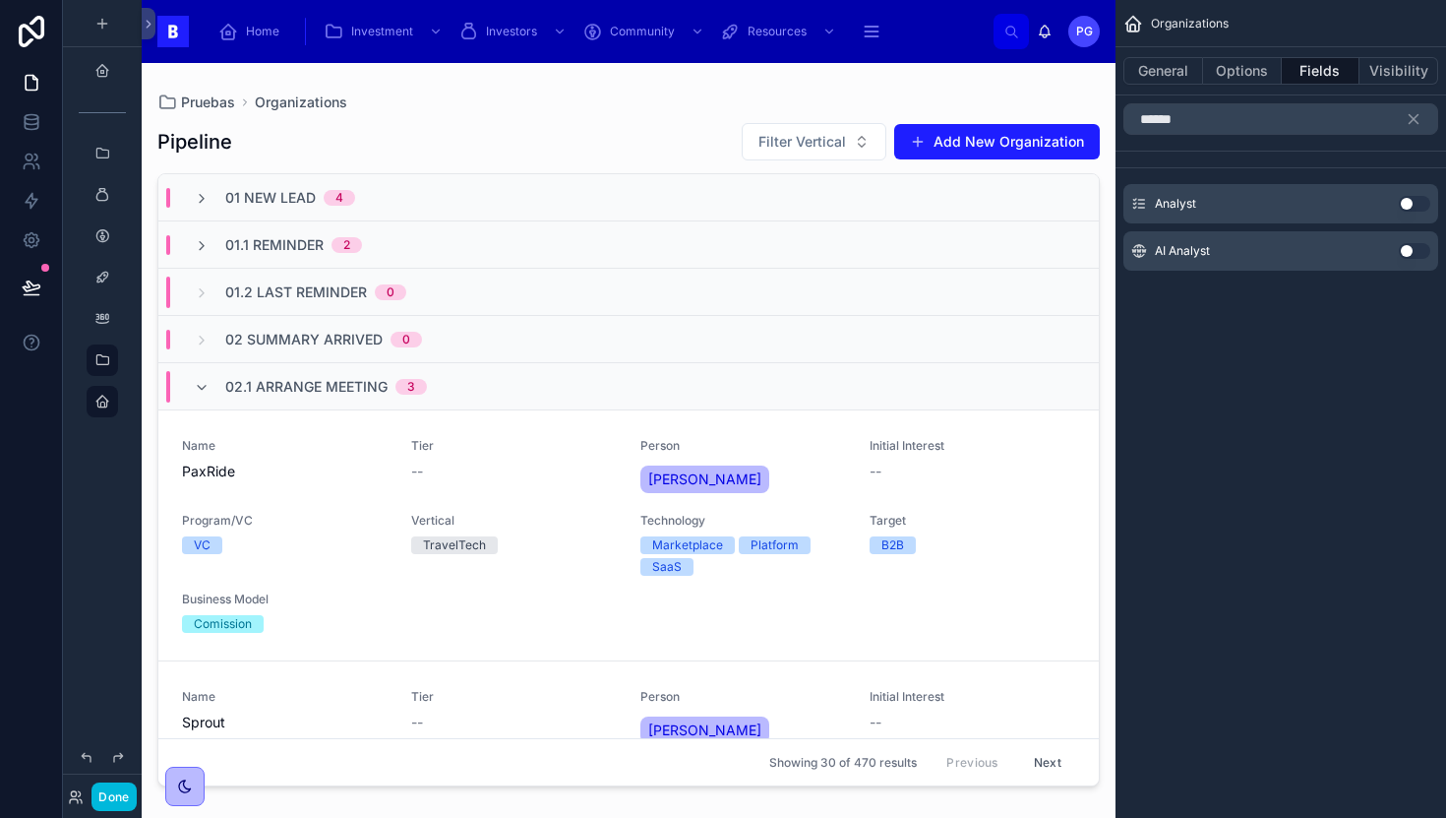
type input "******"
click at [1413, 203] on button "Use setting" at bounding box center [1414, 204] width 31 height 16
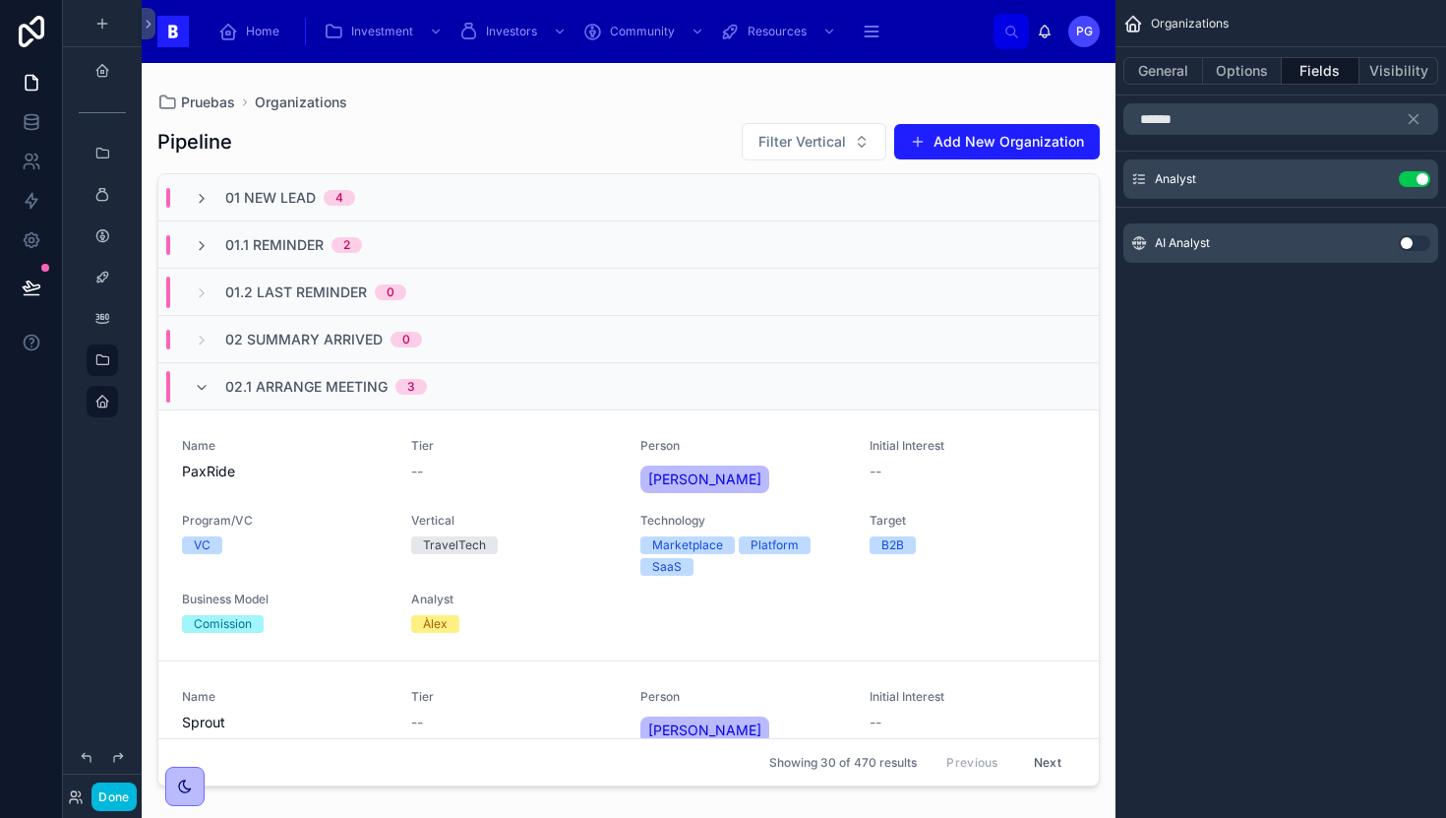
click at [0, 0] on icon "scrollable content" at bounding box center [0, 0] width 0 height 0
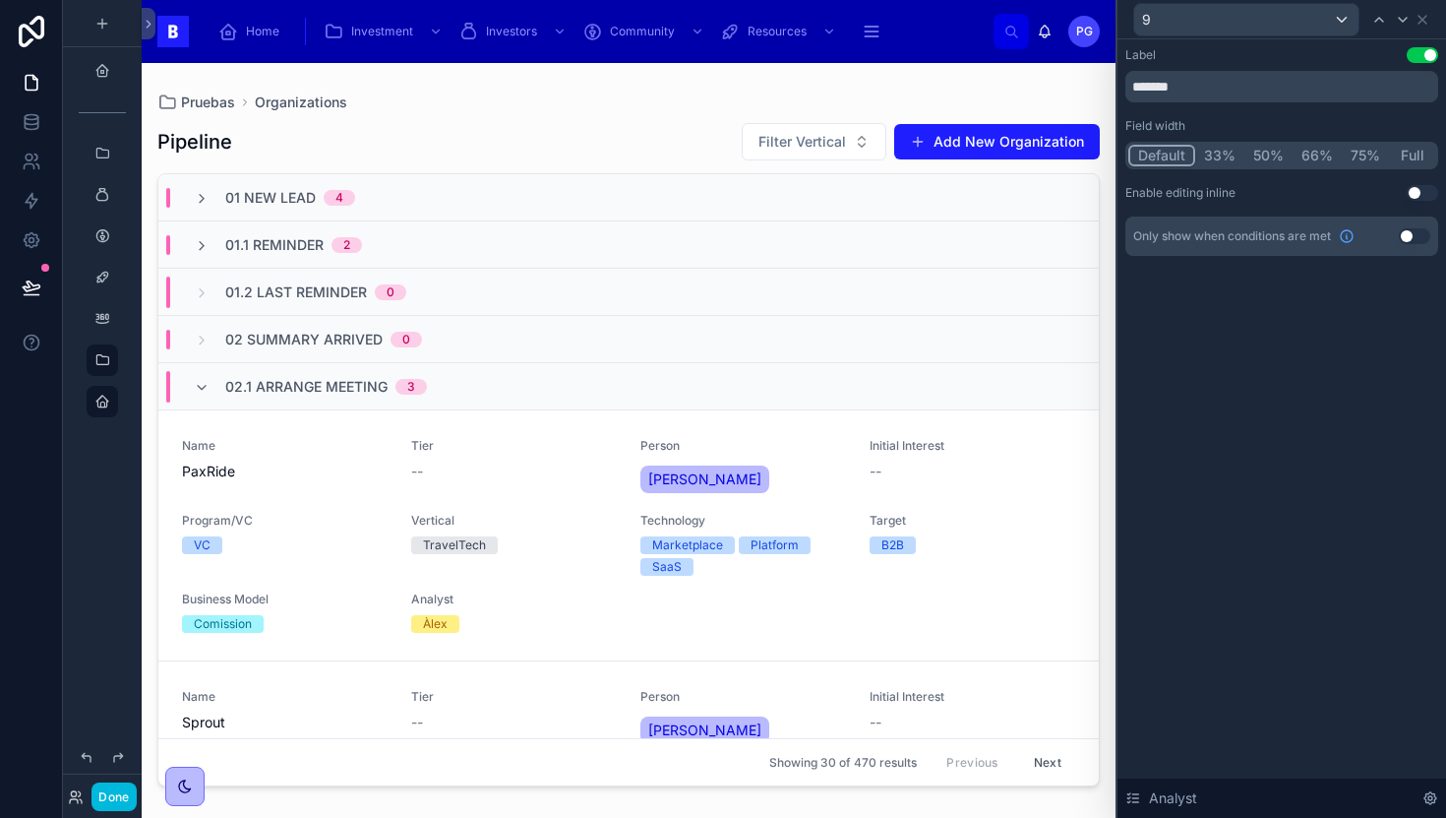
click at [1422, 195] on button "Use setting" at bounding box center [1422, 193] width 31 height 16
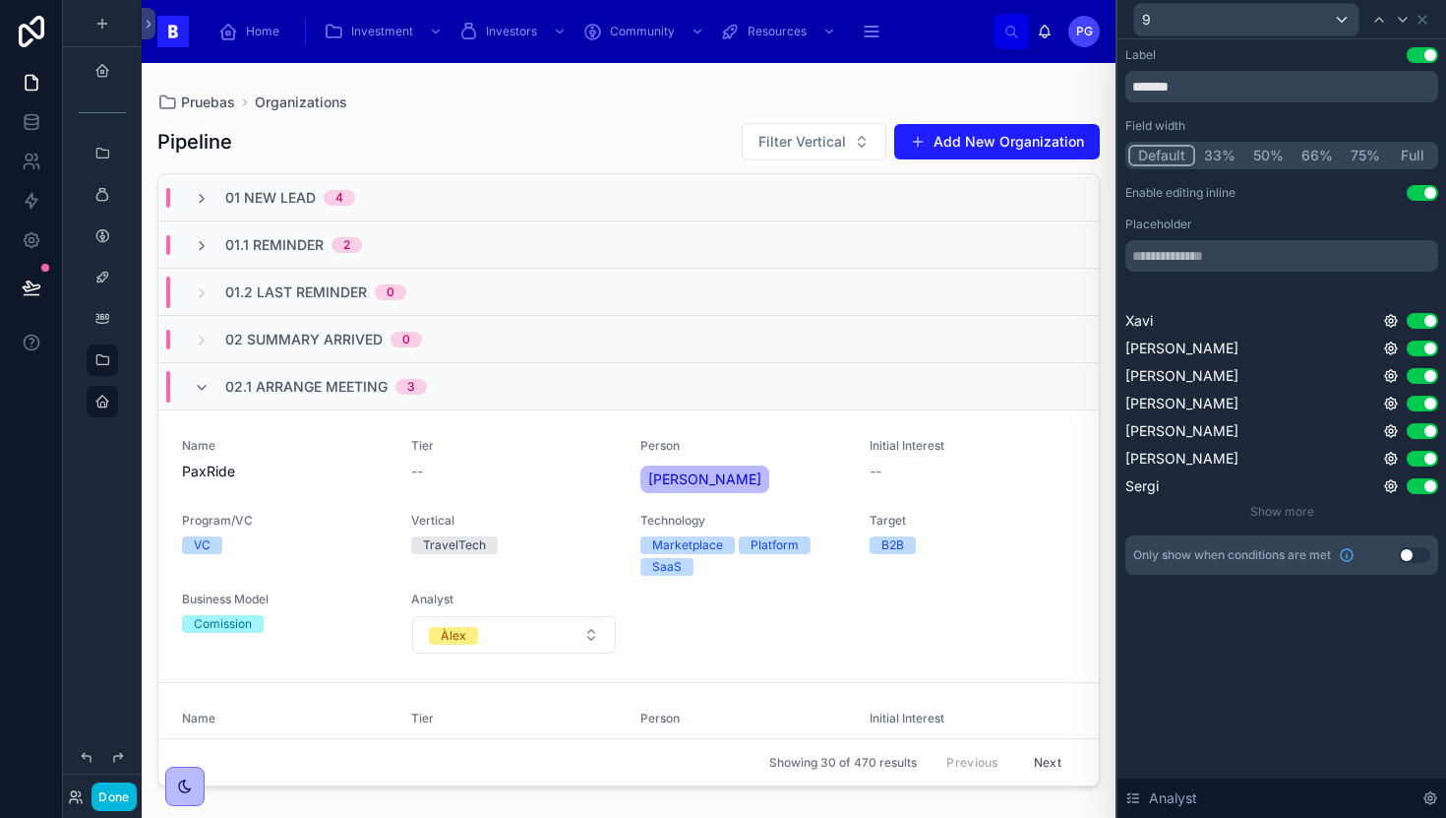
click at [1419, 429] on button "Use setting" at bounding box center [1422, 431] width 31 height 16
click at [1420, 457] on button "Use setting" at bounding box center [1422, 459] width 31 height 16
click at [1421, 486] on button "Use setting" at bounding box center [1422, 486] width 31 height 16
click at [1418, 374] on button "Use setting" at bounding box center [1422, 376] width 31 height 16
click at [580, 635] on button "Àlex" at bounding box center [514, 634] width 204 height 37
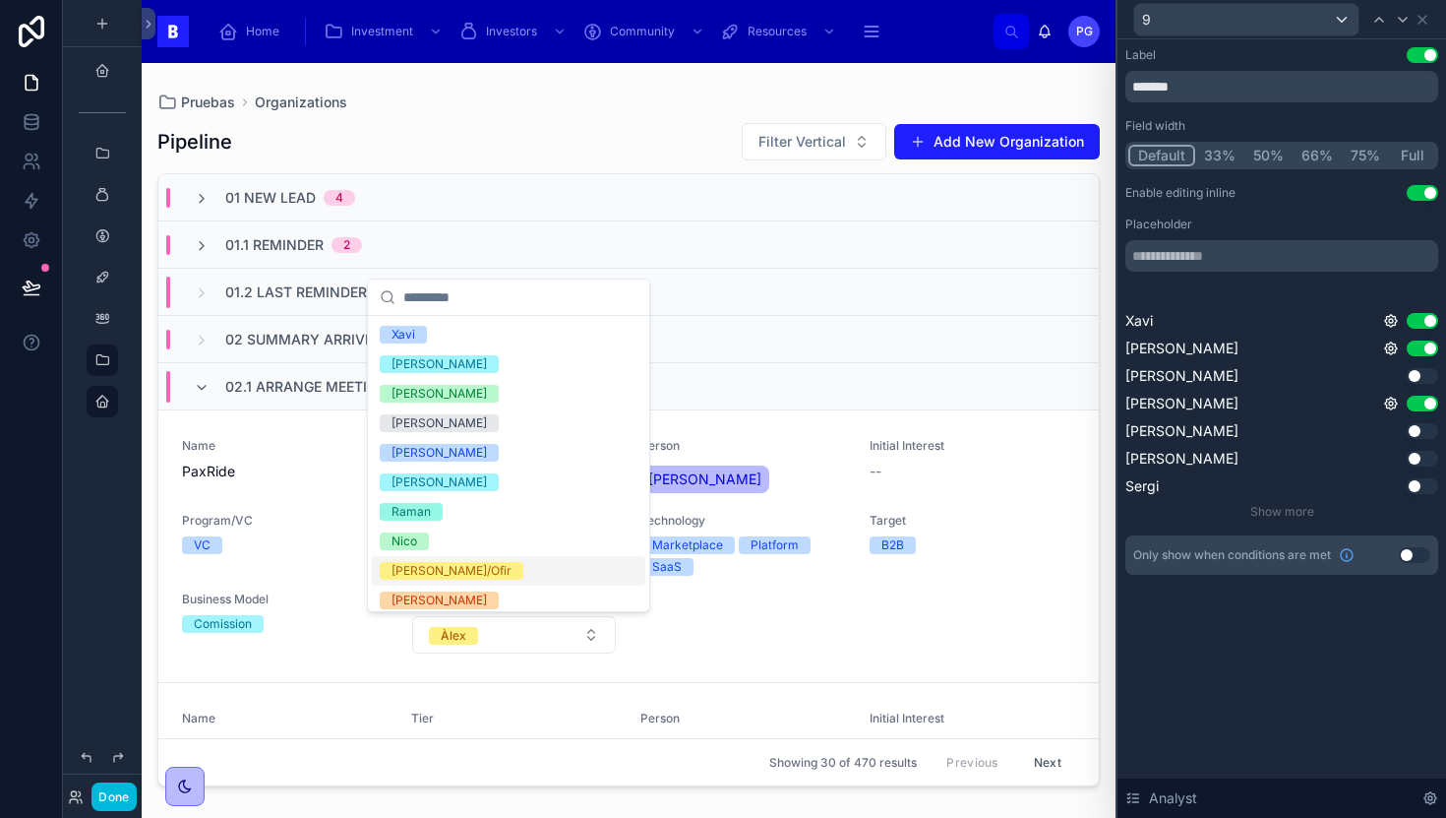
click at [739, 613] on div "Name PaxRide Tier -- Person [PERSON_NAME] Initial Interest -- Program/VC VC Ver…" at bounding box center [628, 546] width 893 height 216
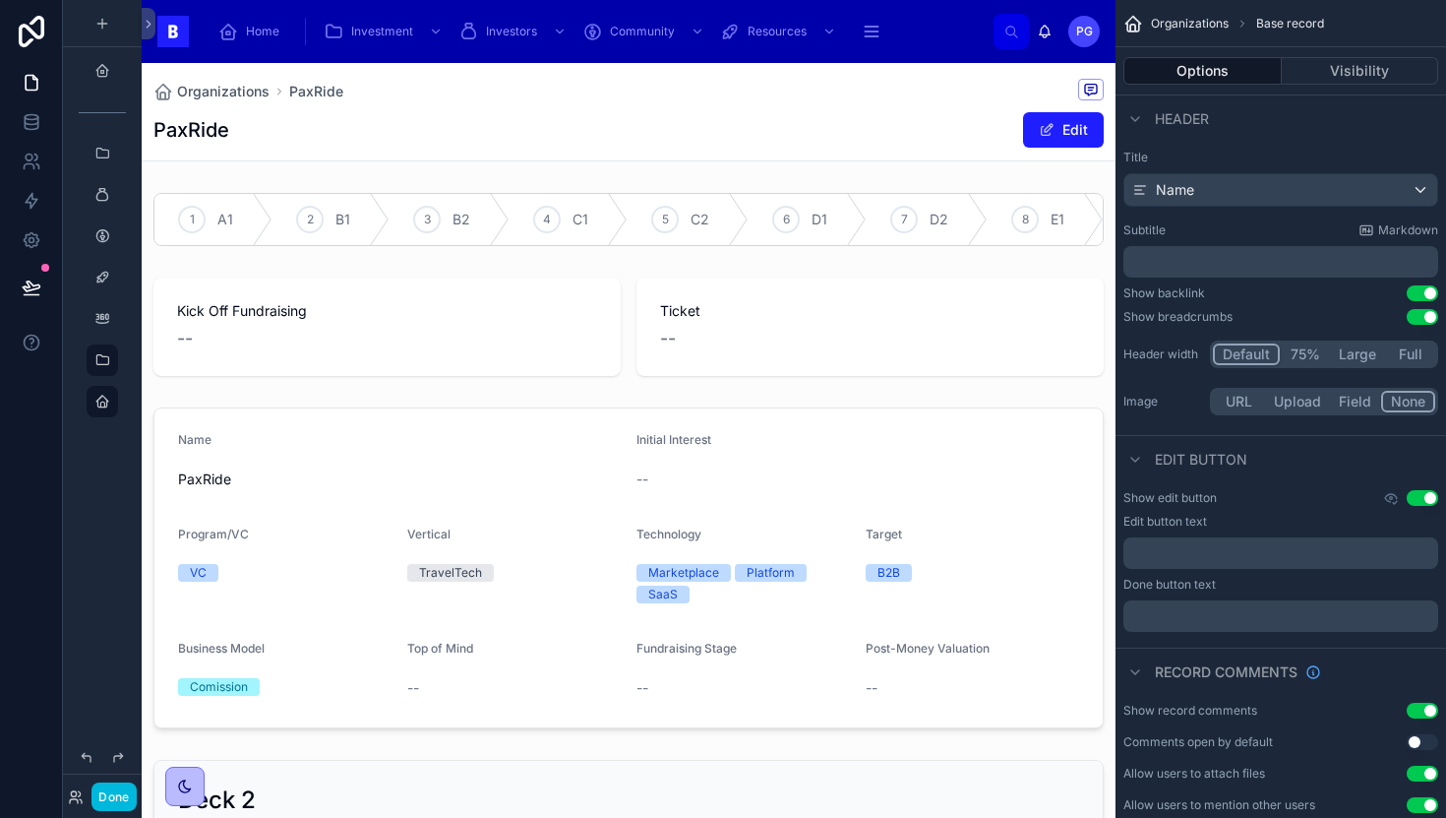
click at [235, 93] on span "Organizations" at bounding box center [223, 92] width 92 height 20
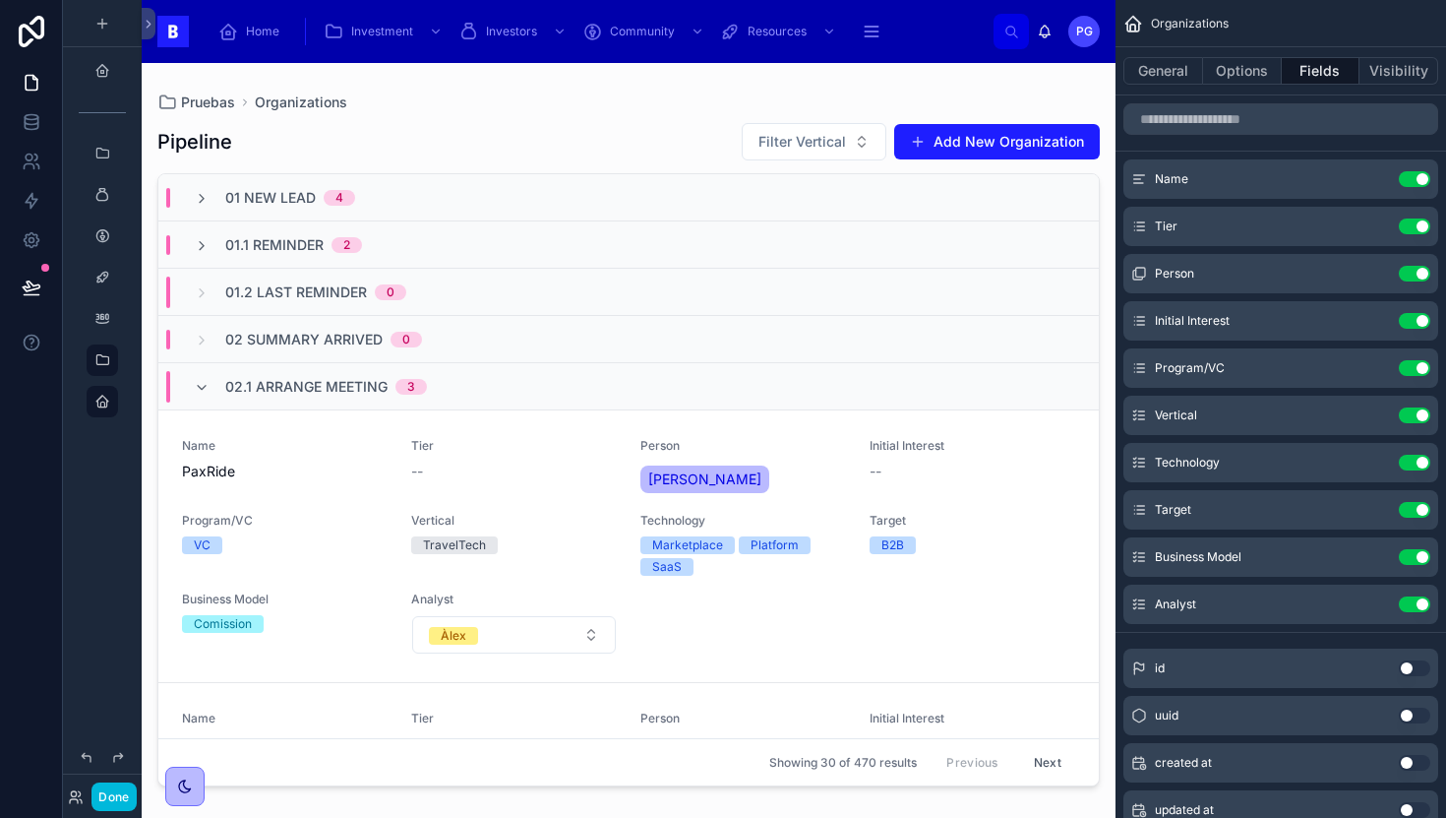
scroll to position [58, 0]
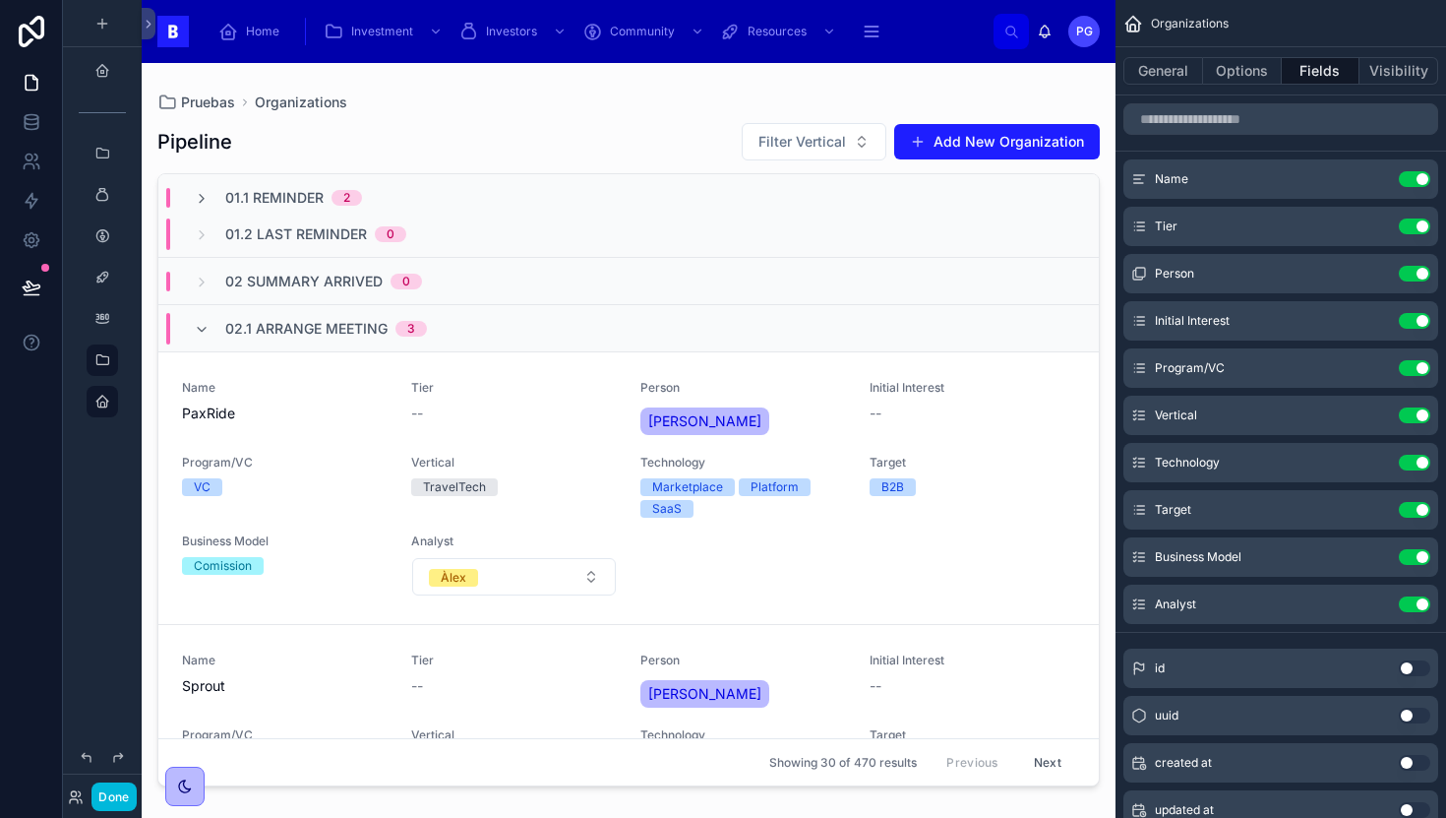
click at [729, 552] on div "Name PaxRide Tier -- Person [PERSON_NAME] Initial Interest -- Program/VC VC Ver…" at bounding box center [628, 488] width 893 height 216
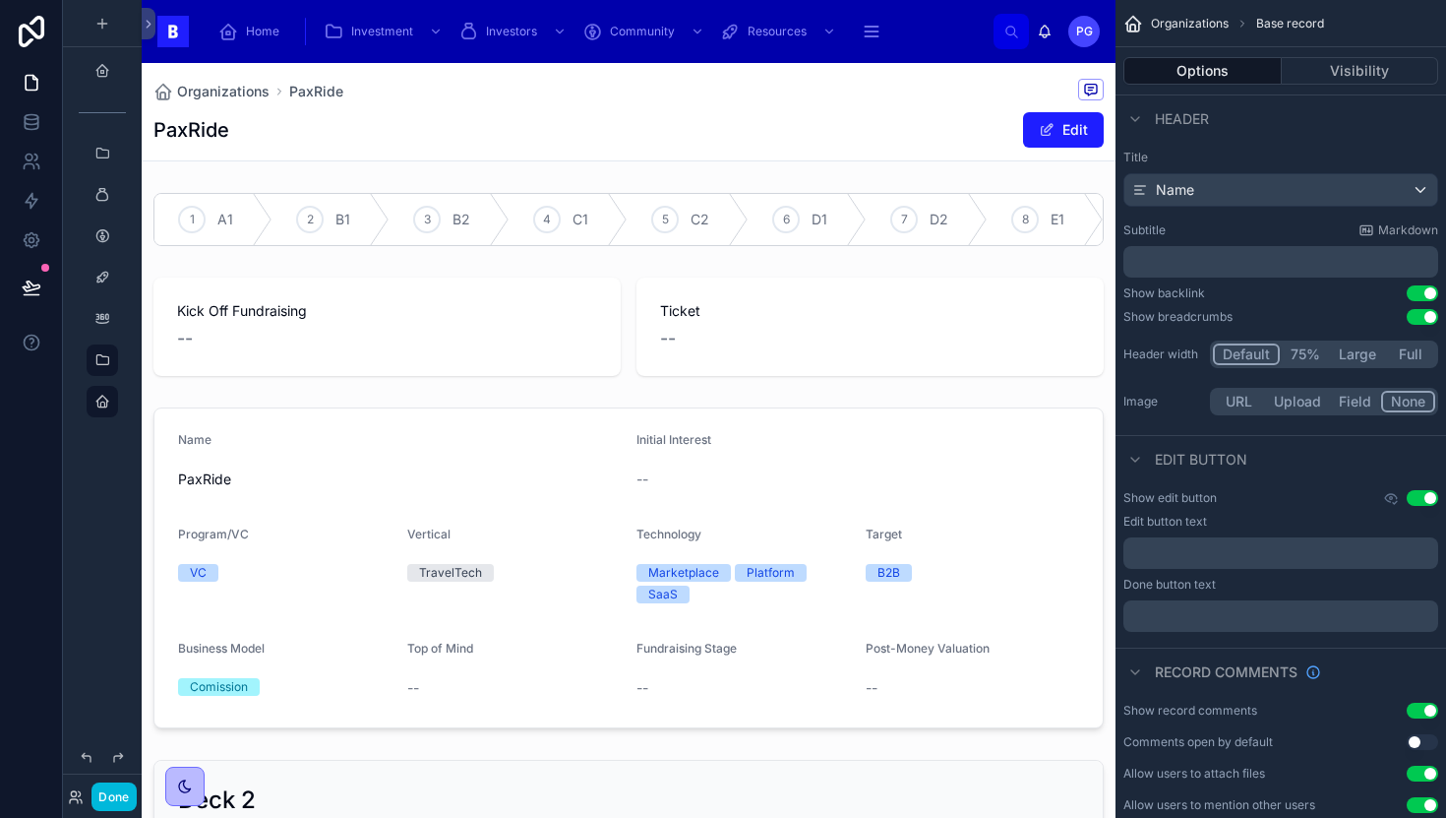
click at [246, 94] on span "Organizations" at bounding box center [223, 92] width 92 height 20
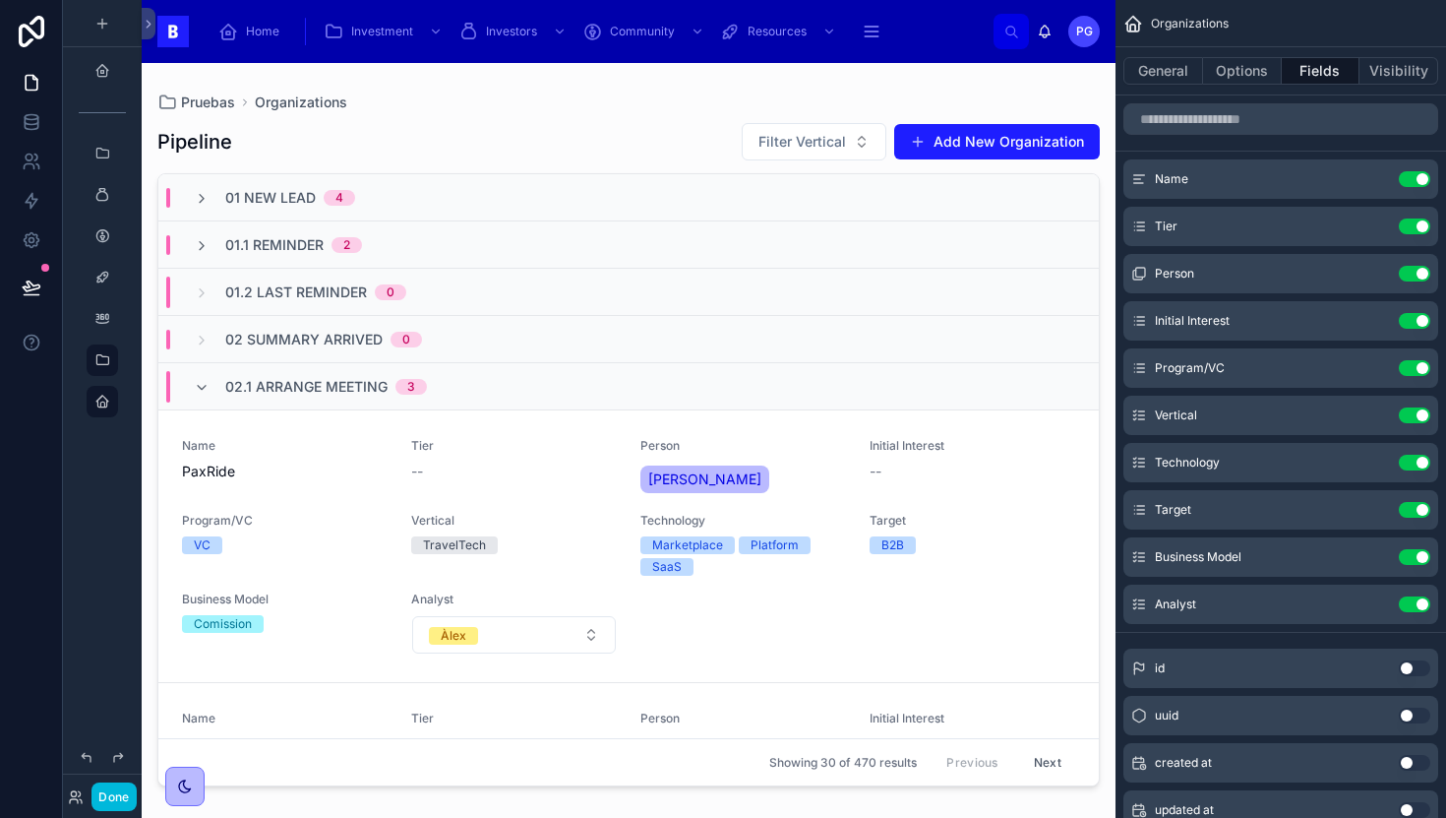
click at [975, 534] on div "Target B2B" at bounding box center [973, 533] width 206 height 41
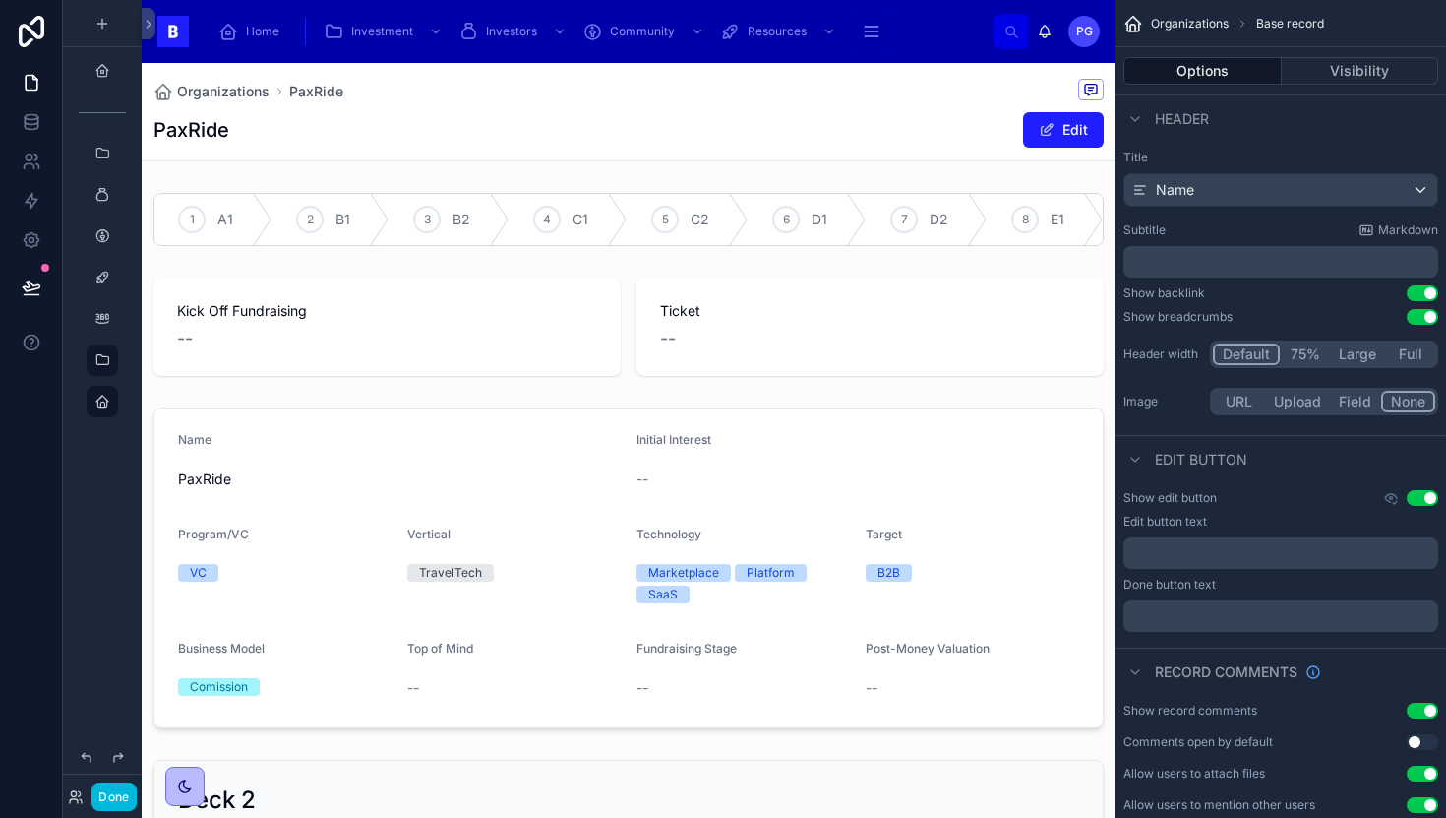
click at [801, 236] on div at bounding box center [629, 219] width 974 height 69
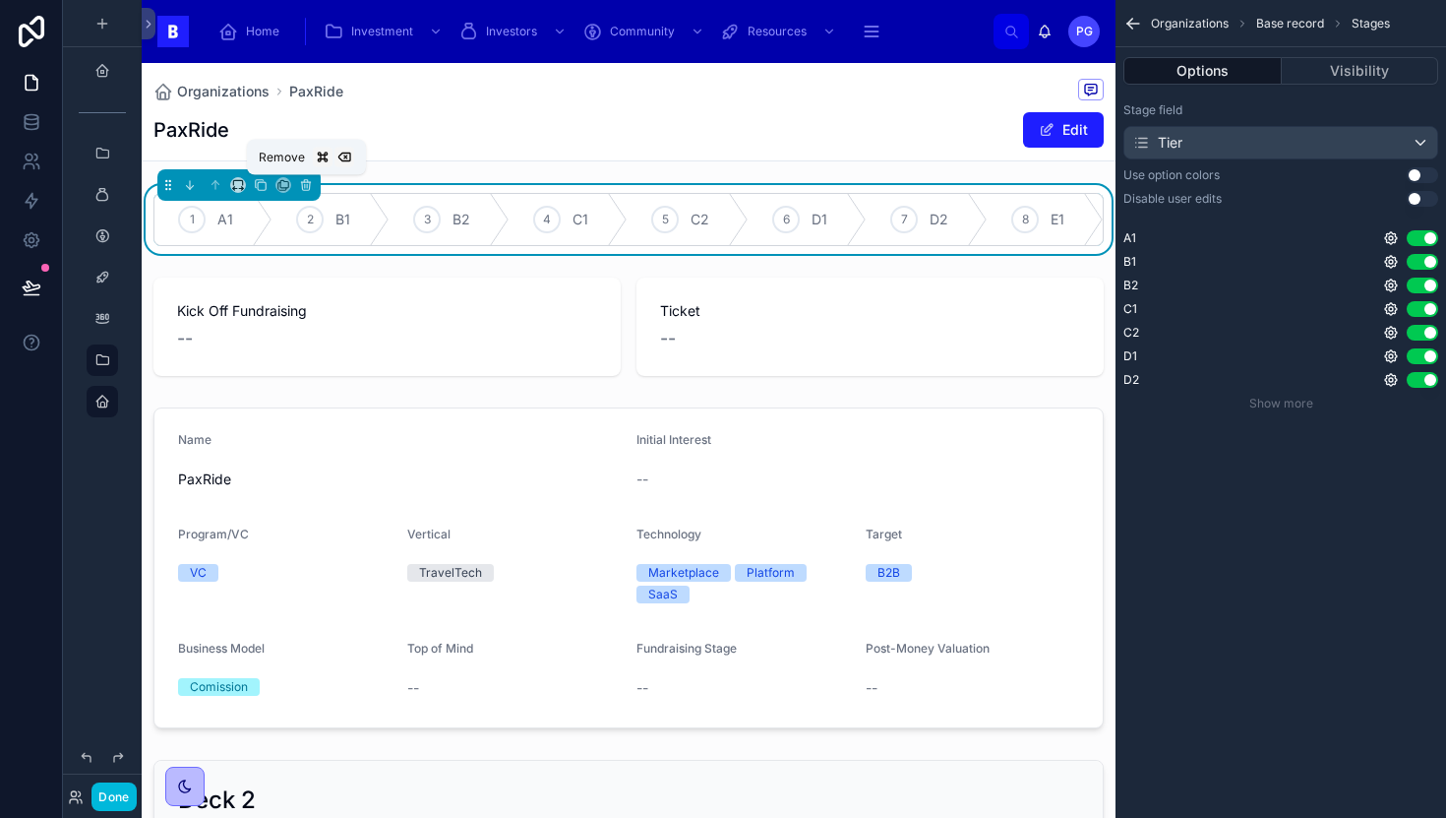
click at [302, 183] on icon at bounding box center [306, 185] width 14 height 14
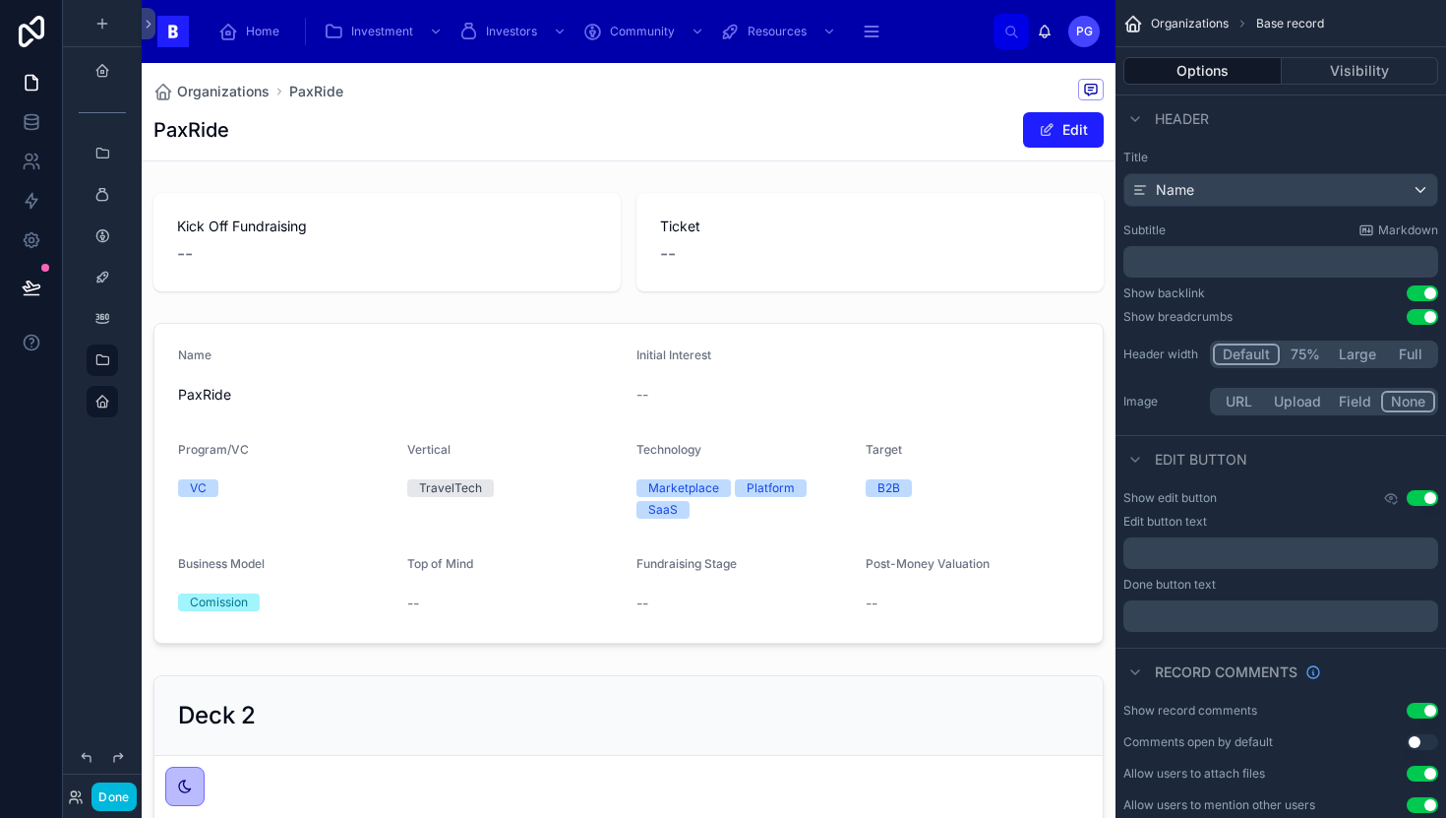
click at [630, 252] on div at bounding box center [629, 242] width 974 height 114
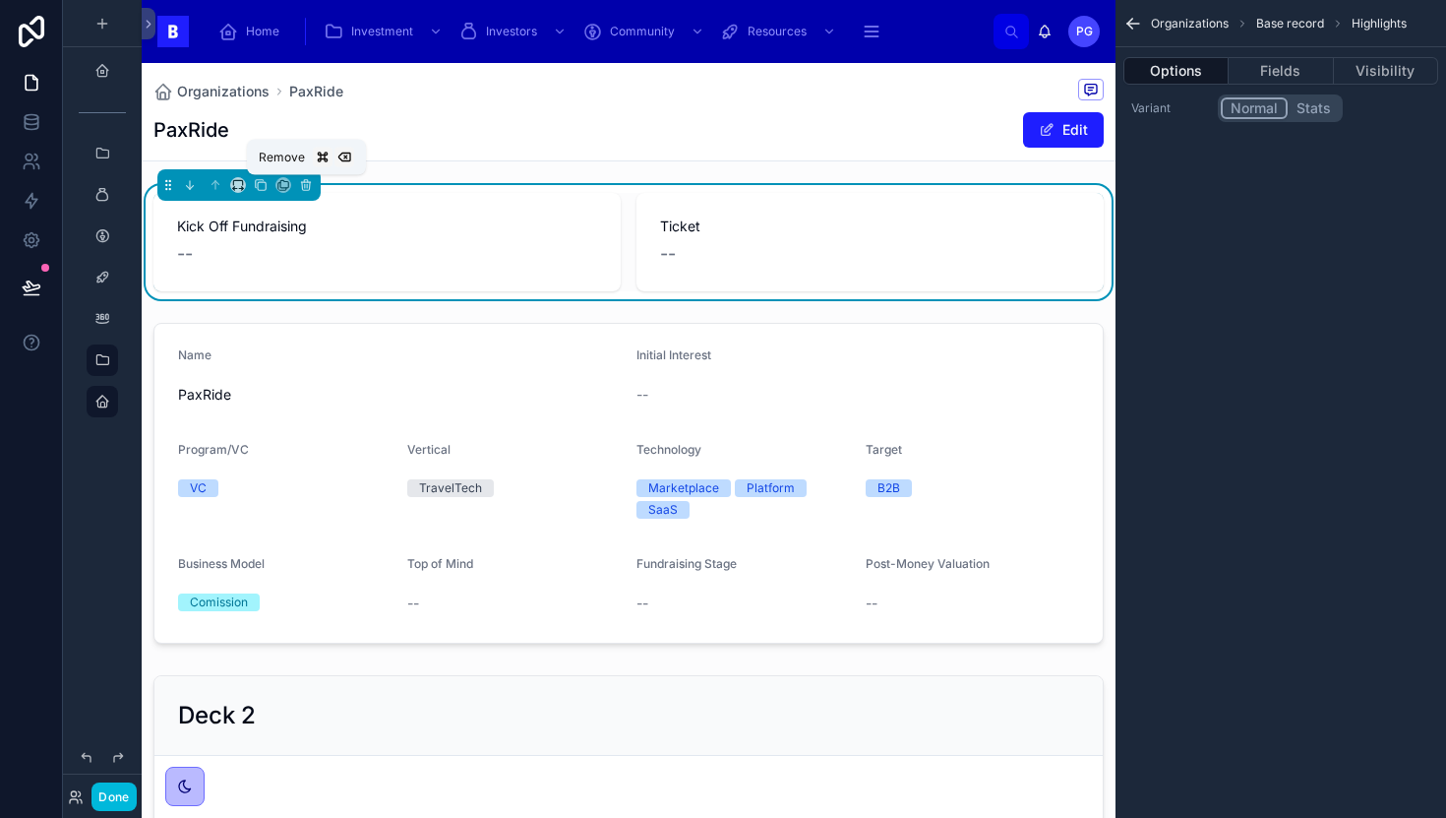
click at [299, 183] on icon at bounding box center [306, 185] width 14 height 14
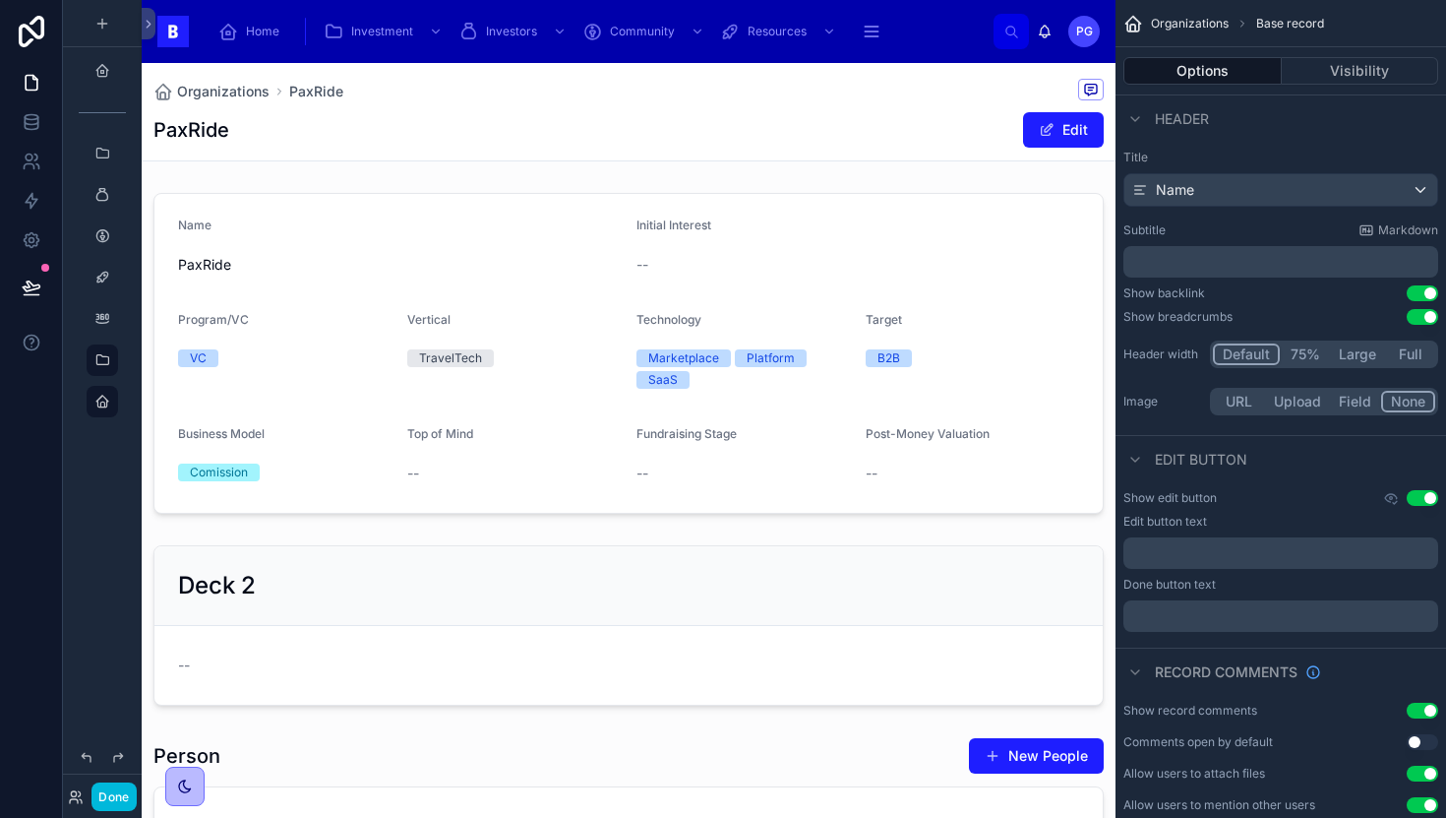
click at [493, 269] on div at bounding box center [629, 353] width 974 height 336
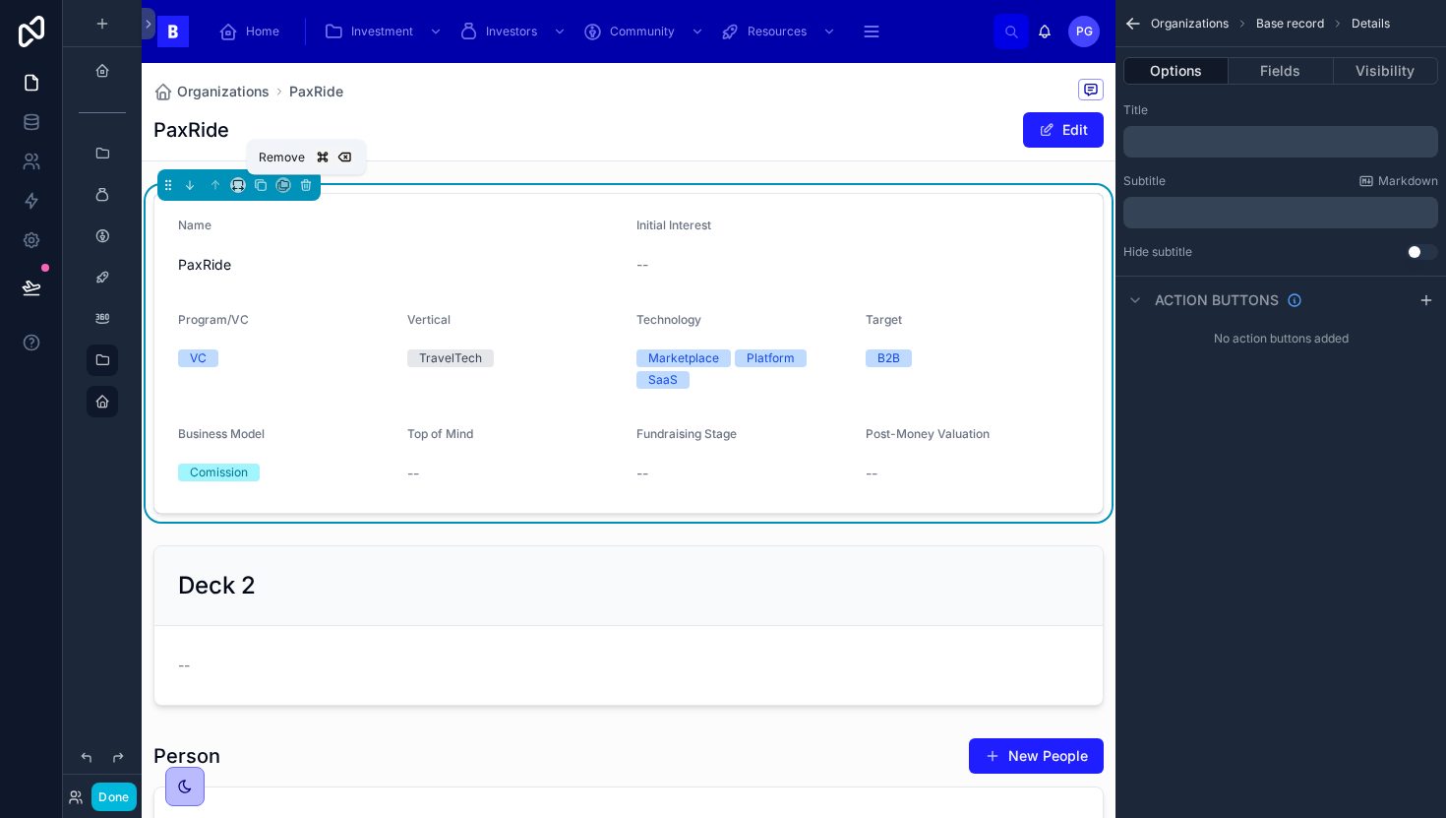
click at [308, 185] on icon at bounding box center [306, 185] width 14 height 14
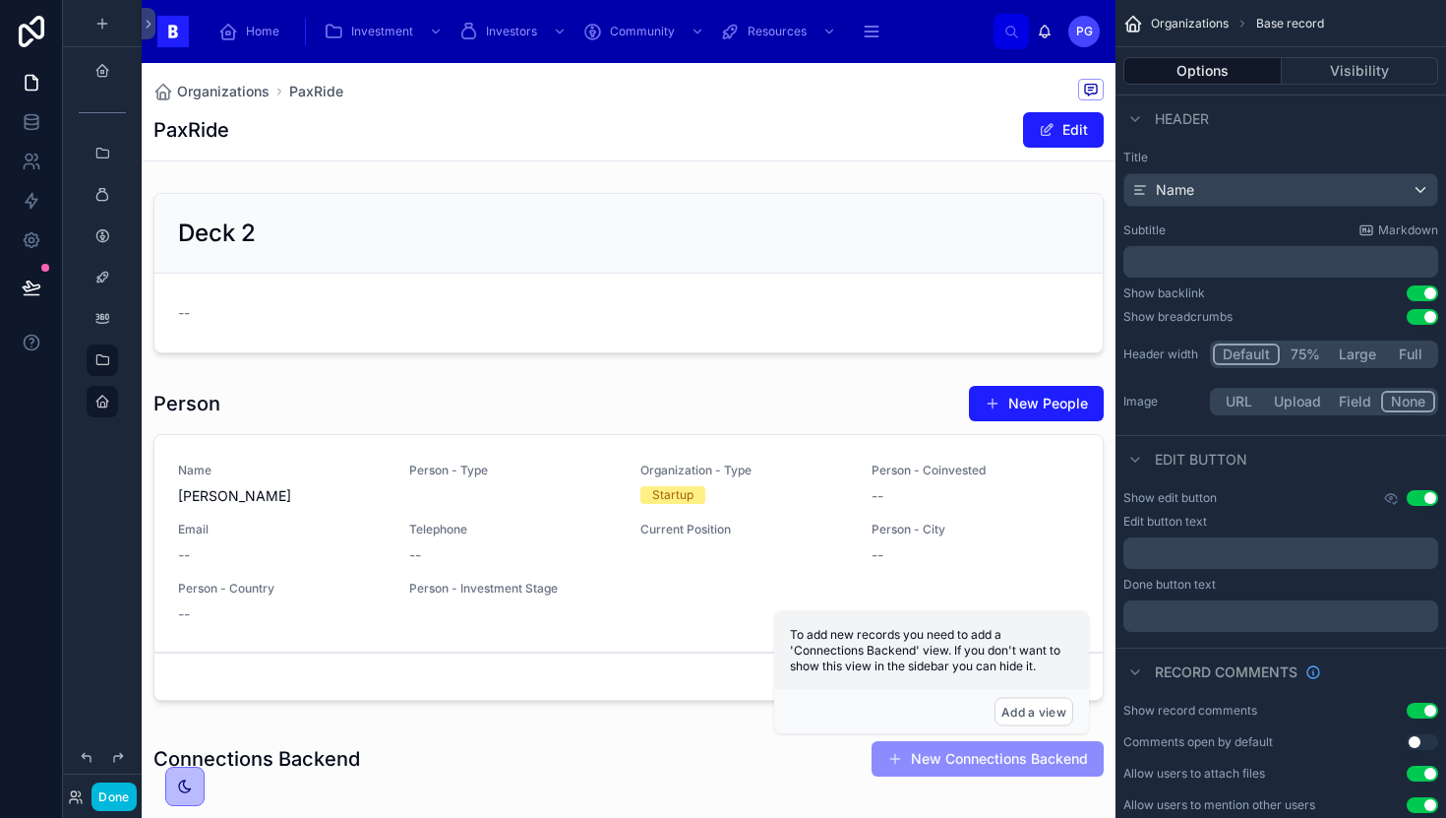
click at [404, 212] on div at bounding box center [629, 273] width 974 height 176
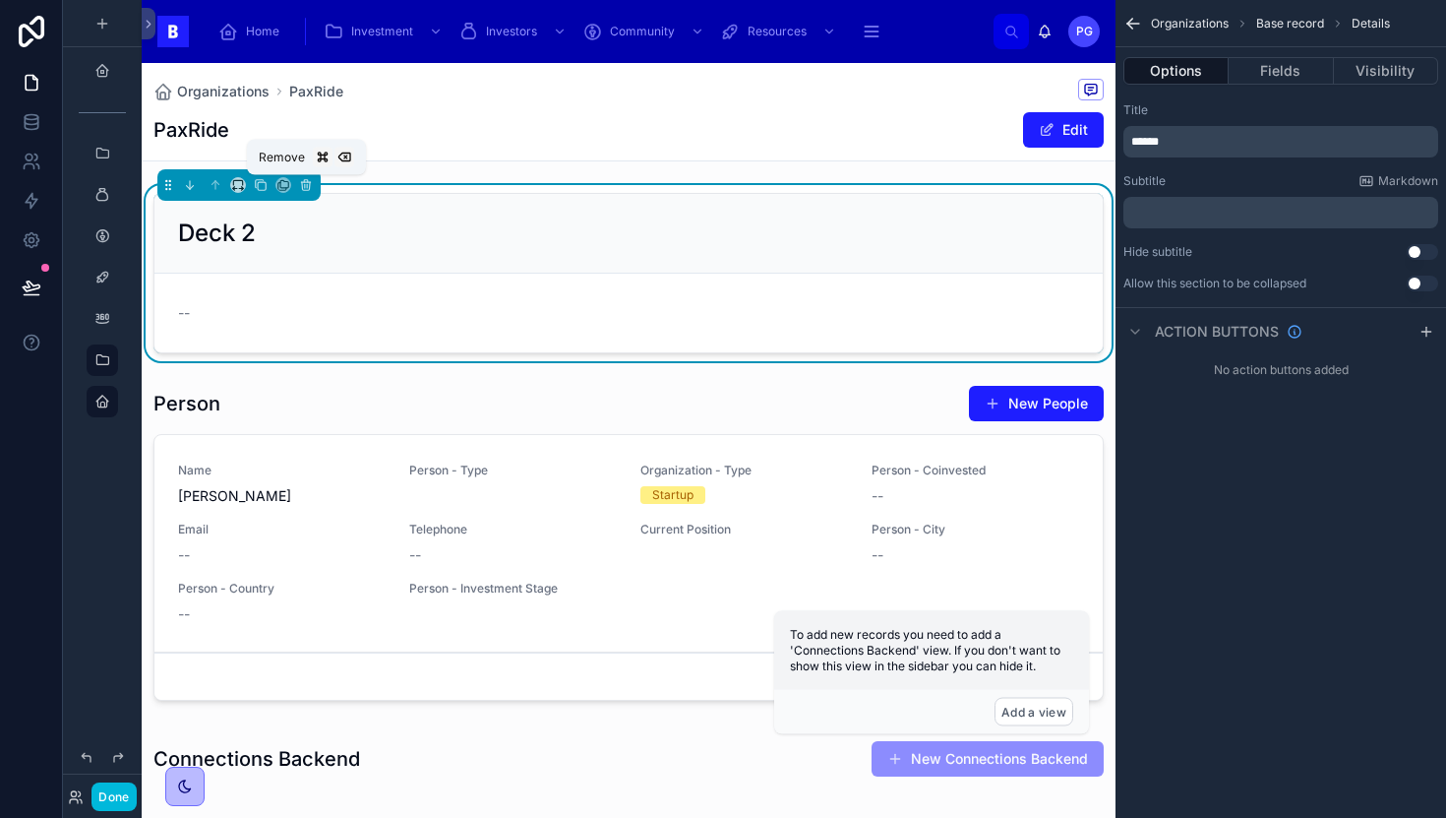
click at [302, 180] on icon at bounding box center [306, 185] width 14 height 14
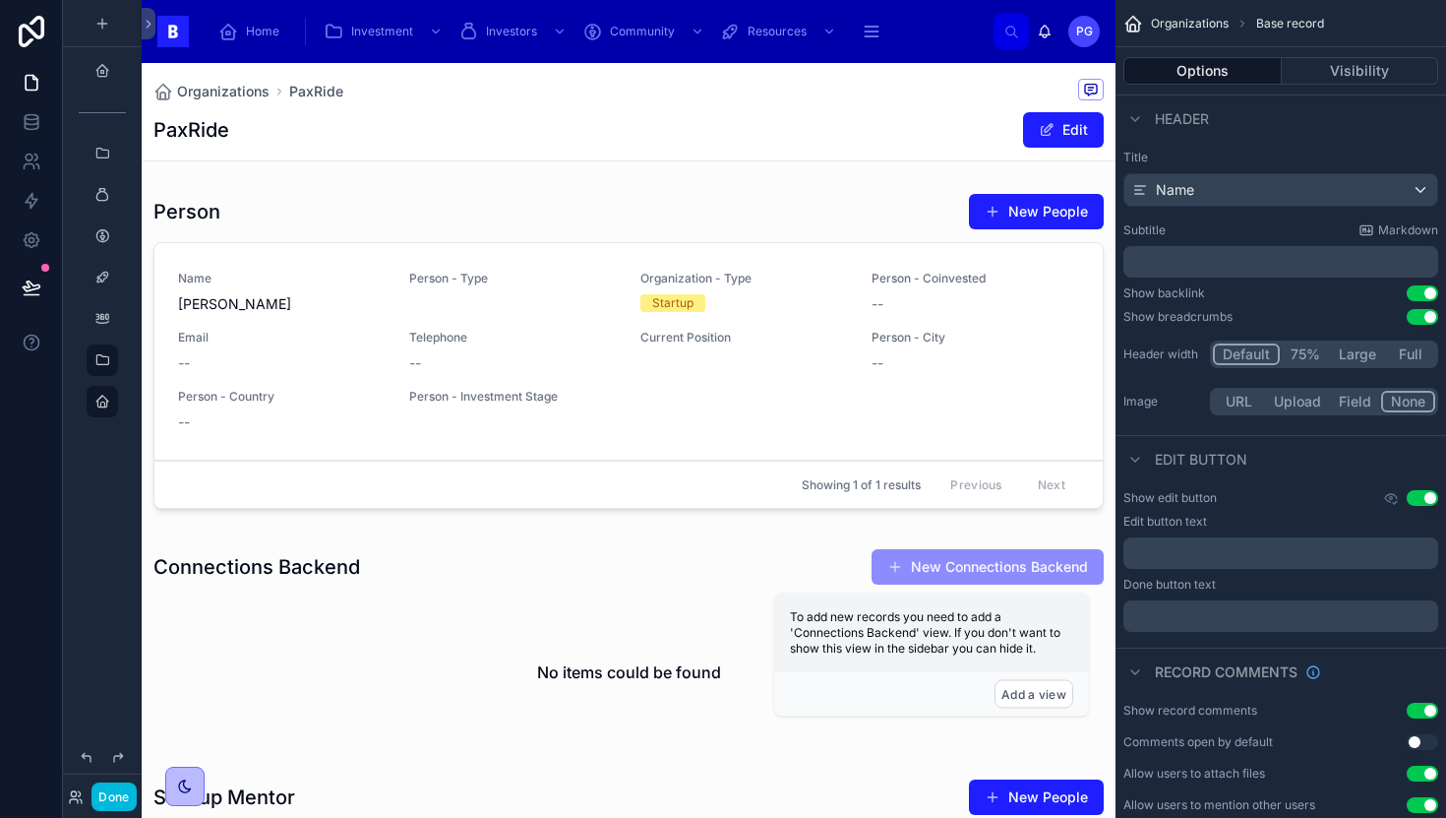
click at [448, 243] on div at bounding box center [629, 354] width 974 height 339
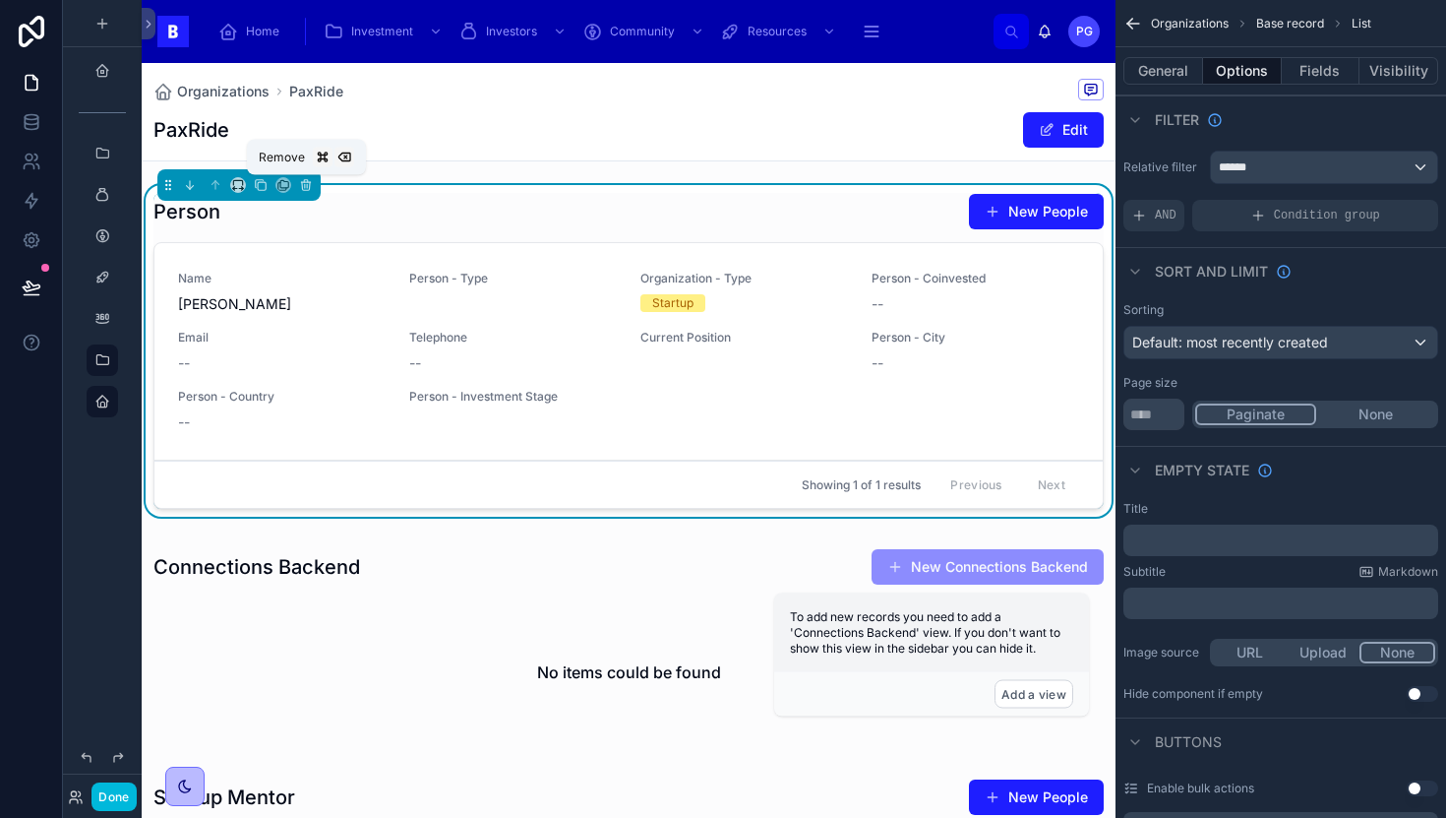
click at [308, 188] on icon at bounding box center [306, 185] width 14 height 14
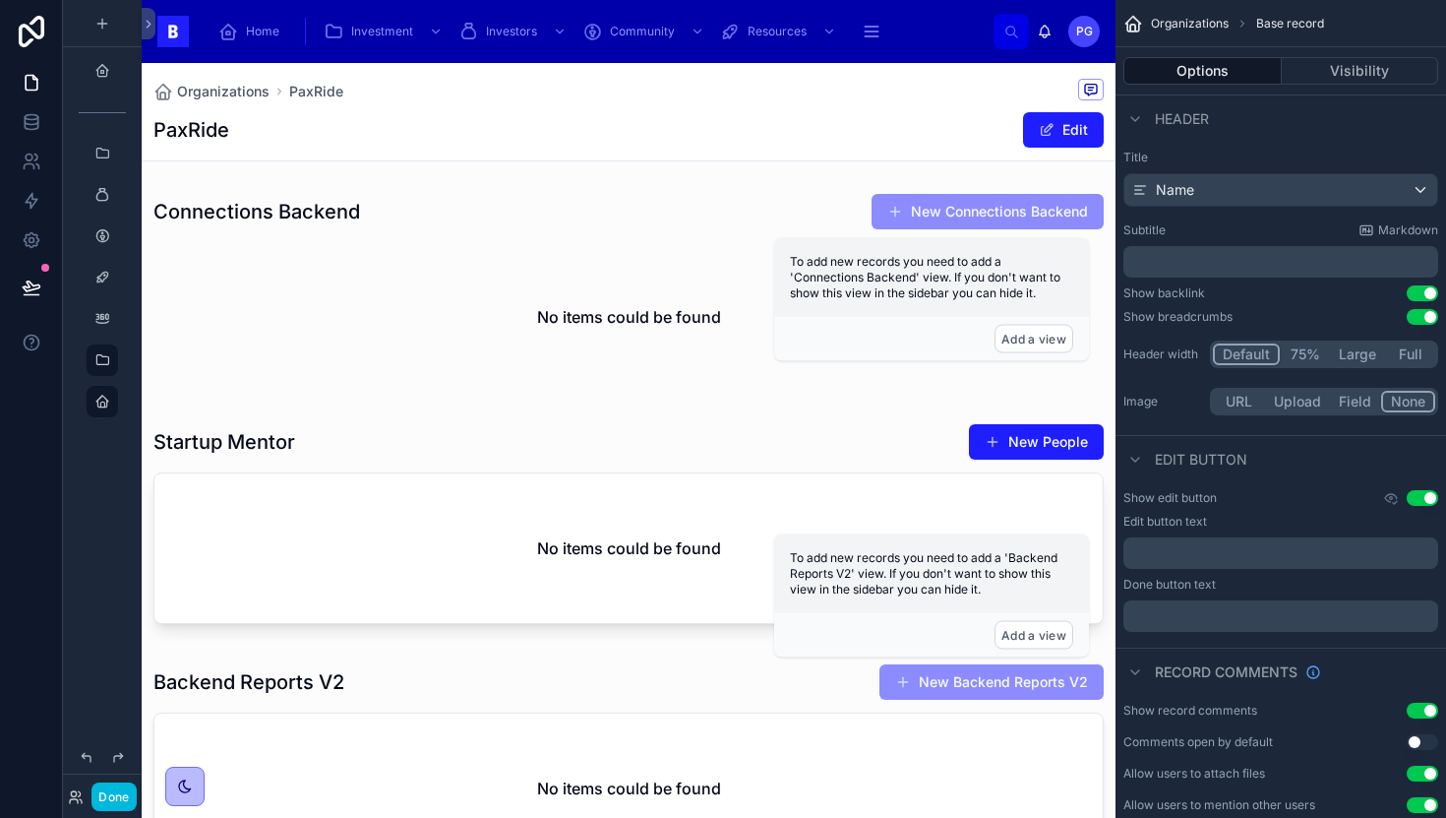
click at [462, 263] on div at bounding box center [629, 292] width 974 height 214
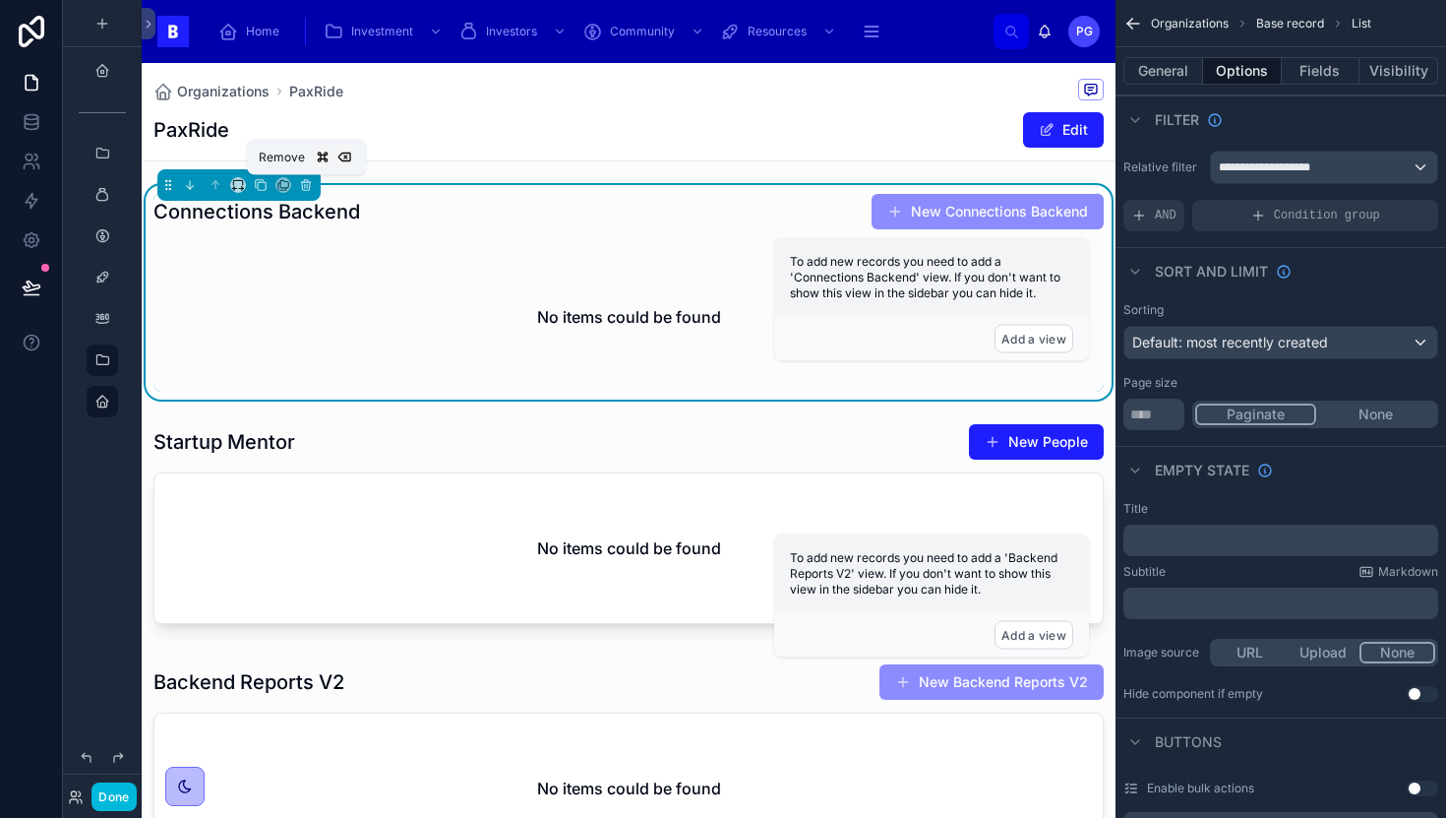
click at [306, 186] on icon at bounding box center [306, 185] width 14 height 14
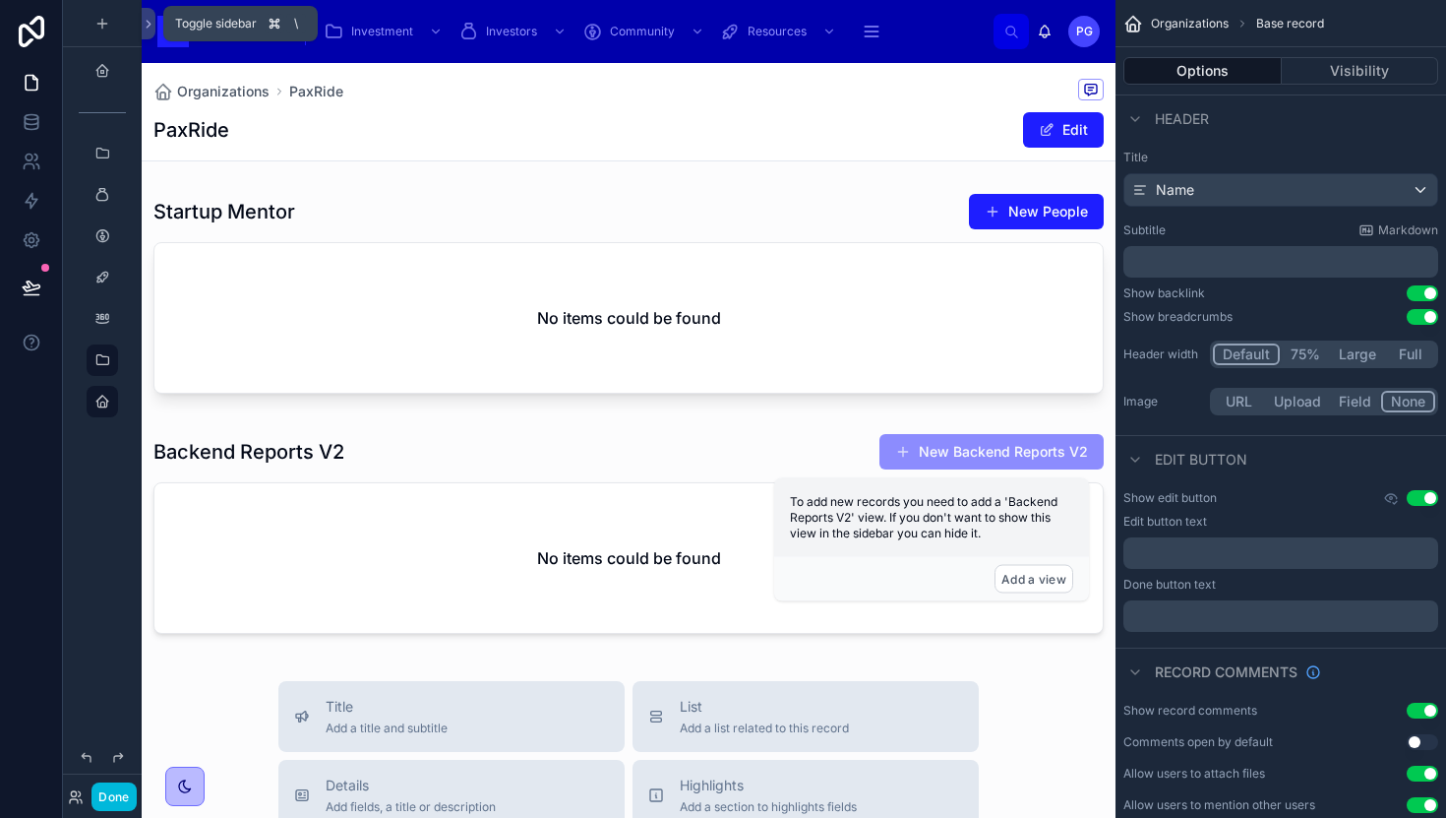
click at [146, 26] on icon at bounding box center [149, 24] width 14 height 15
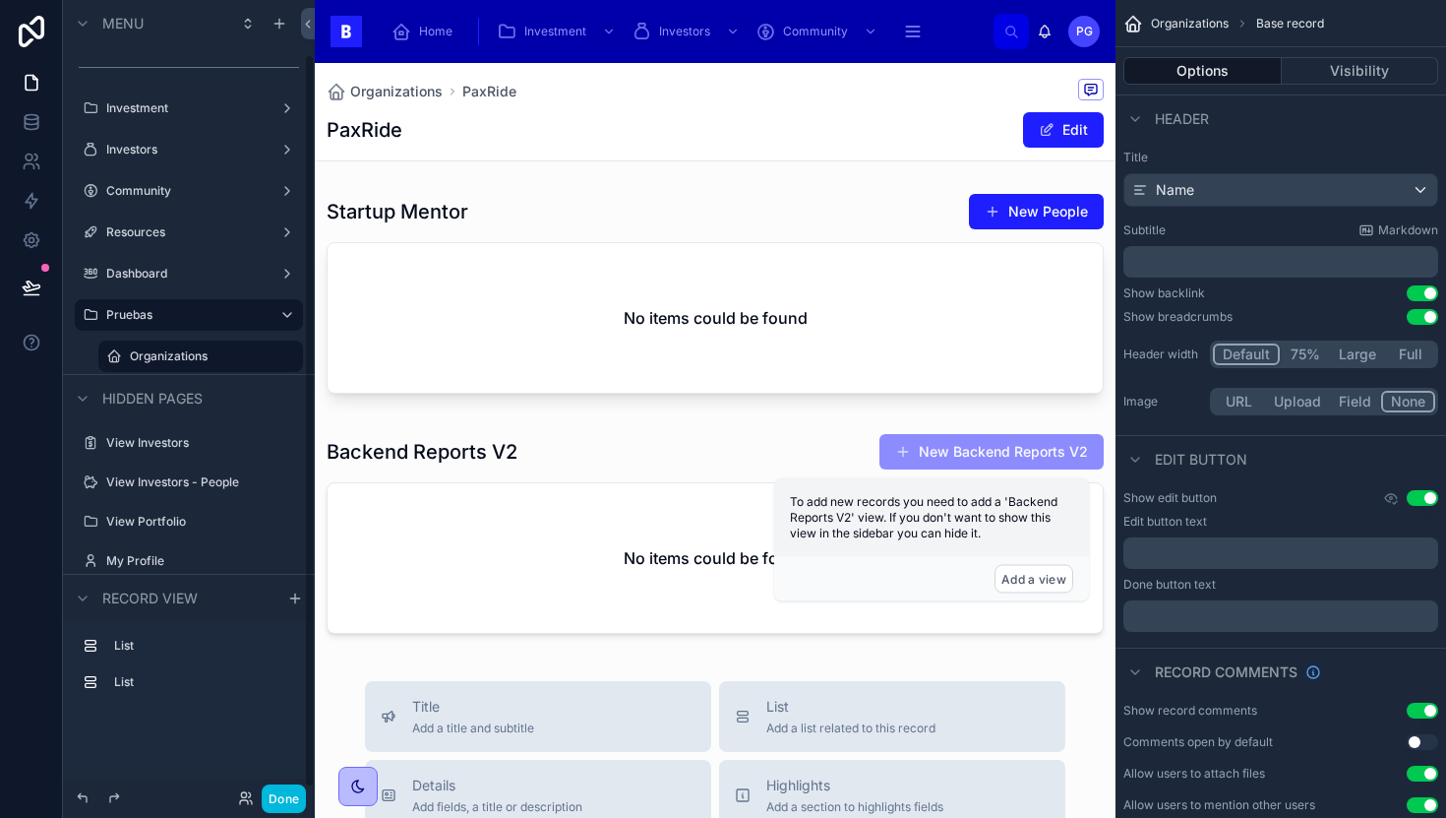
scroll to position [66, 0]
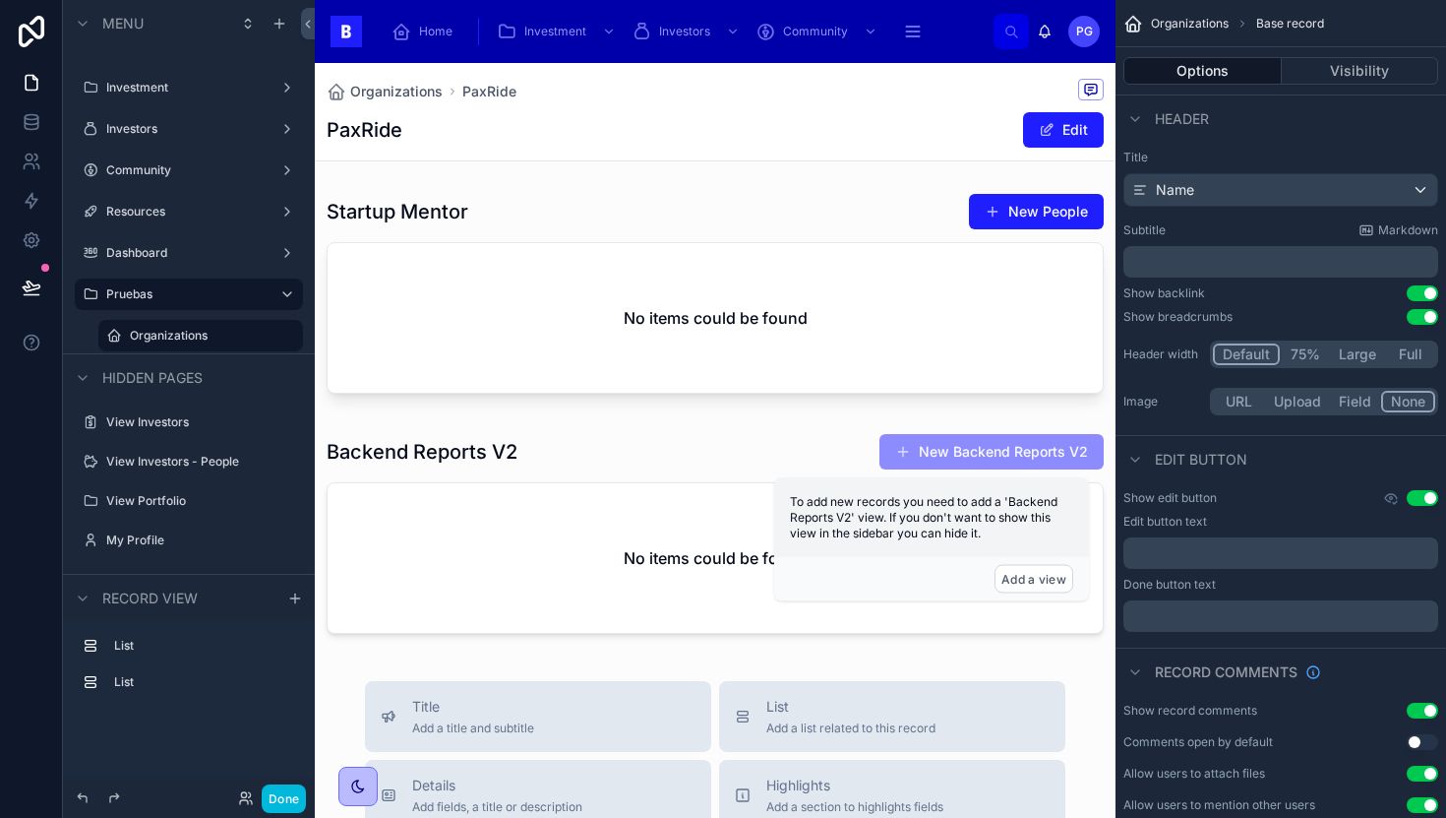
click at [567, 319] on div at bounding box center [715, 297] width 801 height 224
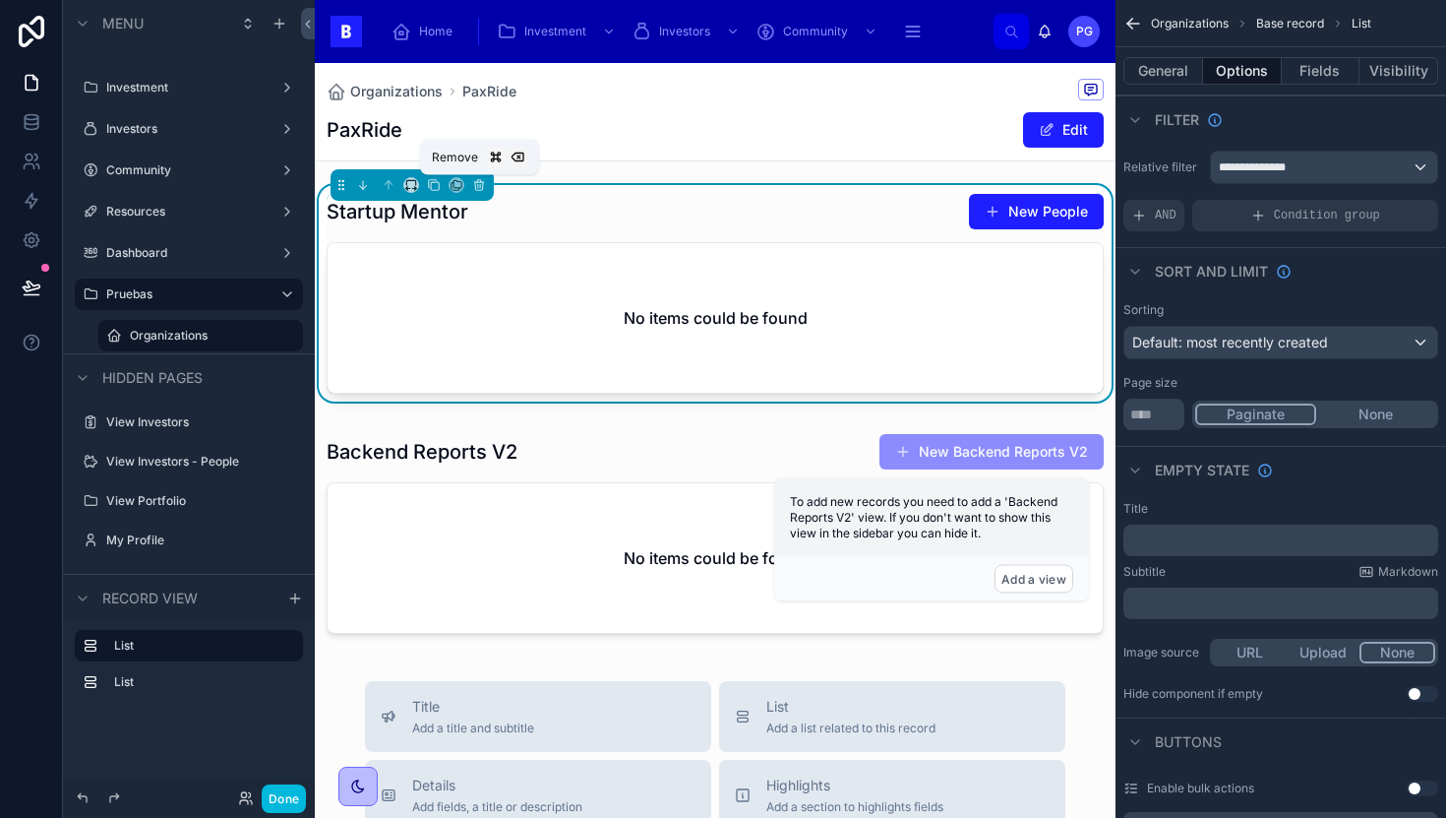
click at [482, 190] on icon at bounding box center [479, 186] width 8 height 8
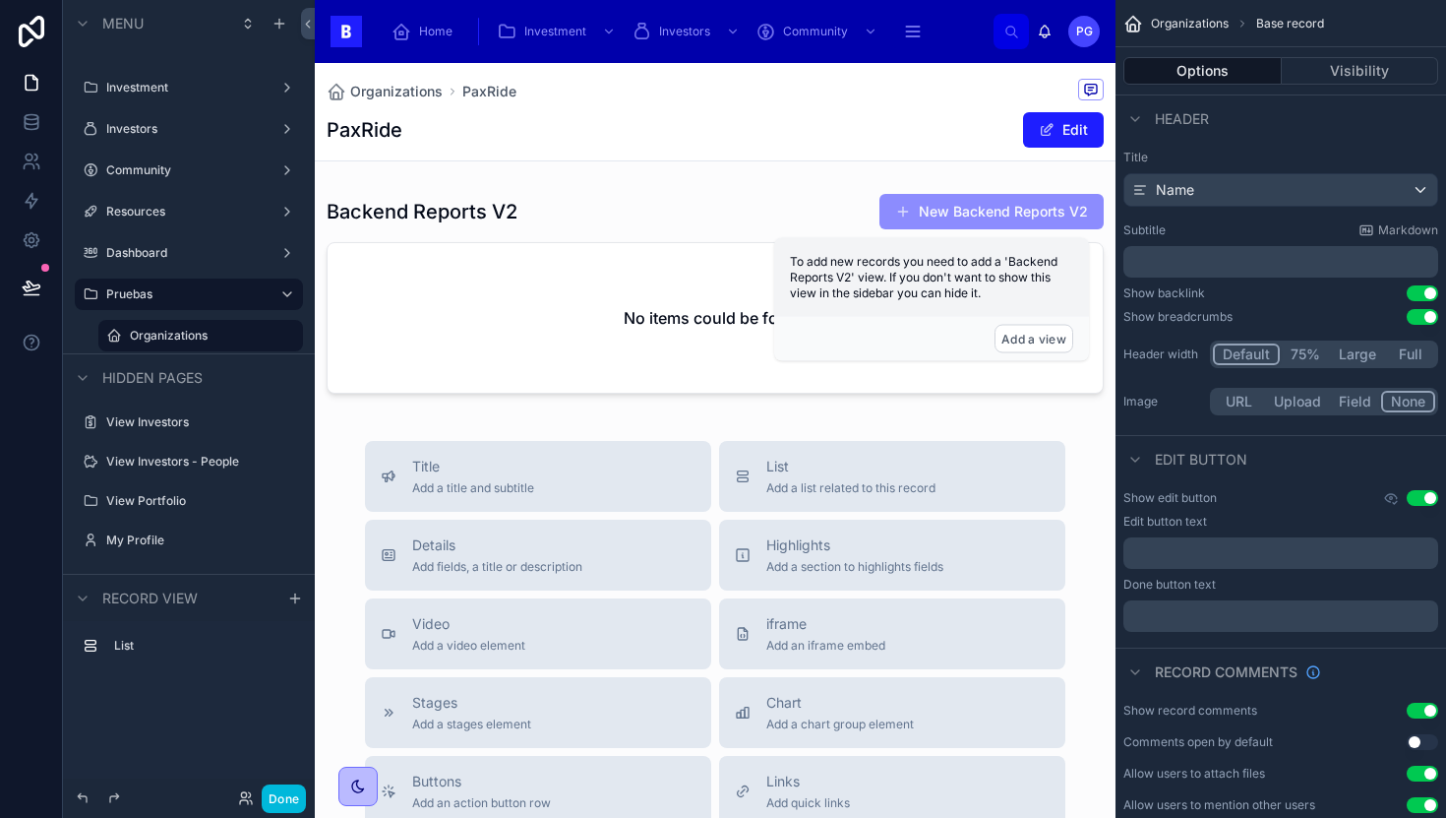
click at [524, 356] on div at bounding box center [715, 297] width 801 height 224
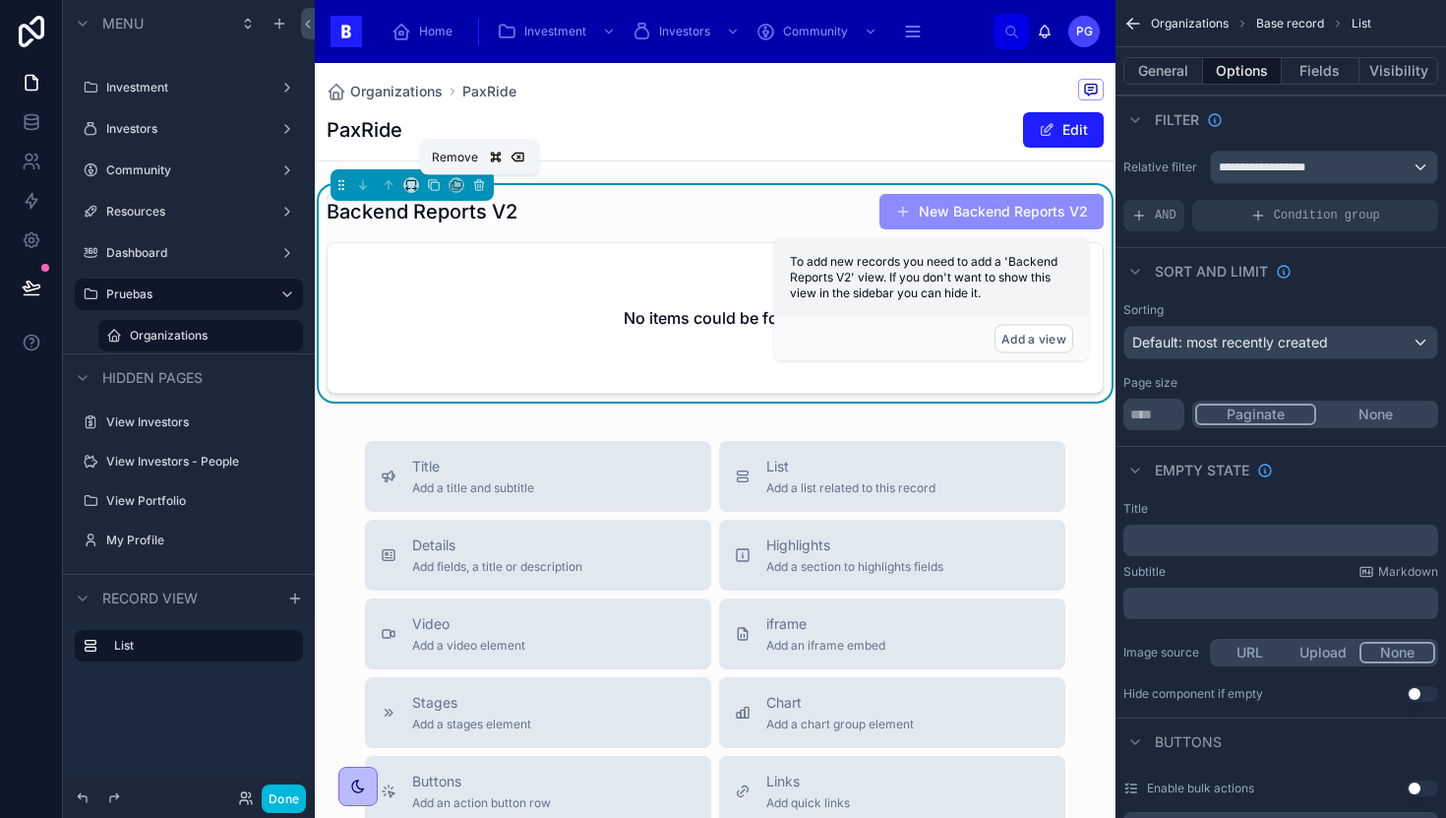
click at [482, 192] on button at bounding box center [479, 185] width 22 height 22
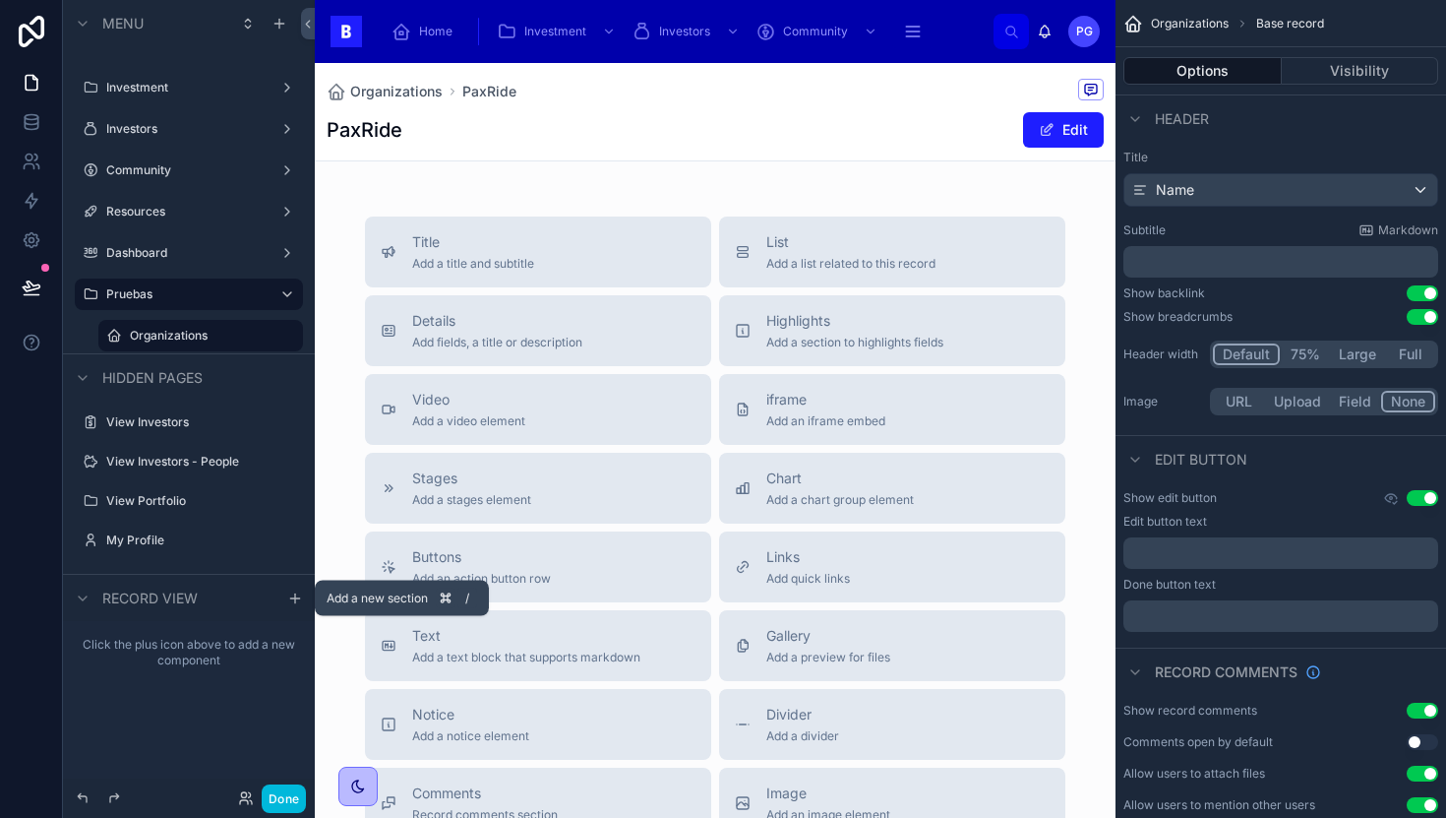
click at [301, 602] on icon "scrollable content" at bounding box center [295, 598] width 16 height 16
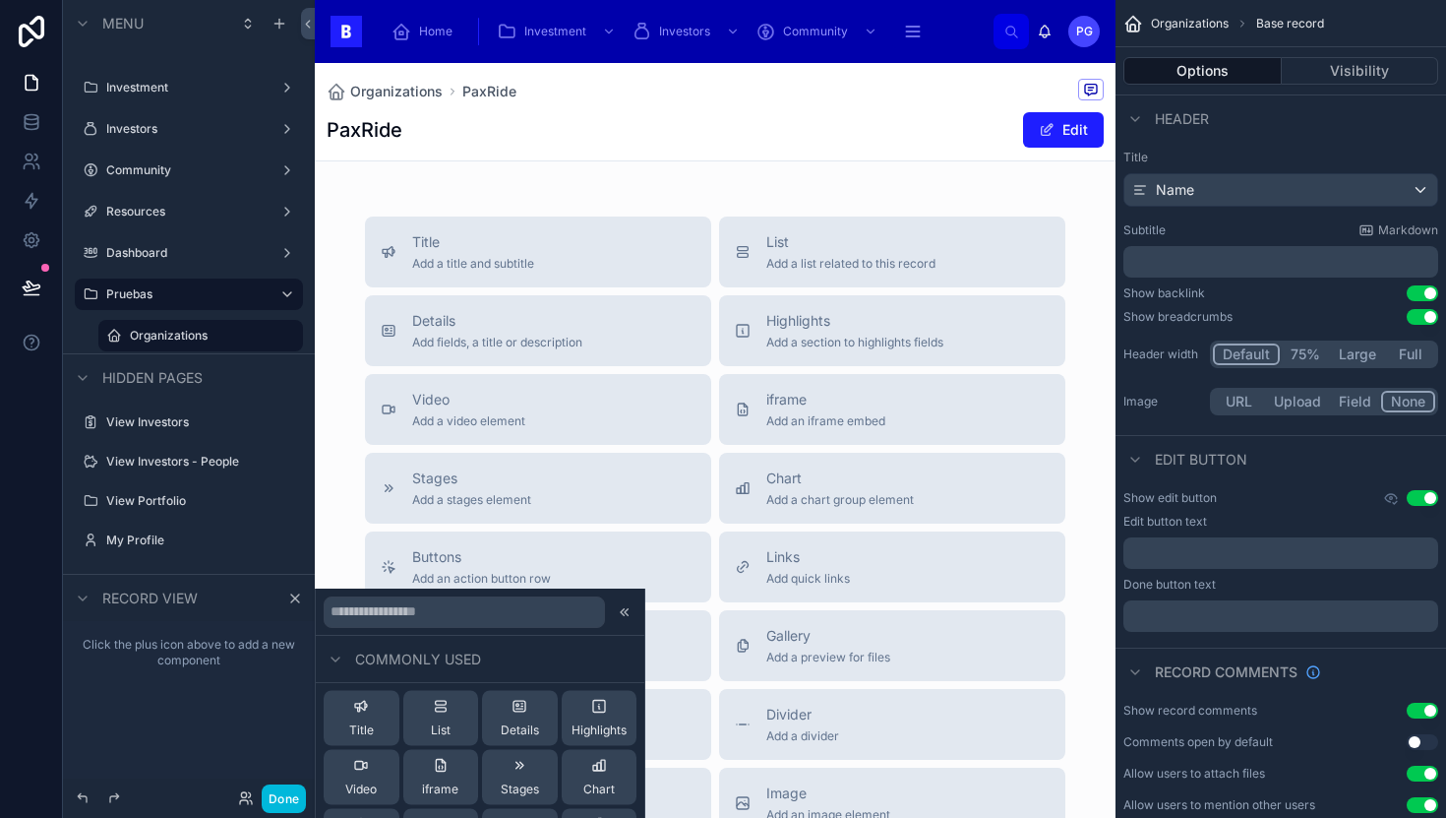
scroll to position [38, 0]
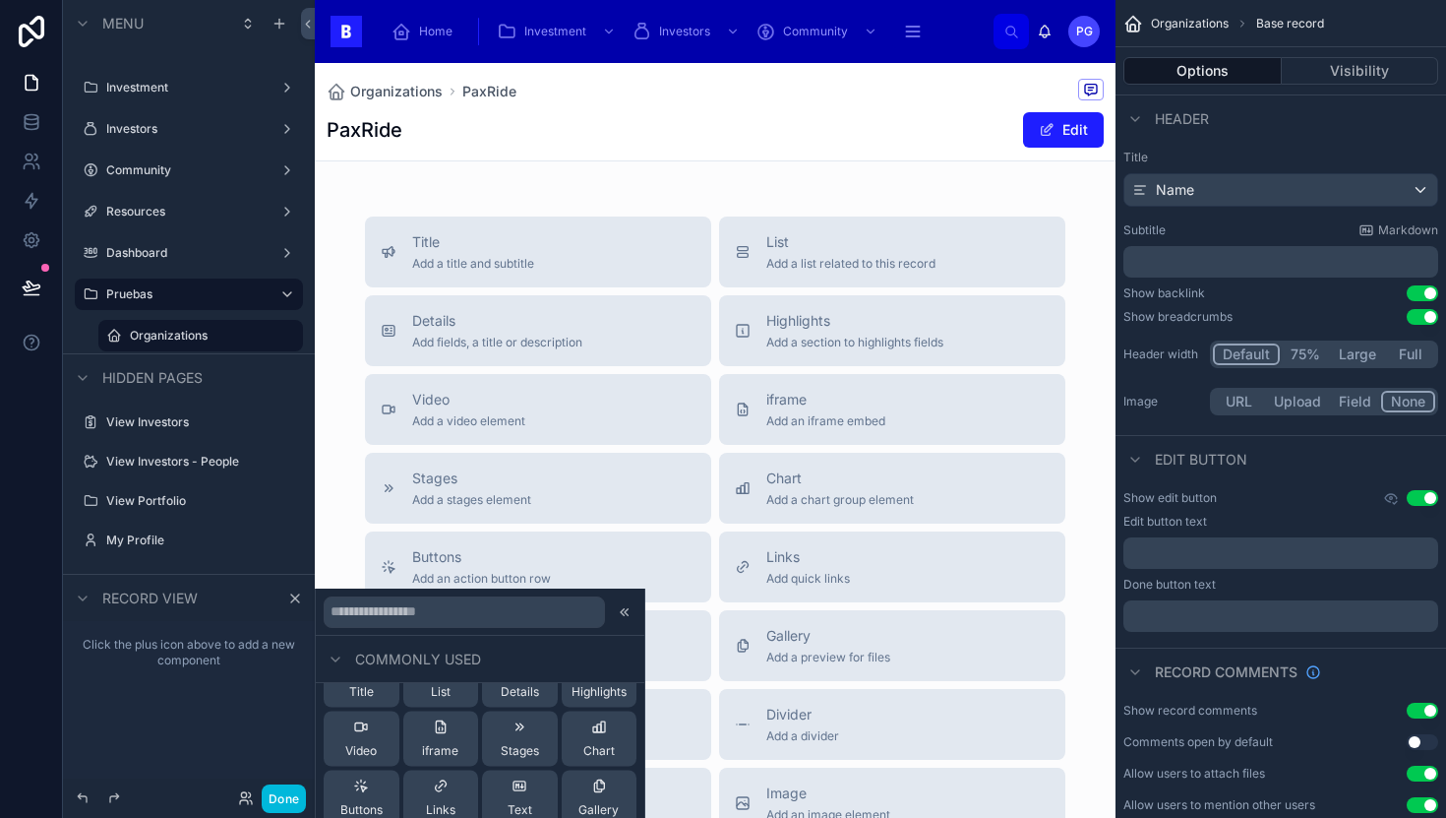
click at [365, 690] on span "Title" at bounding box center [361, 692] width 25 height 16
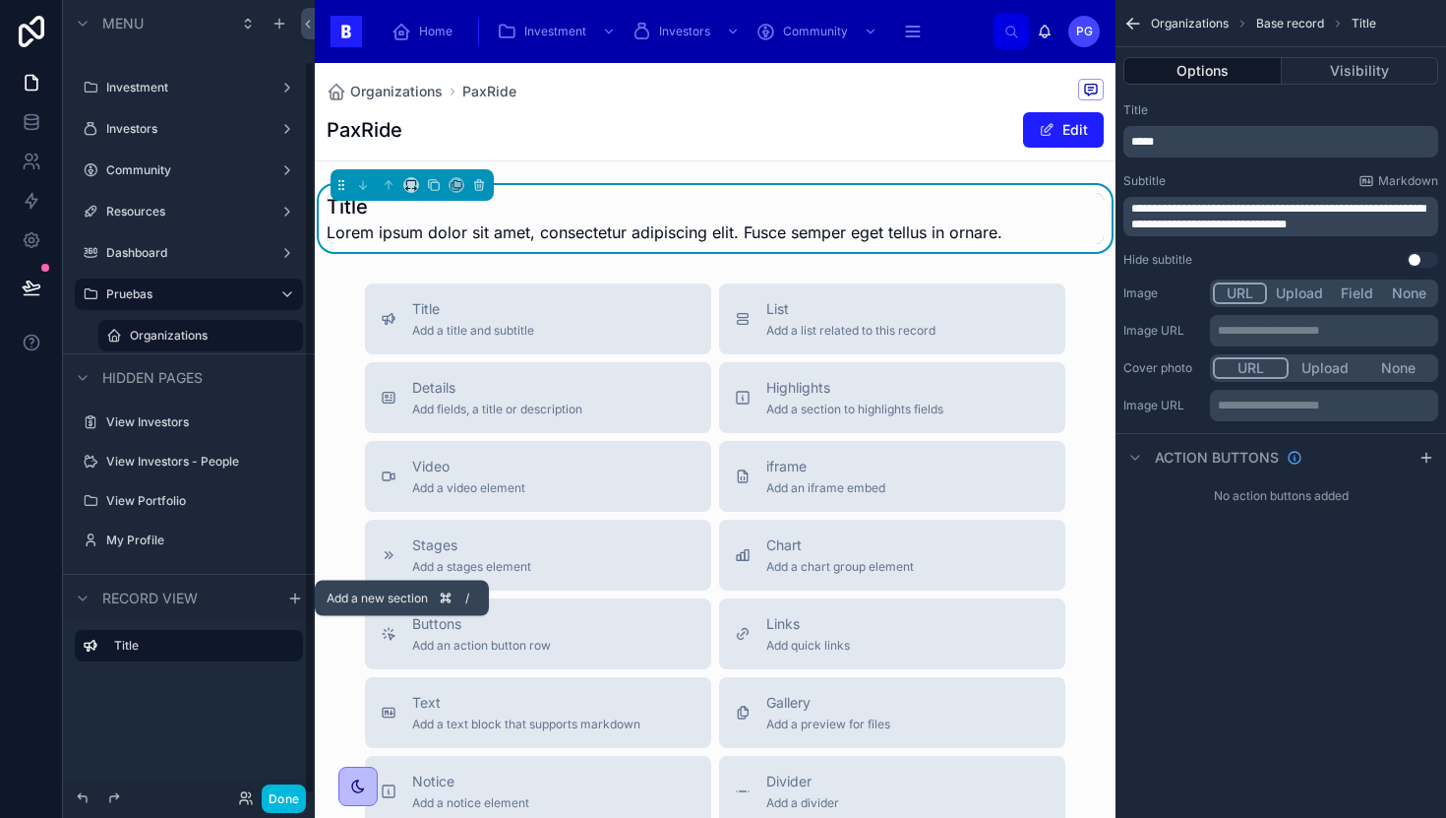
click at [295, 602] on icon "scrollable content" at bounding box center [295, 598] width 16 height 16
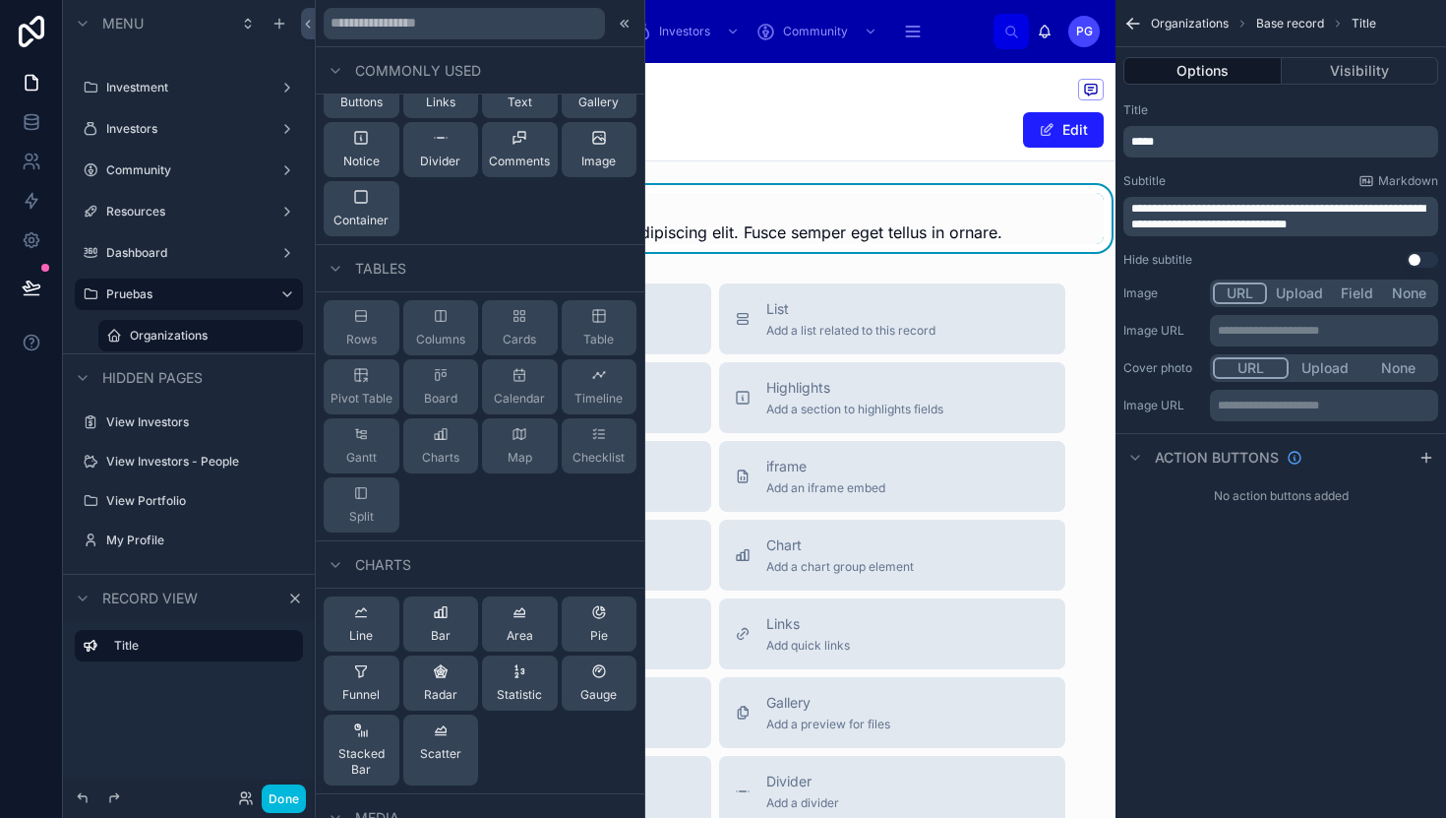
scroll to position [0, 0]
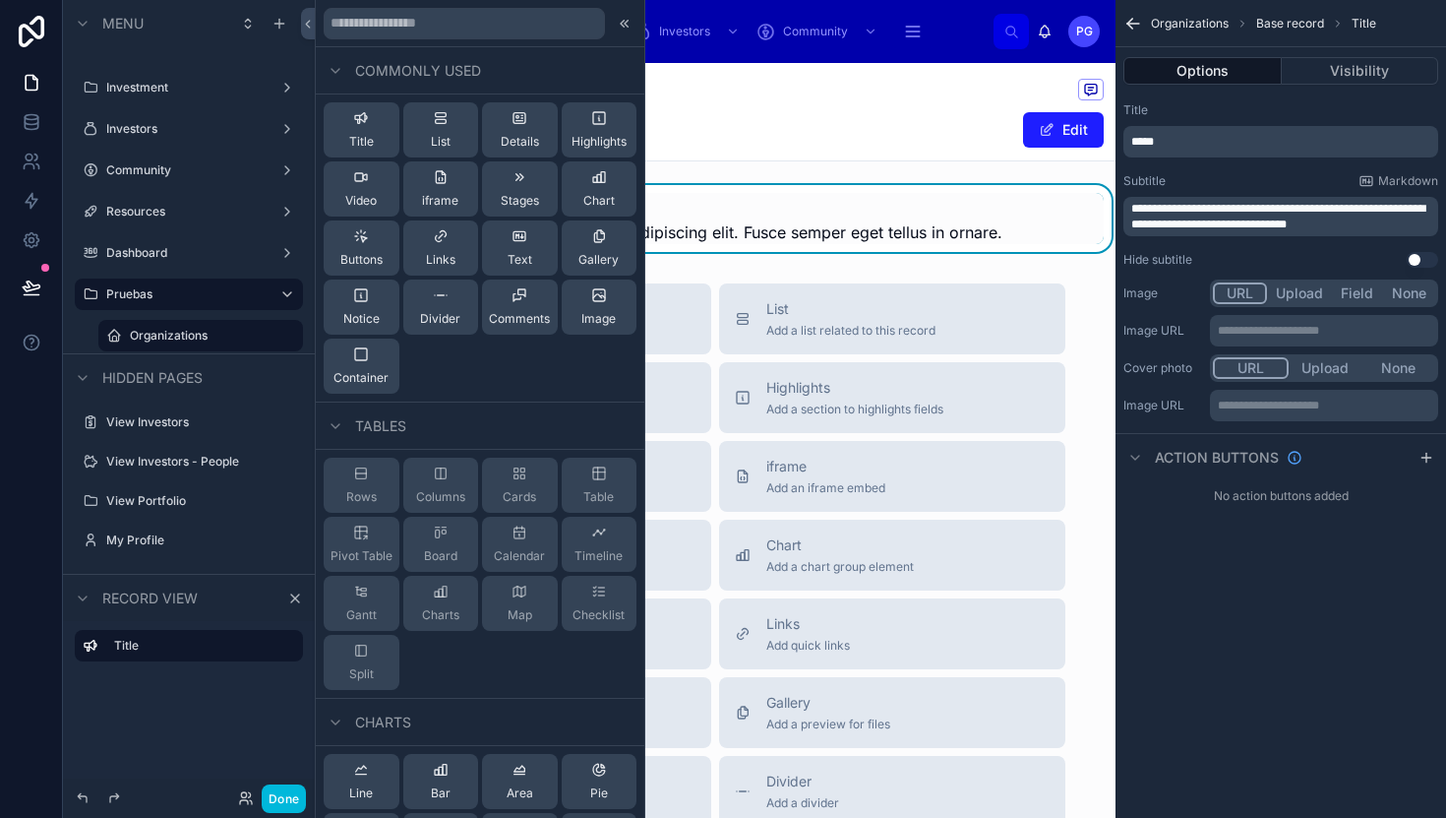
click at [519, 124] on div "Details" at bounding box center [520, 129] width 38 height 39
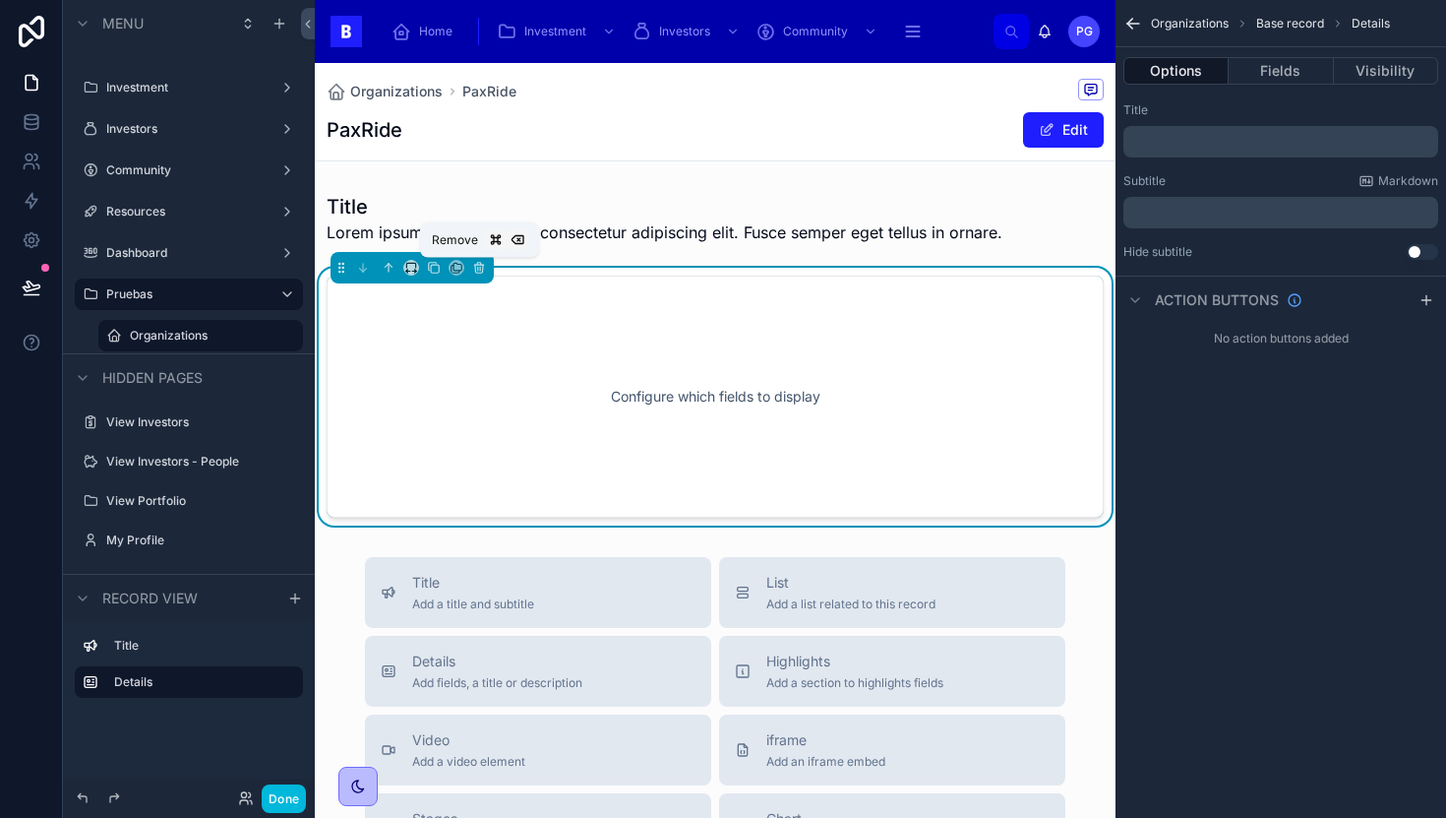
click at [483, 269] on icon at bounding box center [479, 269] width 8 height 8
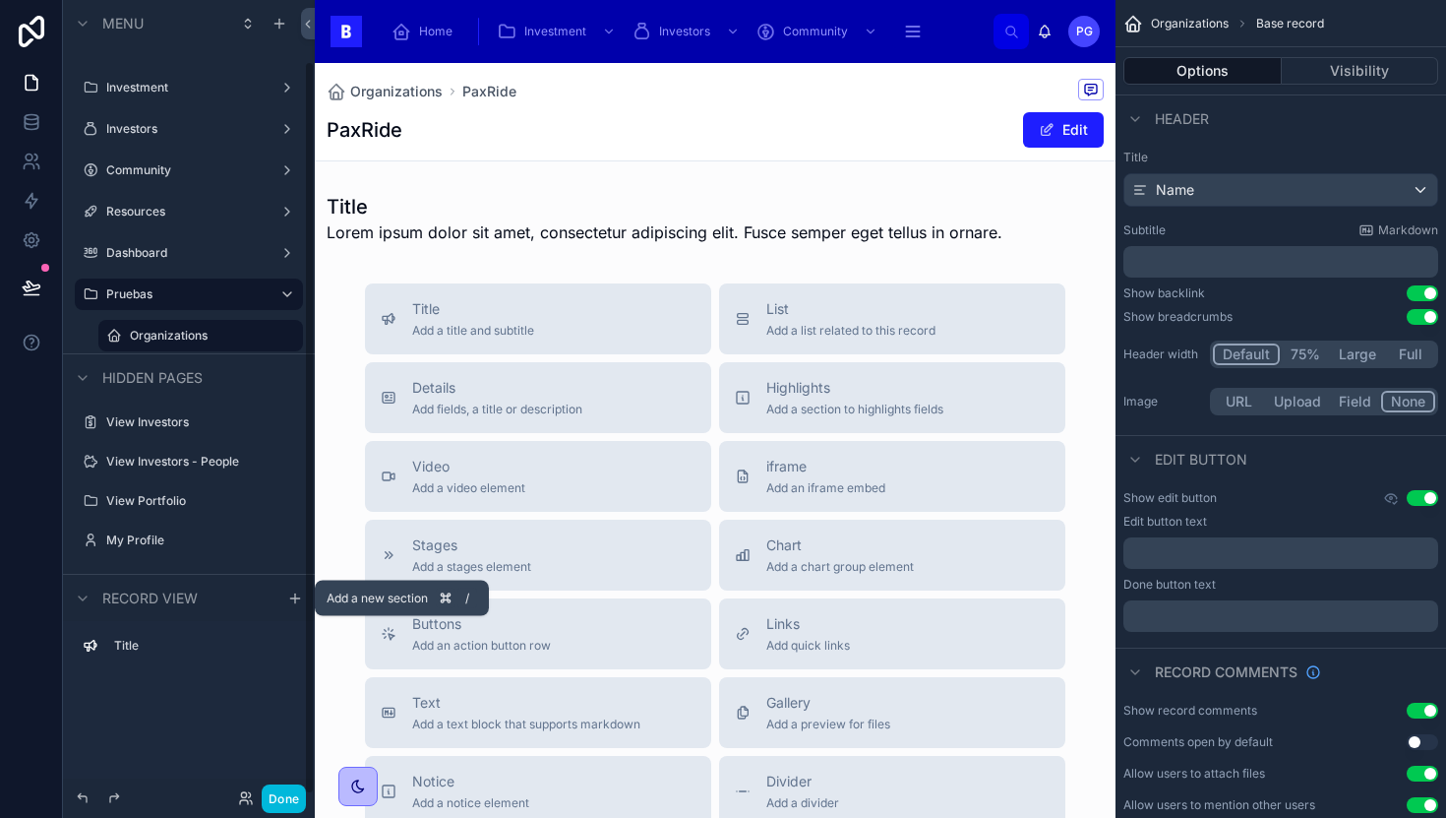
click at [291, 602] on icon "scrollable content" at bounding box center [295, 598] width 16 height 16
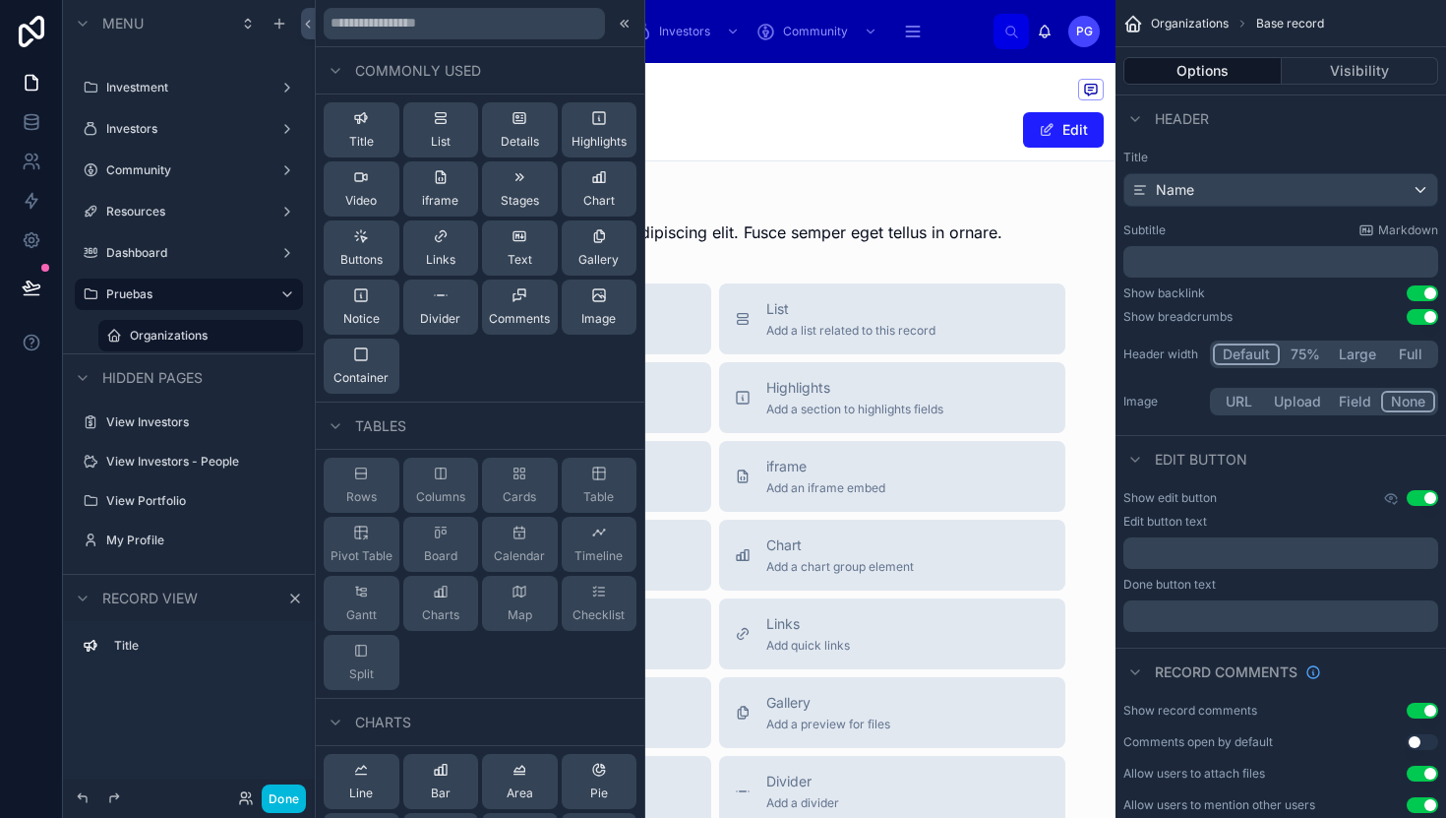
click at [503, 130] on div "Details" at bounding box center [520, 129] width 38 height 39
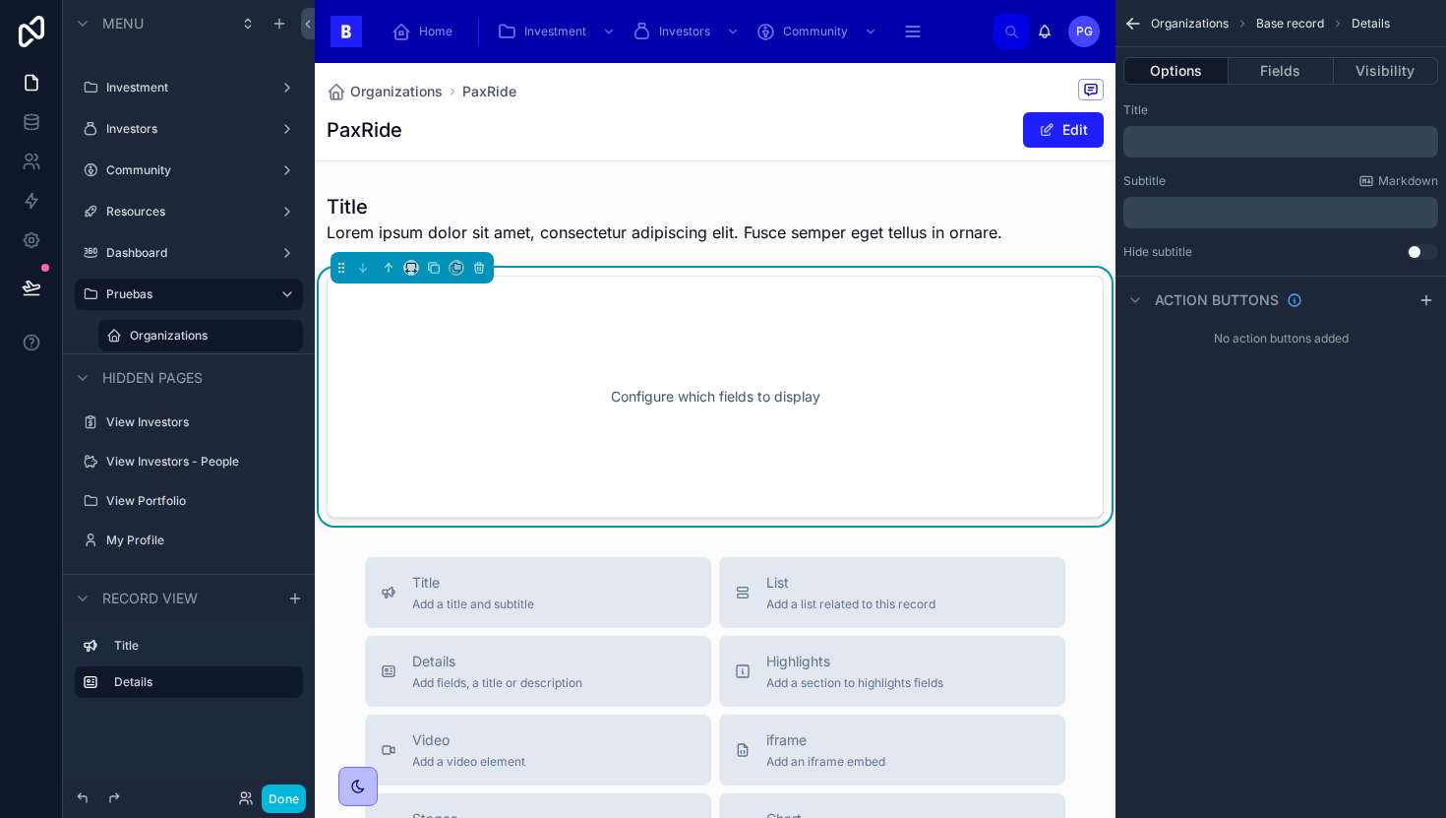
click at [665, 345] on div "Configure which fields to display" at bounding box center [715, 396] width 712 height 177
click at [1274, 62] on button "Fields" at bounding box center [1281, 71] width 104 height 28
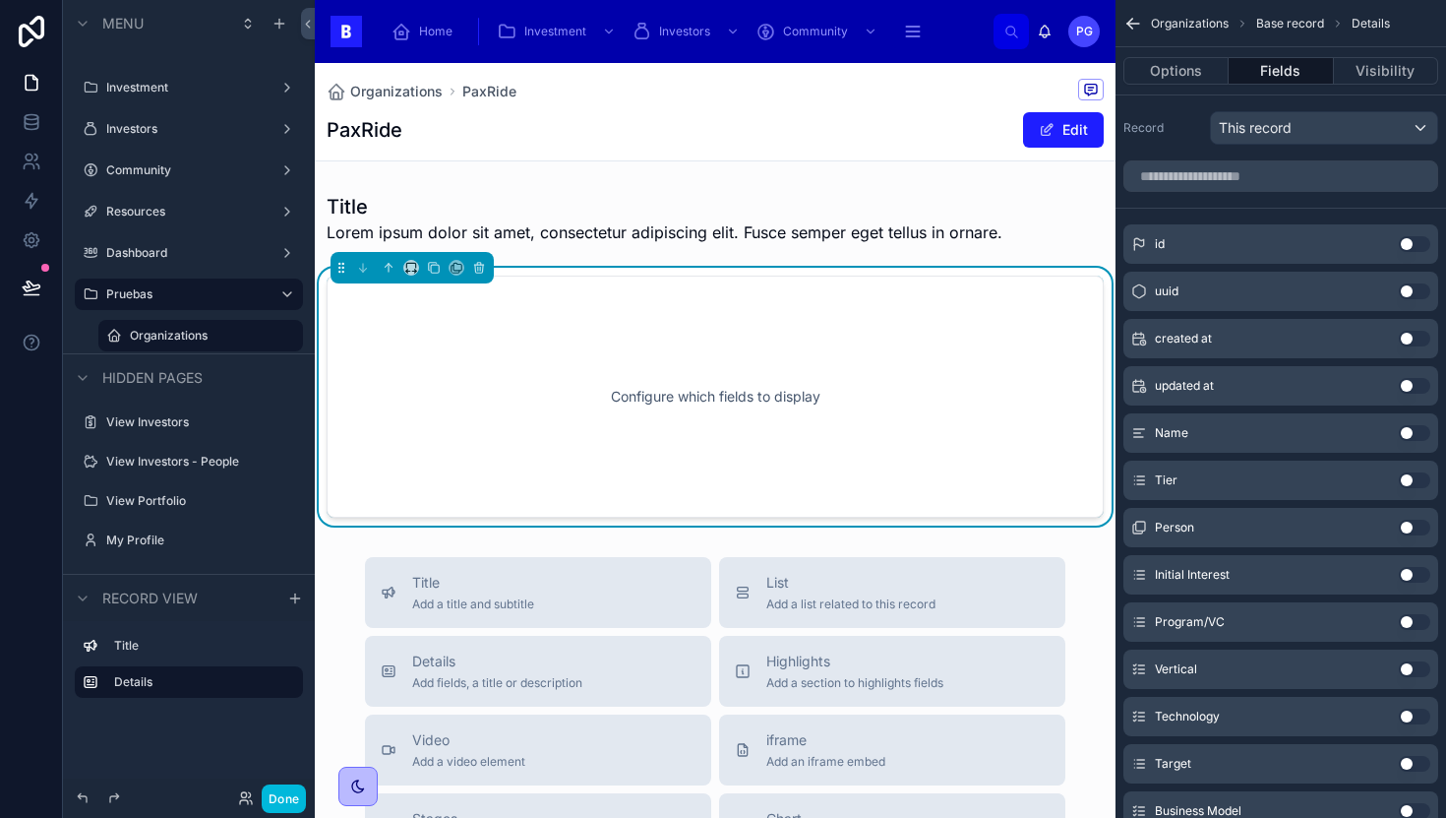
click at [1260, 183] on input "scrollable content" at bounding box center [1281, 175] width 315 height 31
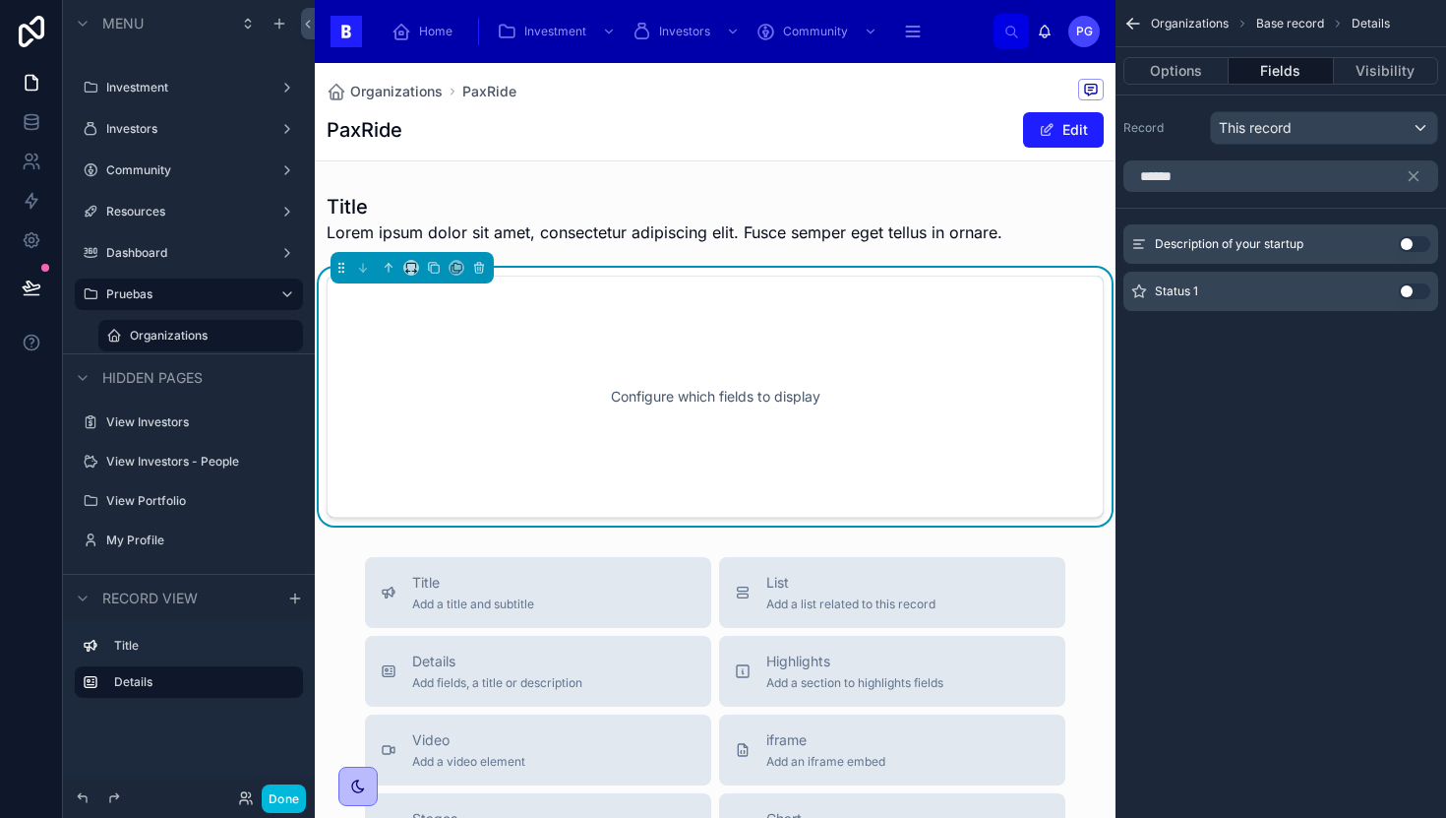
type input "******"
click at [1419, 246] on button "Use setting" at bounding box center [1414, 244] width 31 height 16
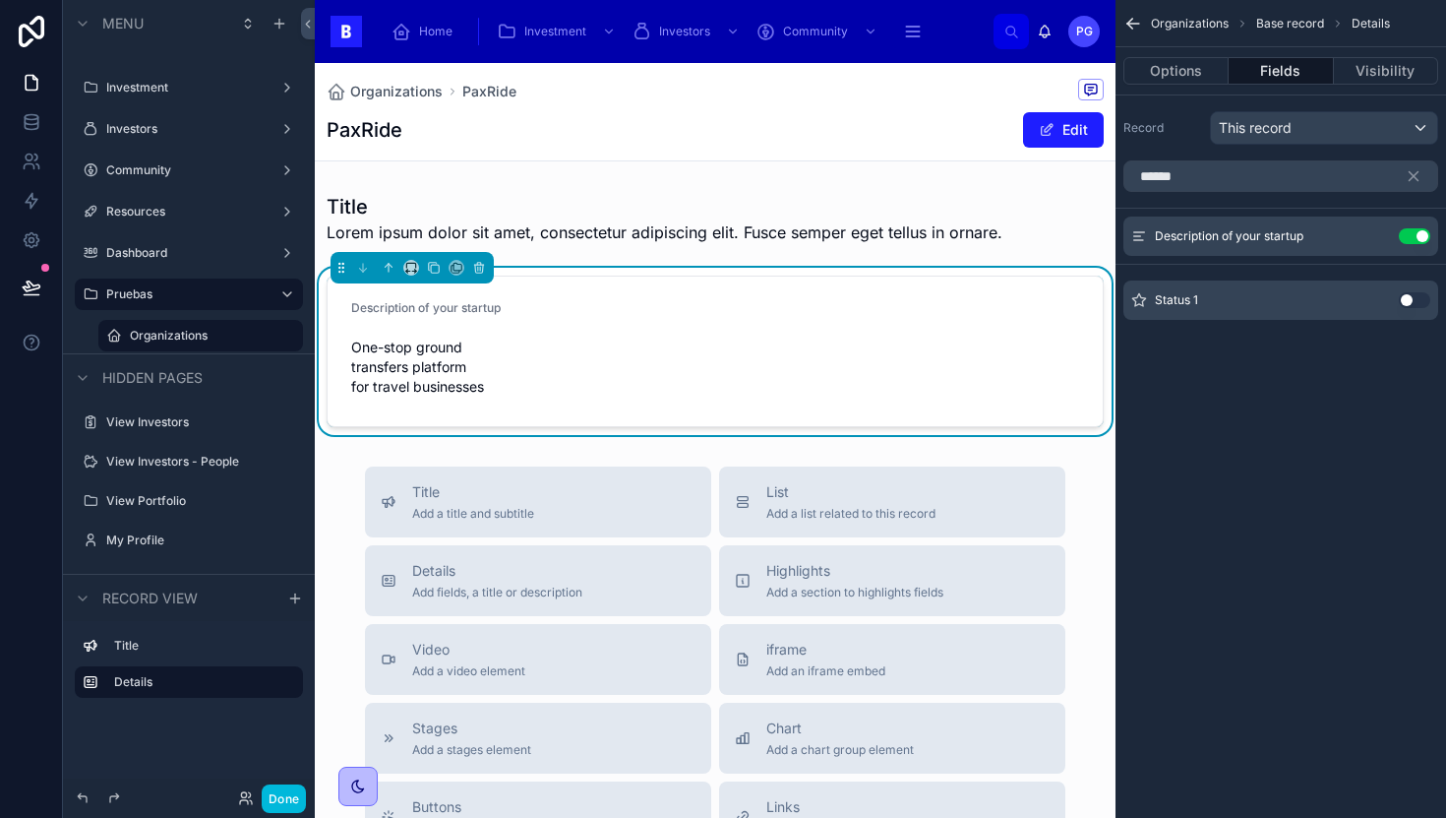
click at [888, 369] on form "Description of your startup One-stop ground transfers platform for travel busin…" at bounding box center [715, 351] width 775 height 150
click at [0, 0] on button "scrollable content" at bounding box center [0, 0] width 0 height 0
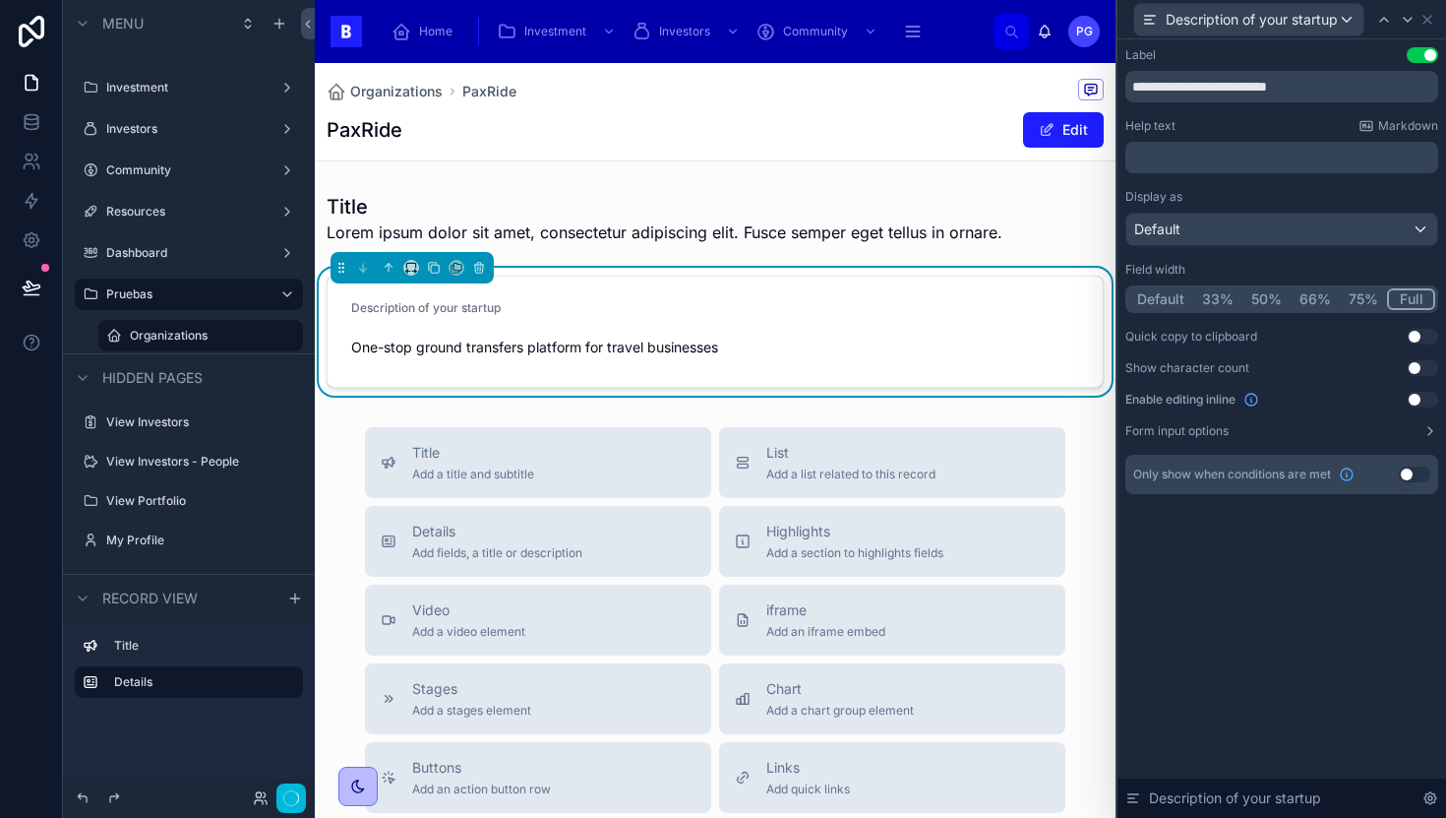
click at [1408, 299] on button "Full" at bounding box center [1411, 299] width 48 height 22
click at [1346, 82] on input "**********" at bounding box center [1282, 86] width 313 height 31
click at [1424, 55] on button "Use setting" at bounding box center [1422, 55] width 31 height 16
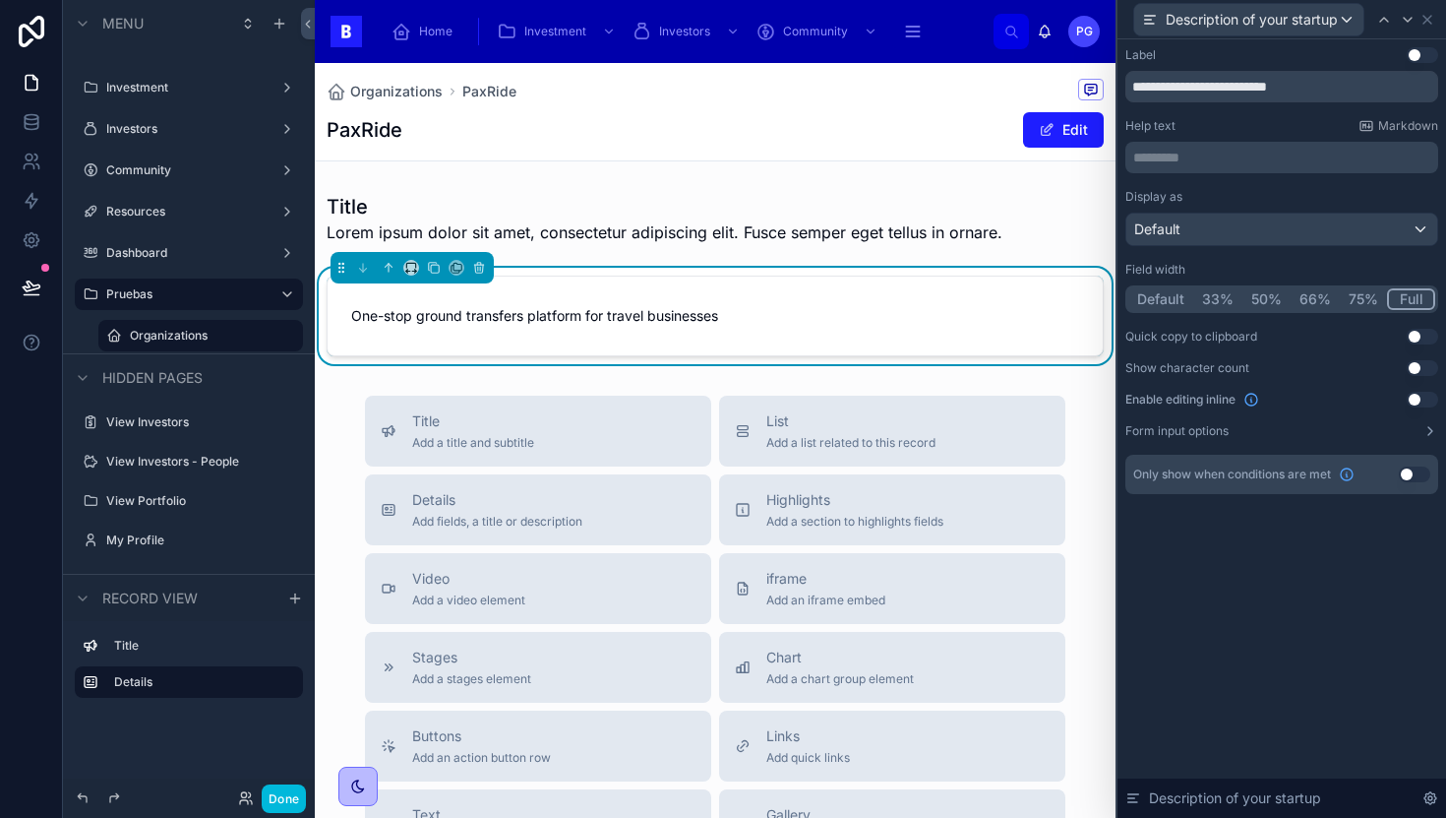
click at [672, 215] on div at bounding box center [715, 218] width 801 height 67
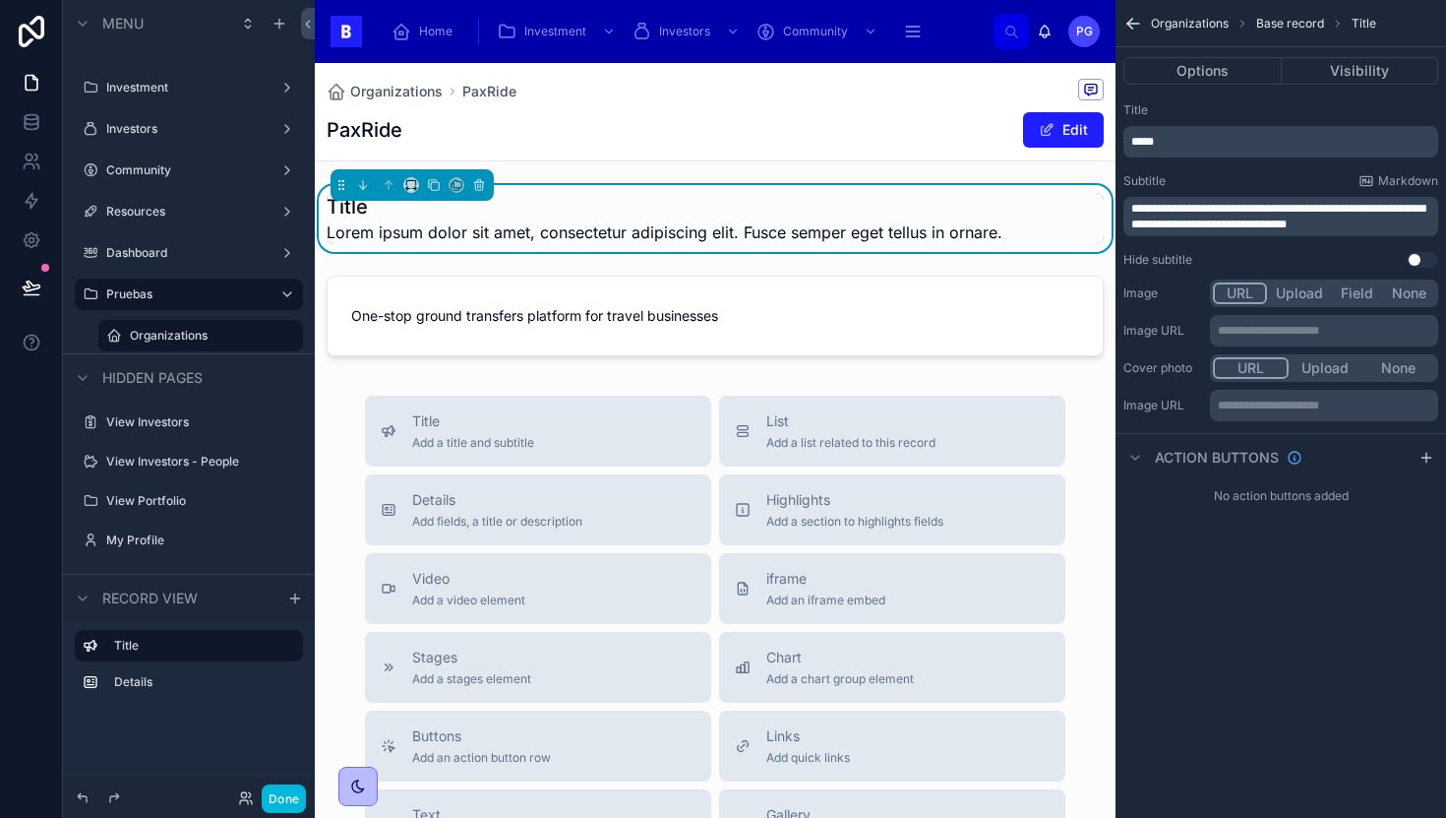
click at [1200, 68] on button "Options" at bounding box center [1203, 71] width 158 height 28
click at [1194, 143] on p "*****" at bounding box center [1282, 142] width 303 height 16
click at [1210, 106] on div "Title" at bounding box center [1281, 110] width 315 height 16
click at [1198, 143] on p "*****" at bounding box center [1282, 142] width 303 height 16
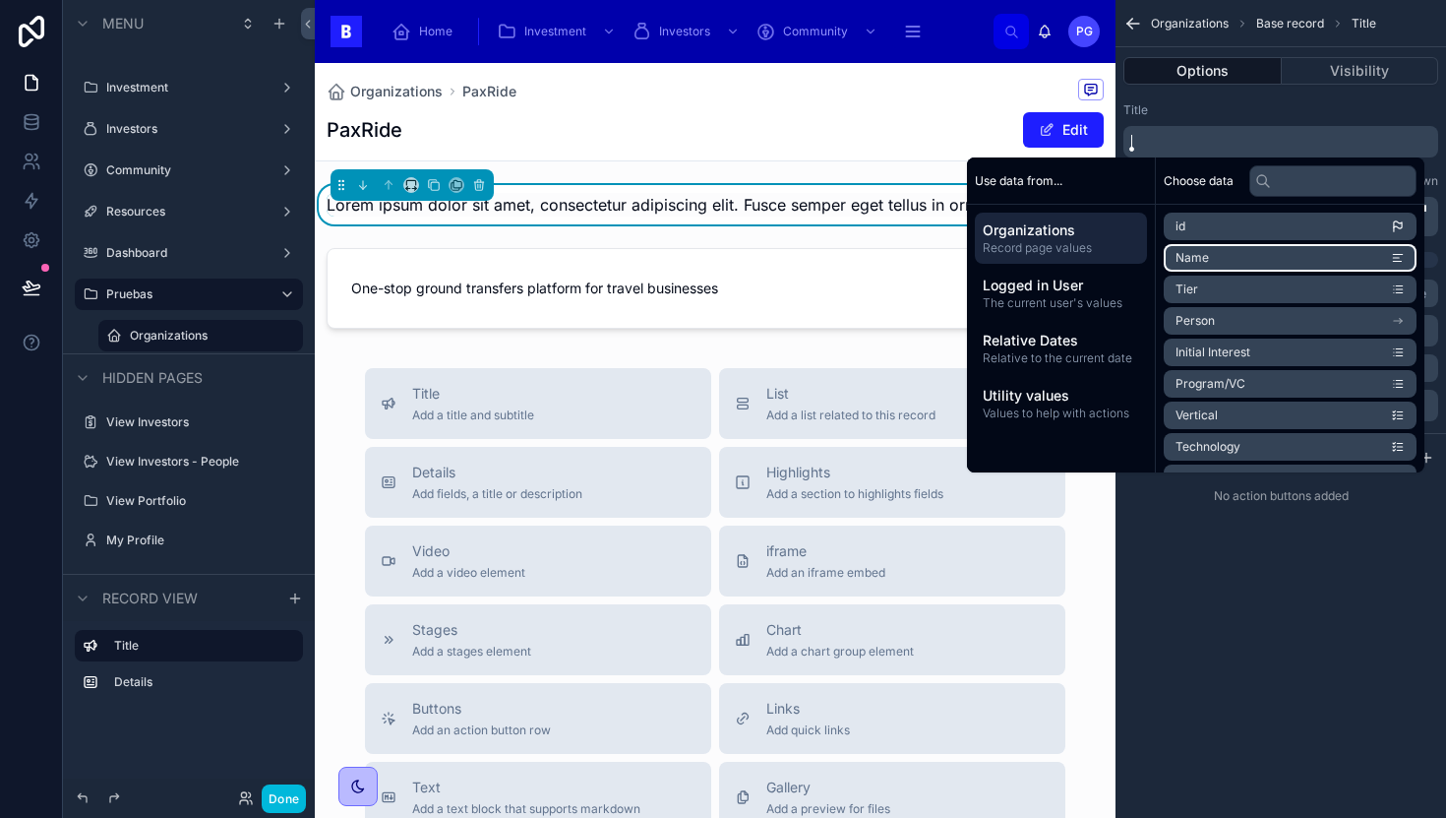
click at [1214, 262] on li "Name" at bounding box center [1290, 258] width 253 height 28
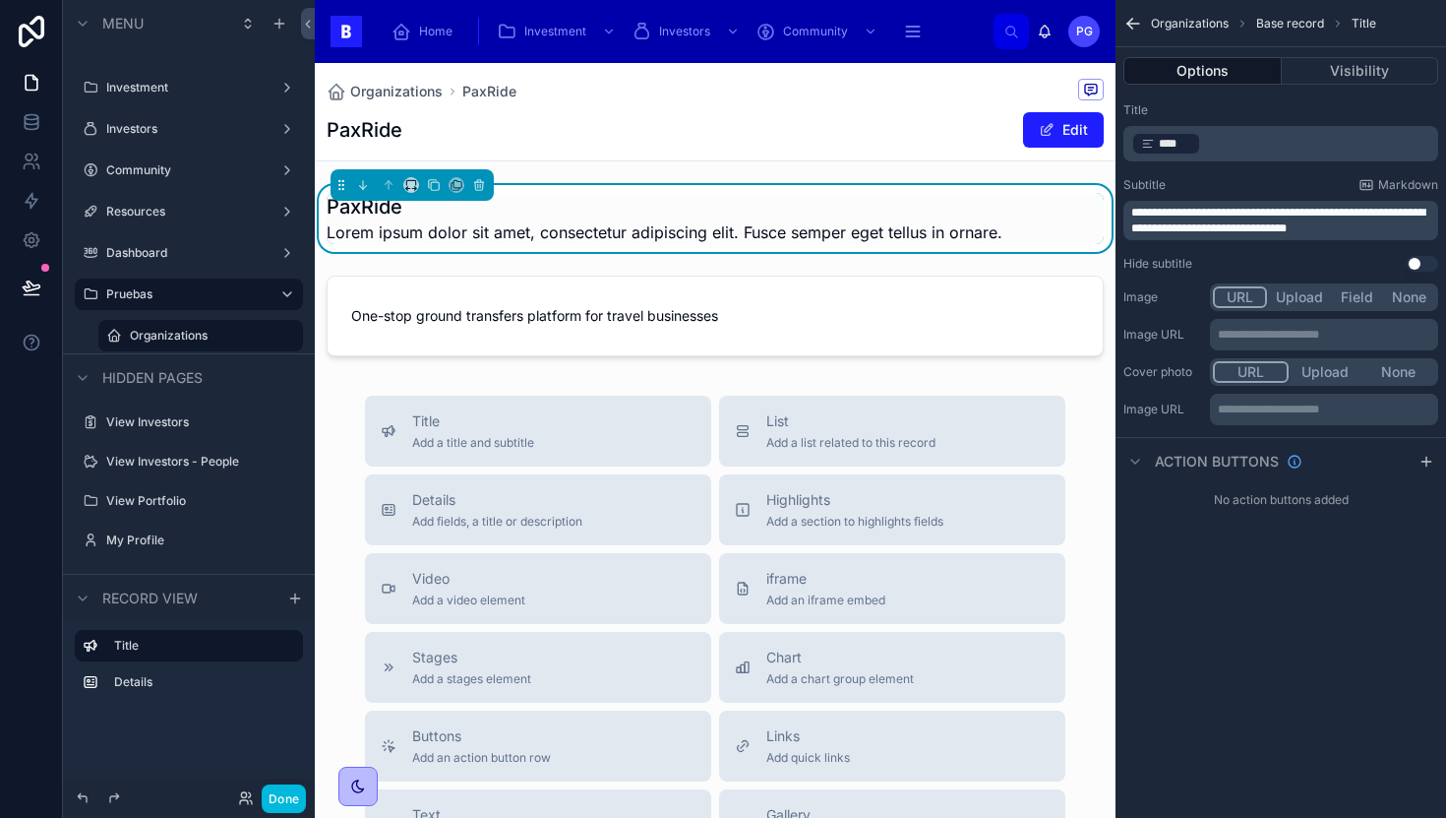
click at [1268, 114] on div "Title" at bounding box center [1281, 110] width 315 height 16
click at [1234, 220] on span "**********" at bounding box center [1278, 221] width 294 height 28
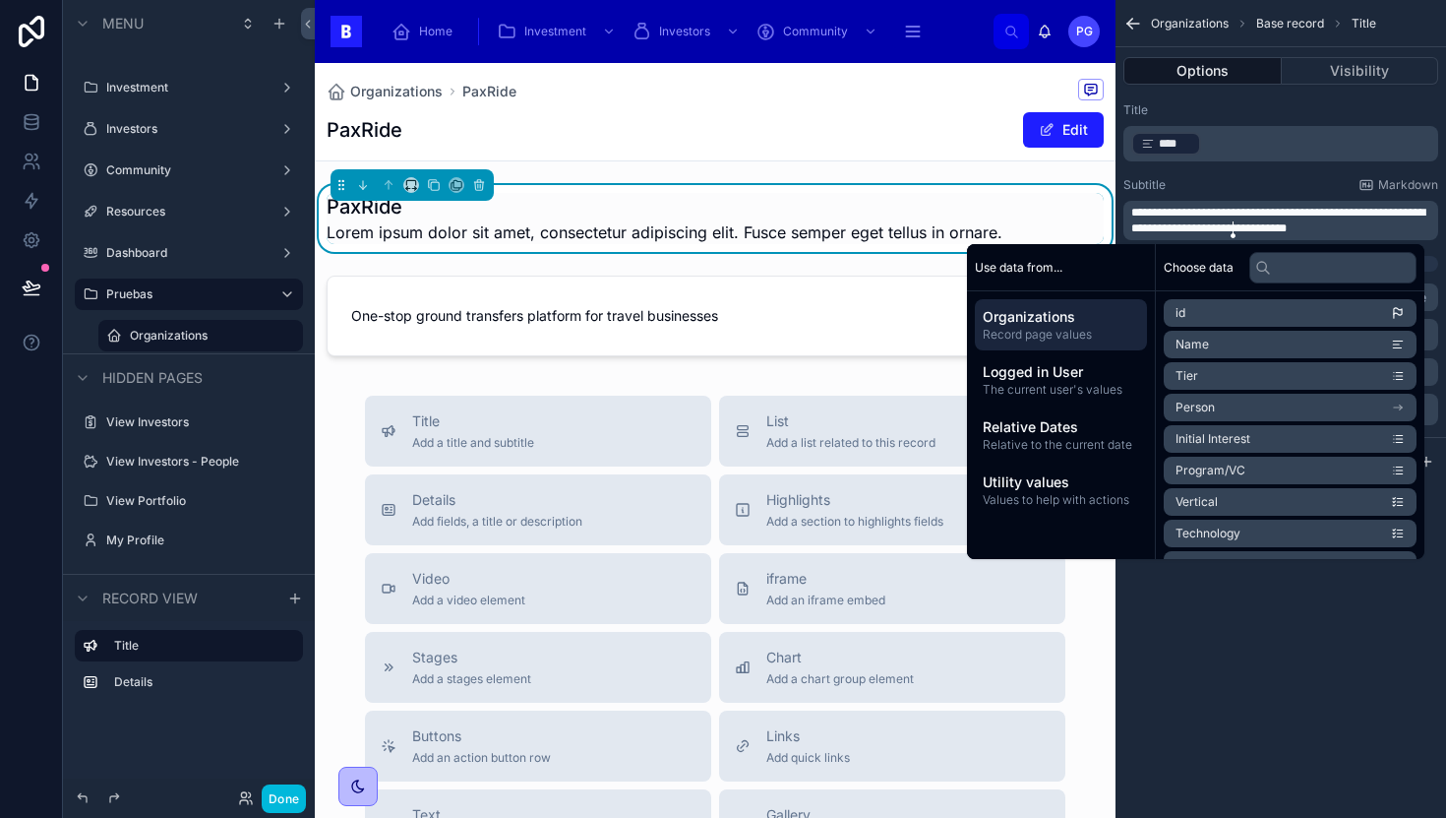
click at [1361, 228] on p "**********" at bounding box center [1282, 220] width 303 height 31
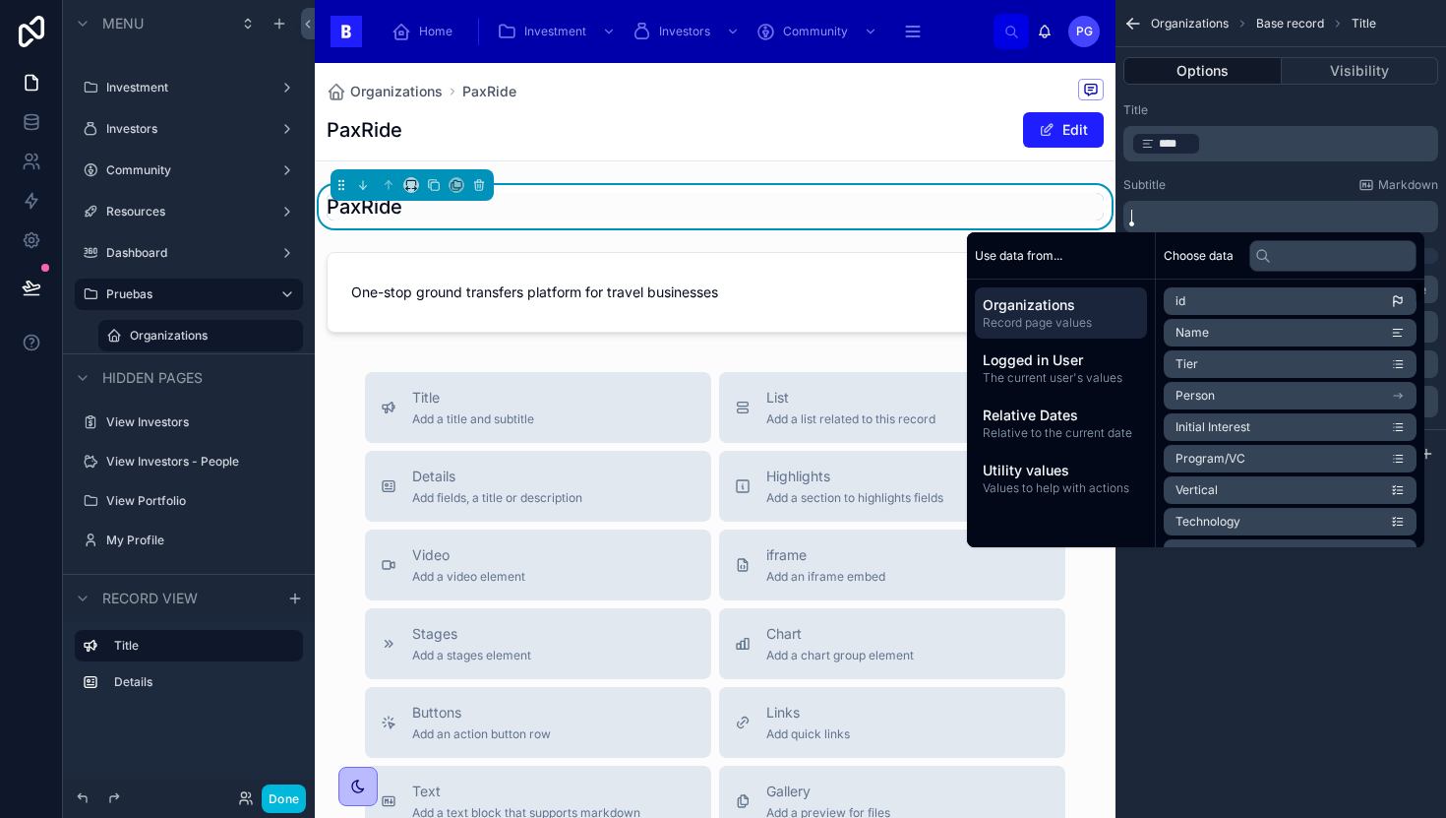
click at [1292, 256] on input "text" at bounding box center [1333, 255] width 167 height 31
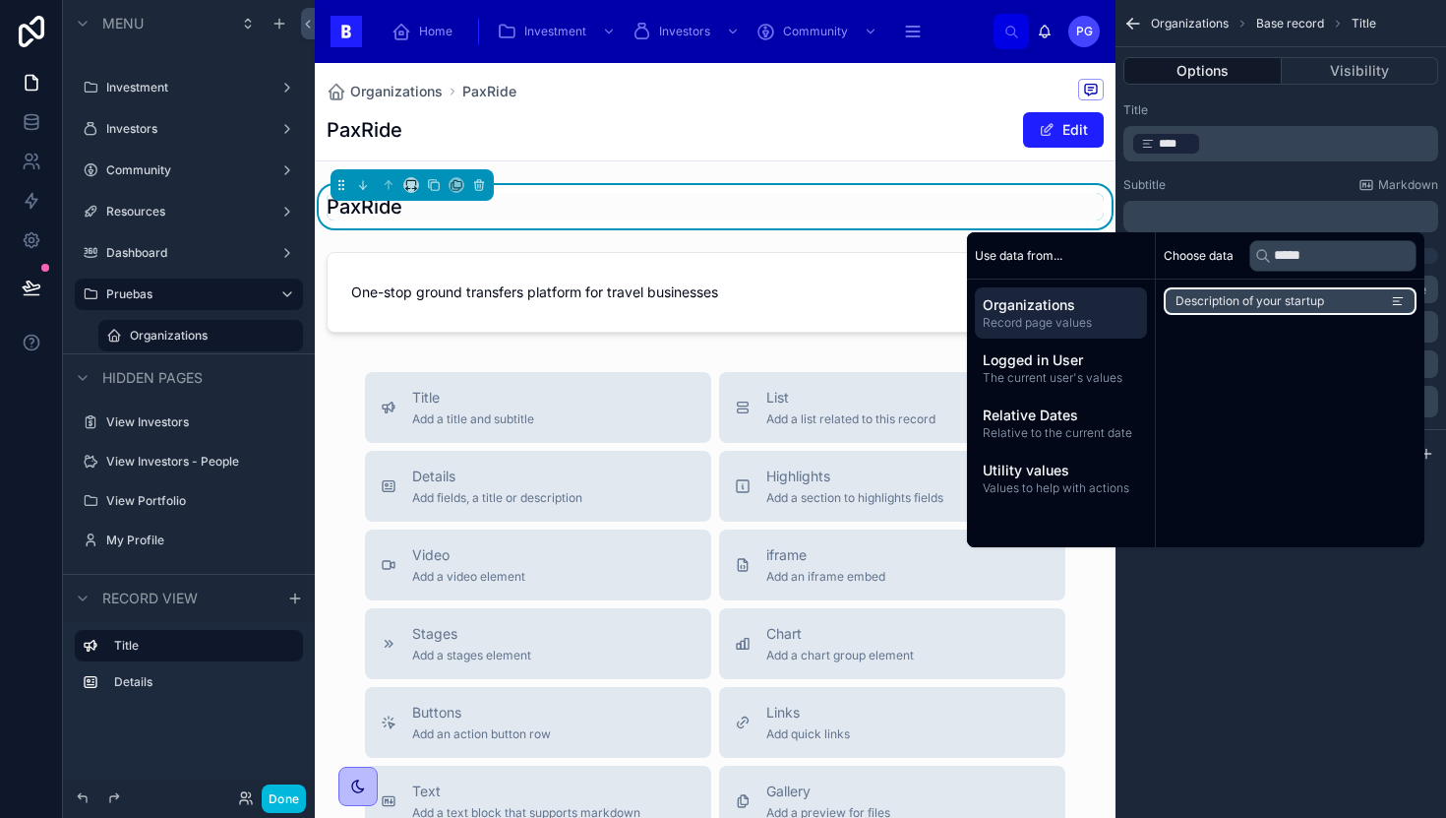
type input "*****"
click at [1282, 298] on span "Description of your startup" at bounding box center [1250, 301] width 149 height 16
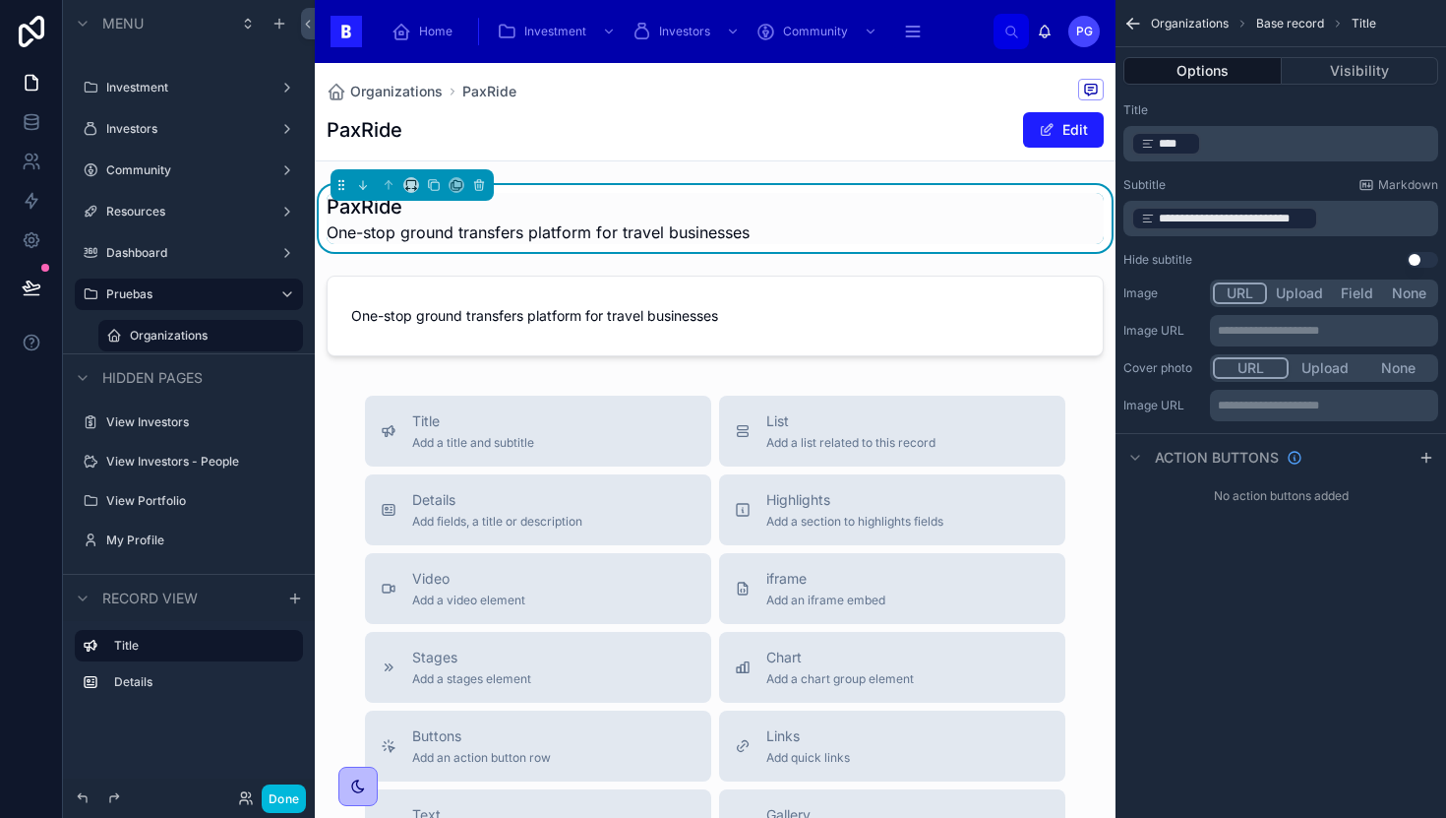
click at [1289, 103] on div "Title" at bounding box center [1281, 110] width 315 height 16
click at [640, 308] on div at bounding box center [715, 316] width 801 height 96
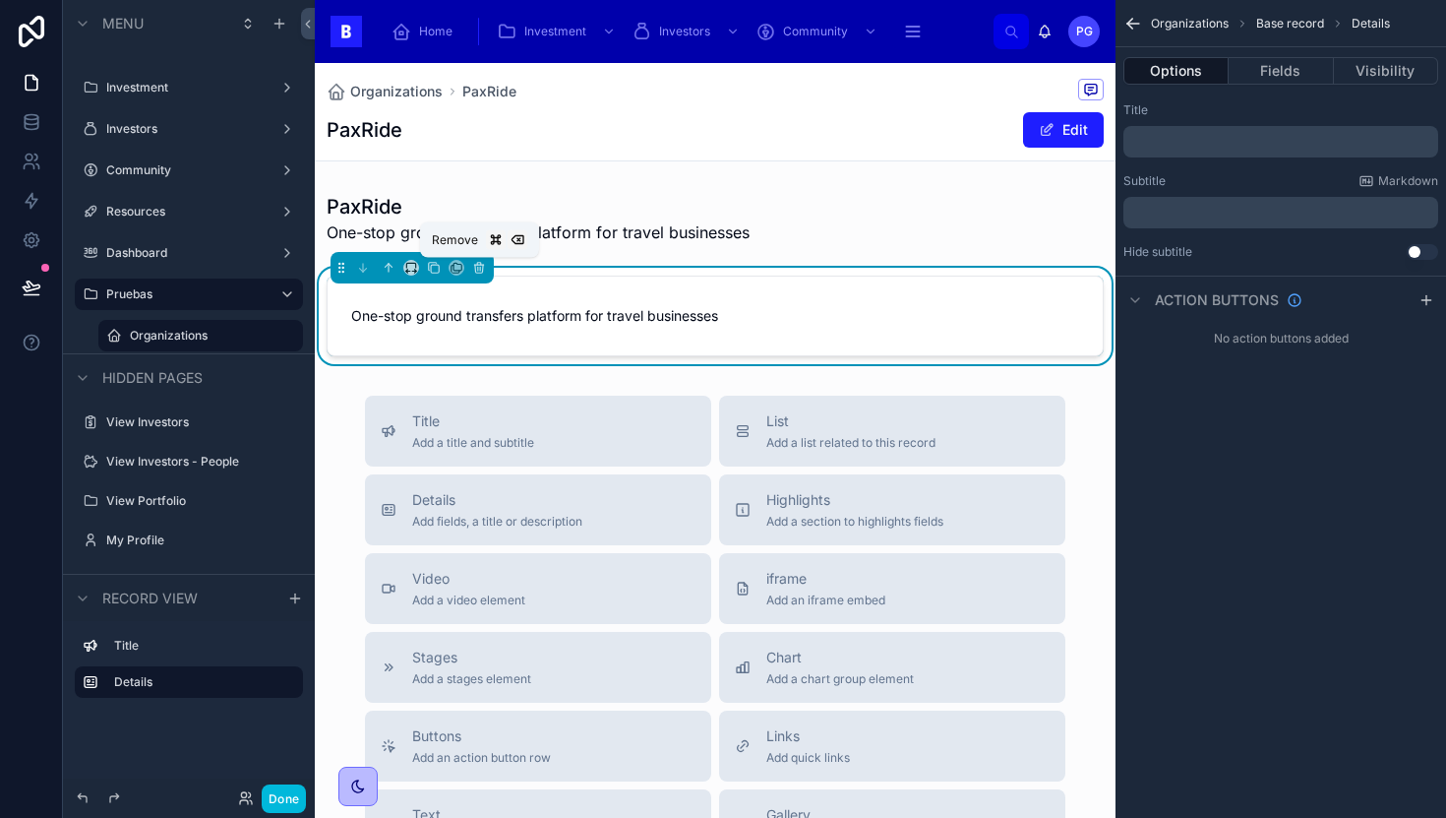
click at [486, 263] on button at bounding box center [479, 268] width 22 height 22
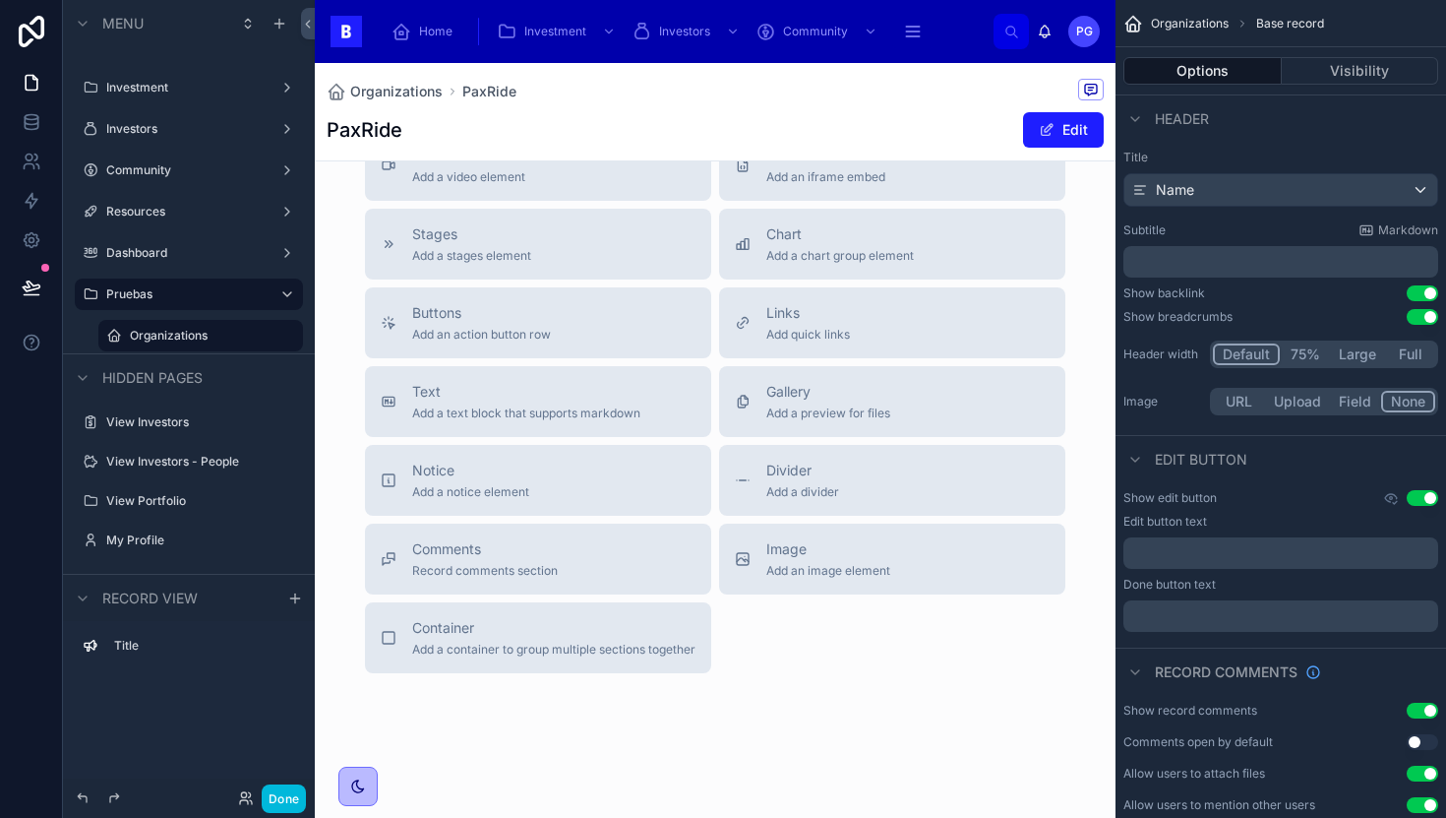
scroll to position [318, 0]
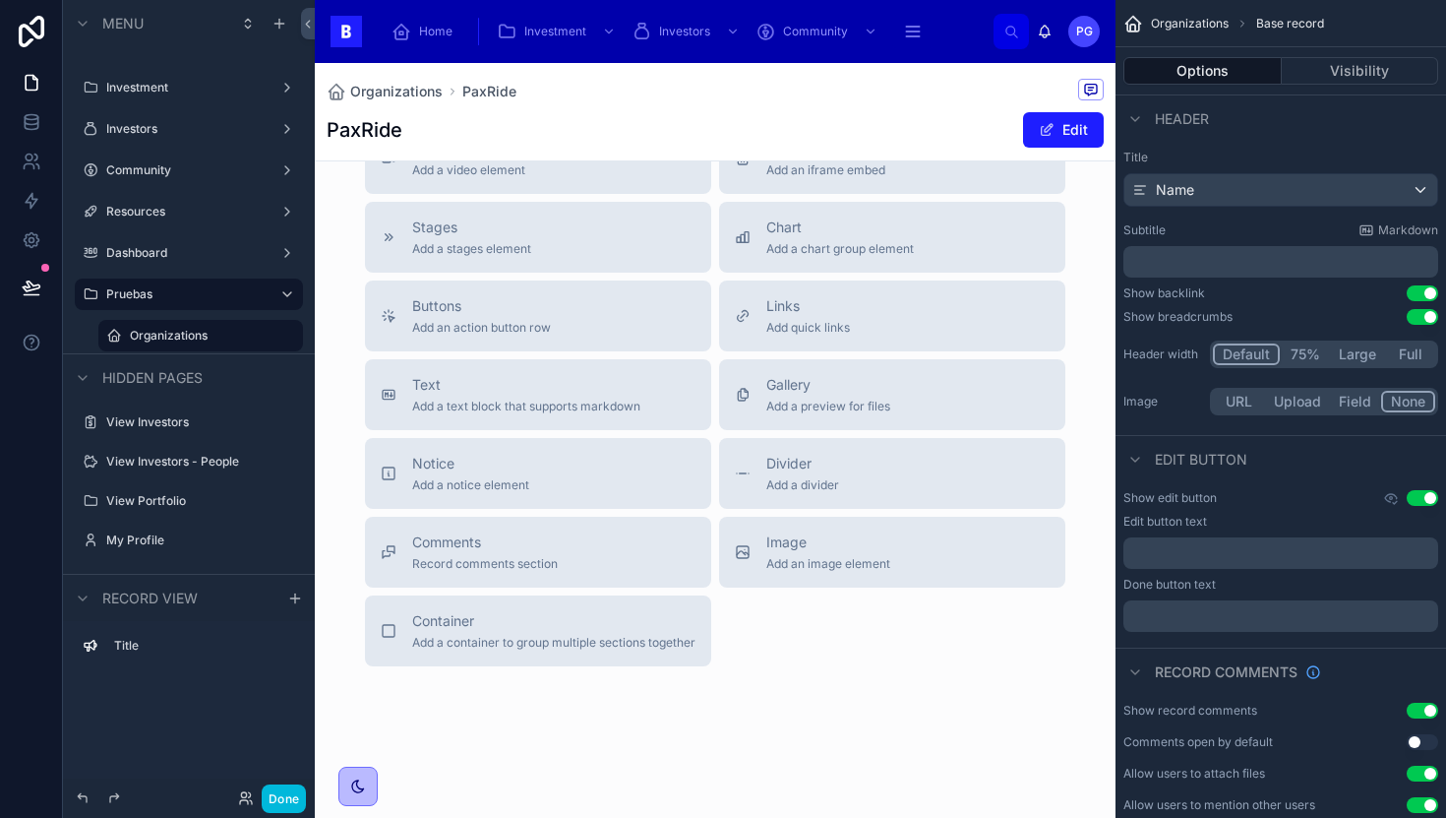
click at [535, 618] on span "Container" at bounding box center [553, 621] width 283 height 20
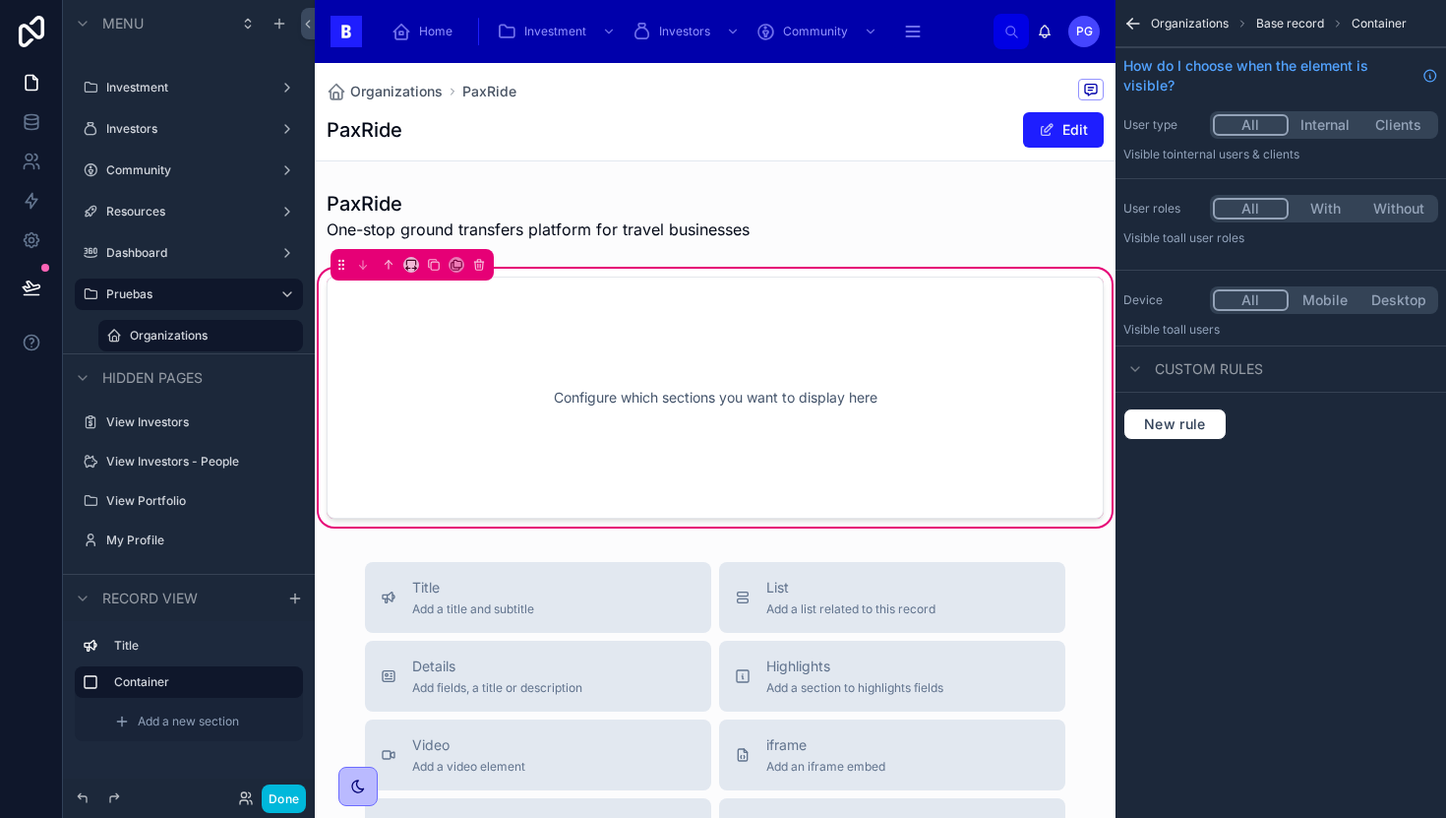
scroll to position [0, 0]
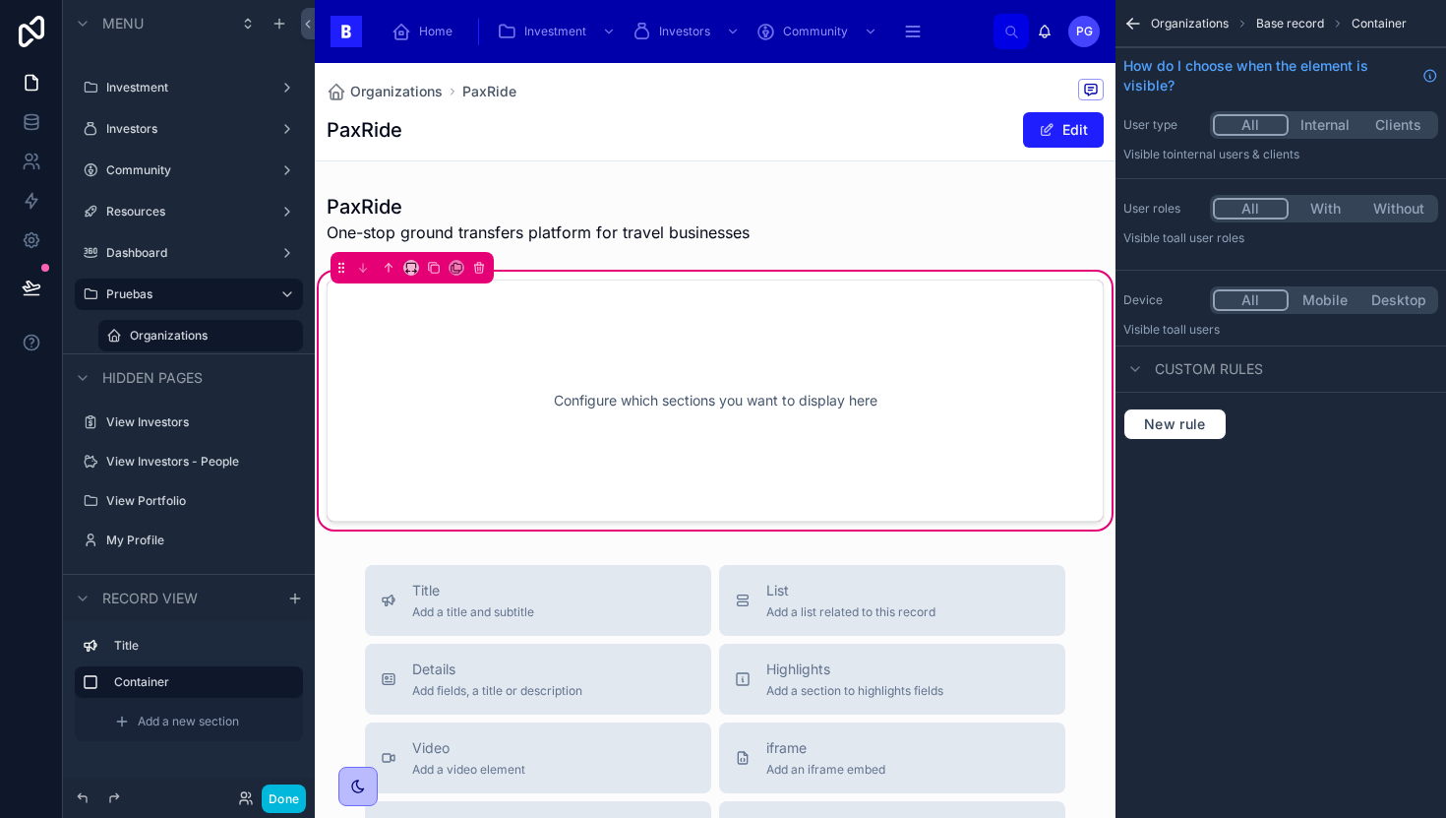
click at [698, 374] on div "Configure which sections you want to display here" at bounding box center [715, 400] width 712 height 177
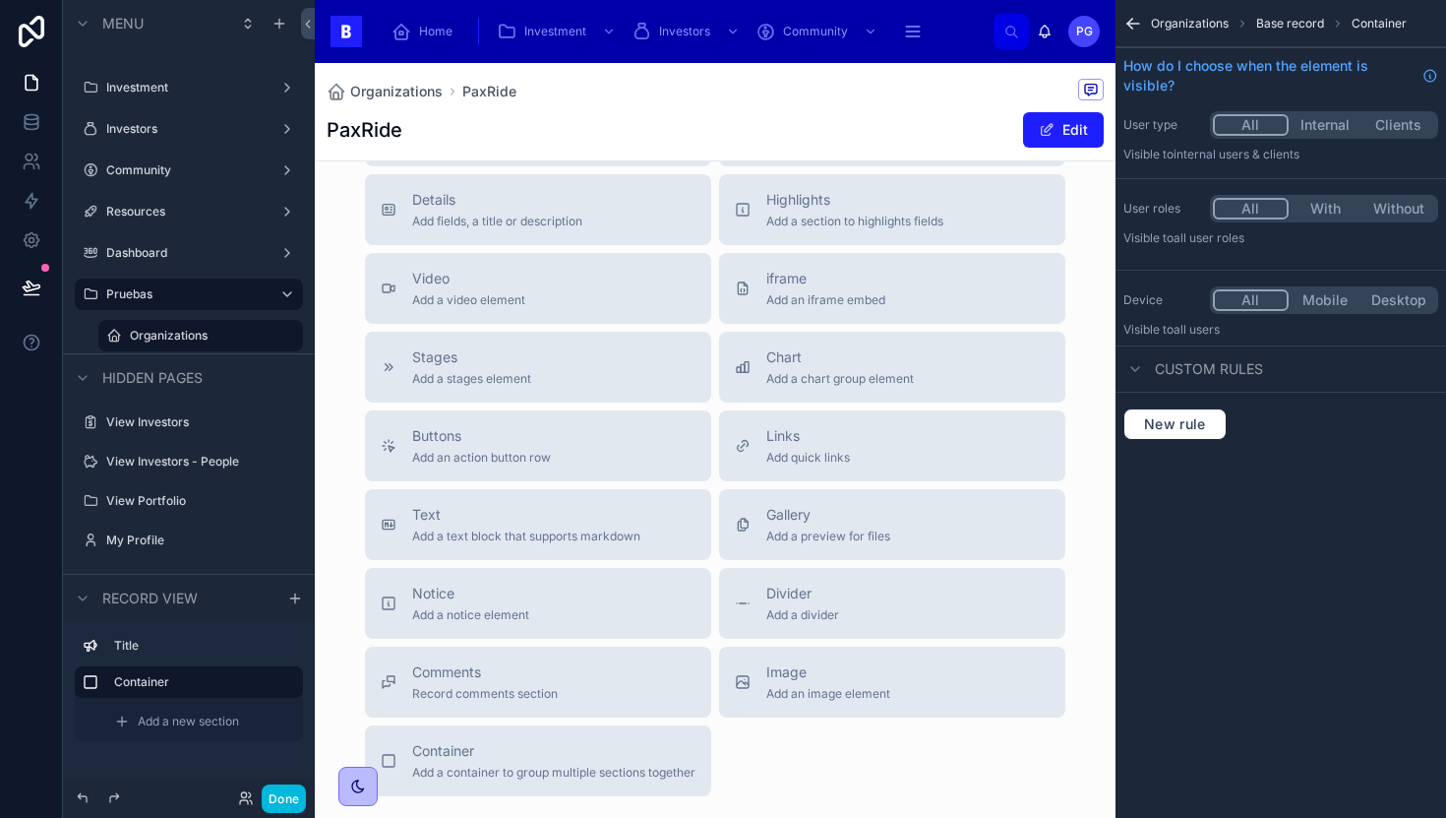
scroll to position [528, 0]
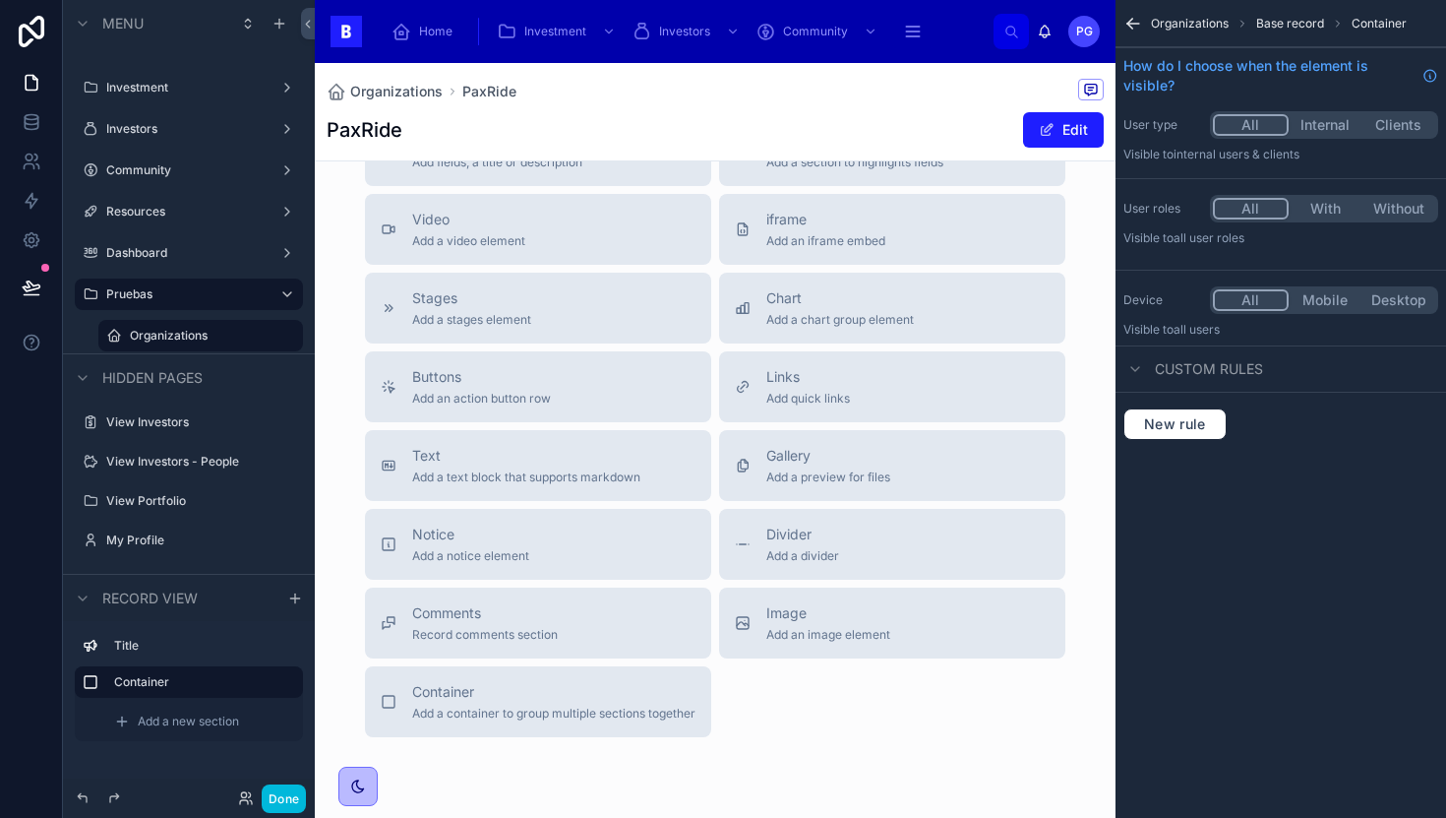
click at [523, 389] on div "Buttons Add an action button row" at bounding box center [481, 386] width 139 height 39
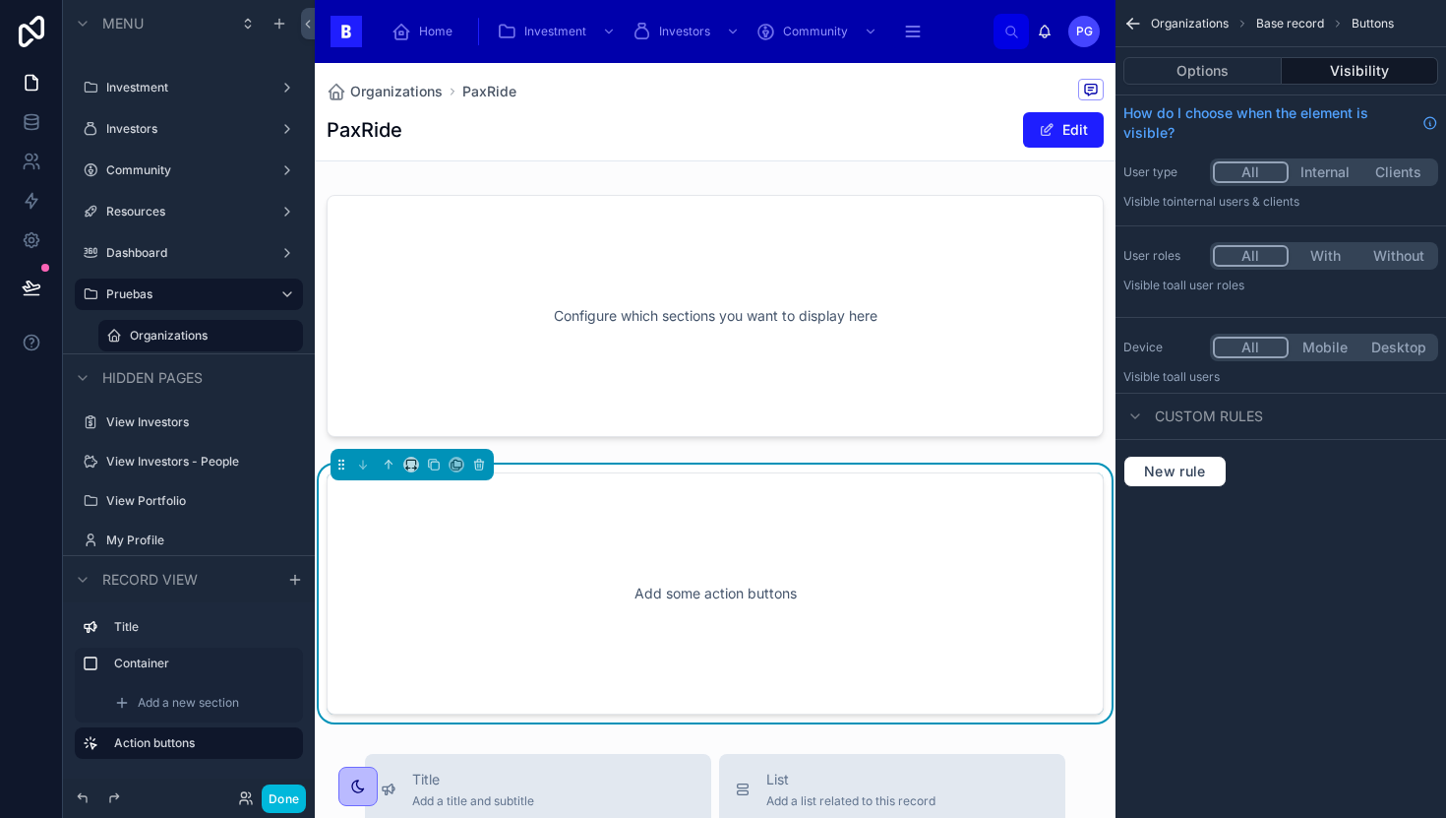
scroll to position [0, 0]
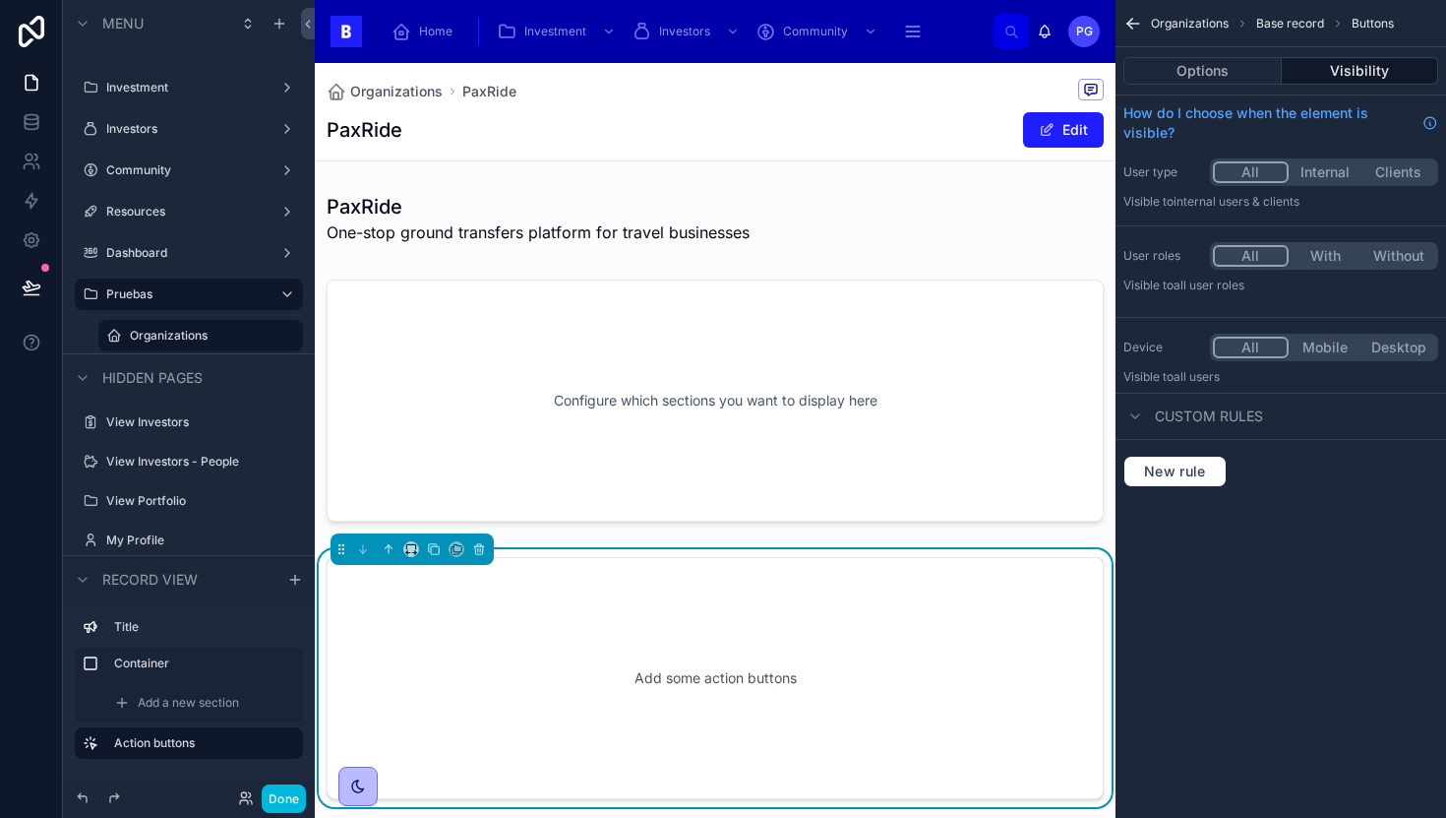
drag, startPoint x: 658, startPoint y: 644, endPoint x: 663, endPoint y: 362, distance: 282.4
click at [663, 363] on div "PaxRide One-stop ground transfers platform for travel businesses  Configure whi…" at bounding box center [715, 496] width 801 height 622
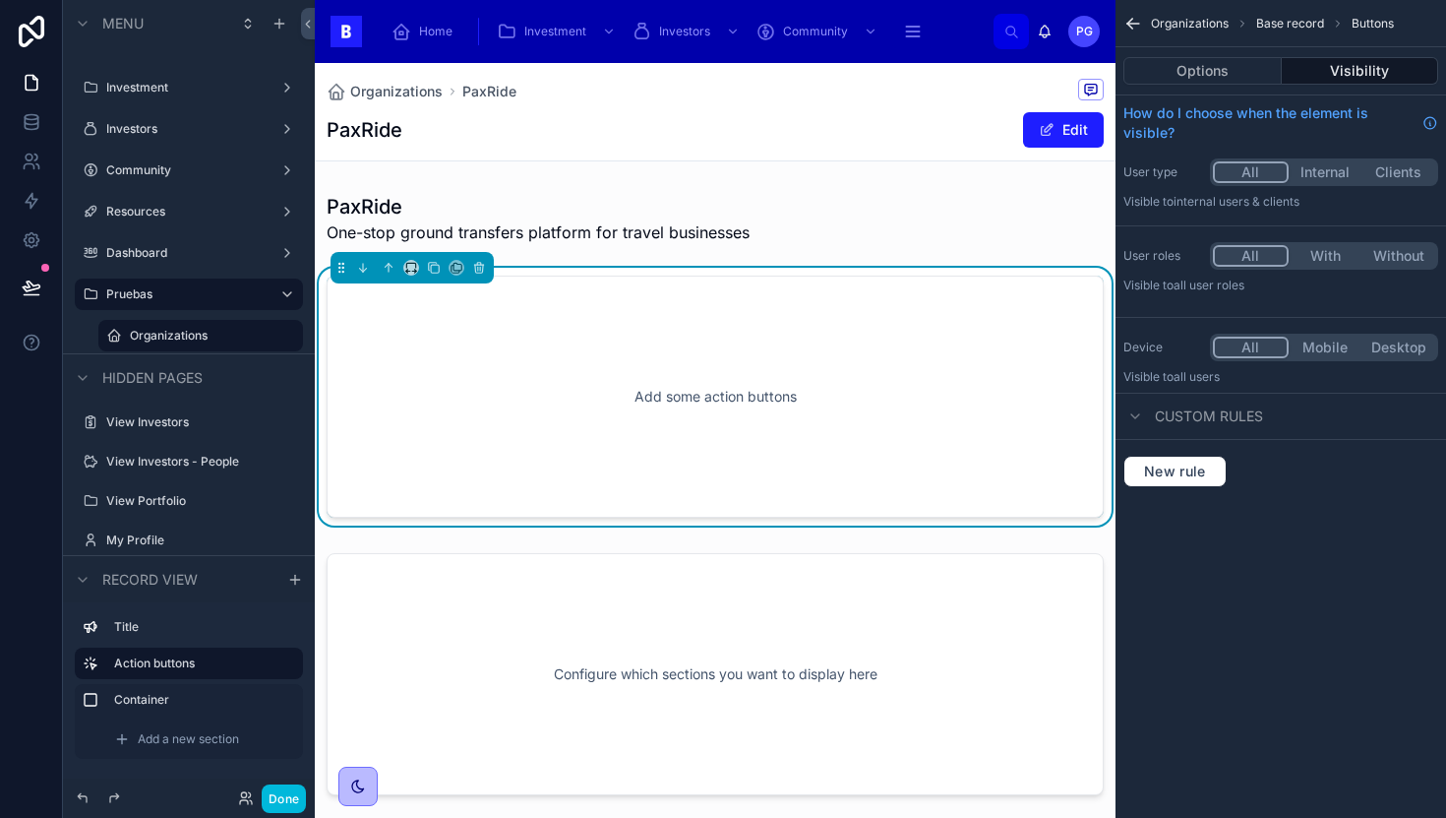
click at [184, 735] on span "Add a new section" at bounding box center [188, 739] width 101 height 16
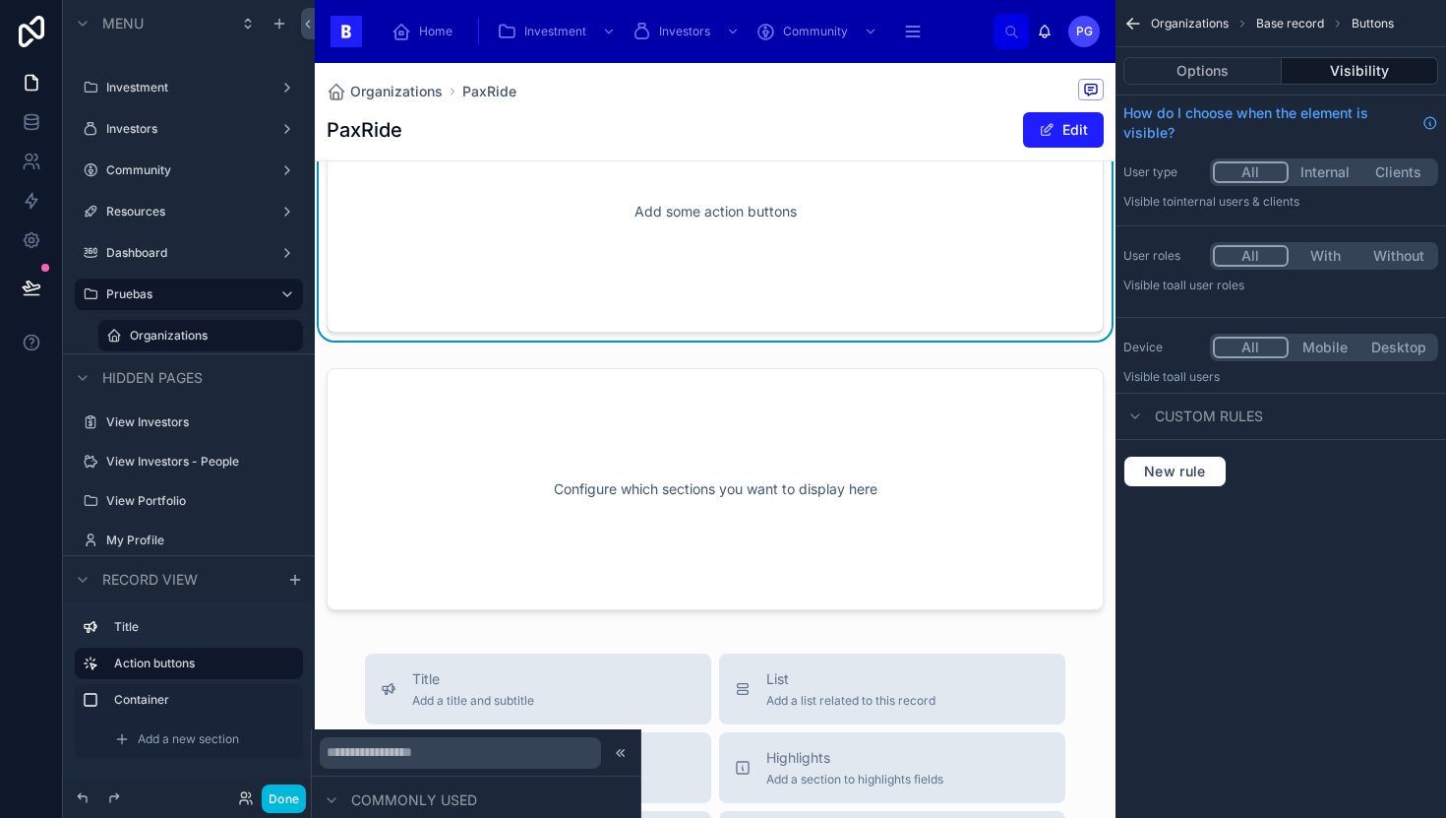
scroll to position [198, 0]
click at [613, 754] on icon at bounding box center [621, 753] width 16 height 16
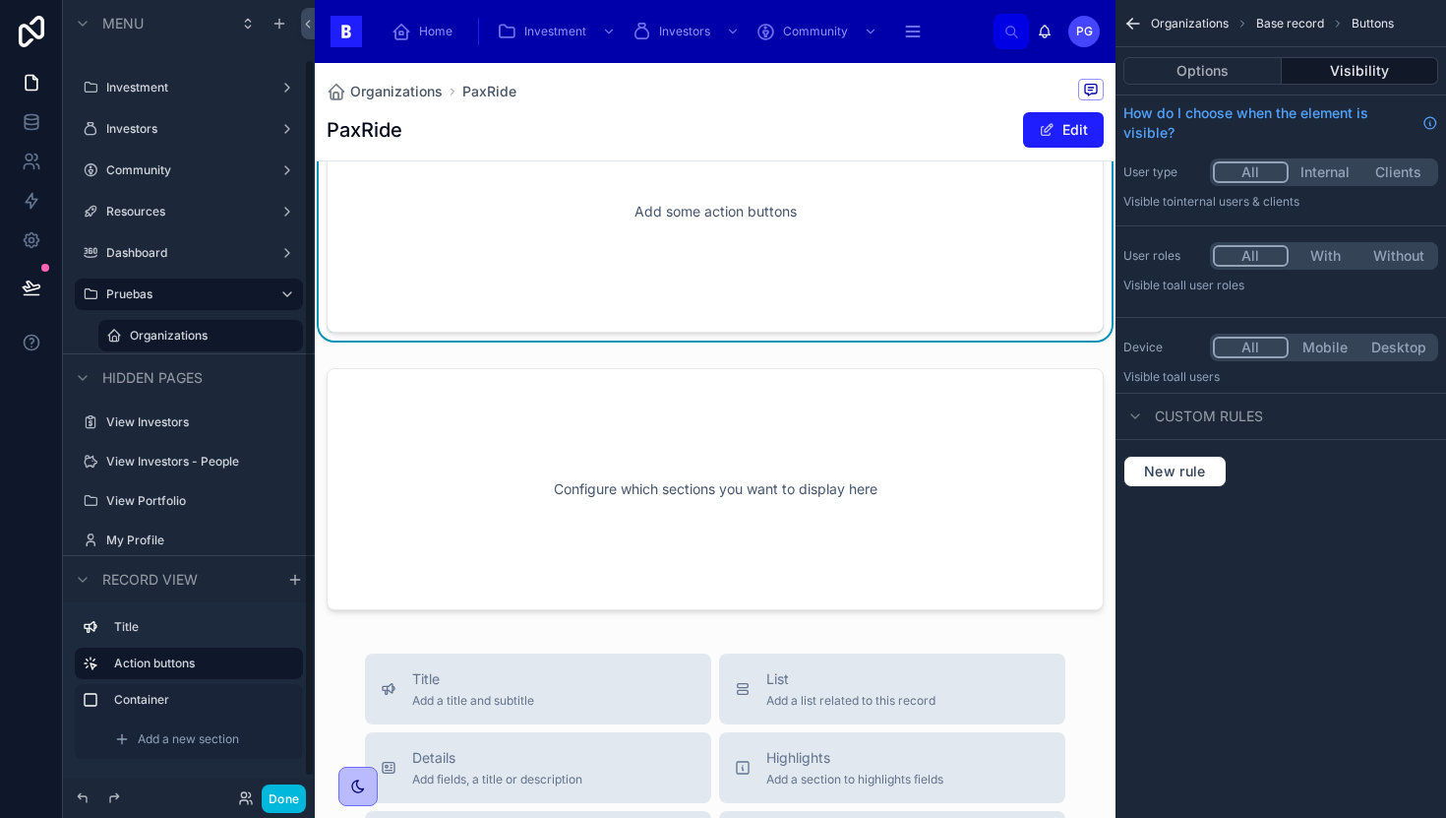
scroll to position [85, 0]
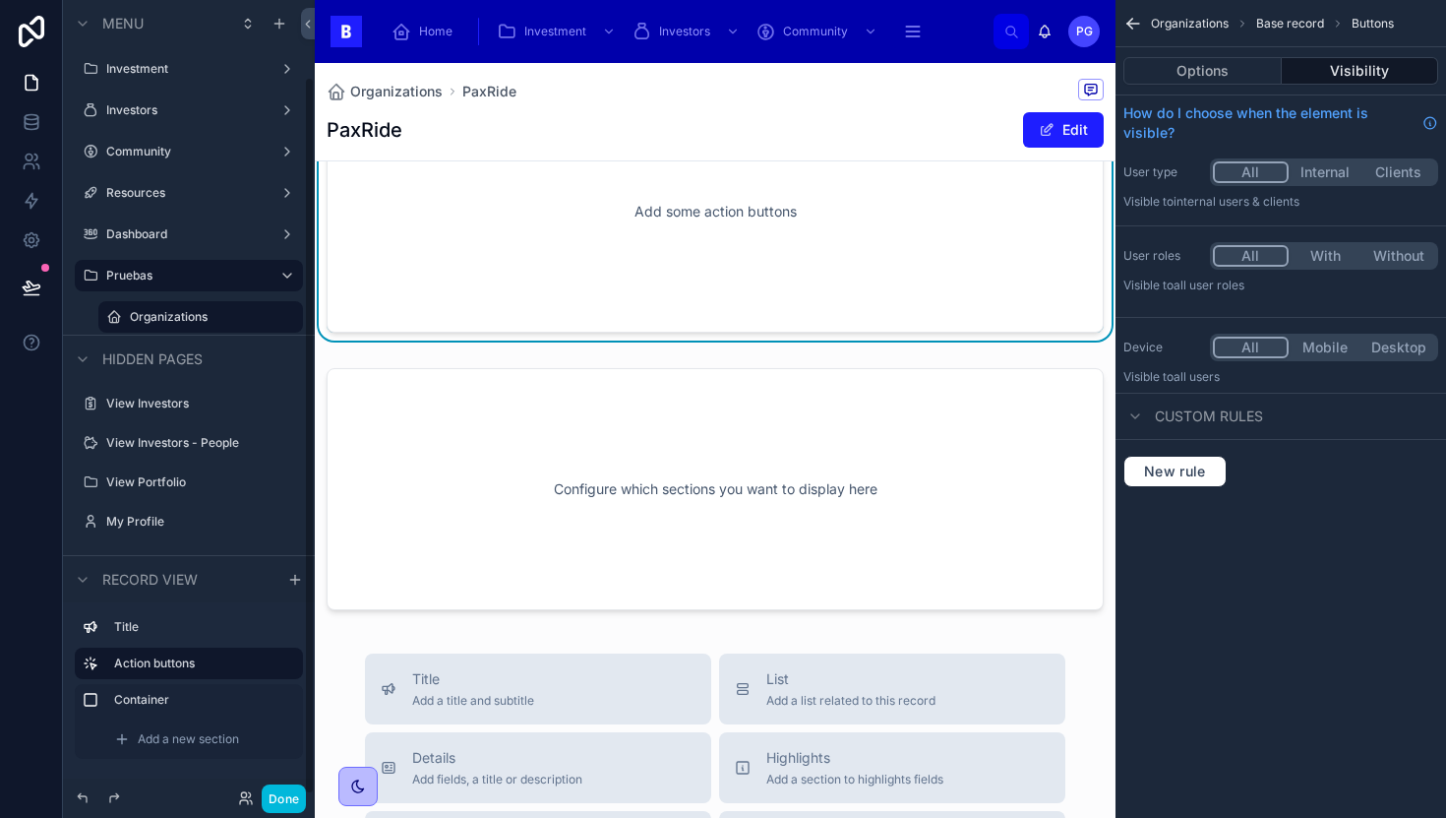
click at [191, 698] on label "Container" at bounding box center [200, 700] width 173 height 16
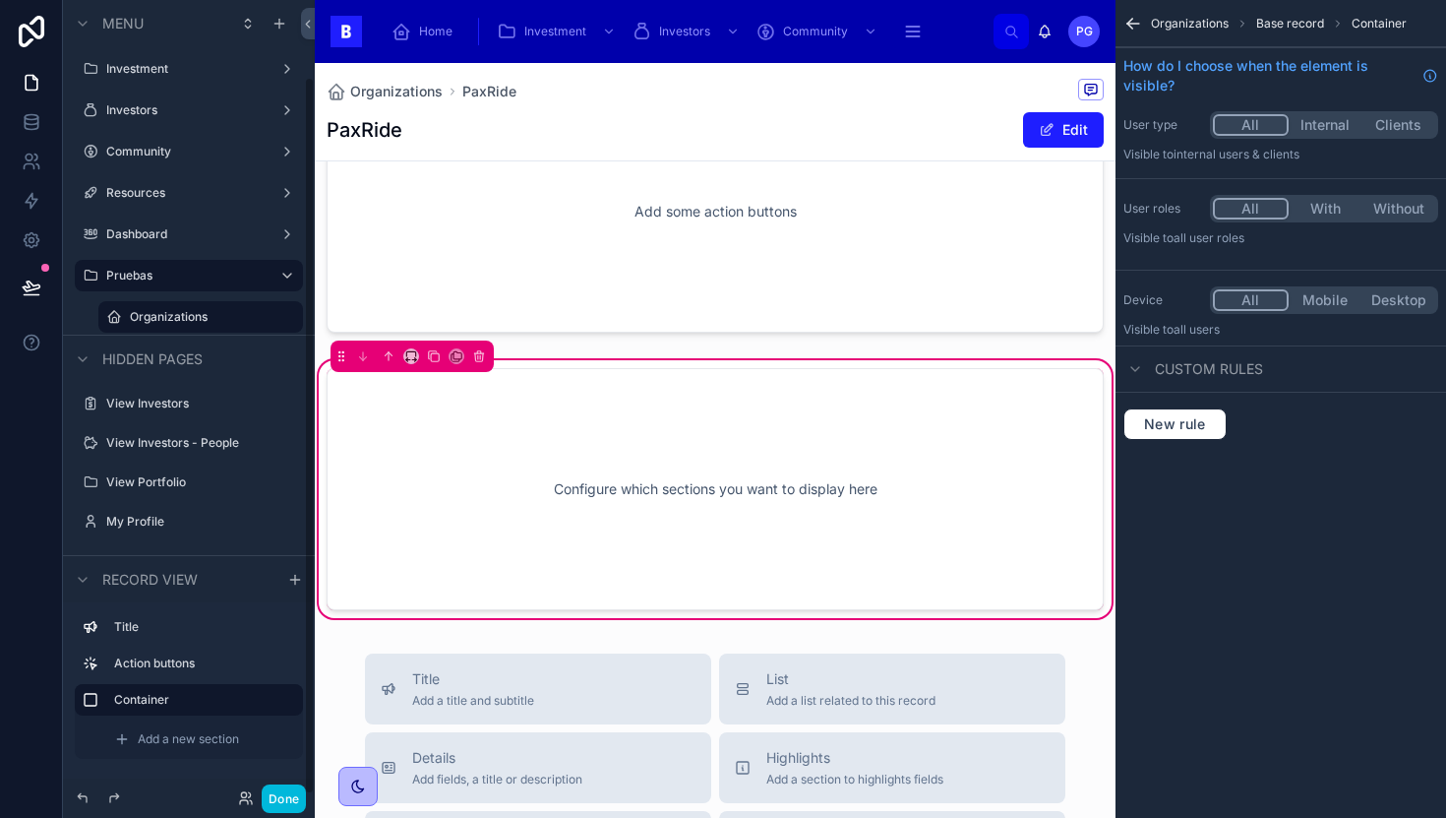
click at [205, 657] on label "Action buttons" at bounding box center [200, 663] width 173 height 16
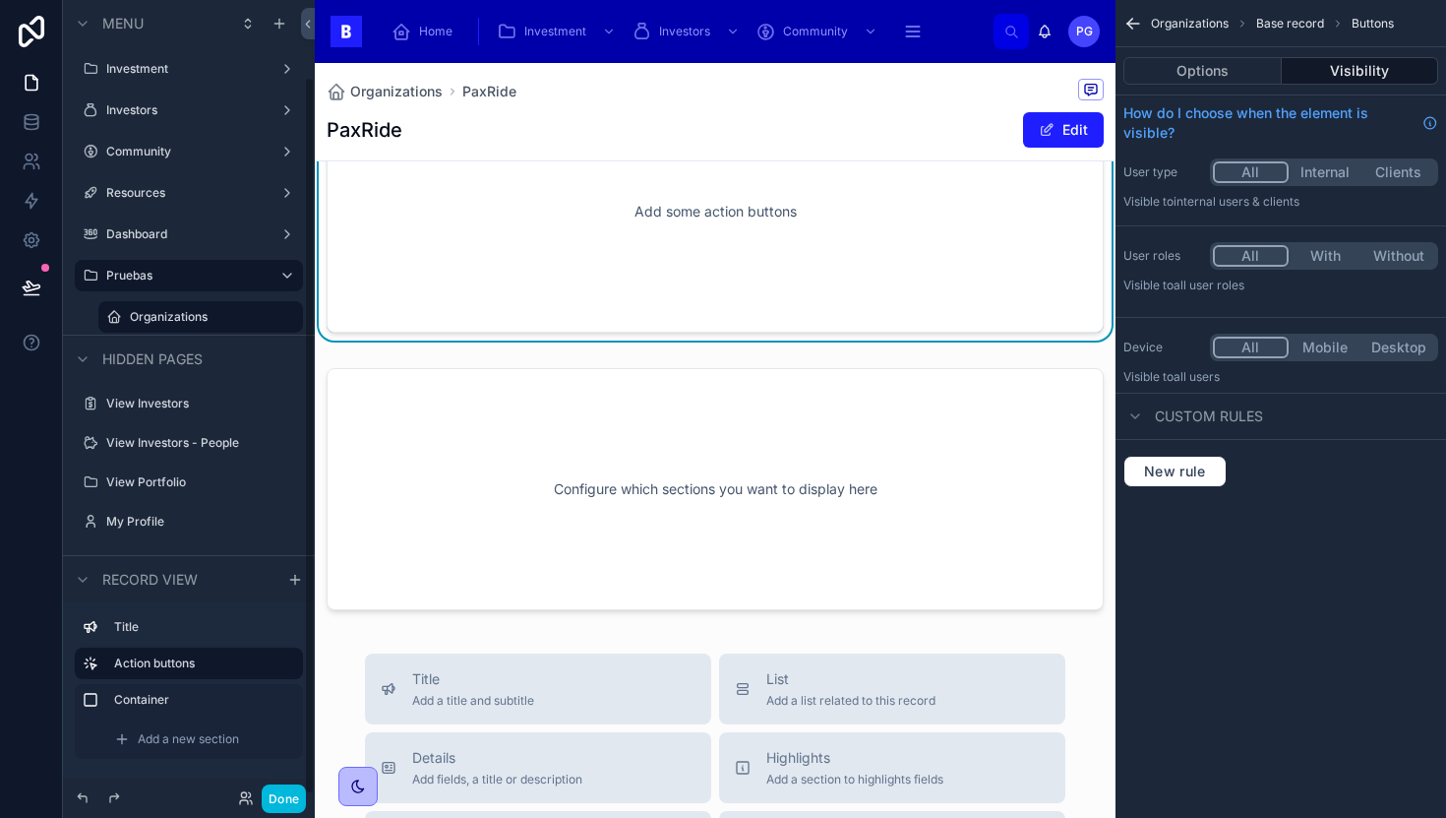
click at [0, 0] on icon "scrollable content" at bounding box center [0, 0] width 0 height 0
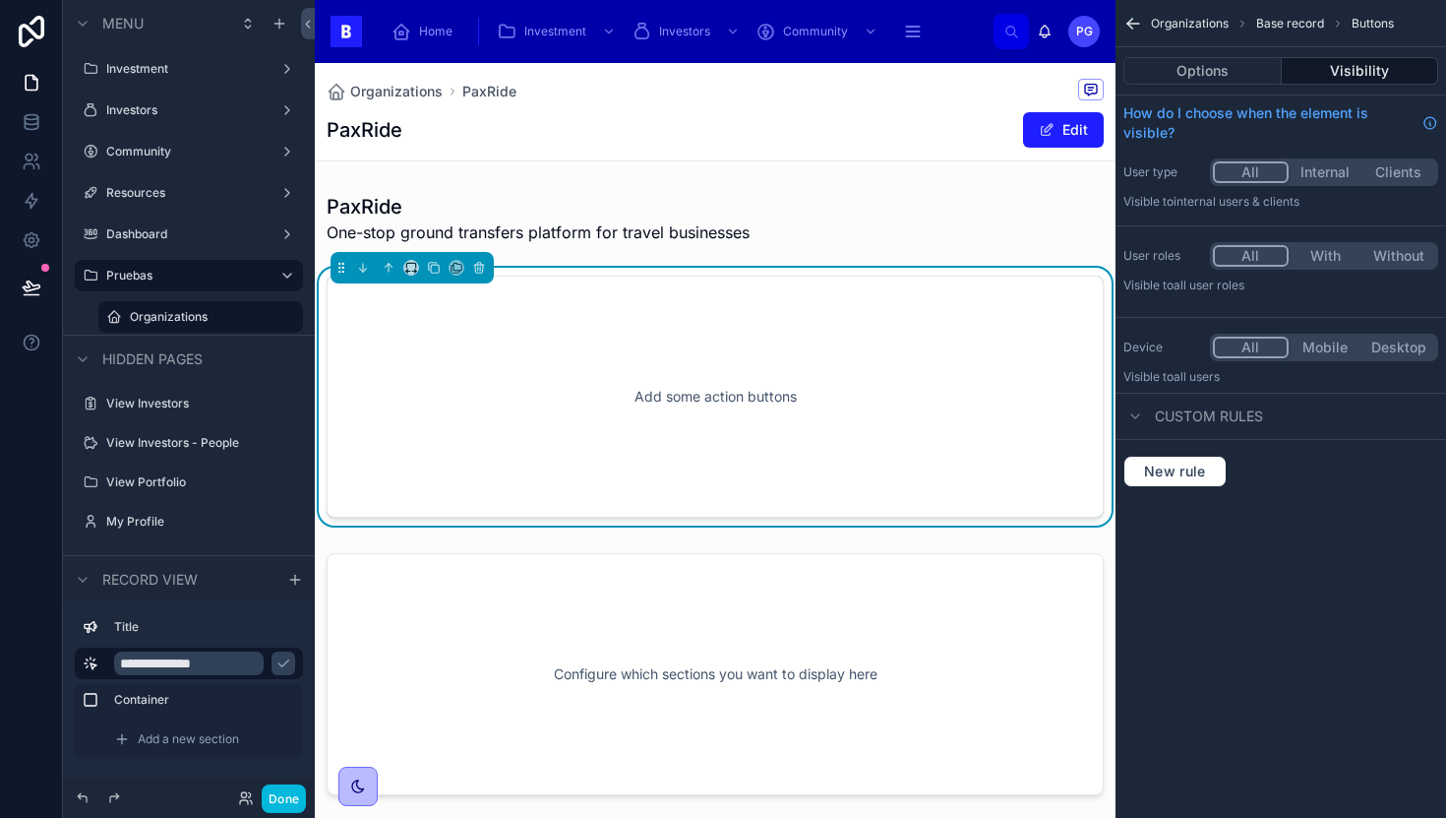
click at [621, 449] on div "Add some action buttons" at bounding box center [715, 396] width 712 height 177
click at [479, 273] on icon at bounding box center [479, 269] width 8 height 8
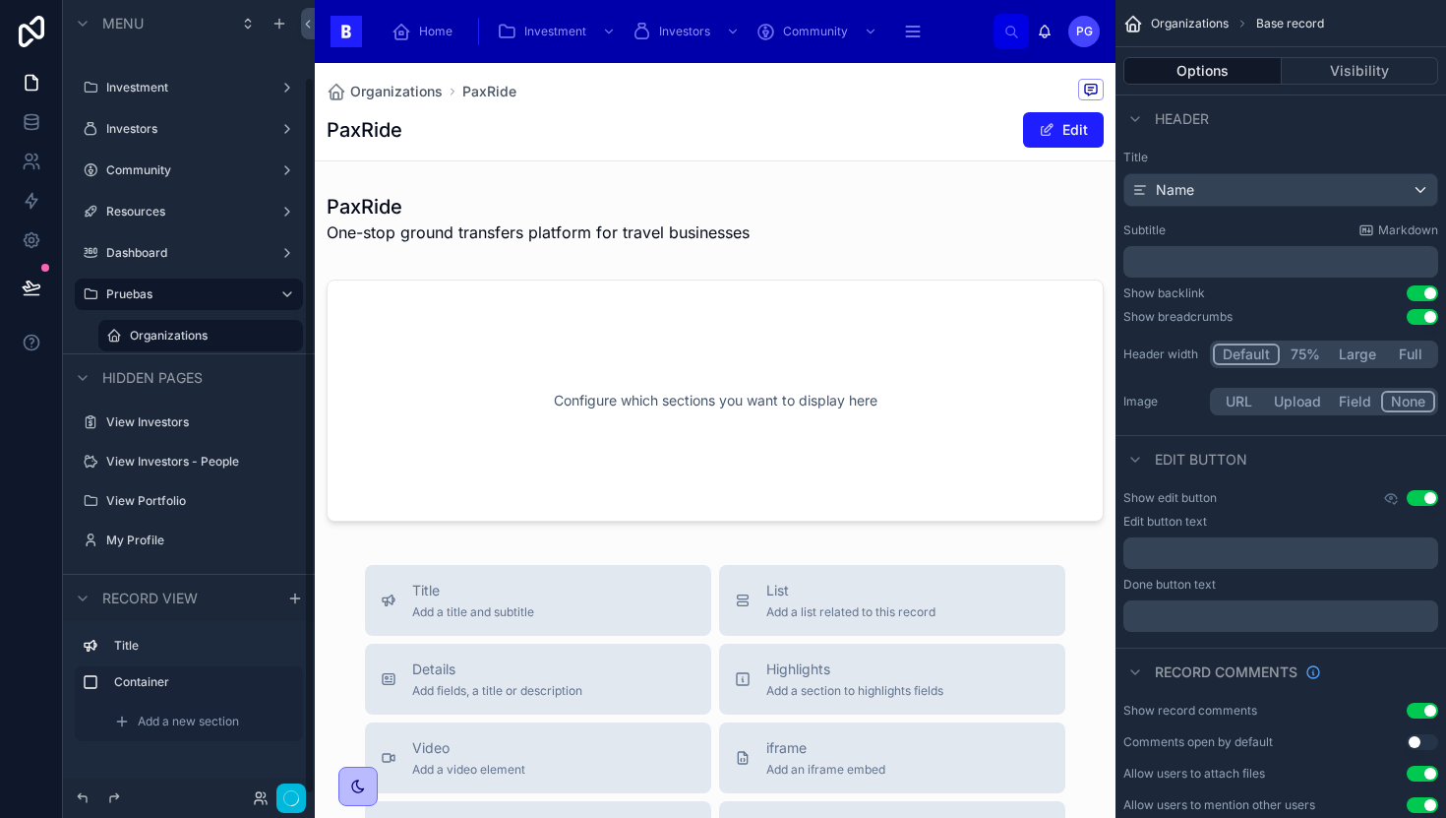
scroll to position [66, 0]
click at [209, 719] on span "Add a new section" at bounding box center [188, 721] width 101 height 16
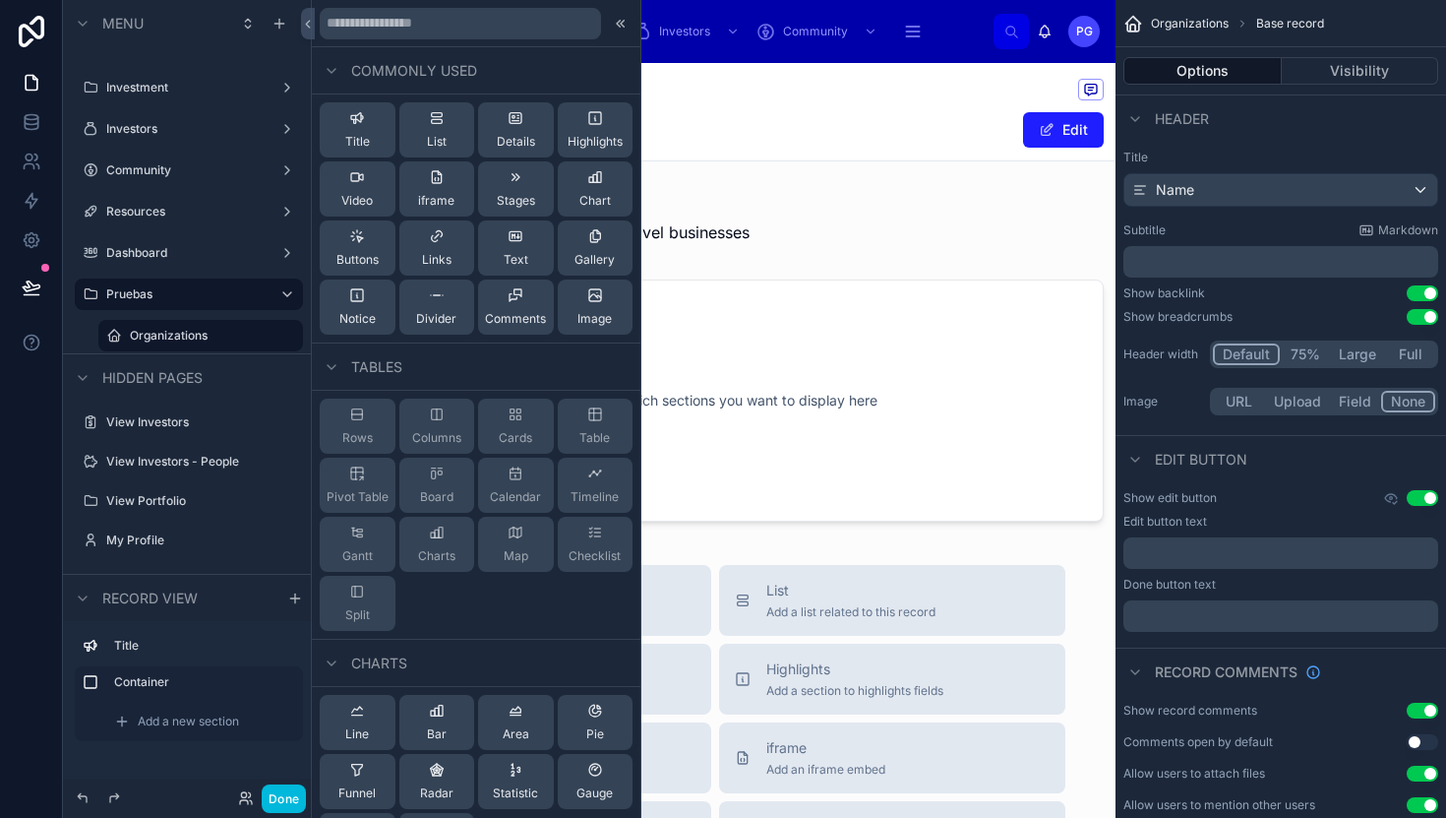
click at [192, 715] on span "Add a new section" at bounding box center [188, 721] width 101 height 16
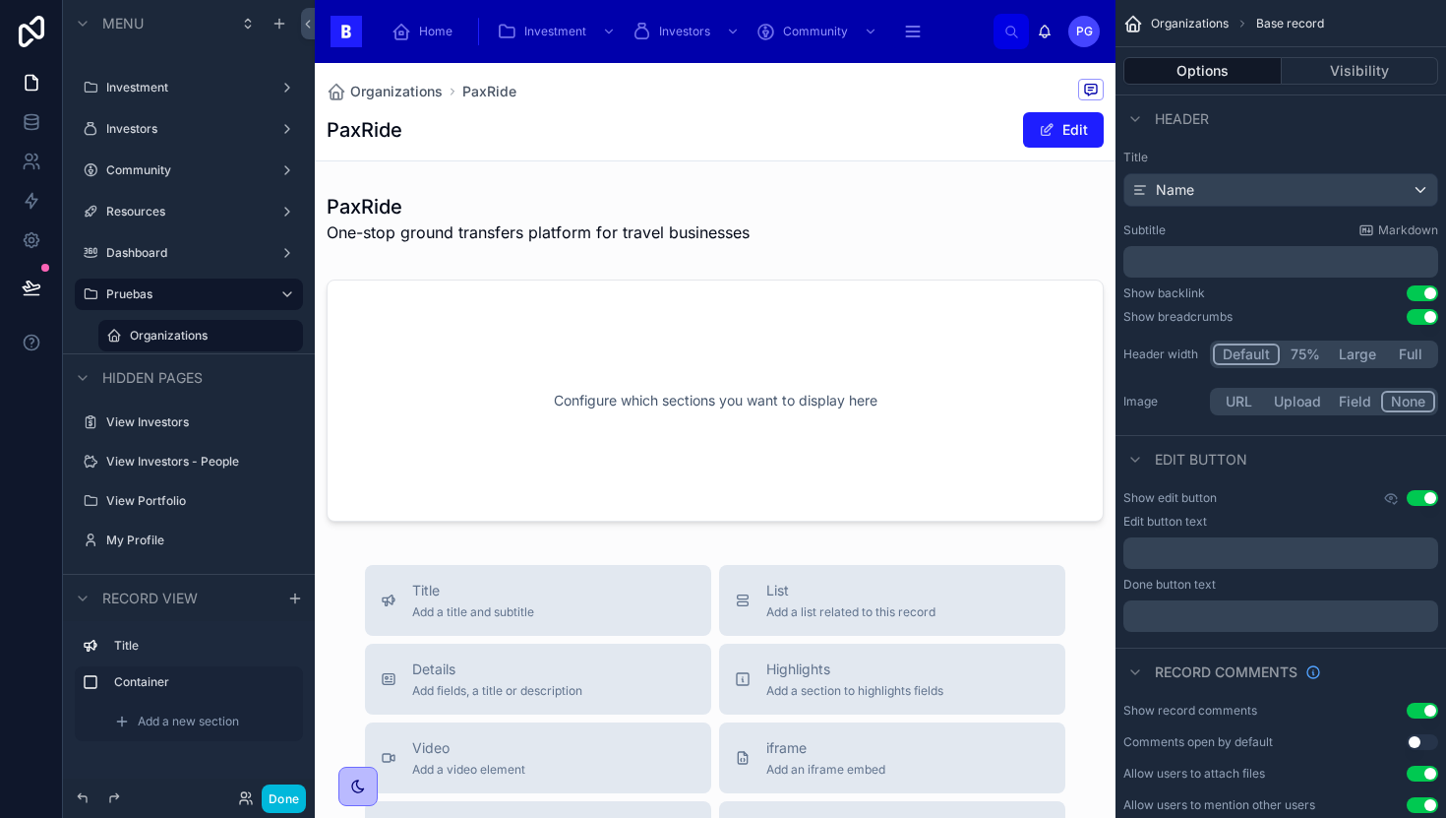
click at [192, 715] on span "Add a new section" at bounding box center [188, 721] width 101 height 16
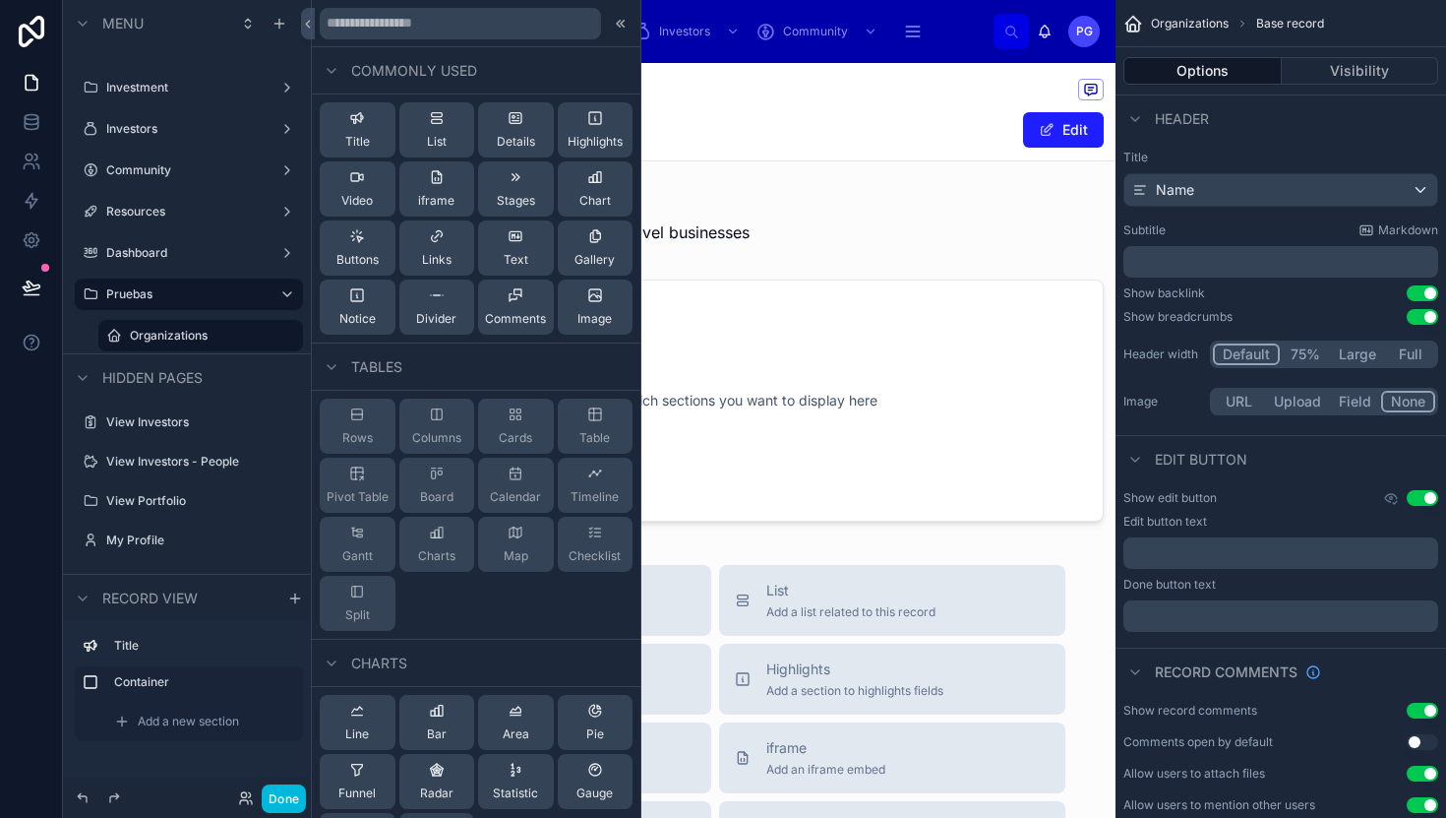
click at [356, 235] on icon at bounding box center [357, 236] width 16 height 16
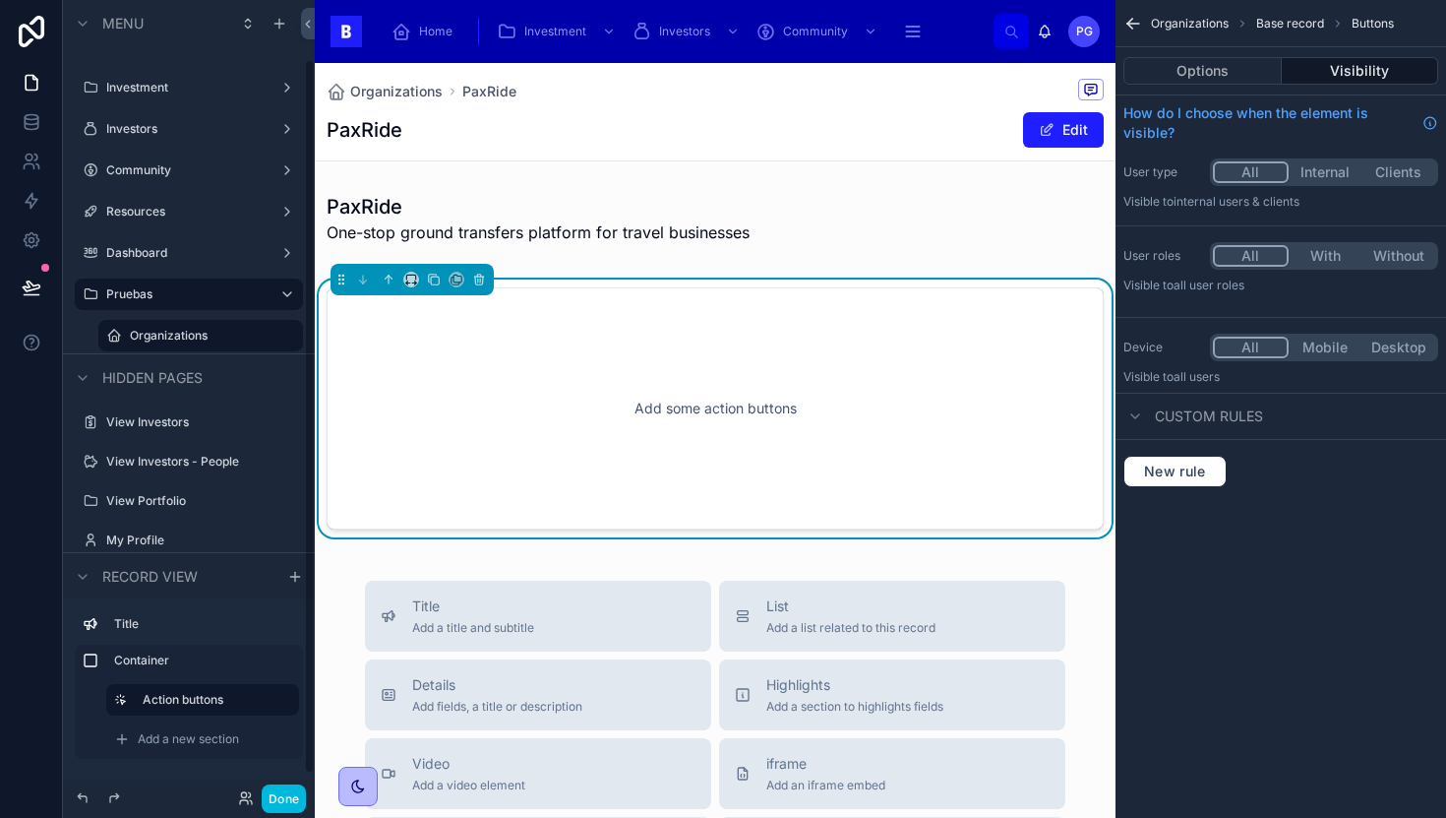
click at [182, 741] on span "Add a new section" at bounding box center [188, 739] width 101 height 16
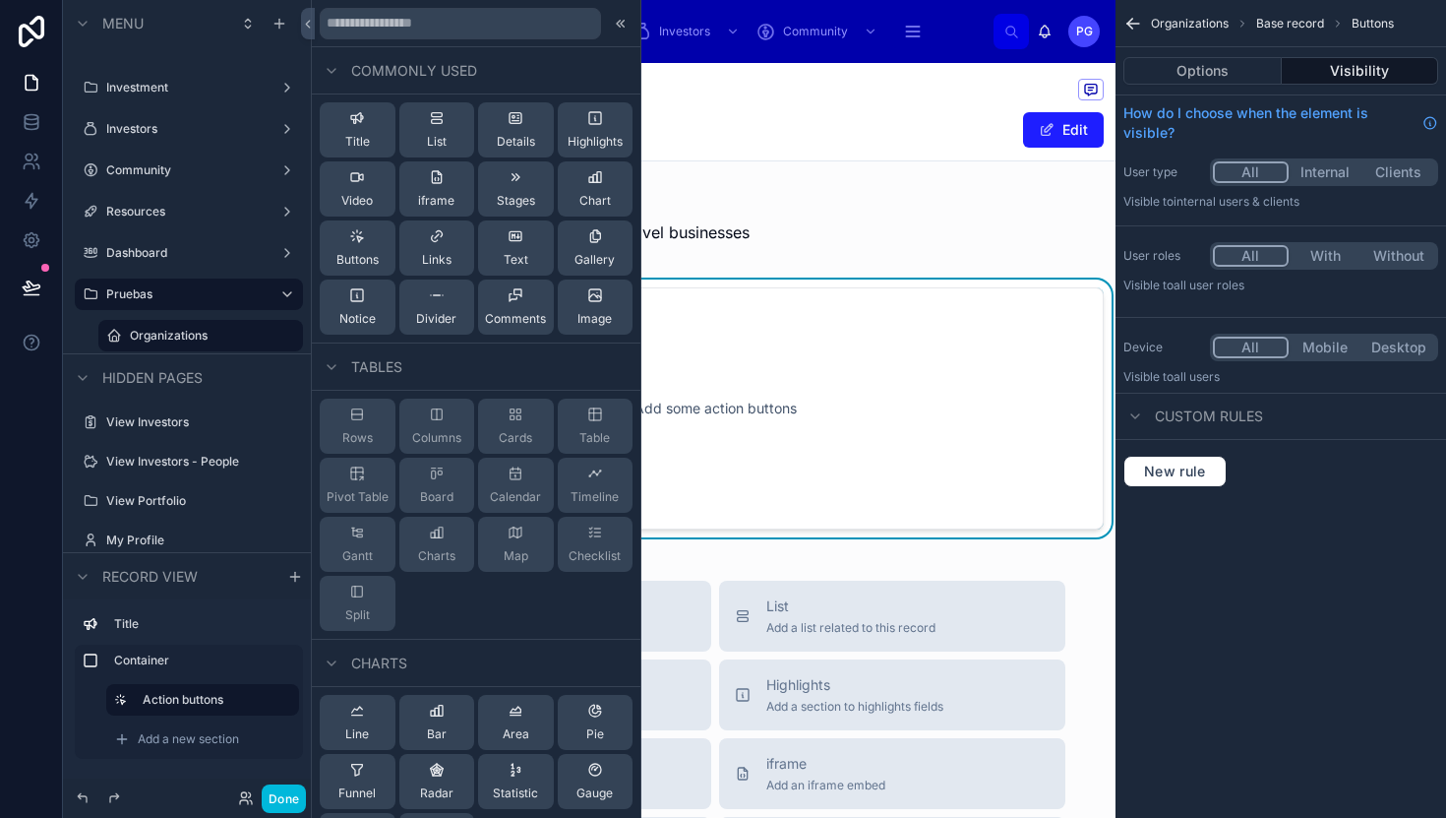
click at [346, 251] on div "Buttons" at bounding box center [357, 247] width 42 height 39
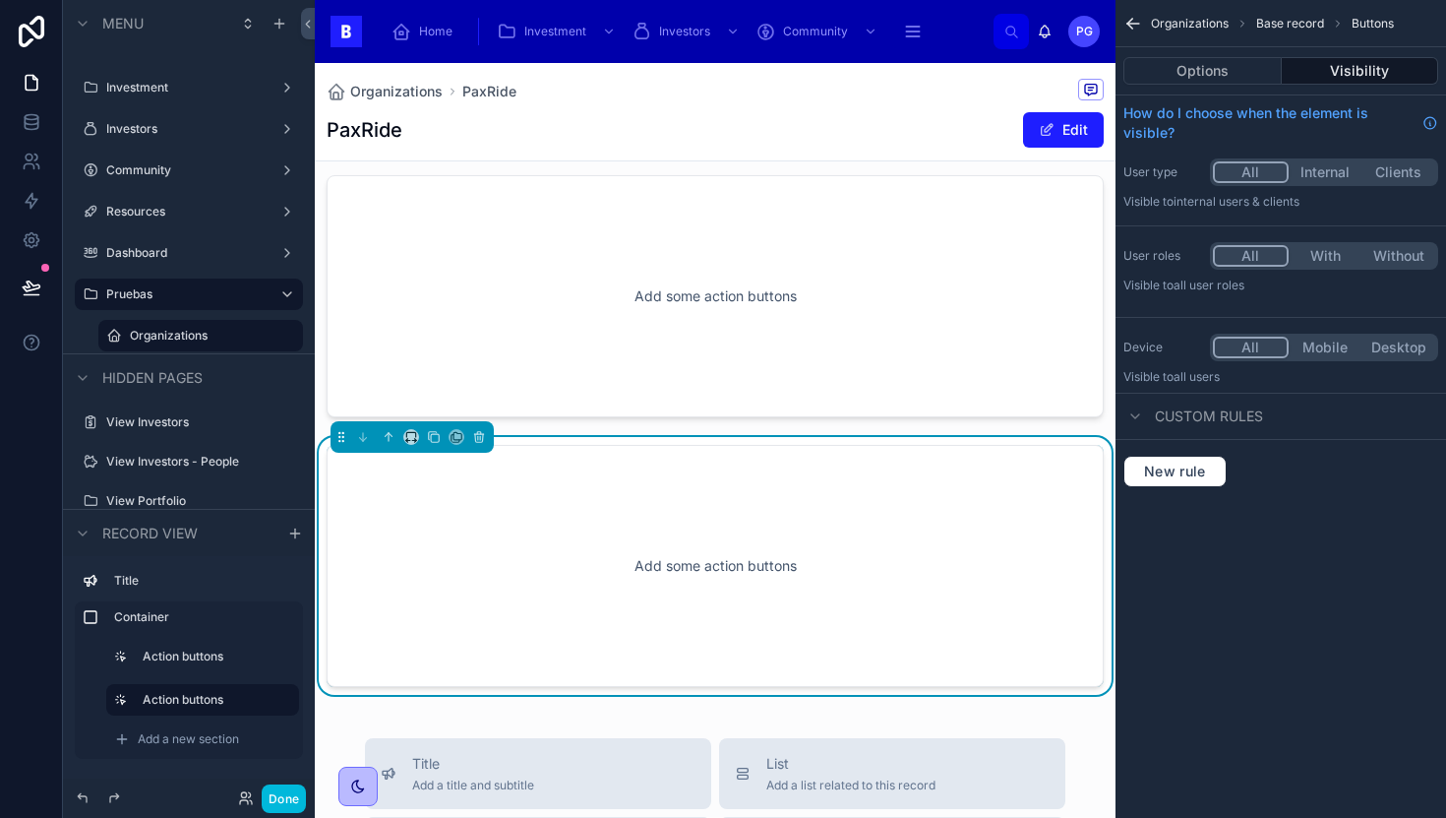
scroll to position [15, 0]
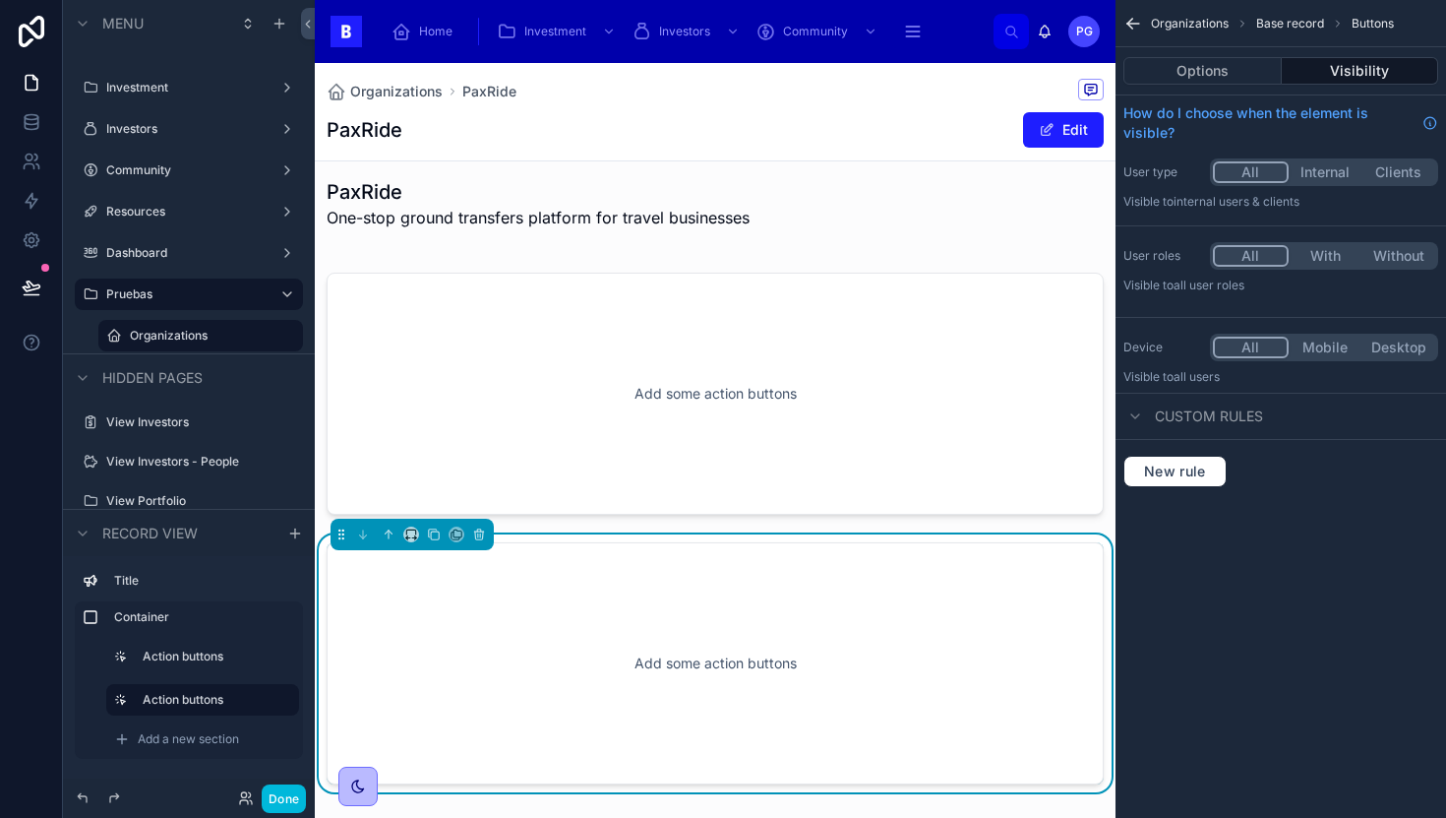
click at [686, 440] on div at bounding box center [715, 394] width 801 height 258
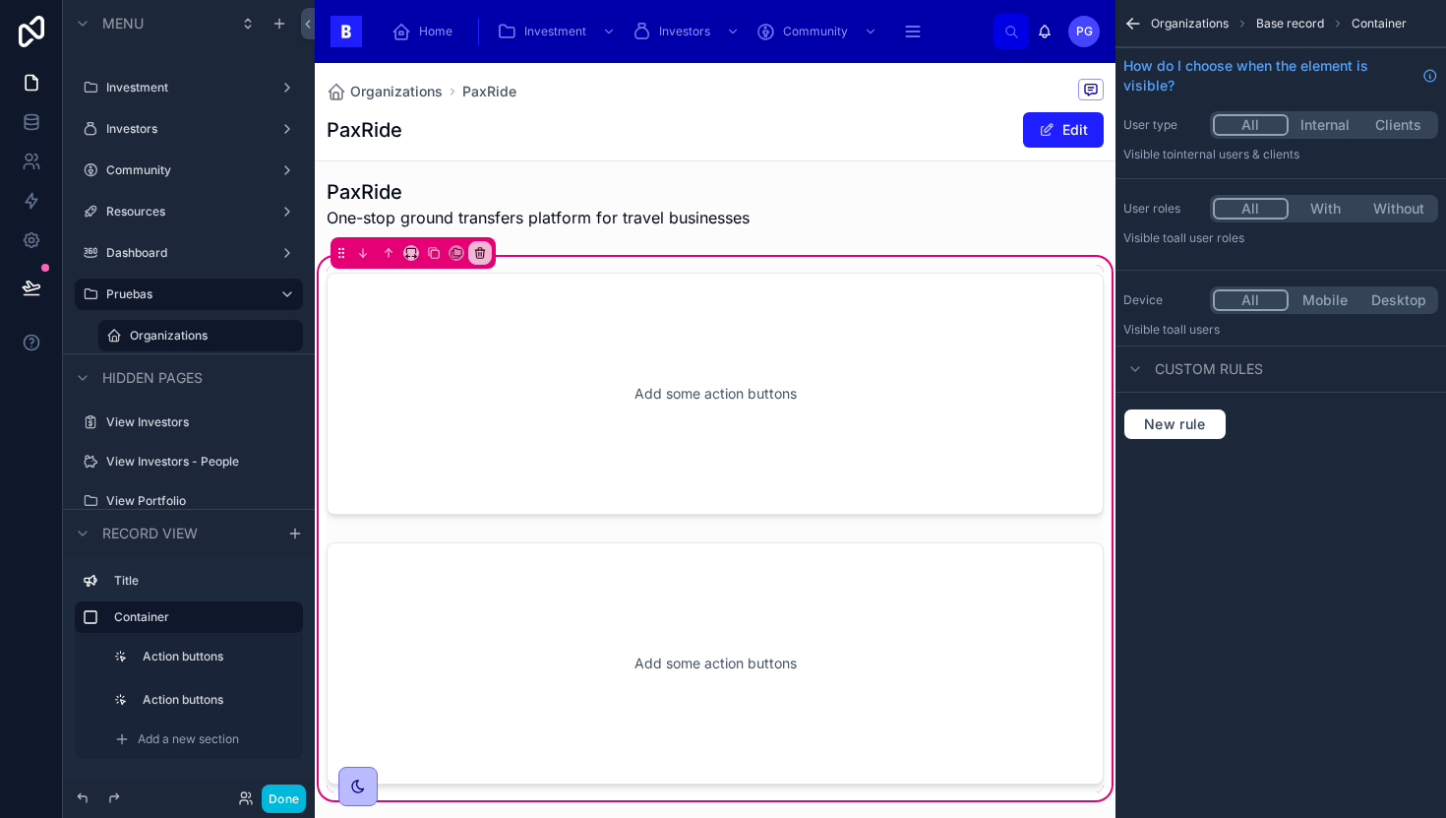
click at [752, 357] on div at bounding box center [715, 394] width 801 height 258
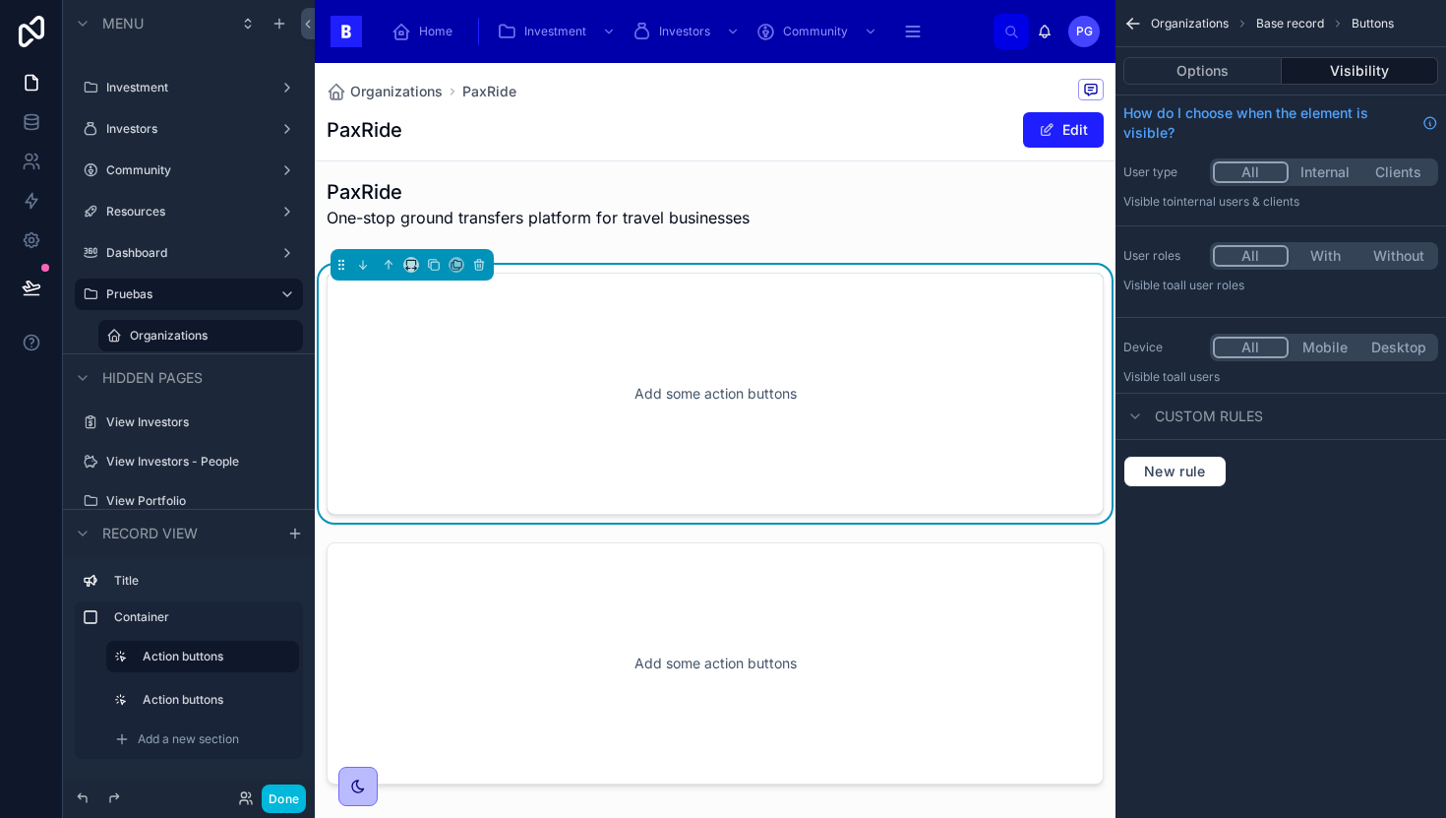
click at [842, 367] on div "Add some action buttons" at bounding box center [715, 393] width 712 height 177
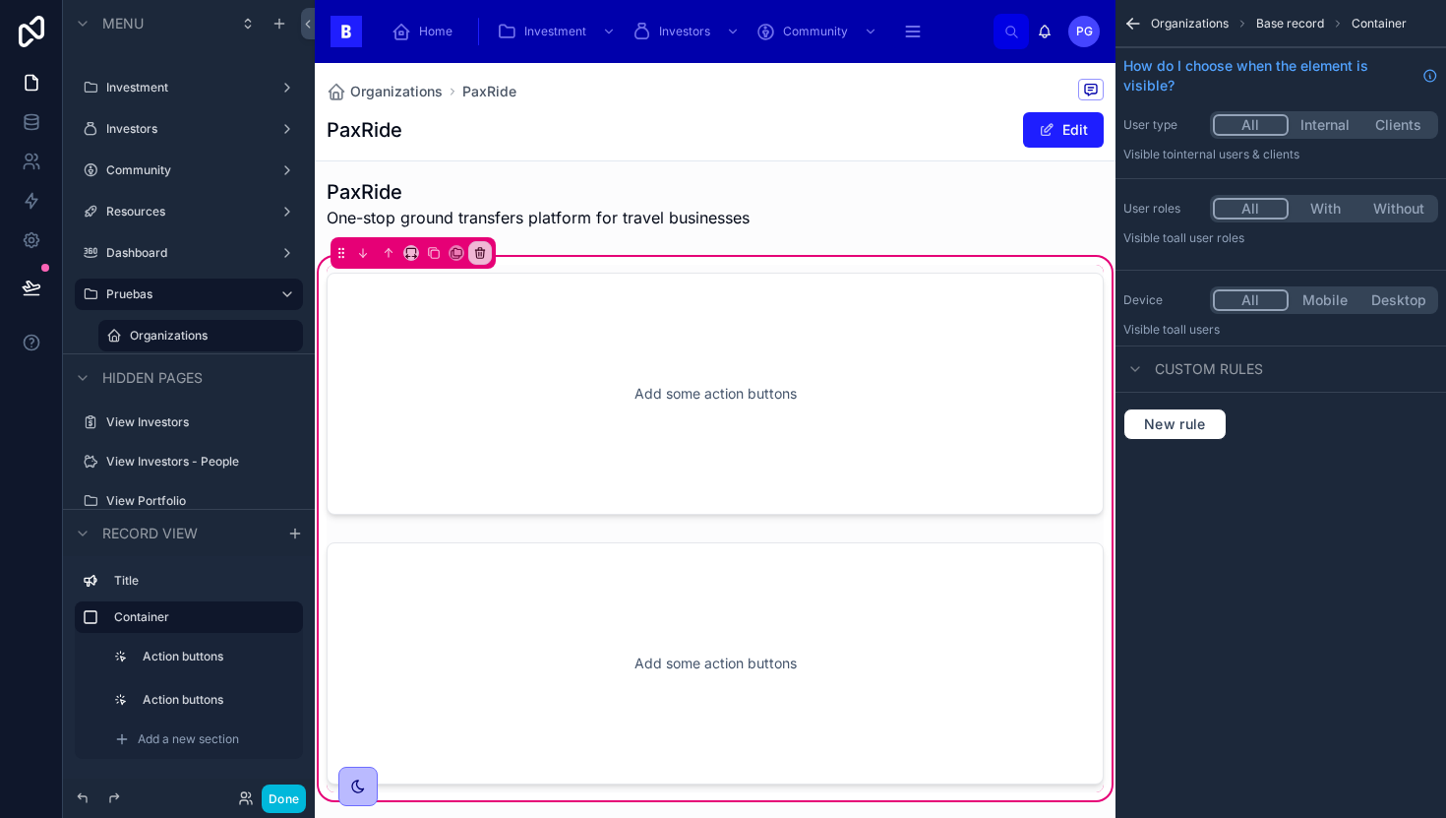
click at [842, 367] on div at bounding box center [715, 394] width 801 height 258
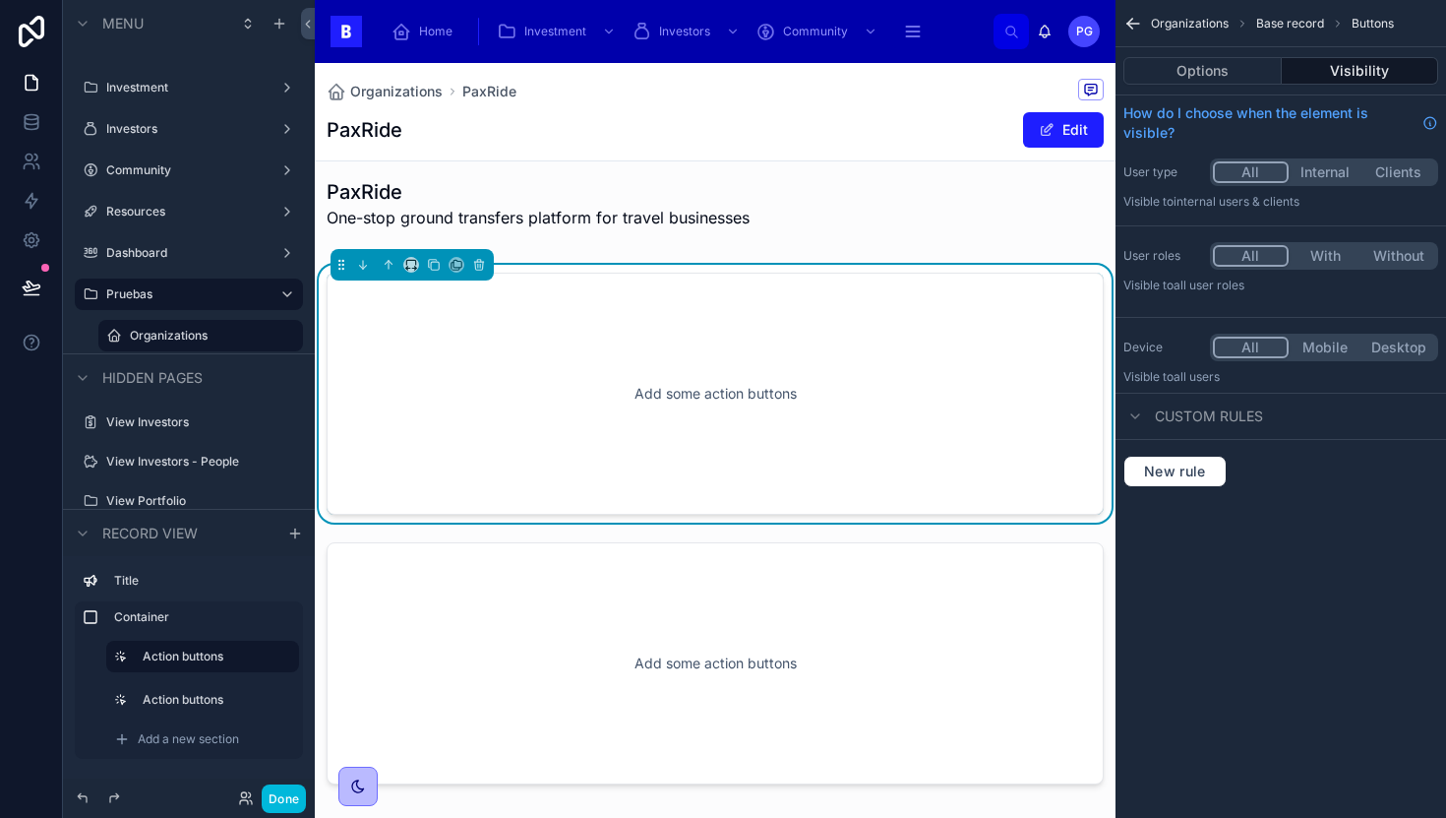
click at [1208, 80] on button "Options" at bounding box center [1203, 71] width 158 height 28
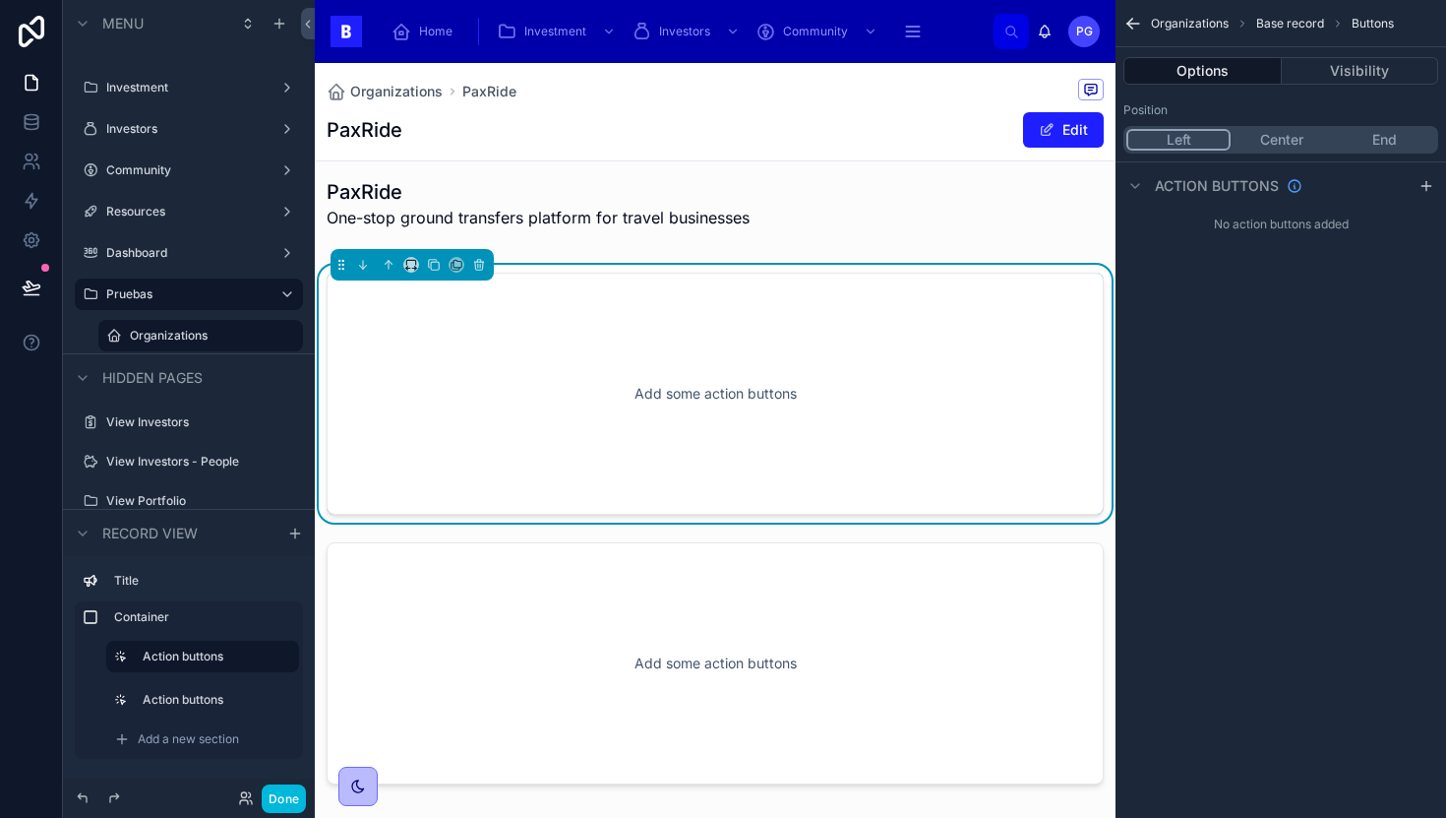
click at [1389, 136] on button "End" at bounding box center [1384, 140] width 102 height 22
click at [1294, 138] on button "Center" at bounding box center [1280, 140] width 102 height 22
click at [1182, 146] on button "Left" at bounding box center [1178, 140] width 102 height 22
click at [785, 366] on div "Add some action buttons" at bounding box center [715, 393] width 712 height 177
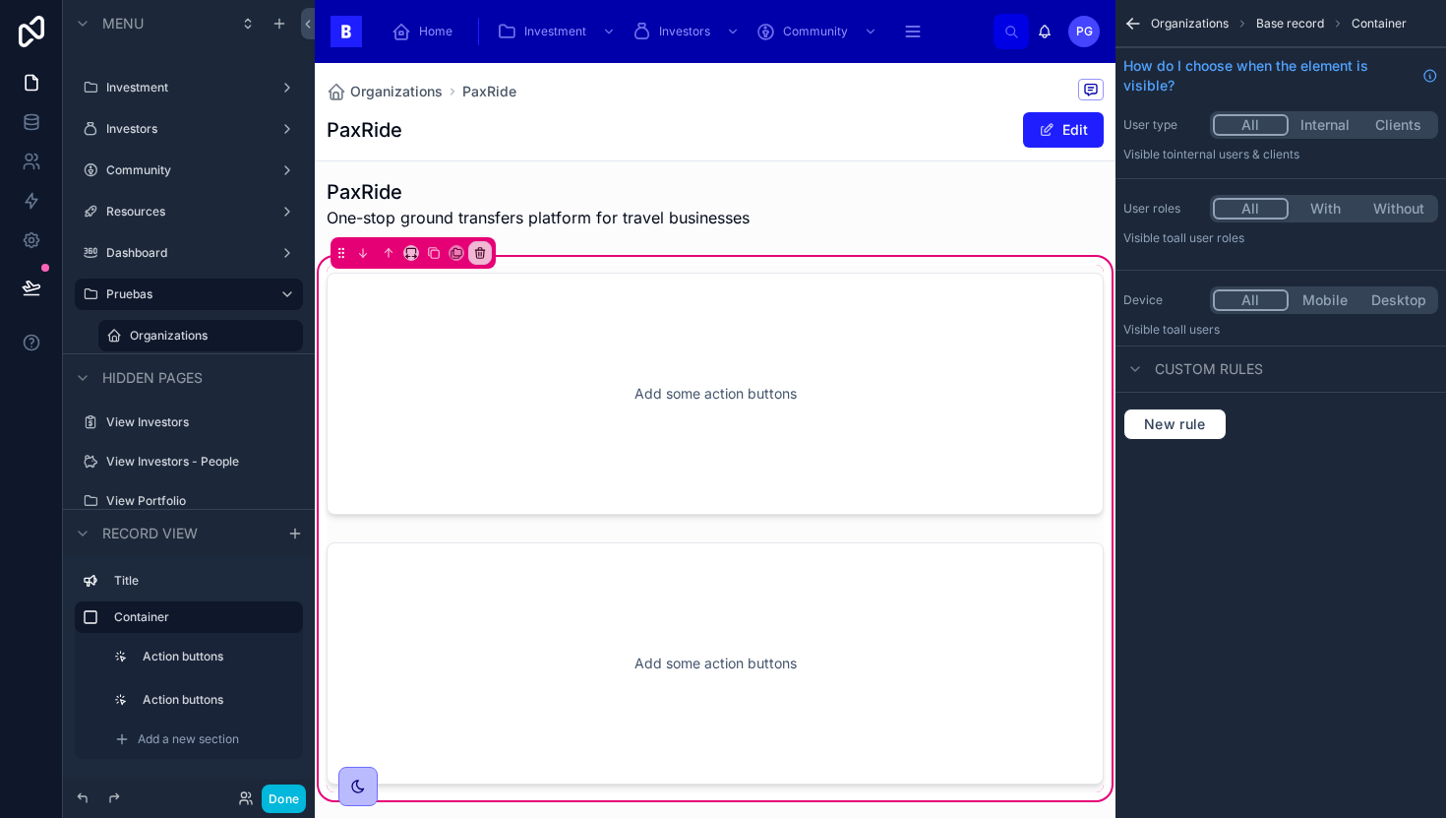
click at [829, 350] on div at bounding box center [715, 394] width 801 height 258
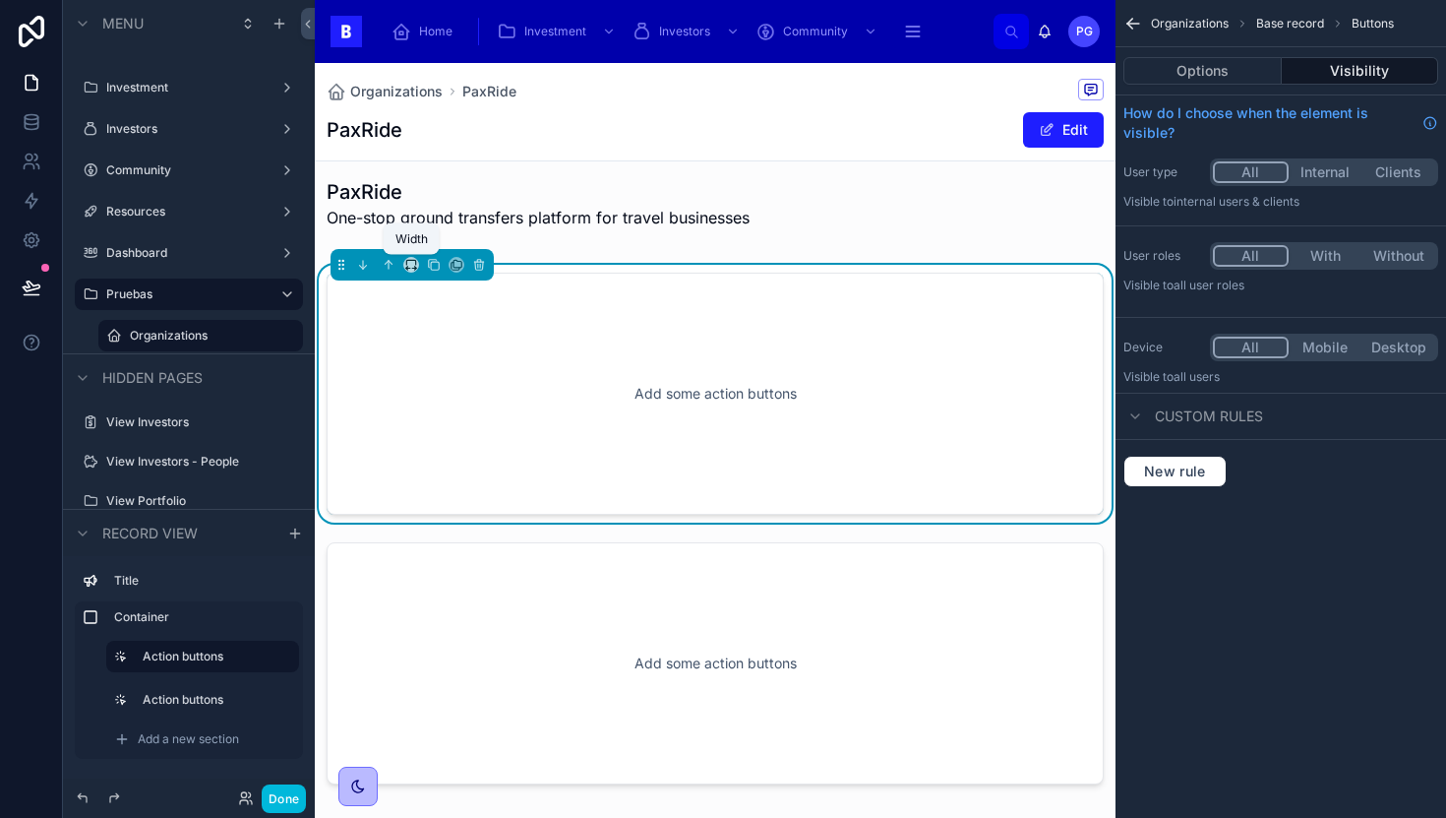
click at [409, 265] on icon at bounding box center [411, 265] width 14 height 14
click at [664, 340] on div at bounding box center [723, 409] width 1446 height 818
click at [412, 263] on icon at bounding box center [411, 265] width 14 height 14
click at [465, 350] on div "25%" at bounding box center [450, 340] width 61 height 24
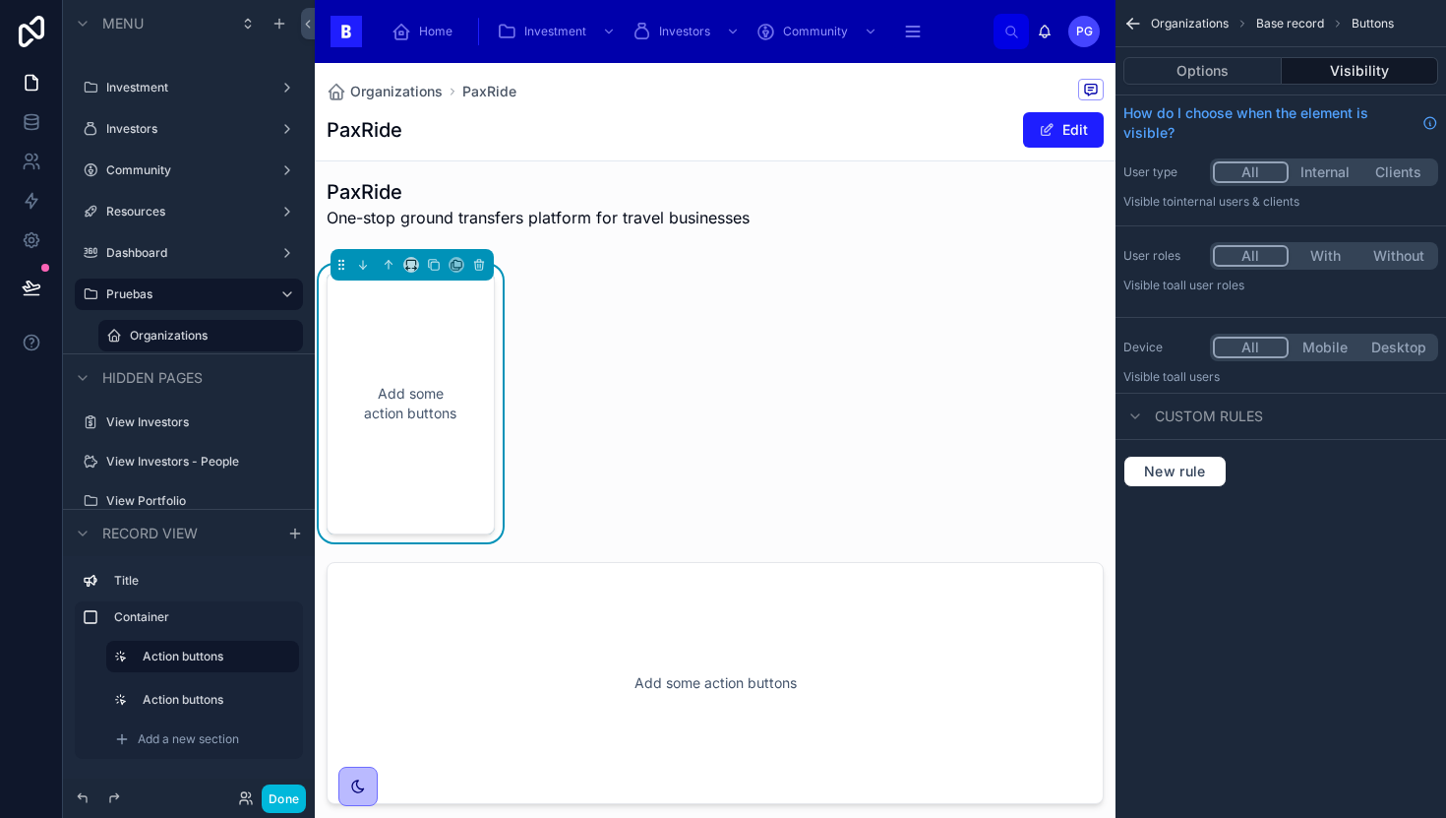
click at [575, 622] on div at bounding box center [715, 683] width 801 height 258
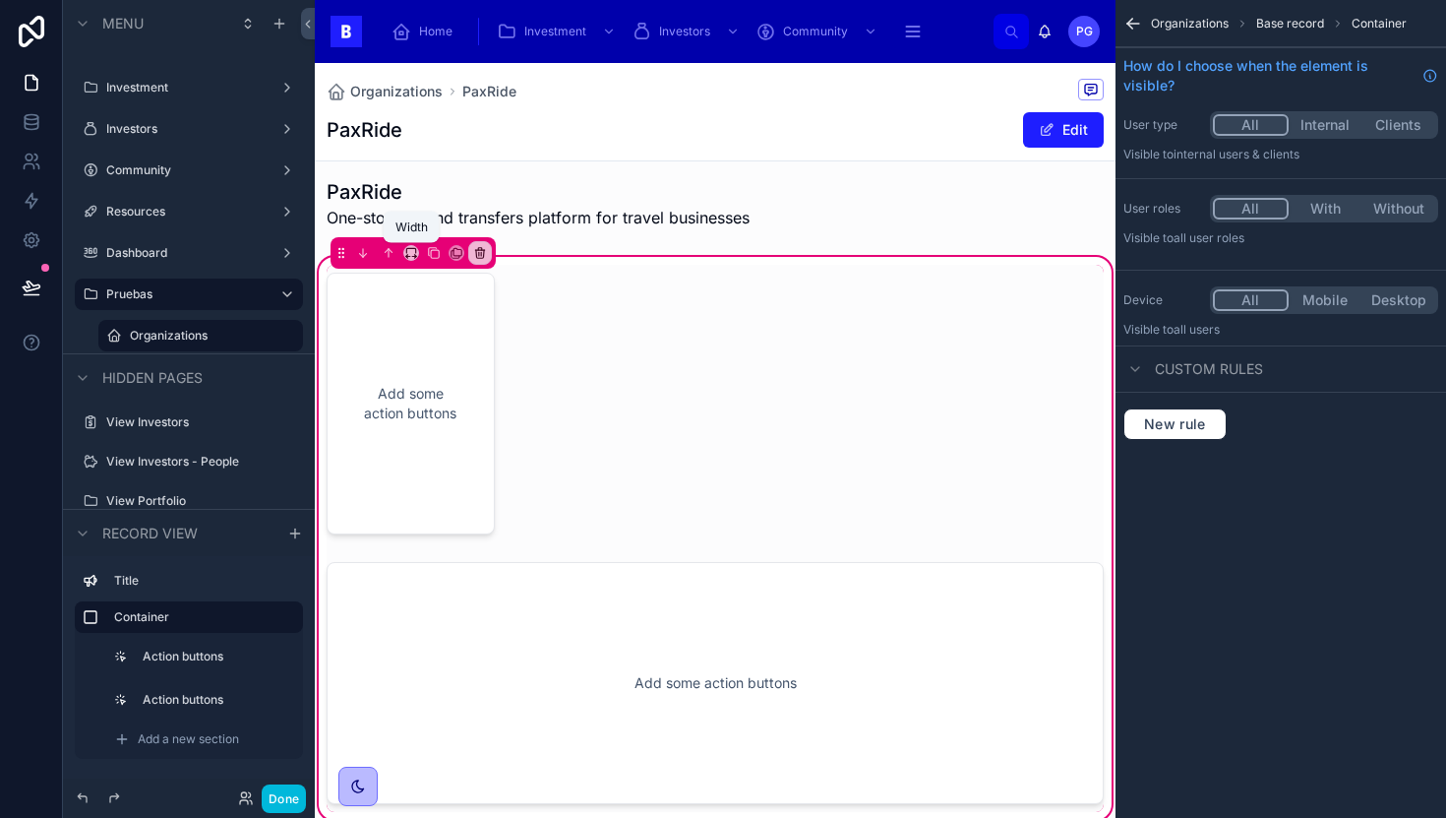
click at [407, 254] on icon at bounding box center [411, 253] width 14 height 14
click at [439, 326] on span "25%" at bounding box center [435, 328] width 30 height 24
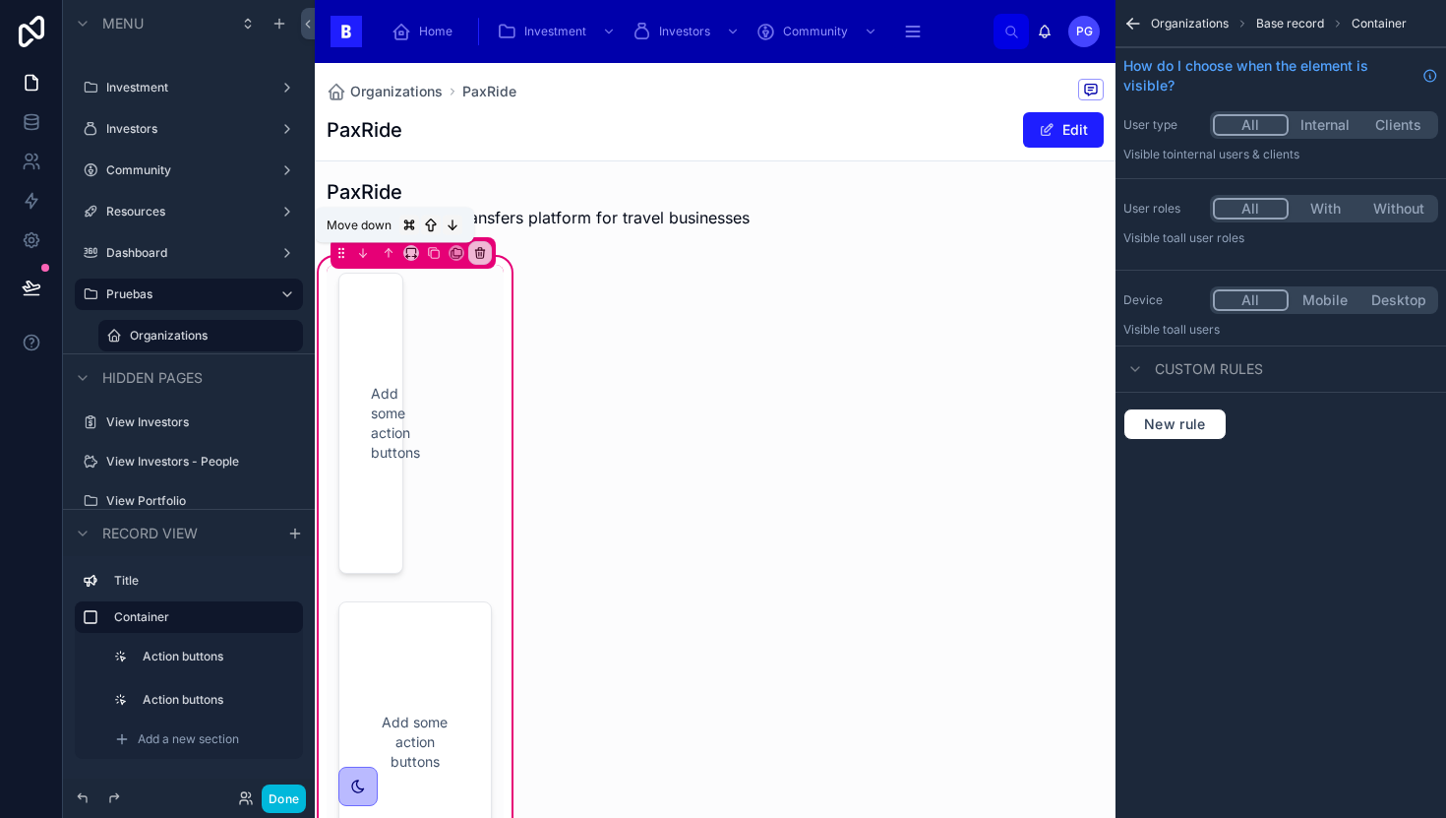
click at [360, 256] on icon at bounding box center [363, 253] width 14 height 14
click at [390, 250] on icon at bounding box center [391, 250] width 4 height 3
click at [449, 643] on div at bounding box center [415, 741] width 177 height 297
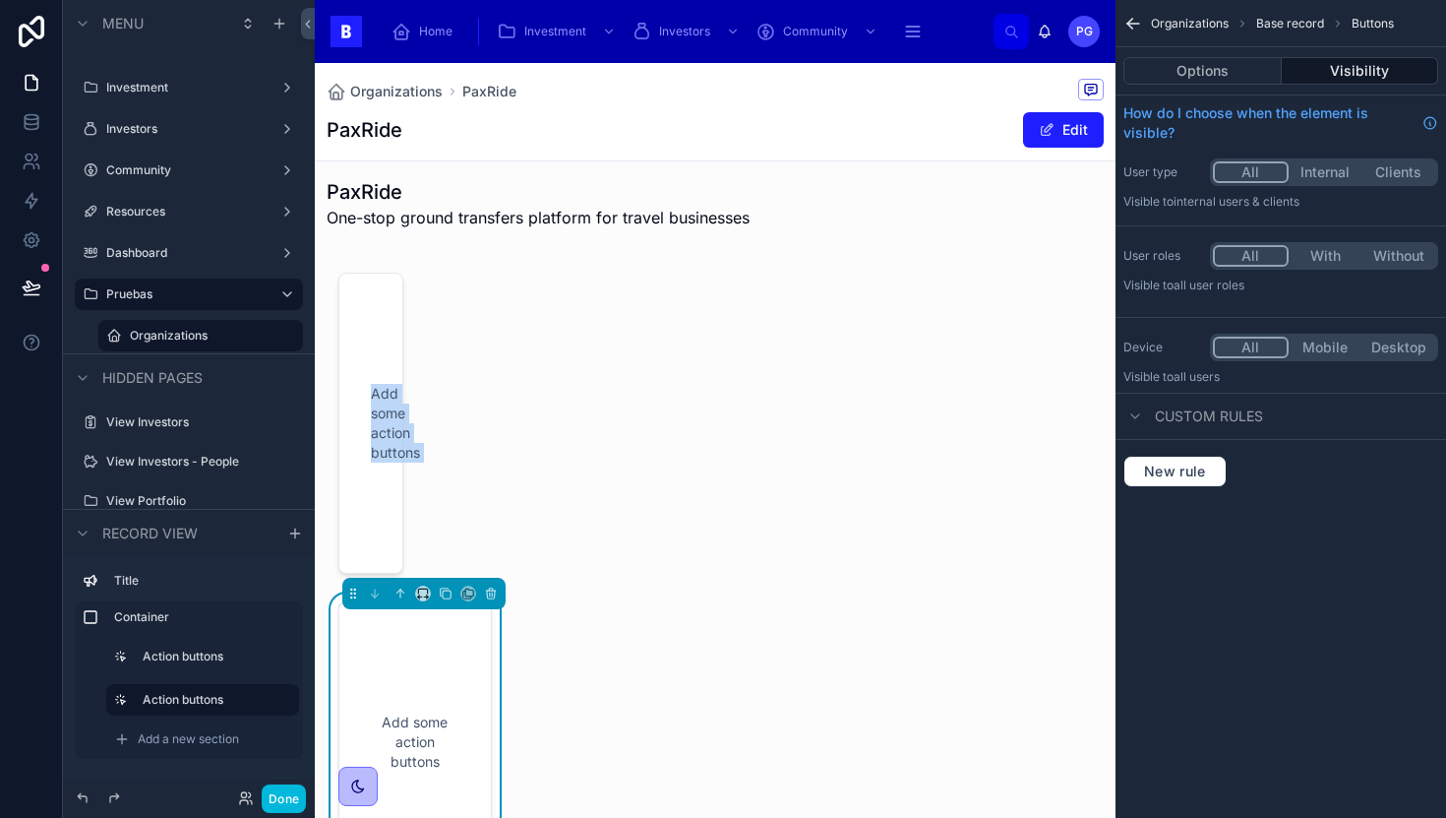
drag, startPoint x: 449, startPoint y: 643, endPoint x: 483, endPoint y: 371, distance: 274.7
click at [483, 371] on div "Add some action buttons Add some action buttons" at bounding box center [415, 578] width 177 height 626
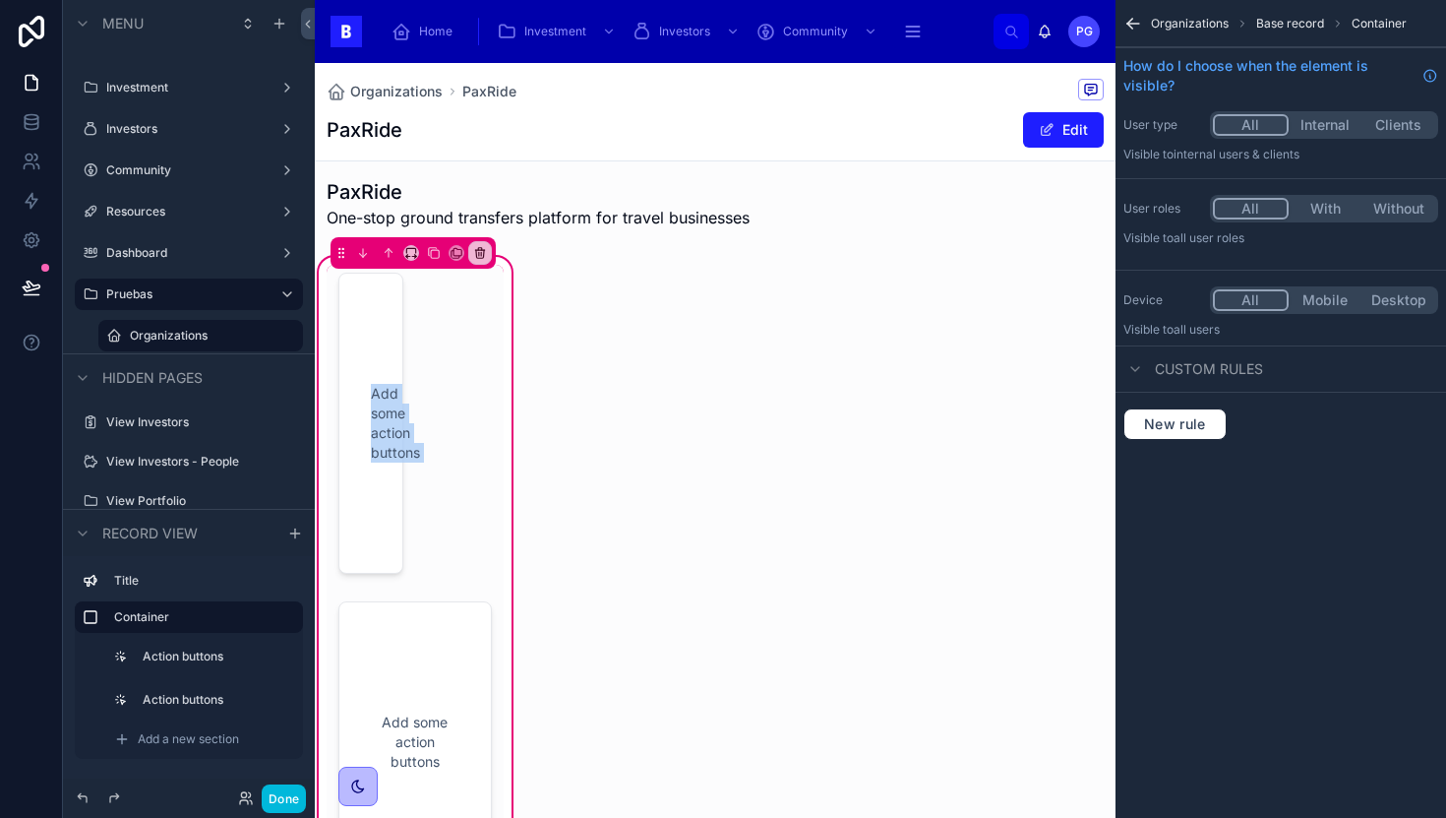
click at [472, 410] on div "Add some action buttons Add some action buttons" at bounding box center [415, 578] width 177 height 626
click at [499, 293] on div "Add some action buttons Add some action buttons" at bounding box center [415, 578] width 177 height 626
click at [419, 625] on div at bounding box center [415, 741] width 177 height 297
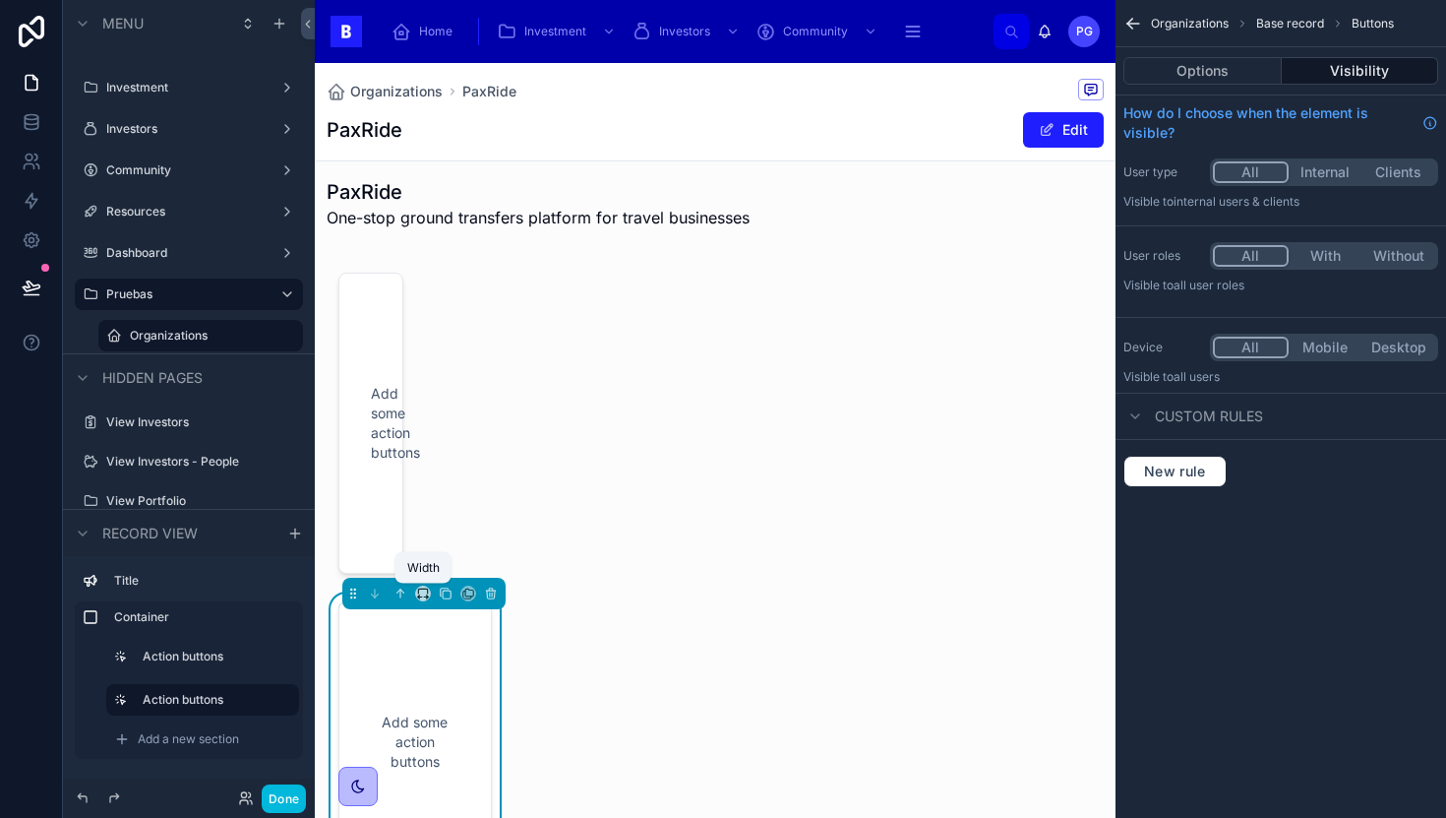
click at [422, 594] on icon at bounding box center [423, 593] width 14 height 14
click at [473, 396] on div "25%" at bounding box center [462, 391] width 61 height 24
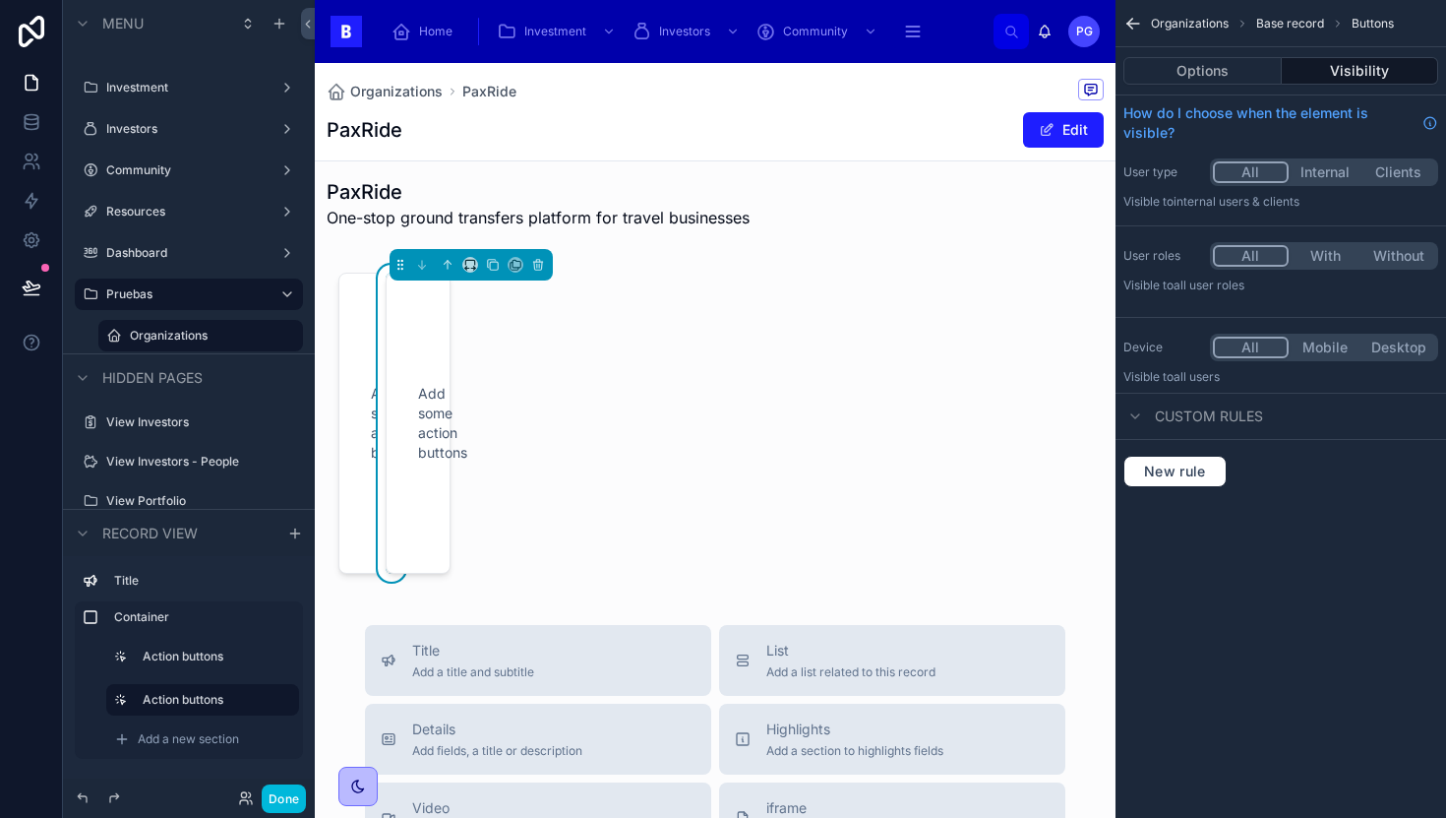
click at [491, 325] on div "Add some action buttons Add some action buttons" at bounding box center [415, 423] width 177 height 317
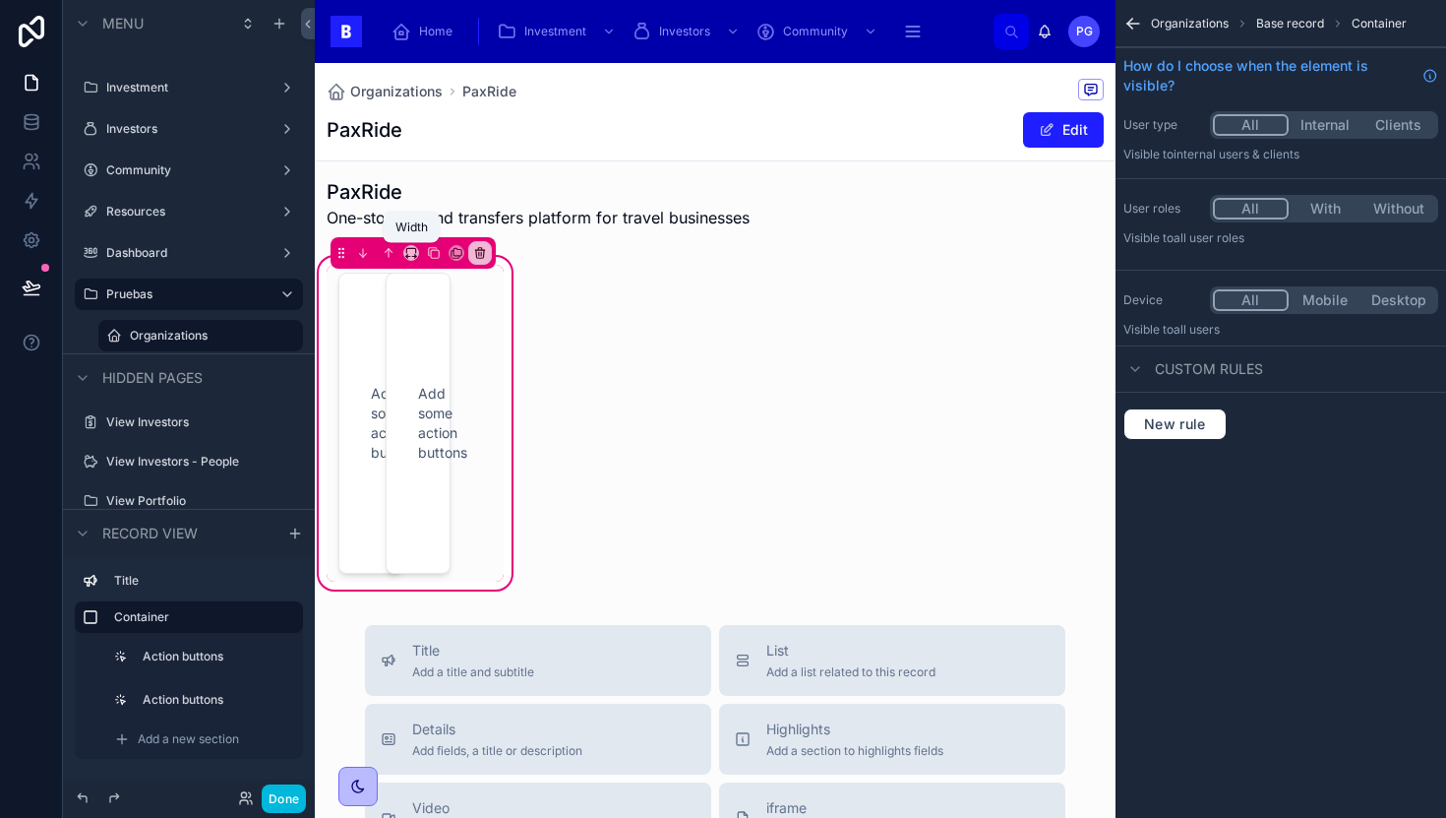
click at [409, 250] on icon at bounding box center [411, 253] width 14 height 14
click at [452, 501] on div "Full width" at bounding box center [450, 514] width 85 height 35
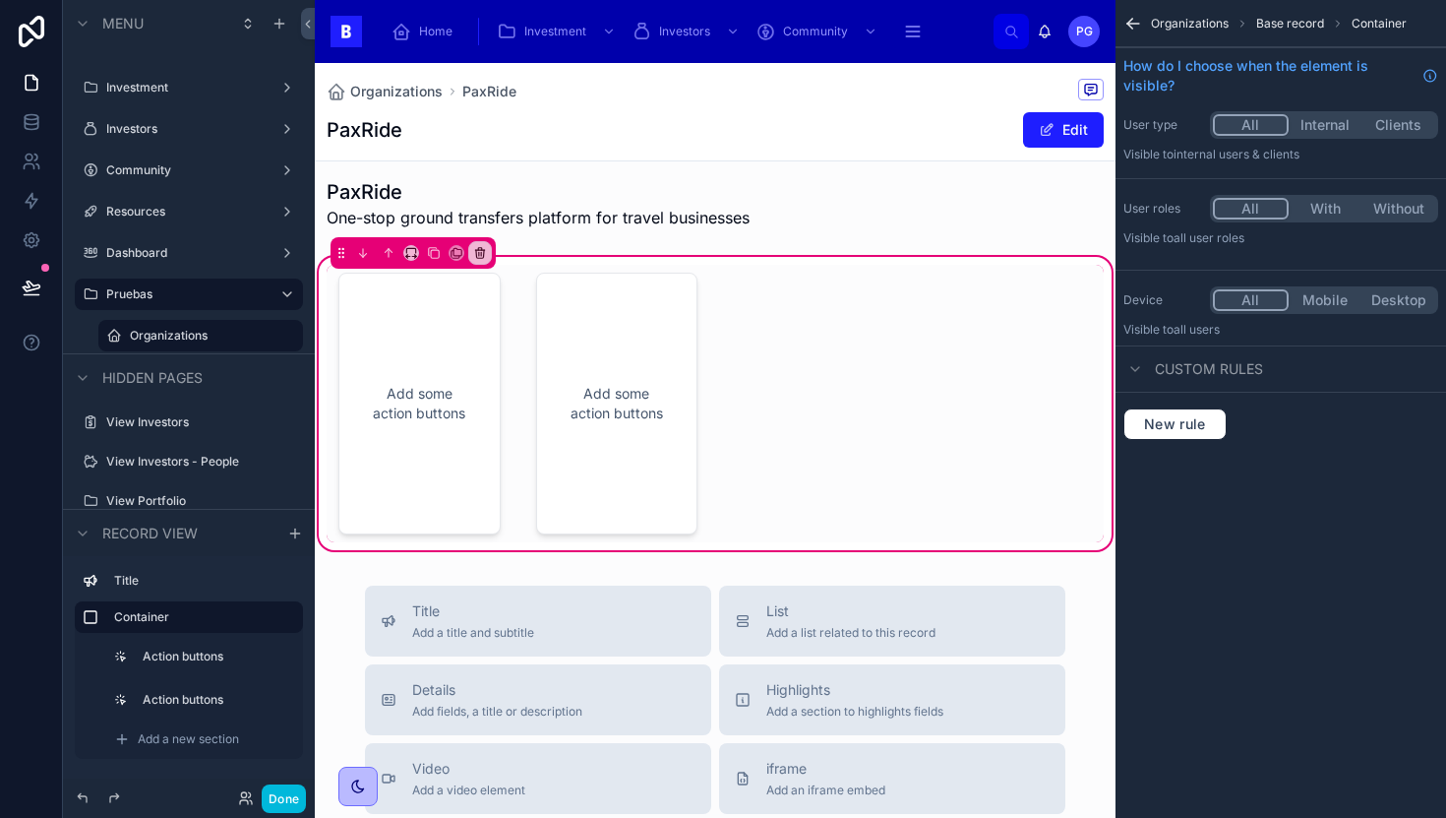
click at [407, 435] on div at bounding box center [420, 403] width 186 height 277
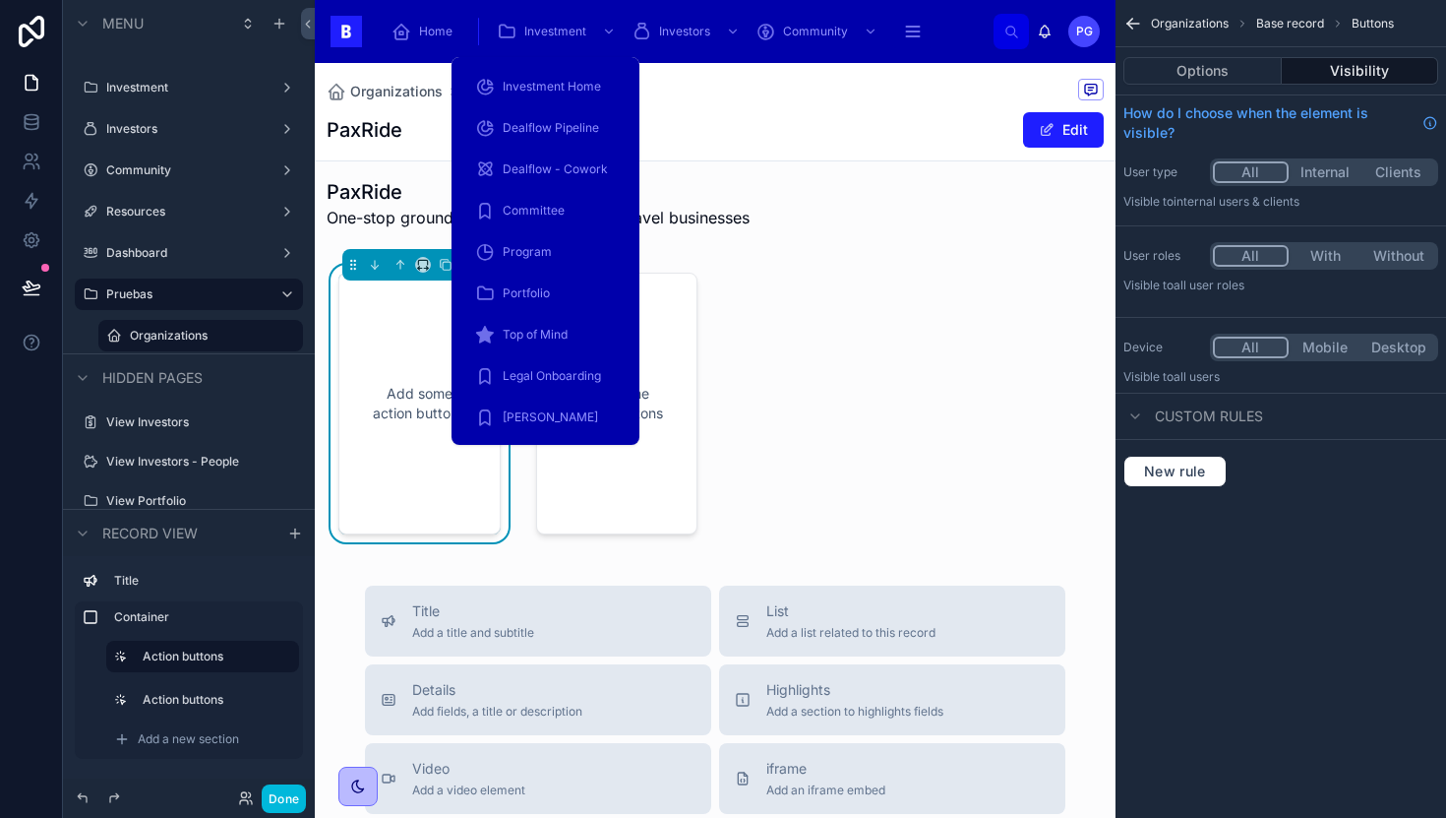
click at [545, 125] on span "Dealflow Pipeline" at bounding box center [551, 128] width 96 height 16
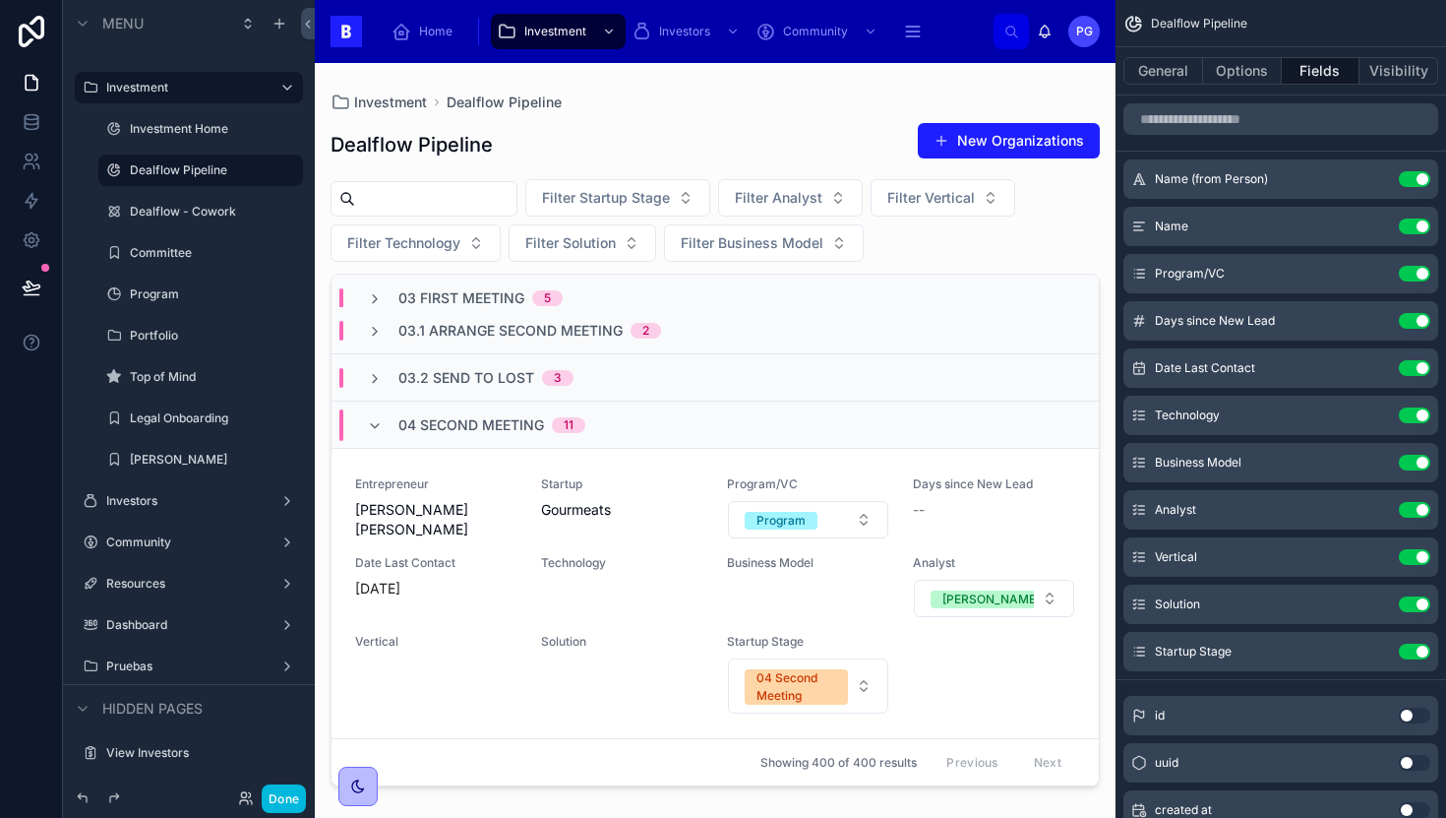
scroll to position [208, 0]
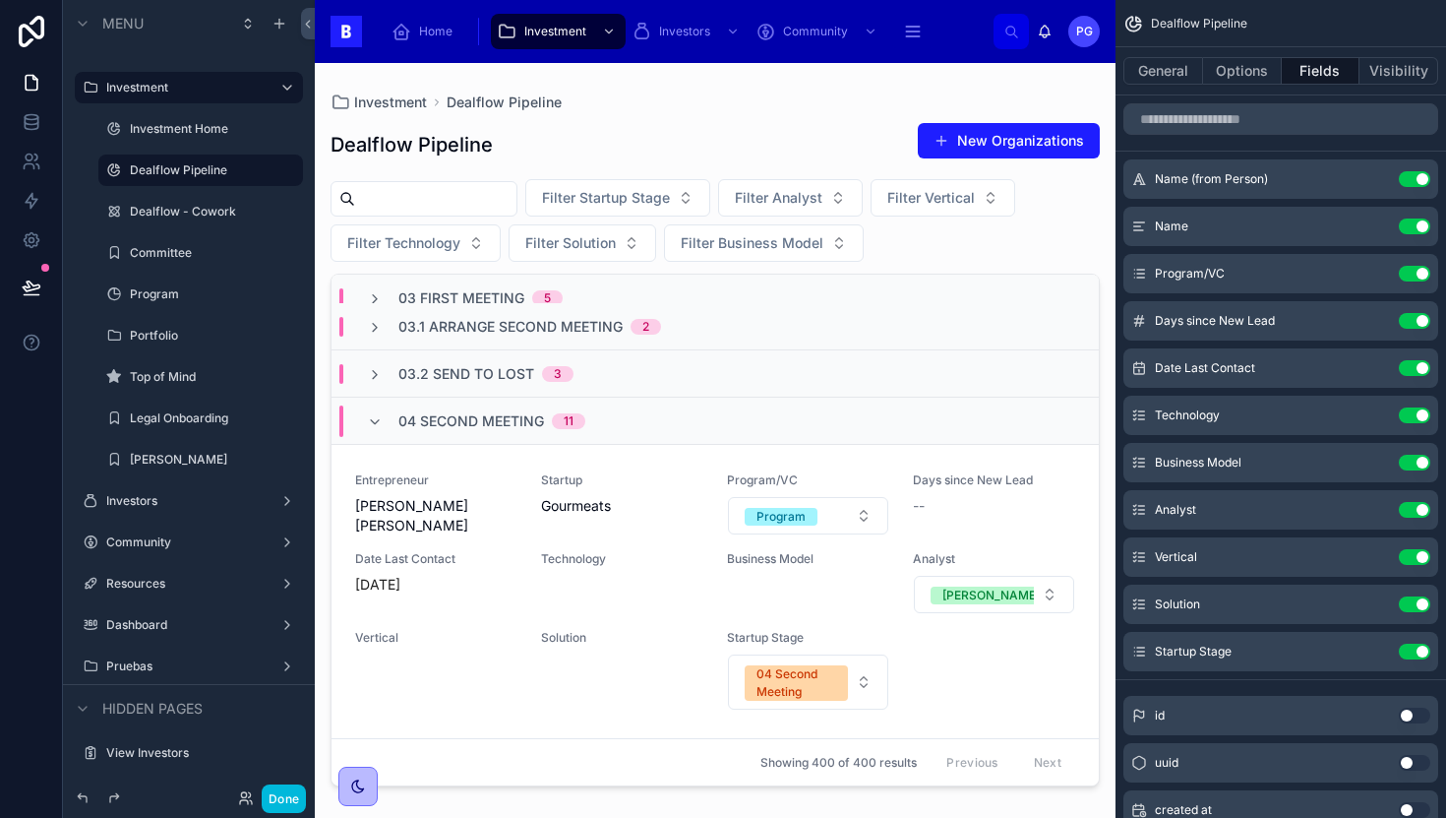
click at [630, 614] on div at bounding box center [715, 428] width 801 height 731
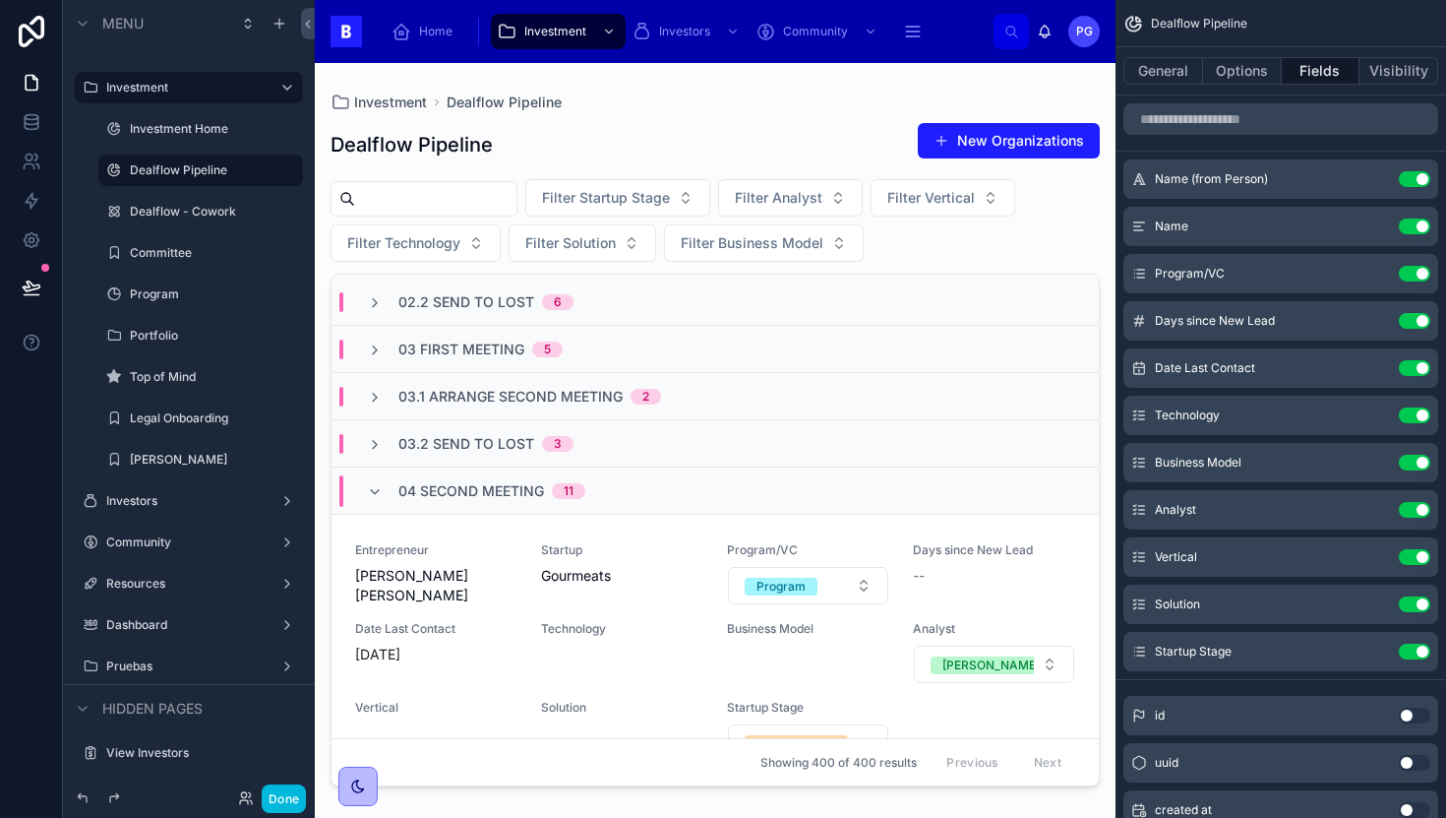
scroll to position [150, 0]
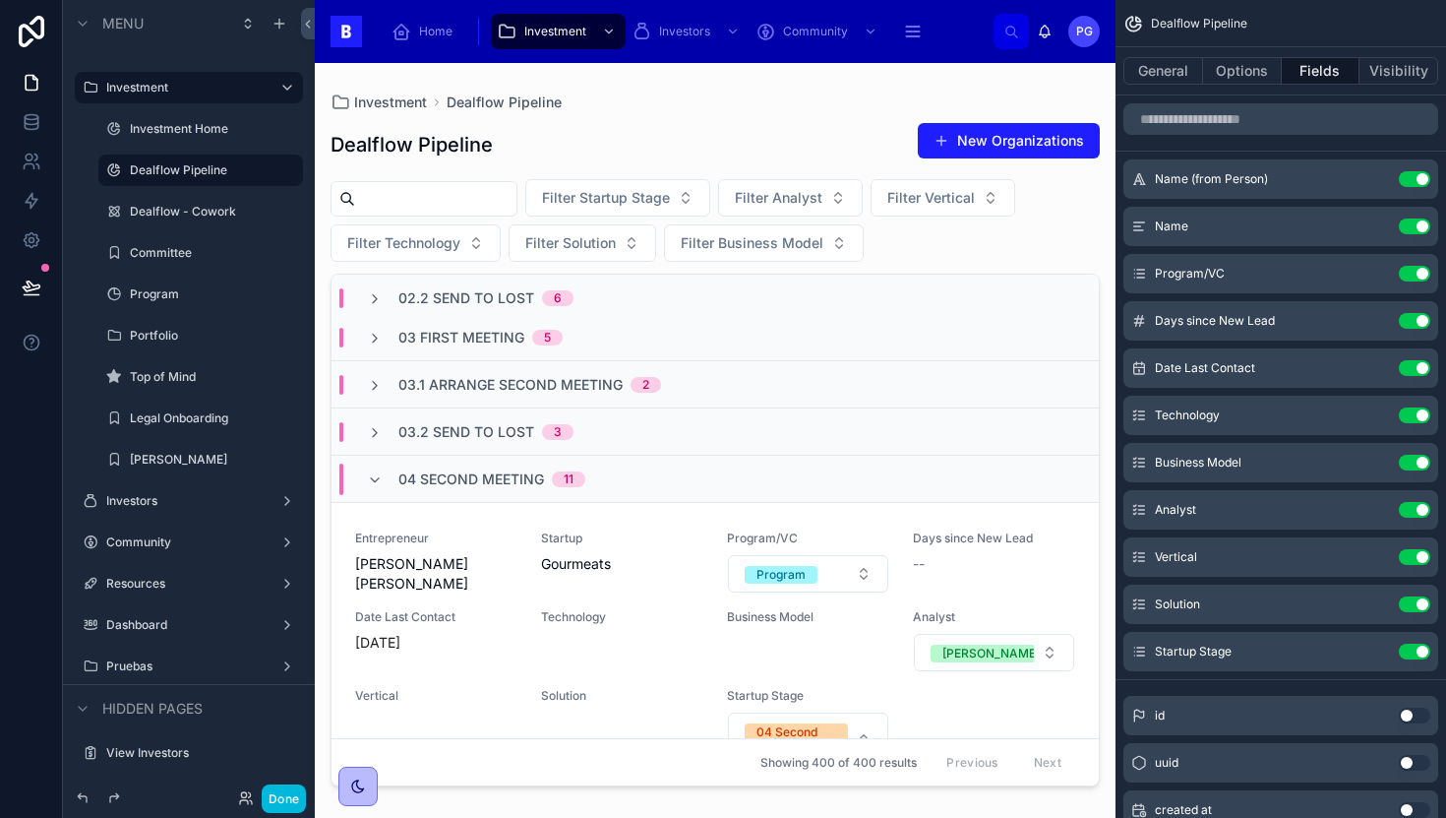
click at [642, 627] on div "Technology" at bounding box center [622, 621] width 162 height 24
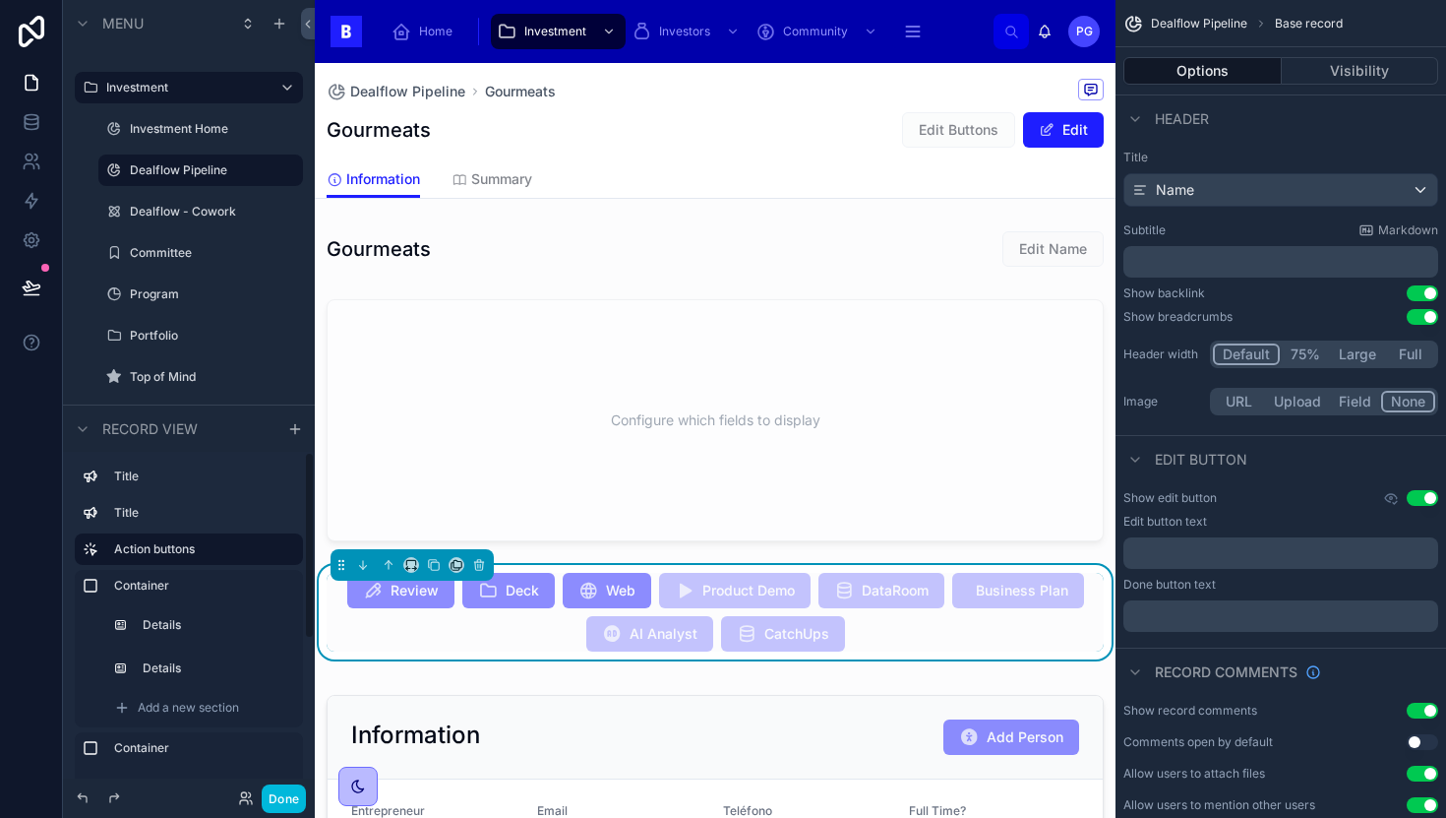
click at [164, 481] on label "Title" at bounding box center [200, 476] width 173 height 16
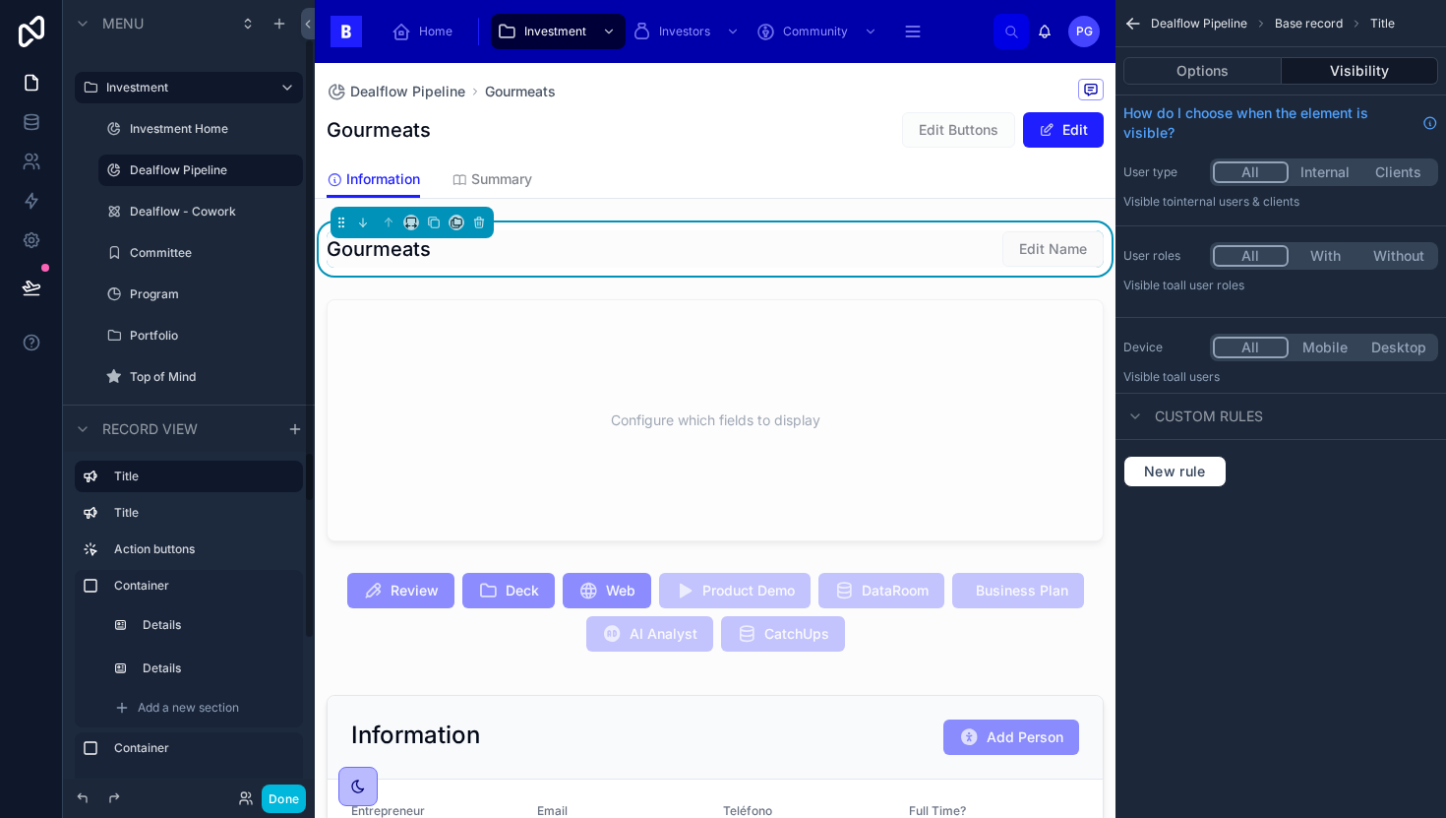
click at [169, 506] on label "Title" at bounding box center [200, 513] width 173 height 16
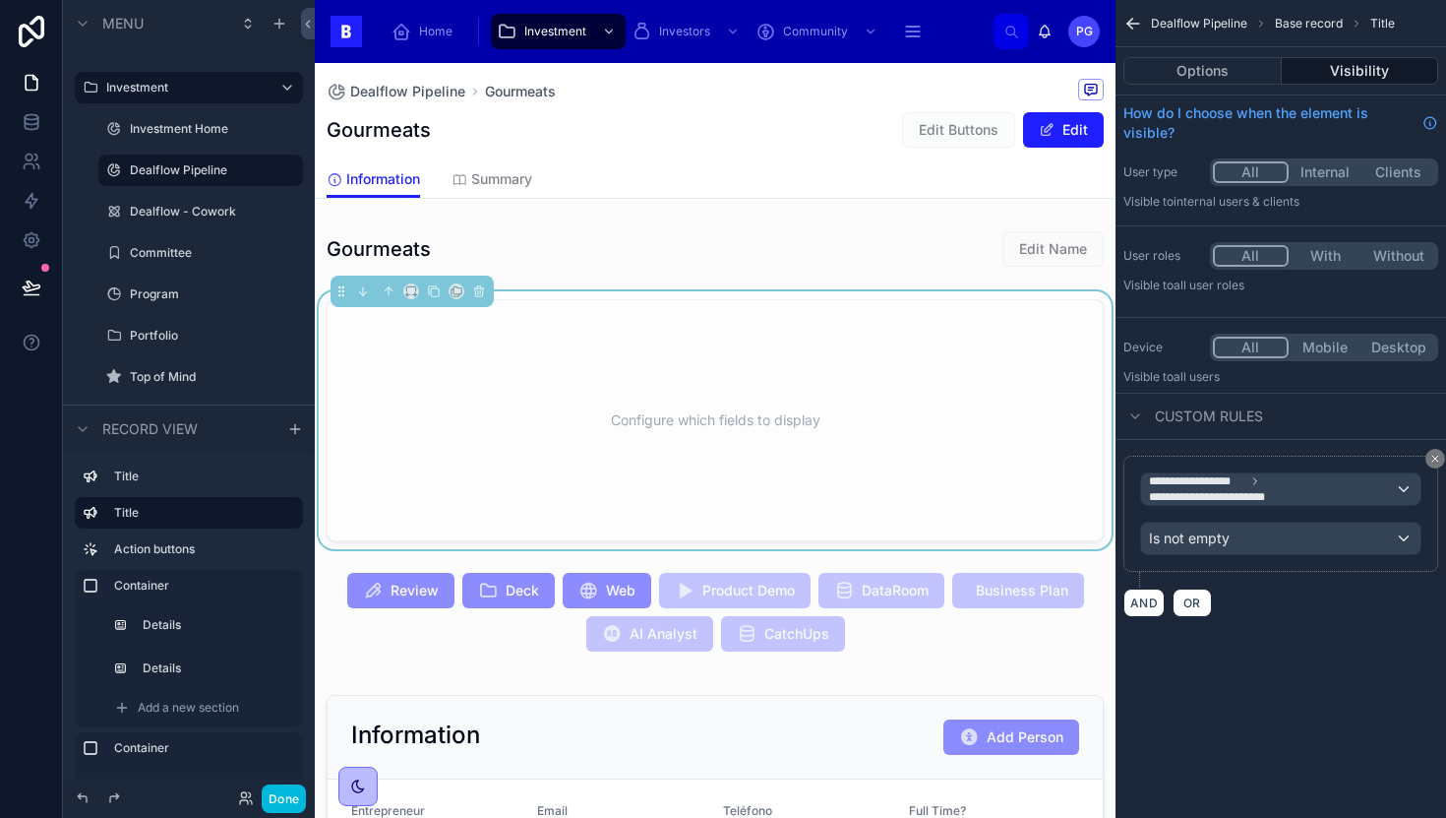
click at [172, 545] on label "Action buttons" at bounding box center [200, 549] width 173 height 16
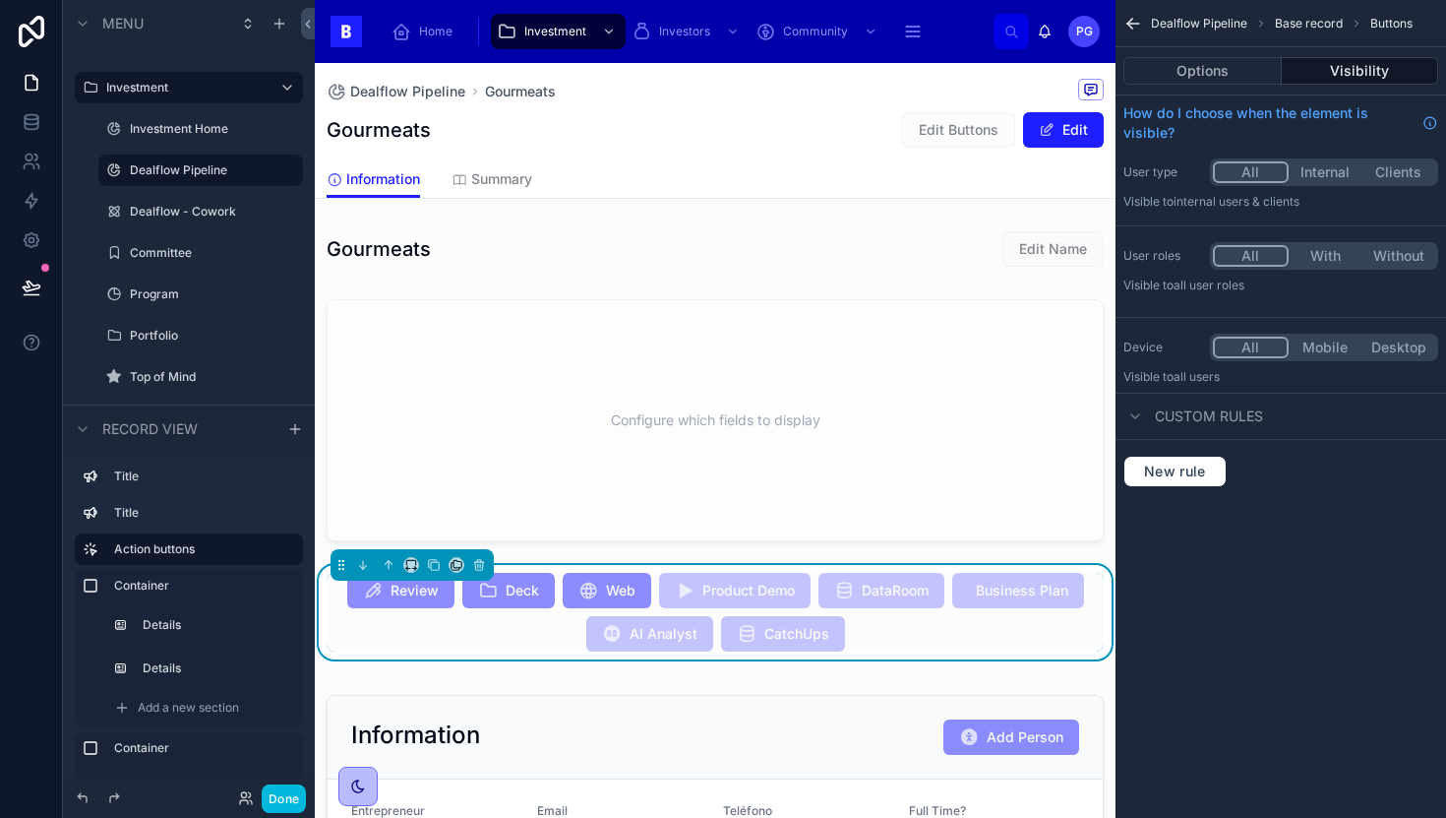
click at [164, 482] on label "Title" at bounding box center [200, 476] width 173 height 16
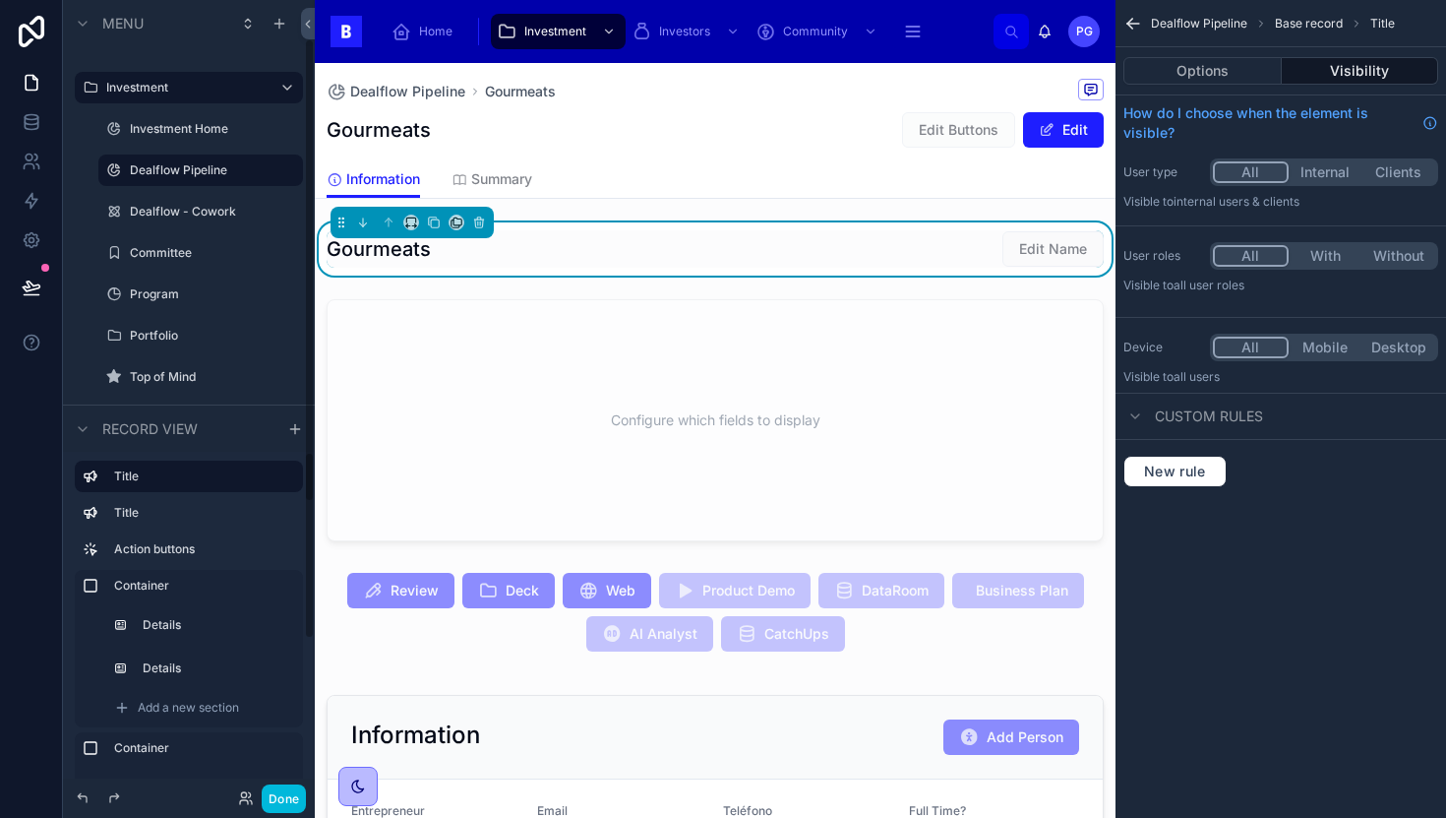
click at [171, 517] on label "Title" at bounding box center [200, 513] width 173 height 16
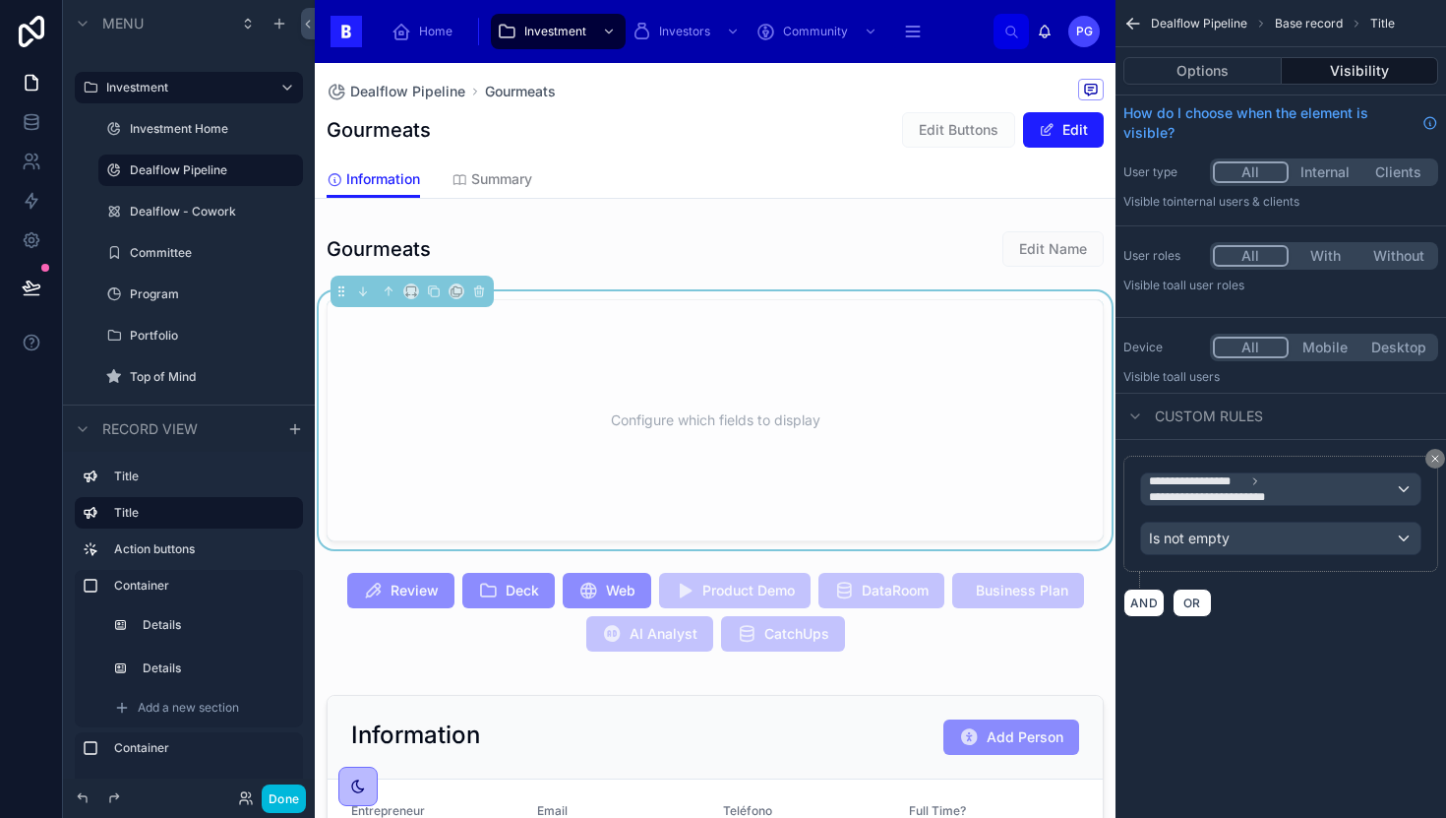
click at [183, 553] on label "Action buttons" at bounding box center [200, 549] width 173 height 16
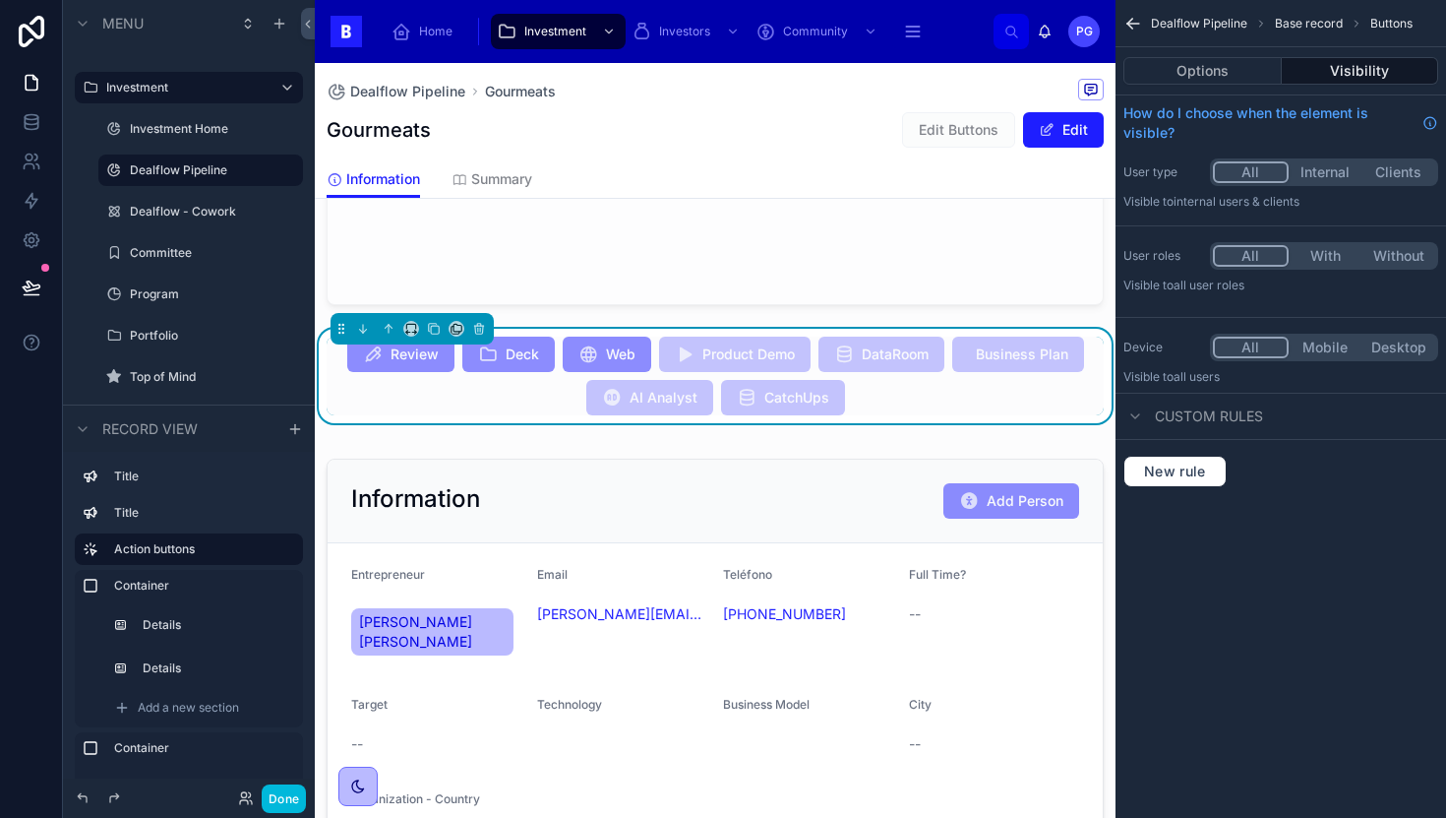
scroll to position [275, 0]
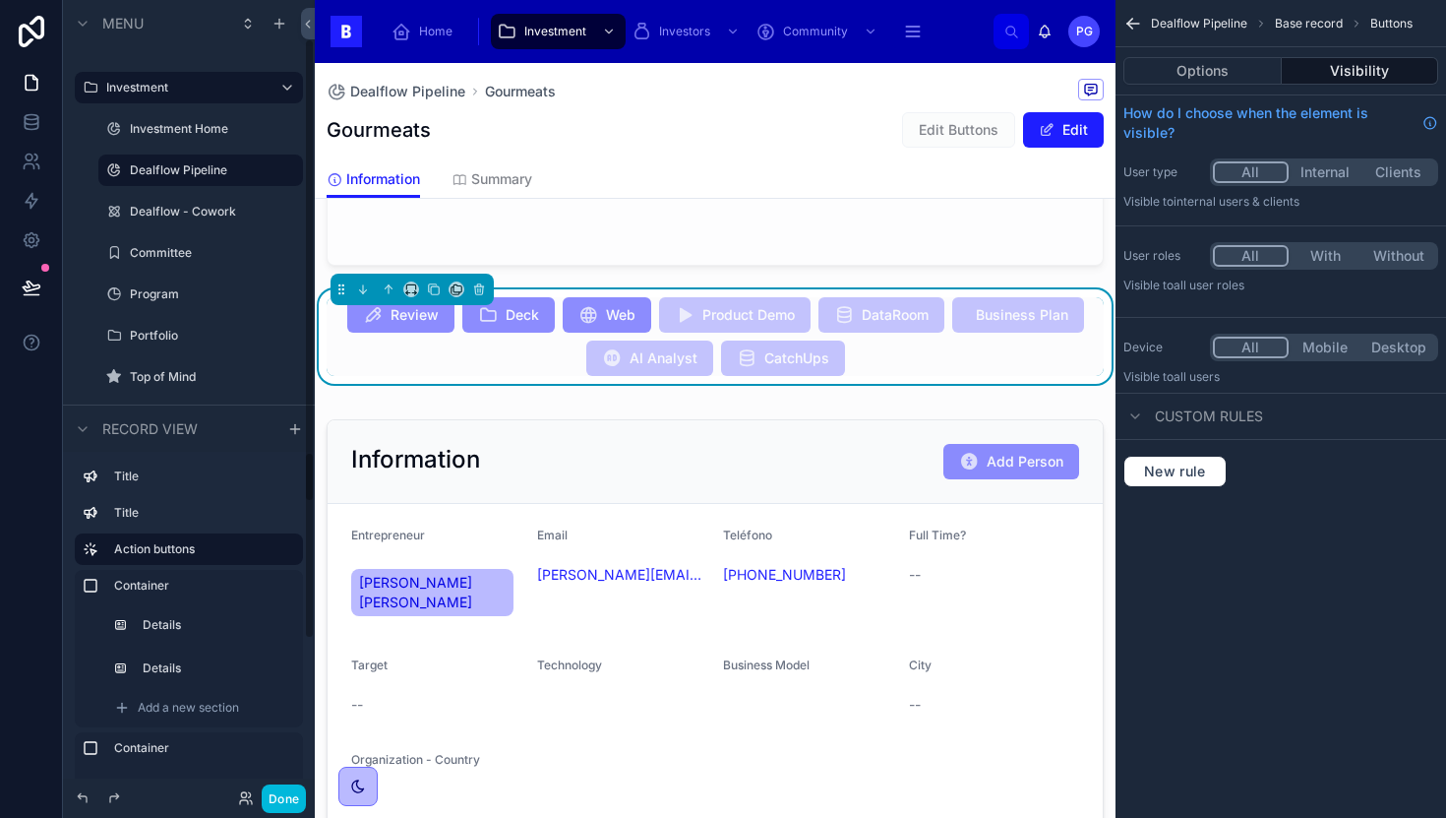
click at [175, 588] on label "Container" at bounding box center [200, 586] width 173 height 16
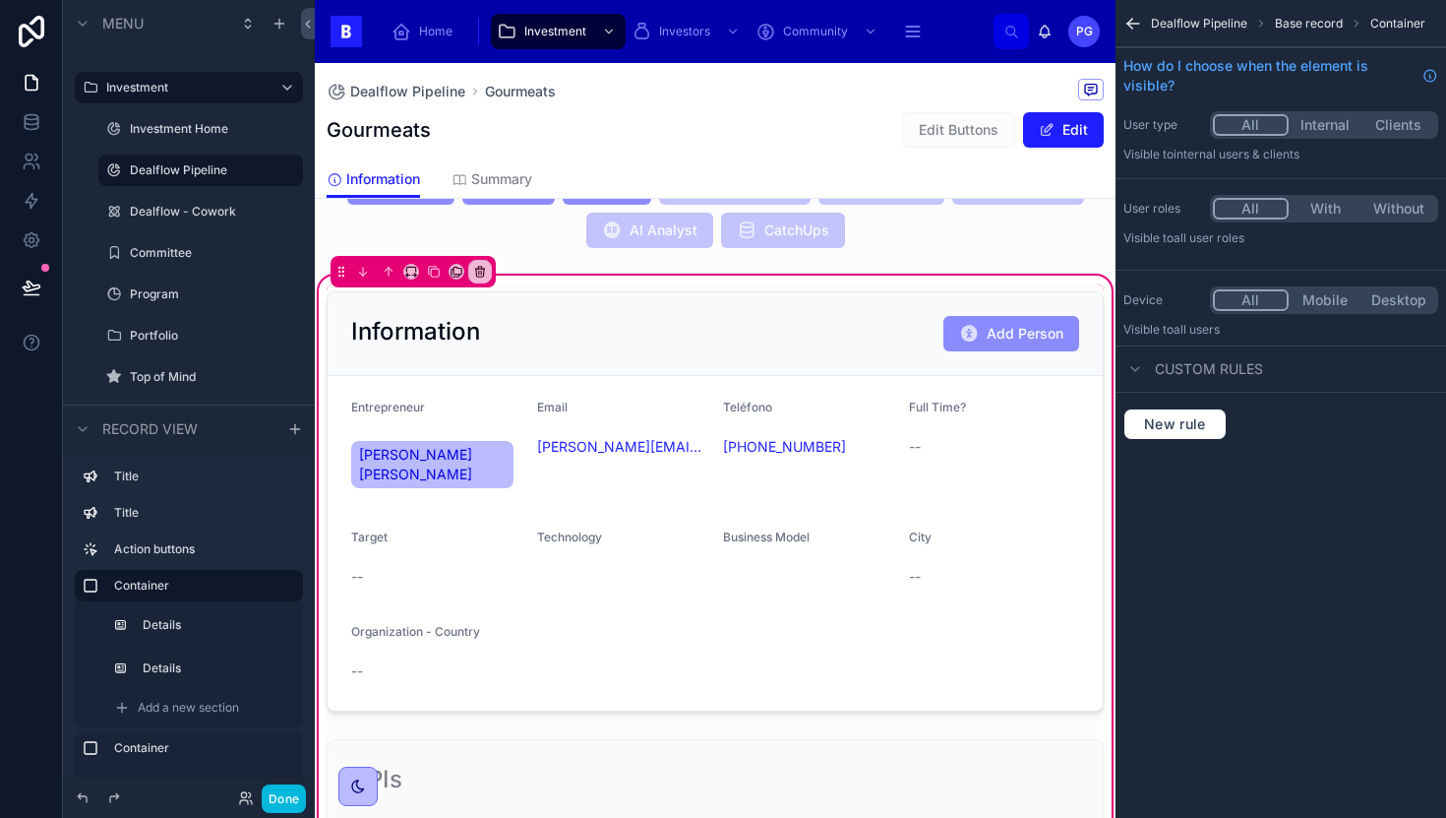
scroll to position [416, 0]
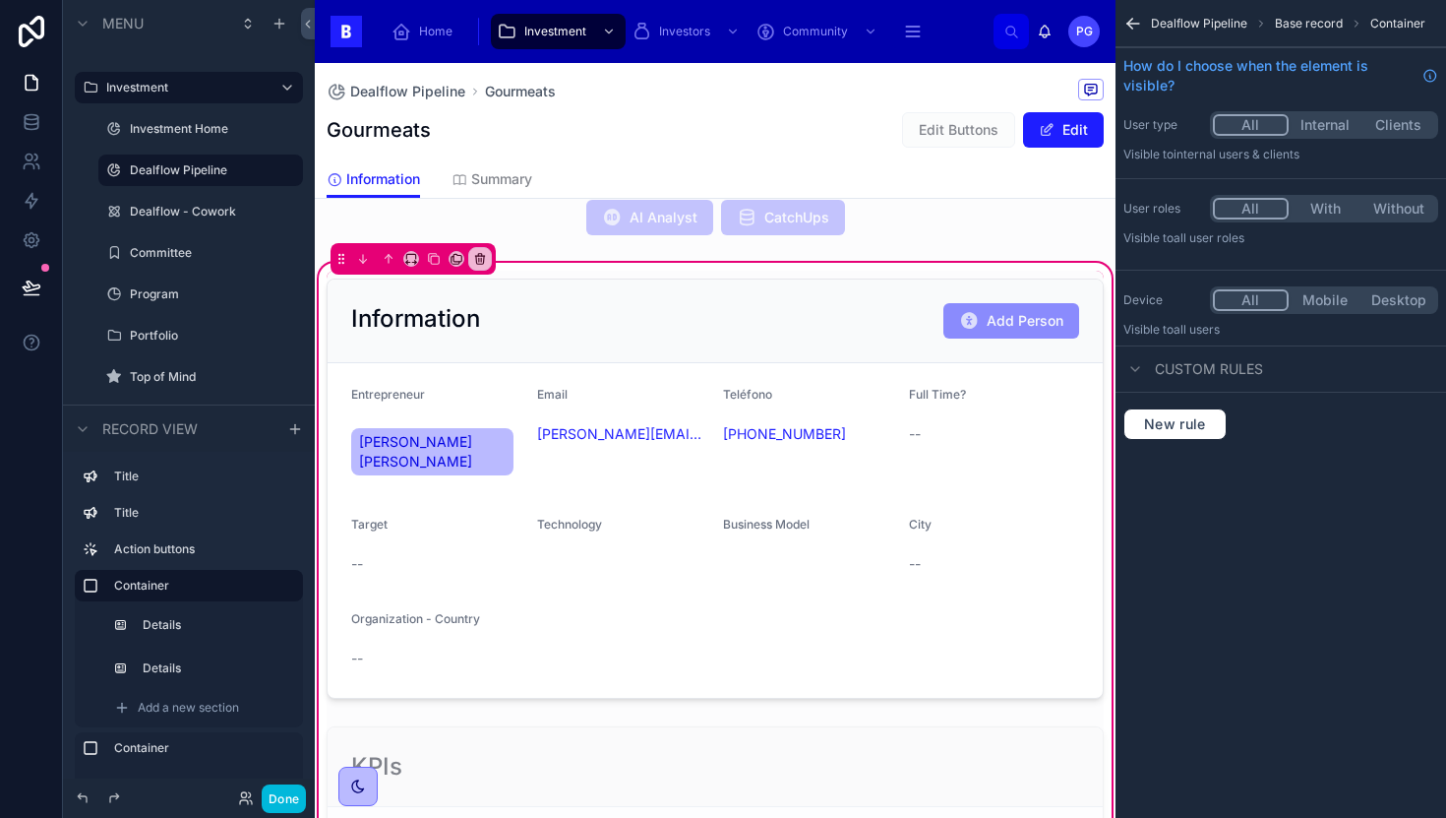
click at [804, 324] on div at bounding box center [715, 489] width 801 height 436
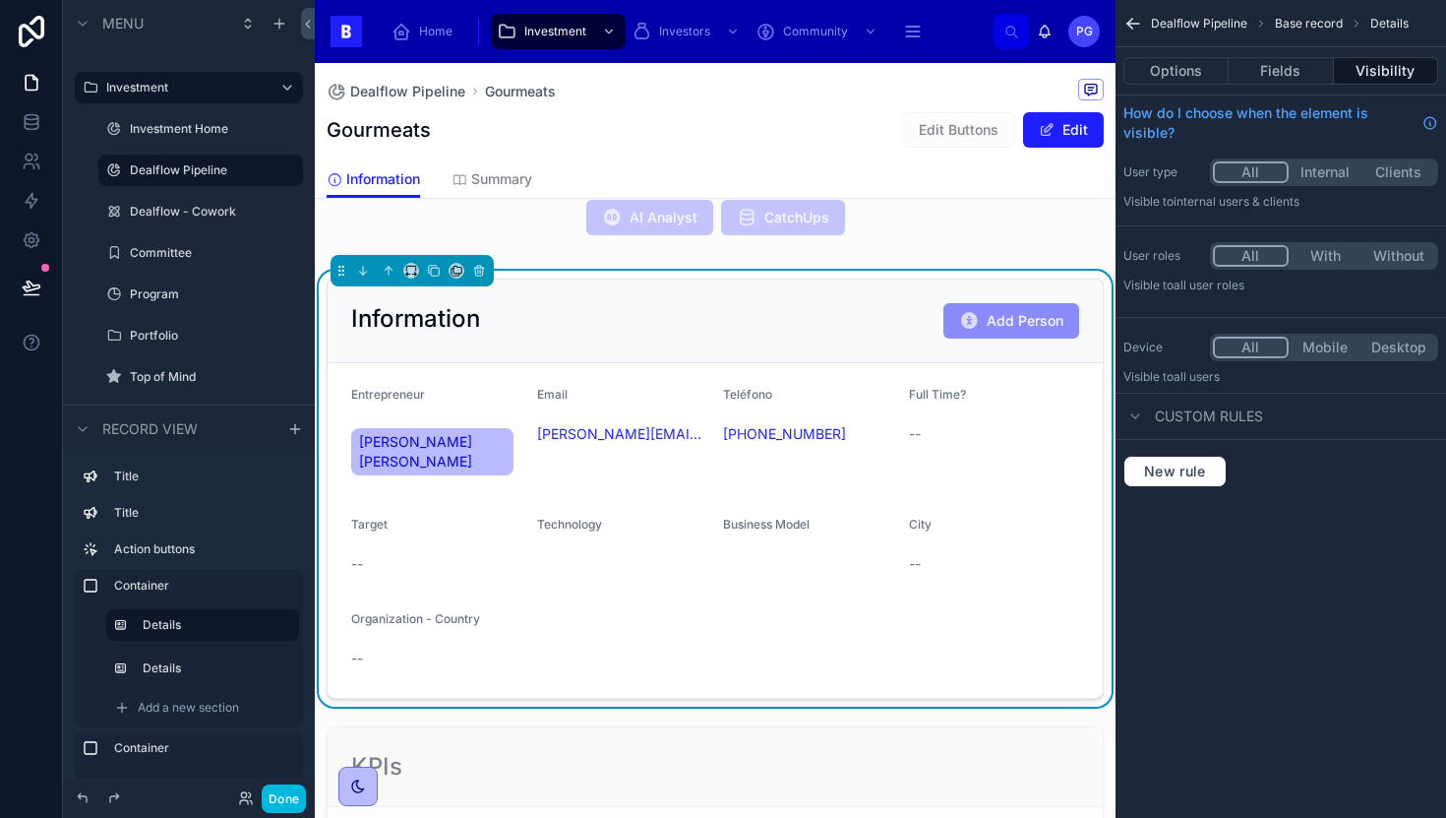
click at [1200, 78] on button "Options" at bounding box center [1176, 71] width 105 height 28
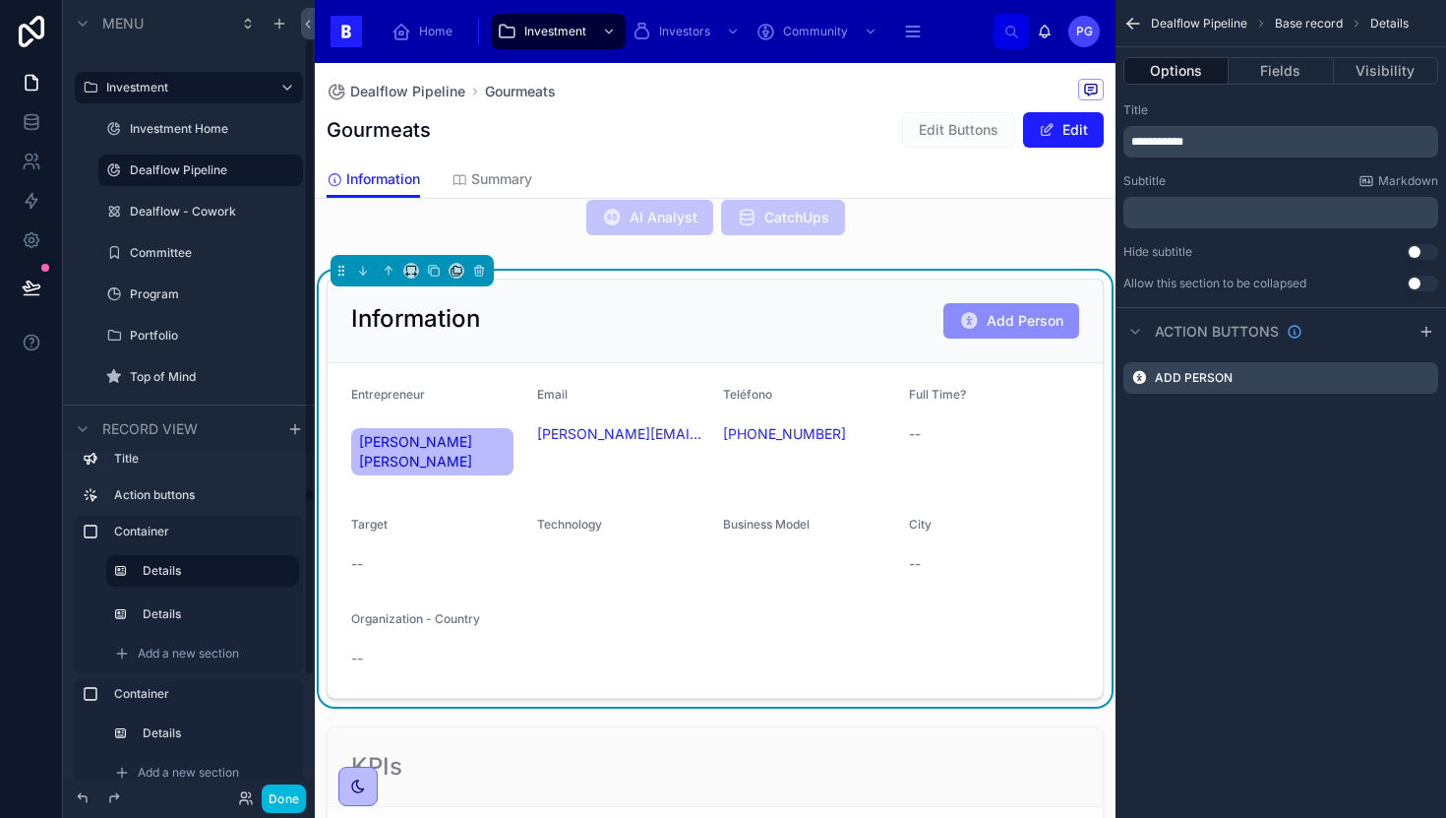
scroll to position [65, 0]
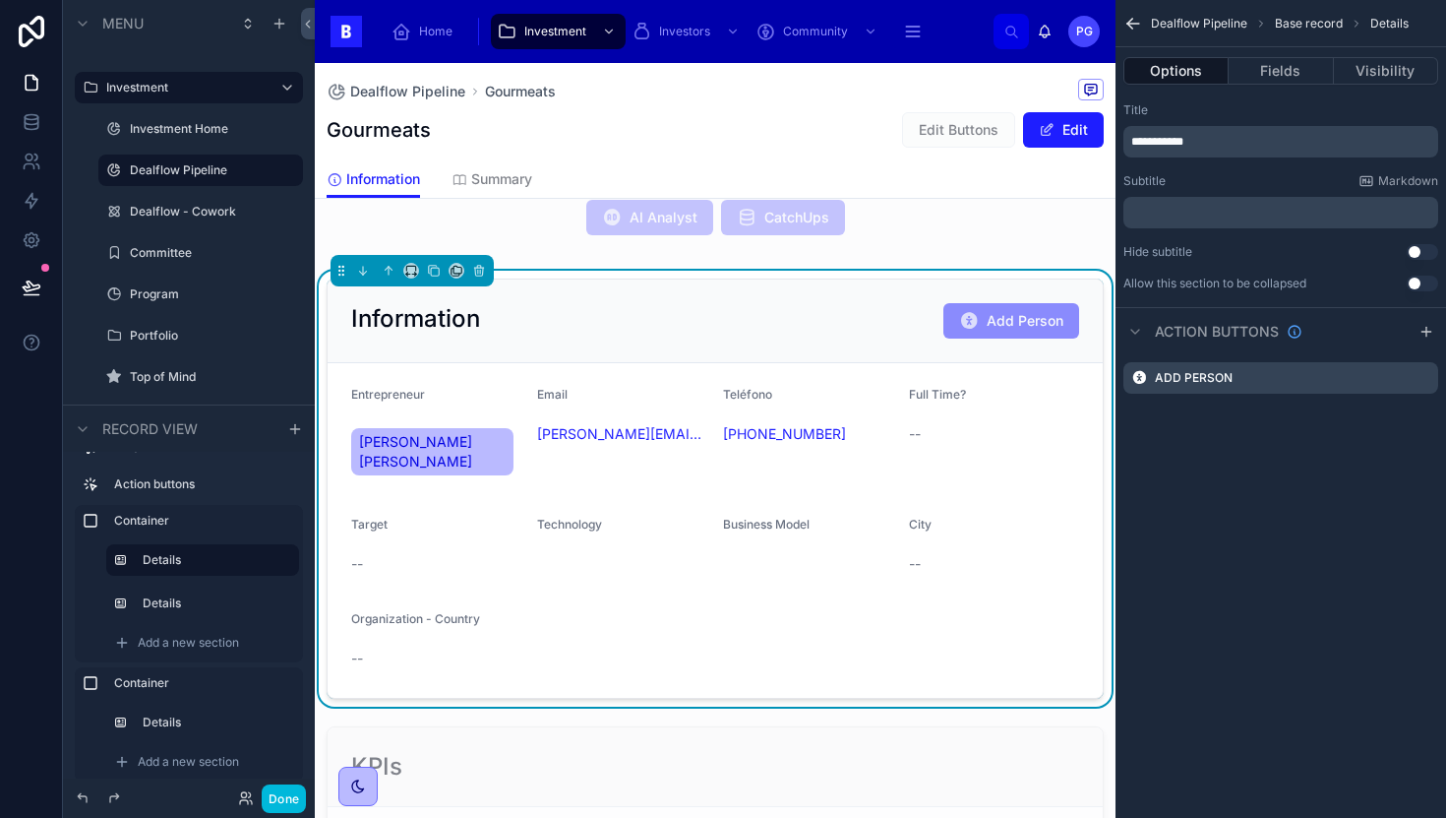
click at [205, 560] on label "Details" at bounding box center [213, 560] width 141 height 16
click at [209, 600] on label "Details" at bounding box center [213, 603] width 141 height 16
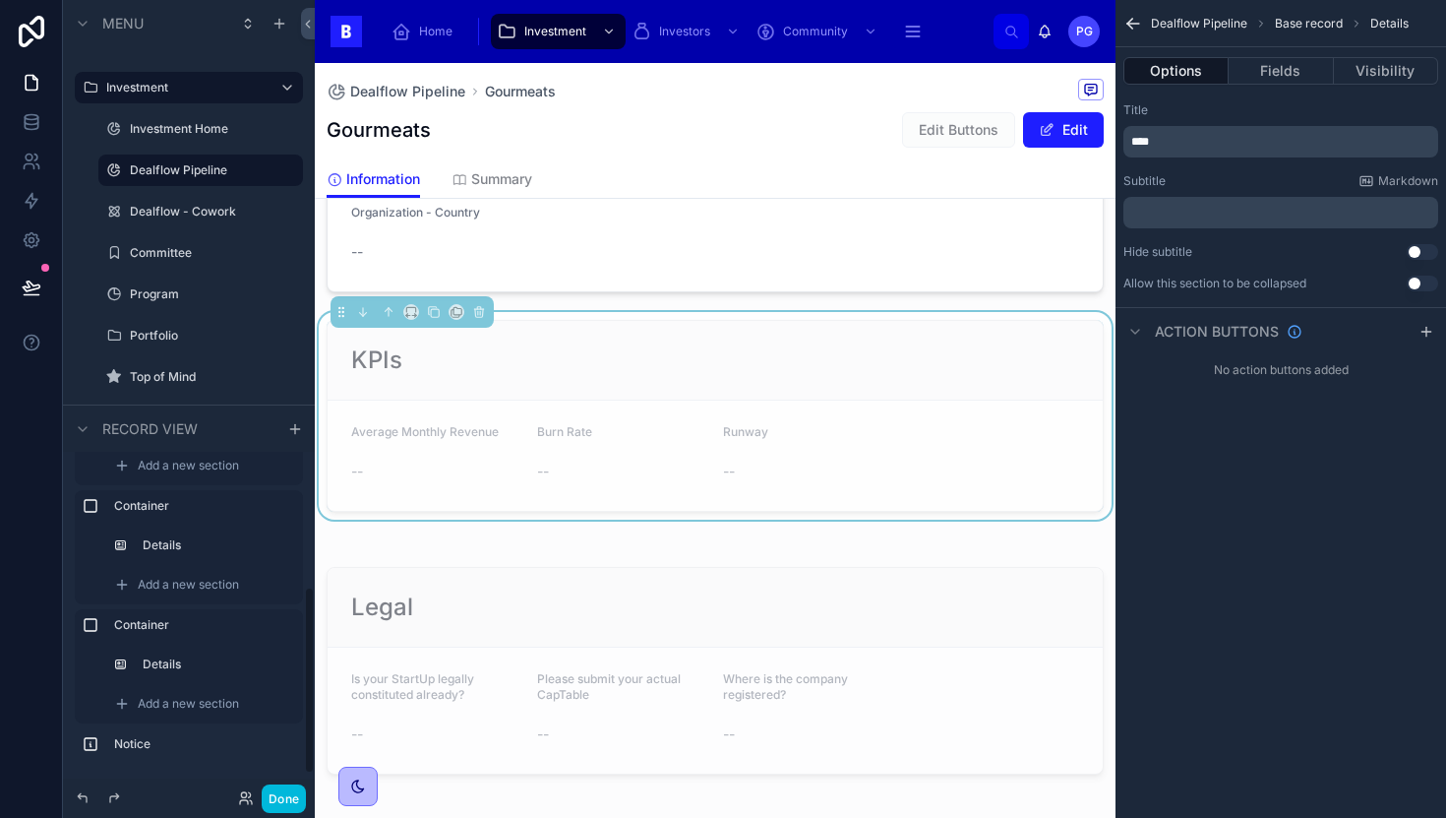
scroll to position [0, 0]
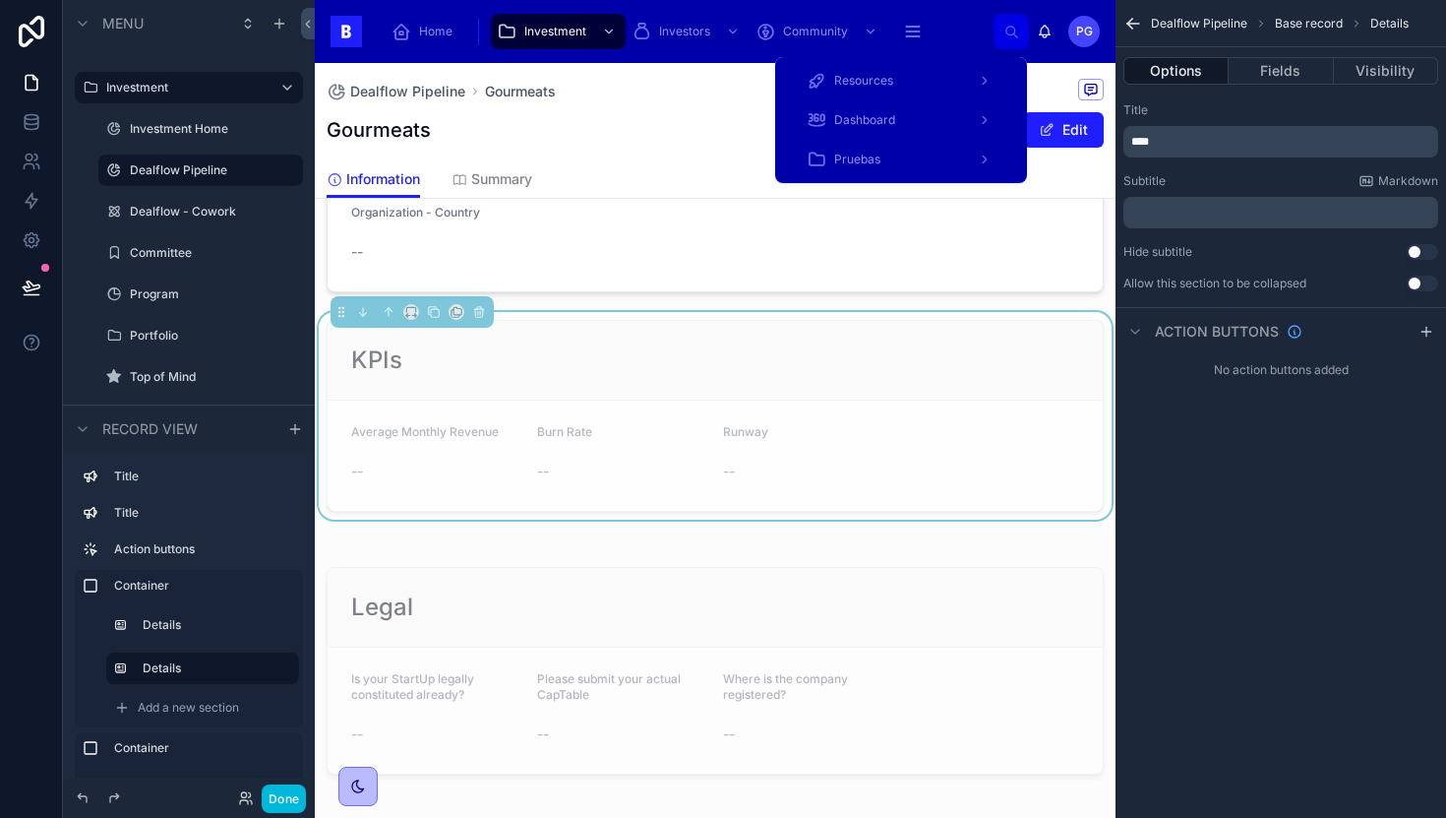
click at [856, 161] on span "Pruebas" at bounding box center [857, 160] width 46 height 16
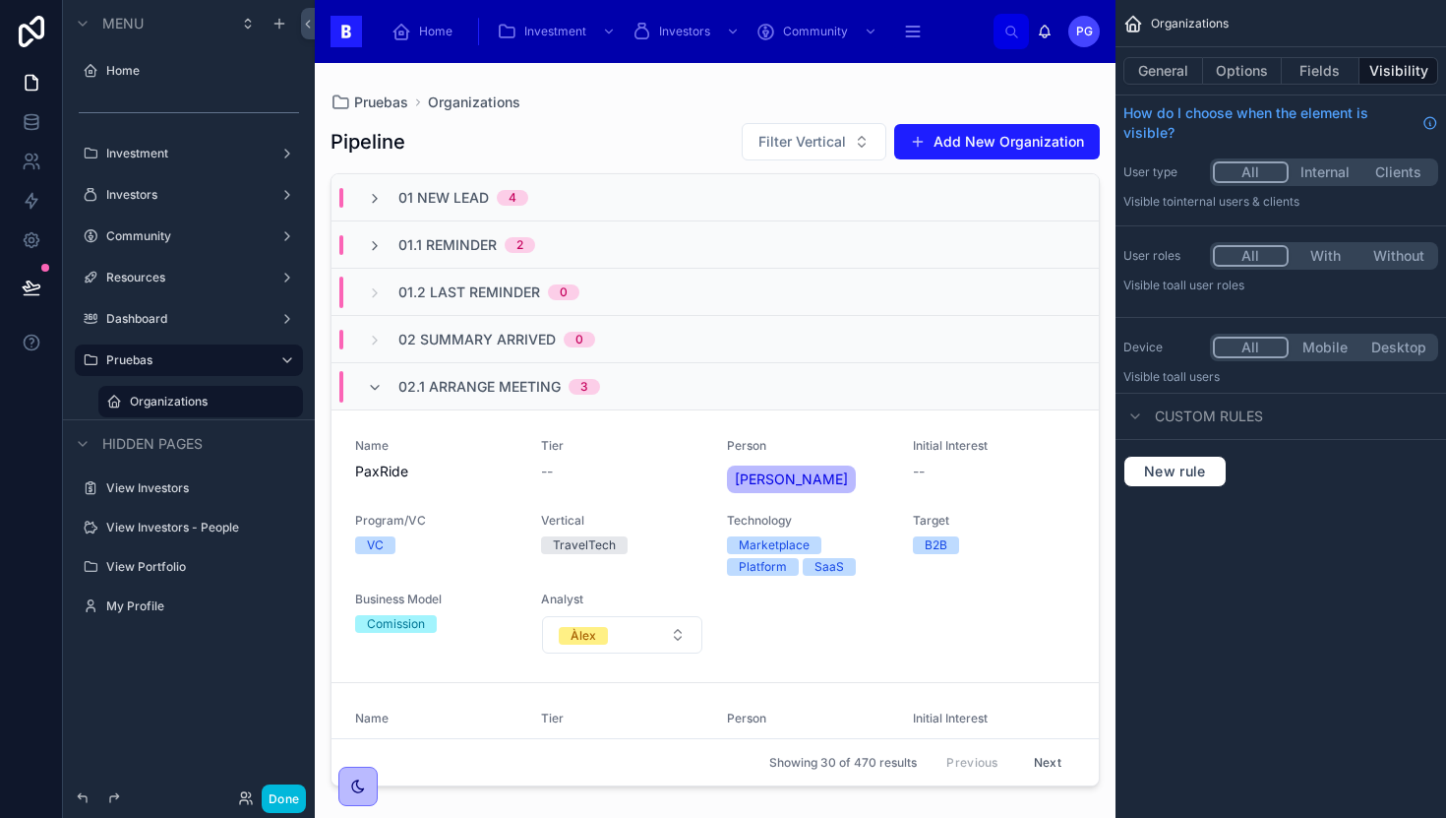
click at [991, 536] on div at bounding box center [715, 428] width 801 height 731
click at [998, 518] on span "Target" at bounding box center [994, 521] width 162 height 16
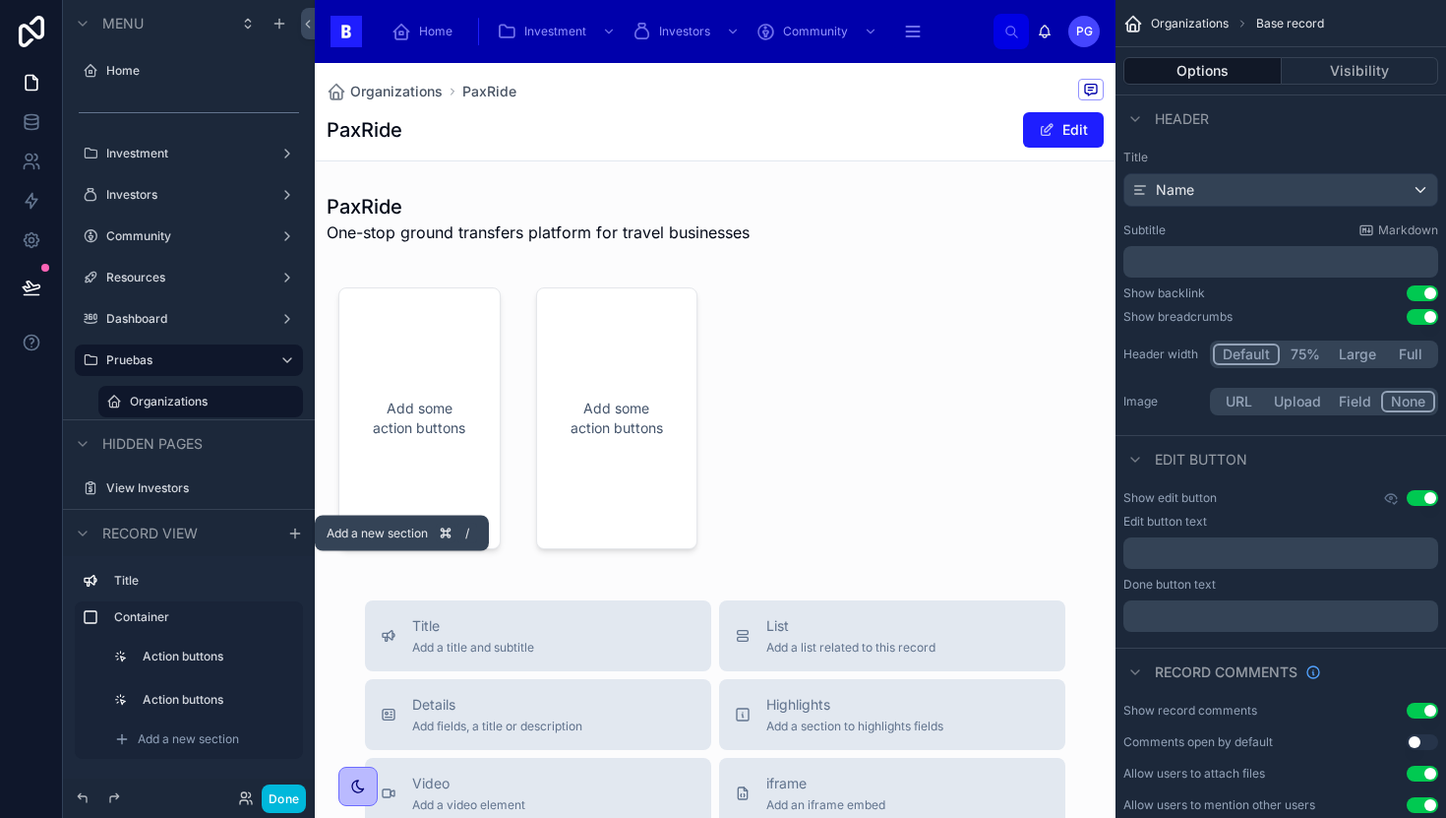
click at [290, 534] on icon "scrollable content" at bounding box center [295, 533] width 16 height 16
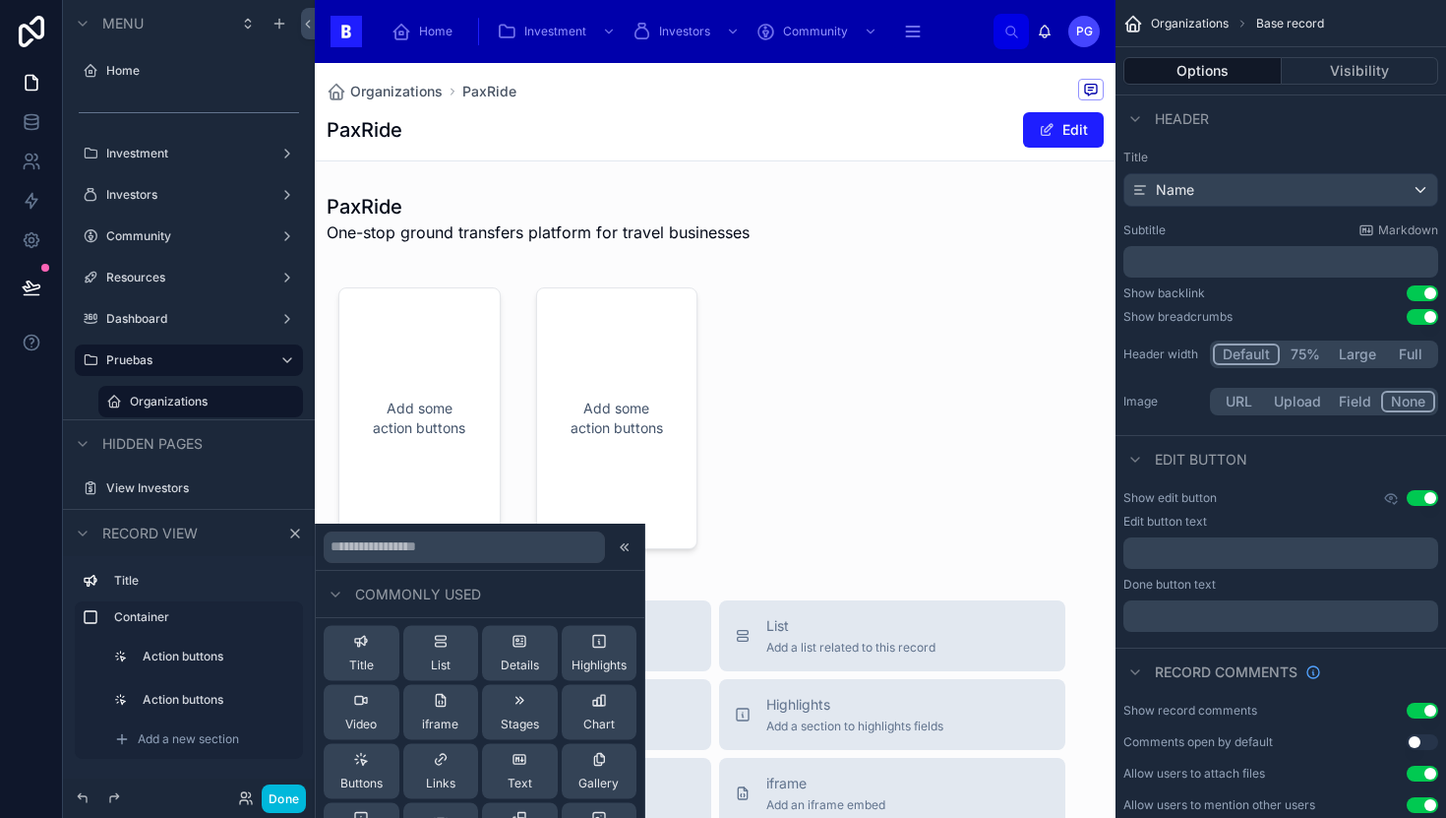
click at [446, 542] on input "text" at bounding box center [464, 545] width 281 height 31
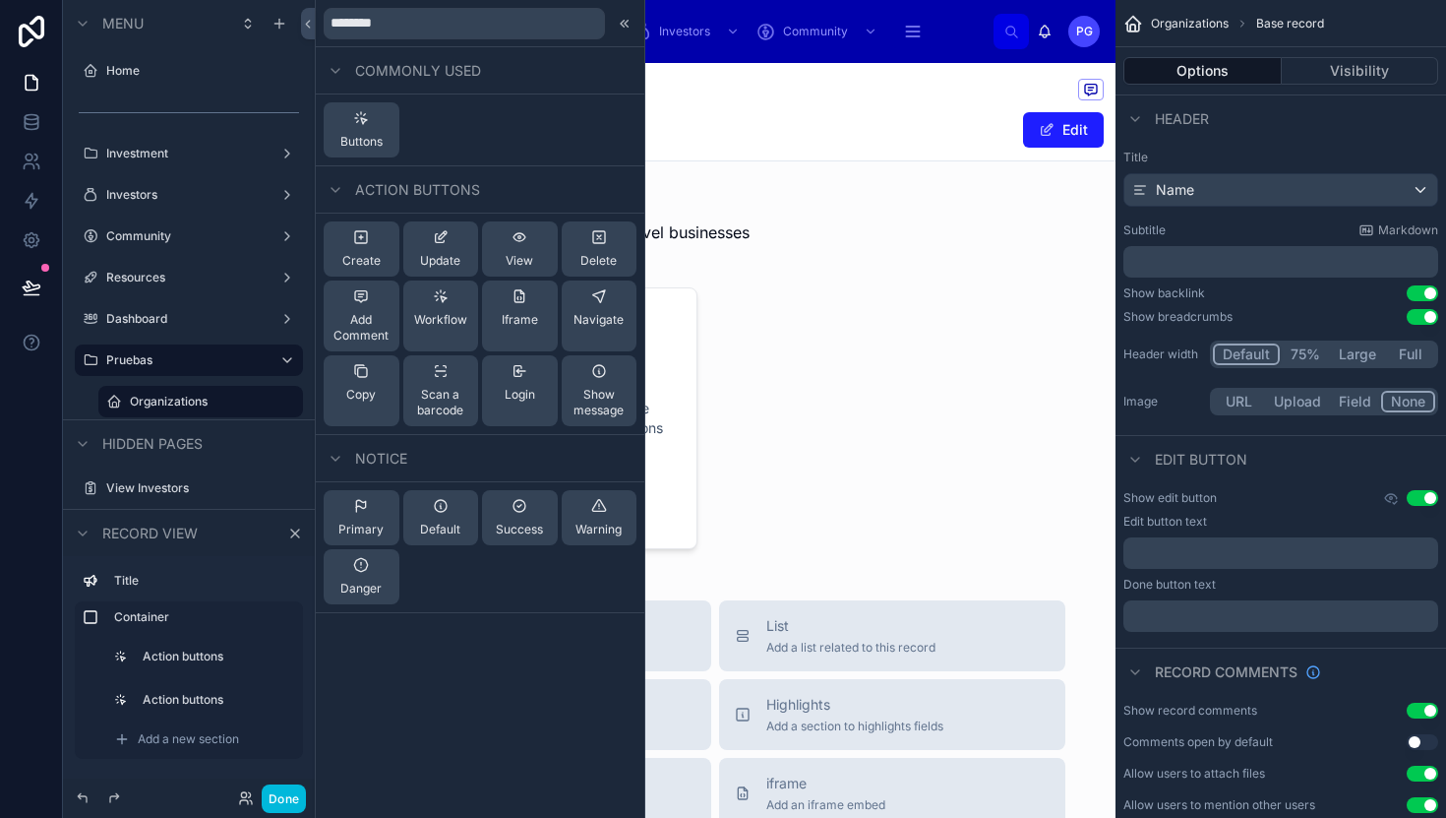
type input "*********"
click at [366, 387] on span "Copy" at bounding box center [361, 395] width 30 height 16
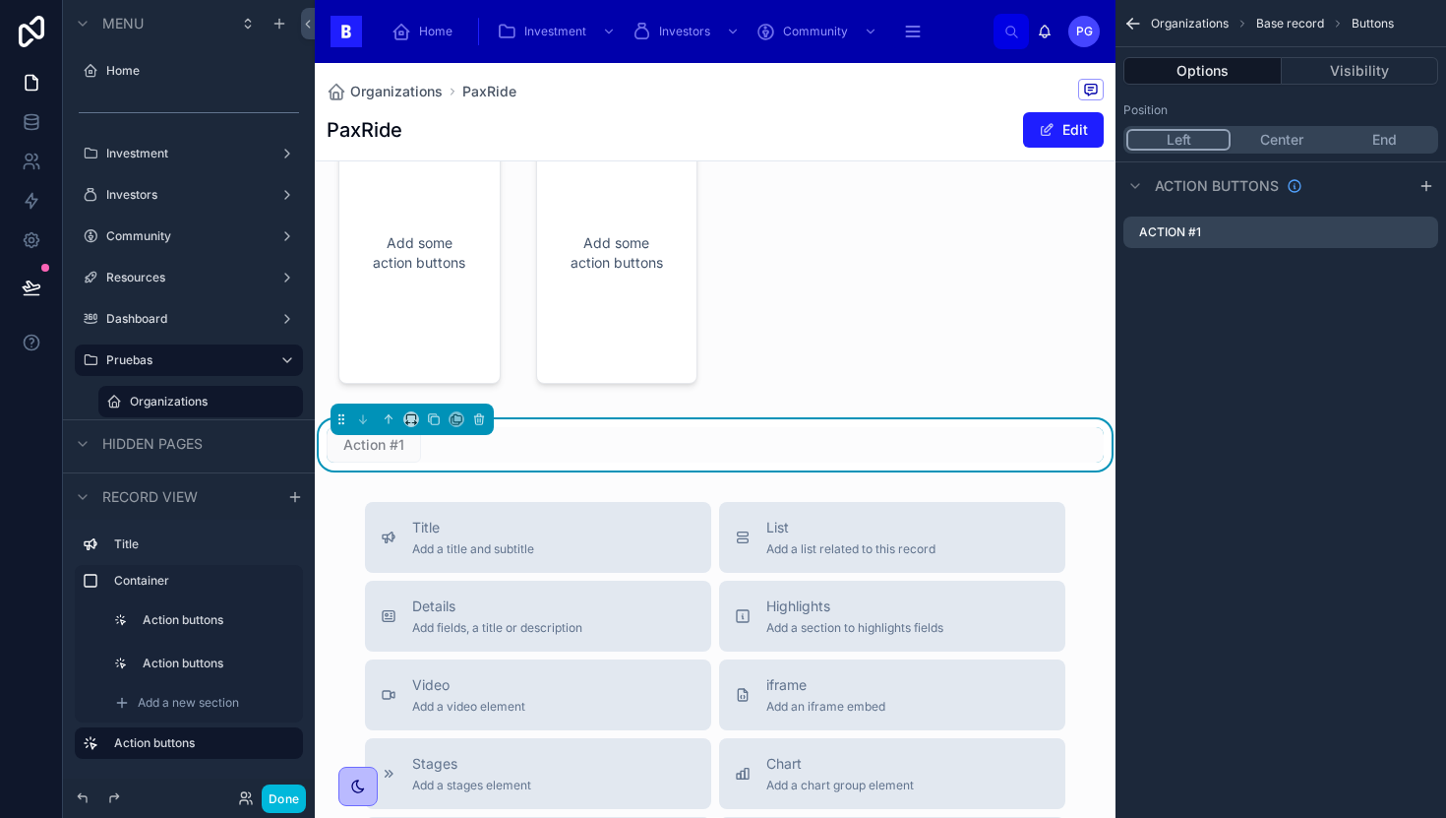
scroll to position [170, 0]
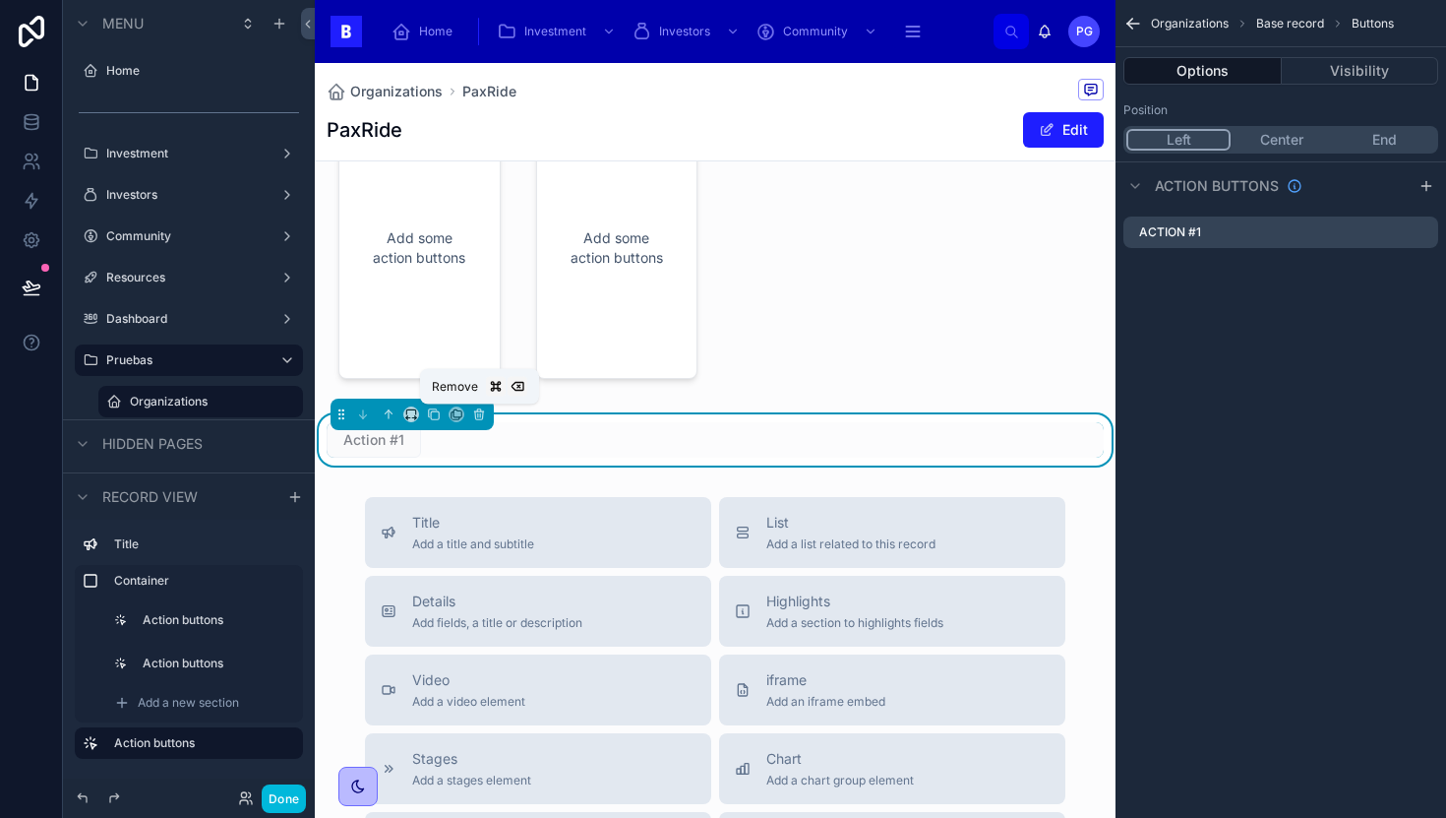
click at [478, 412] on icon at bounding box center [479, 414] width 14 height 14
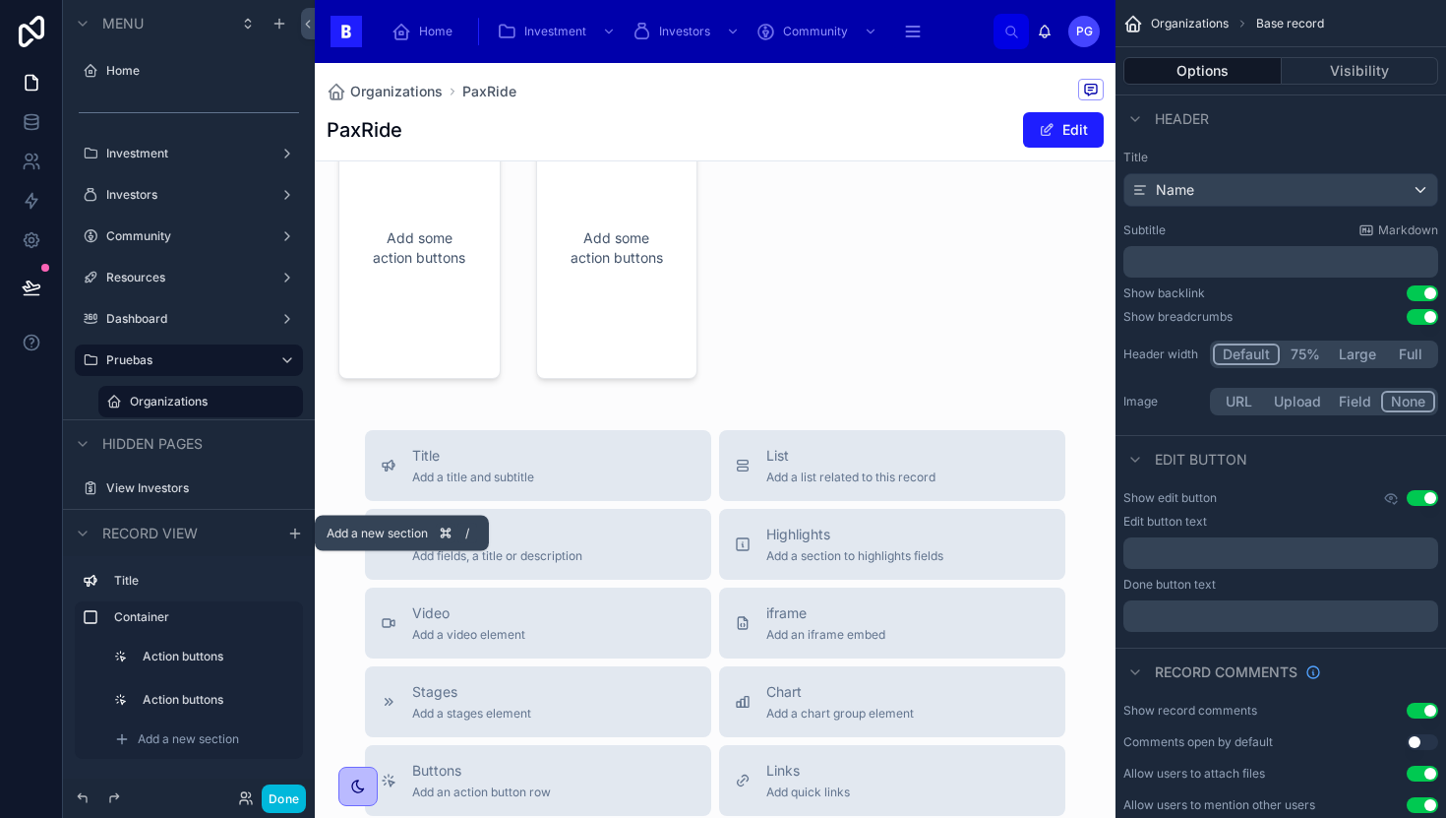
click at [292, 530] on icon "scrollable content" at bounding box center [295, 533] width 16 height 16
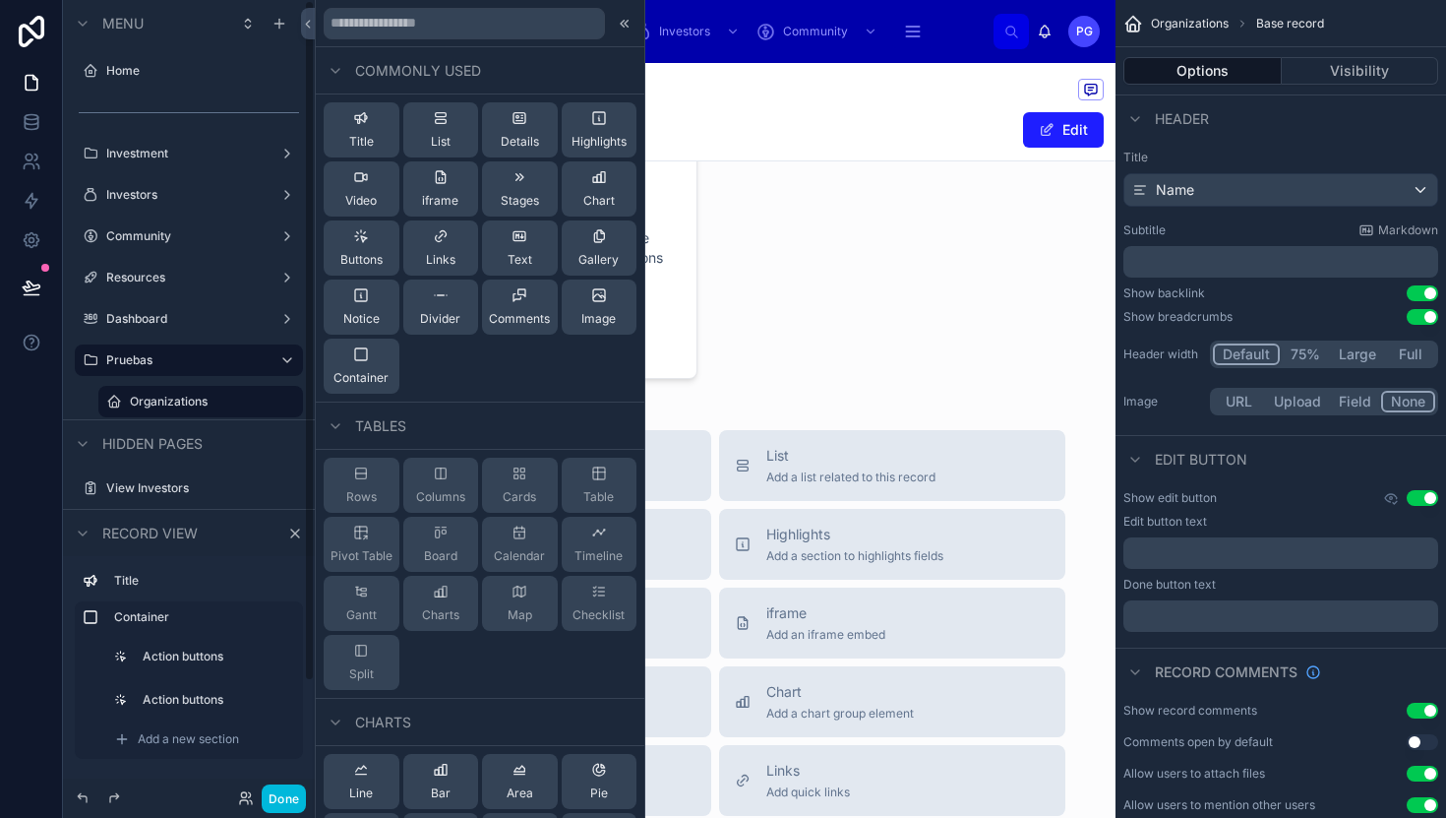
click at [463, 19] on input "text" at bounding box center [464, 23] width 281 height 31
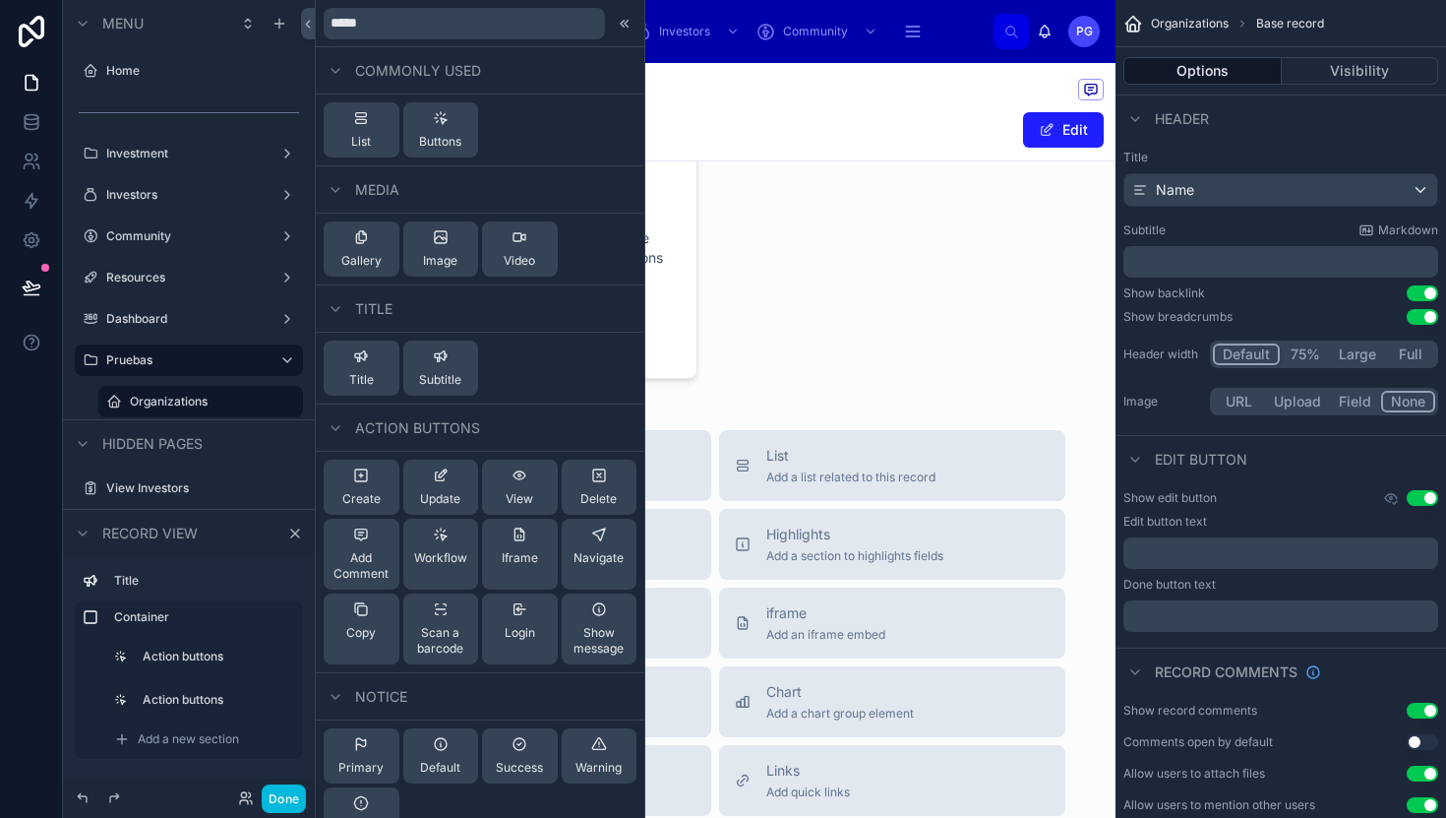
type input "******"
click at [355, 486] on div "Create" at bounding box center [361, 486] width 38 height 39
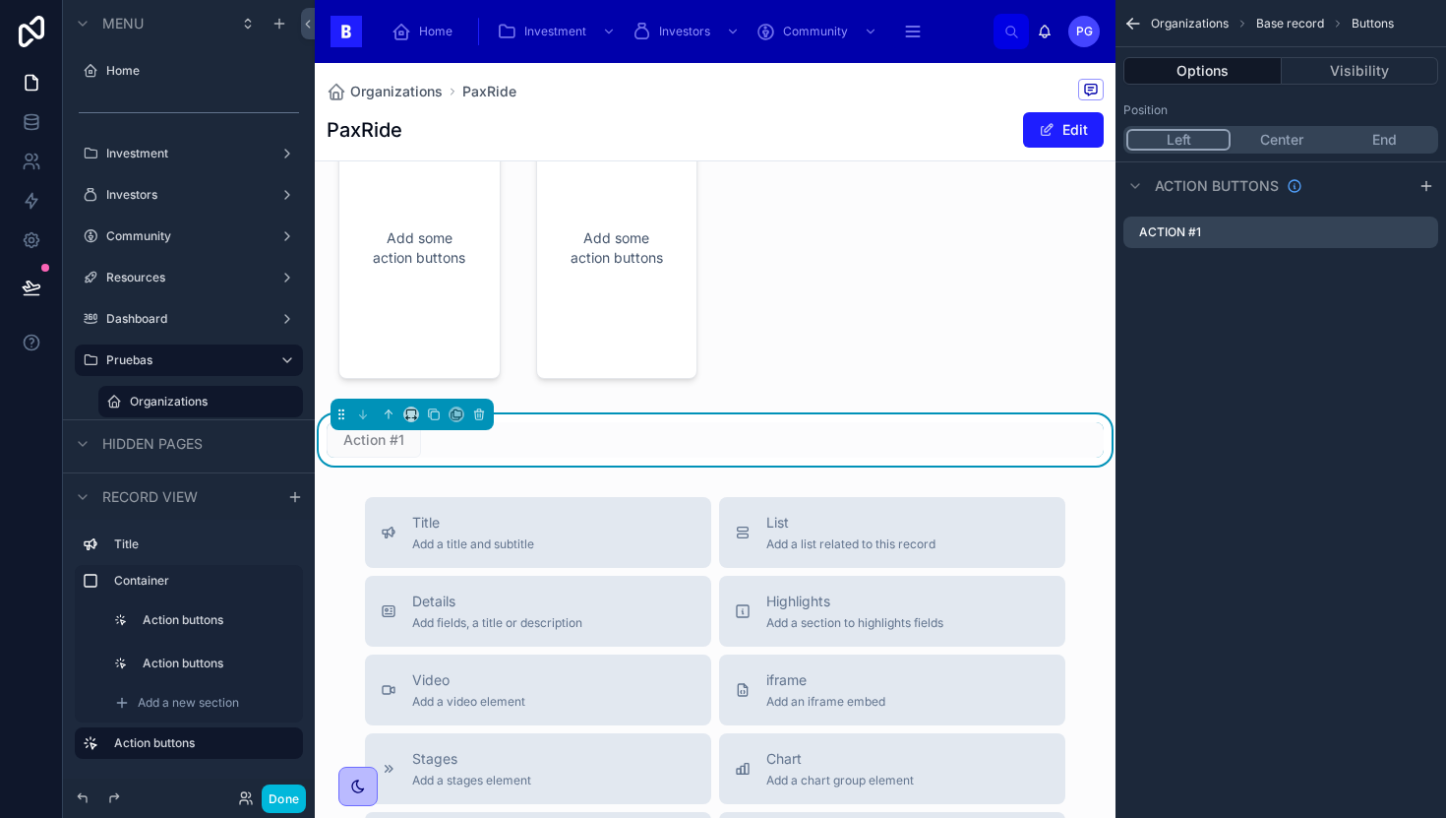
click at [627, 447] on div "Action #1" at bounding box center [715, 439] width 777 height 35
click at [0, 0] on icon "scrollable content" at bounding box center [0, 0] width 0 height 0
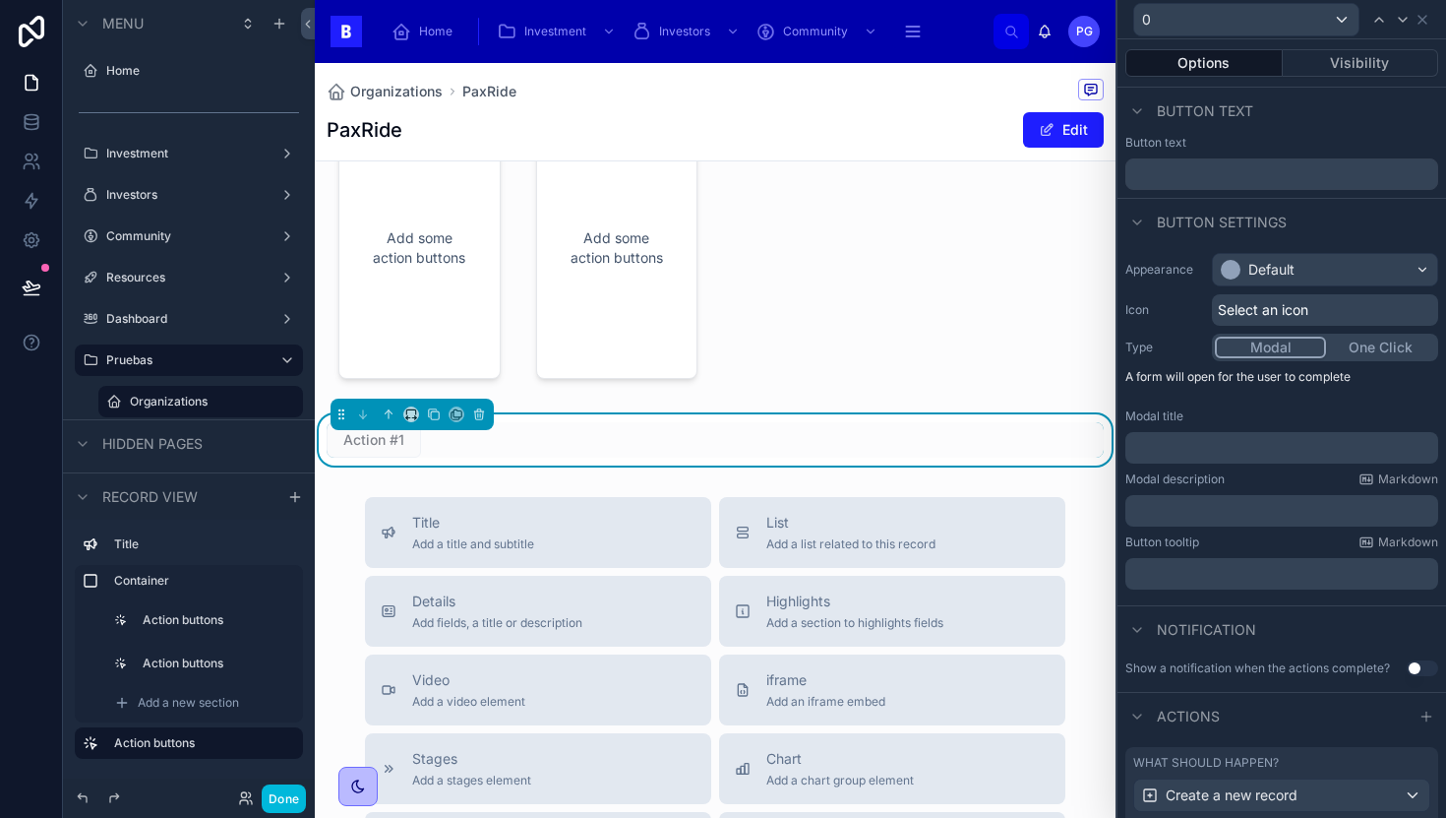
click at [1243, 179] on input "text" at bounding box center [1282, 173] width 313 height 31
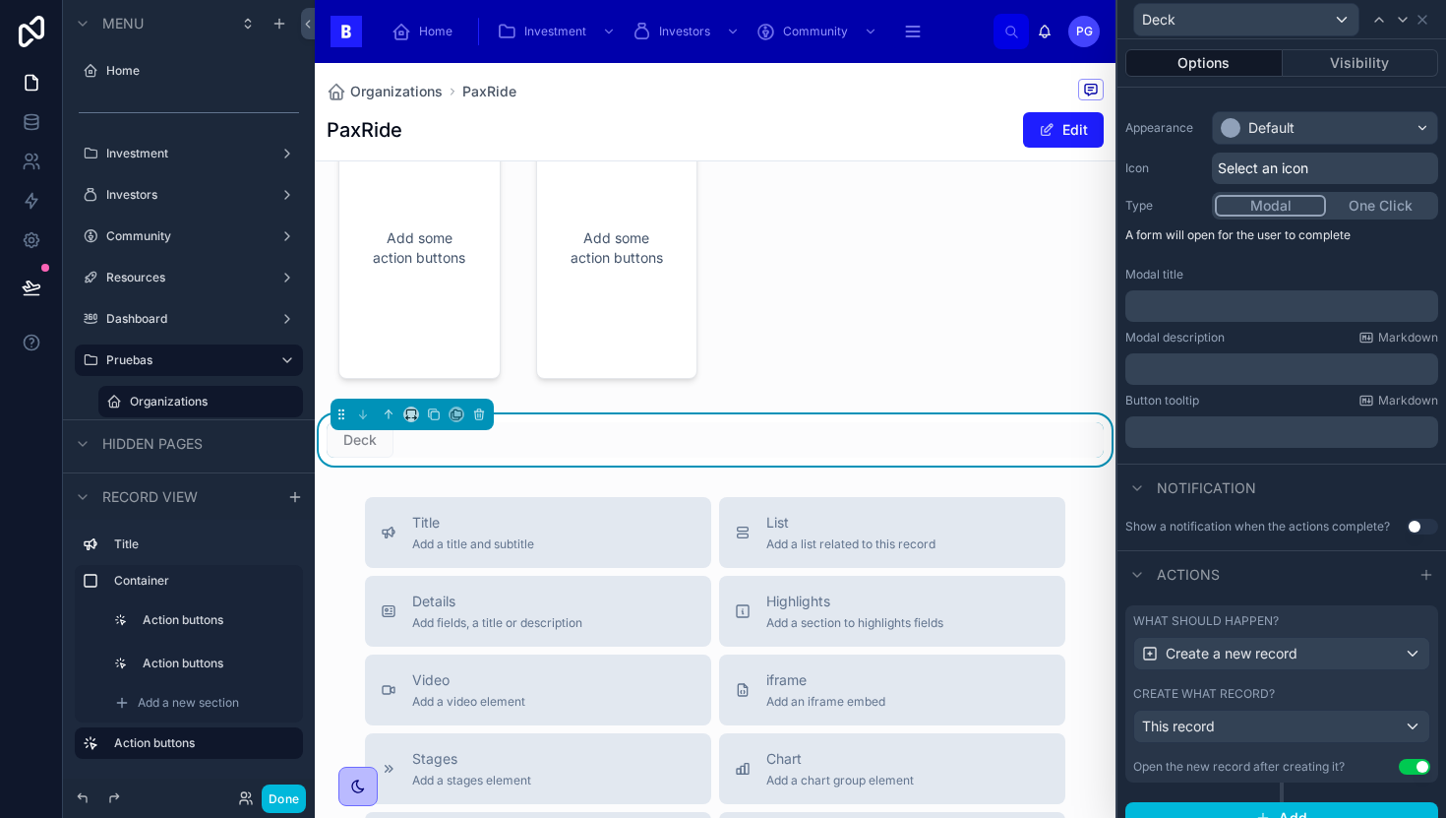
scroll to position [164, 0]
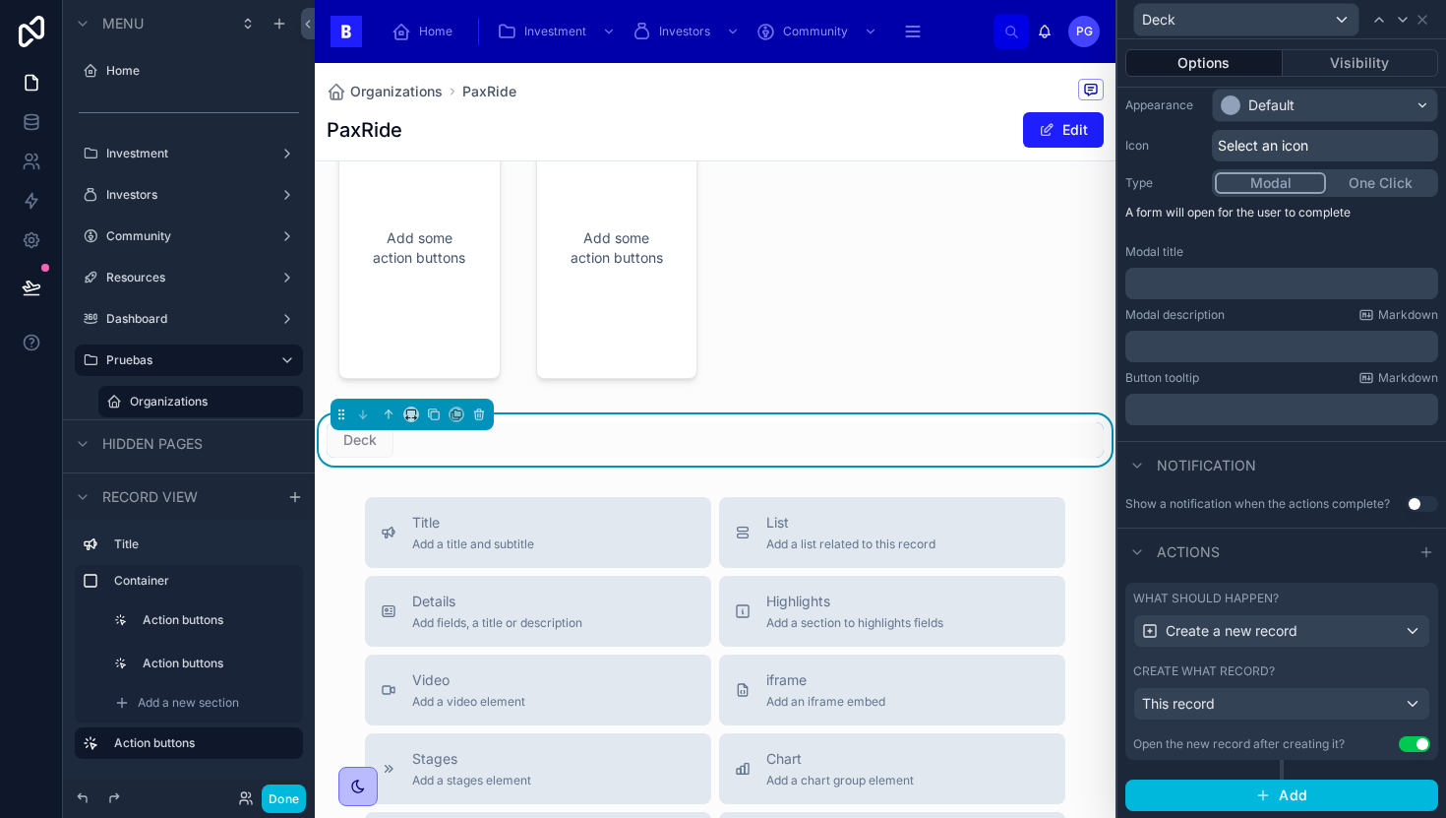
type input "****"
click at [1397, 632] on div "Create a new record" at bounding box center [1281, 630] width 295 height 31
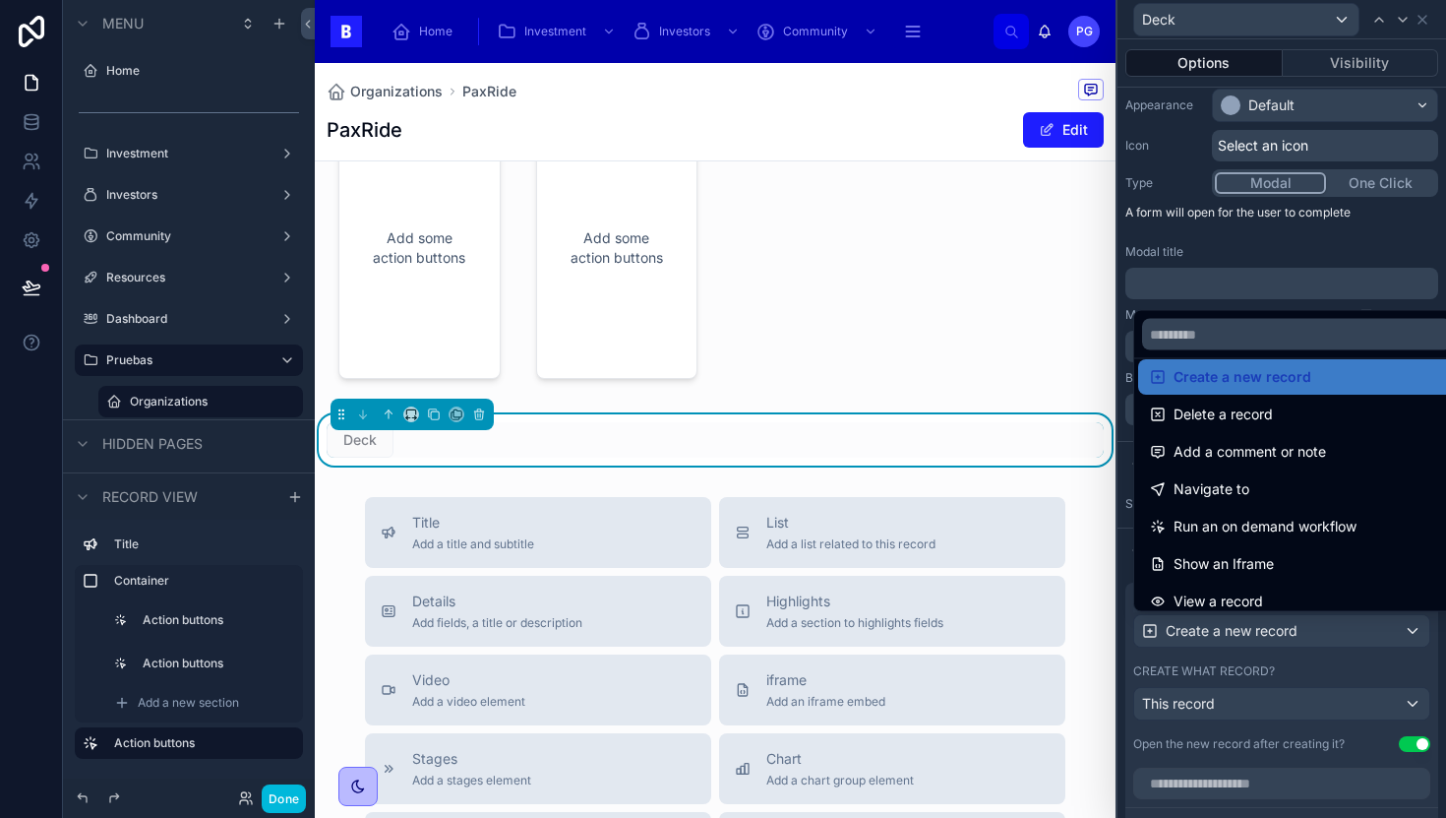
scroll to position [55, 0]
click at [1268, 481] on div "Navigate to" at bounding box center [1297, 487] width 294 height 24
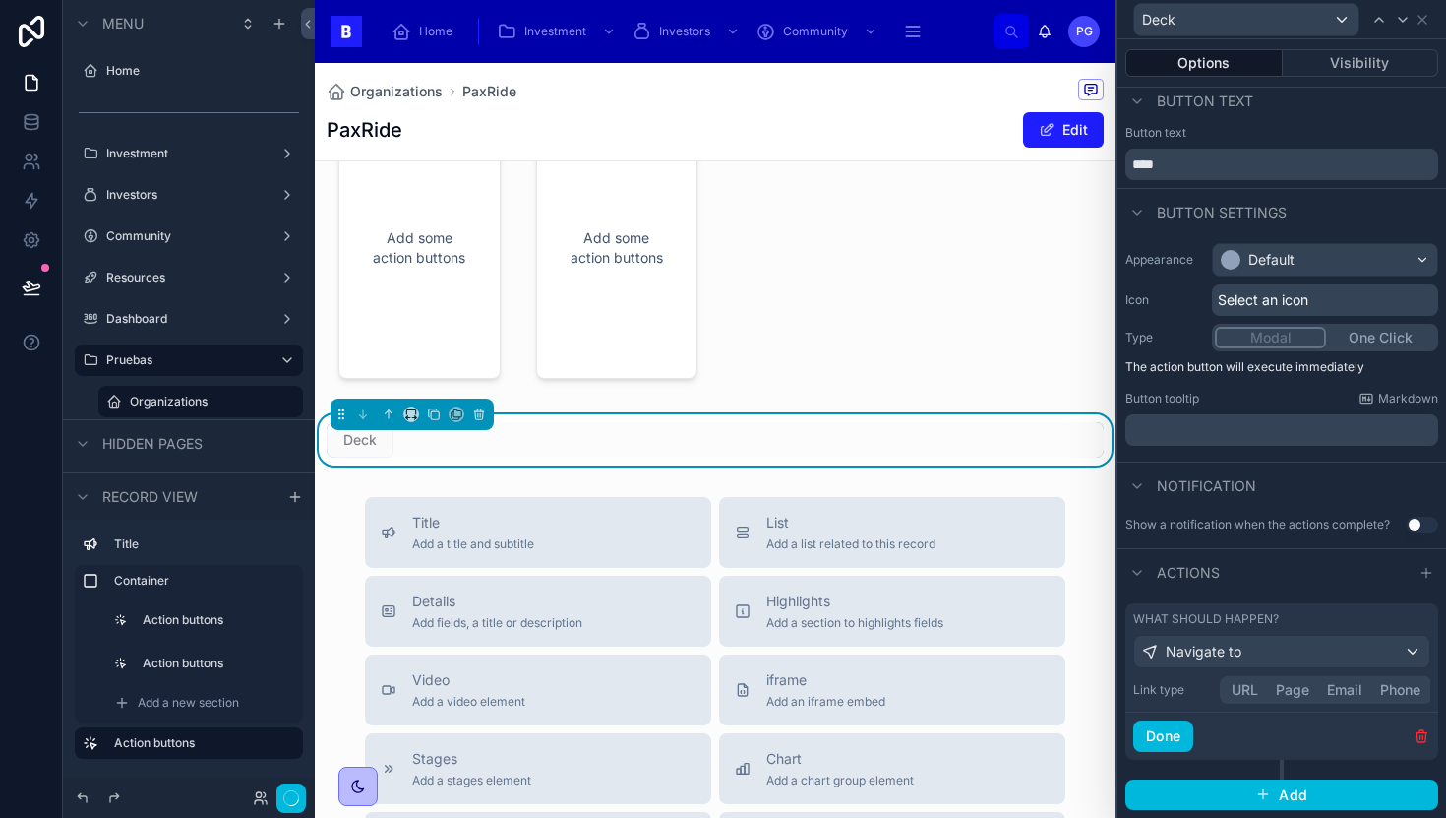
scroll to position [10, 0]
click at [1242, 689] on div "Link type URL Page Email Phone" at bounding box center [1281, 690] width 297 height 28
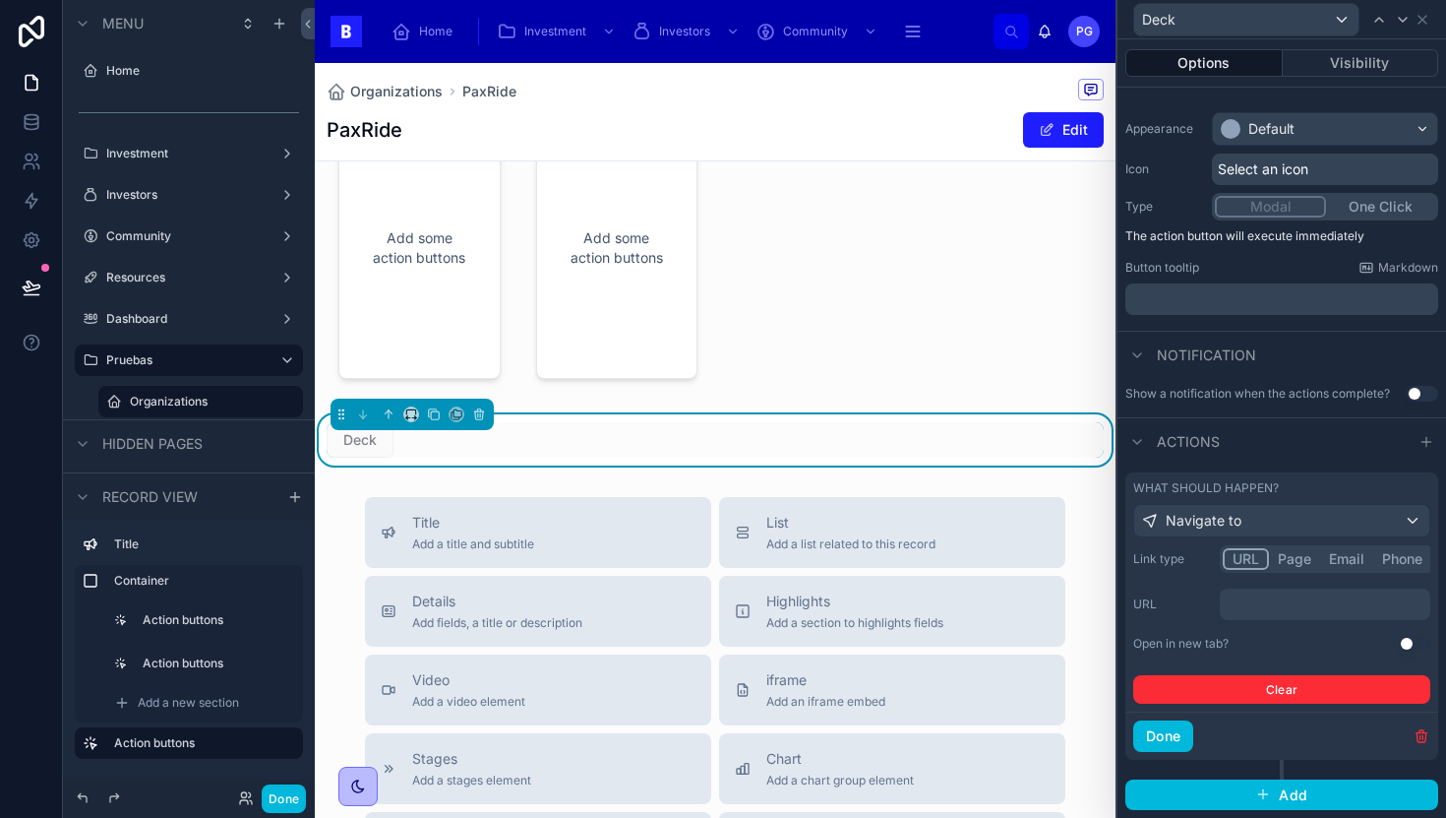
click at [1403, 642] on button "Use setting" at bounding box center [1414, 644] width 31 height 16
click at [1321, 433] on div "Actions" at bounding box center [1282, 440] width 329 height 47
click at [1257, 609] on p "﻿" at bounding box center [1327, 604] width 199 height 20
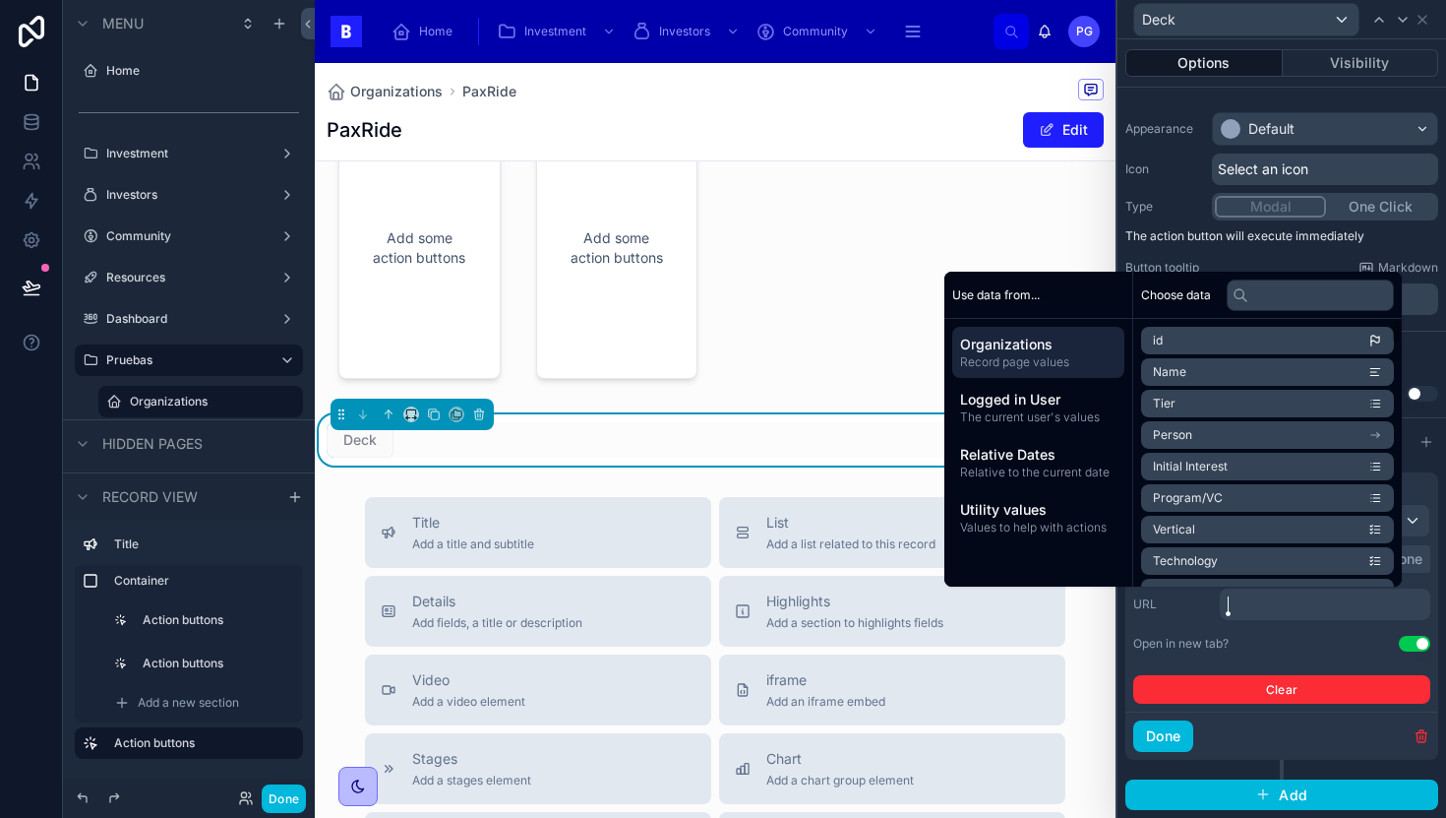
click at [1265, 296] on input "text" at bounding box center [1310, 294] width 167 height 31
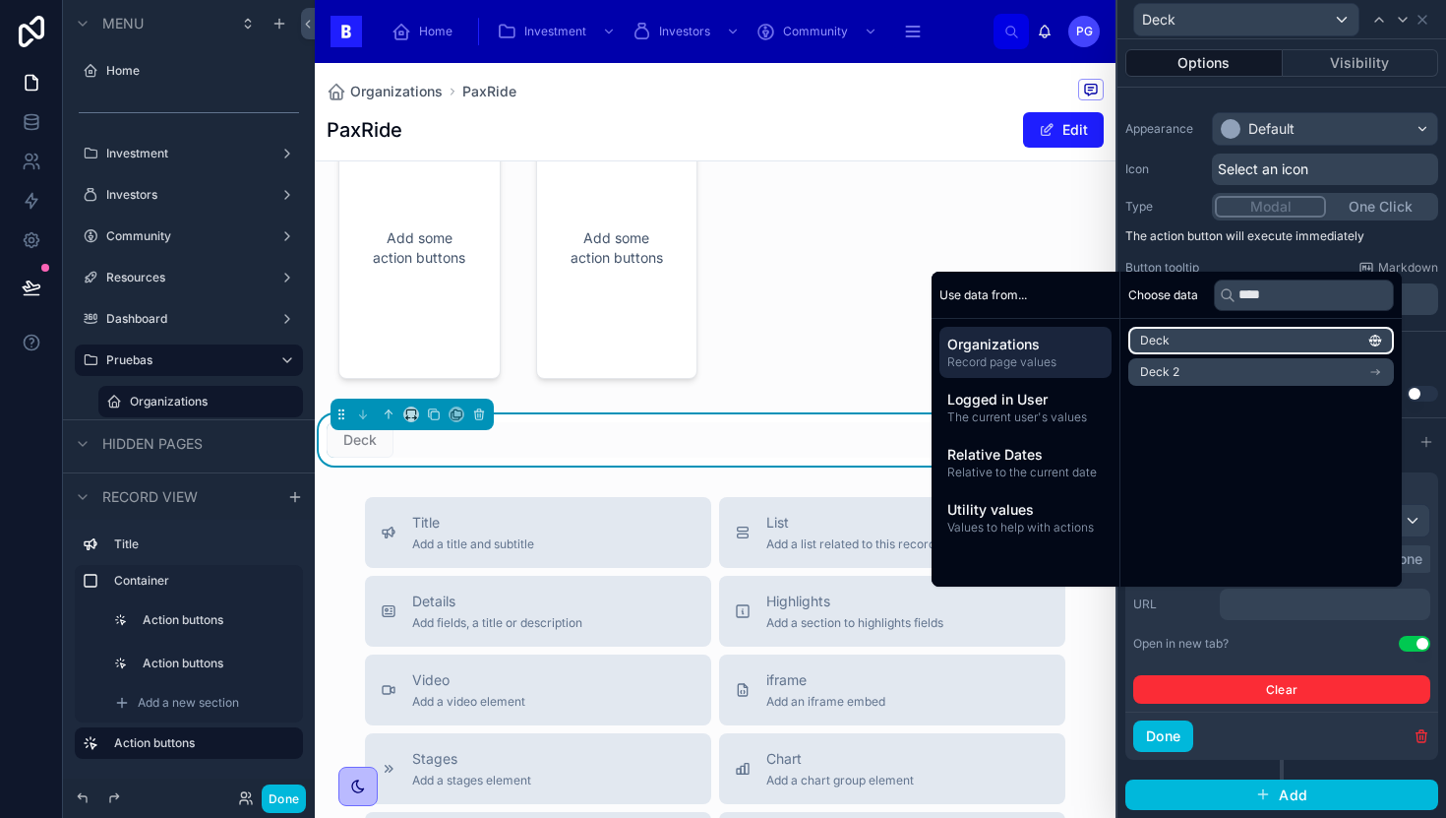
type input "****"
click at [1247, 341] on li "Deck" at bounding box center [1261, 341] width 266 height 28
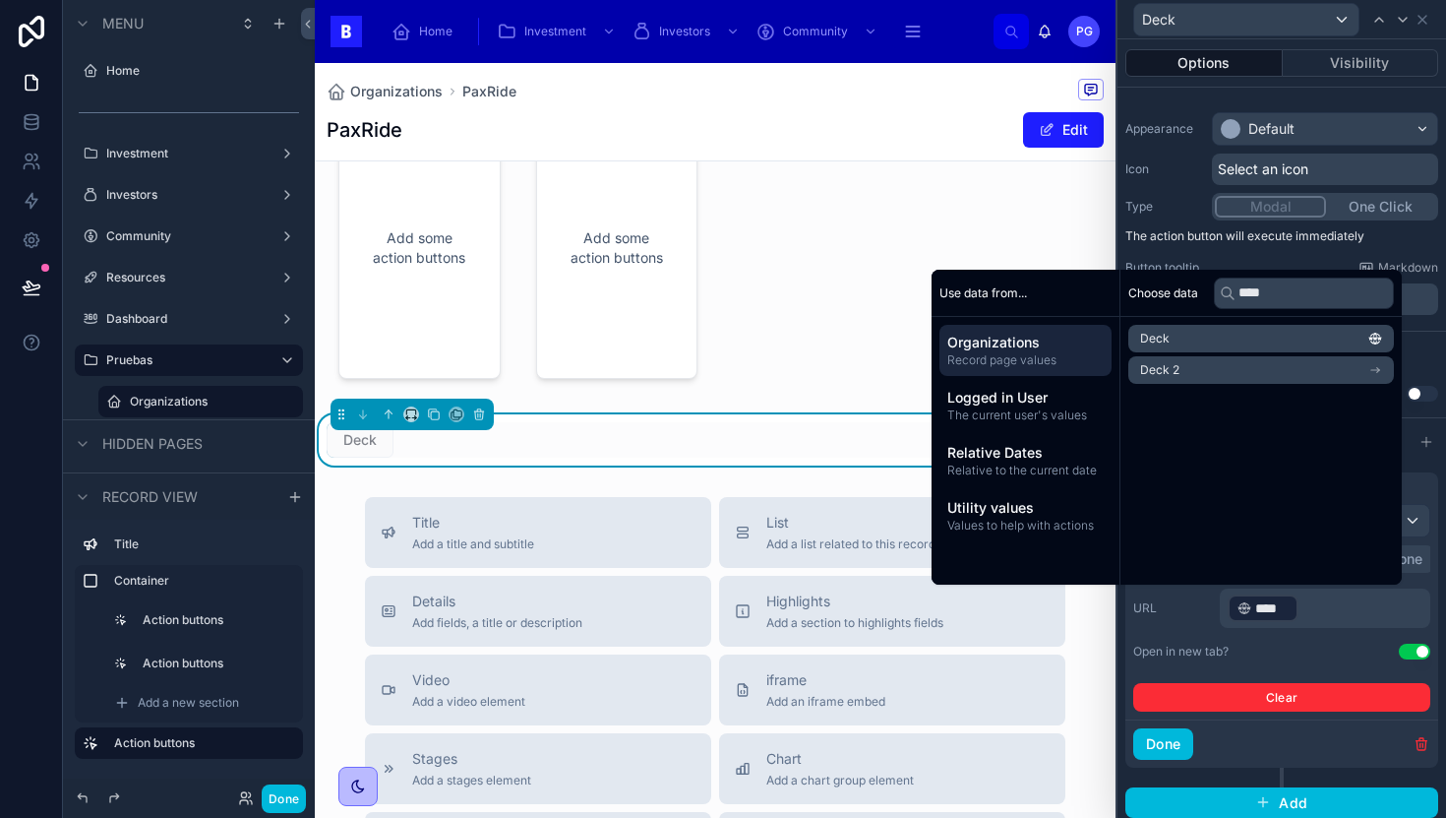
click at [1316, 649] on div "Open in new tab? Use setting" at bounding box center [1281, 651] width 297 height 16
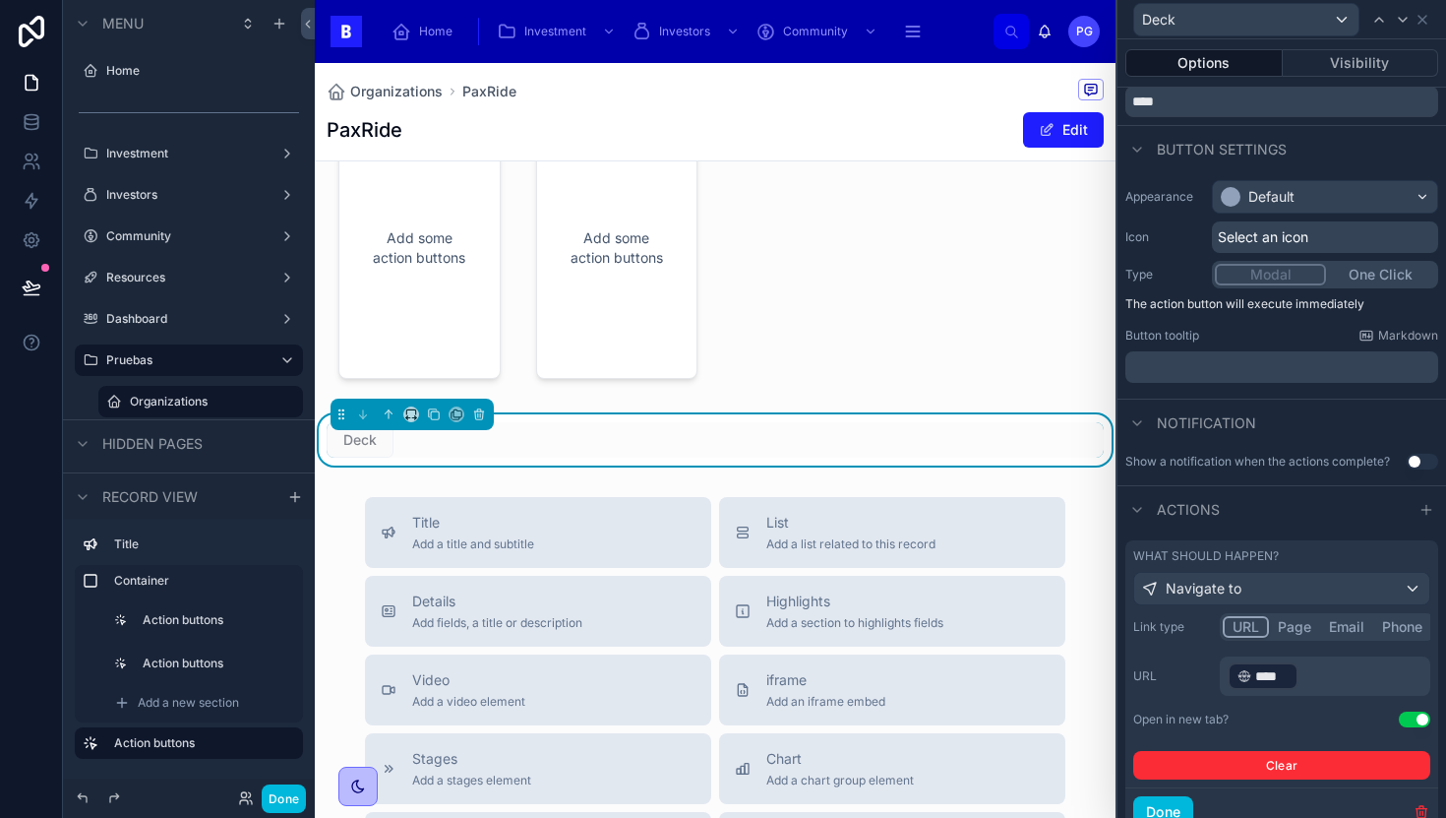
scroll to position [0, 0]
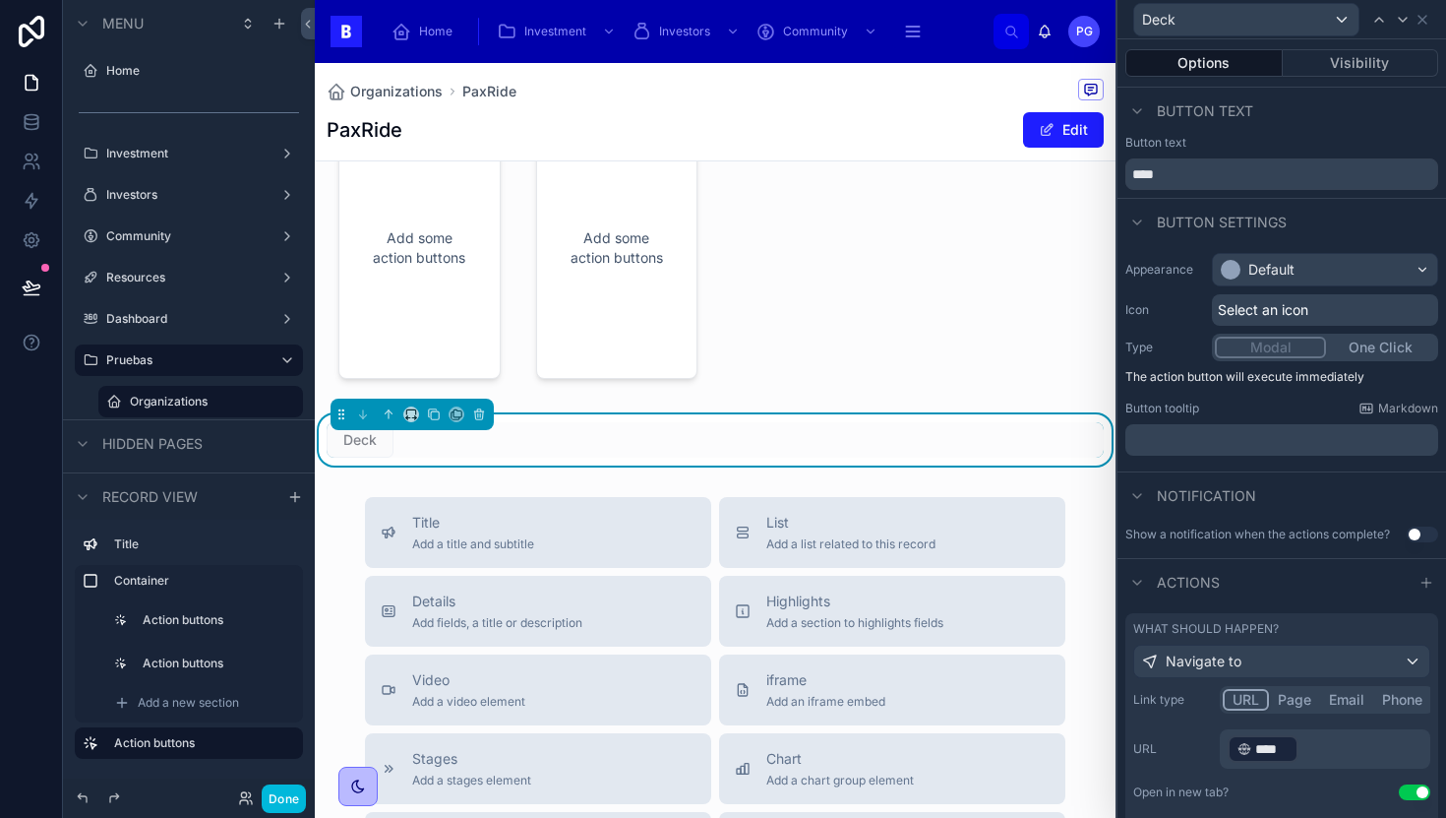
click at [1361, 274] on div "Default" at bounding box center [1325, 269] width 224 height 31
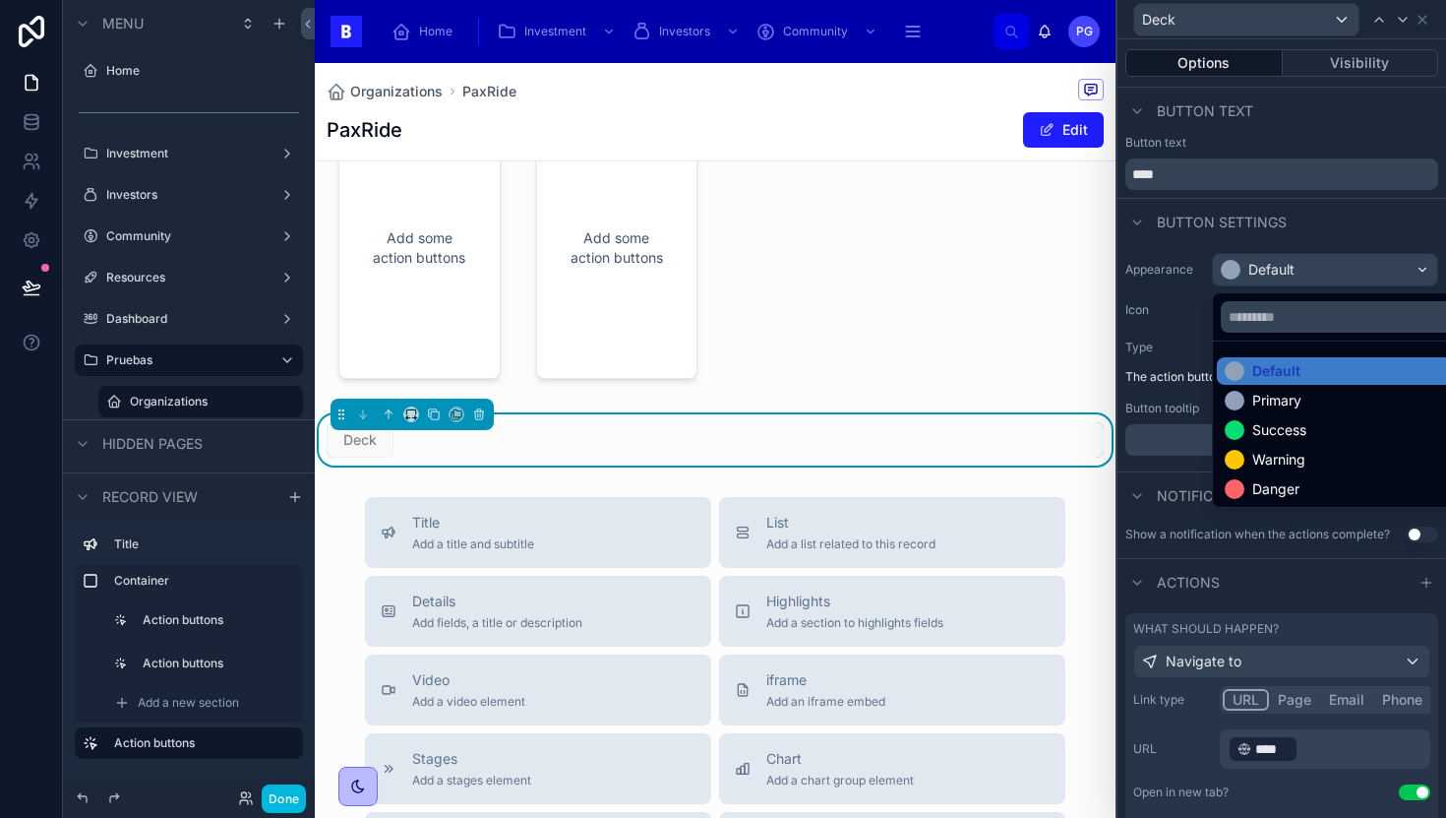
click at [1345, 226] on div at bounding box center [1282, 409] width 329 height 818
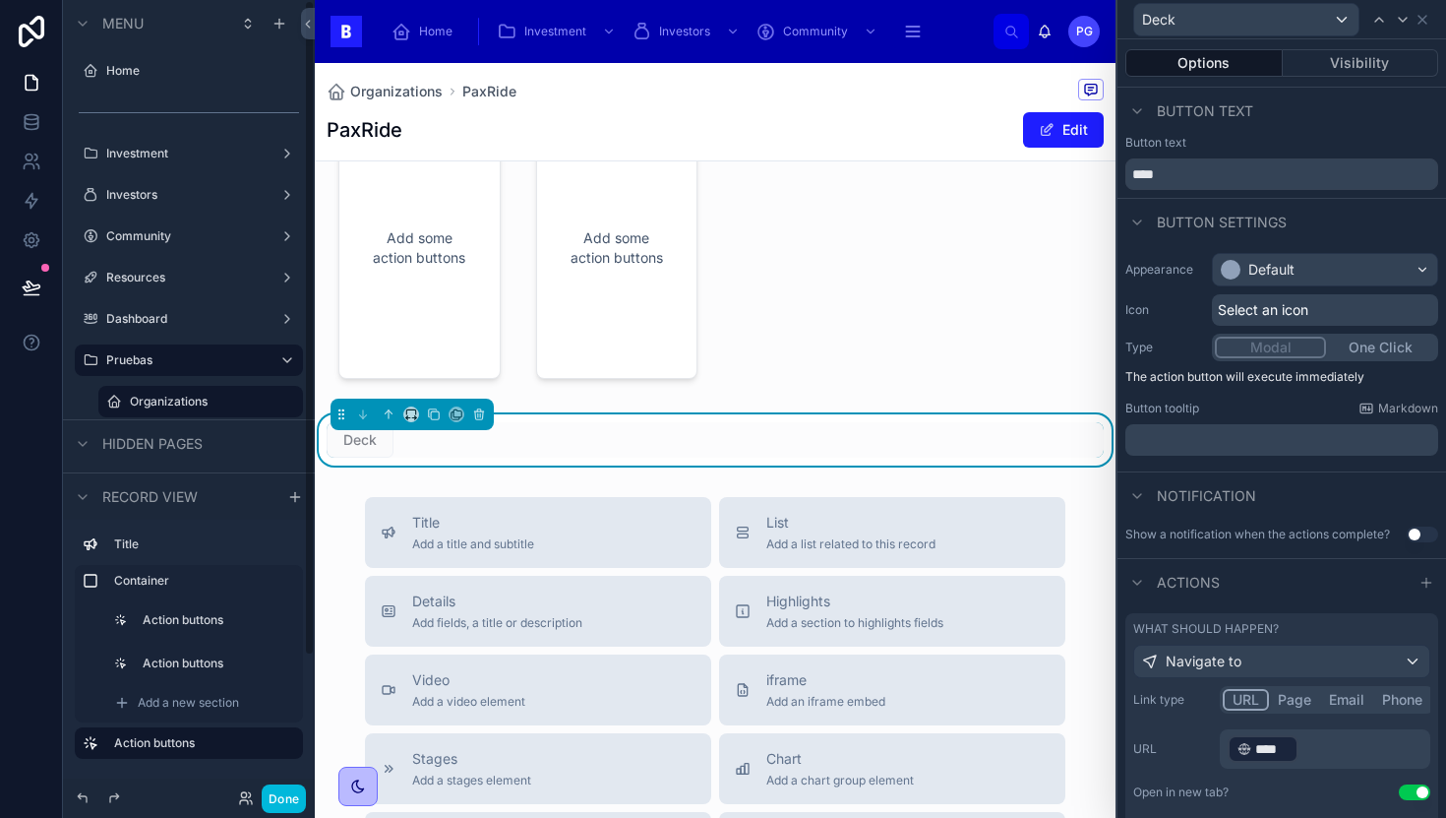
click at [284, 790] on button "Done" at bounding box center [284, 798] width 44 height 29
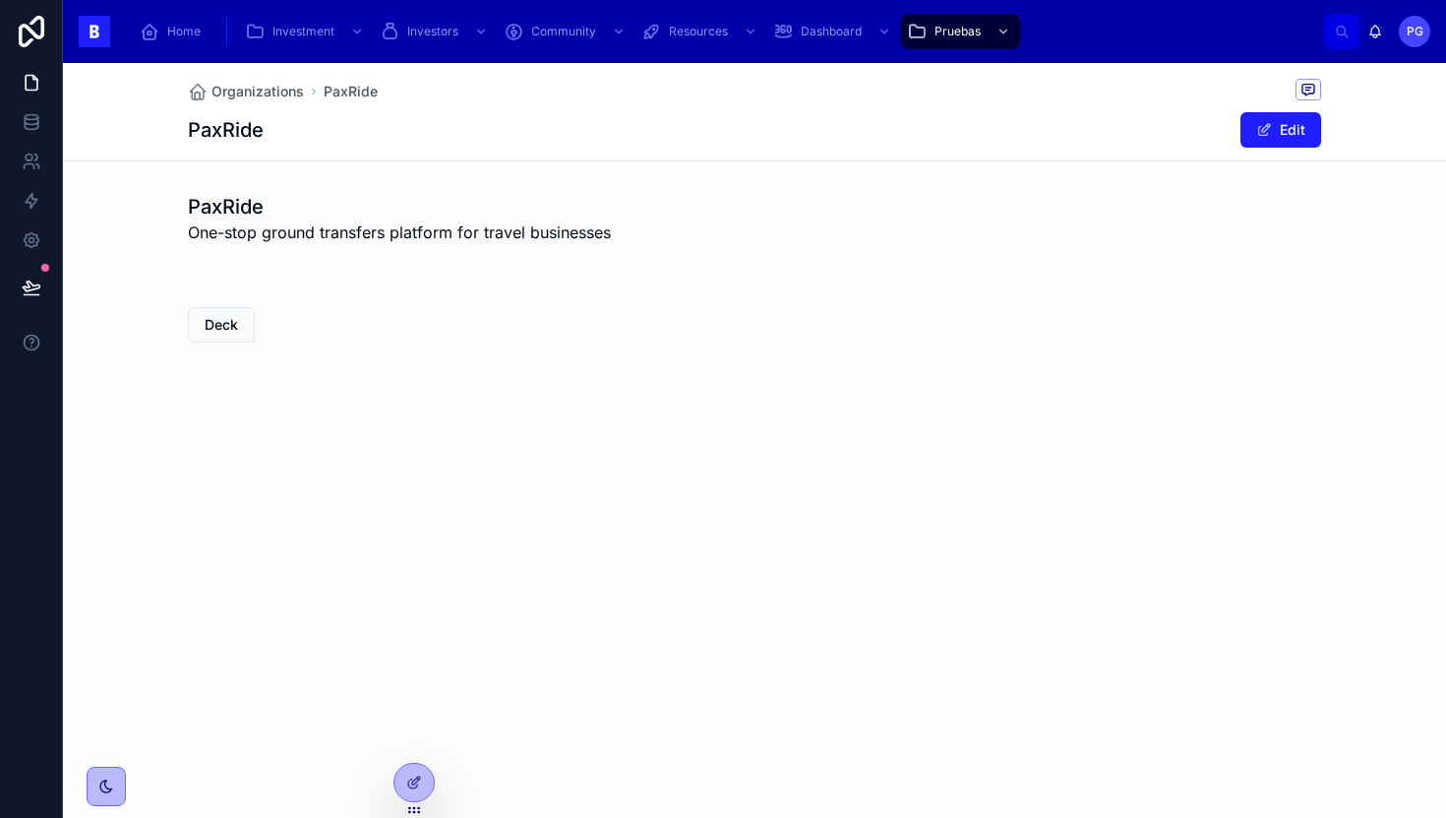
click at [219, 321] on span "Deck" at bounding box center [221, 325] width 33 height 20
click at [425, 779] on div at bounding box center [414, 781] width 39 height 37
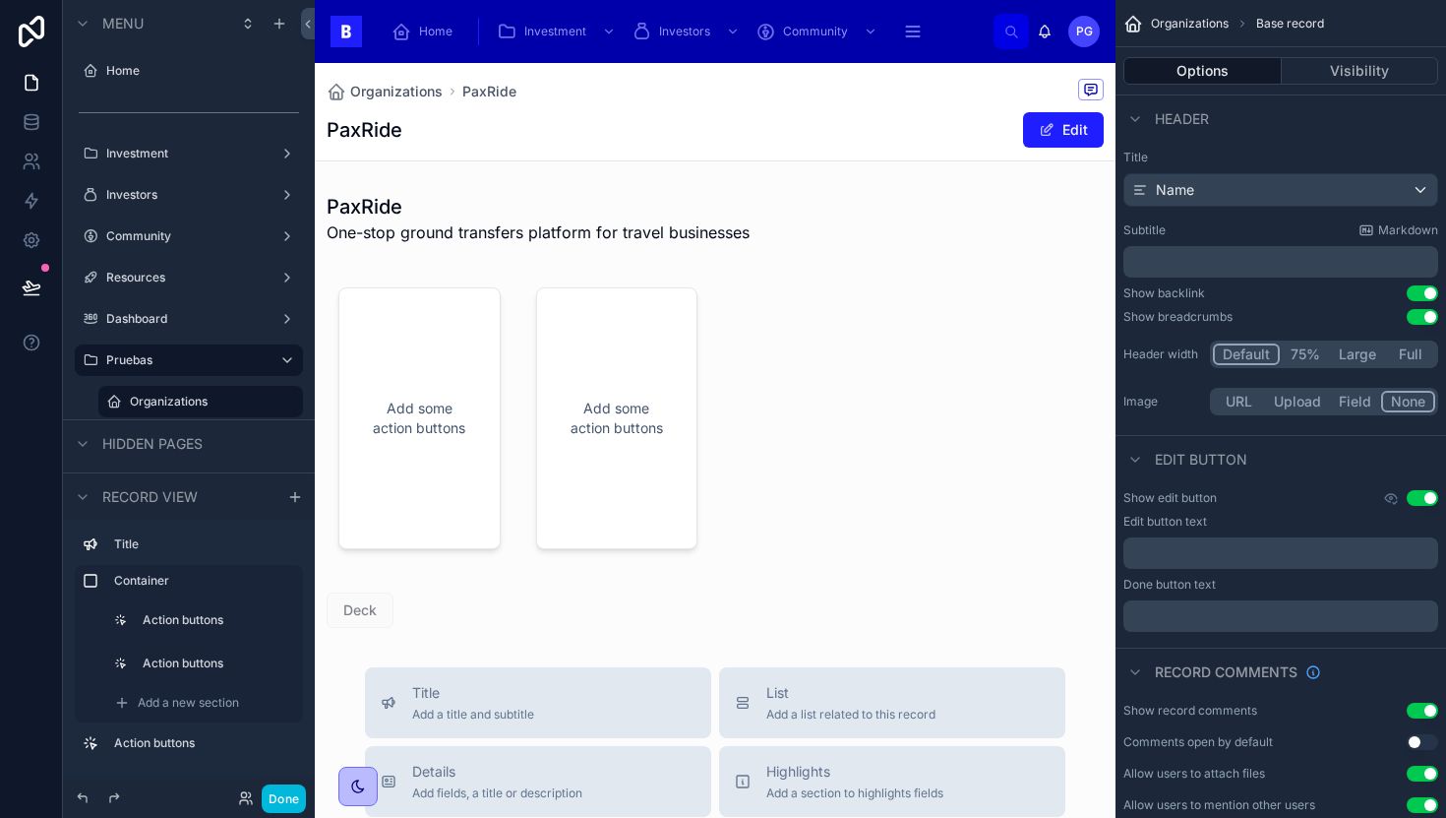
click at [463, 610] on div at bounding box center [715, 609] width 801 height 51
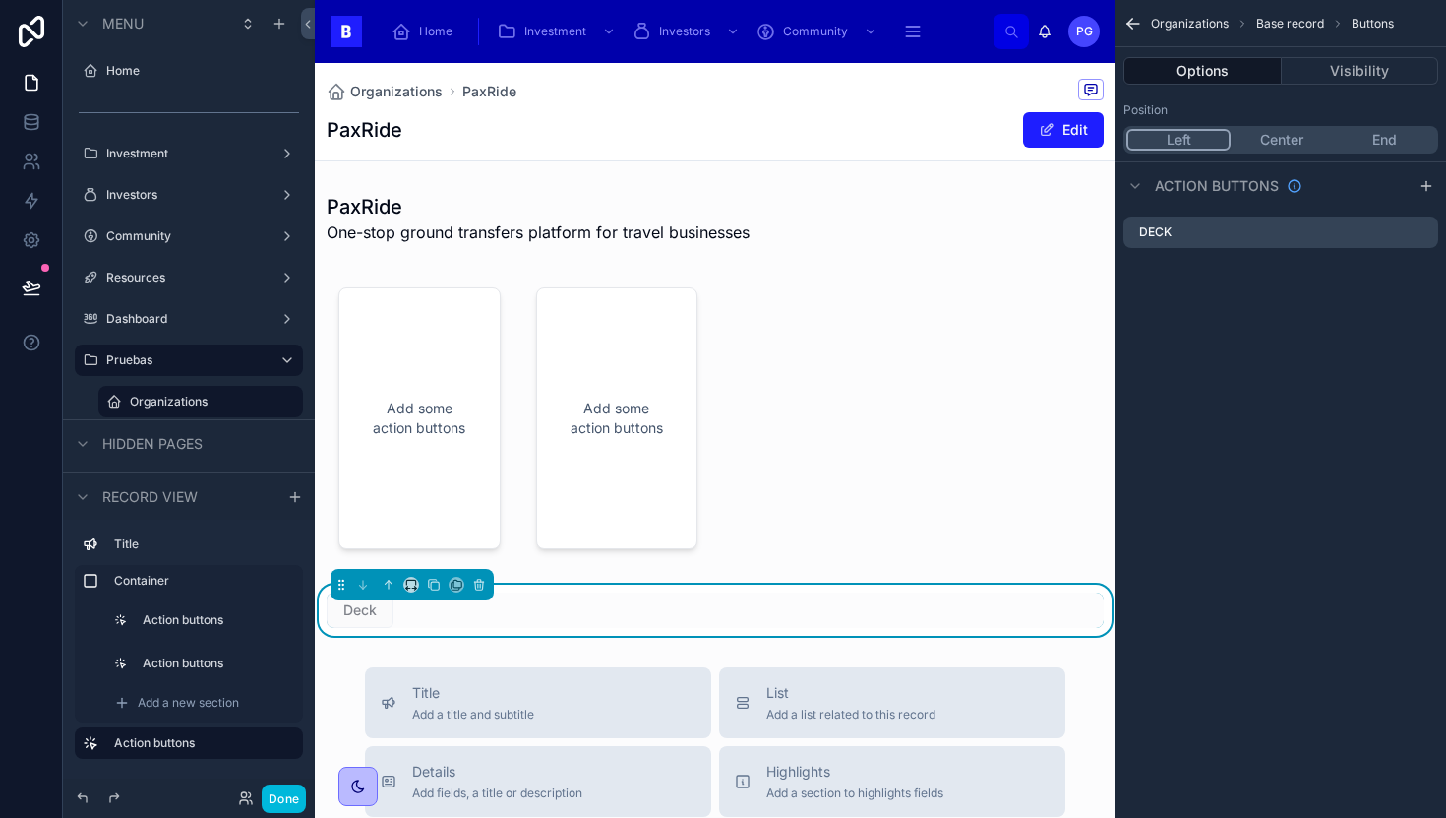
click at [1424, 187] on icon "scrollable content" at bounding box center [1427, 186] width 16 height 16
click at [0, 0] on icon "scrollable content" at bounding box center [0, 0] width 0 height 0
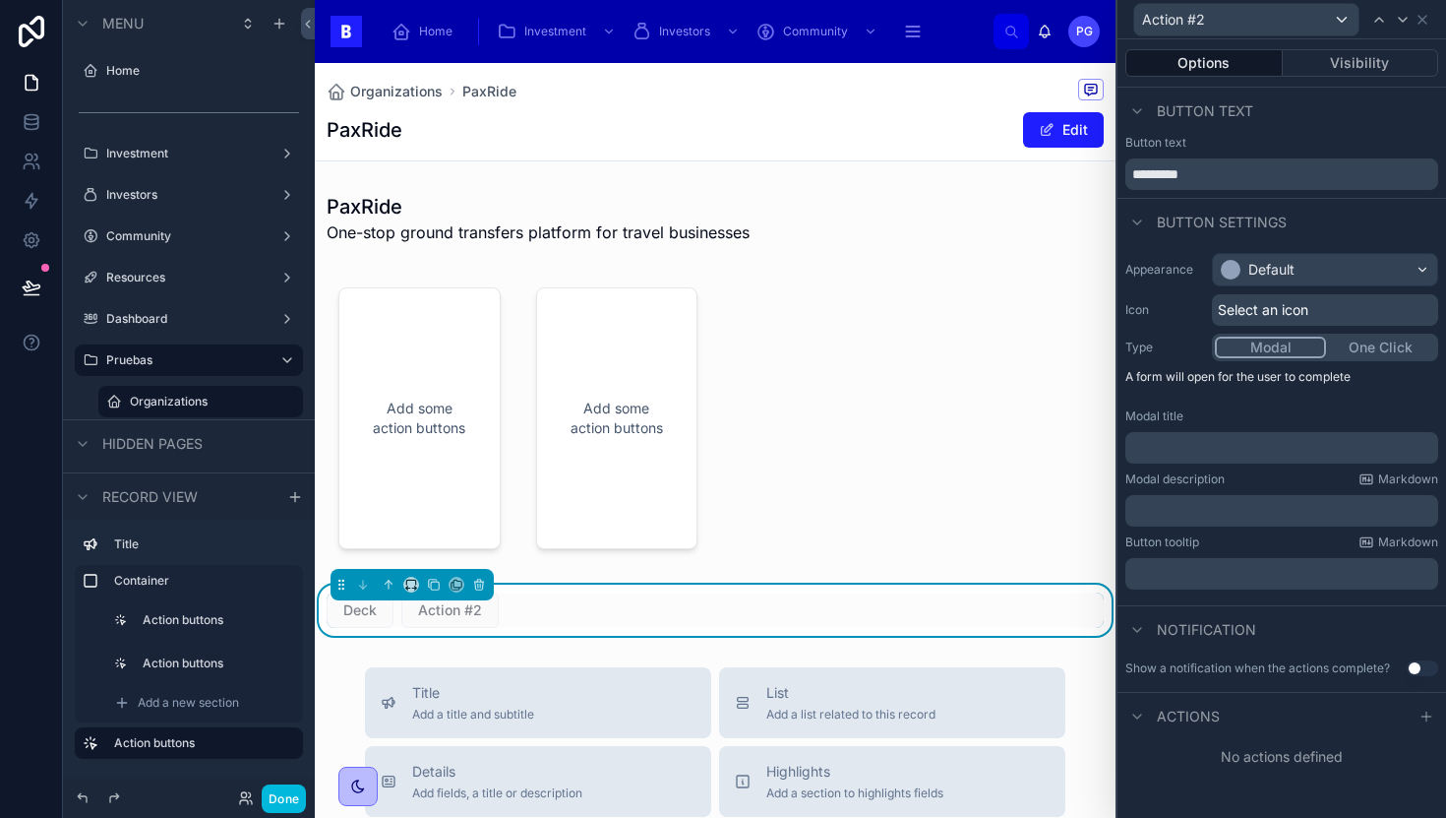
click at [1242, 175] on input "*********" at bounding box center [1282, 173] width 313 height 31
type input "******"
click at [1362, 66] on button "Visibility" at bounding box center [1361, 63] width 156 height 28
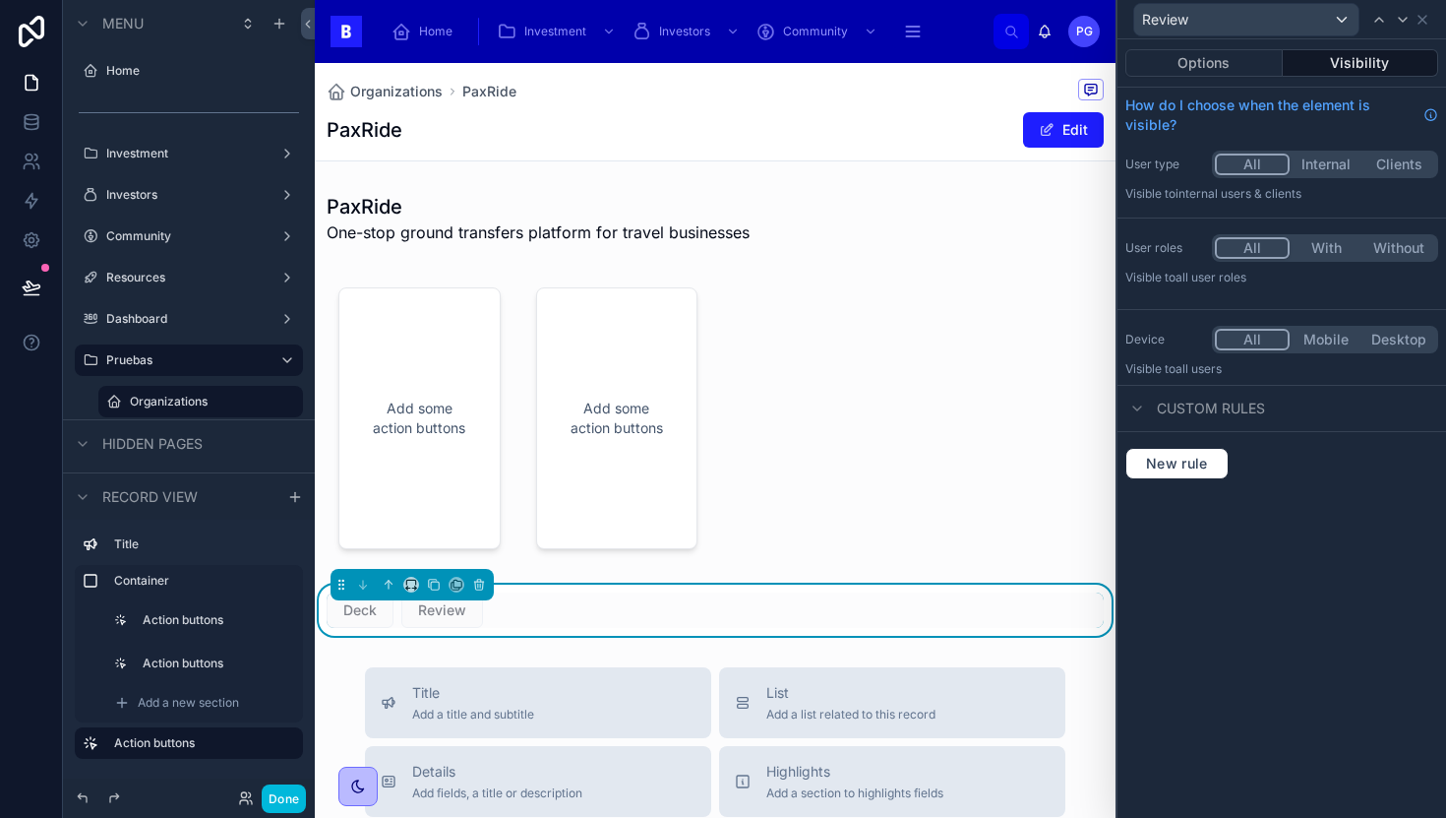
click at [1228, 67] on button "Options" at bounding box center [1204, 63] width 157 height 28
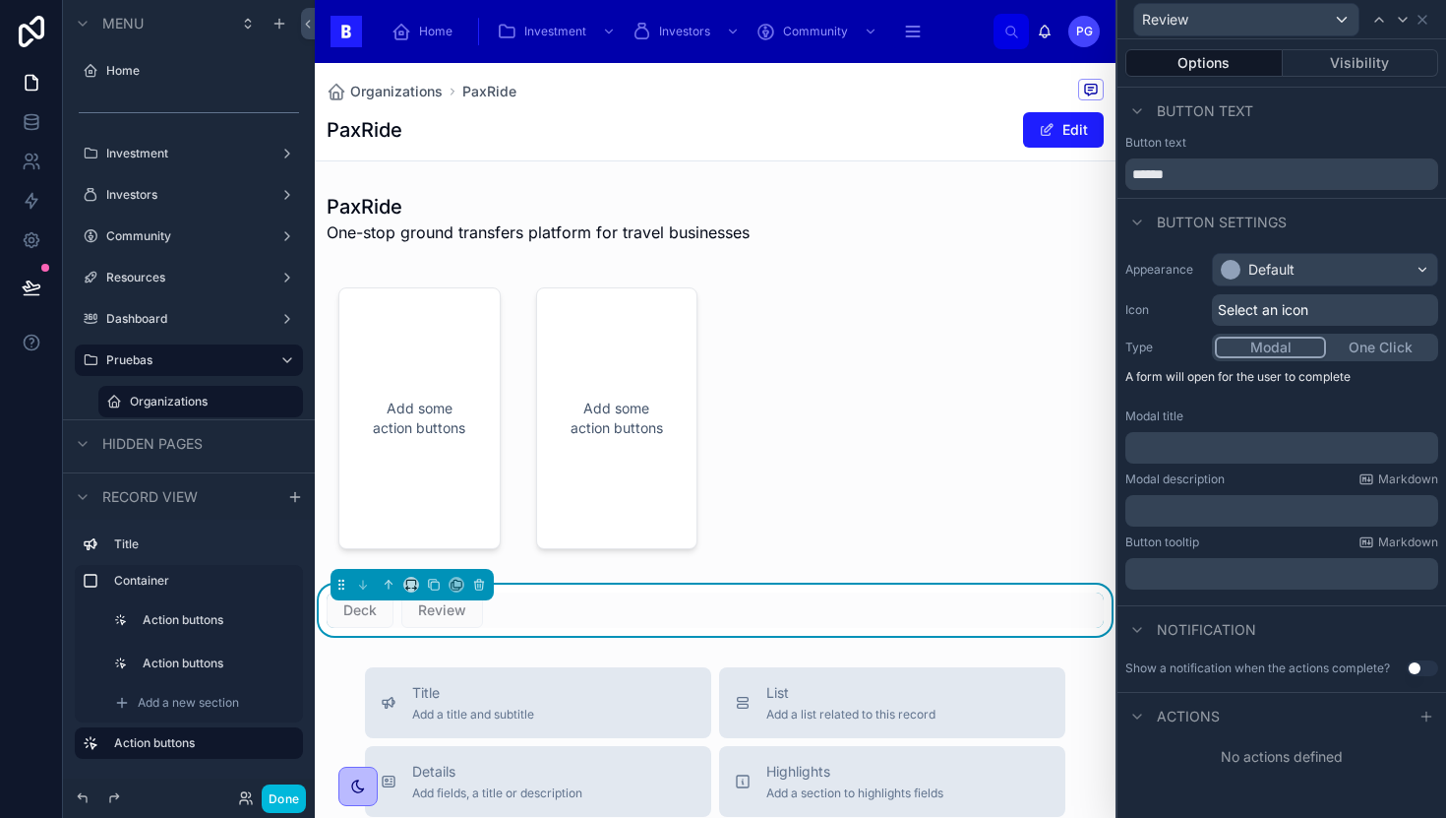
click at [1426, 719] on icon at bounding box center [1427, 716] width 16 height 16
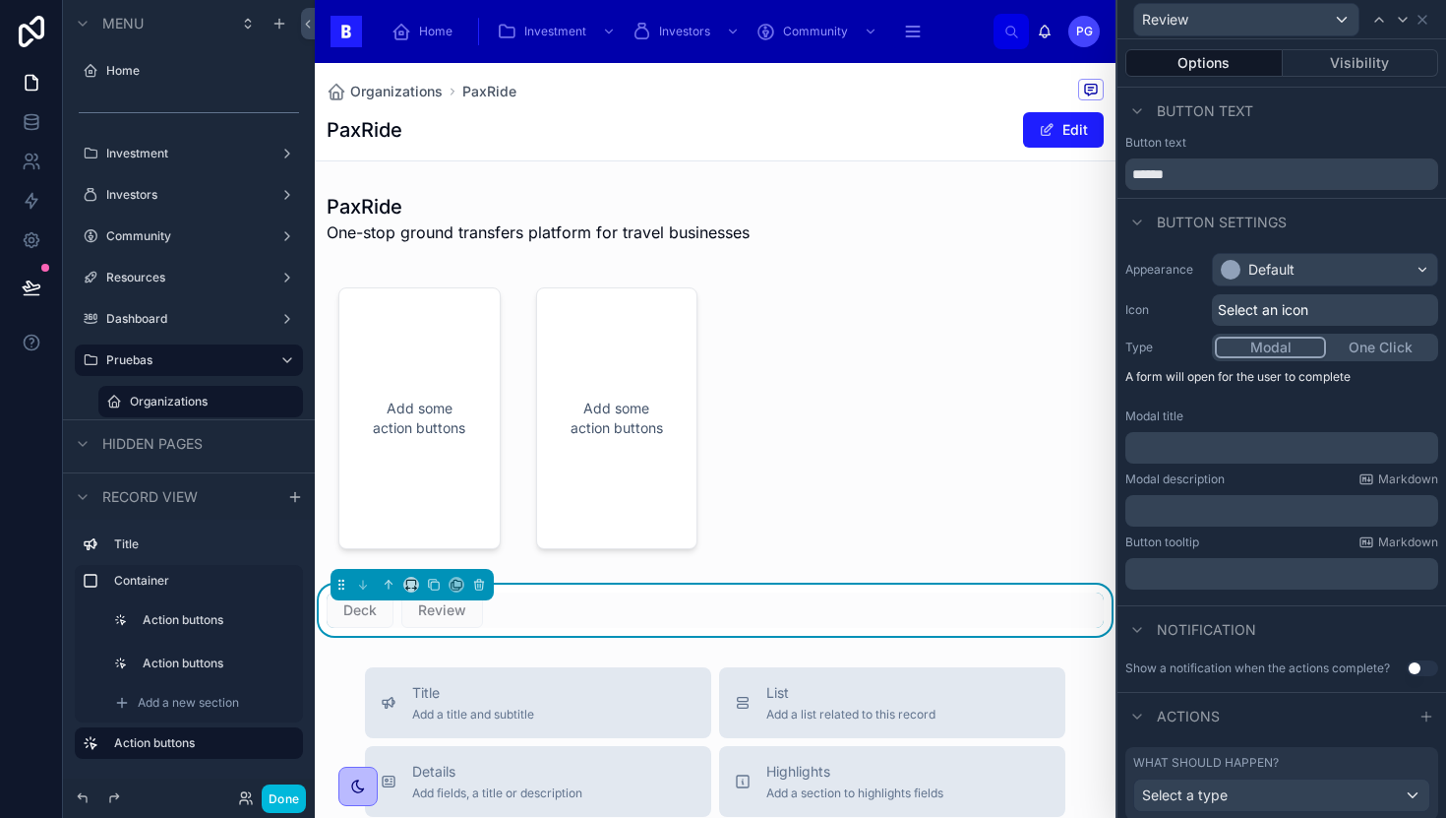
scroll to position [60, 0]
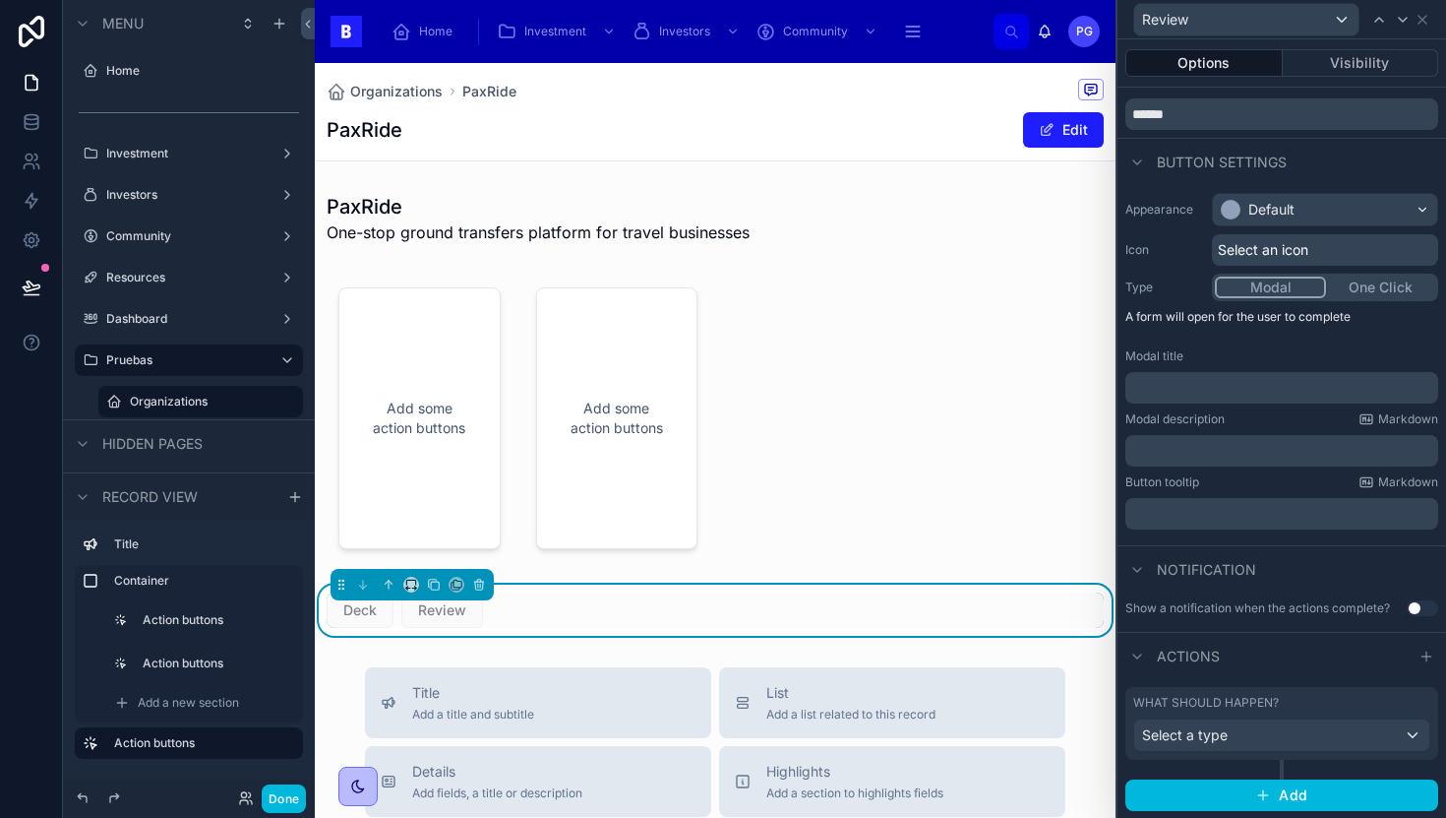
click at [1274, 735] on div "Select a type" at bounding box center [1281, 734] width 295 height 31
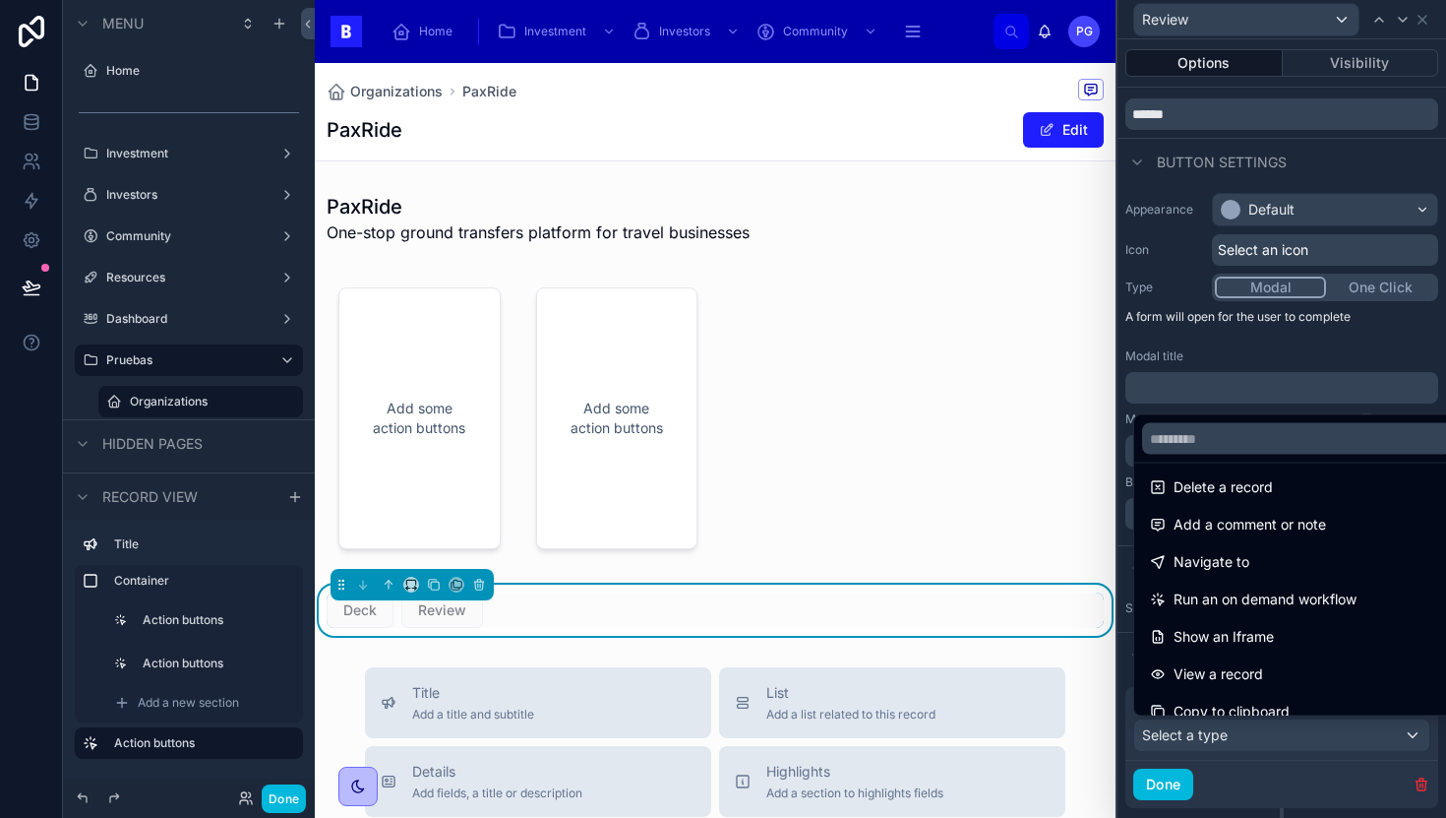
scroll to position [53, 0]
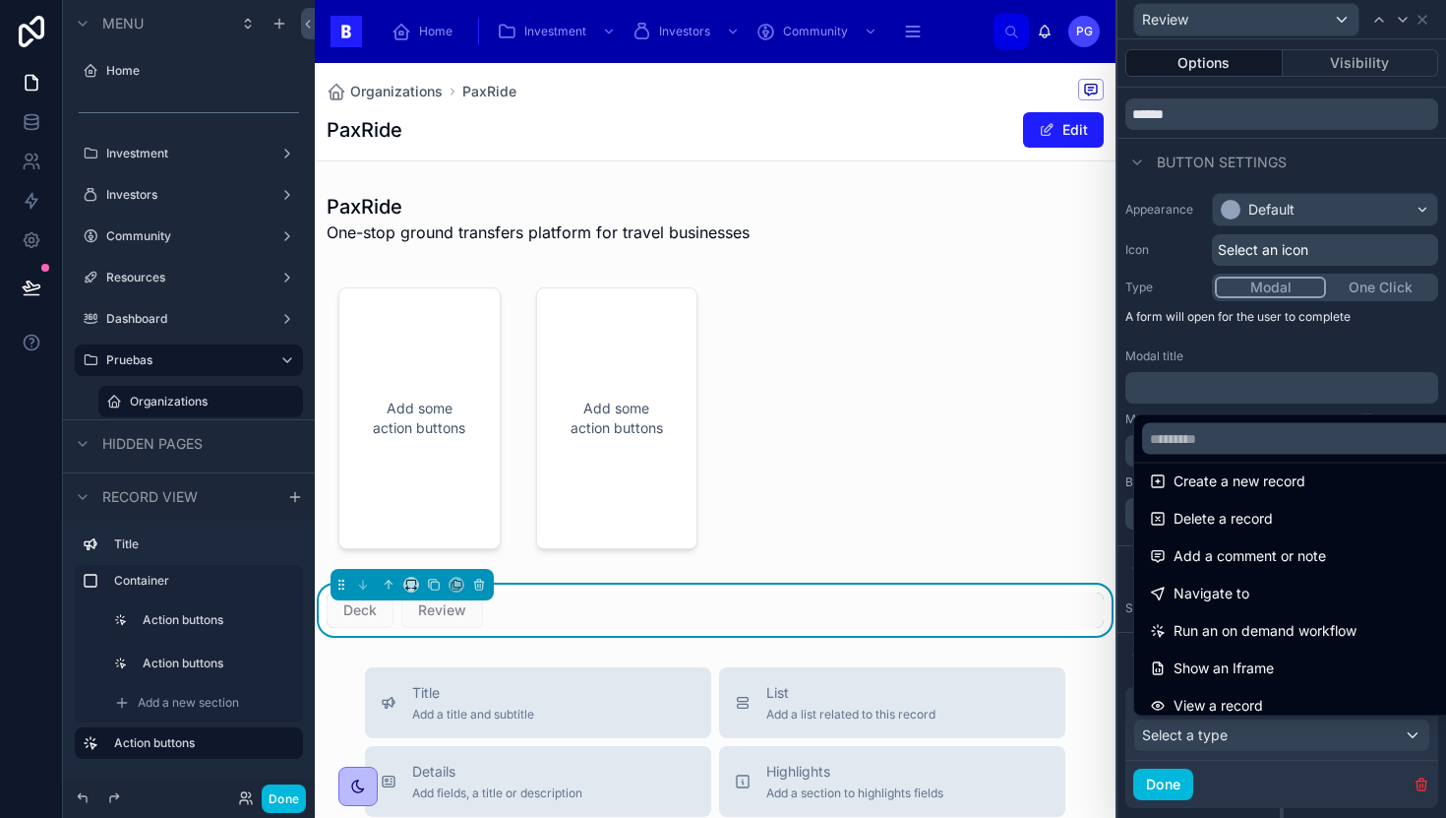
click at [1237, 607] on div "Navigate to" at bounding box center [1297, 593] width 318 height 35
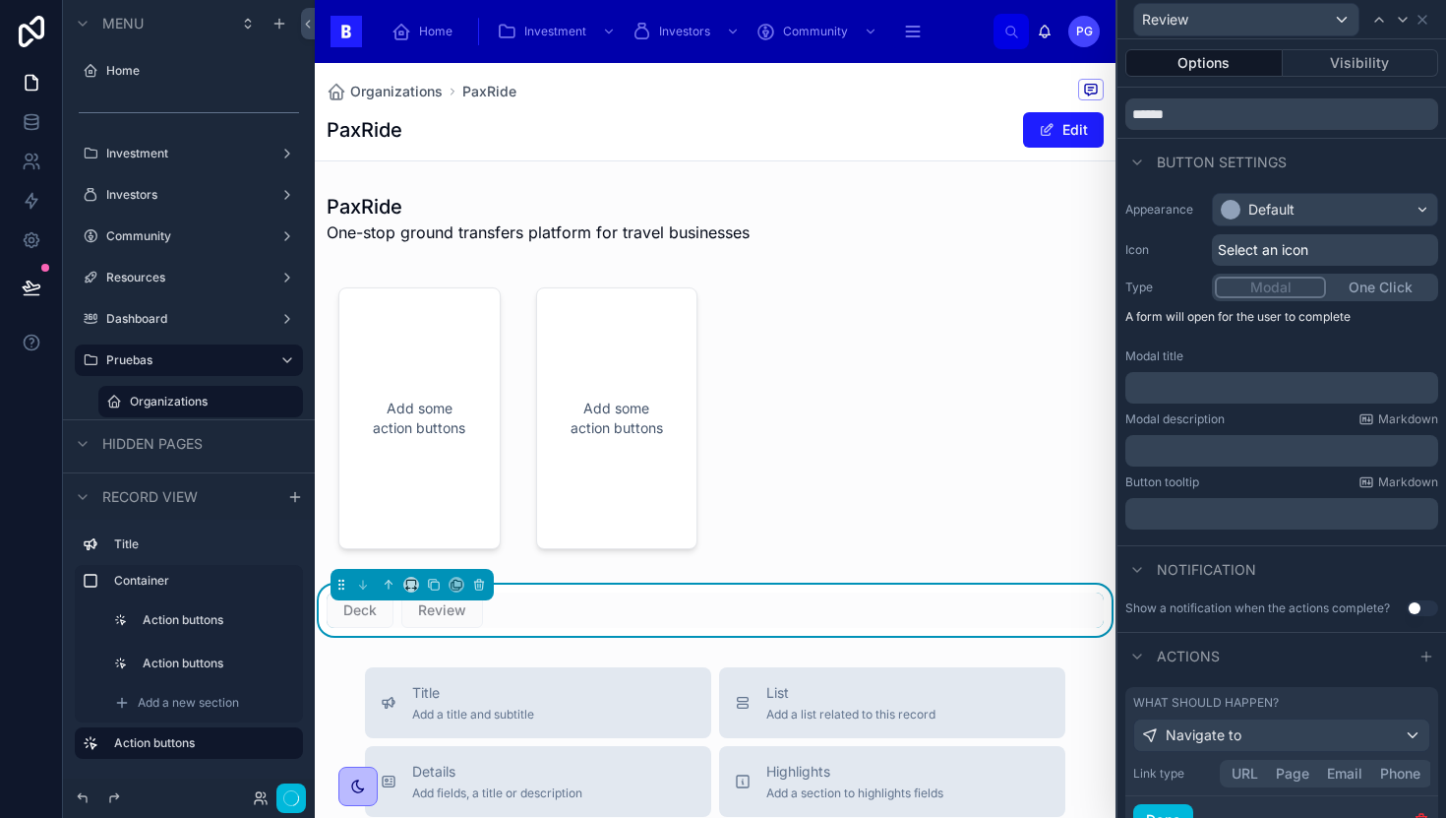
scroll to position [10, 0]
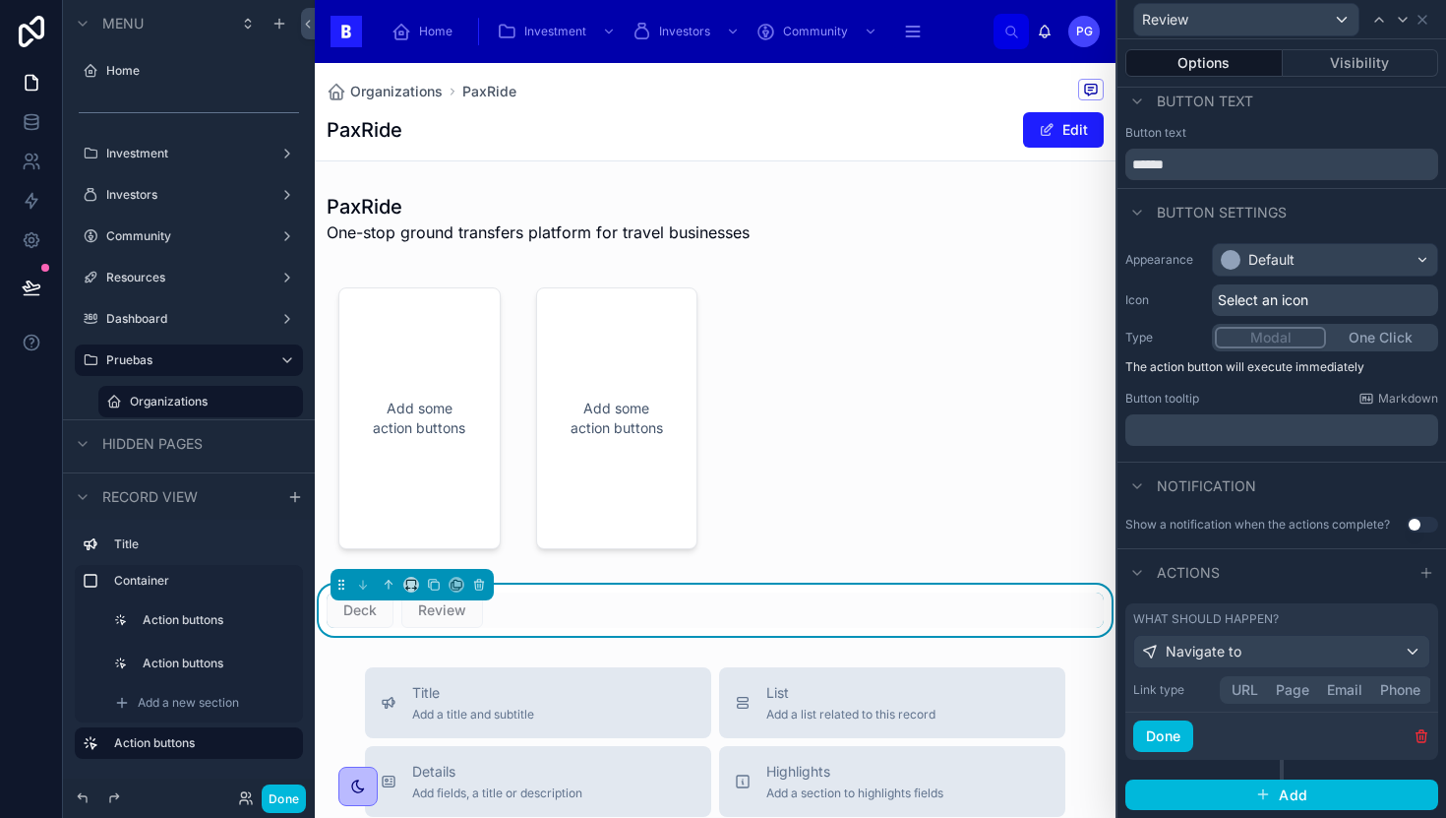
click at [1253, 698] on div "Link type URL Page Email Phone" at bounding box center [1281, 690] width 297 height 28
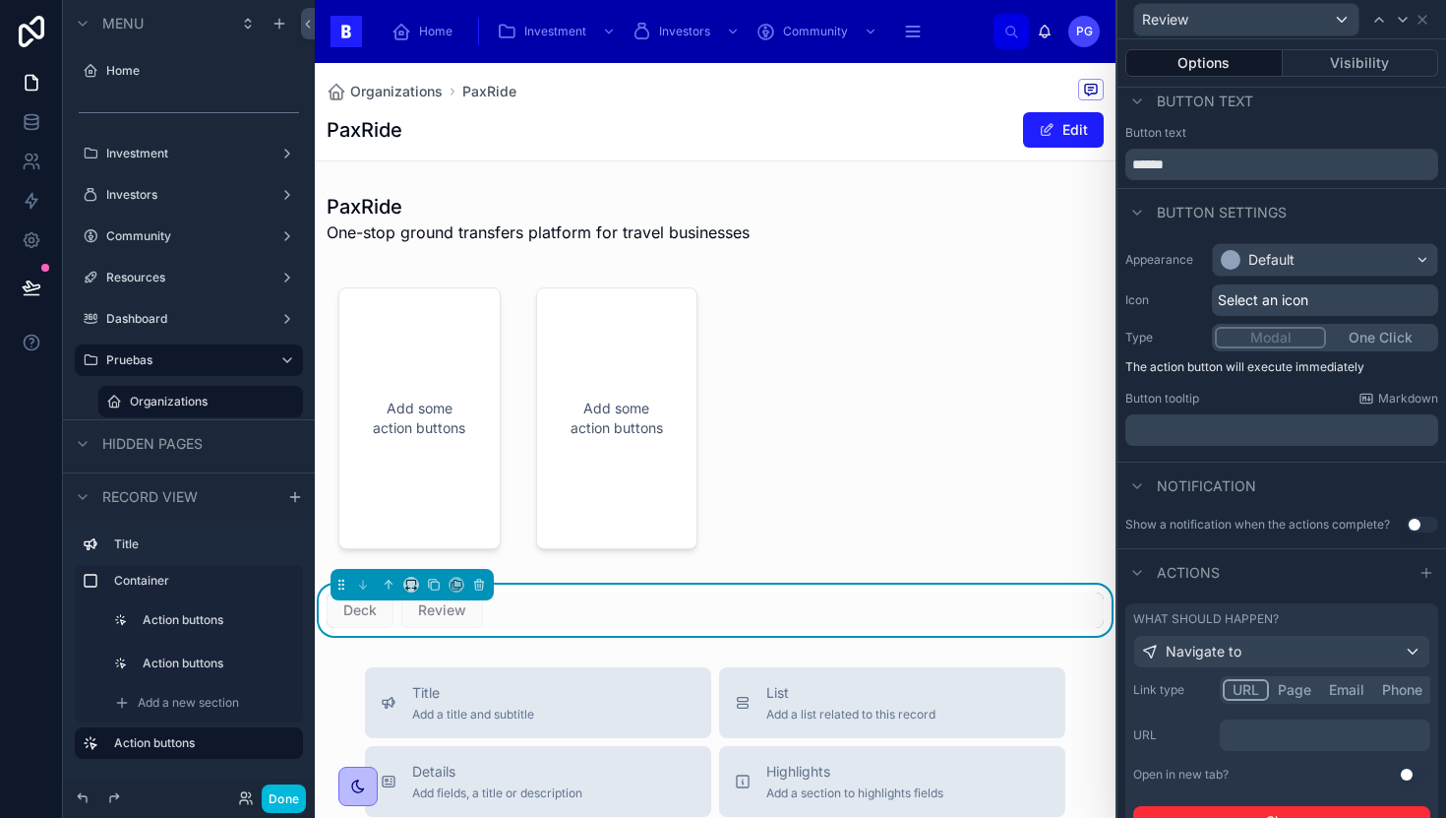
scroll to position [60, 0]
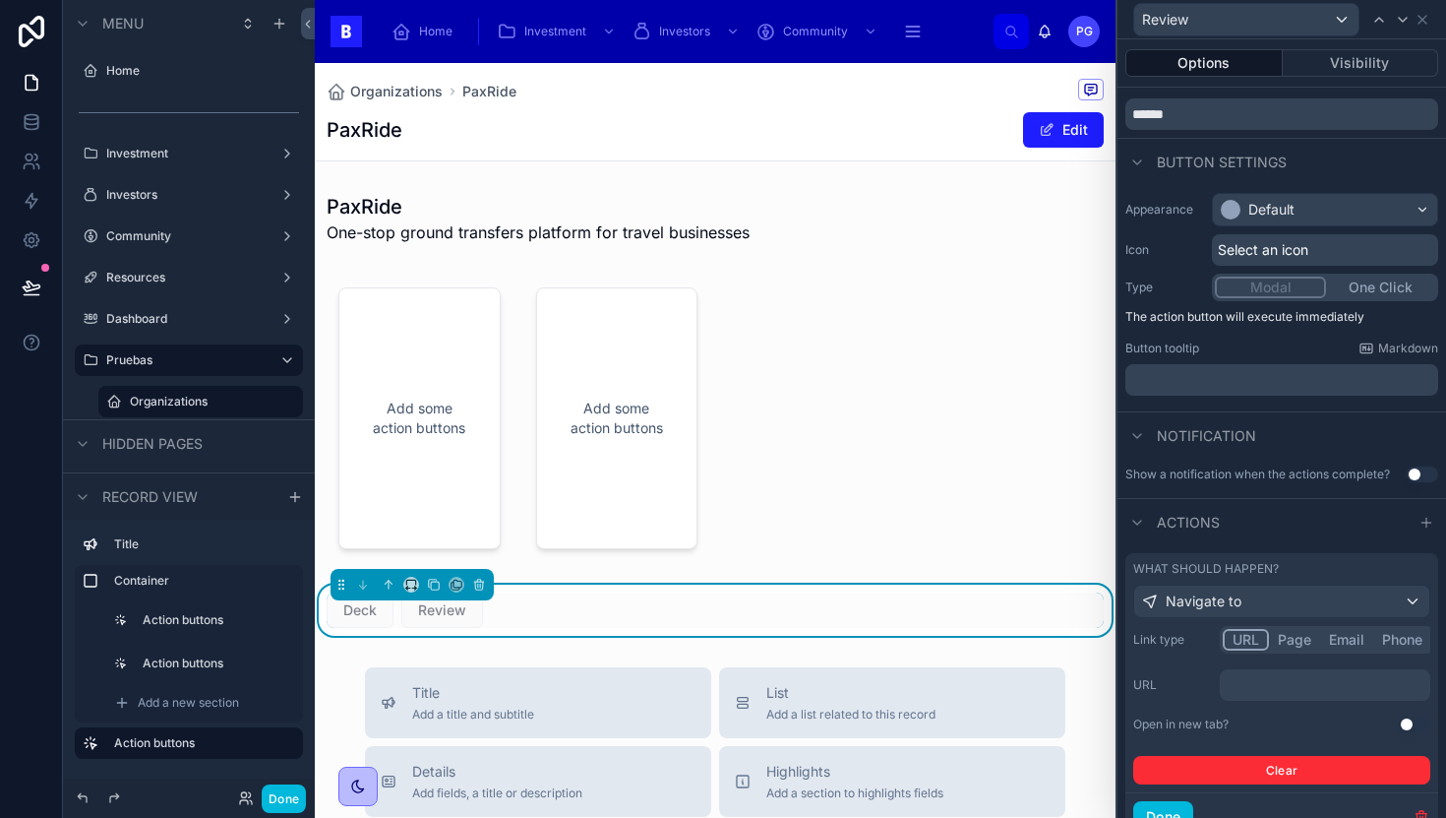
click at [1399, 728] on button "Use setting" at bounding box center [1414, 724] width 31 height 16
click at [1275, 690] on p "﻿" at bounding box center [1327, 685] width 199 height 20
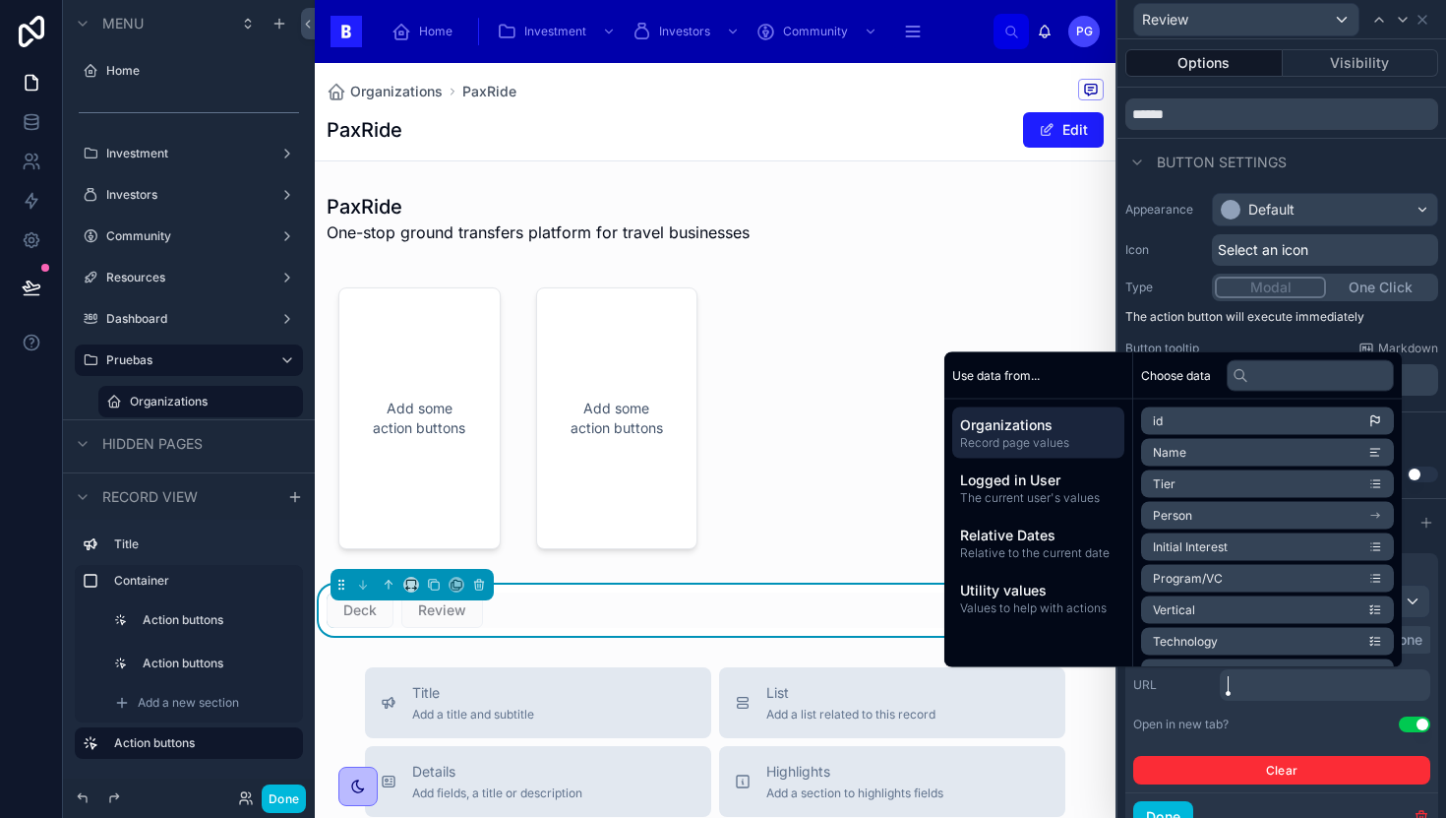
click at [1265, 376] on input "text" at bounding box center [1310, 374] width 167 height 31
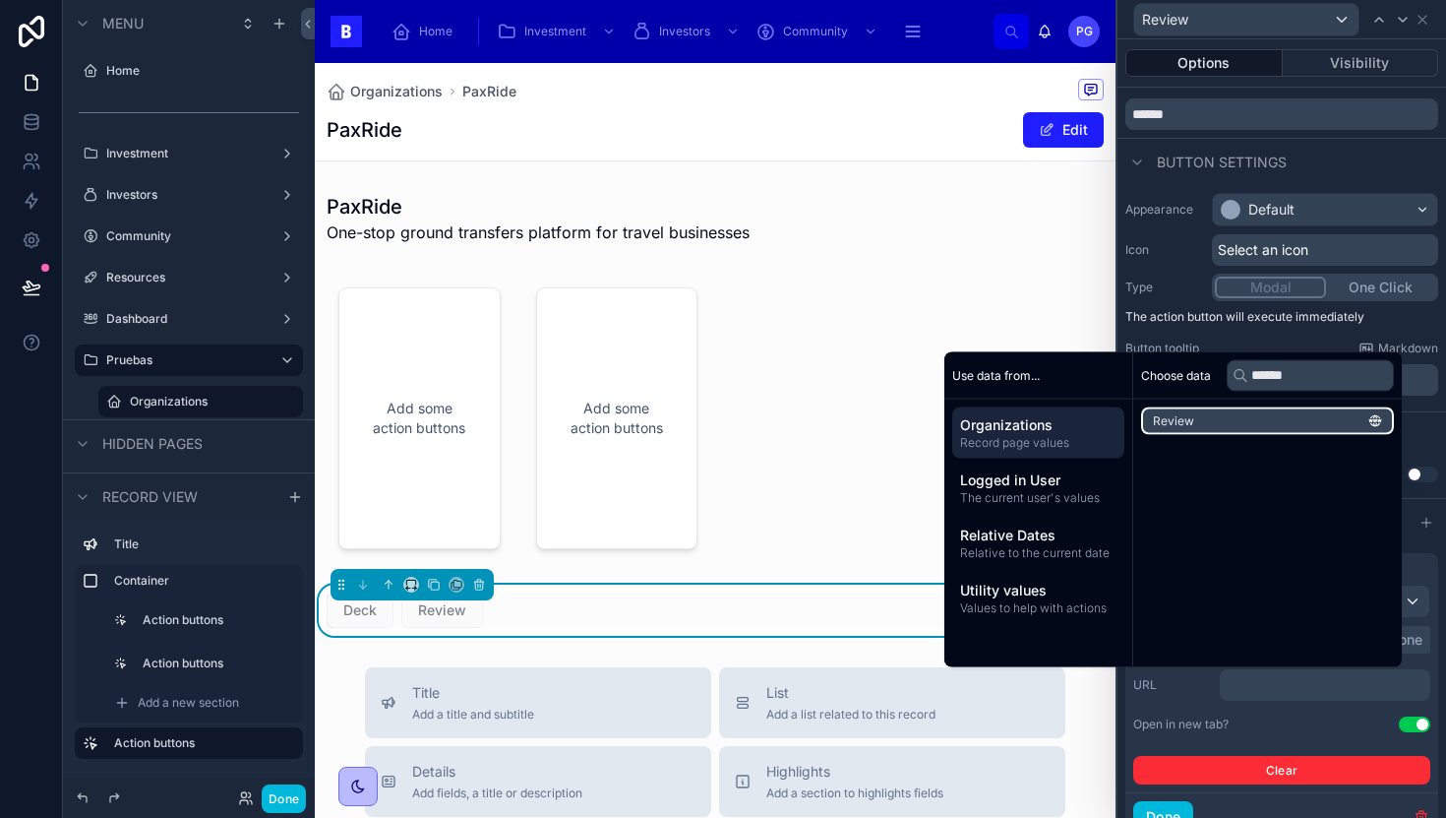
type input "******"
click at [1262, 418] on li "Review" at bounding box center [1267, 421] width 253 height 28
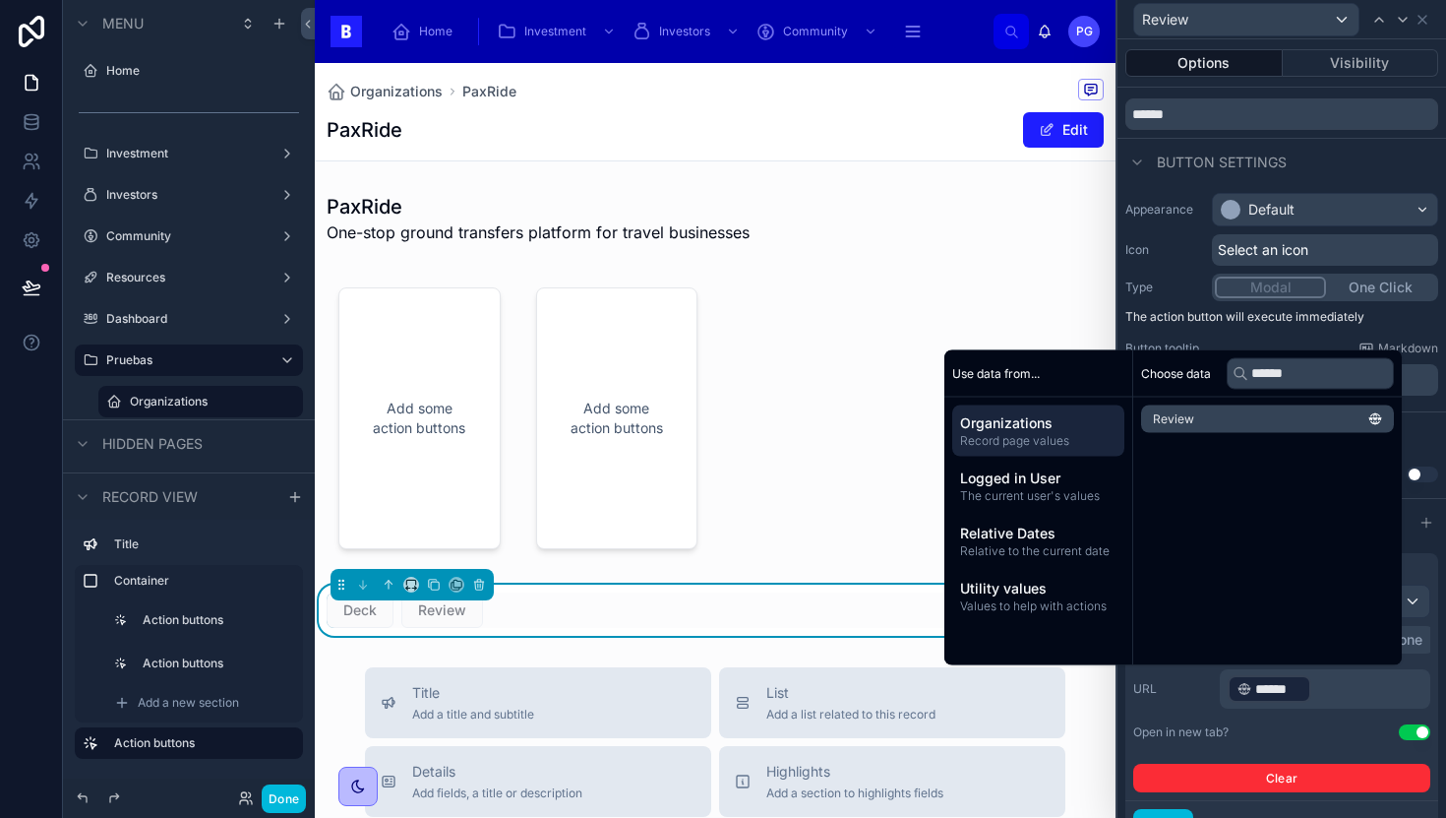
click at [945, 365] on div "Use data from..." at bounding box center [1039, 373] width 188 height 47
click at [862, 401] on div at bounding box center [715, 418] width 801 height 301
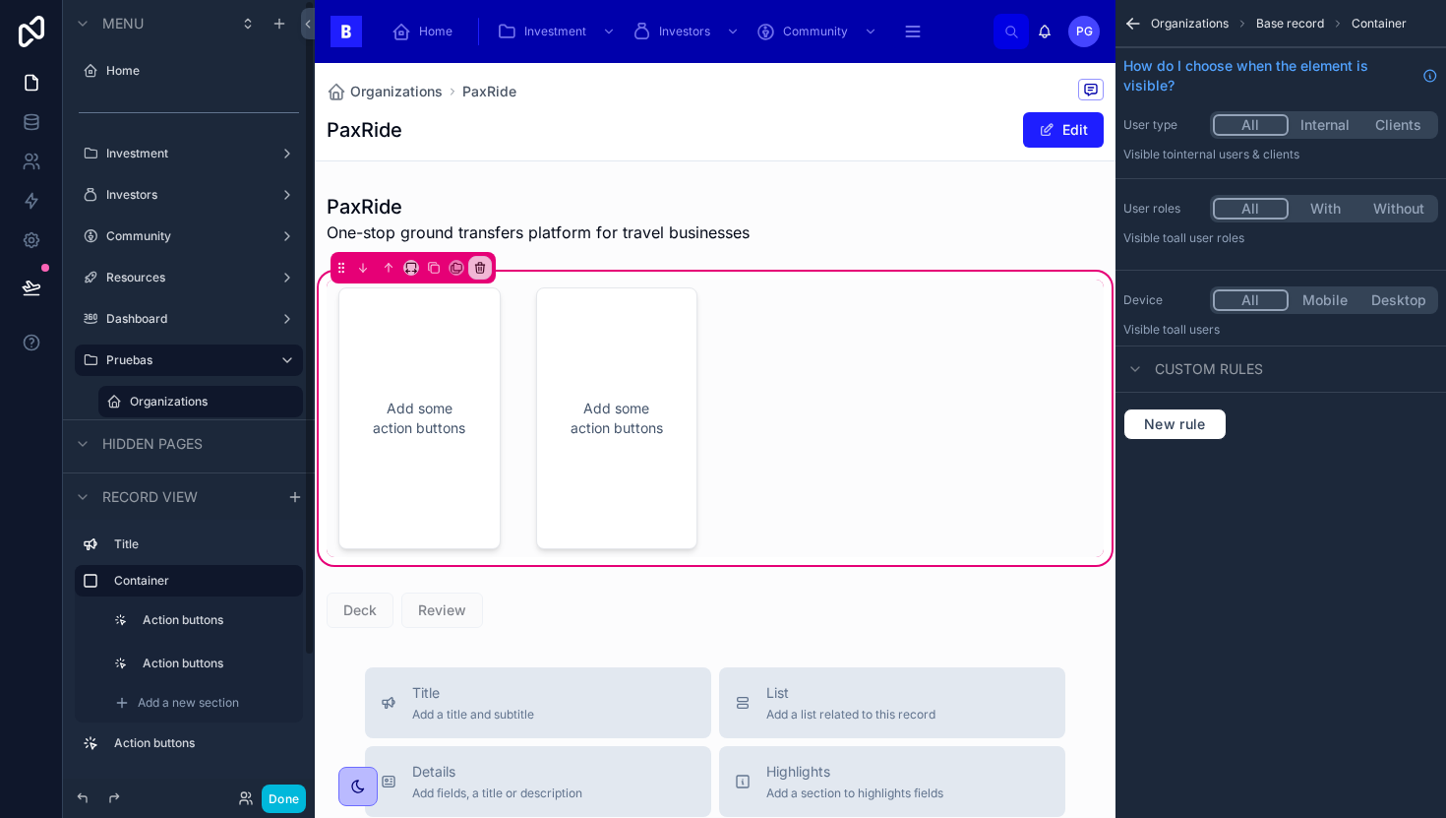
click at [287, 795] on button "Done" at bounding box center [284, 798] width 44 height 29
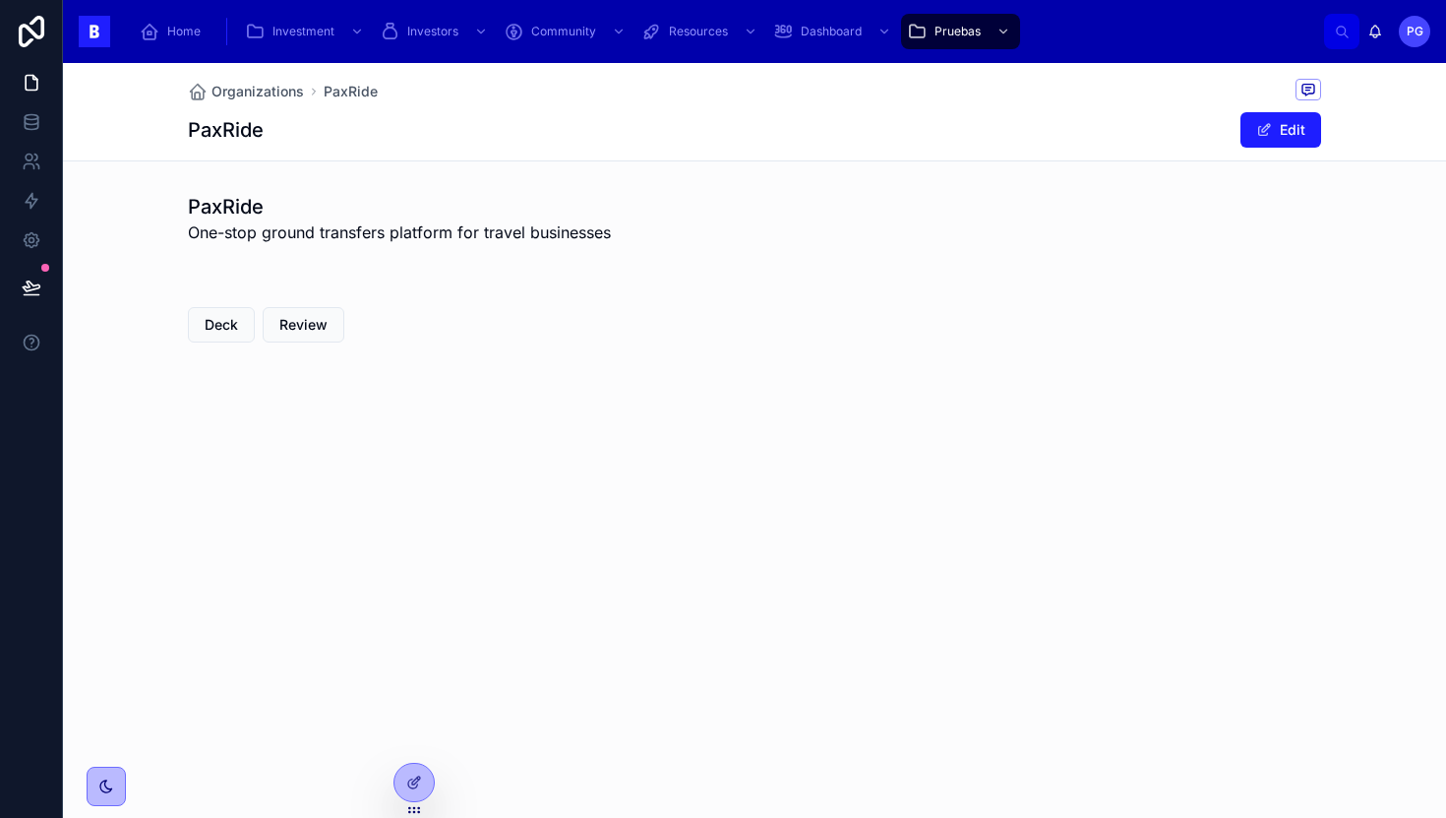
click at [306, 326] on span "Review" at bounding box center [303, 325] width 48 height 20
click at [414, 779] on icon at bounding box center [416, 780] width 8 height 8
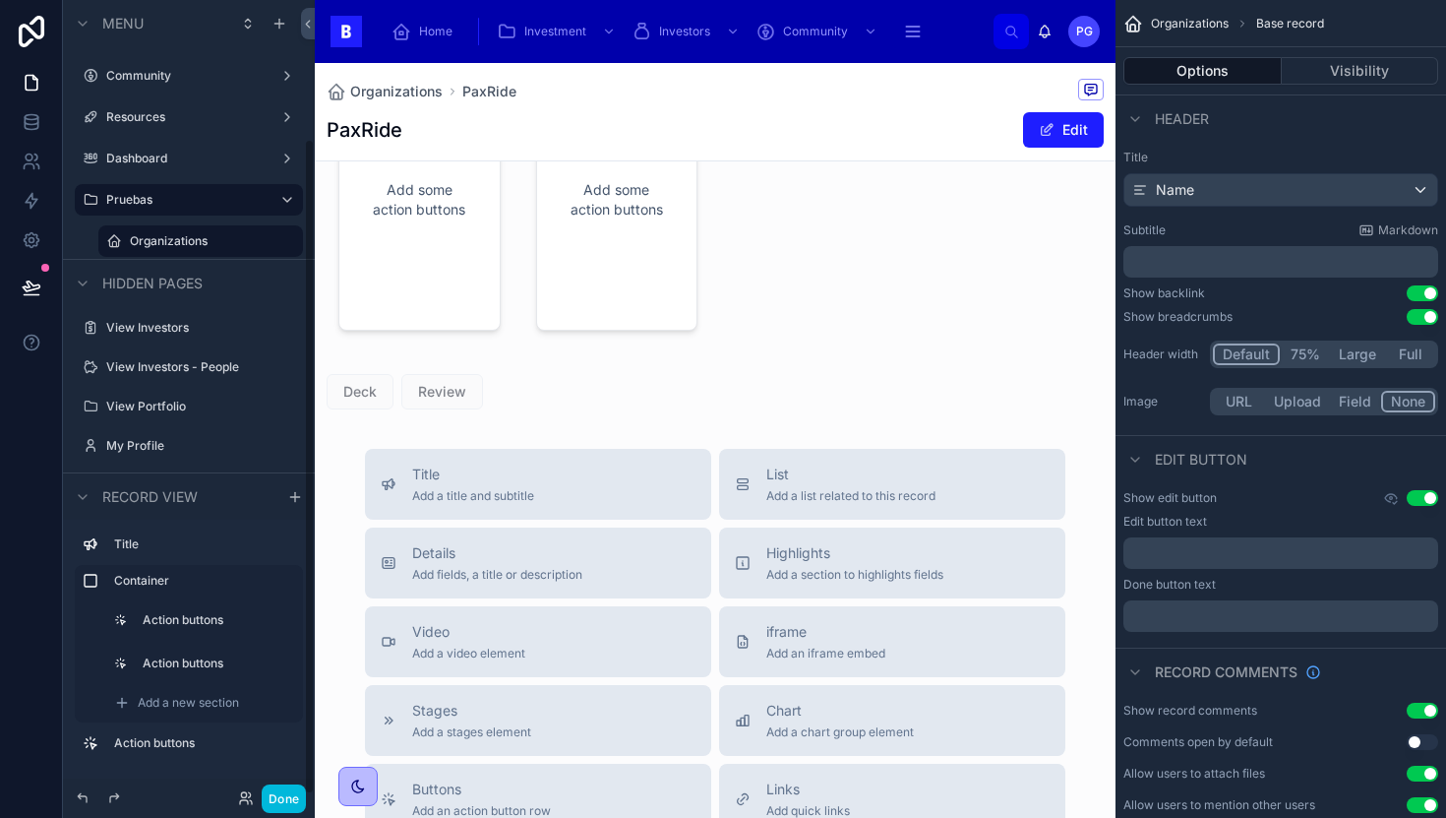
scroll to position [167, 0]
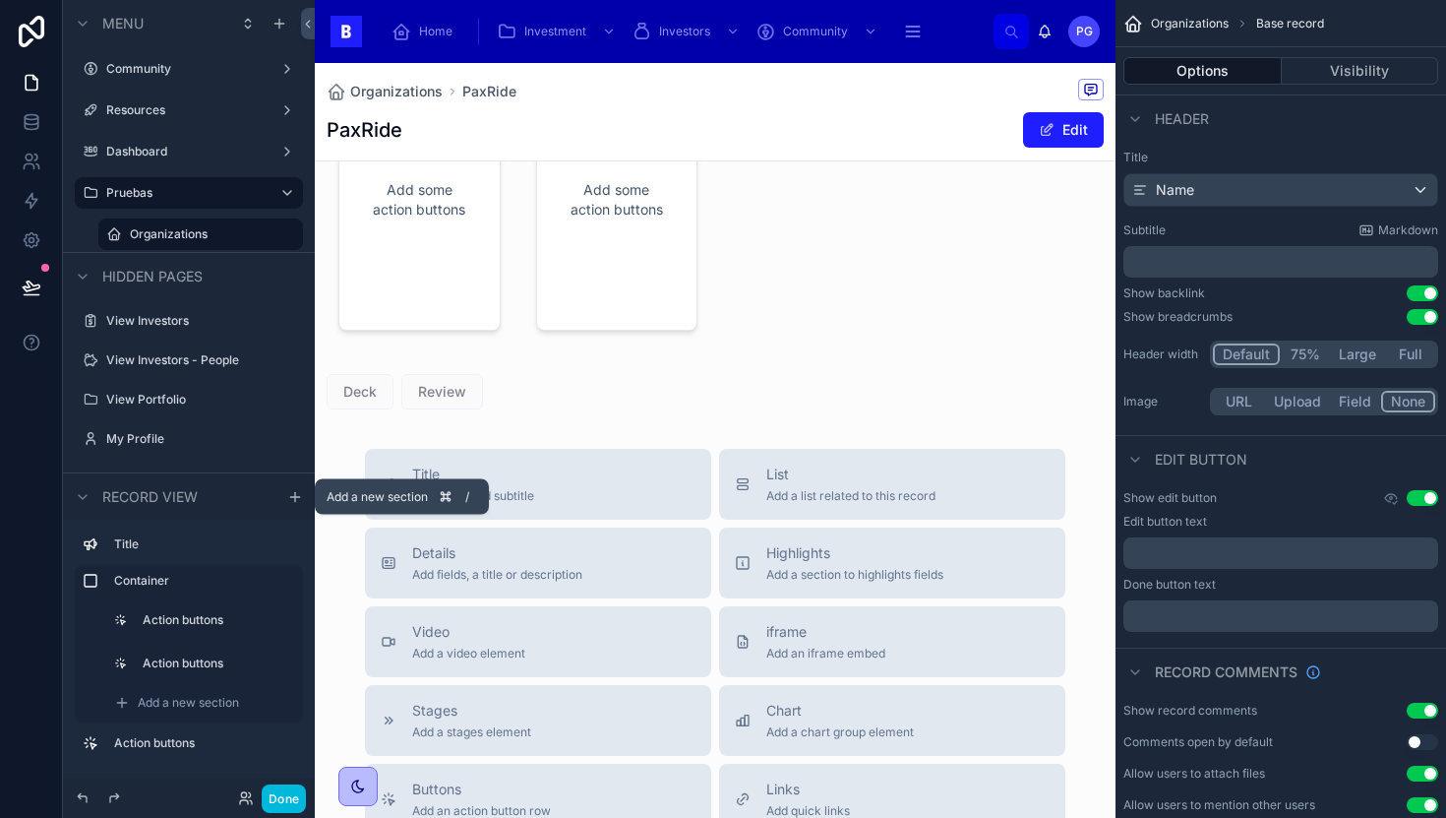
click at [295, 495] on icon "scrollable content" at bounding box center [295, 496] width 0 height 9
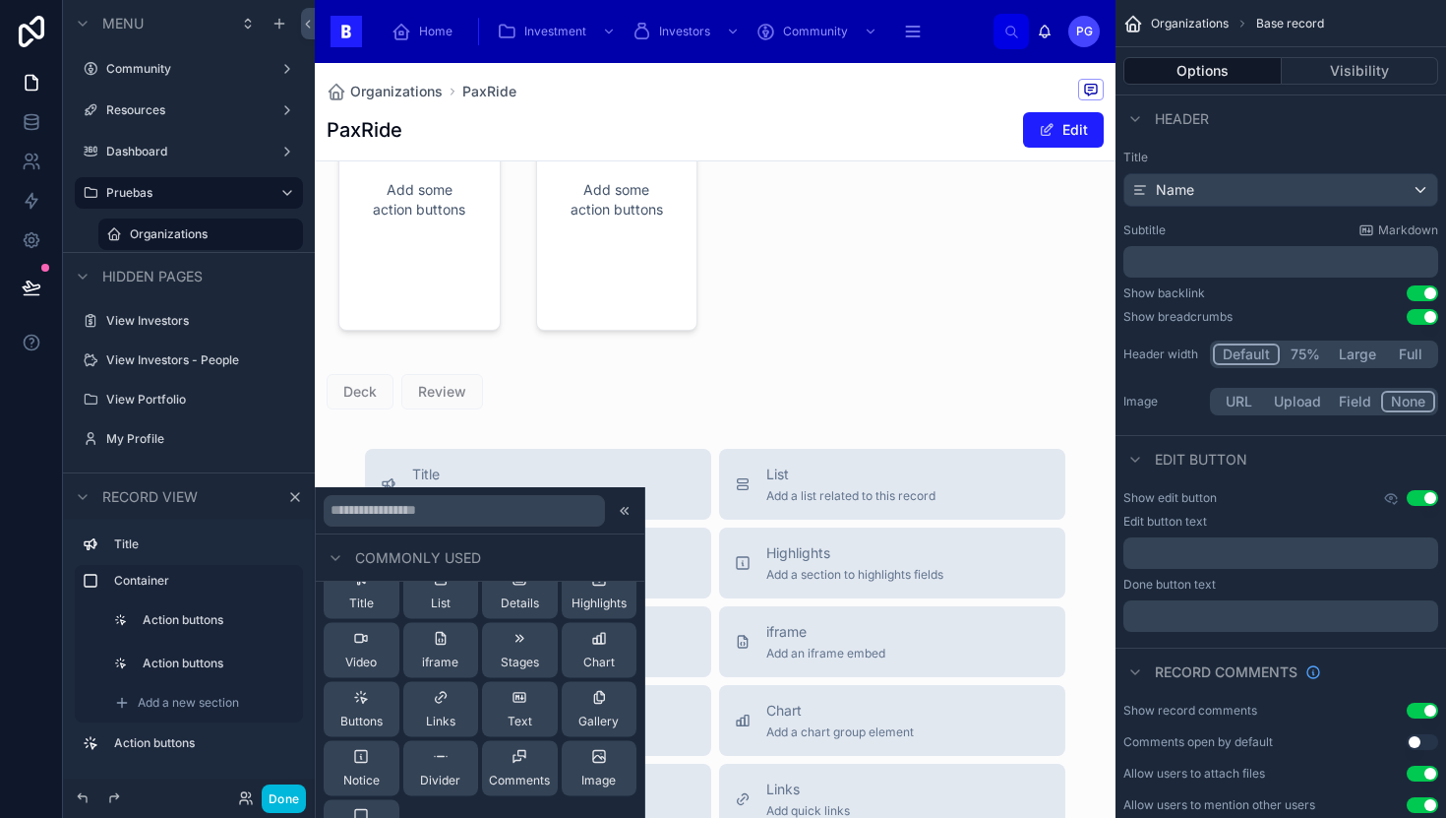
scroll to position [0, 0]
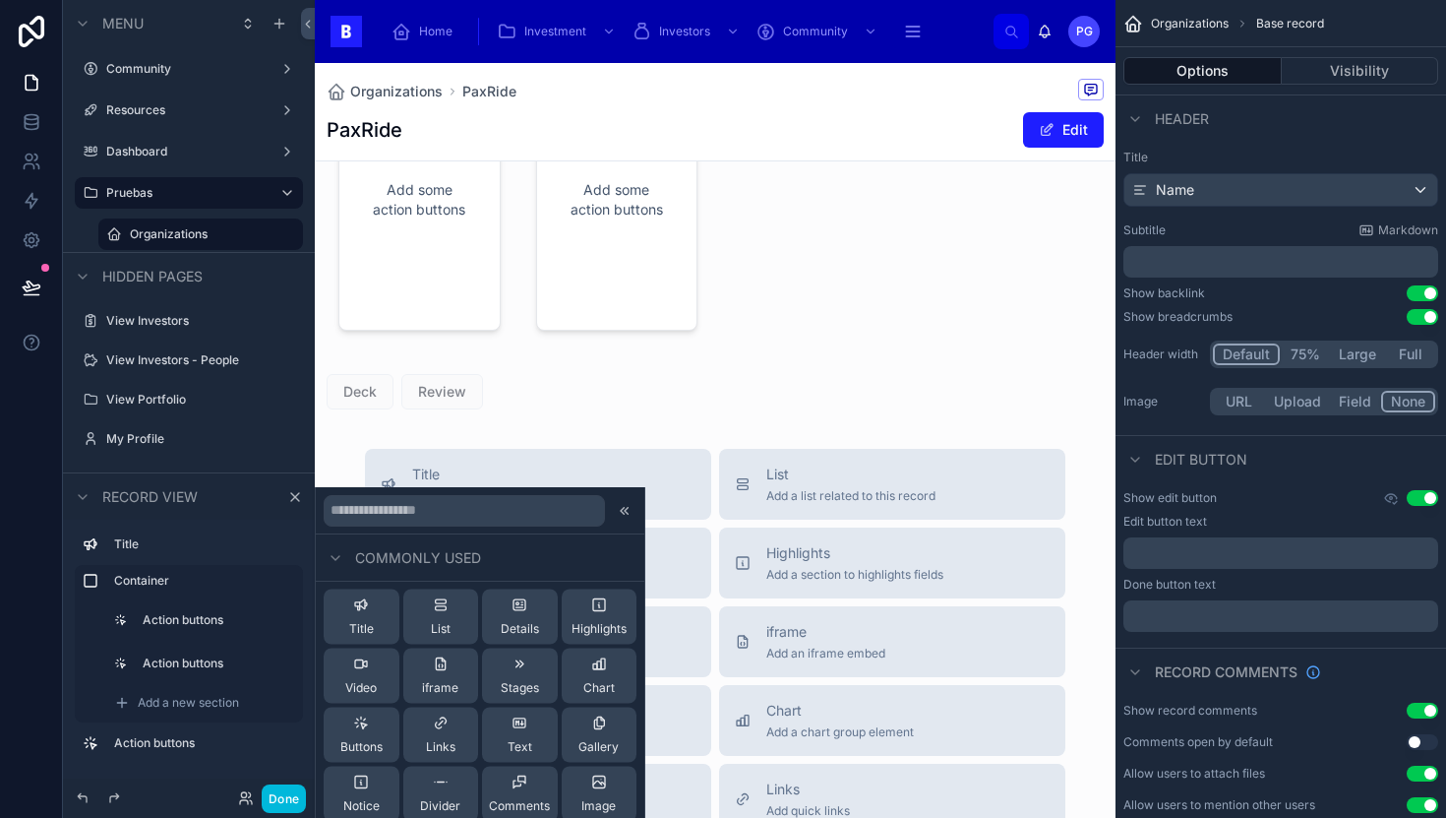
click at [433, 512] on input "text" at bounding box center [464, 509] width 281 height 31
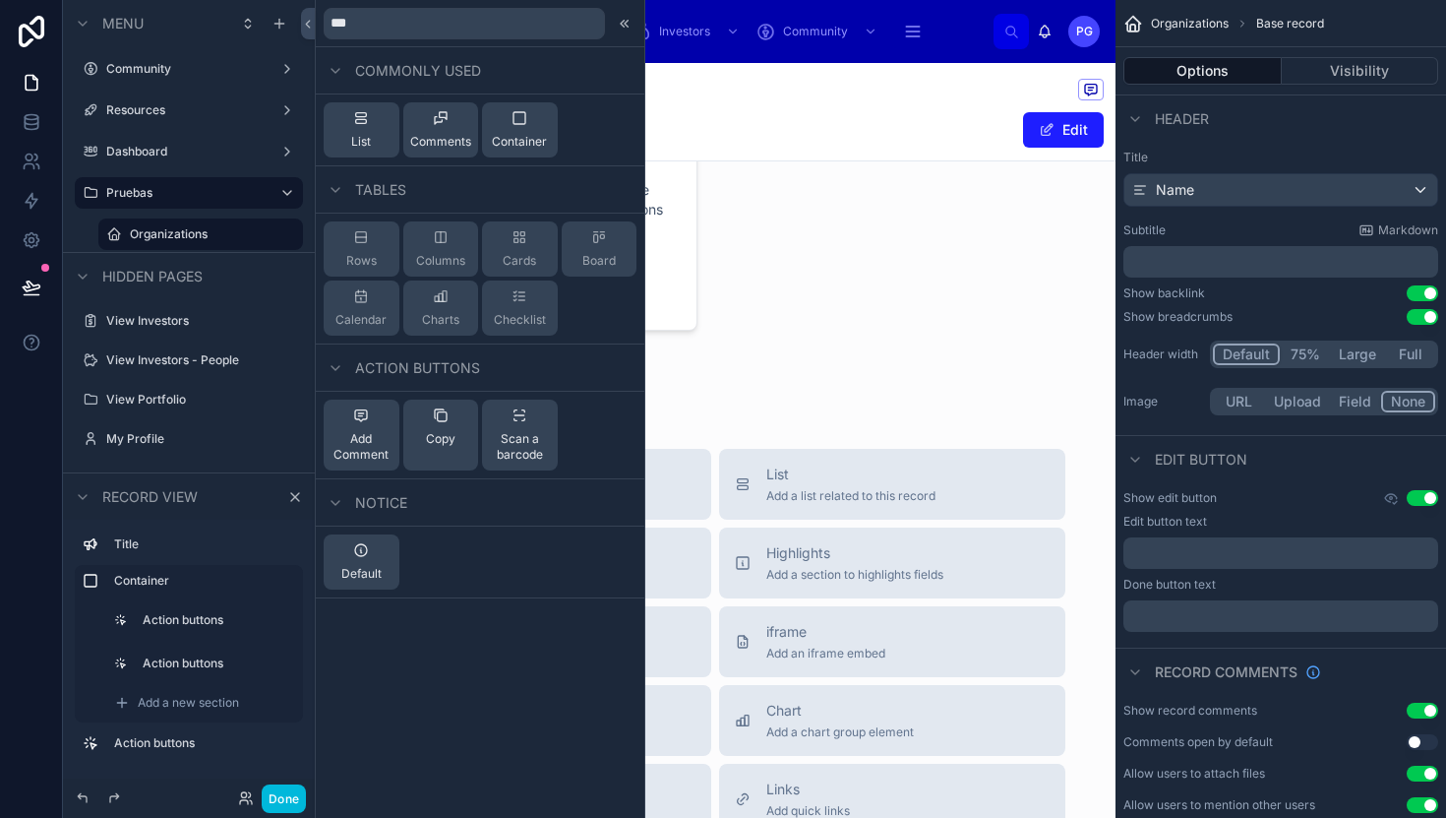
type input "****"
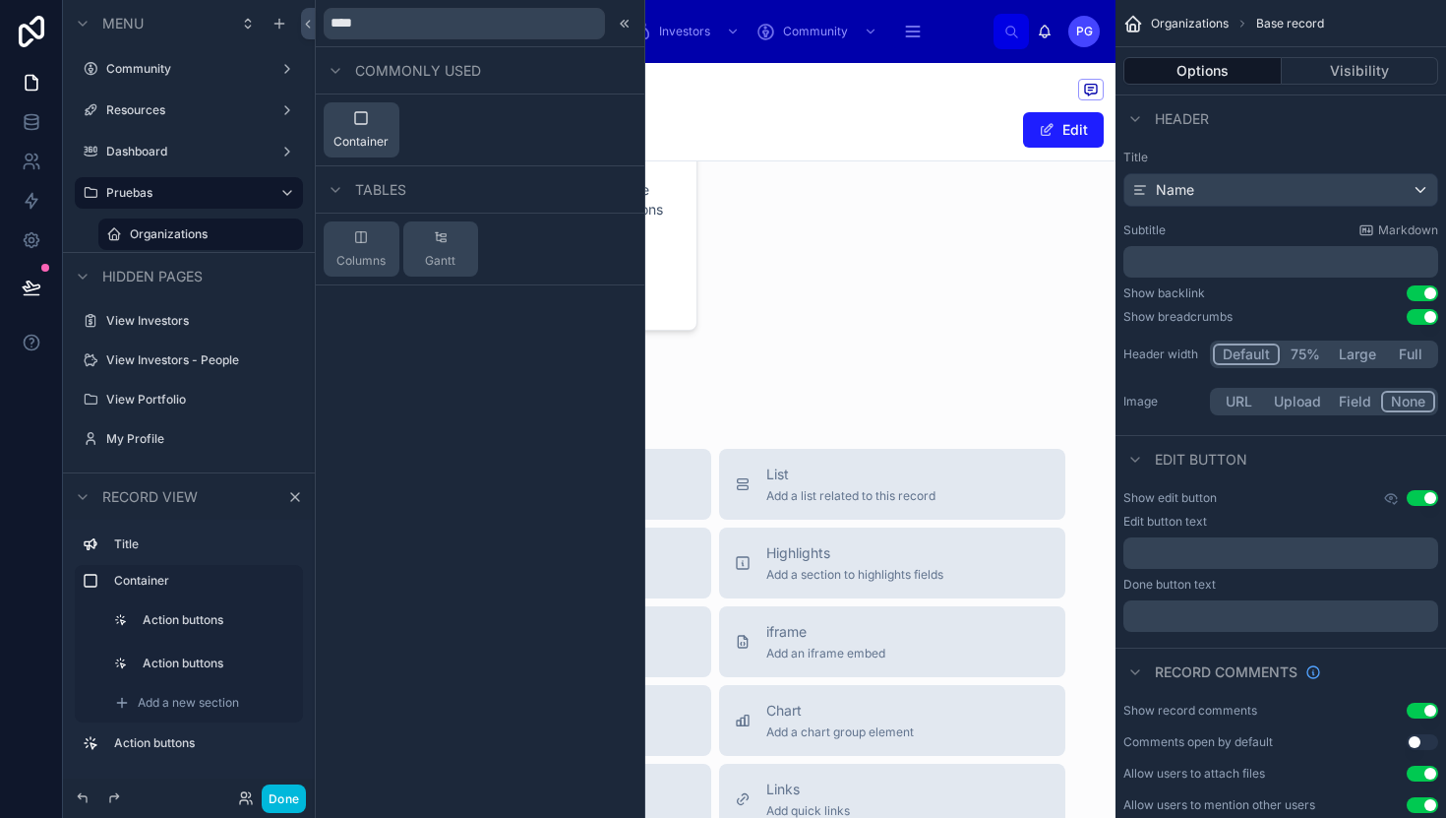
click at [365, 132] on div "Container" at bounding box center [361, 129] width 55 height 39
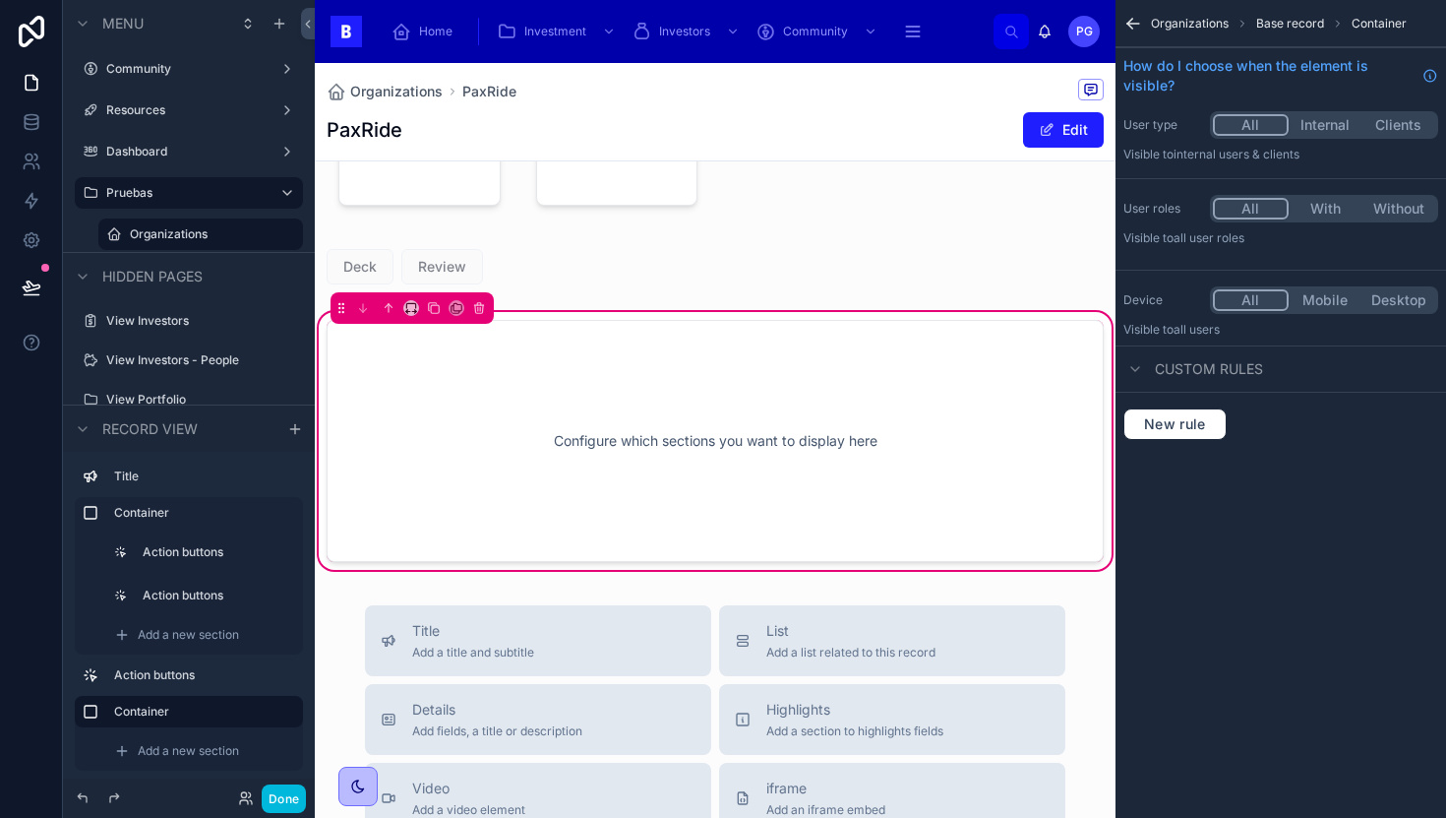
scroll to position [344, 0]
click at [742, 429] on div "Configure which sections you want to display here" at bounding box center [715, 439] width 712 height 177
click at [184, 755] on span "Add a new section" at bounding box center [188, 751] width 101 height 16
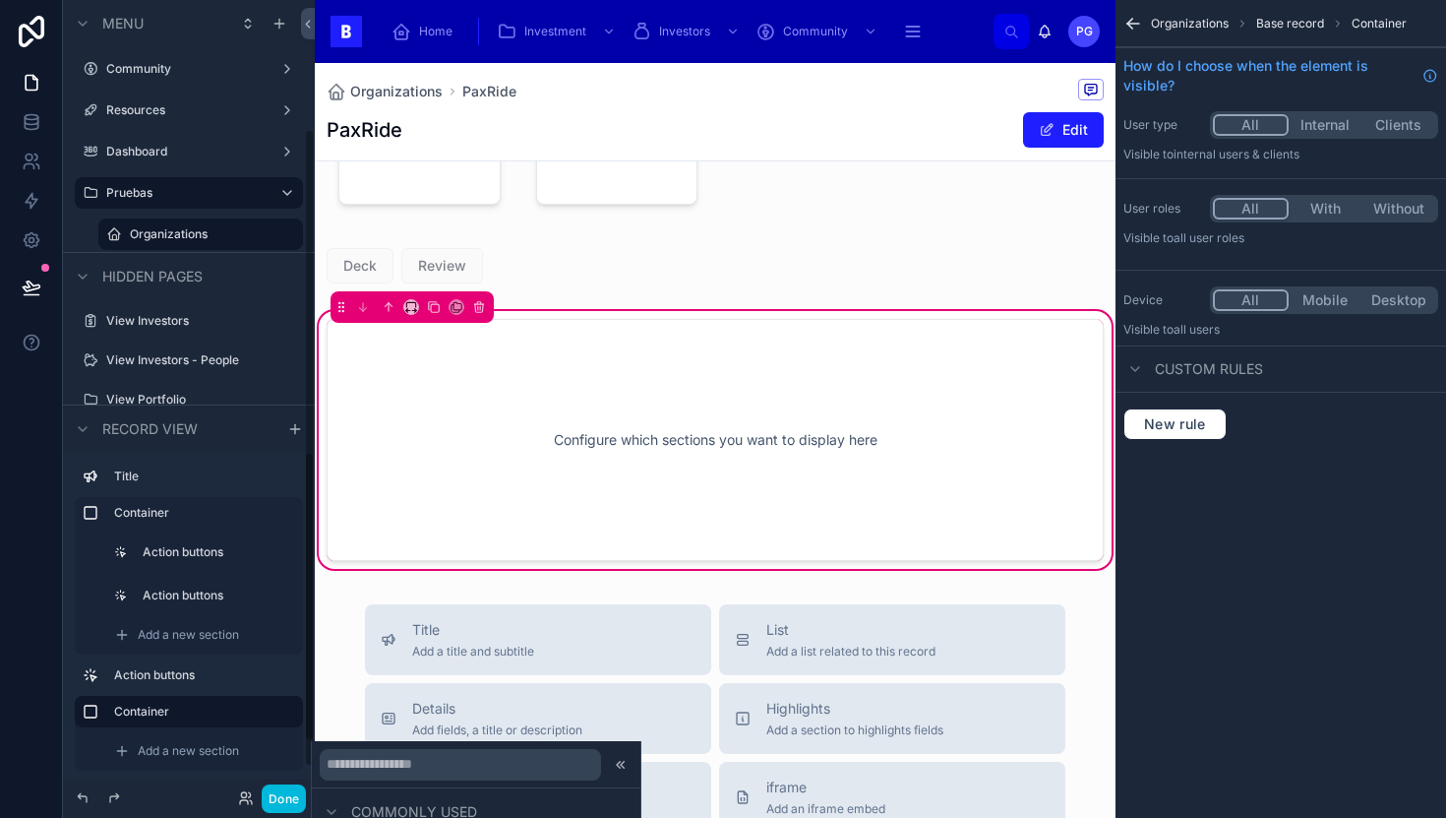
click at [366, 771] on input "text" at bounding box center [460, 763] width 281 height 31
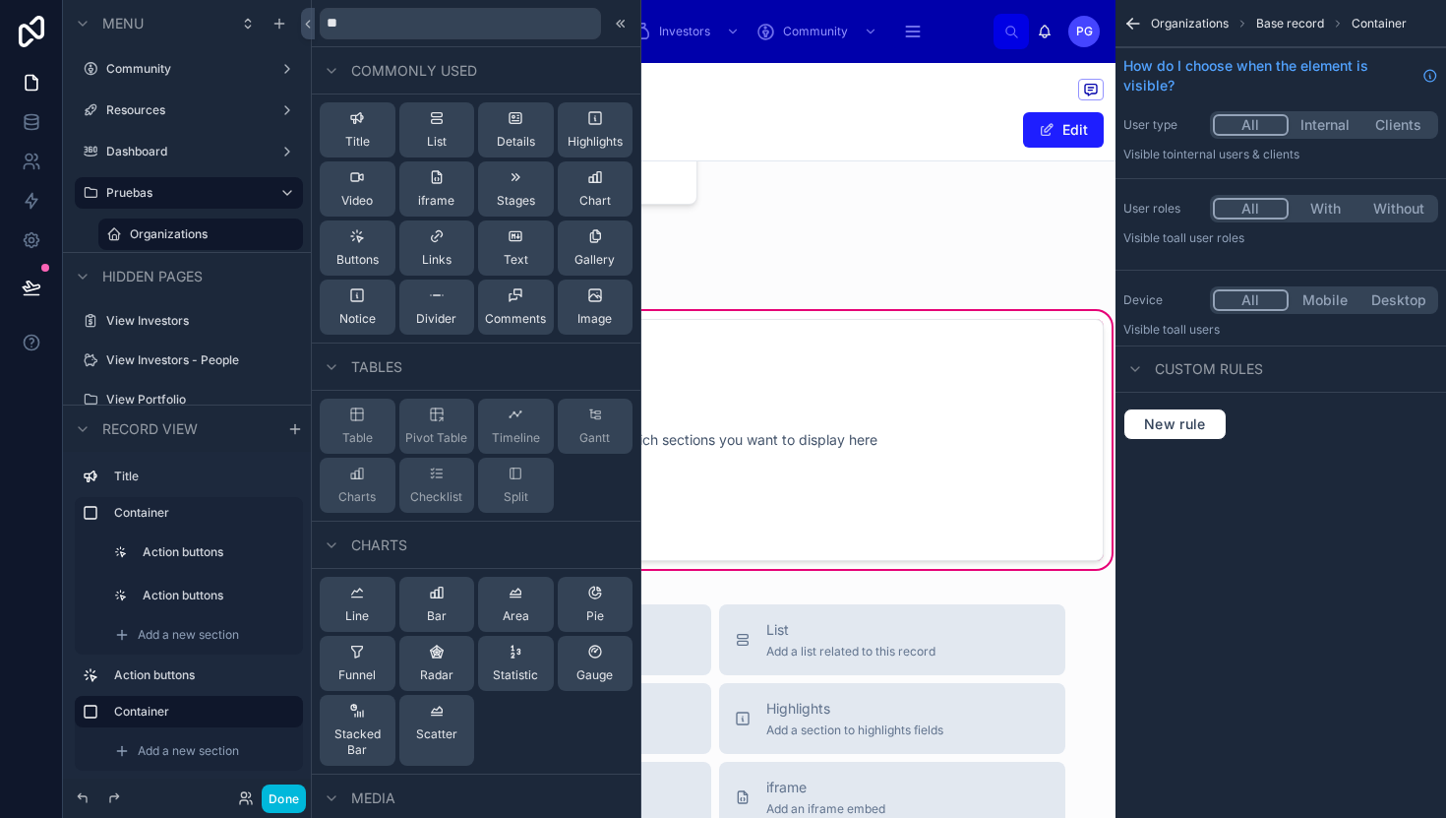
type input "***"
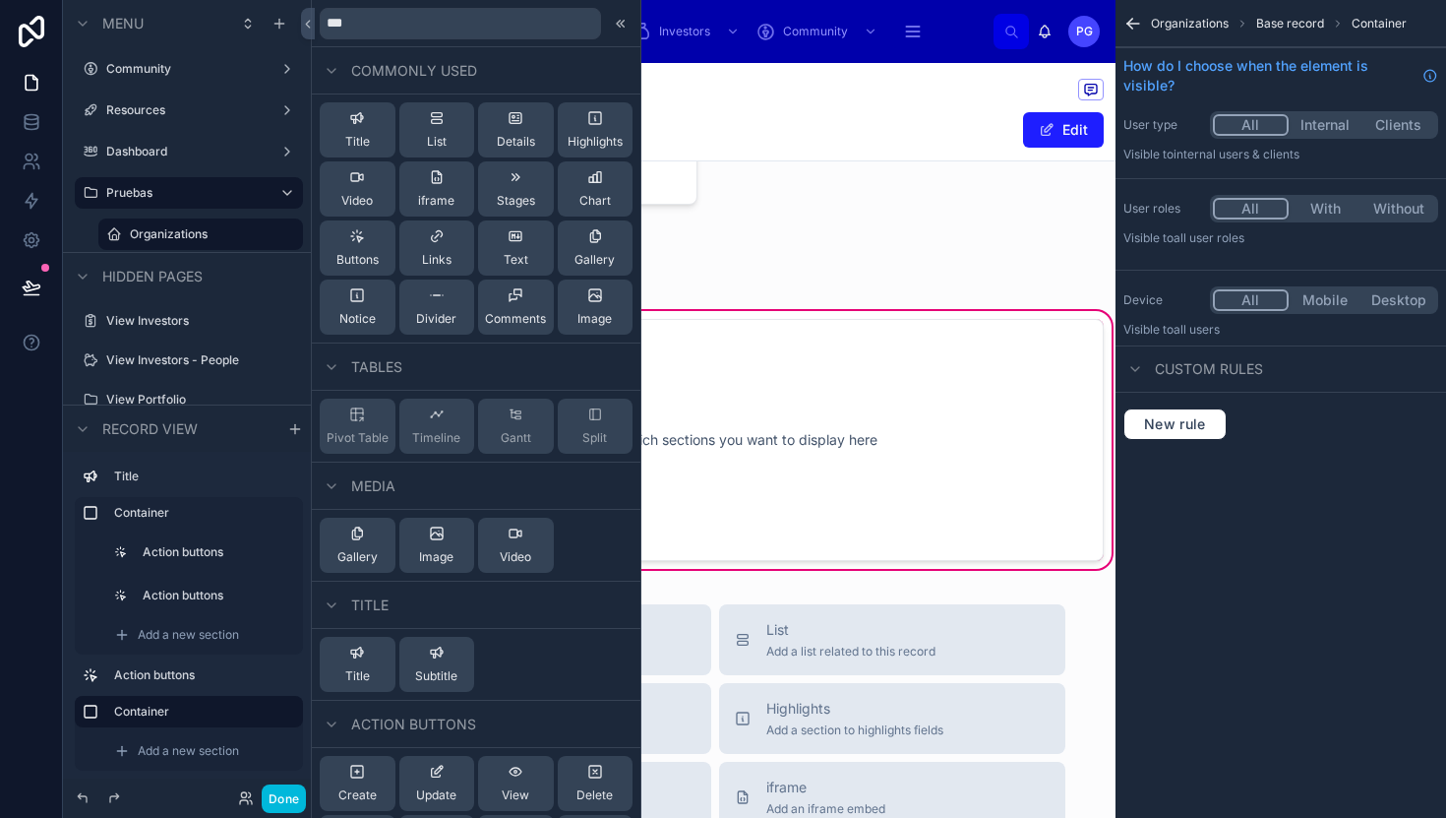
click at [360, 124] on icon at bounding box center [357, 118] width 16 height 16
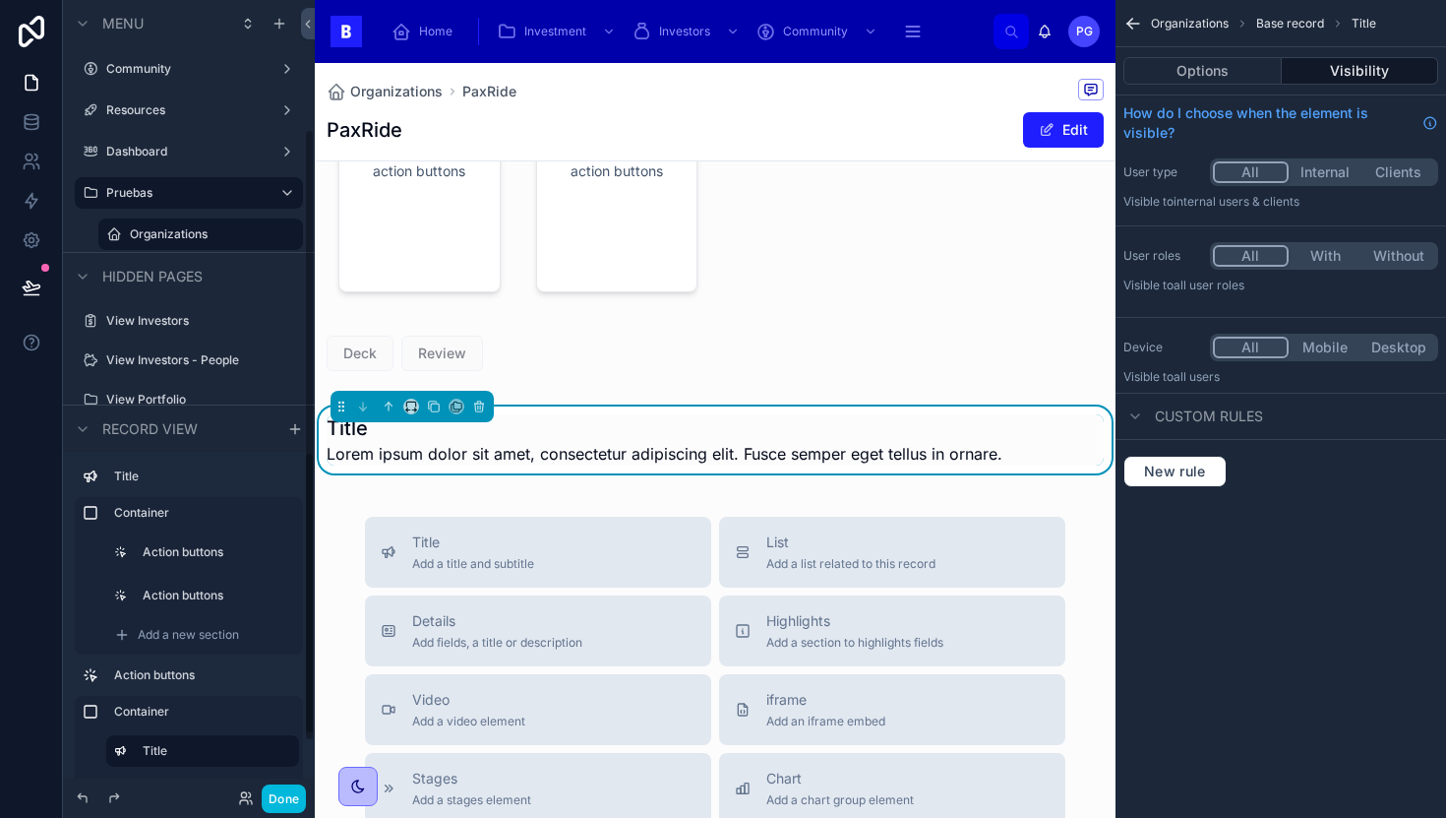
scroll to position [50, 0]
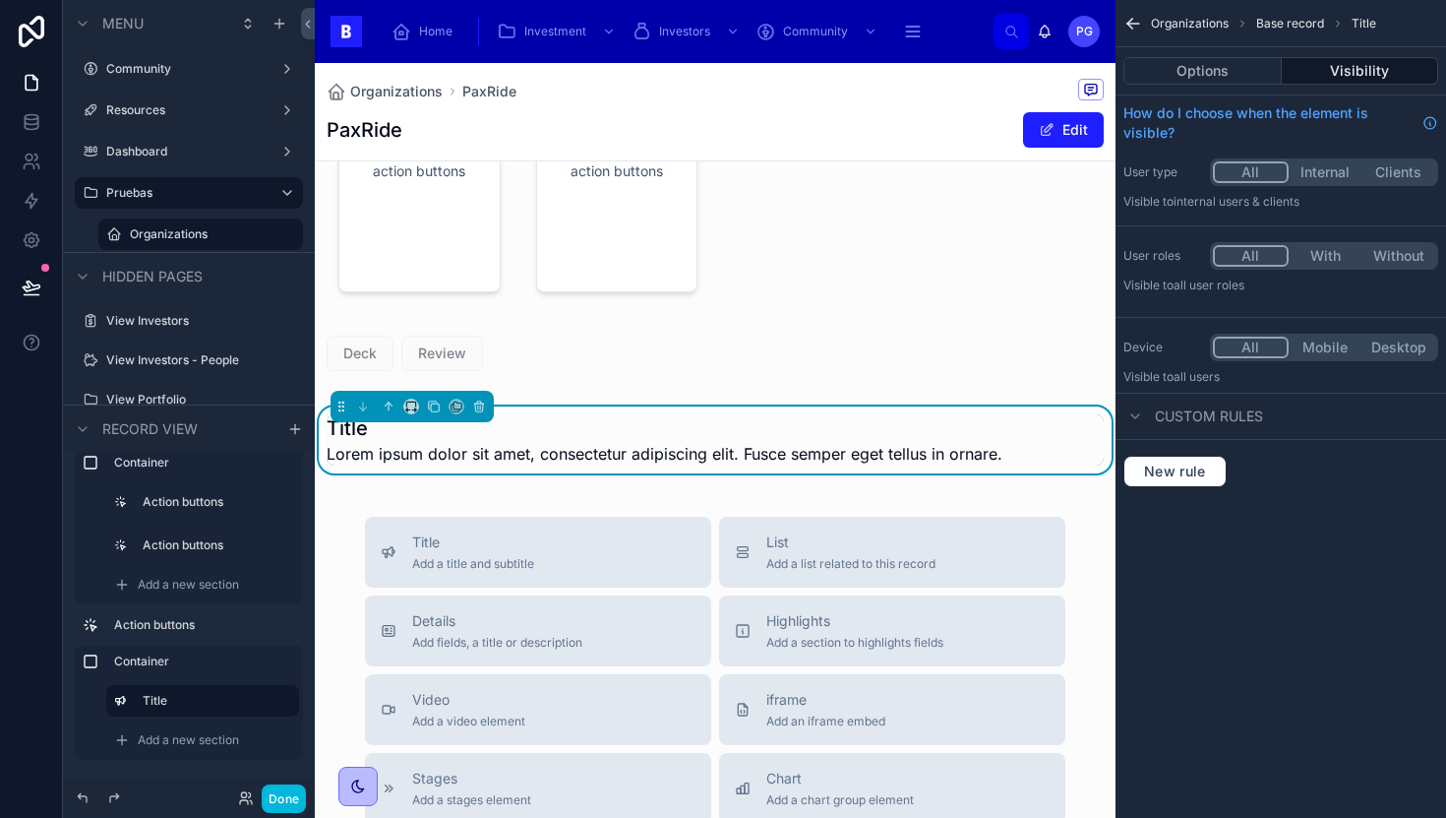
click at [200, 739] on span "Add a new section" at bounding box center [188, 740] width 101 height 16
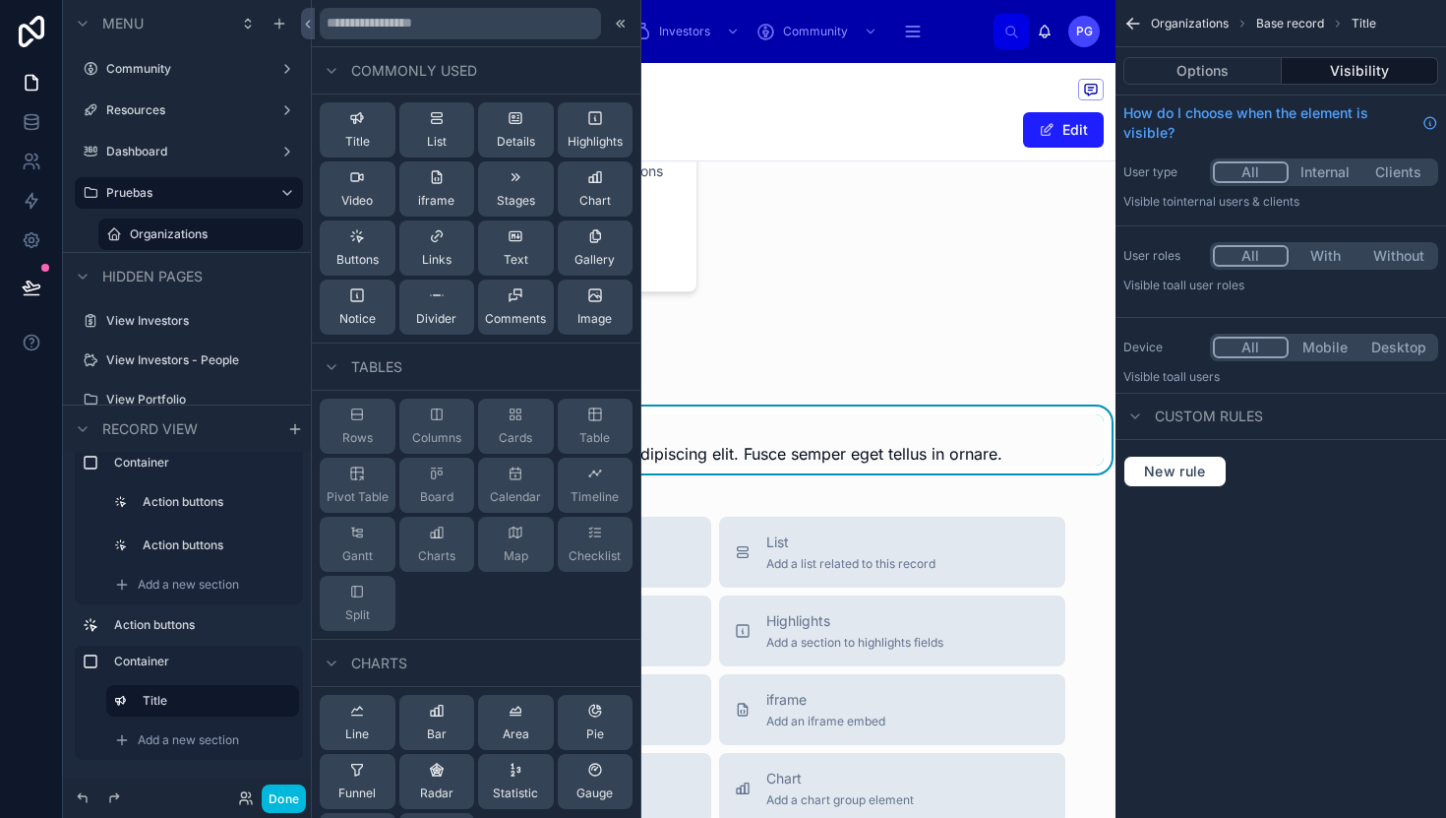
click at [509, 134] on span "Details" at bounding box center [516, 142] width 38 height 16
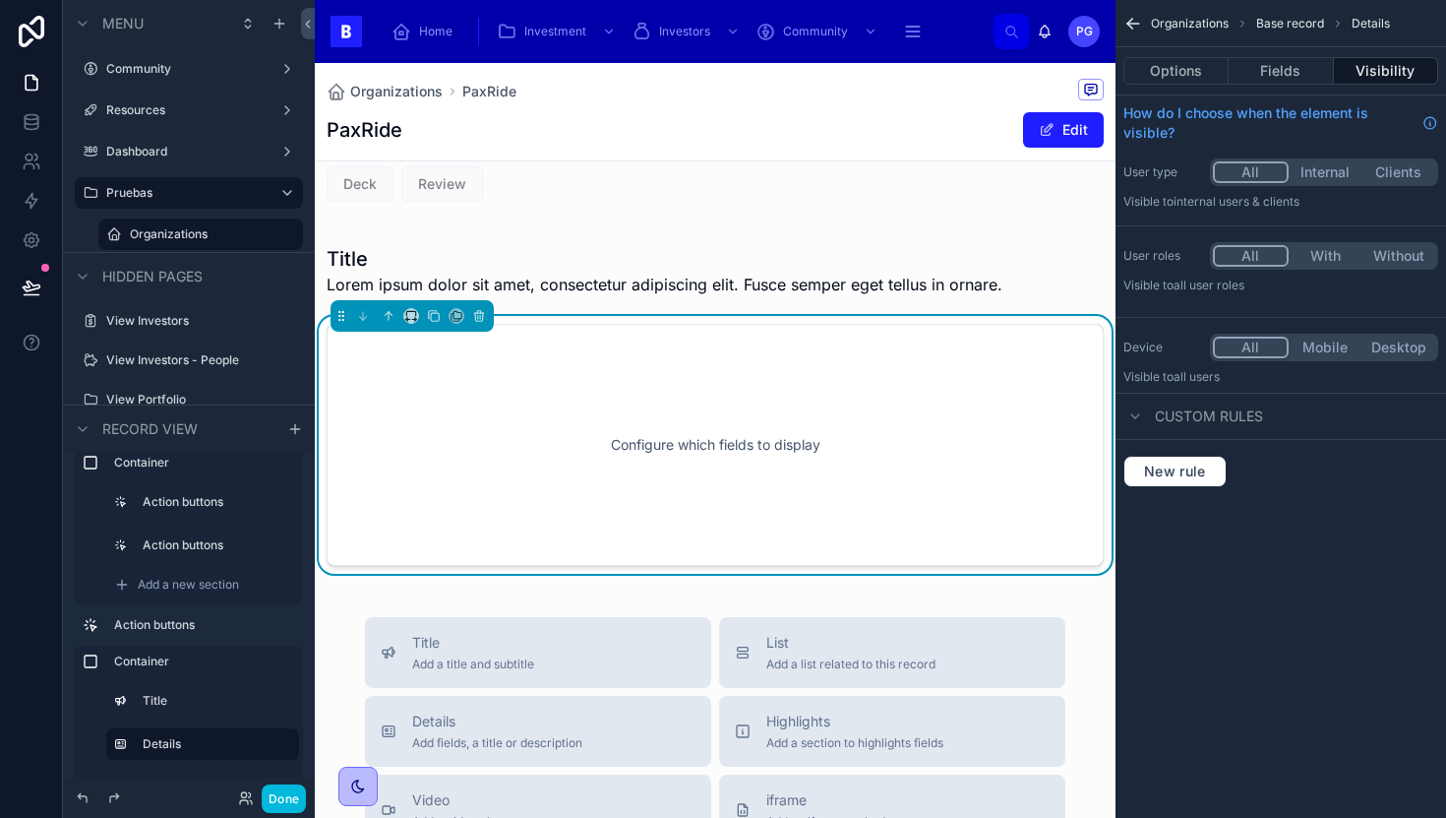
scroll to position [431, 0]
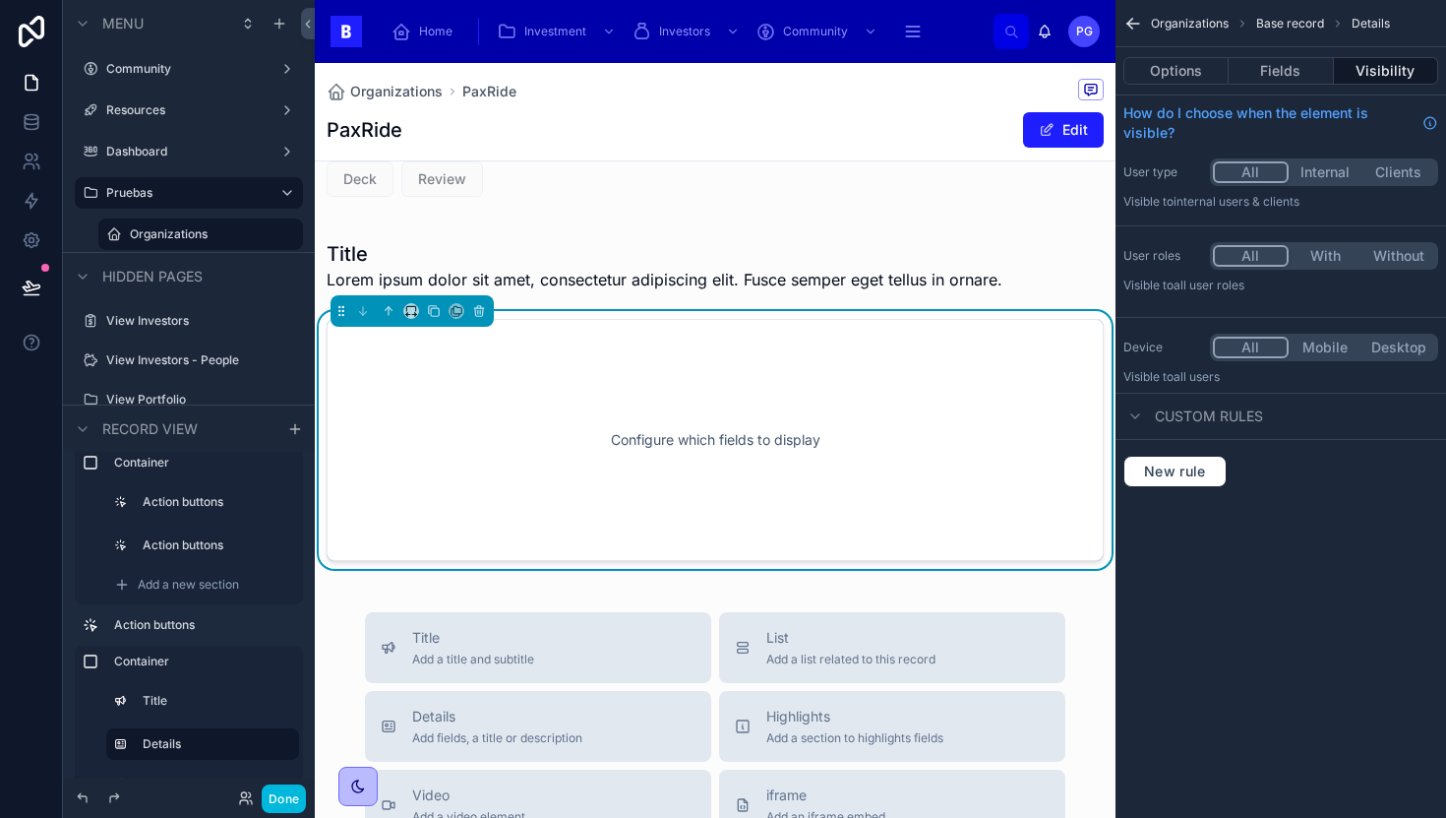
click at [660, 414] on div "Configure which fields to display" at bounding box center [715, 439] width 712 height 177
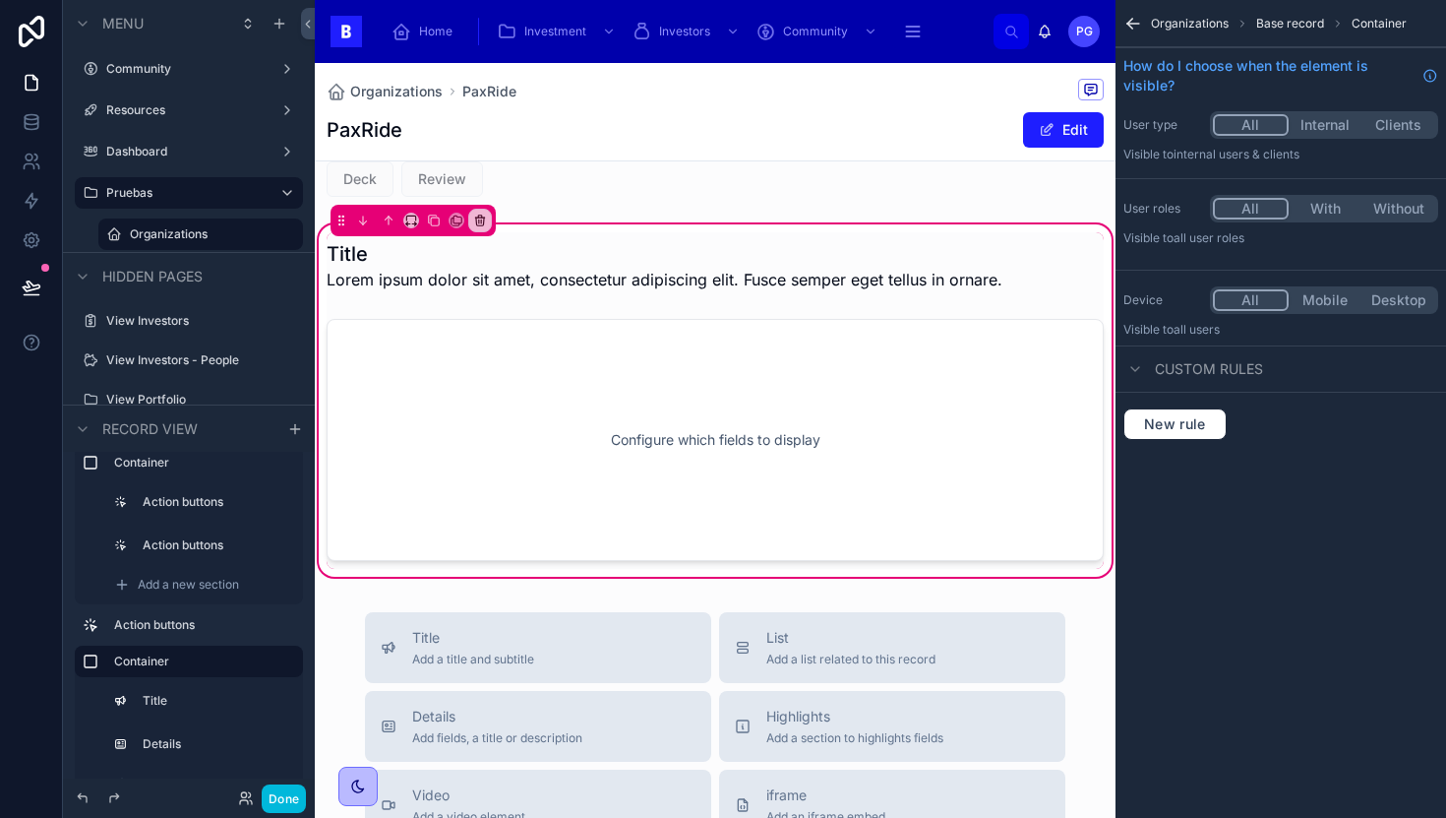
click at [716, 414] on div at bounding box center [715, 440] width 801 height 258
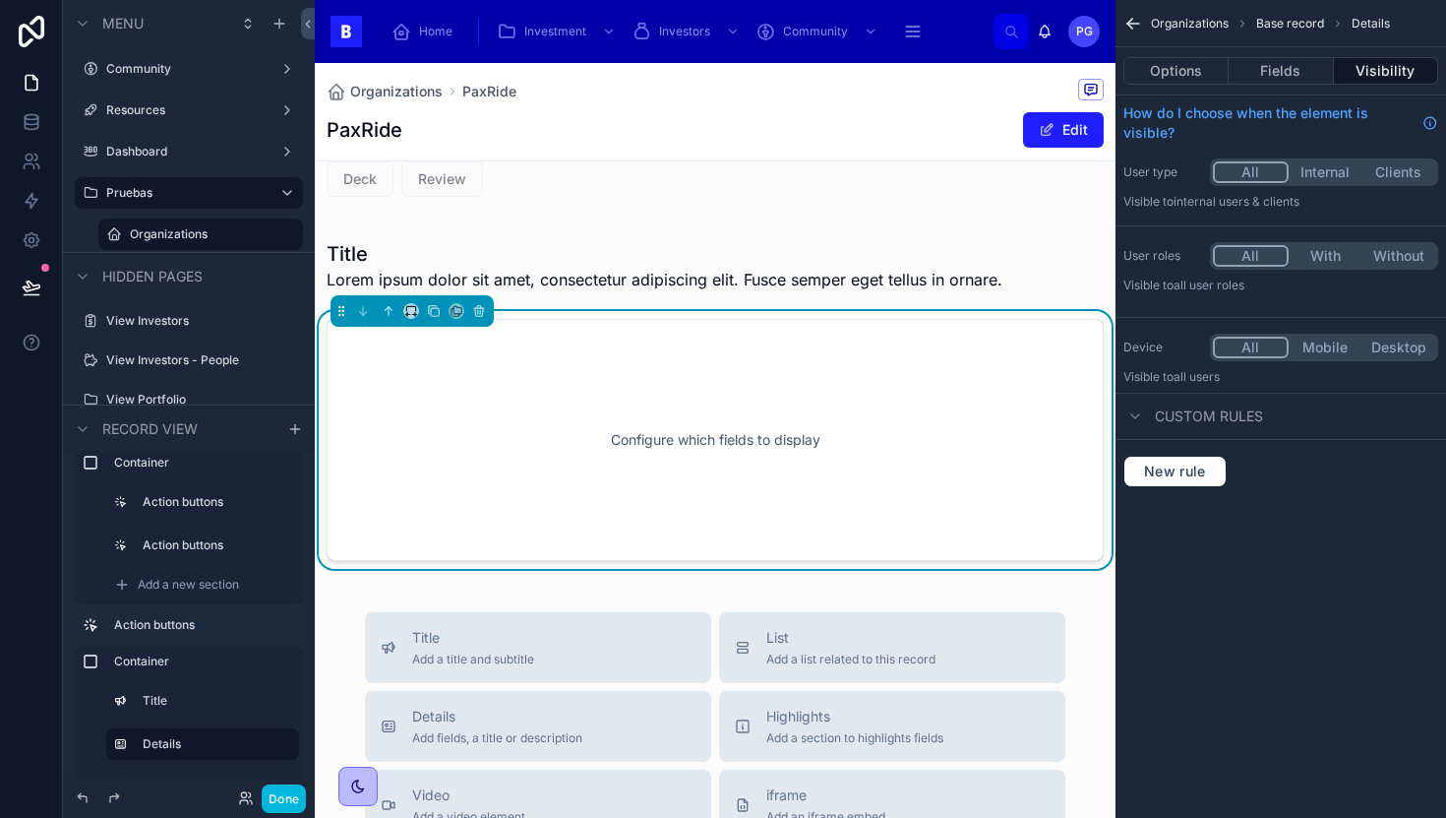
click at [1300, 77] on button "Fields" at bounding box center [1281, 71] width 104 height 28
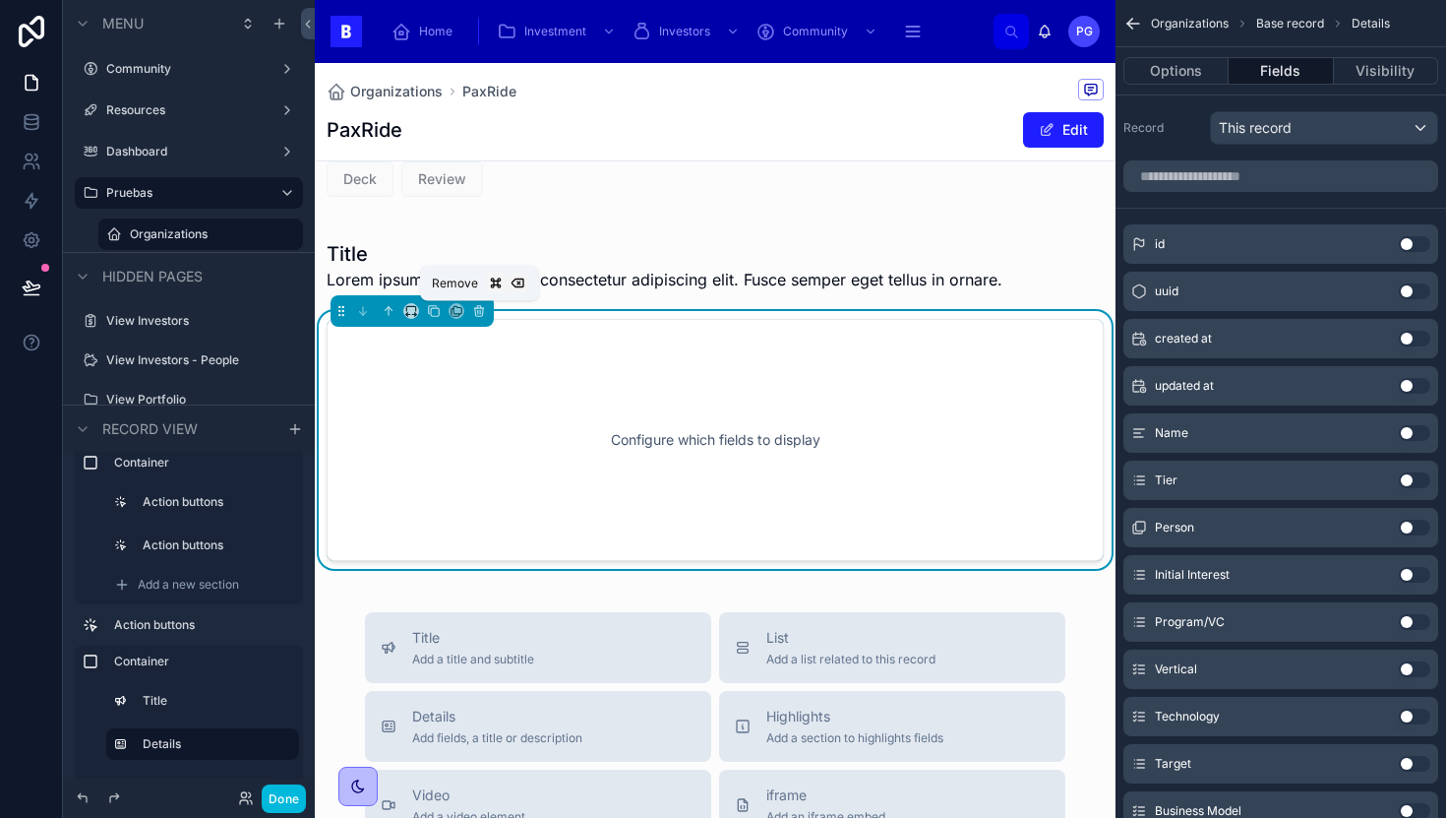
click at [479, 314] on icon at bounding box center [479, 311] width 14 height 14
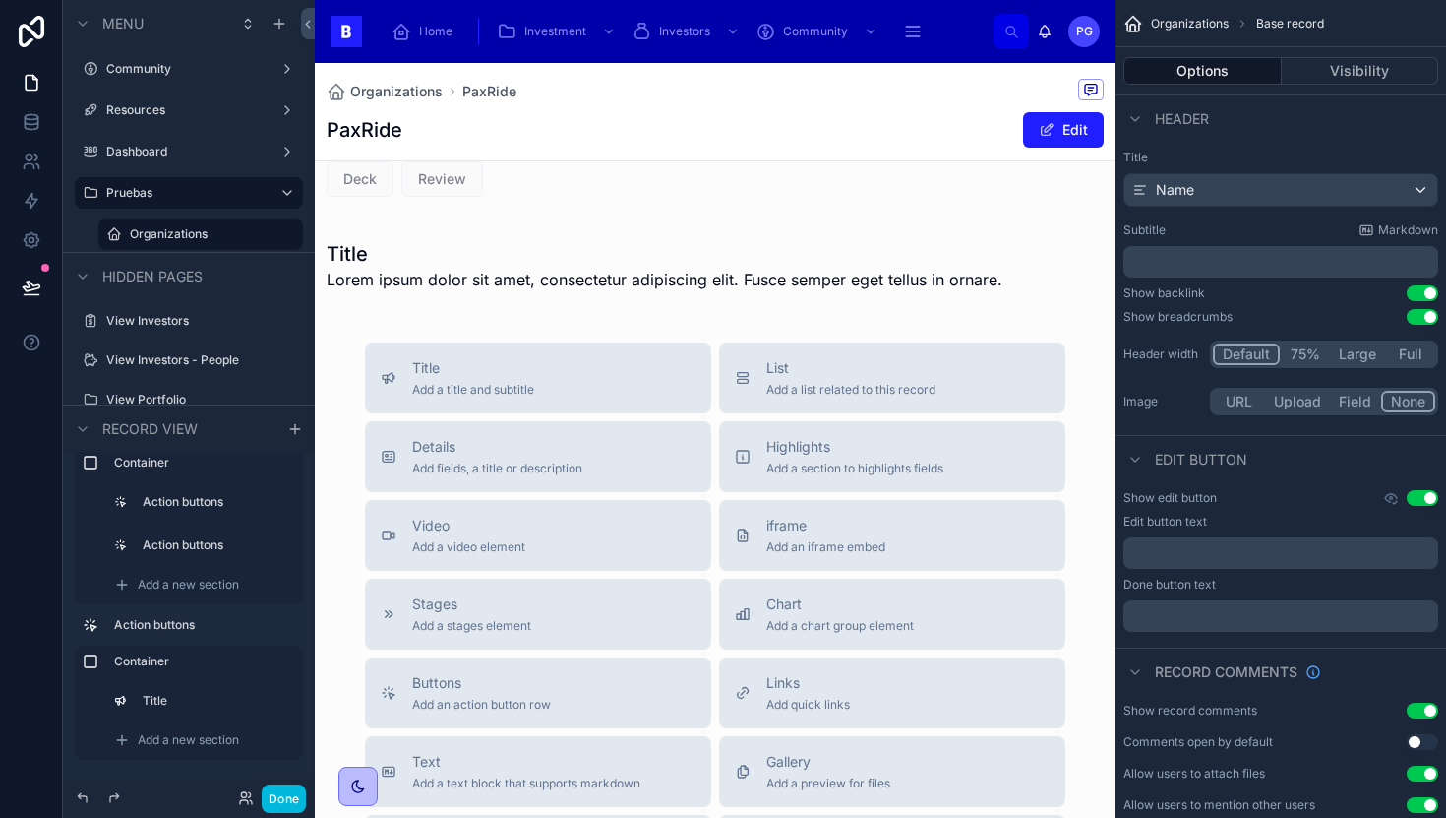
click at [492, 274] on div at bounding box center [715, 265] width 801 height 91
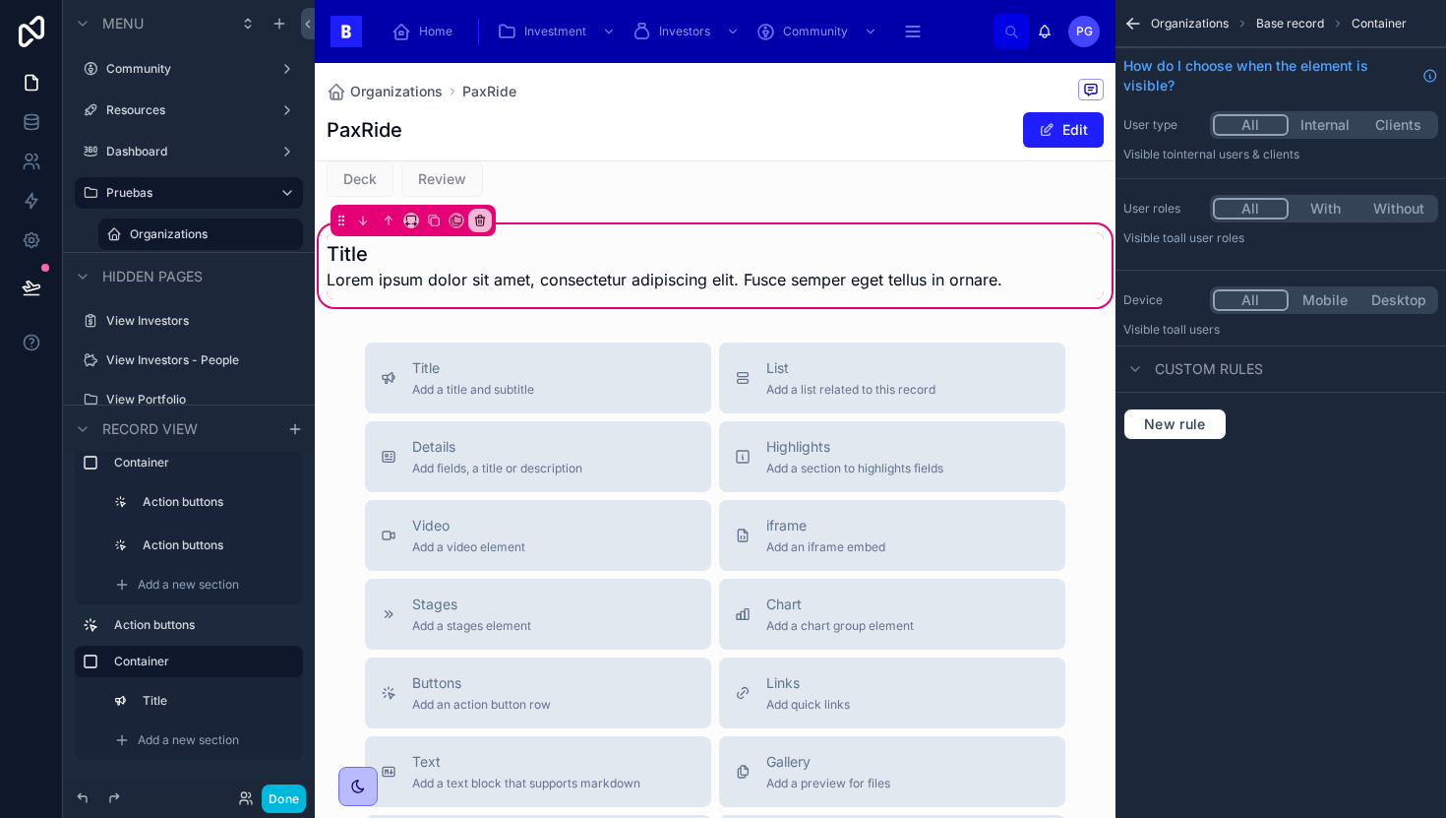
click at [193, 738] on span "Add a new section" at bounding box center [188, 740] width 101 height 16
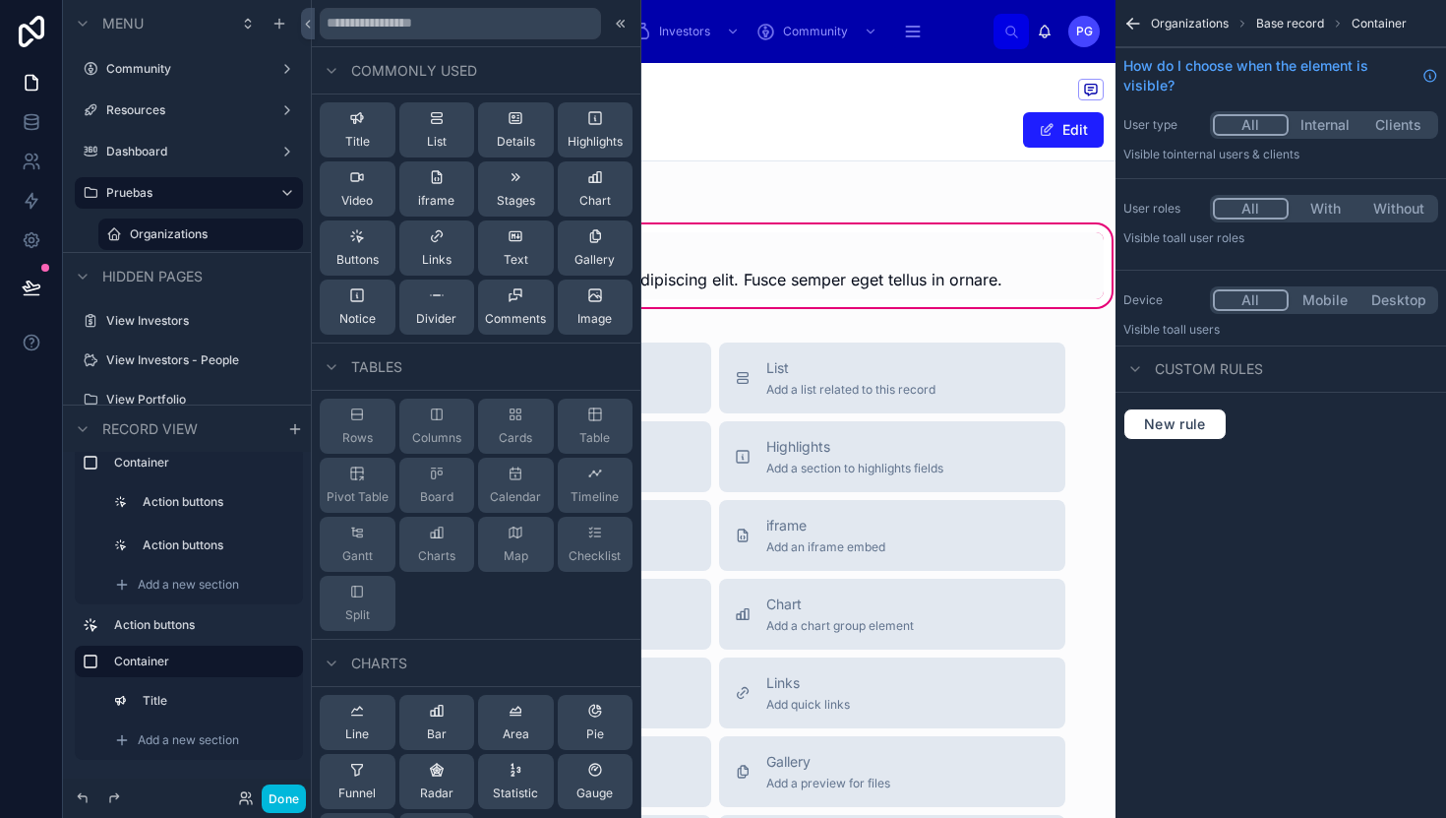
click at [518, 117] on div "Details" at bounding box center [516, 129] width 38 height 39
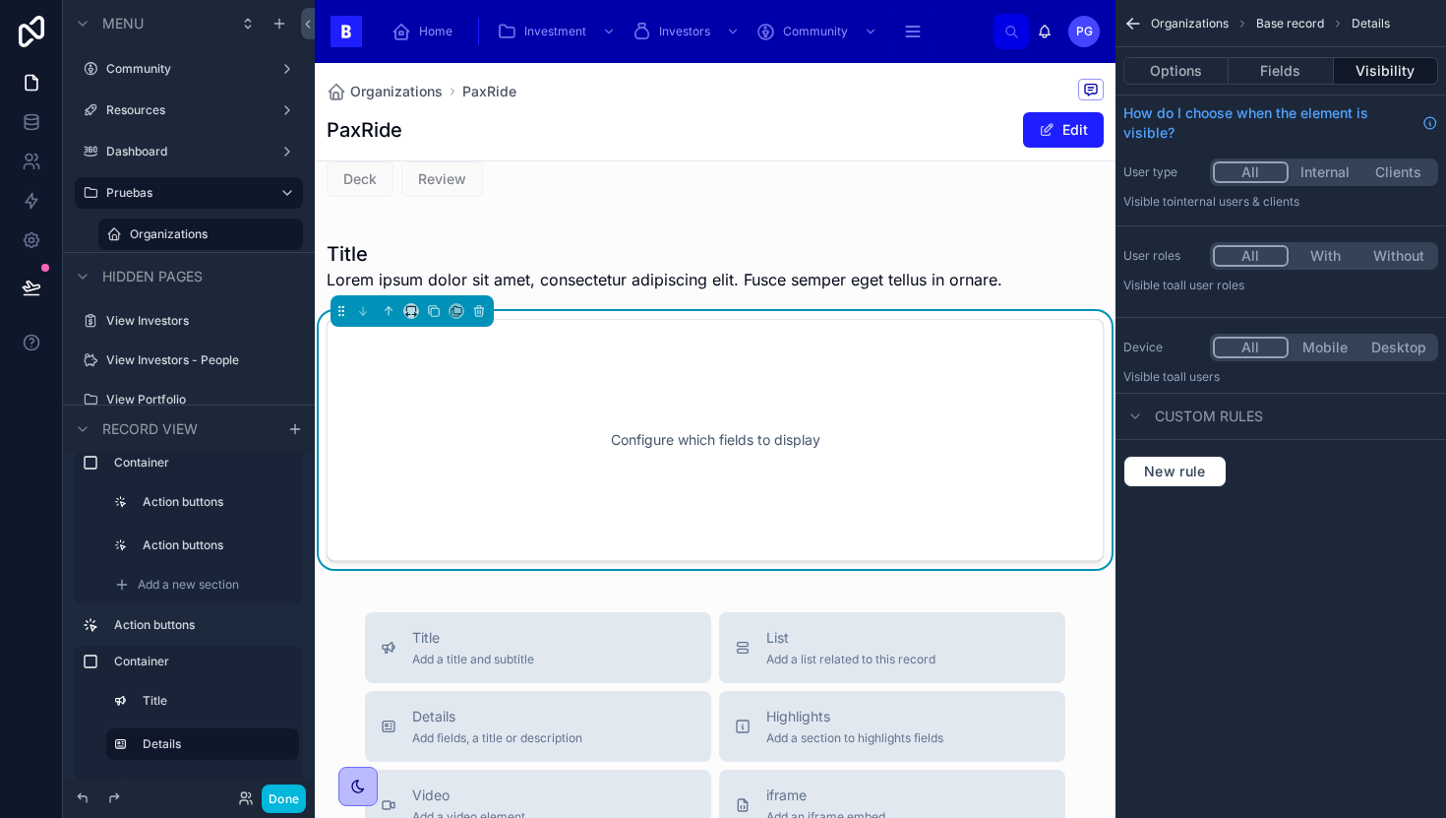
click at [713, 398] on div "Configure which fields to display" at bounding box center [715, 439] width 712 height 177
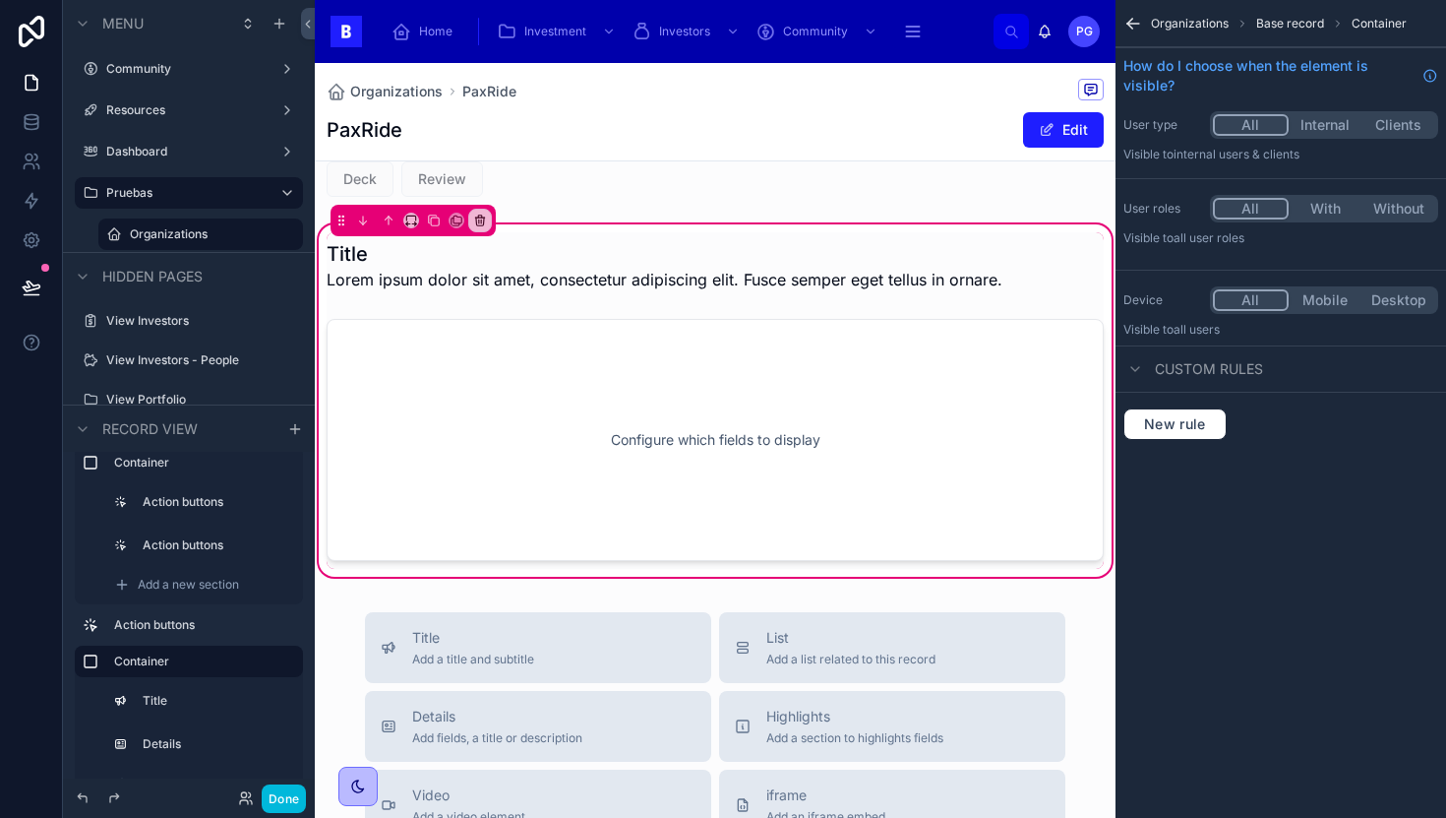
click at [810, 389] on div at bounding box center [715, 440] width 801 height 258
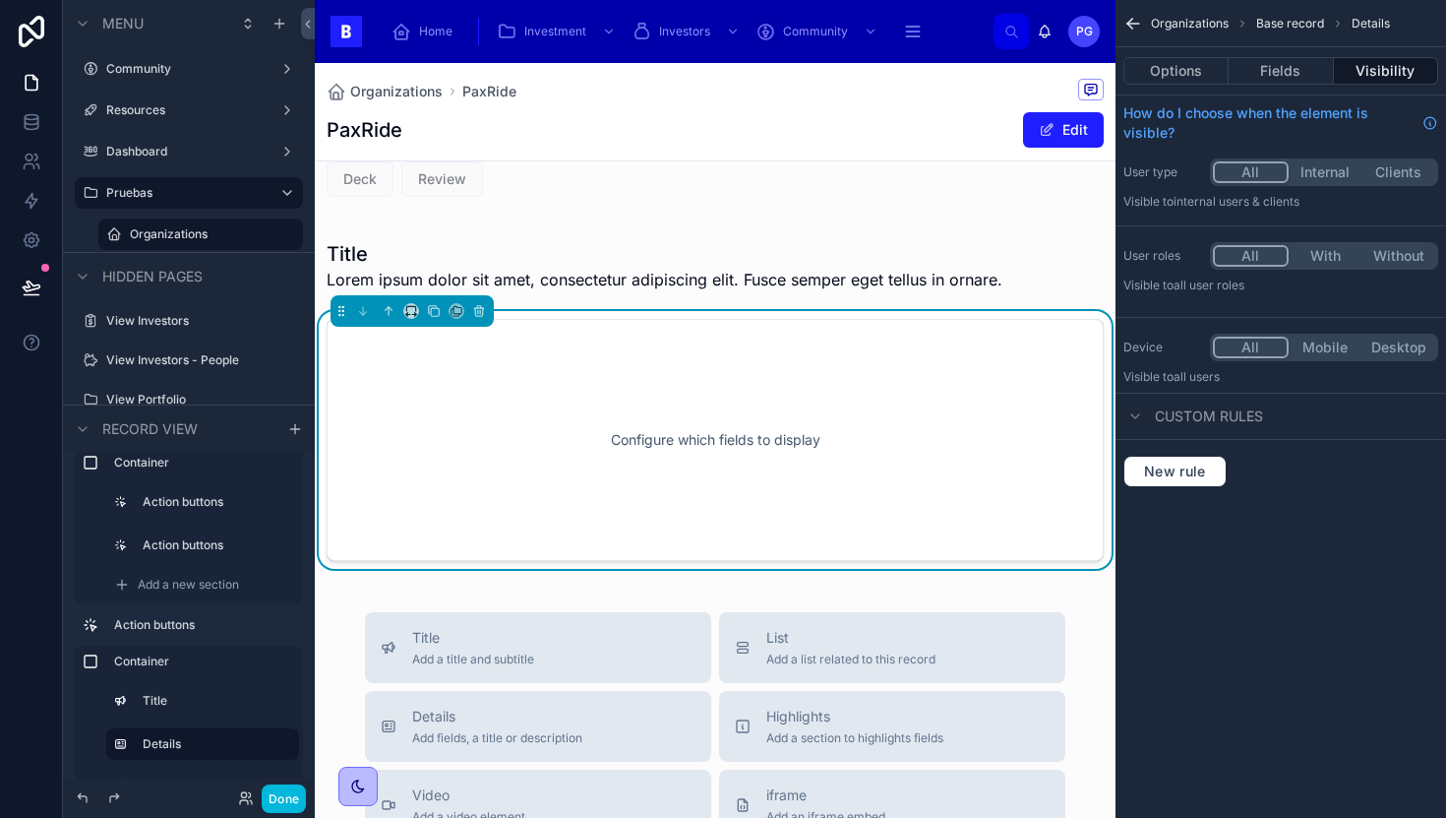
click at [1310, 71] on button "Fields" at bounding box center [1281, 71] width 104 height 28
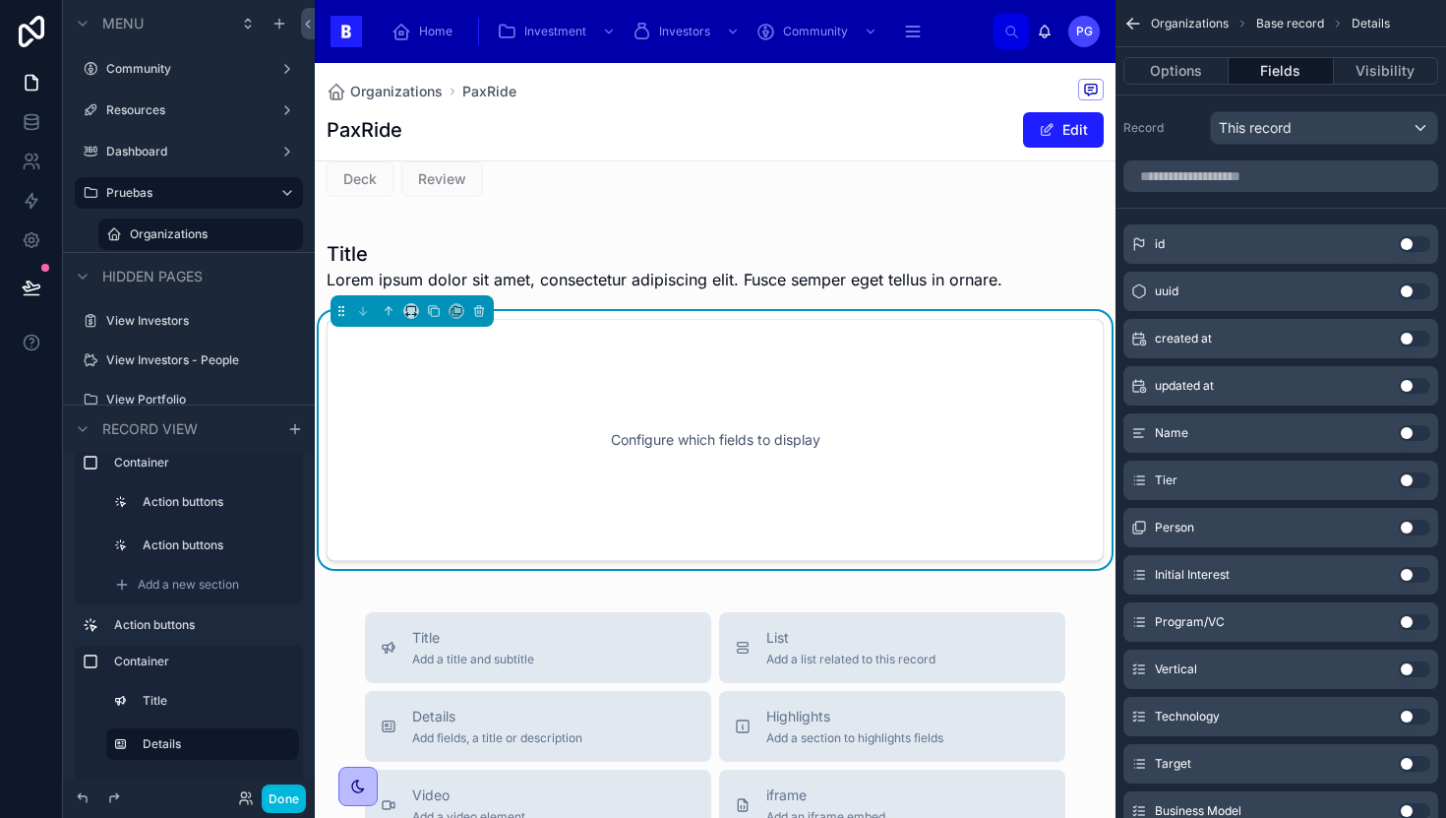
click at [1248, 177] on input "scrollable content" at bounding box center [1281, 175] width 315 height 31
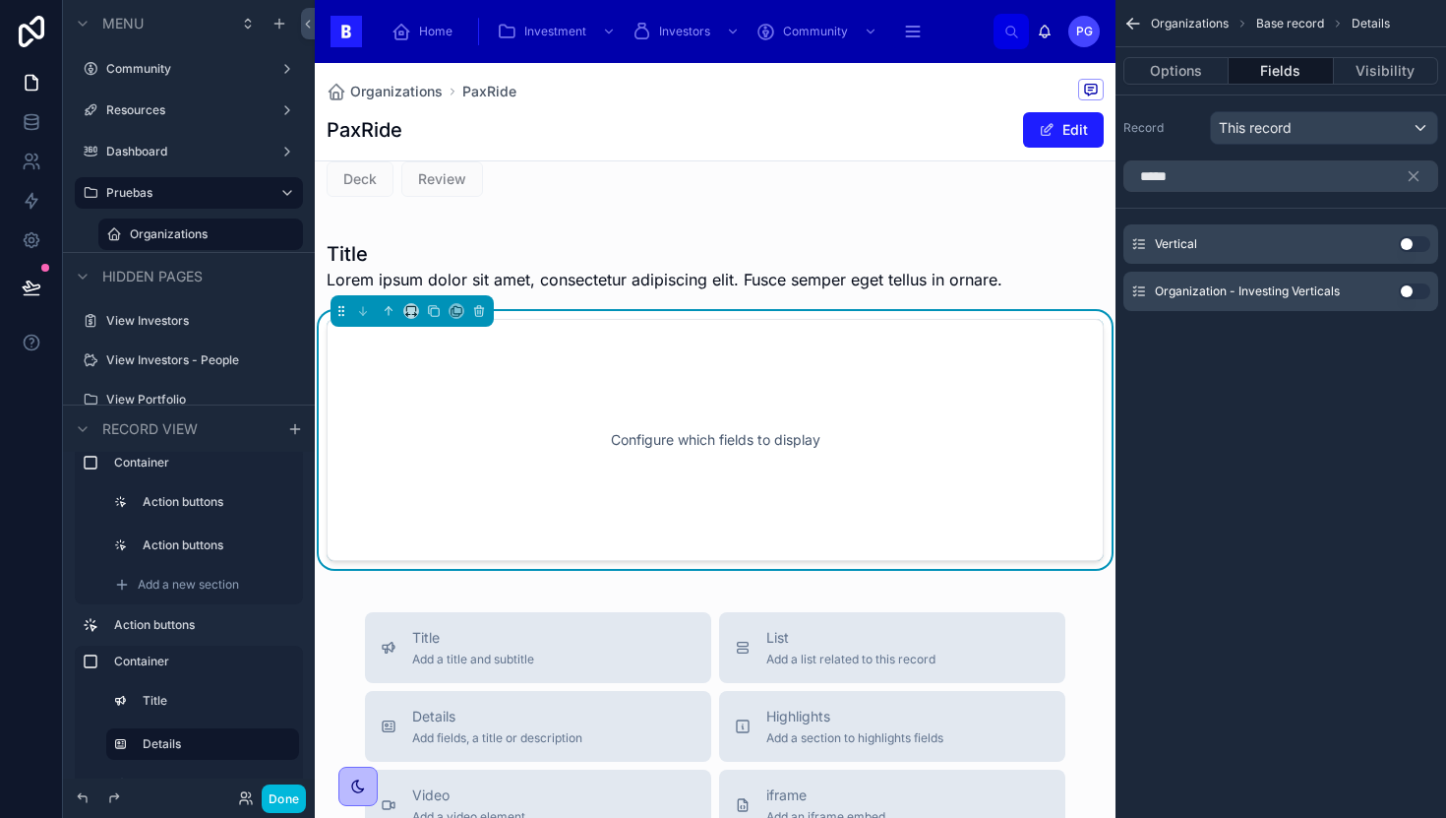
type input "*****"
click at [1424, 243] on button "Use setting" at bounding box center [1414, 244] width 31 height 16
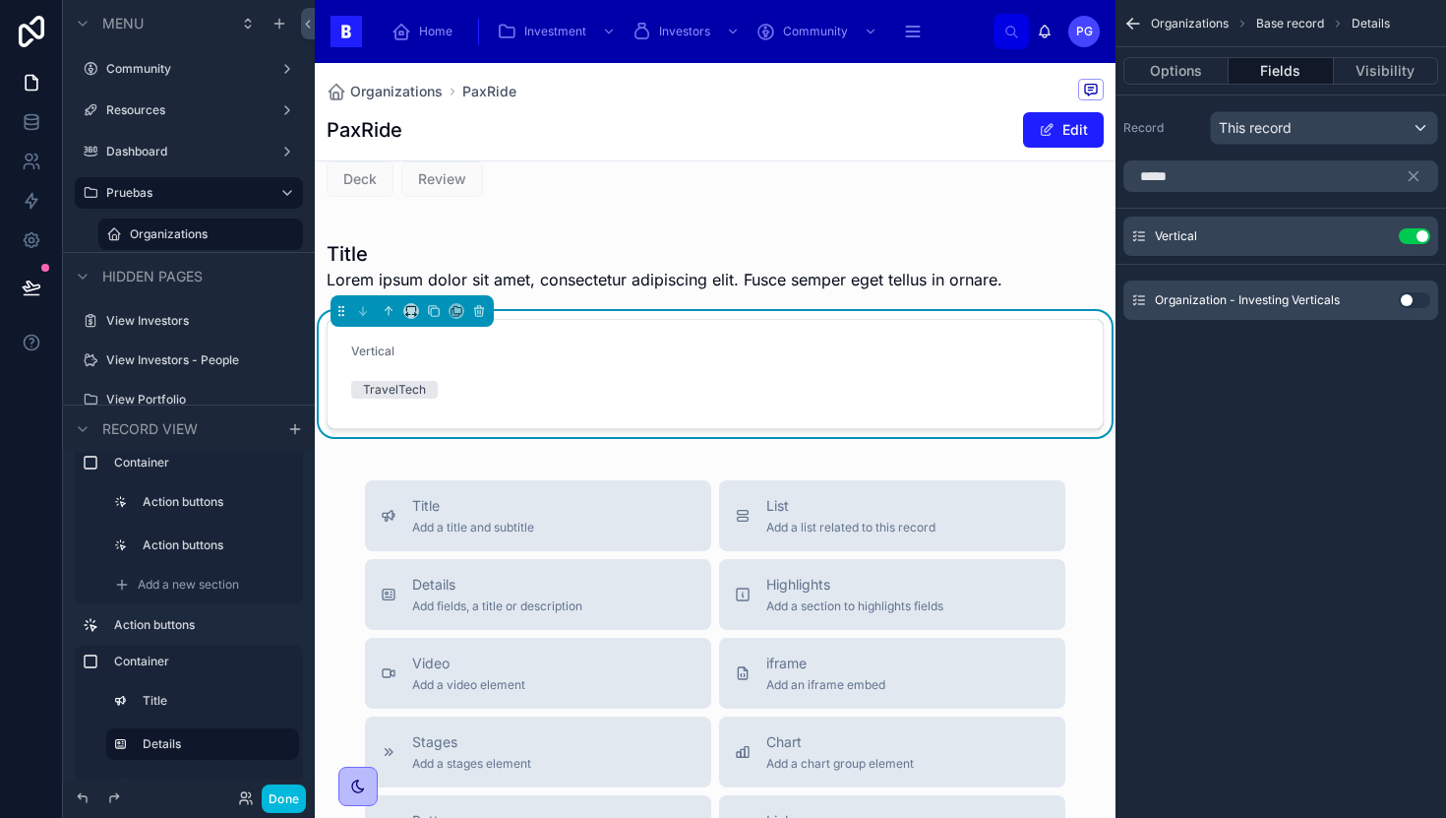
click at [1416, 178] on icon "scrollable content" at bounding box center [1414, 176] width 9 height 9
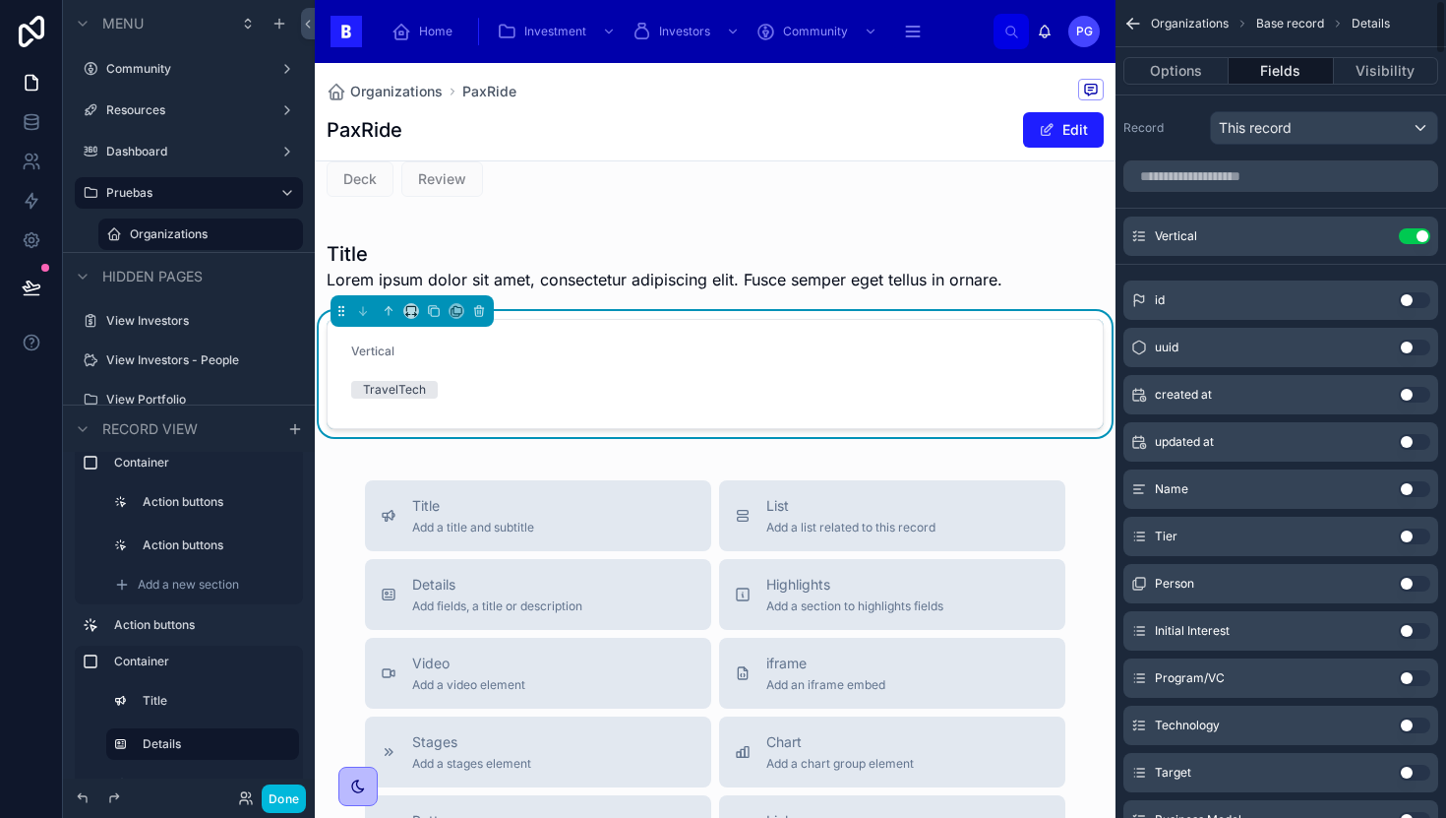
click at [1303, 175] on input "scrollable content" at bounding box center [1281, 175] width 315 height 31
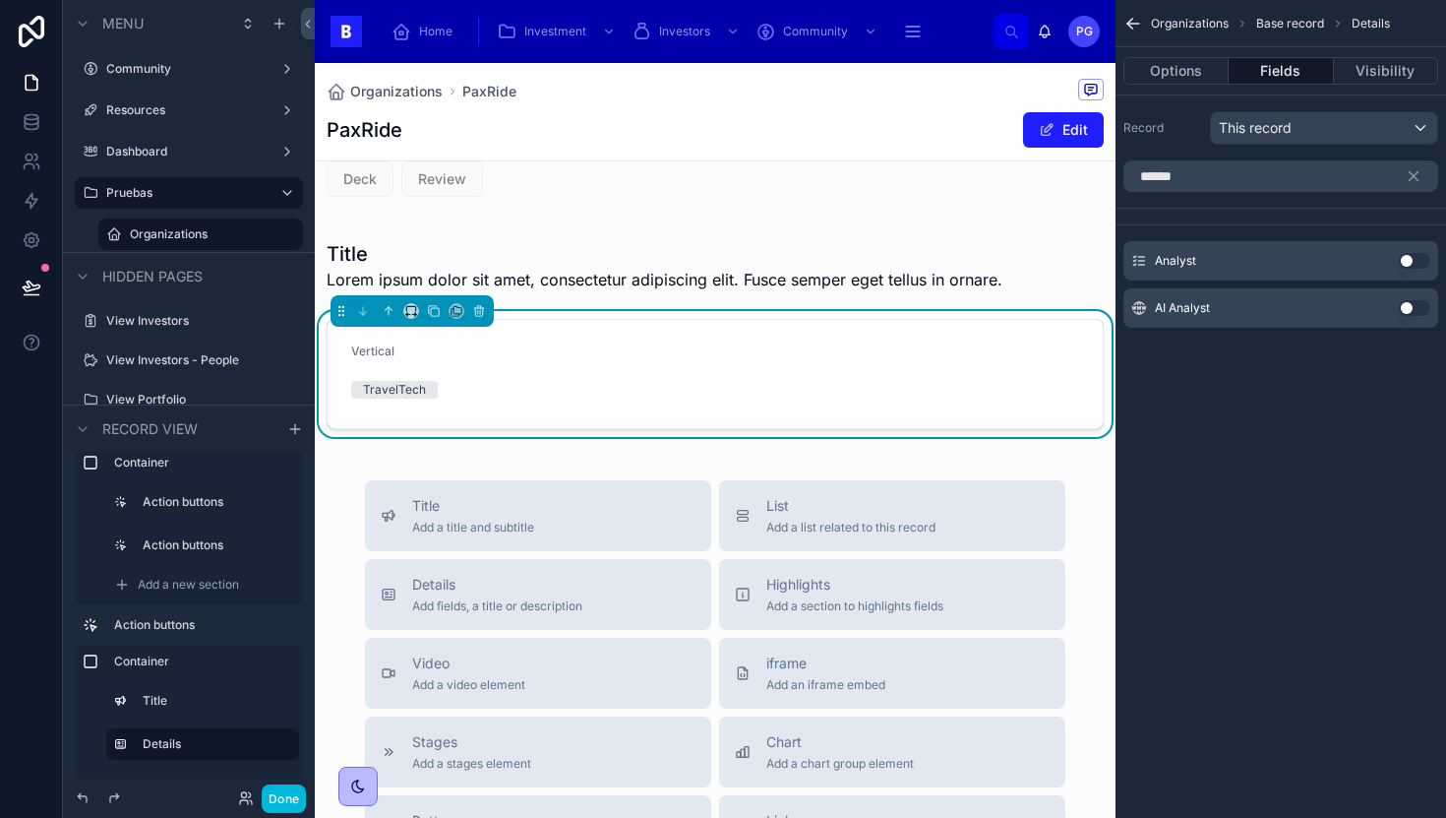
type input "******"
click at [1422, 260] on button "Use setting" at bounding box center [1414, 261] width 31 height 16
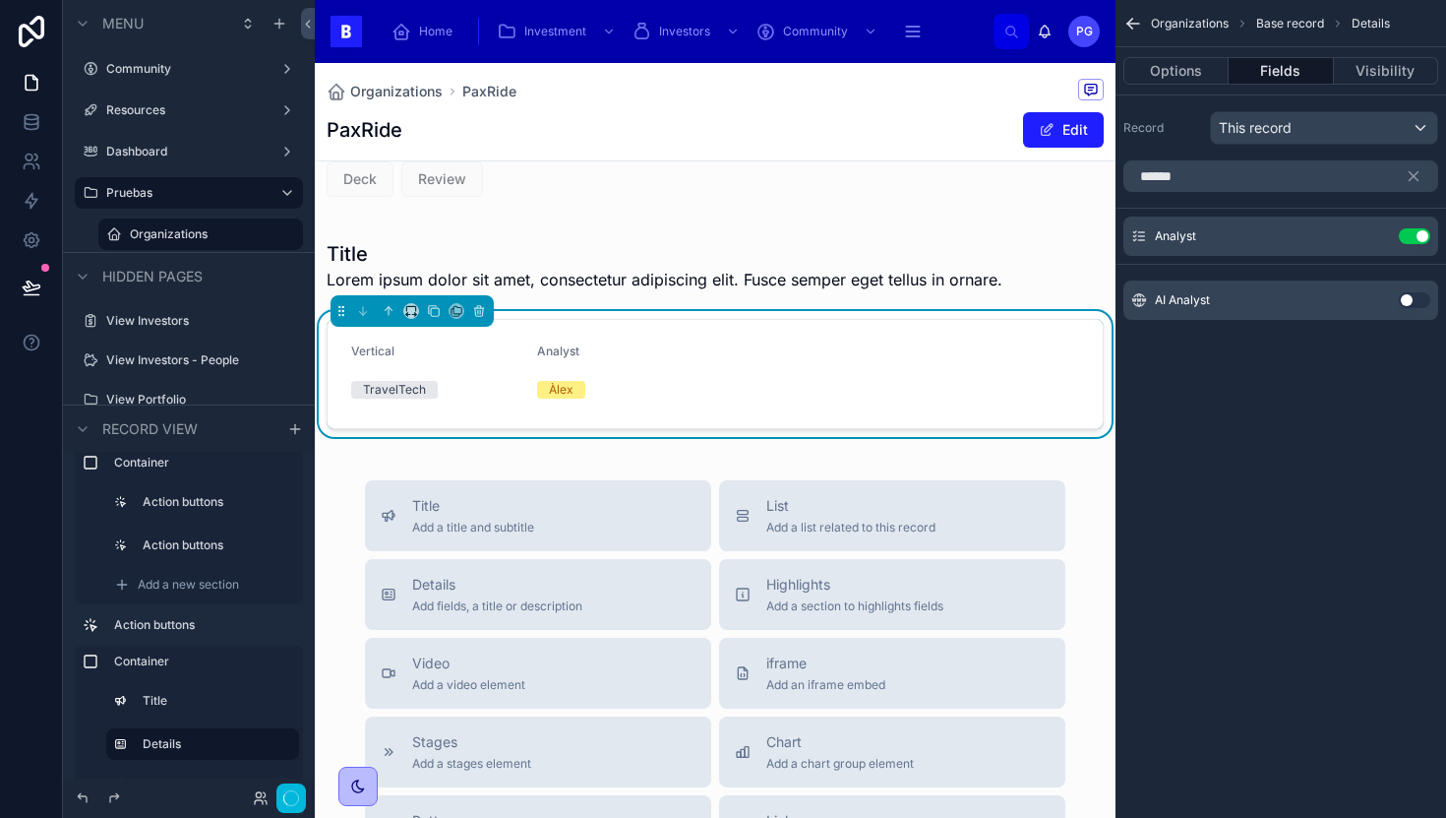
click at [1409, 175] on icon "scrollable content" at bounding box center [1414, 176] width 18 height 18
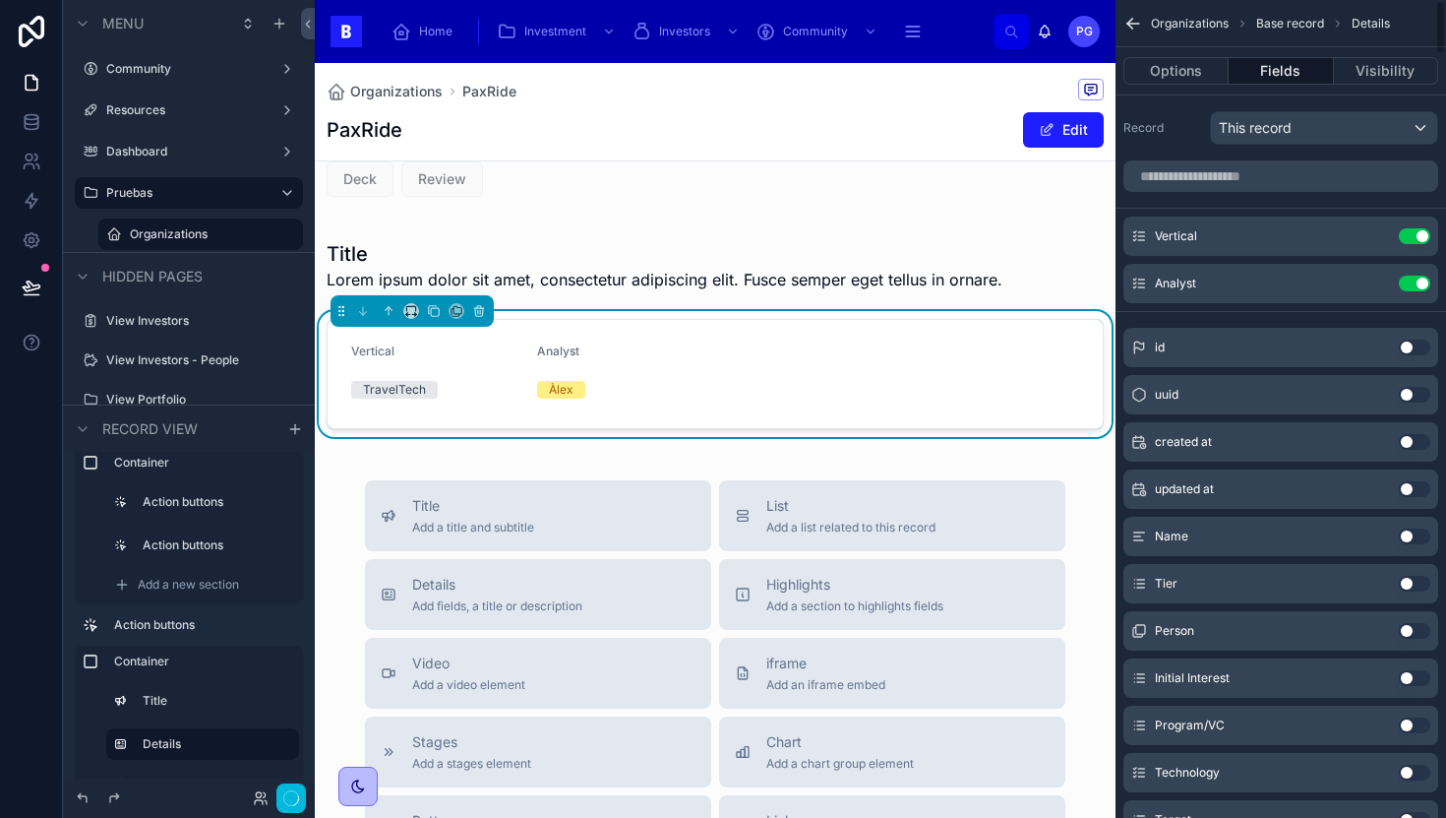
click at [1302, 183] on input "scrollable content" at bounding box center [1281, 175] width 315 height 31
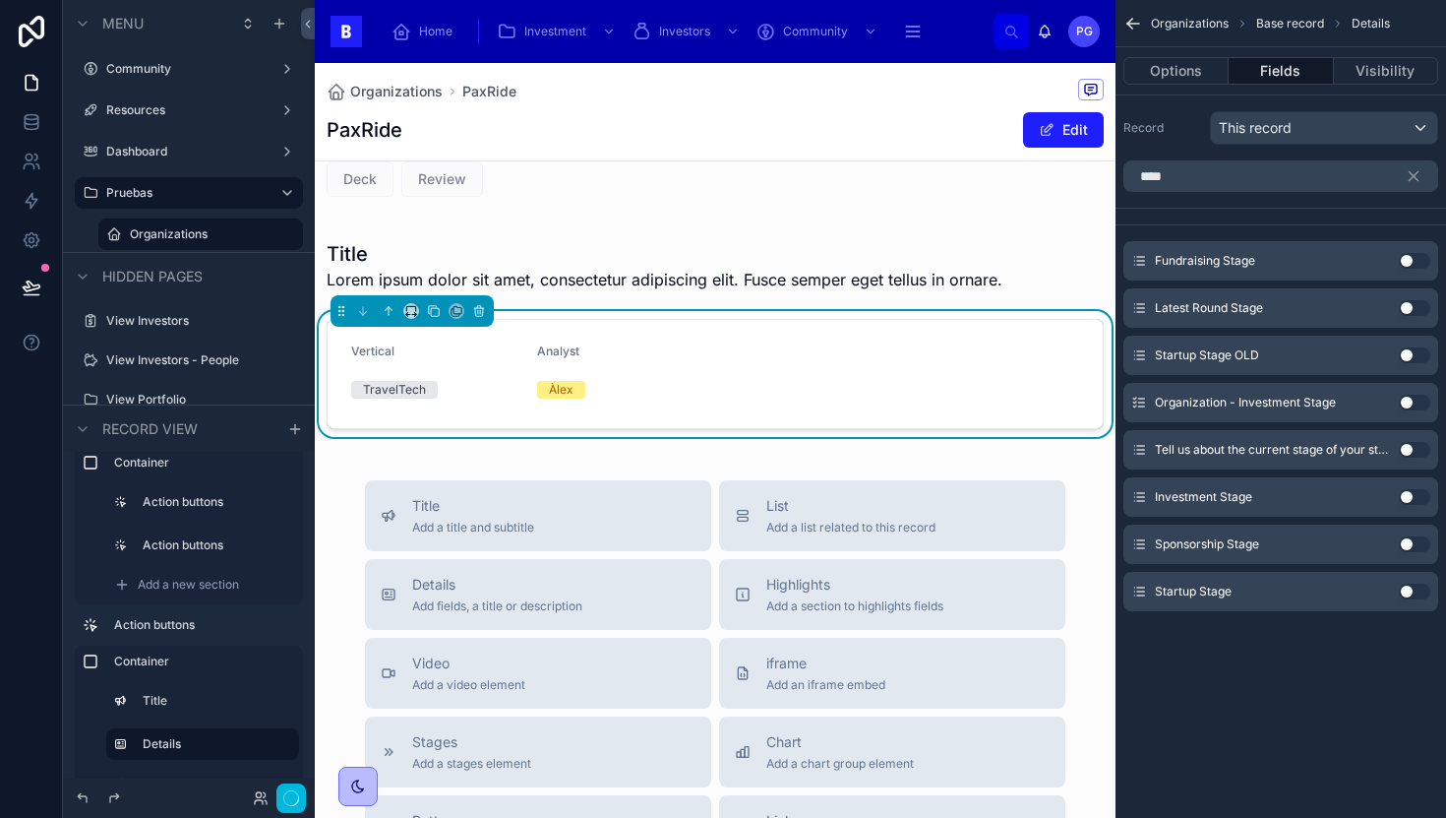
type input "*****"
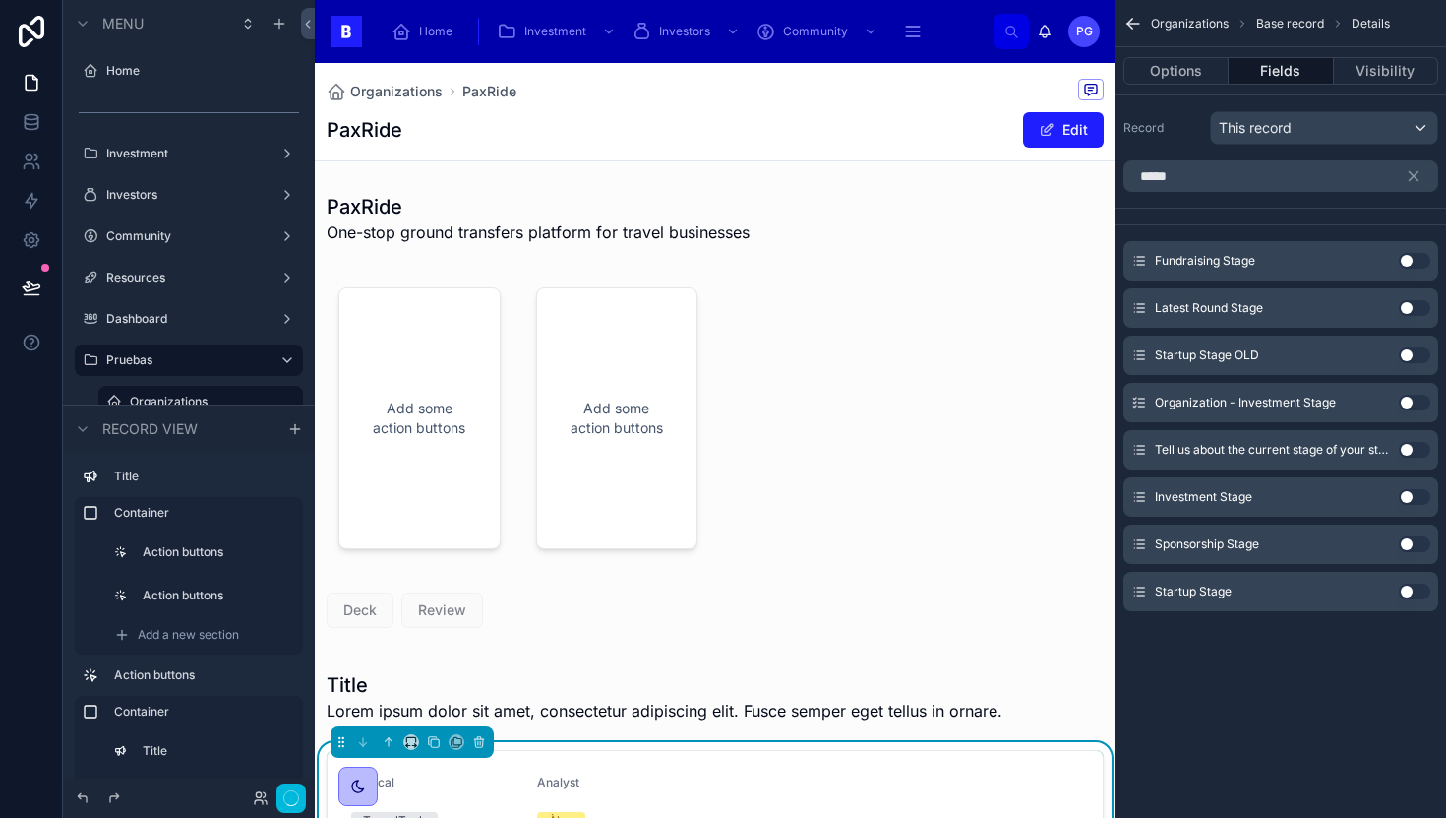
type input "*****"
click at [1413, 593] on button "Use setting" at bounding box center [1414, 591] width 31 height 16
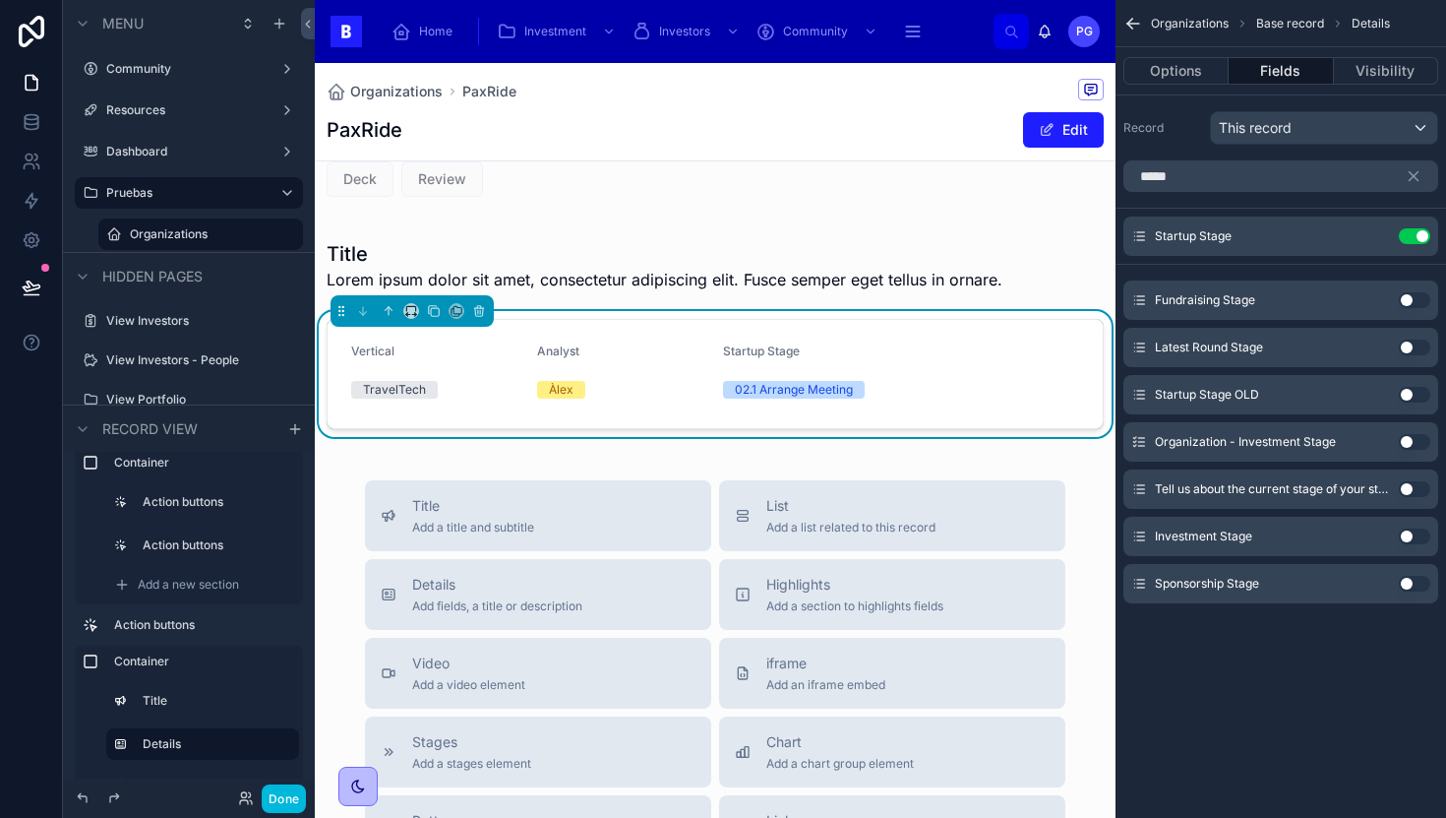
click at [1419, 174] on icon "scrollable content" at bounding box center [1414, 176] width 18 height 18
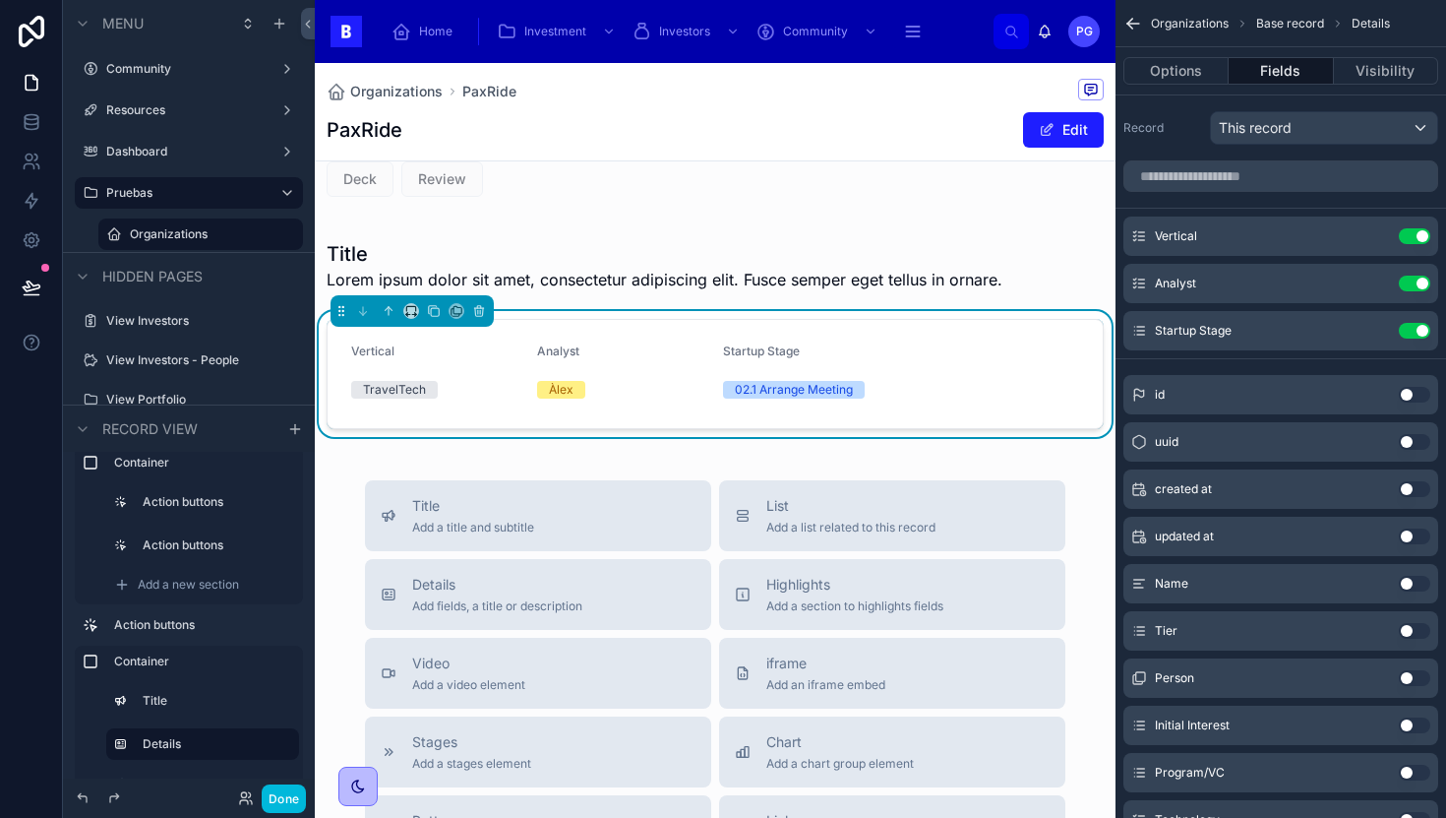
click at [0, 0] on icon "scrollable content" at bounding box center [0, 0] width 0 height 0
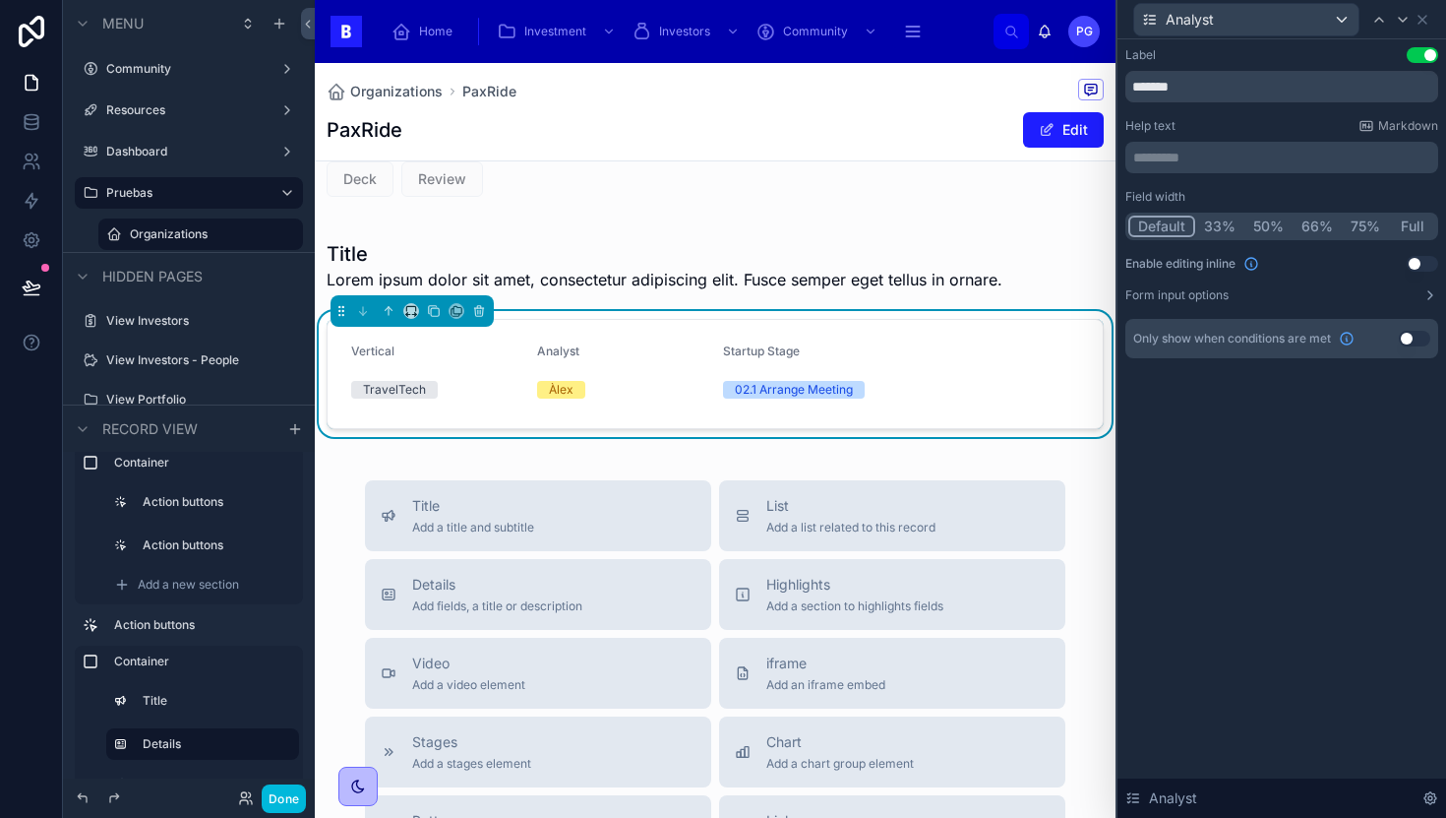
click at [1425, 262] on button "Use setting" at bounding box center [1422, 264] width 31 height 16
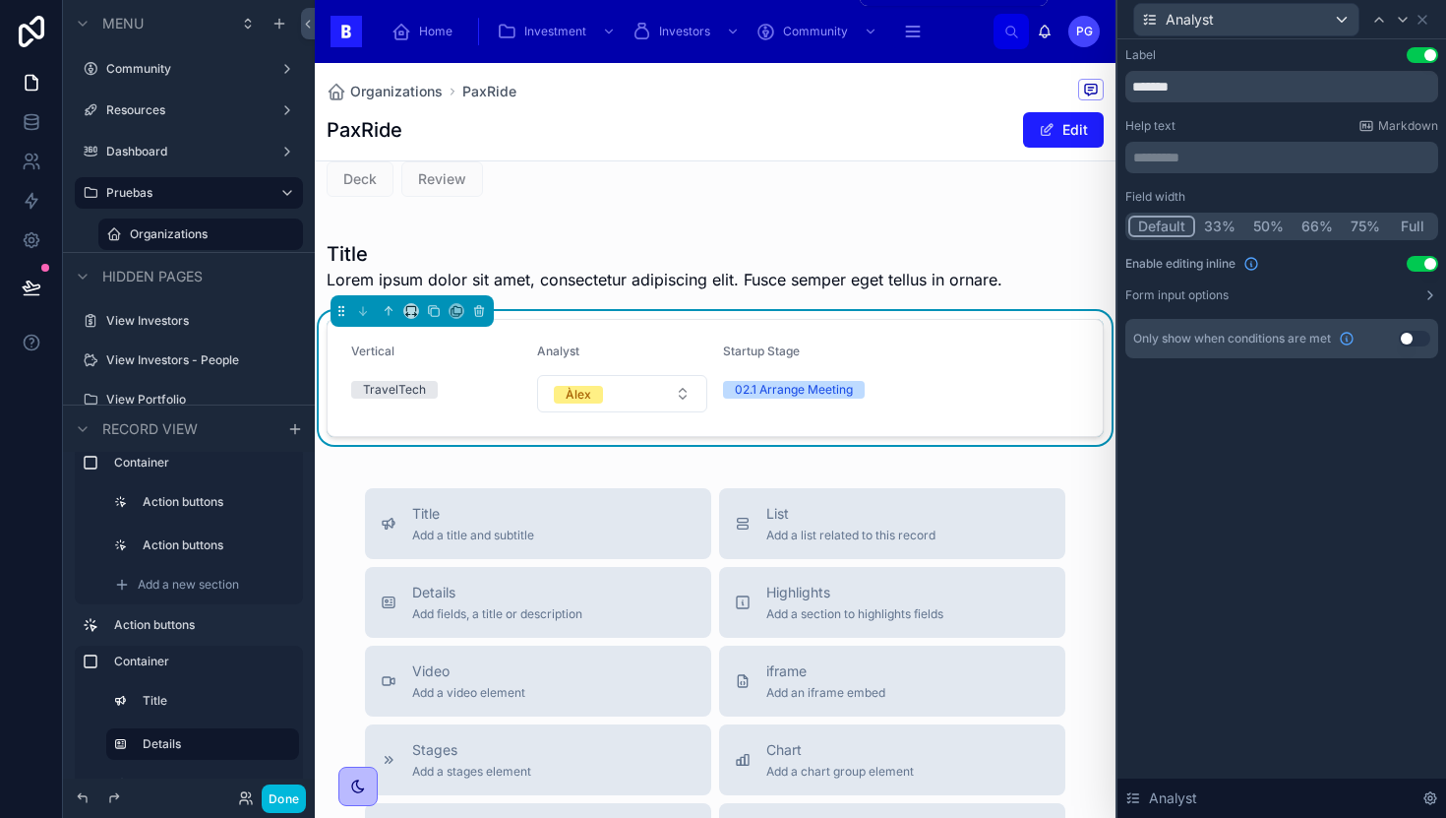
click at [556, 37] on span "Investment" at bounding box center [555, 32] width 62 height 16
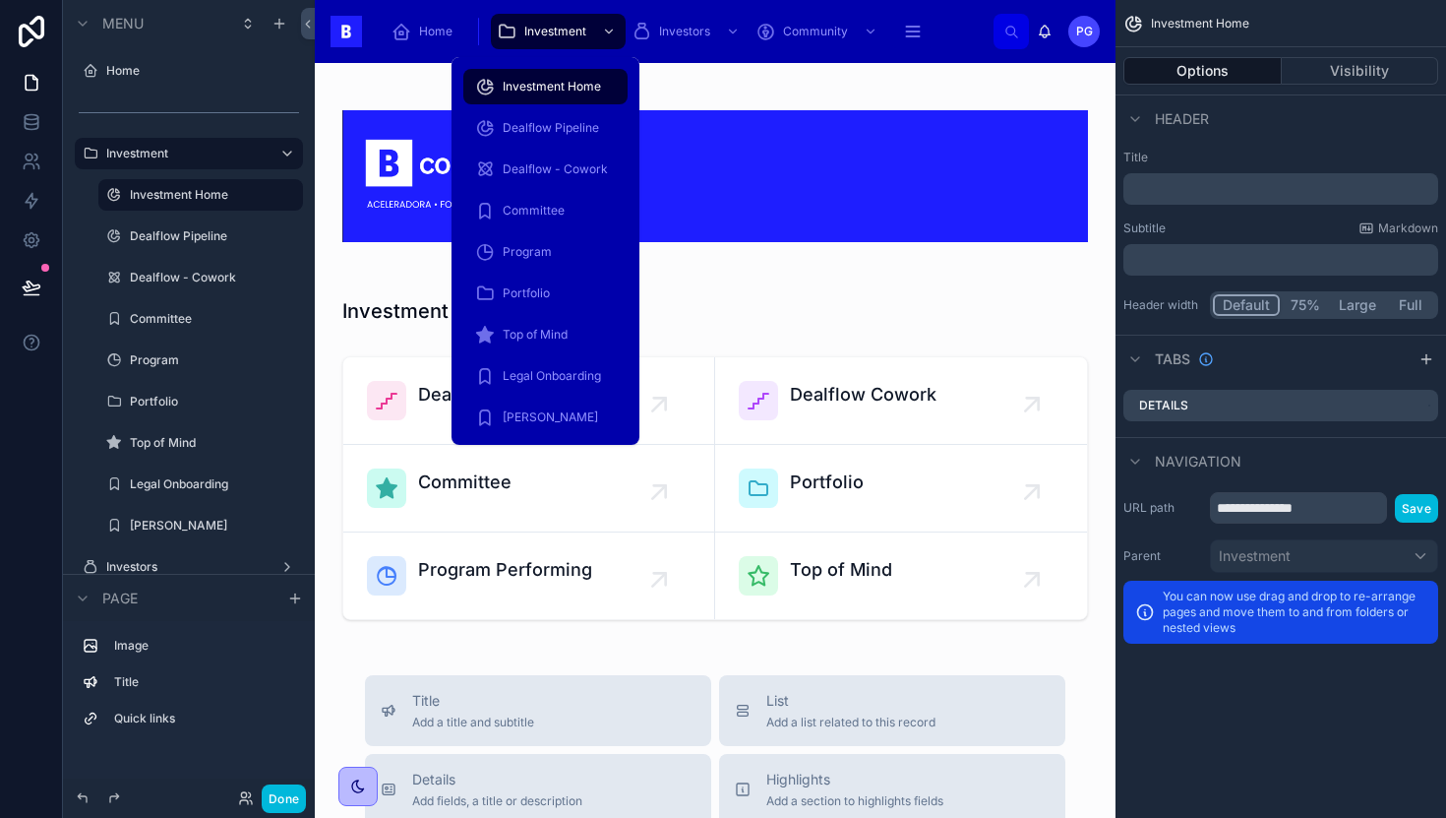
click at [571, 131] on span "Dealflow Pipeline" at bounding box center [551, 128] width 96 height 16
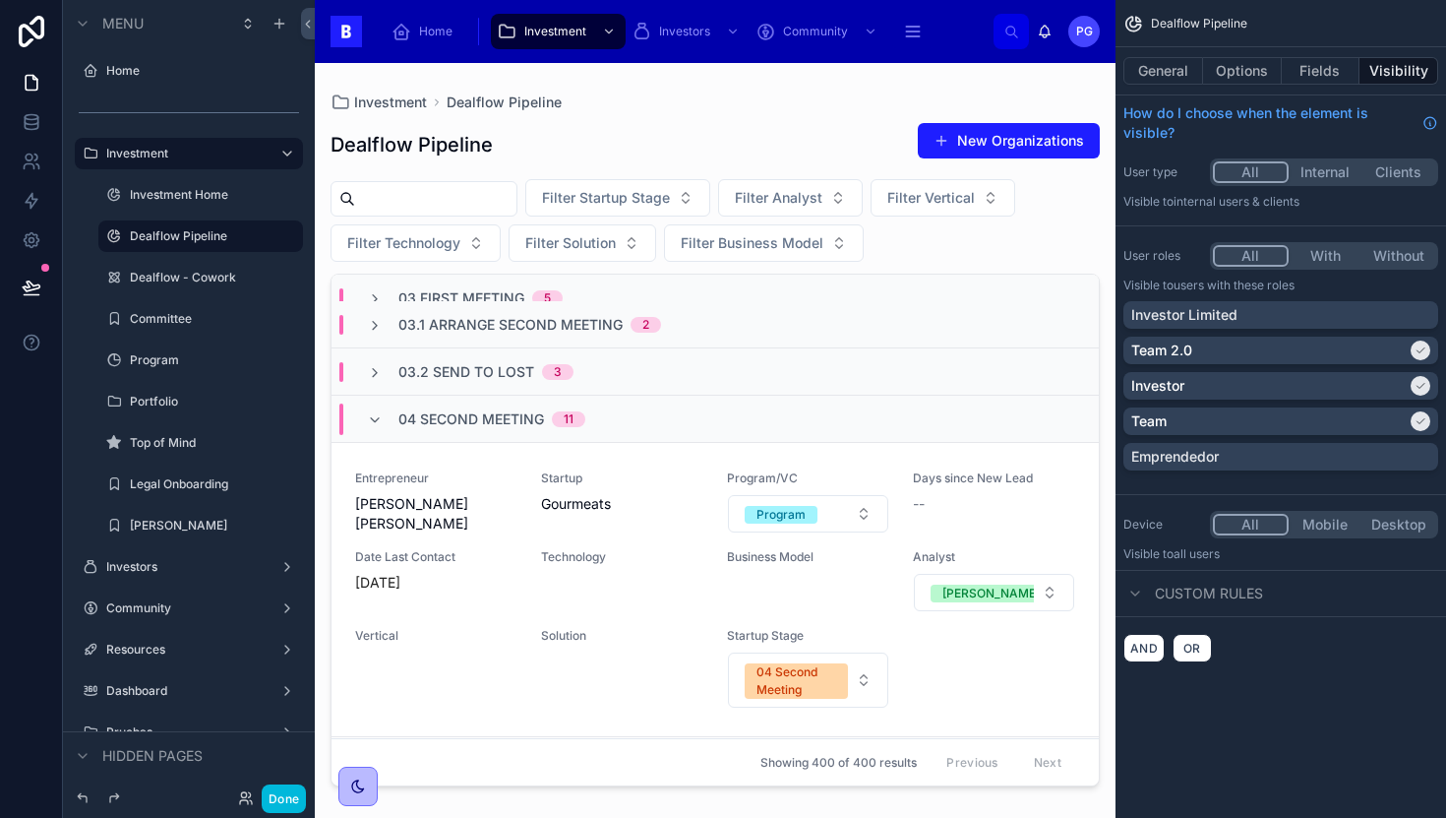
scroll to position [234, 0]
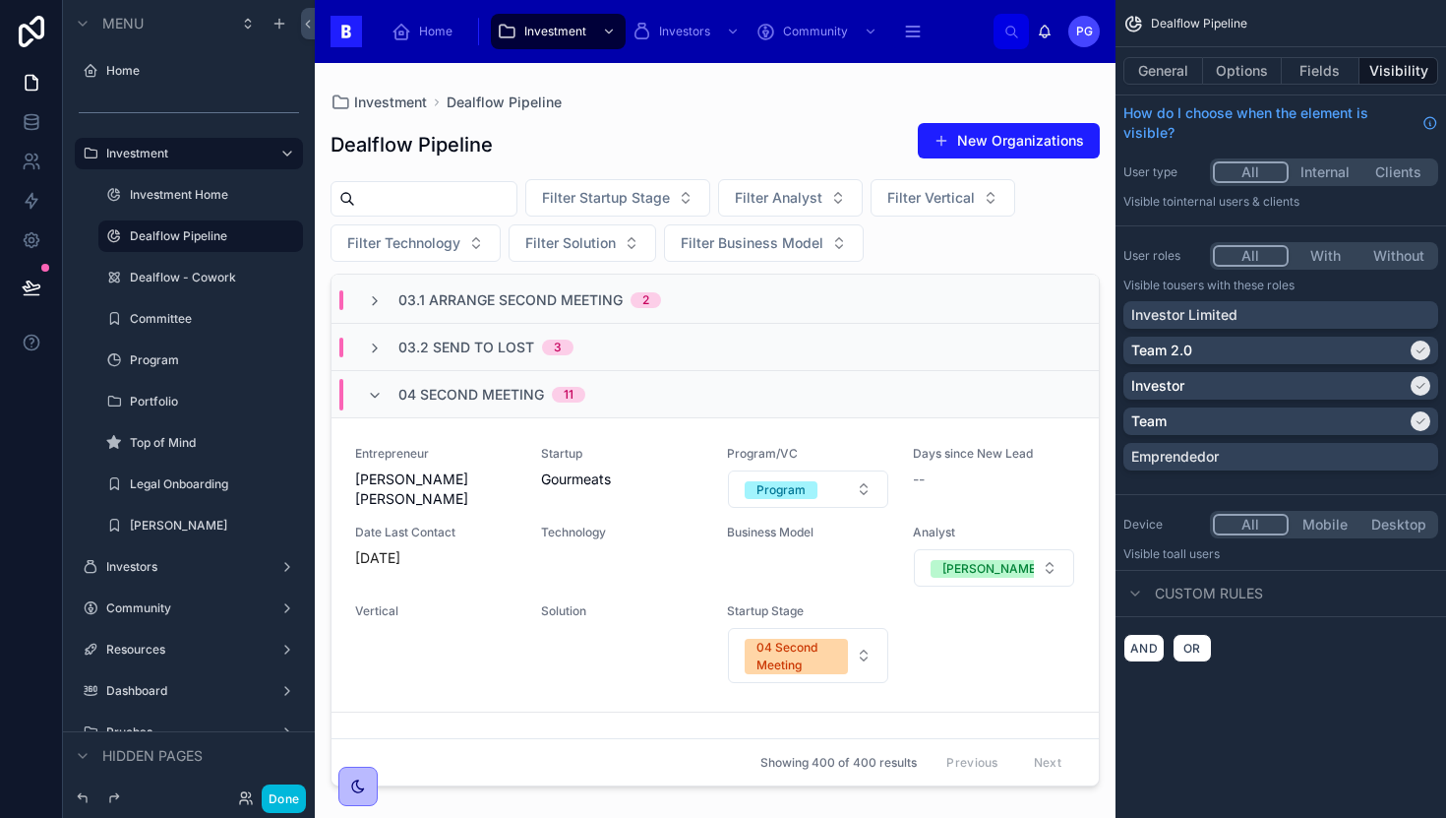
click at [668, 574] on div at bounding box center [715, 428] width 801 height 731
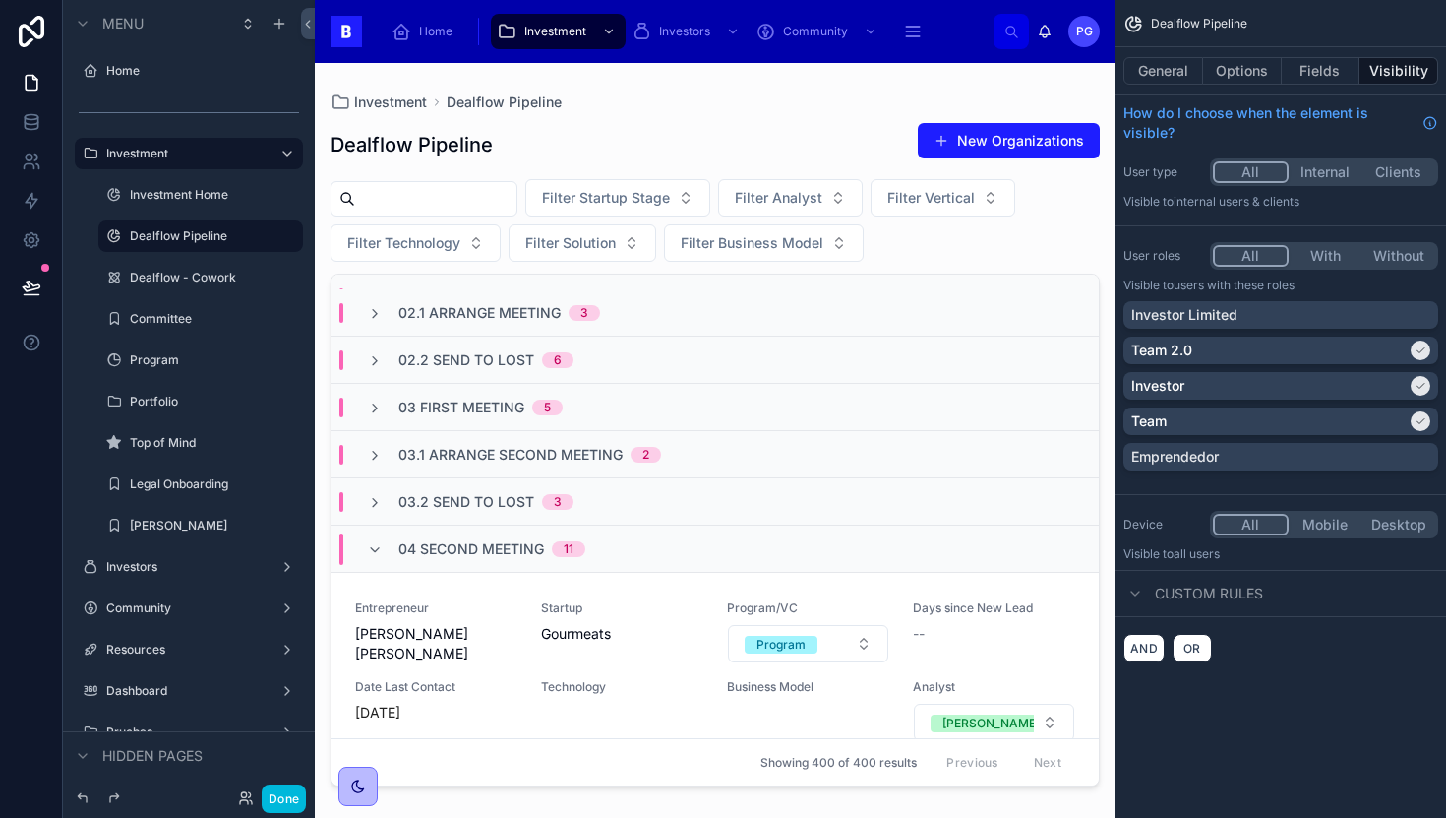
scroll to position [221, 0]
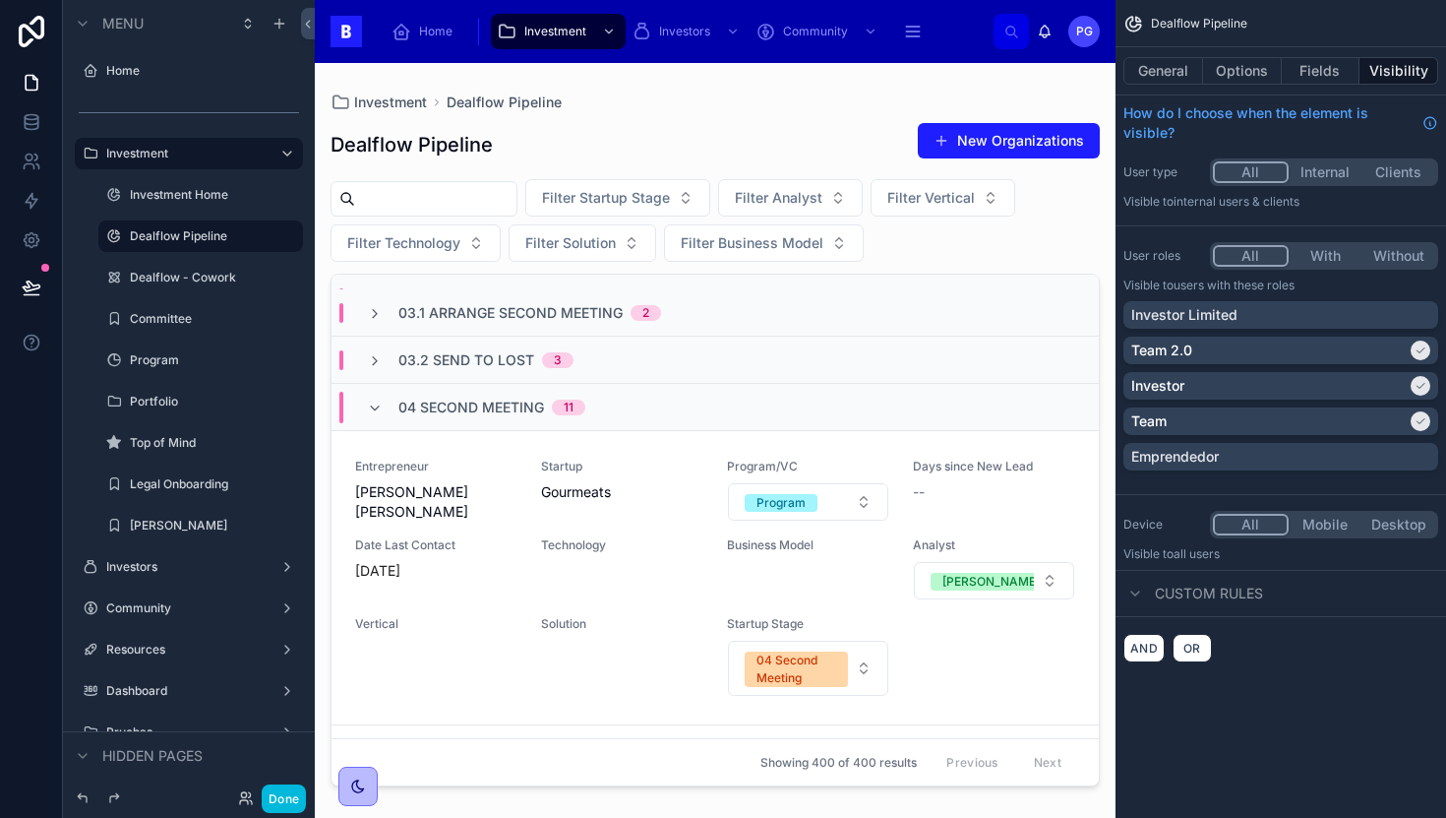
click at [656, 526] on div "Entrepreneur [PERSON_NAME] [PERSON_NAME] Startup Gourmeats Program/VC Program D…" at bounding box center [715, 577] width 720 height 238
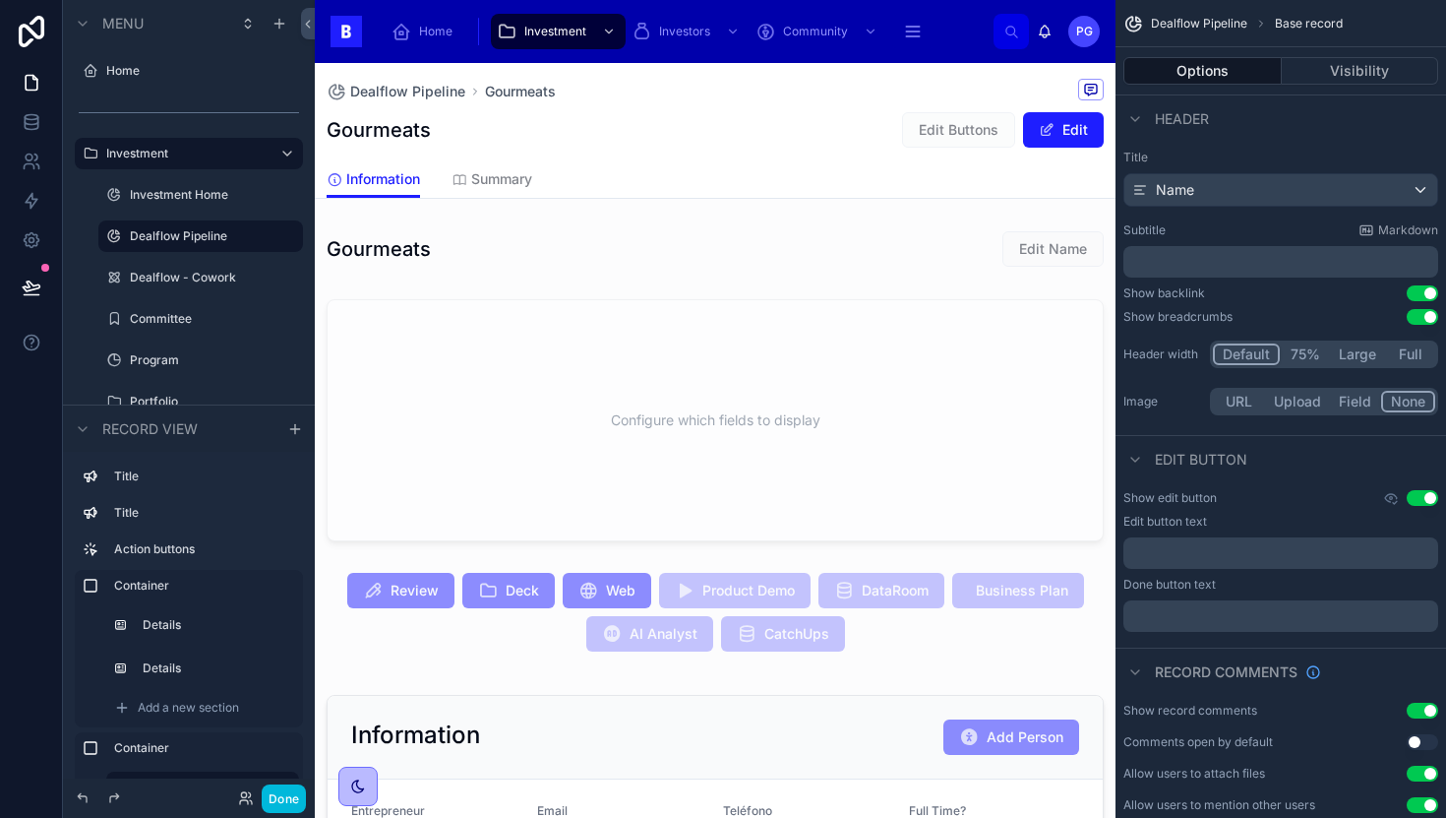
click at [432, 36] on span "Home" at bounding box center [435, 32] width 33 height 16
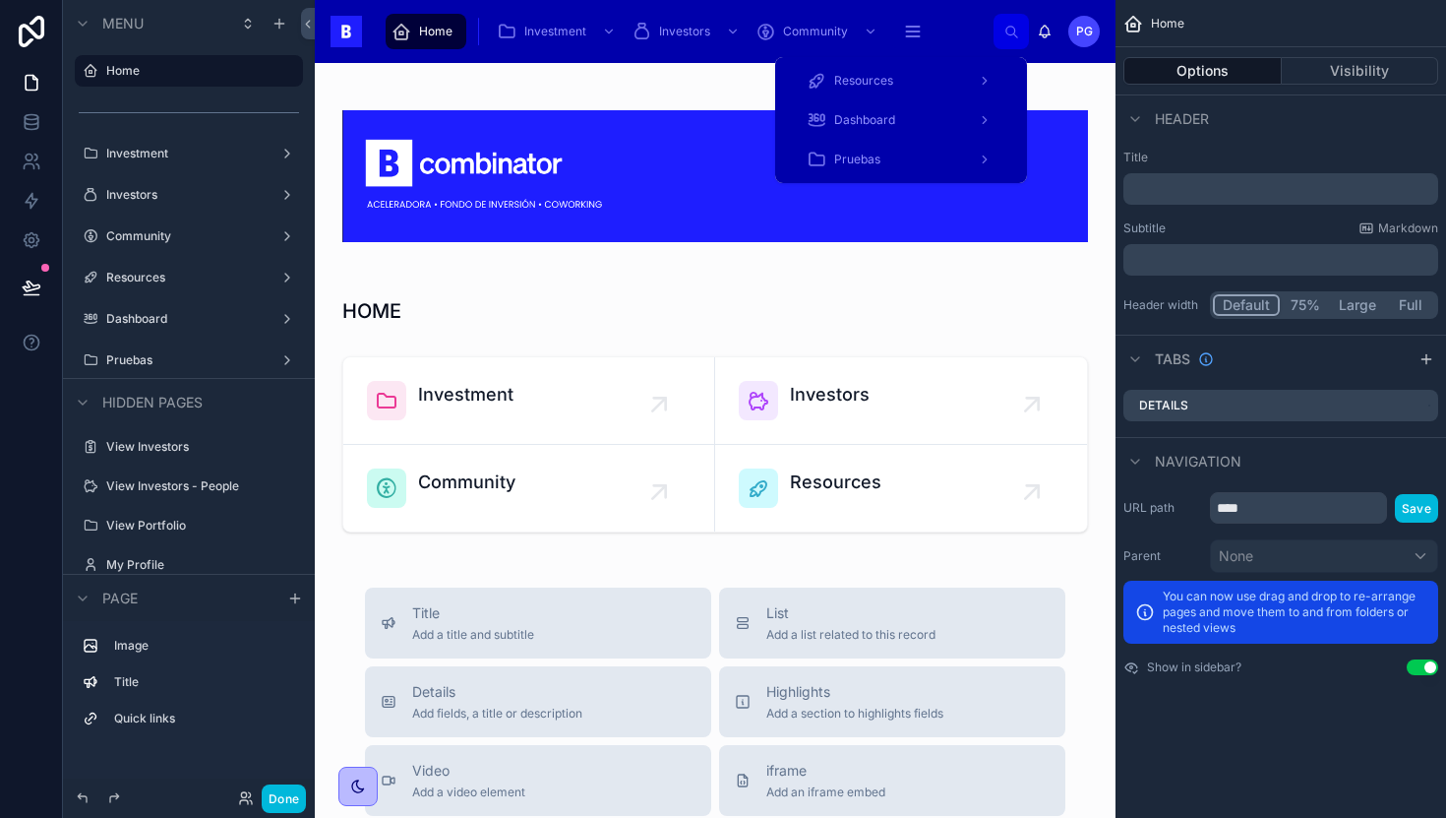
click at [880, 161] on span "Pruebas" at bounding box center [857, 160] width 46 height 16
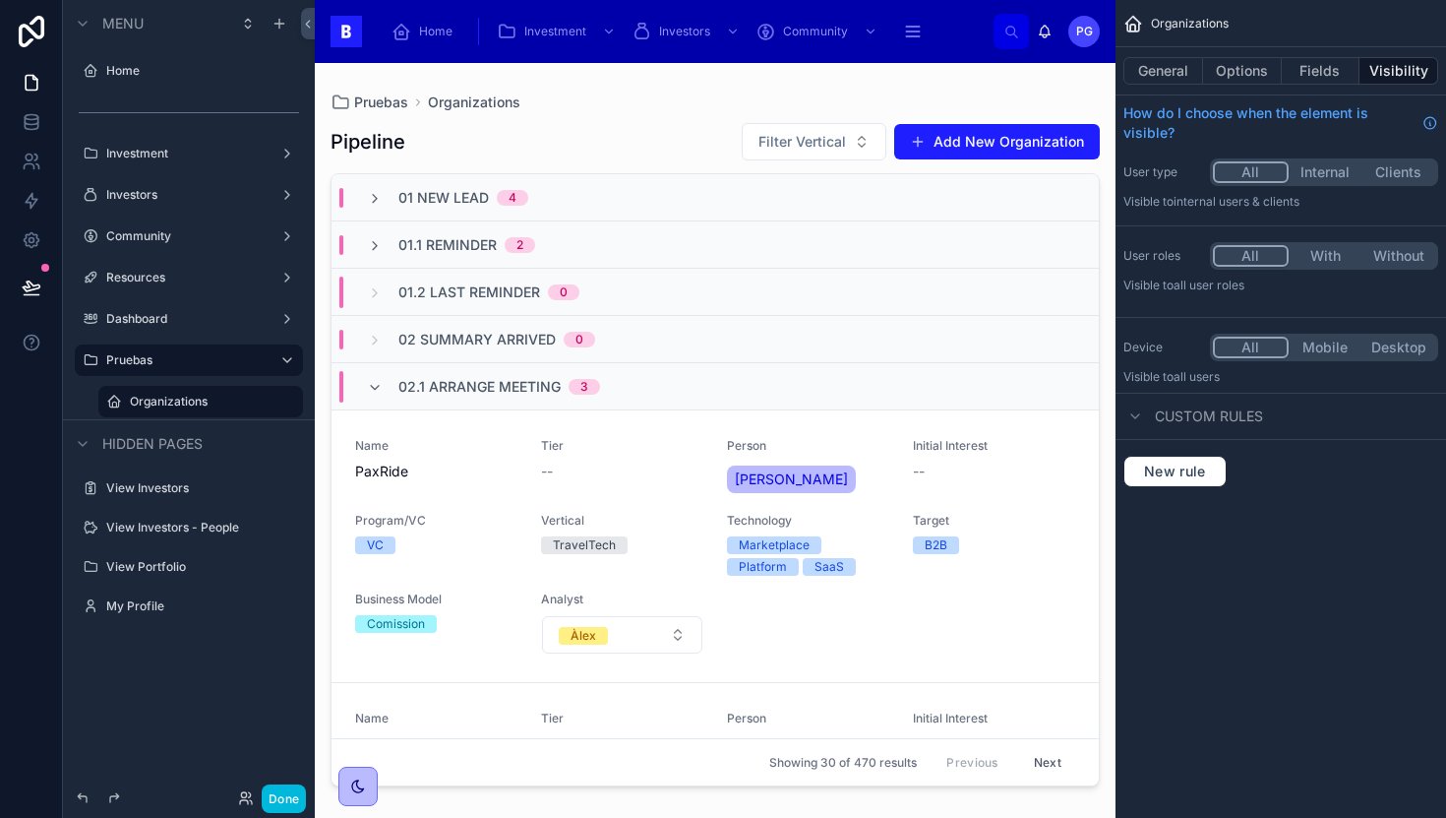
click at [671, 496] on div at bounding box center [715, 428] width 801 height 731
click at [648, 503] on div "Name PaxRide Tier -- Person [PERSON_NAME] Initial Interest -- Program/VC VC Ver…" at bounding box center [715, 546] width 720 height 216
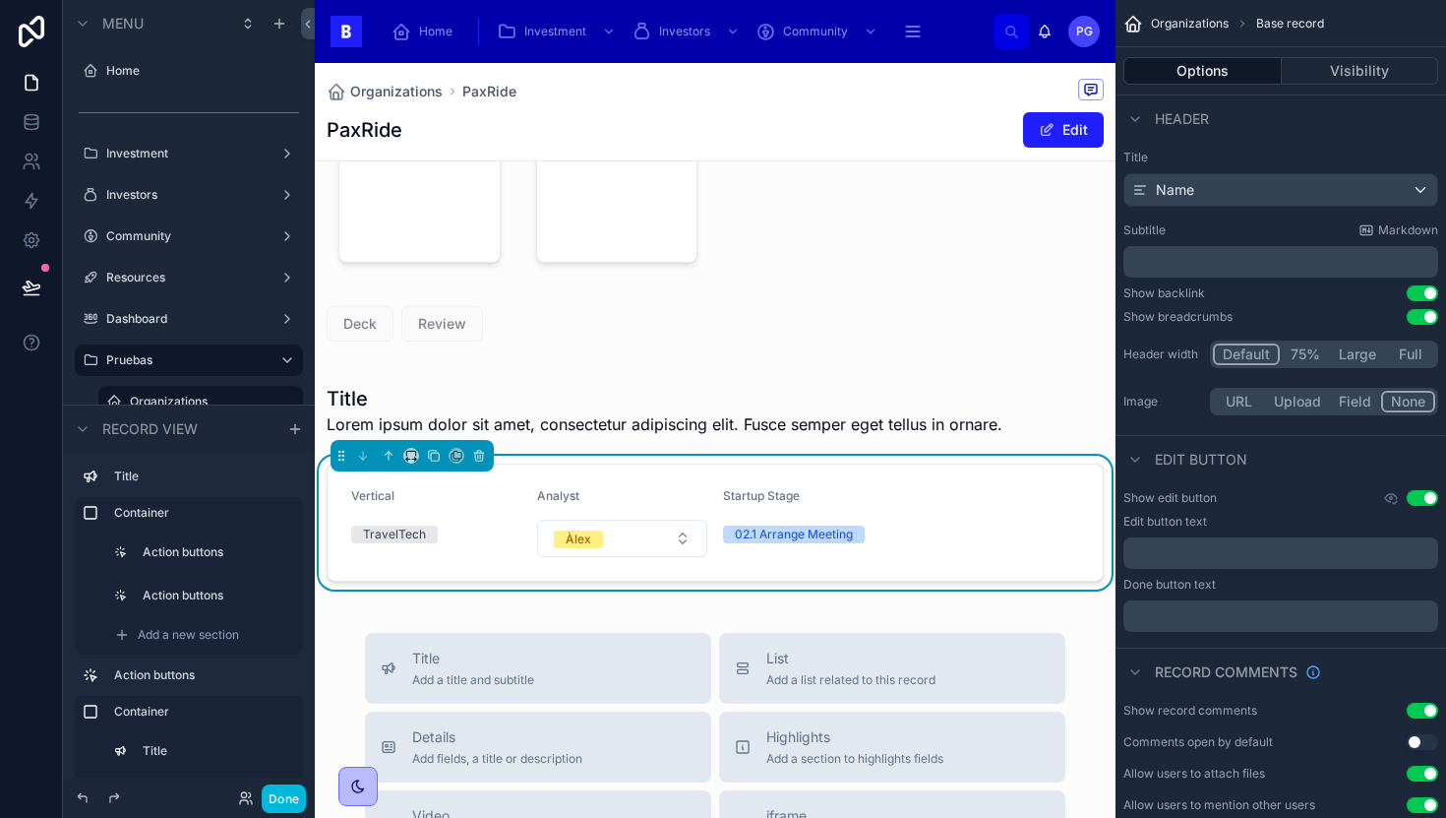
scroll to position [288, 0]
click at [939, 517] on form "Vertical TravelTech Analyst Àlex Startup Stage 02.1 Arrange Meeting" at bounding box center [715, 520] width 775 height 116
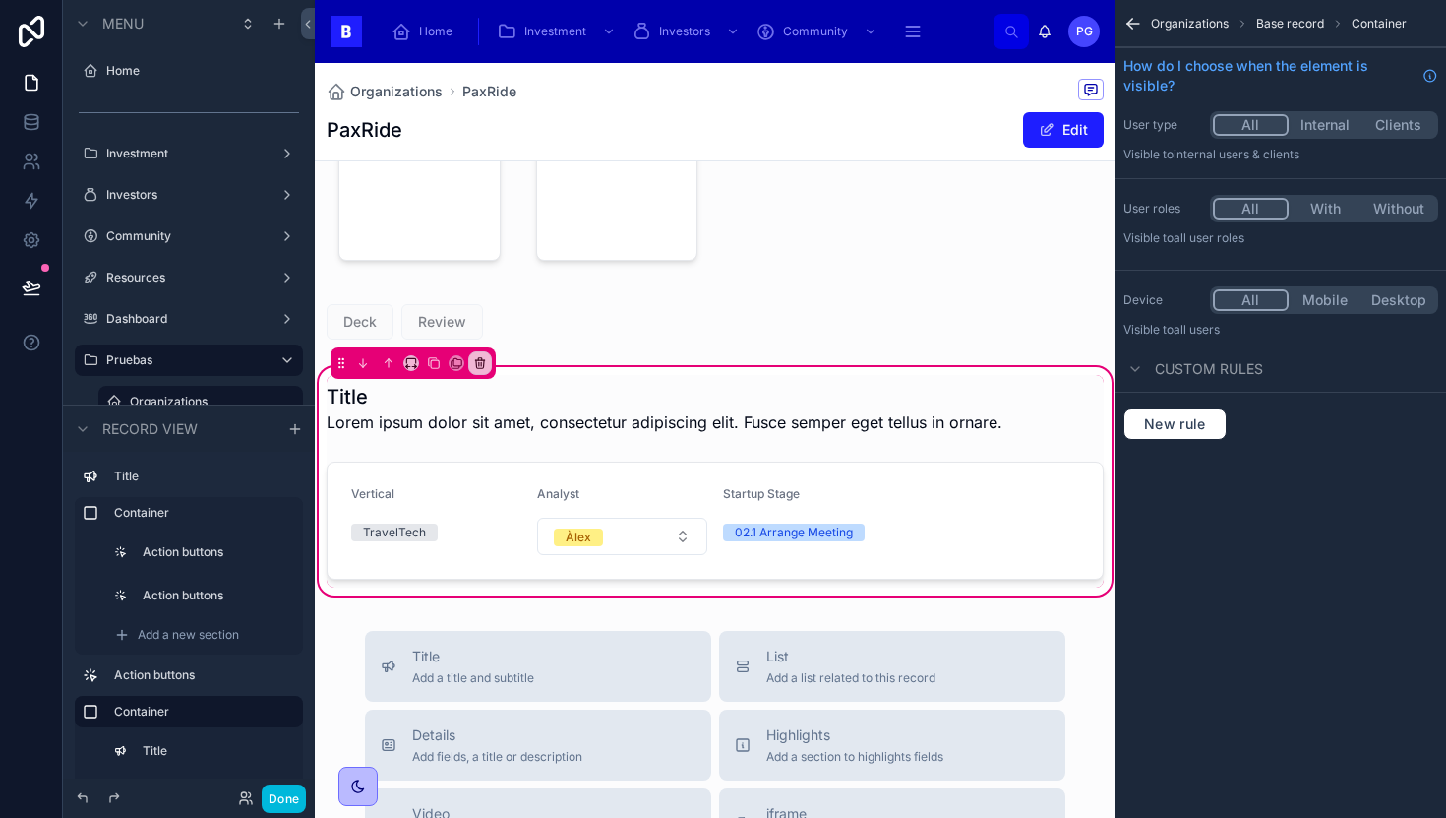
click at [906, 518] on div at bounding box center [715, 521] width 801 height 134
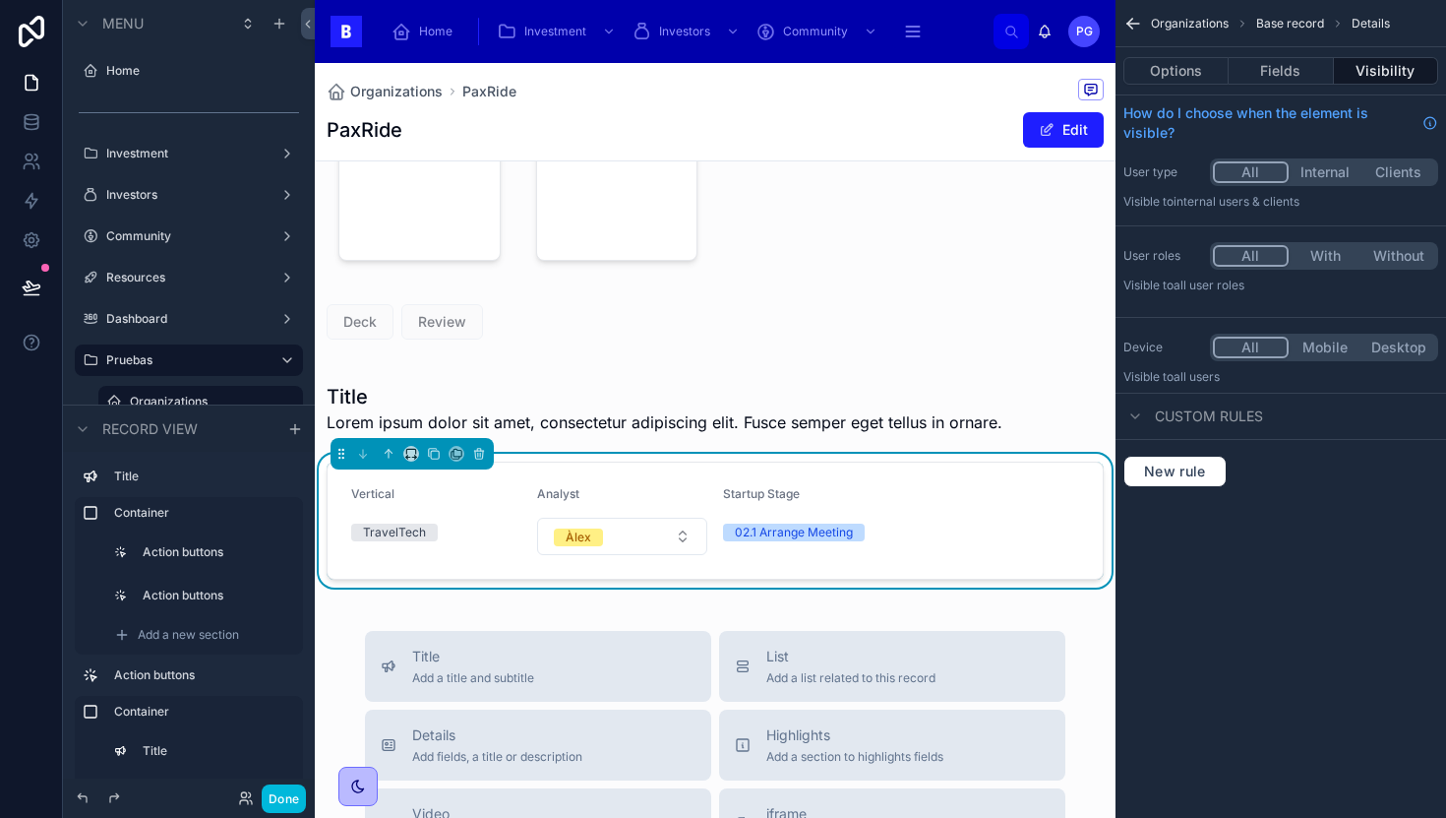
click at [1282, 68] on button "Fields" at bounding box center [1281, 71] width 104 height 28
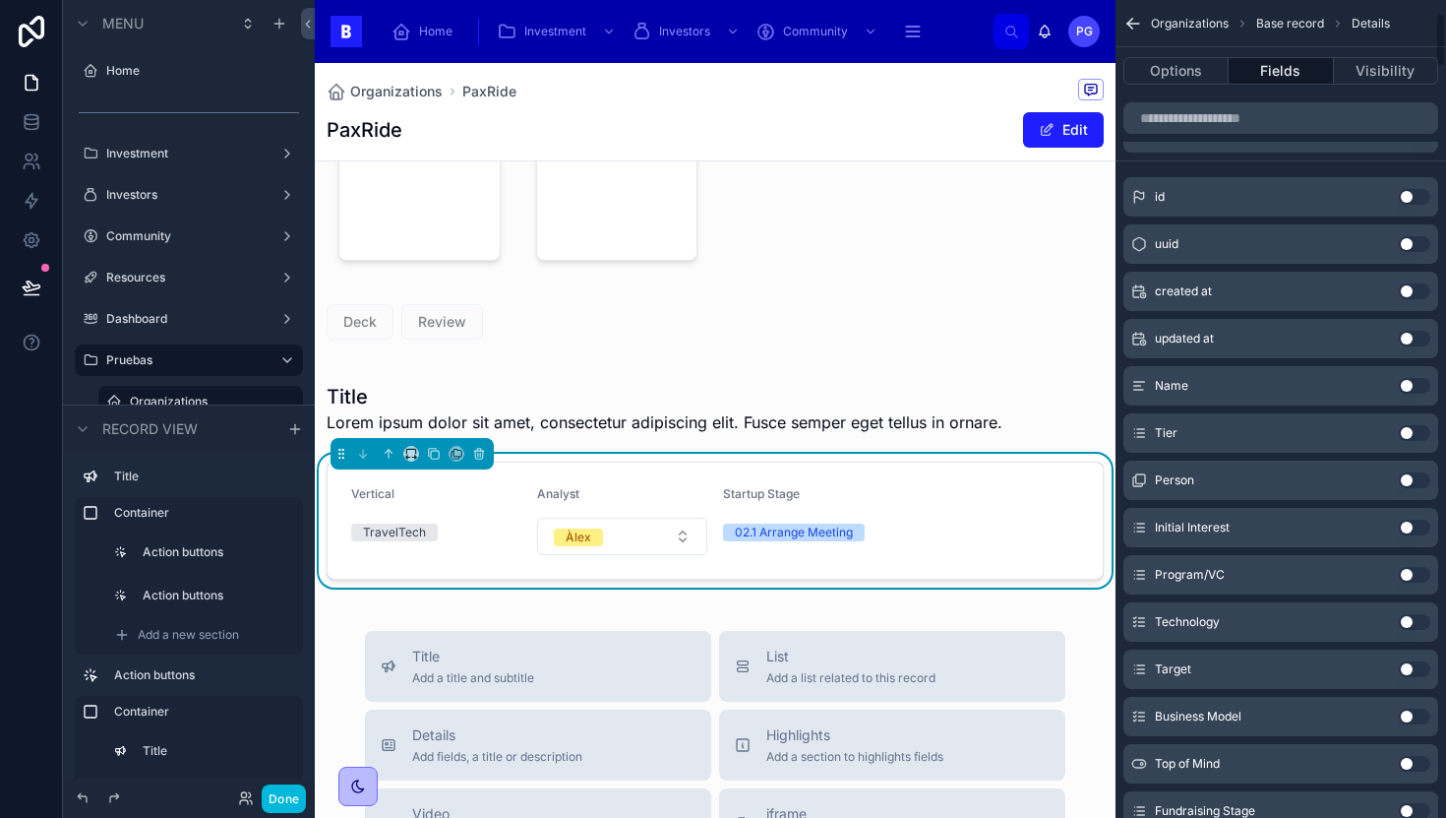
scroll to position [0, 0]
